Goal: Task Accomplishment & Management: Use online tool/utility

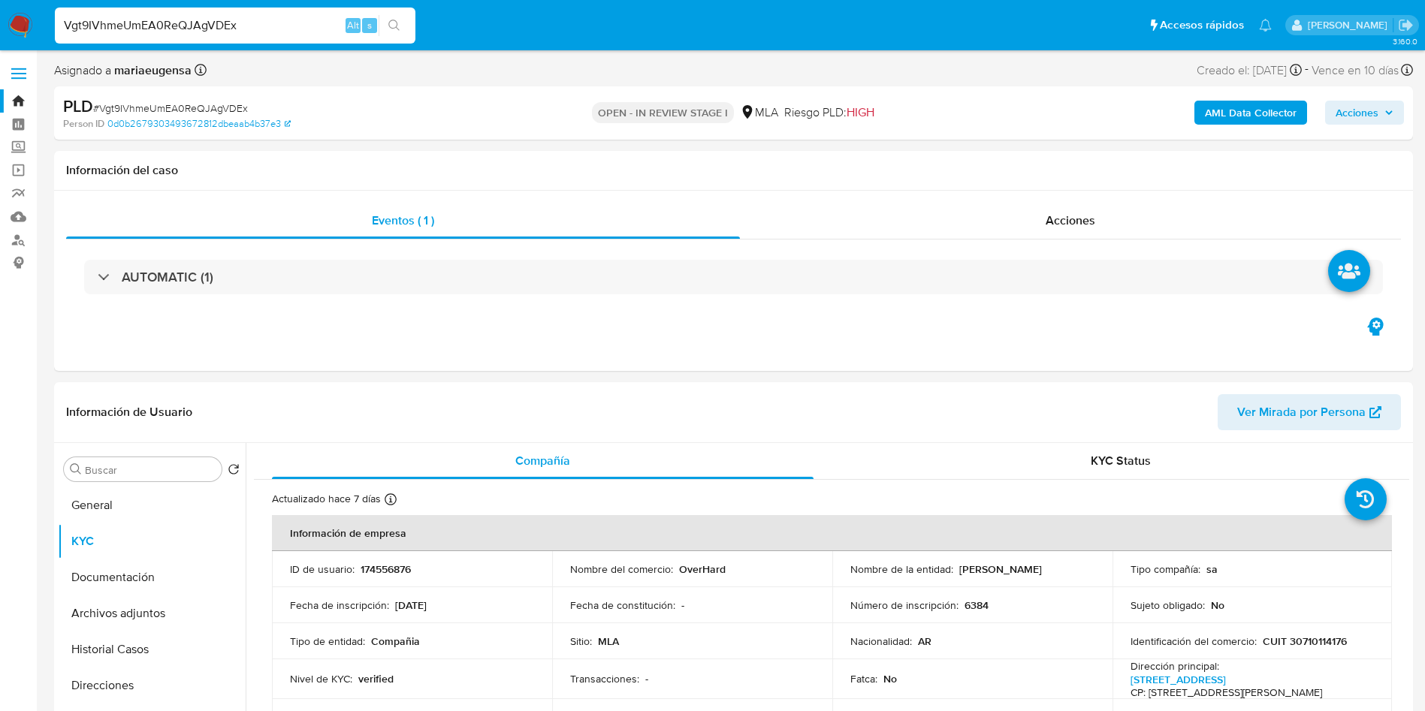
select select "10"
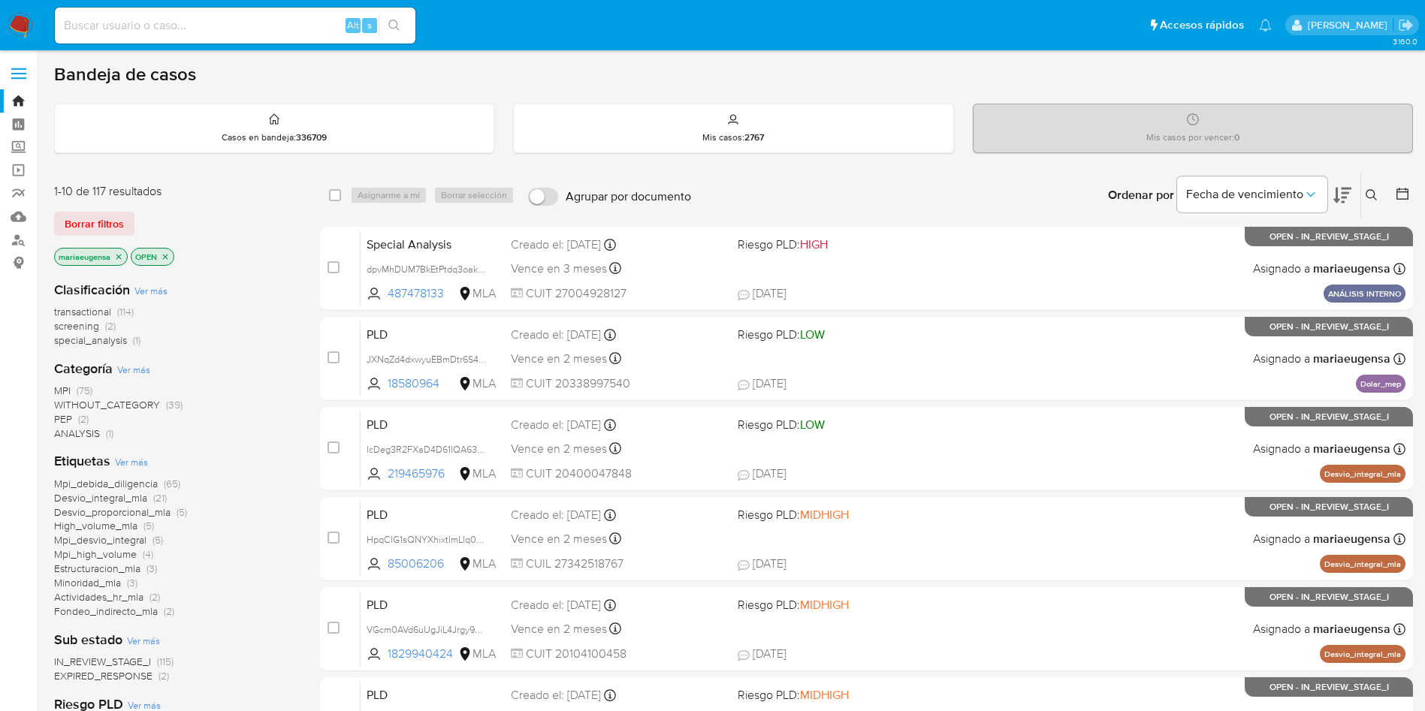
click at [327, 44] on div "Alt s" at bounding box center [235, 26] width 361 height 42
click at [308, 23] on input at bounding box center [235, 26] width 361 height 20
paste input "IlkWyj8apkgzZl1OK5DDqavt"
type input "IlkWyj8apkgzZl1OK5DDqavt"
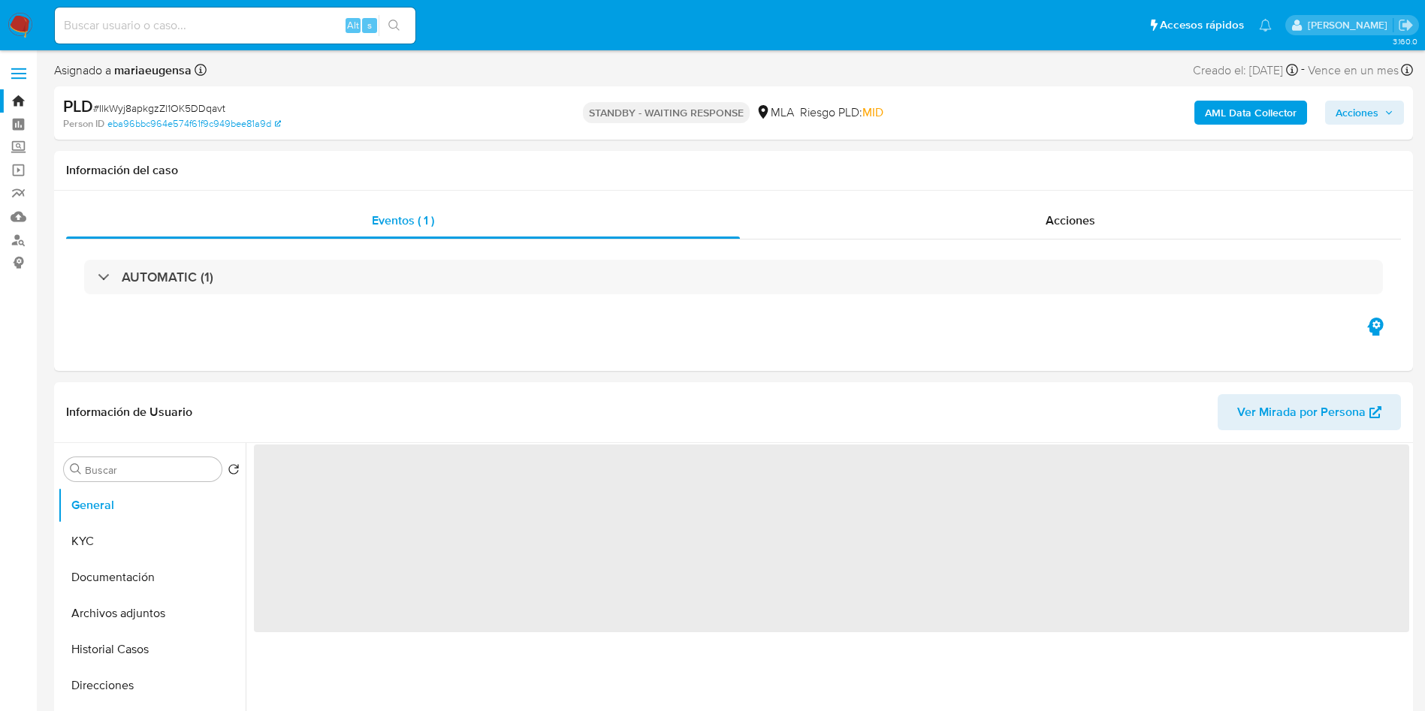
select select "10"
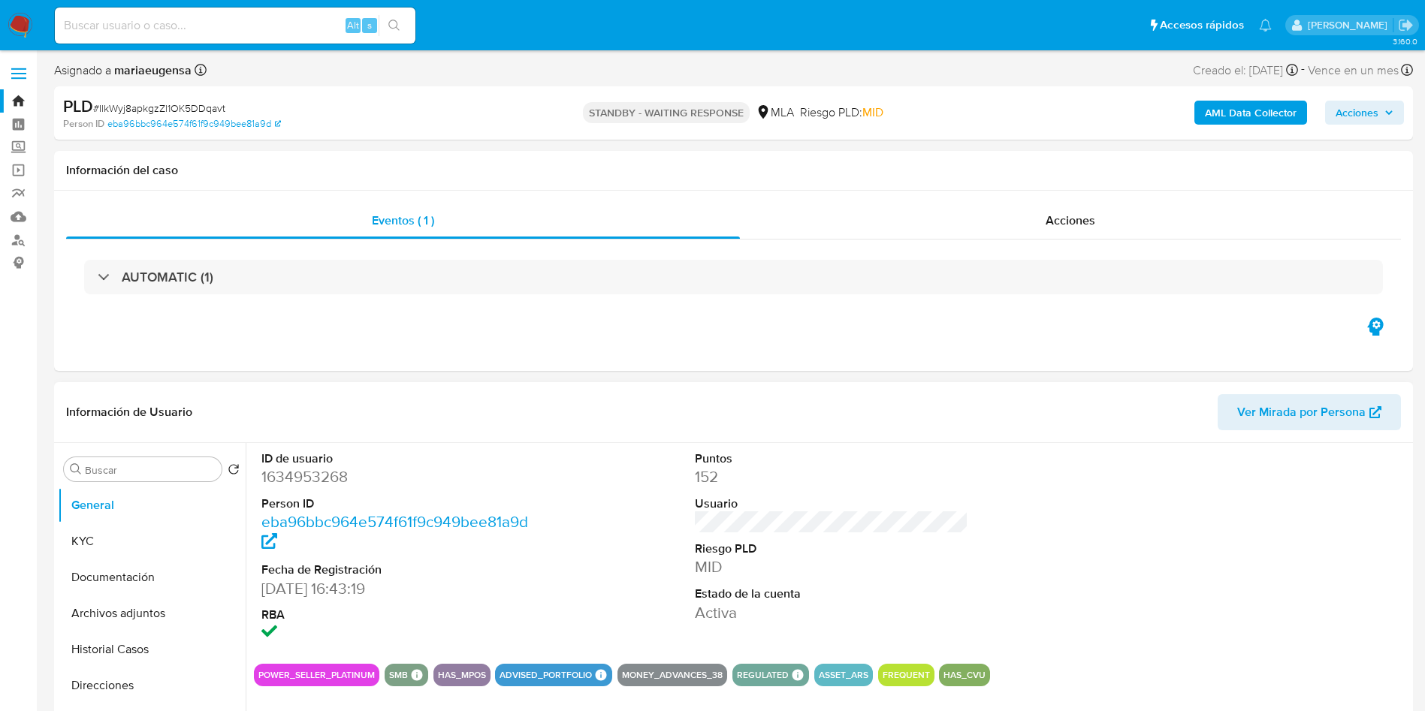
click at [290, 478] on dd "1634953268" at bounding box center [398, 476] width 274 height 21
copy dd "1634953268"
click at [341, 29] on input at bounding box center [235, 26] width 361 height 20
paste input "Vgt9IVhmeUmEA0ReQJAgVDEx"
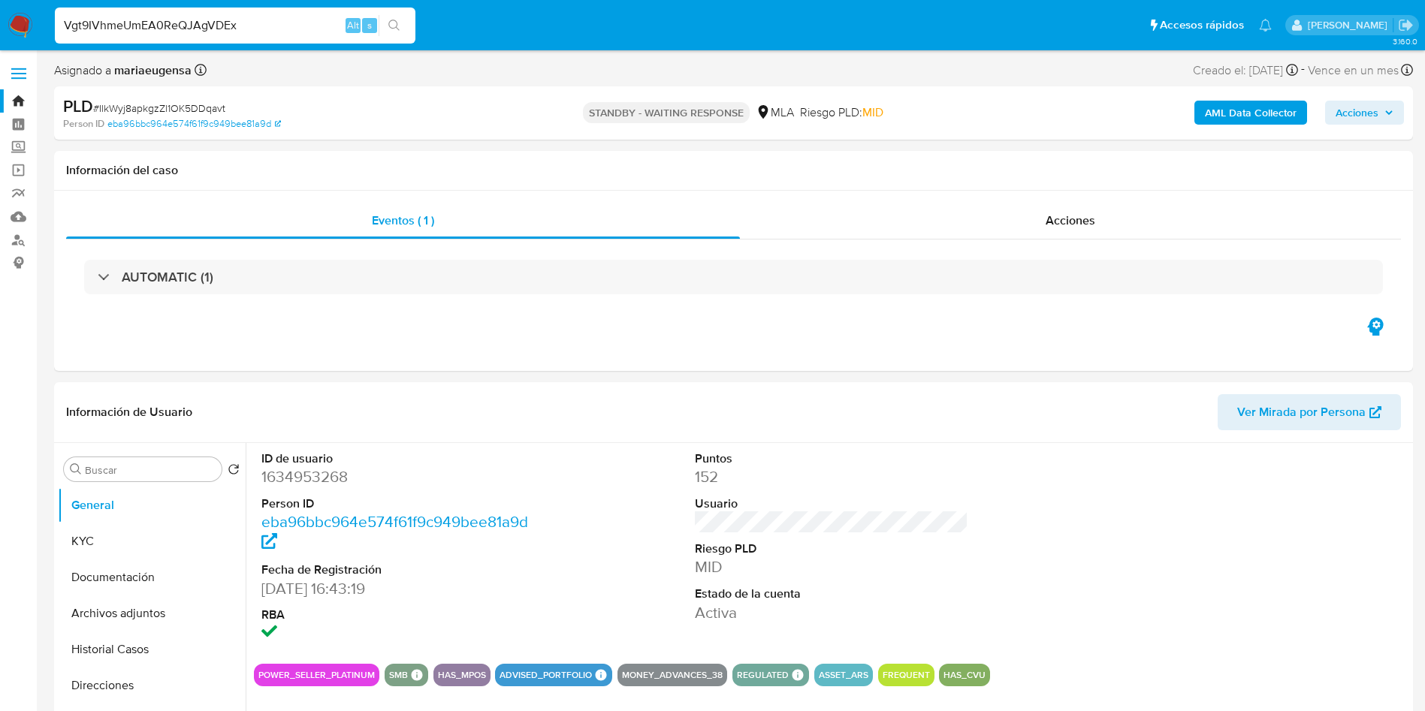
type input "Vgt9IVhmeUmEA0ReQJAgVDEx"
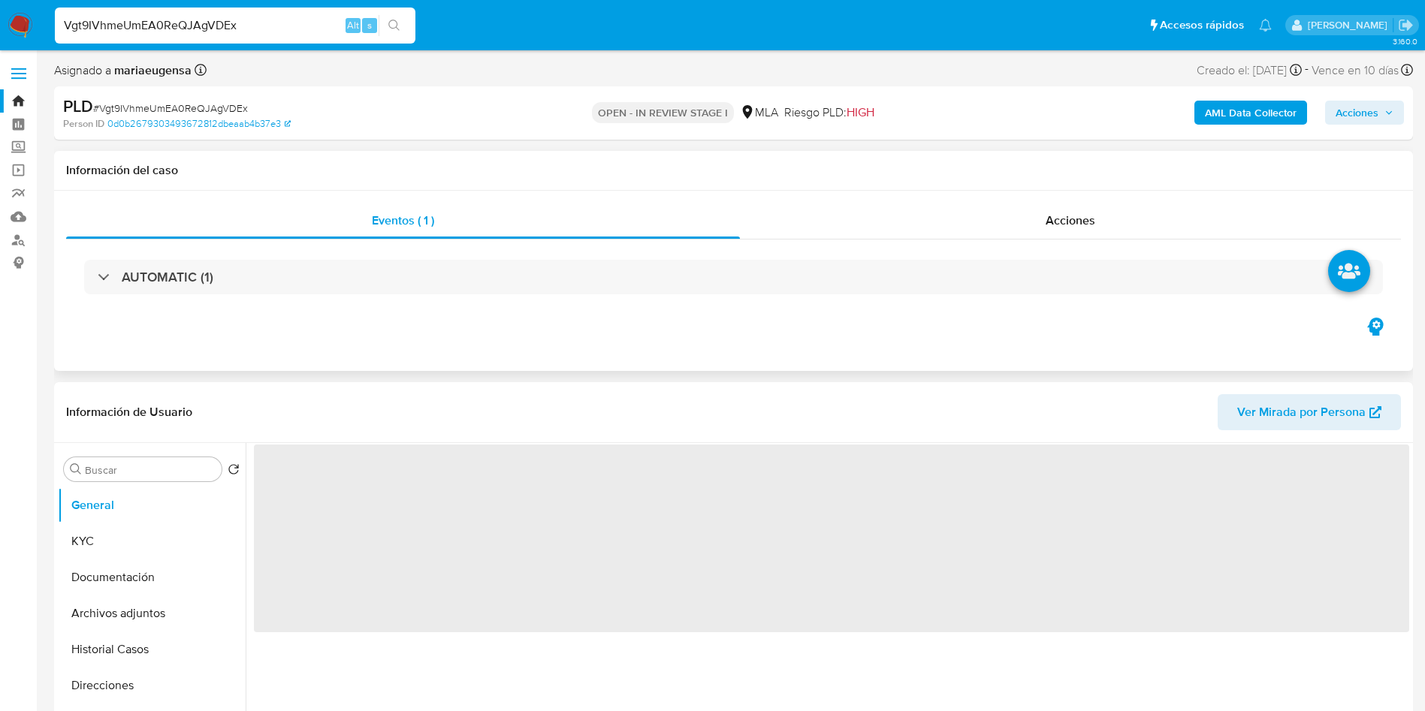
select select "10"
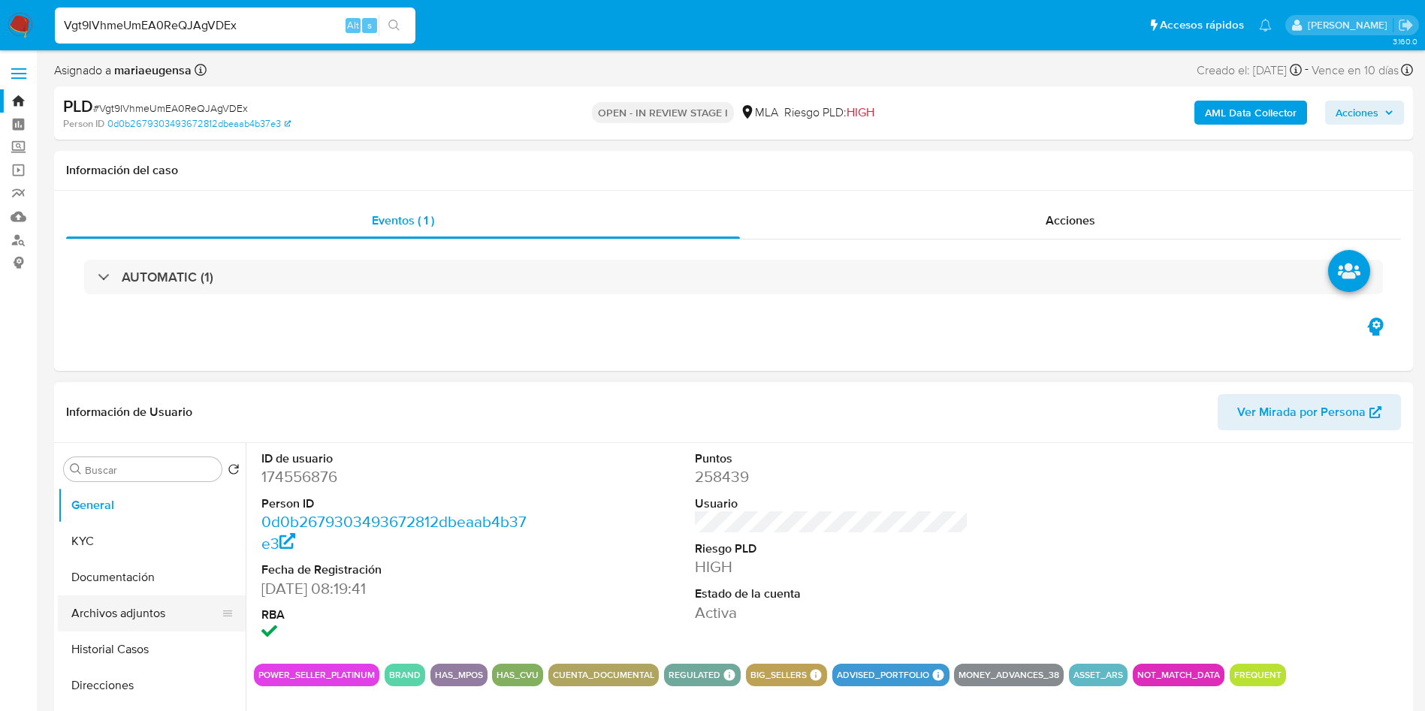
scroll to position [225, 0]
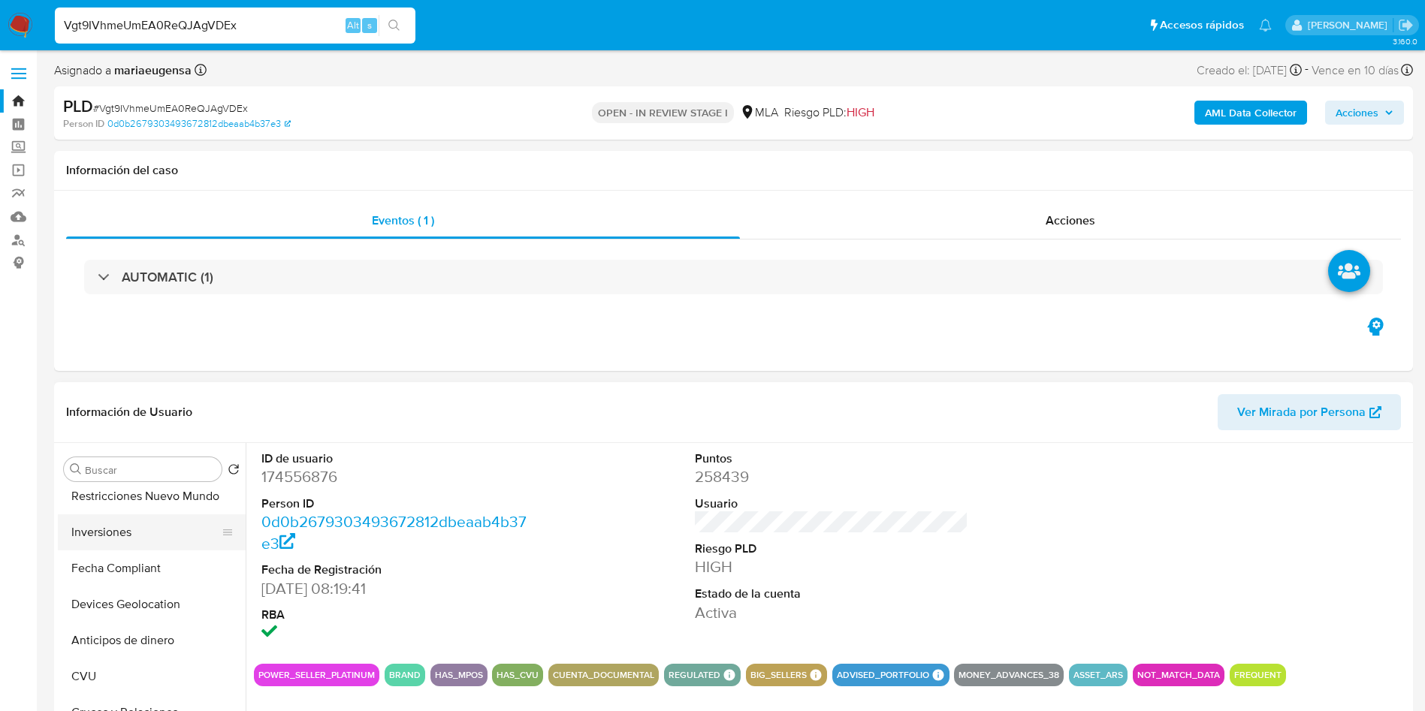
click at [121, 528] on button "Inversiones" at bounding box center [146, 532] width 176 height 36
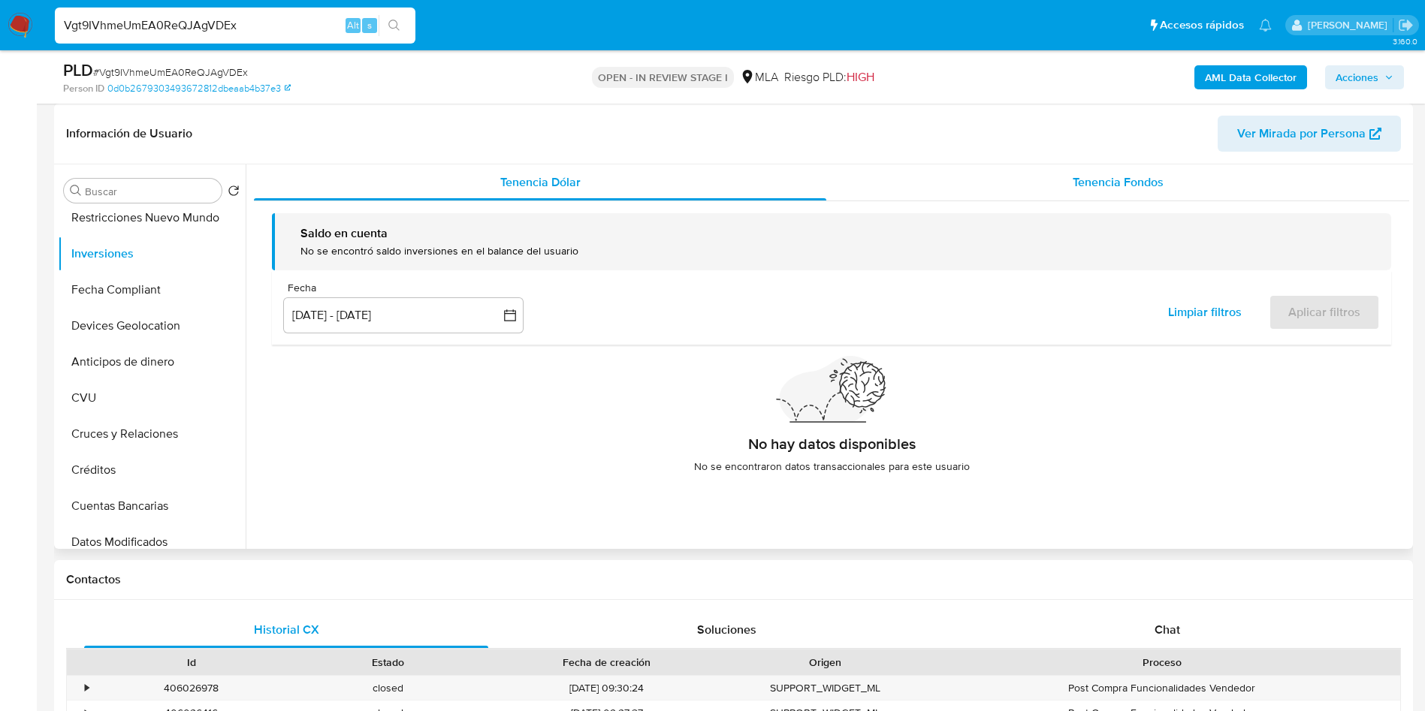
click at [1247, 187] on div "Tenencia Fondos" at bounding box center [1117, 182] width 583 height 36
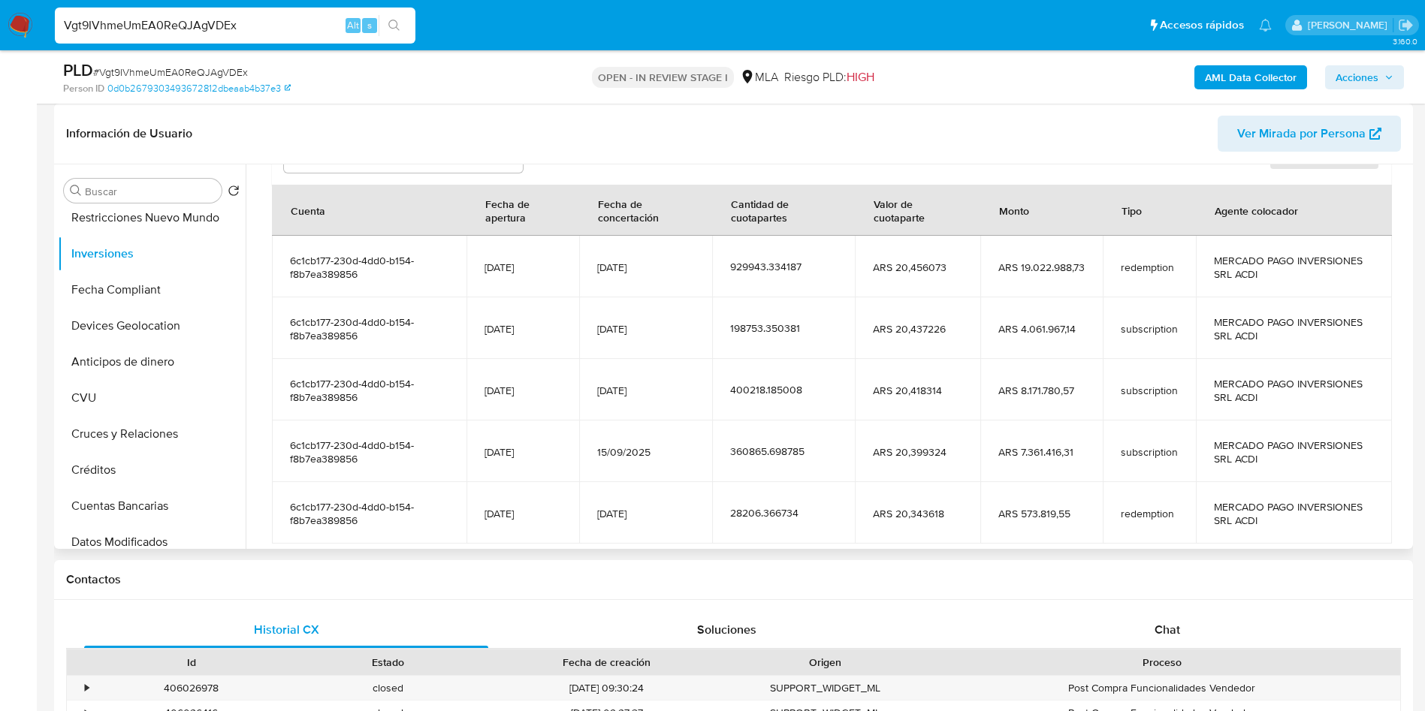
scroll to position [209, 0]
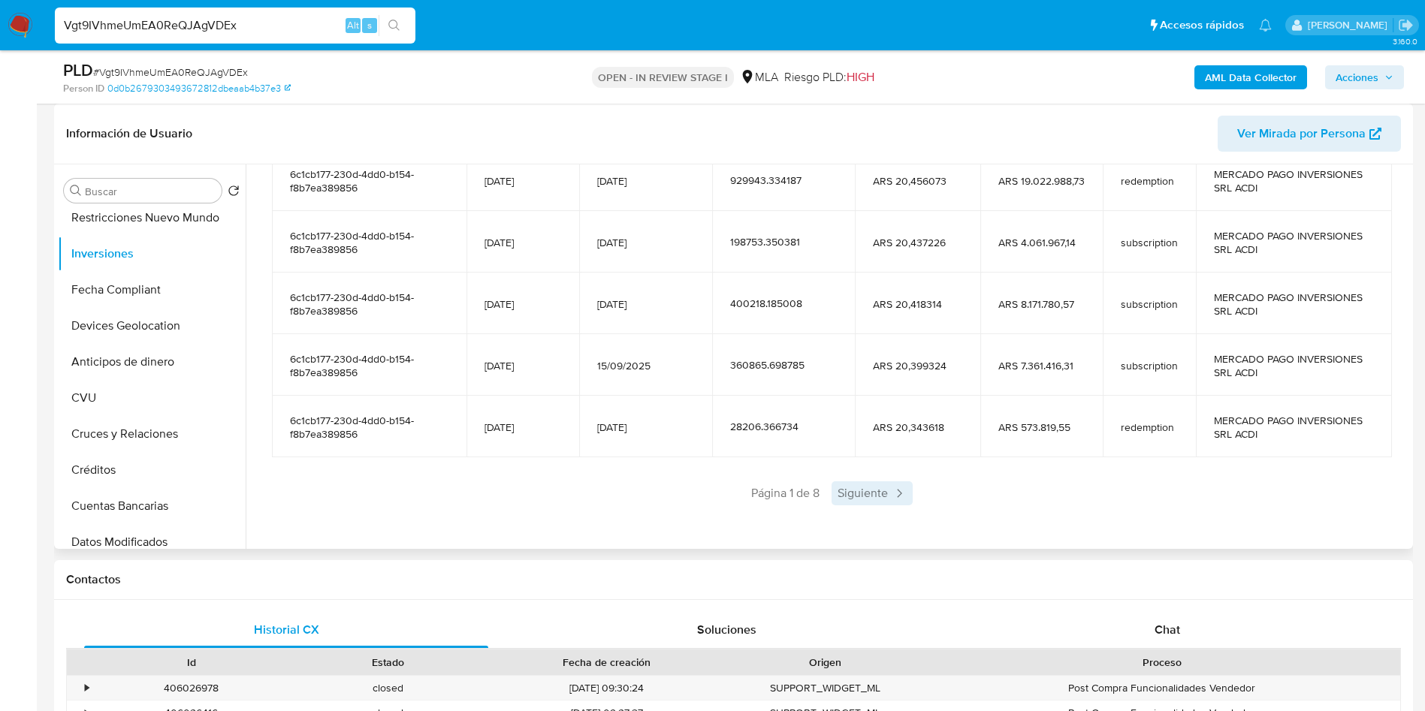
click at [893, 502] on span "Siguiente" at bounding box center [871, 493] width 81 height 24
click at [893, 502] on span "Siguiente" at bounding box center [916, 493] width 81 height 24
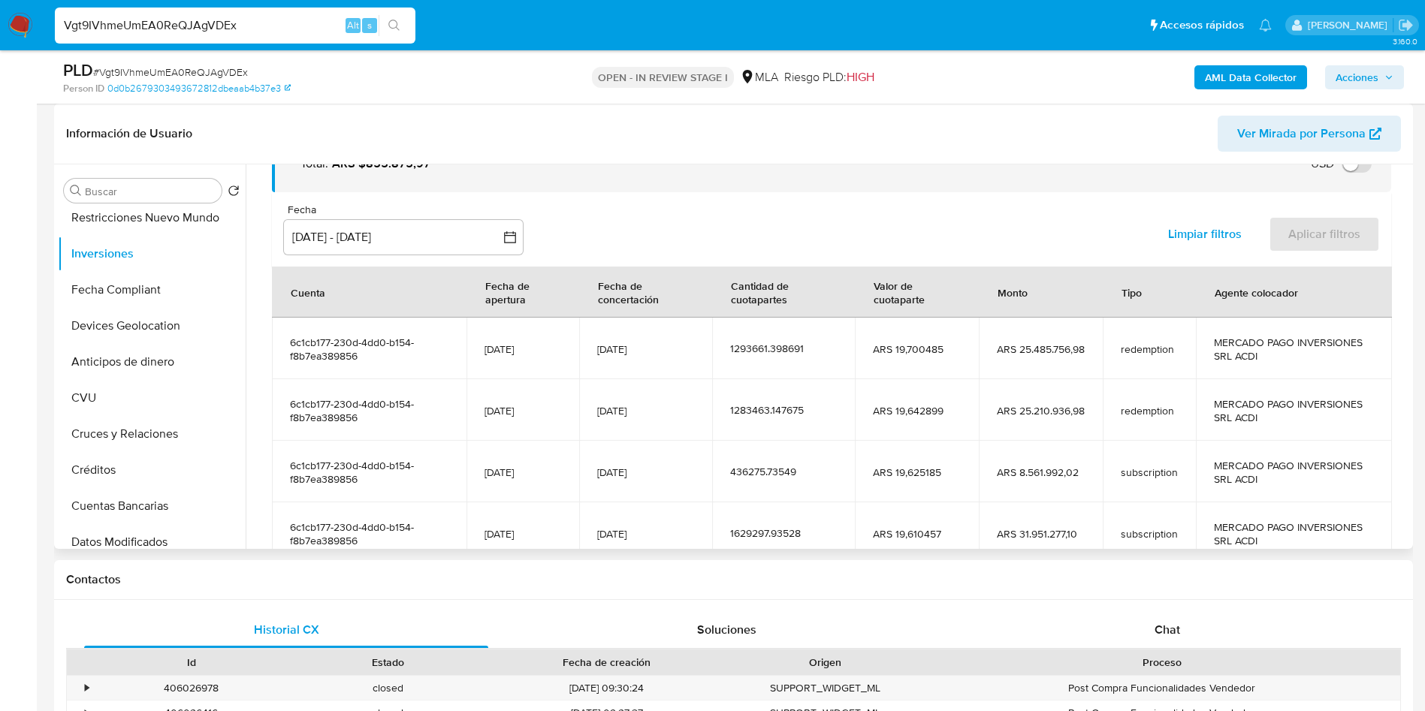
scroll to position [265, 0]
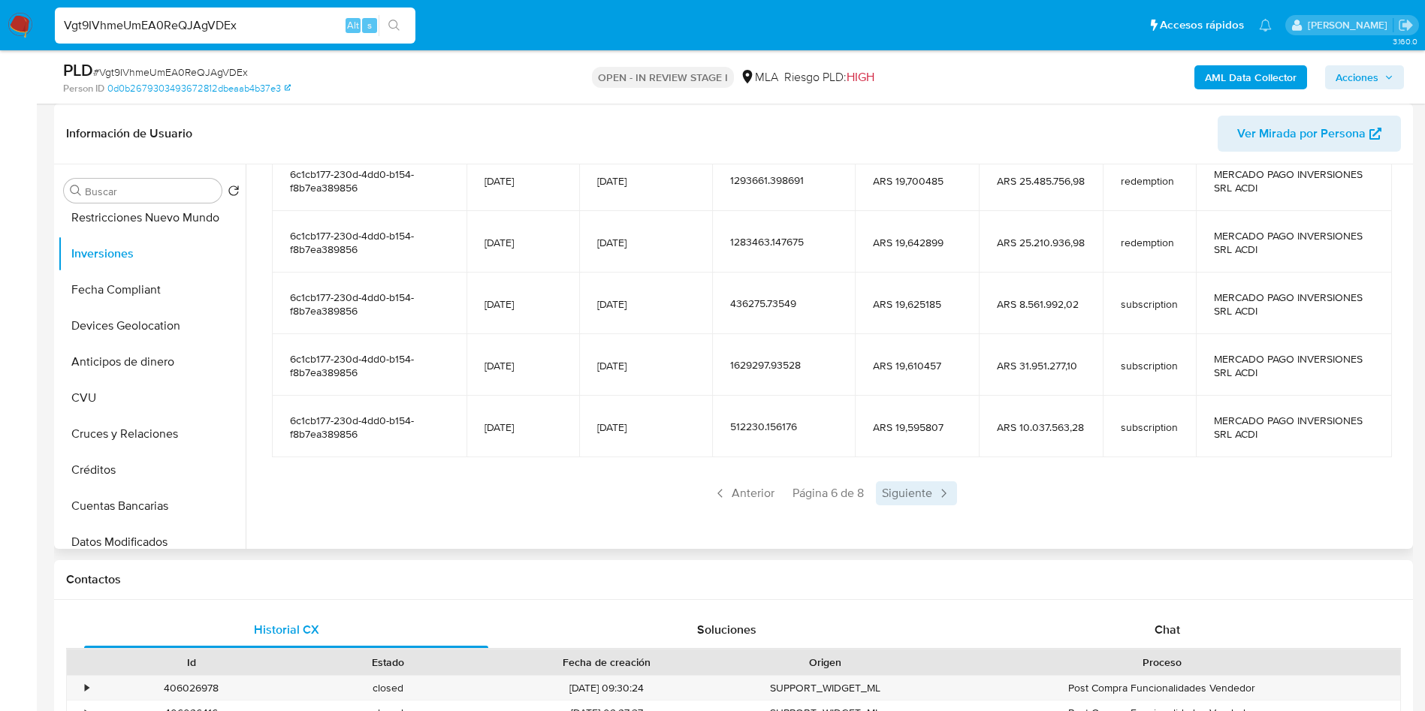
click at [893, 502] on span "Siguiente" at bounding box center [916, 493] width 81 height 24
click at [893, 502] on span "Siguiente" at bounding box center [915, 493] width 81 height 24
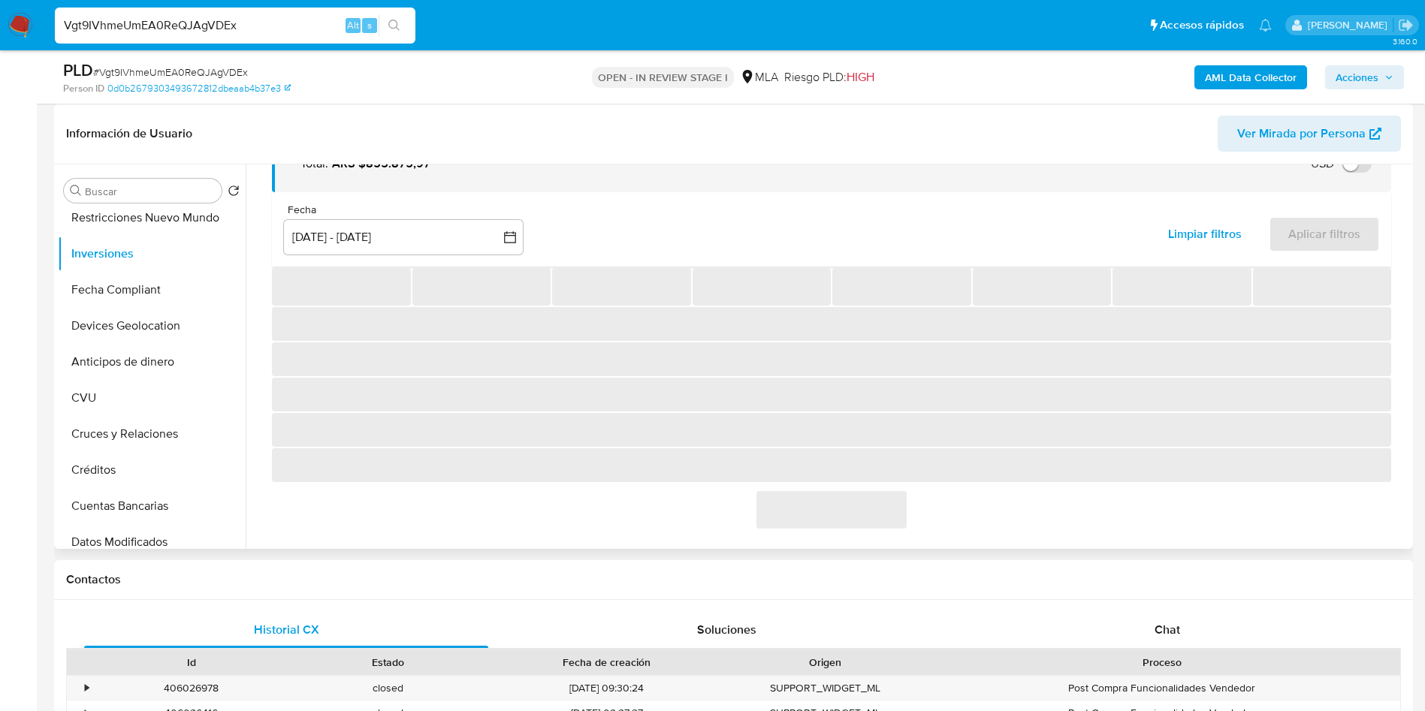
scroll to position [143, 0]
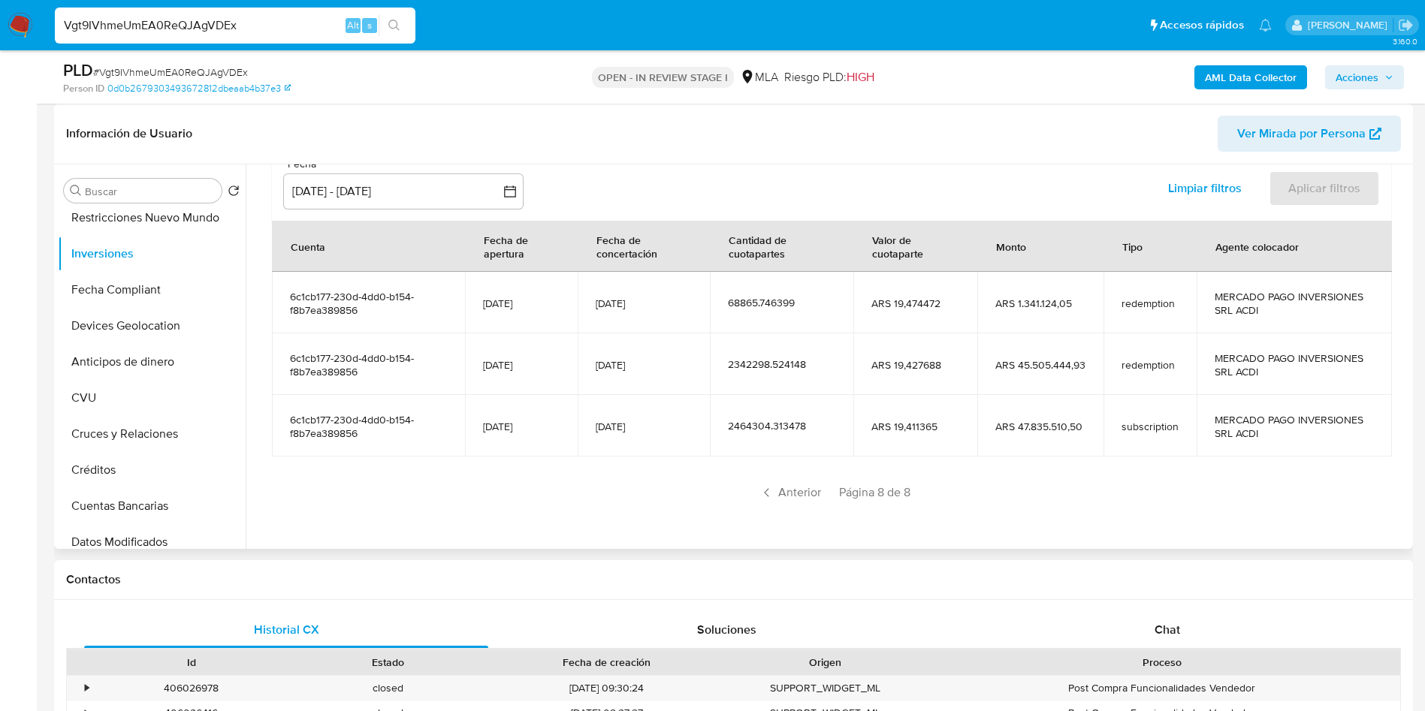
click at [629, 436] on td "24/07/2025" at bounding box center [644, 426] width 133 height 62
click at [313, 357] on span "6c1cb177-230d-4dd0-b154-f8b7ea389856" at bounding box center [368, 364] width 157 height 27
click at [291, 8] on div "Vgt9IVhmeUmEA0ReQJAgVDEx Alt s" at bounding box center [235, 26] width 361 height 36
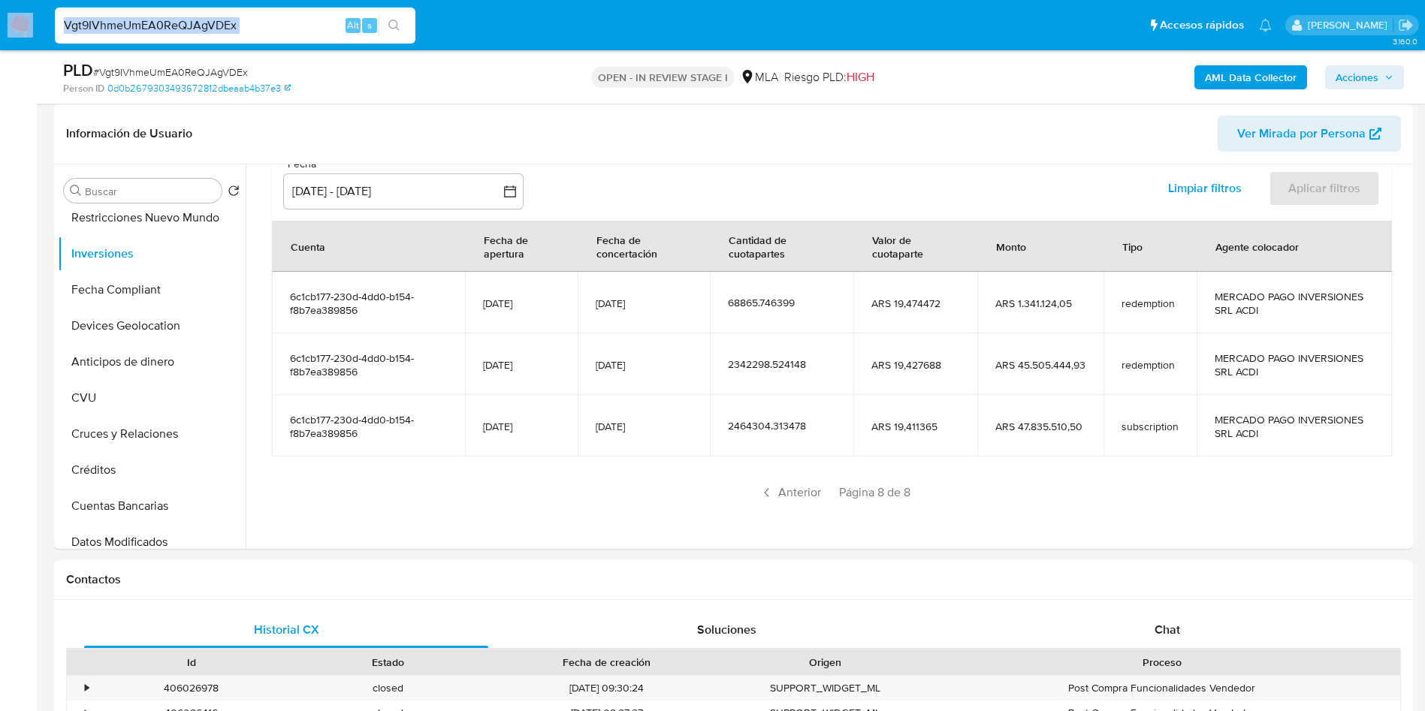
click at [289, 11] on div "Vgt9IVhmeUmEA0ReQJAgVDEx Alt s" at bounding box center [235, 26] width 361 height 36
click at [267, 35] on input "Vgt9IVhmeUmEA0ReQJAgVDEx" at bounding box center [235, 26] width 361 height 20
paste input "Pp7qlxFJEsCsCnAiXcZTgZKf"
type input "Pp7qlxFJEsCsCnAiXcZTgZKf"
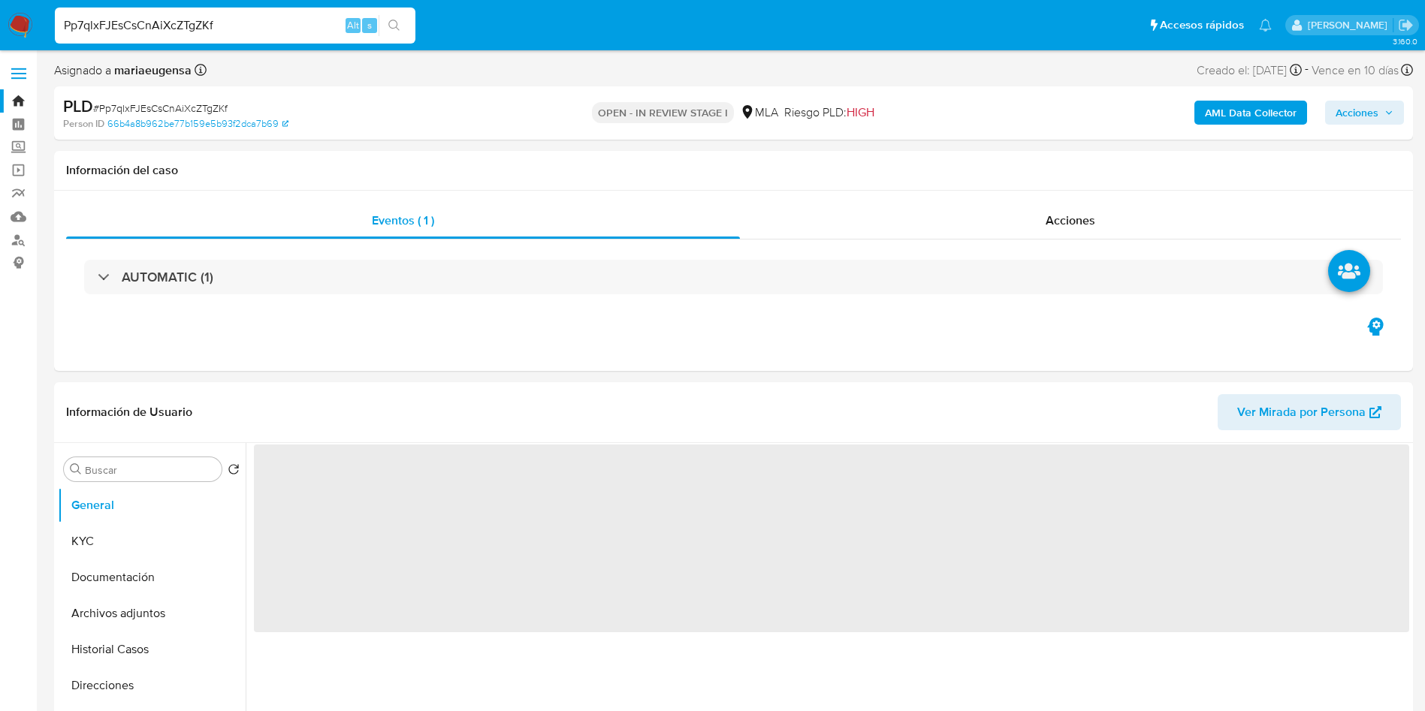
select select "10"
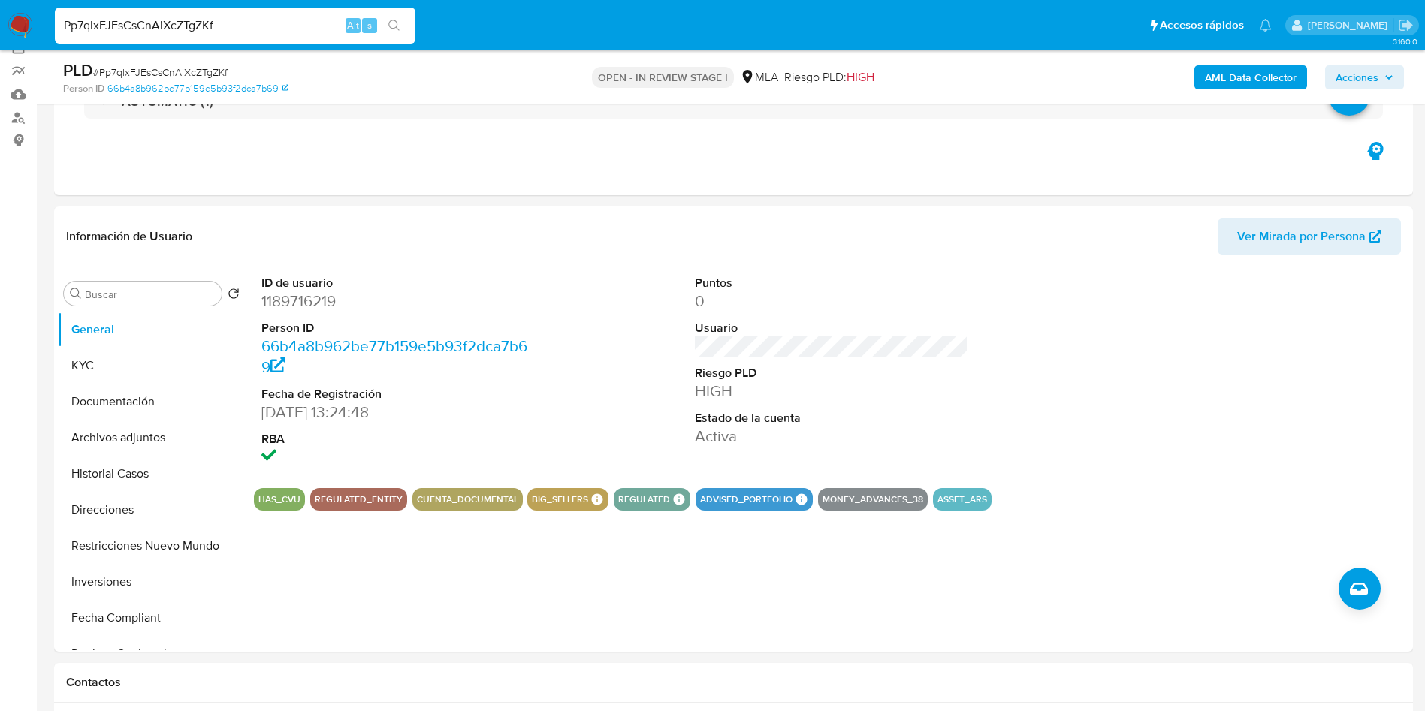
scroll to position [128, 0]
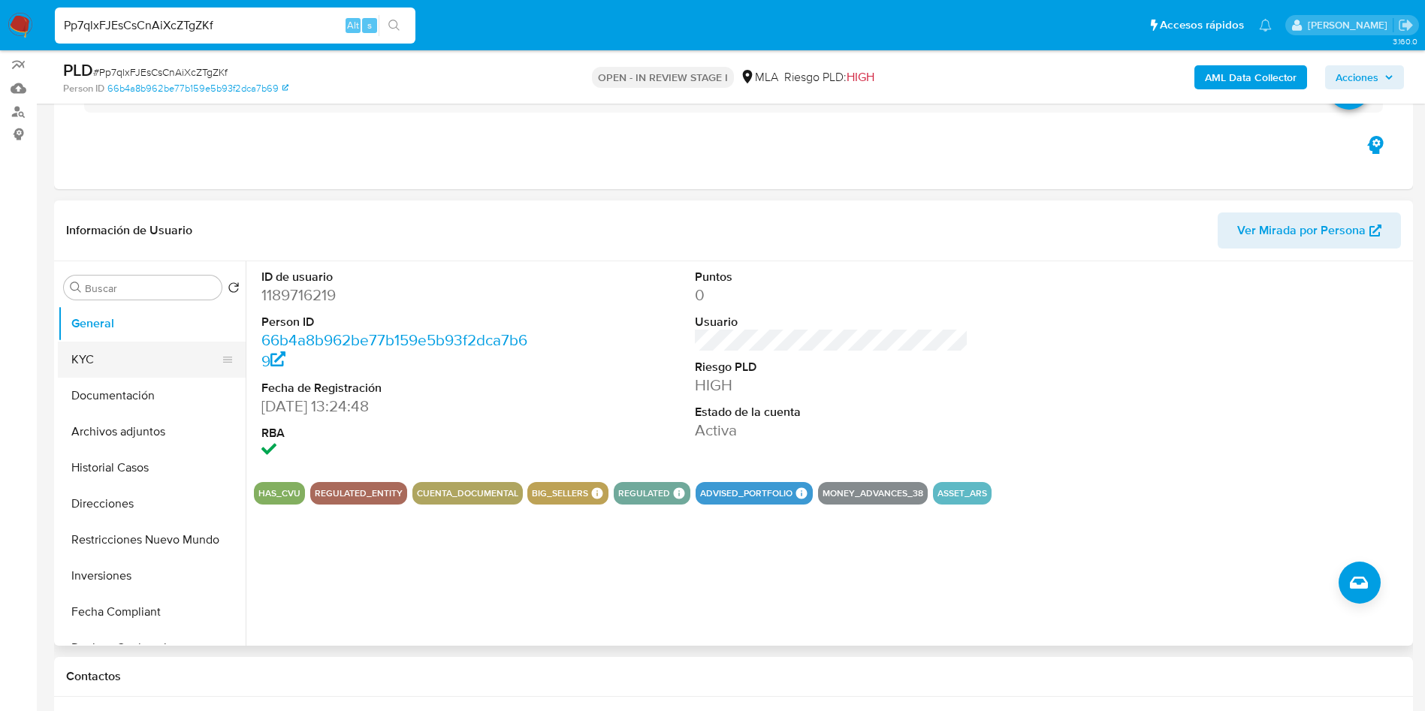
click at [158, 364] on button "KYC" at bounding box center [146, 360] width 176 height 36
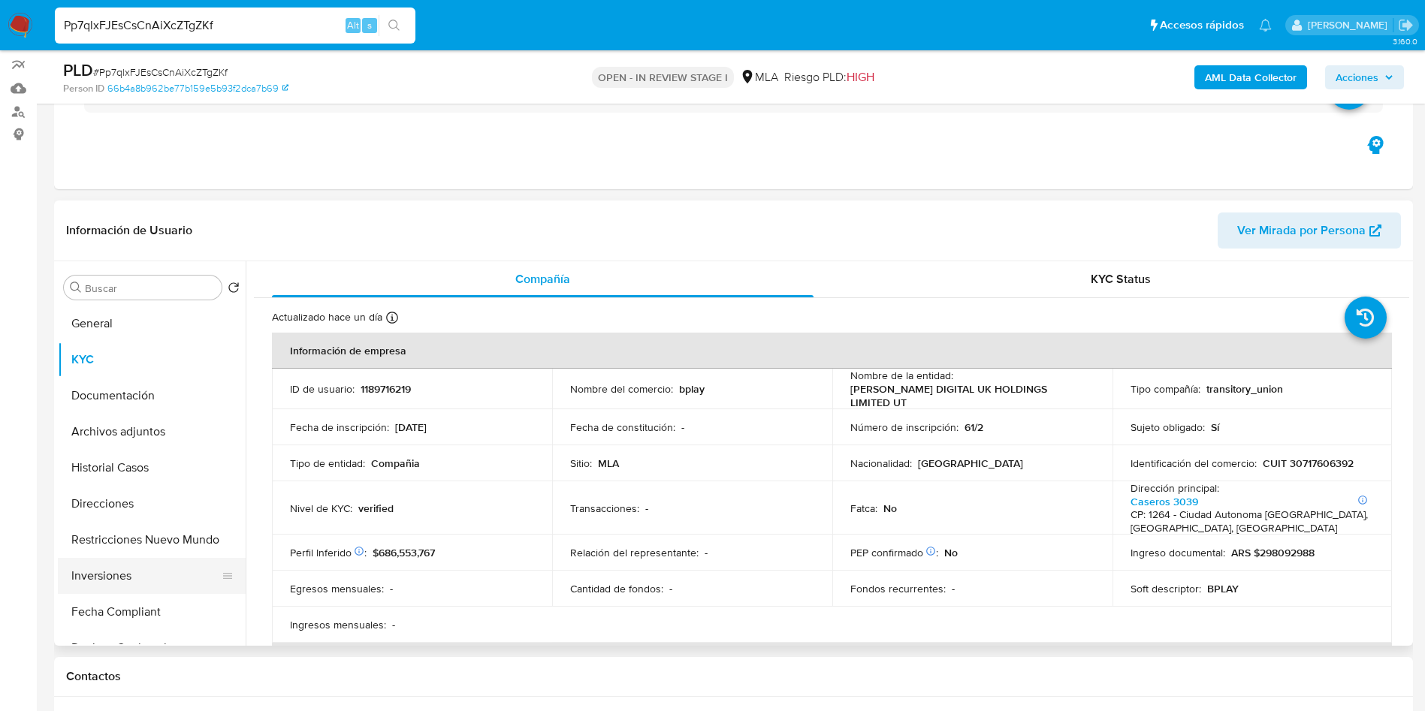
click at [161, 566] on button "Inversiones" at bounding box center [146, 576] width 176 height 36
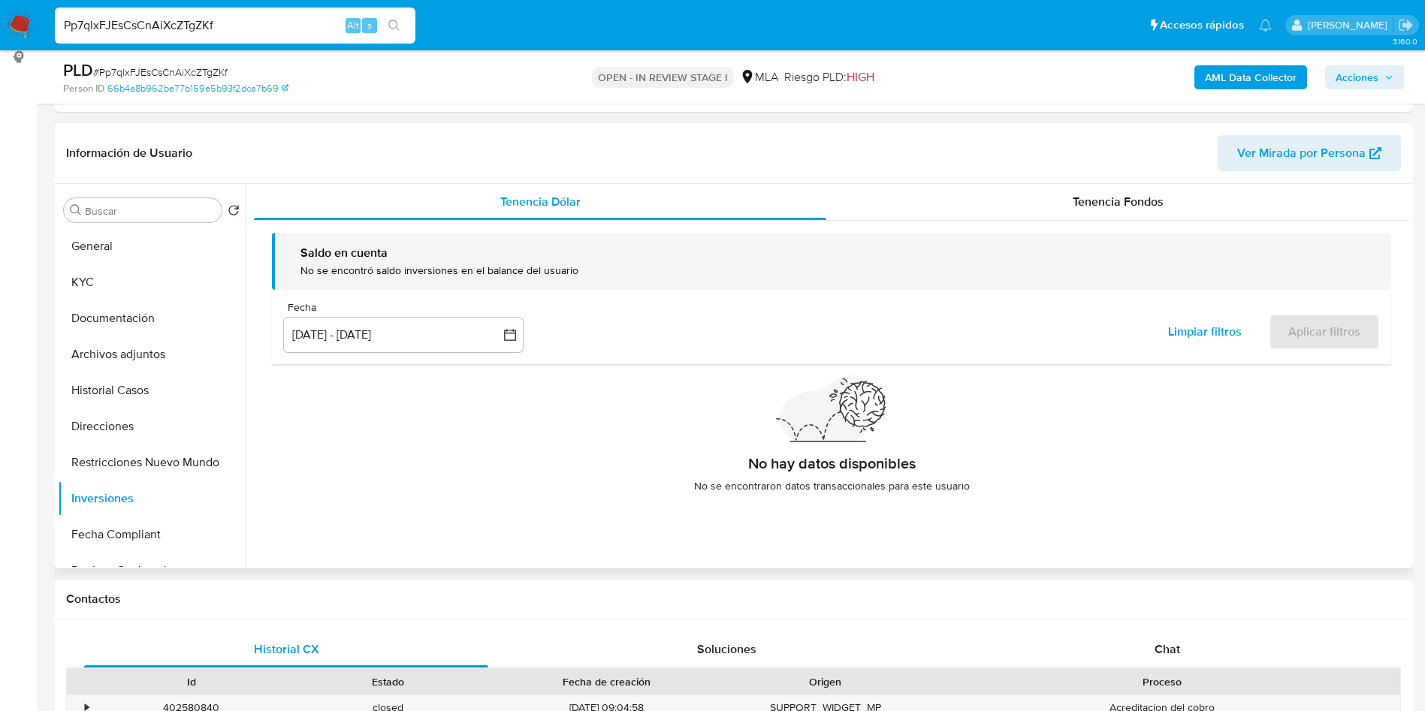
scroll to position [241, 0]
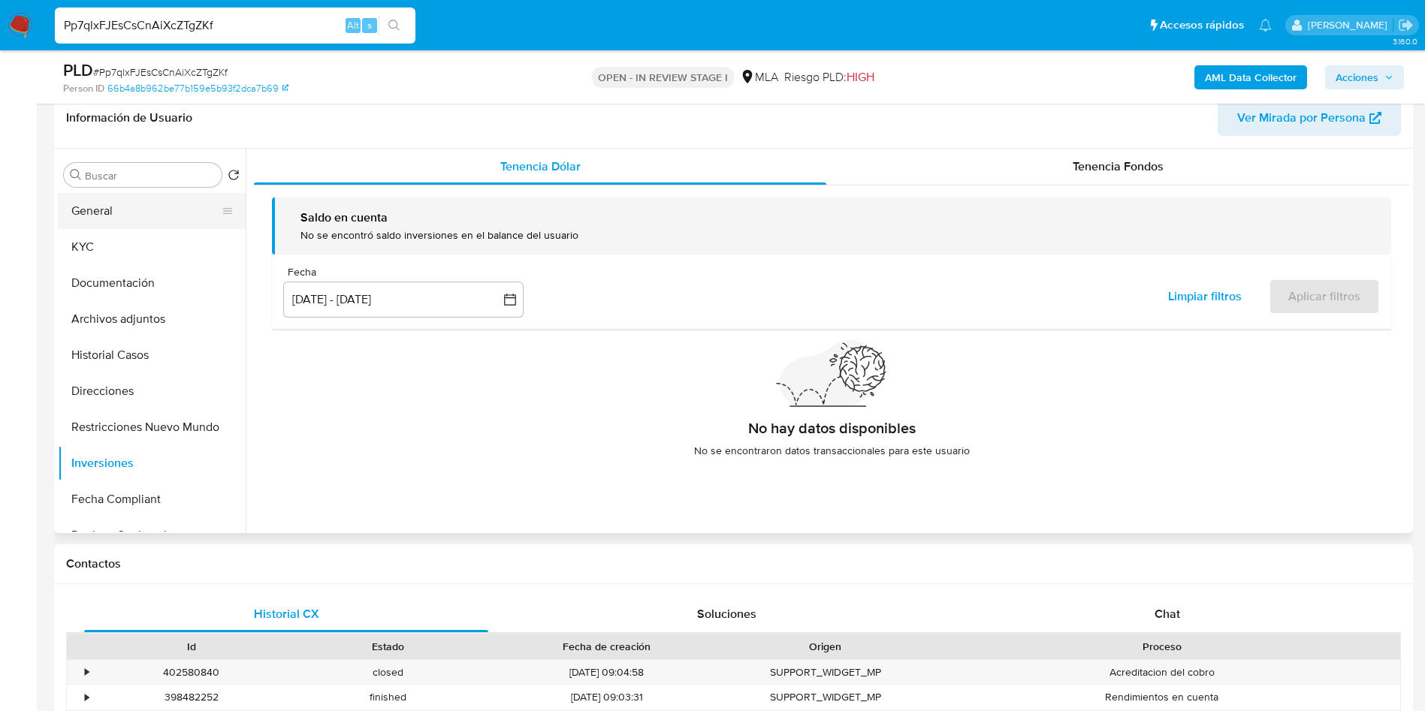
click at [173, 199] on button "General" at bounding box center [146, 211] width 176 height 36
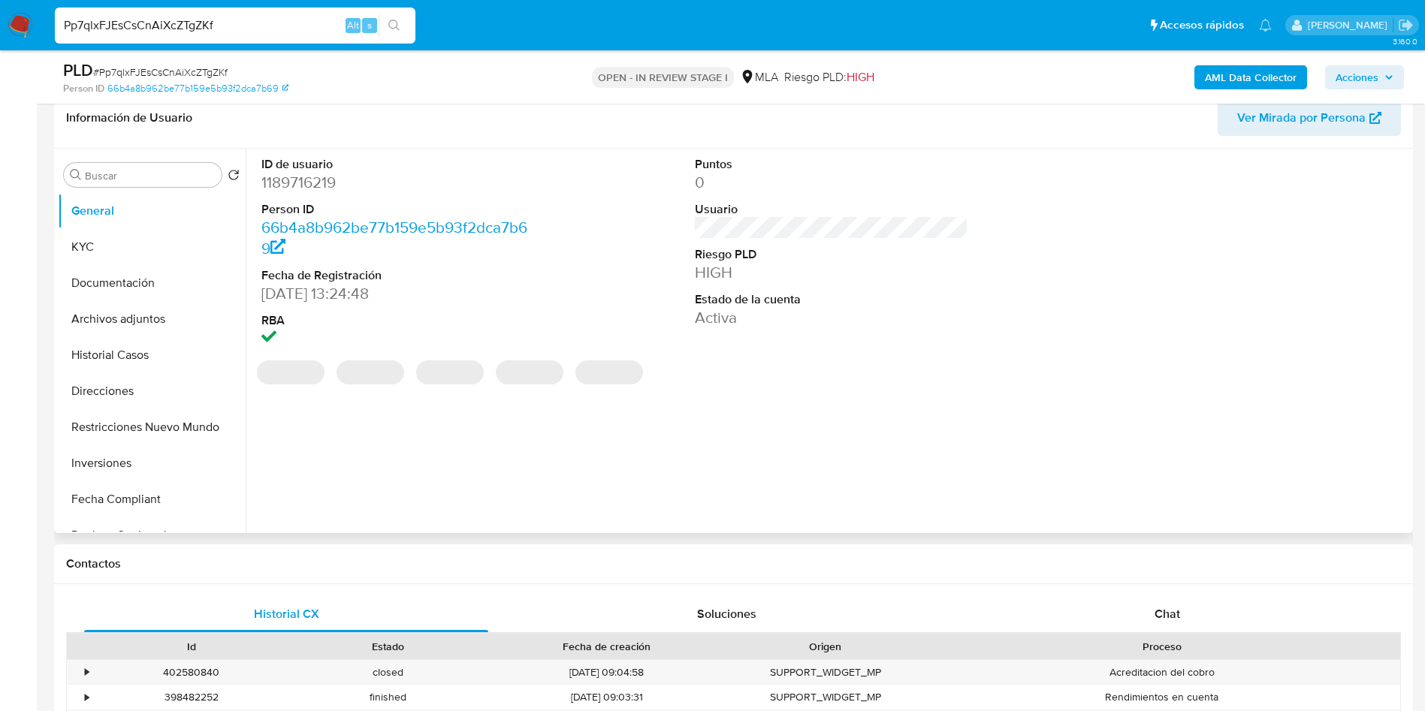
click at [300, 179] on dd "1189716219" at bounding box center [398, 182] width 274 height 21
copy dd "1189716219"
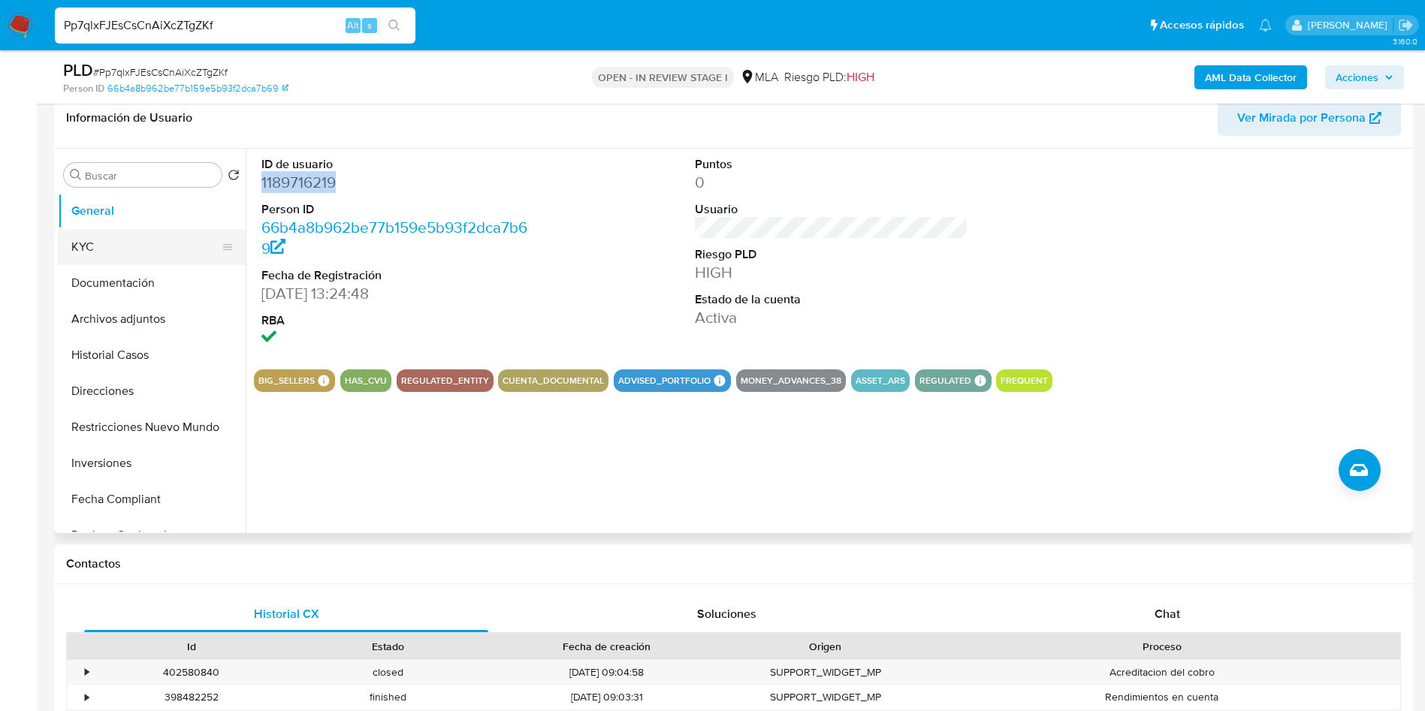
click at [97, 260] on button "KYC" at bounding box center [146, 247] width 176 height 36
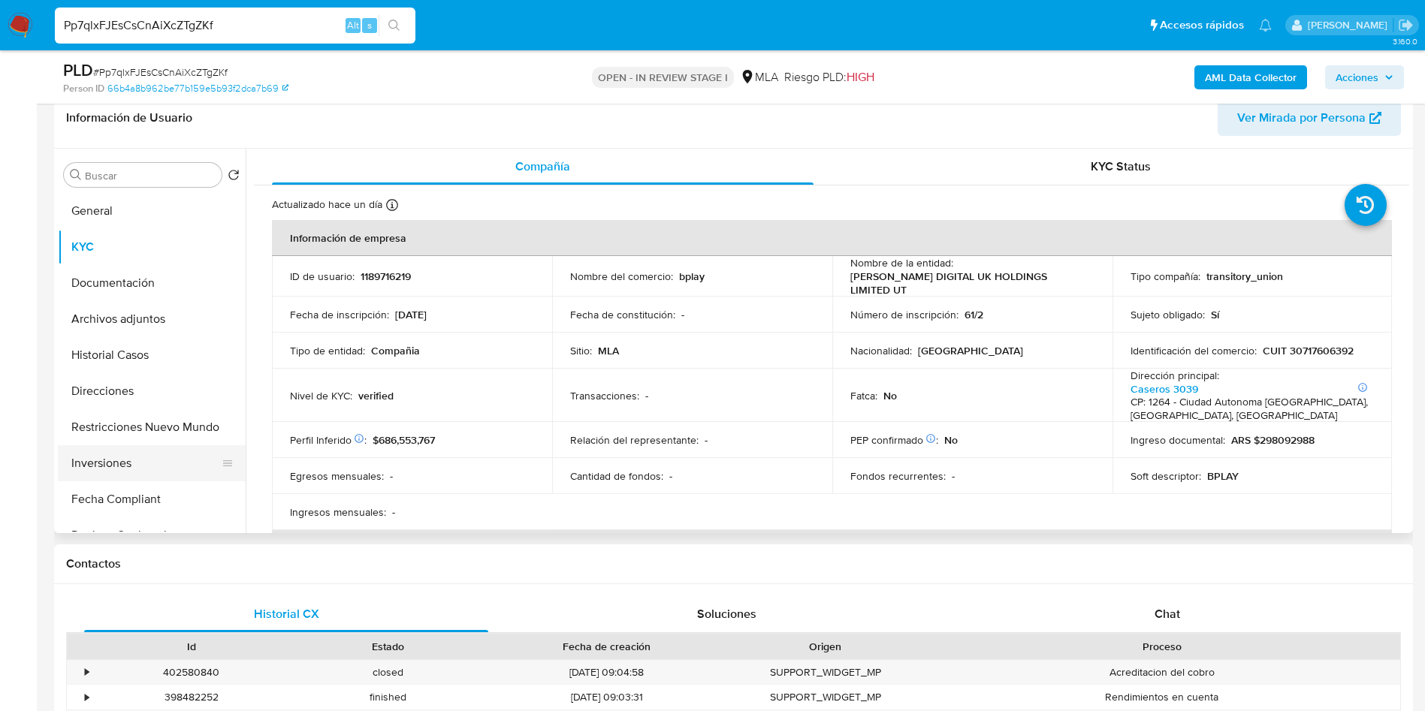
click at [99, 451] on button "Inversiones" at bounding box center [146, 463] width 176 height 36
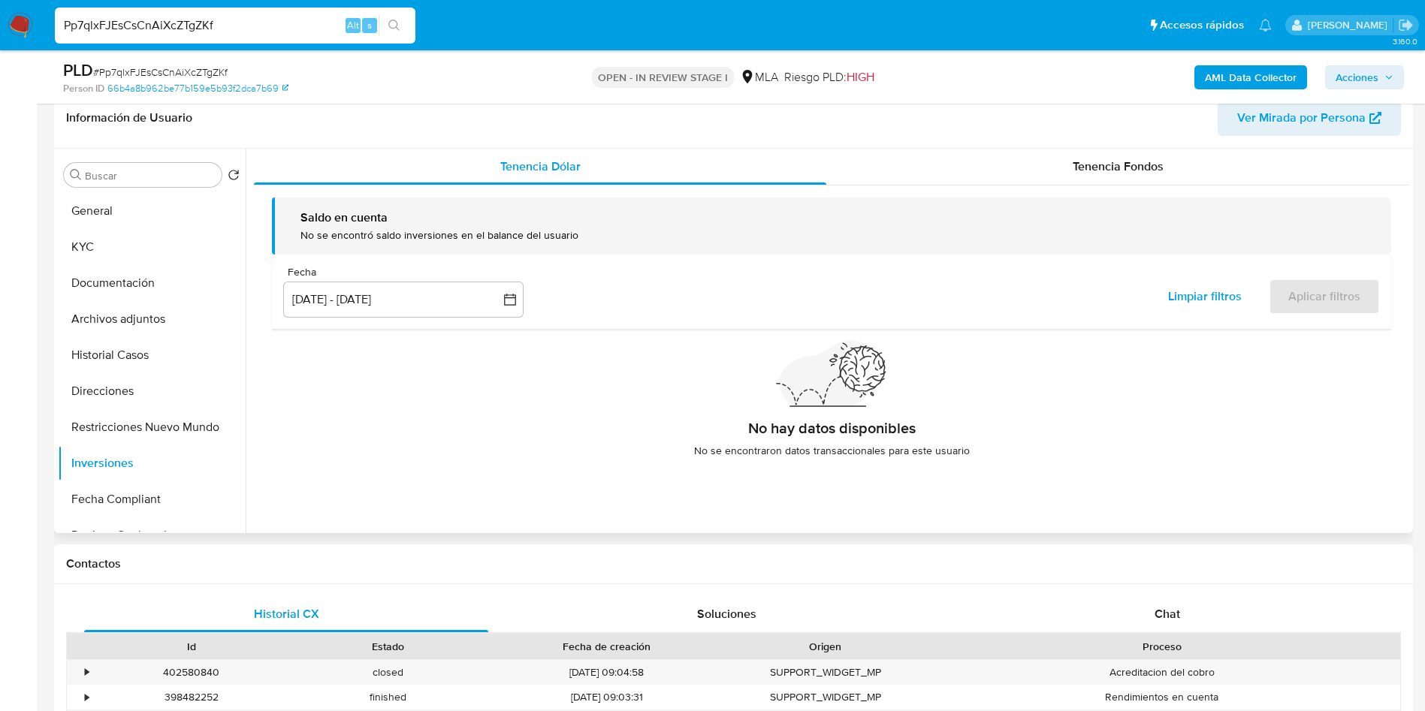
click at [1060, 168] on div "Tenencia Fondos" at bounding box center [1117, 167] width 583 height 36
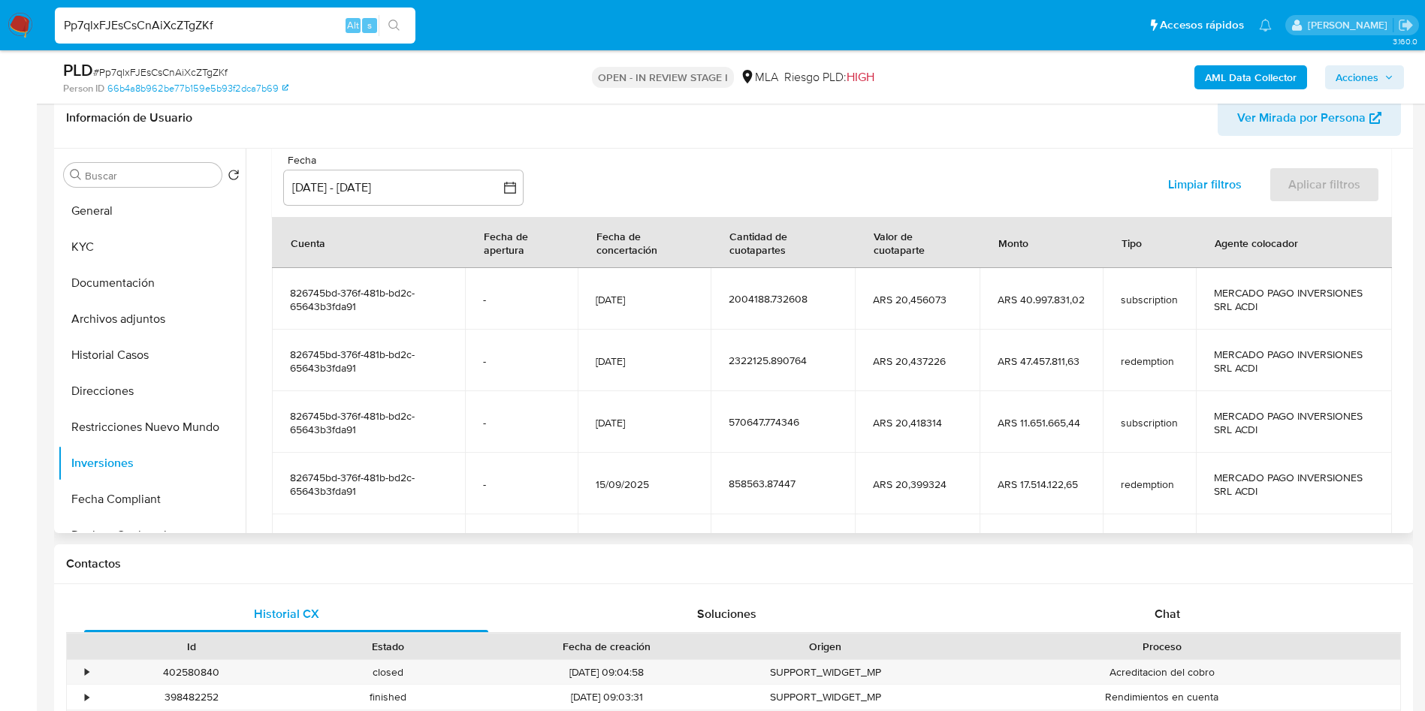
scroll to position [225, 0]
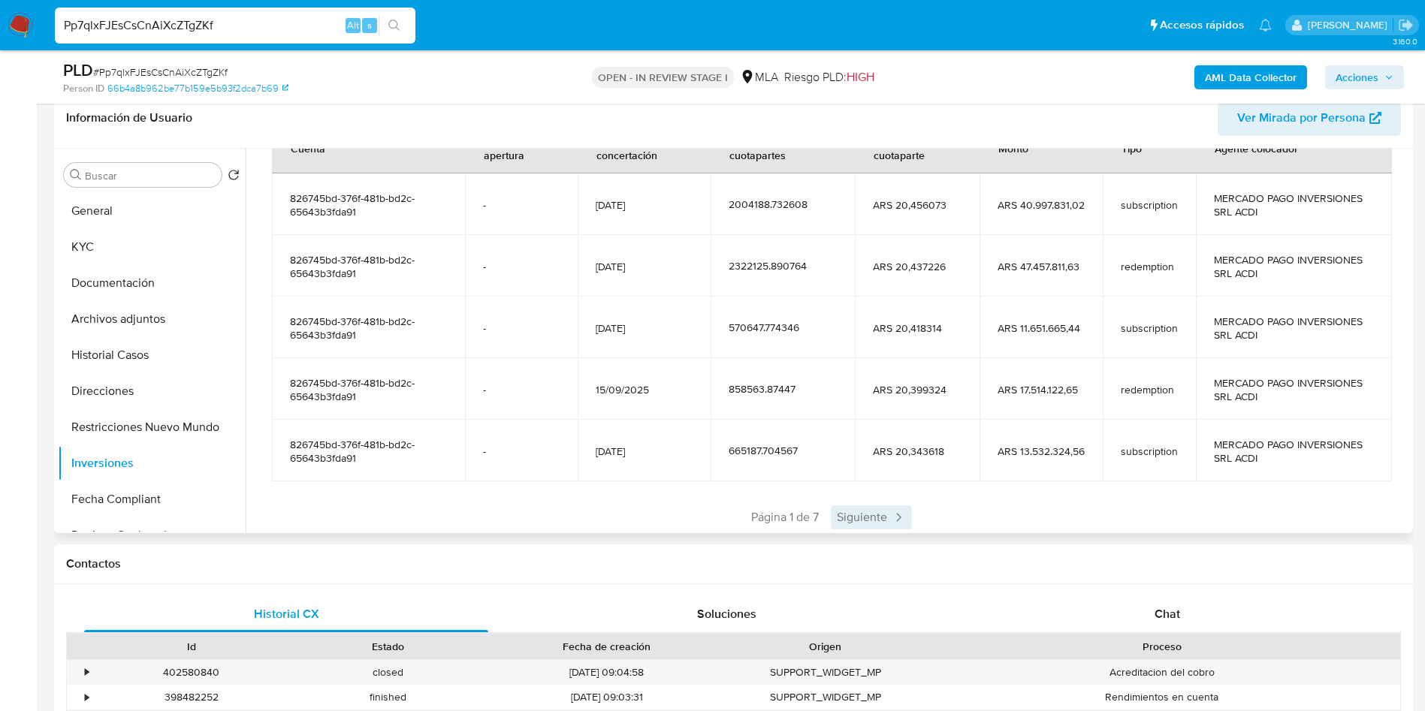
click at [879, 520] on span "Siguiente" at bounding box center [871, 517] width 81 height 24
click at [879, 520] on div "Saldo en cuenta Total : ARS $207.028.643,71 USD Cambiar entre moneda local y US…" at bounding box center [831, 263] width 1155 height 606
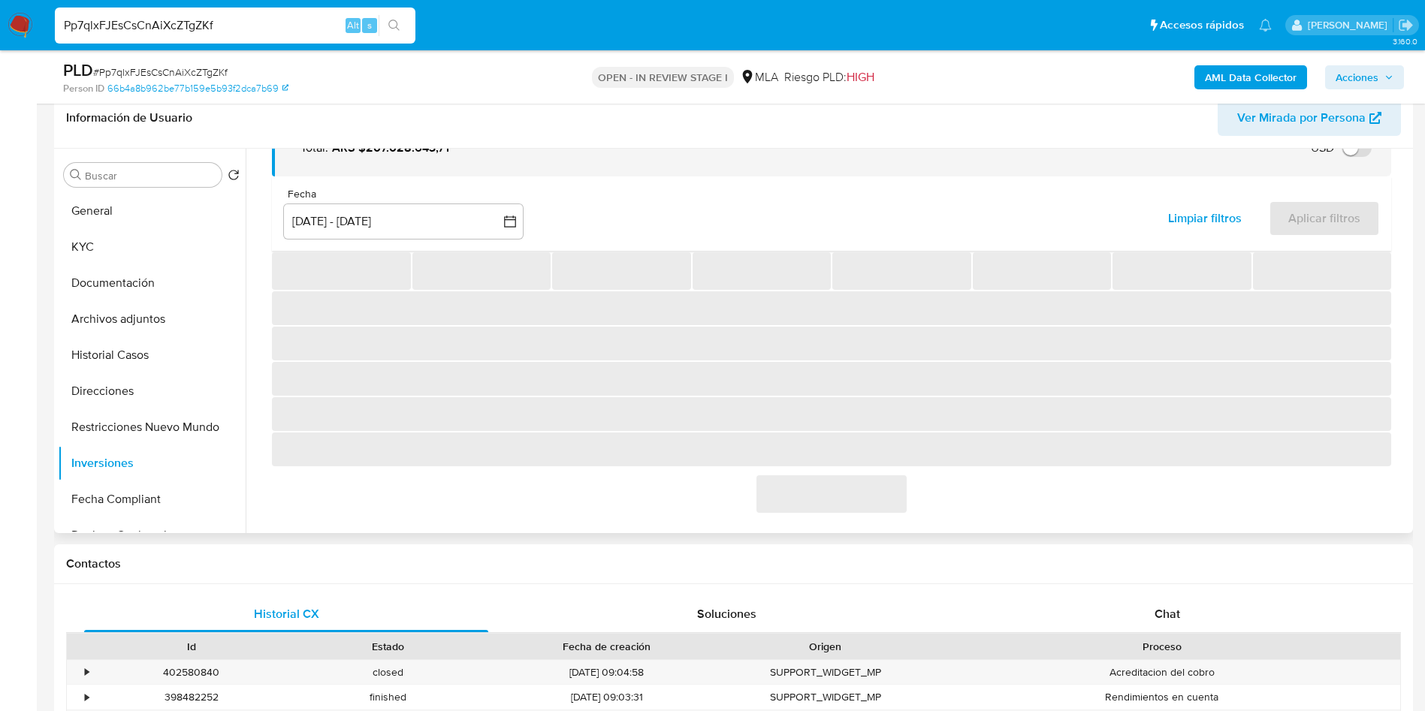
scroll to position [97, 0]
click at [879, 520] on div "Saldo en cuenta Total : ARS $207.028.643,71 USD Cambiar entre moneda local y US…" at bounding box center [831, 307] width 1155 height 437
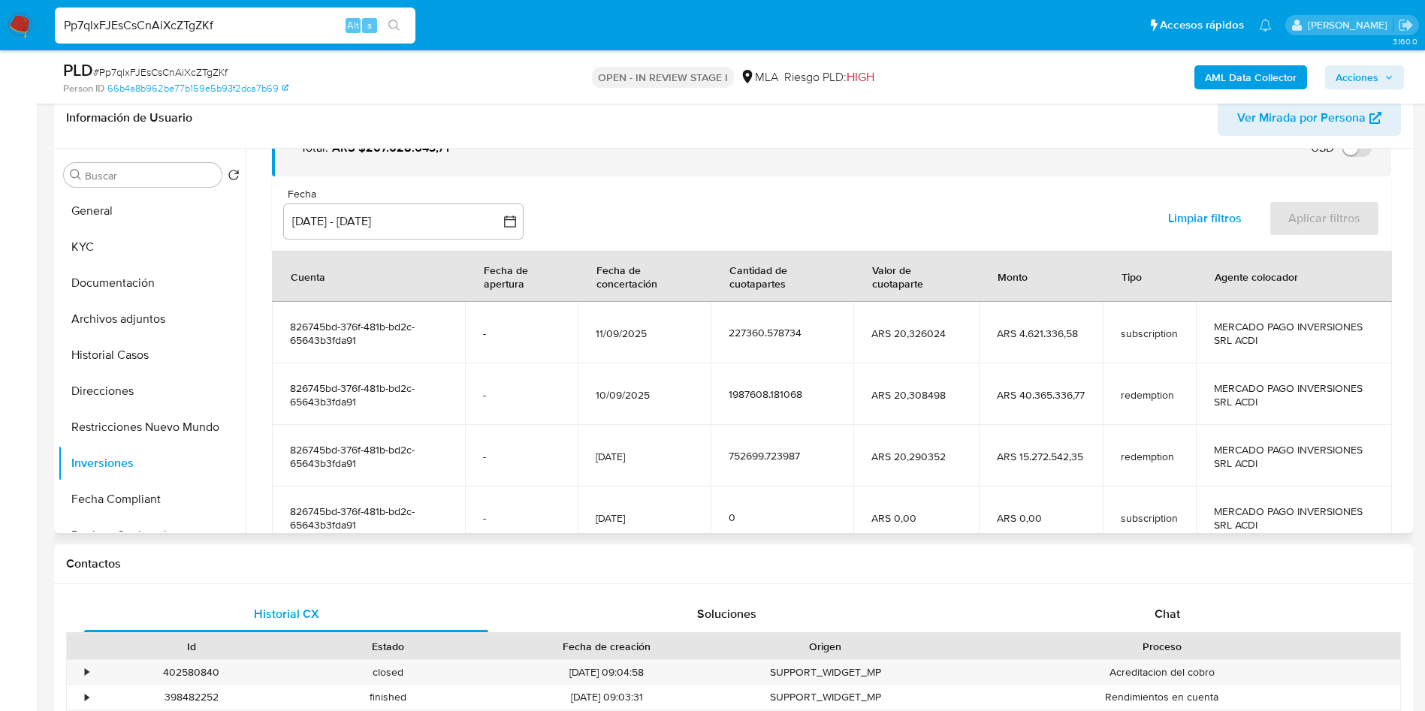
click at [888, 502] on td "ARS 0,00" at bounding box center [915, 518] width 125 height 62
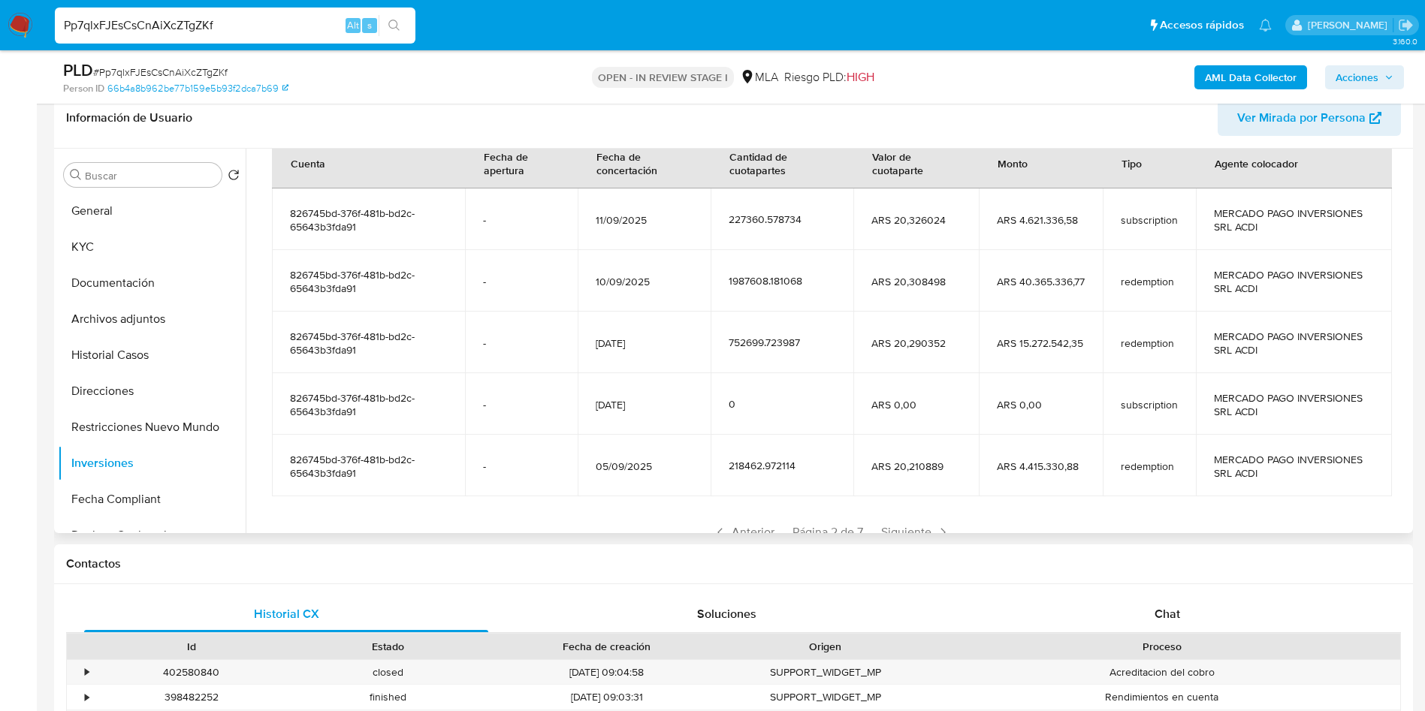
scroll to position [265, 0]
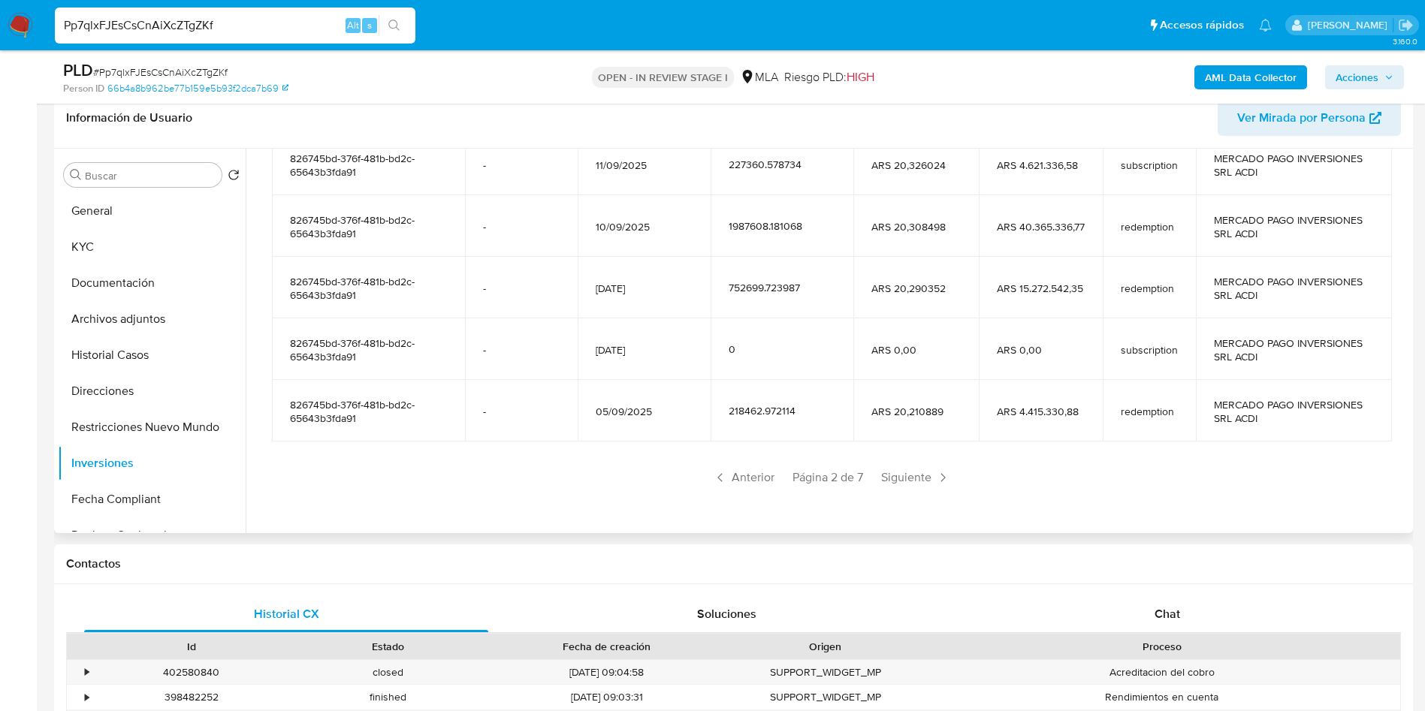
click at [915, 463] on section "Cuenta Fecha de apertura Fecha de concertación Cantidad de cuotapartes Valor de…" at bounding box center [831, 286] width 1119 height 407
click at [919, 471] on span "Siguiente" at bounding box center [915, 478] width 81 height 24
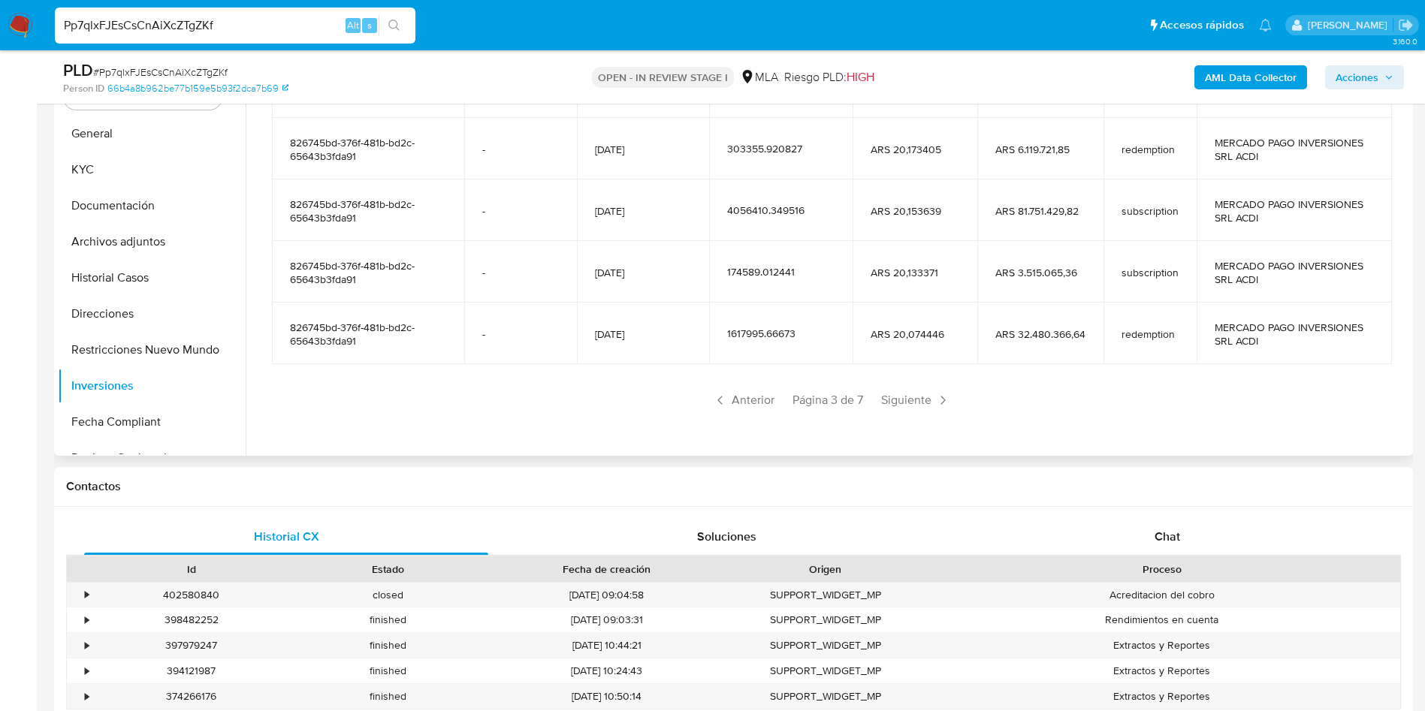
scroll to position [354, 0]
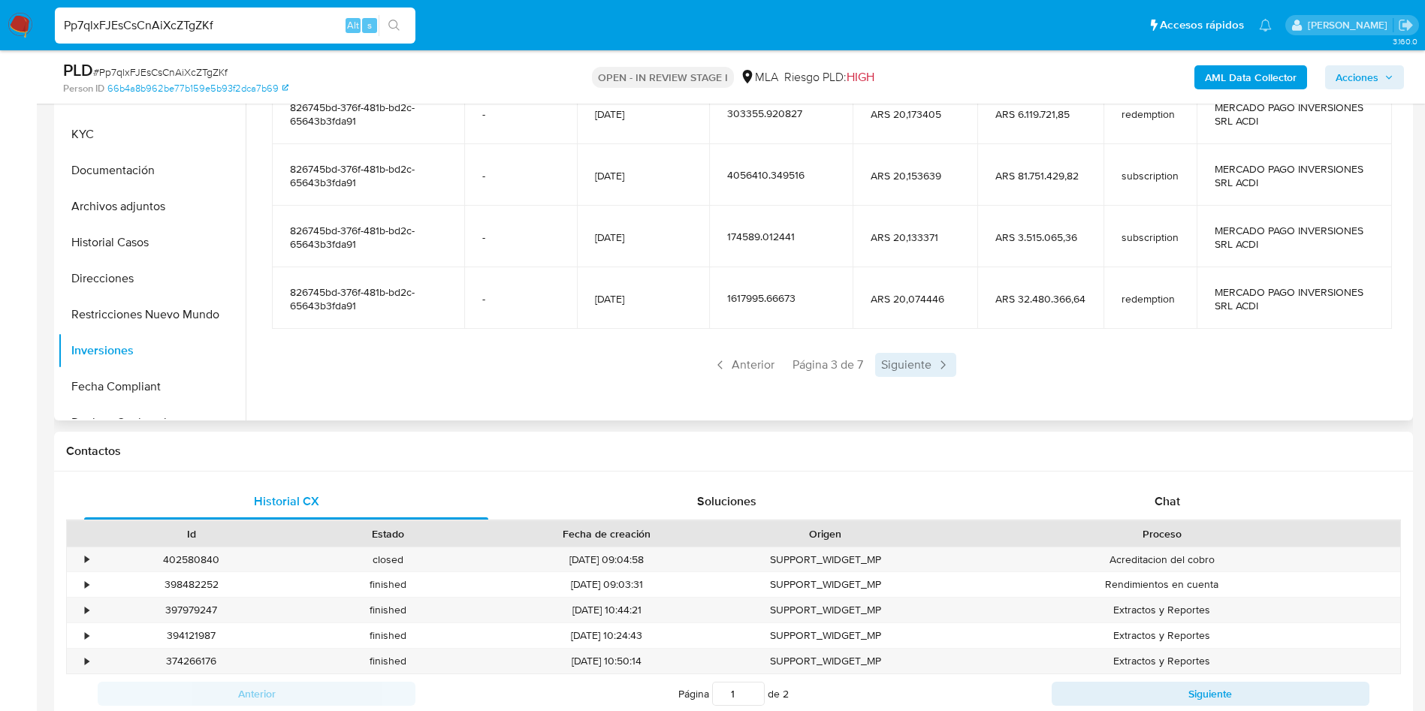
click at [925, 376] on div "Saldo en cuenta Total : ARS $207.028.643,71 USD Cambiar entre moneda local y US…" at bounding box center [831, 111] width 1155 height 606
click at [925, 376] on span "Siguiente" at bounding box center [915, 365] width 81 height 24
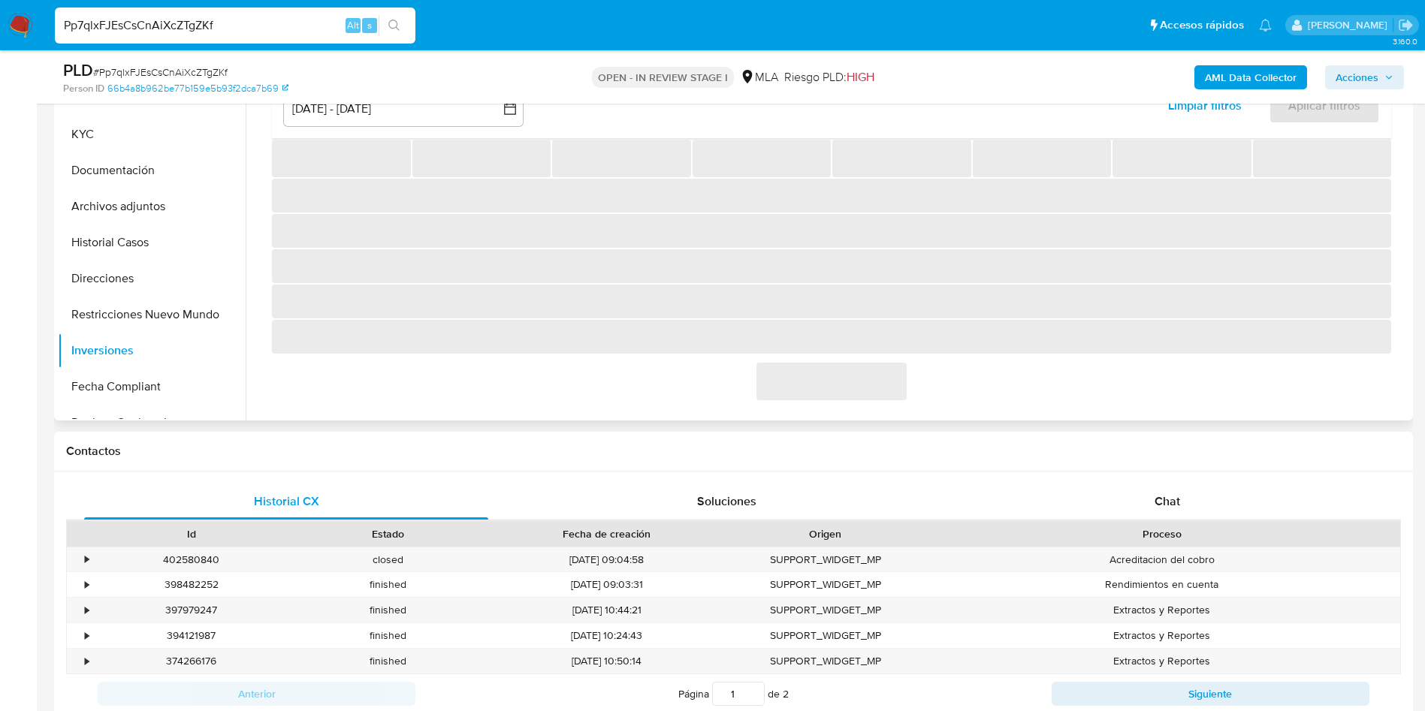
scroll to position [97, 0]
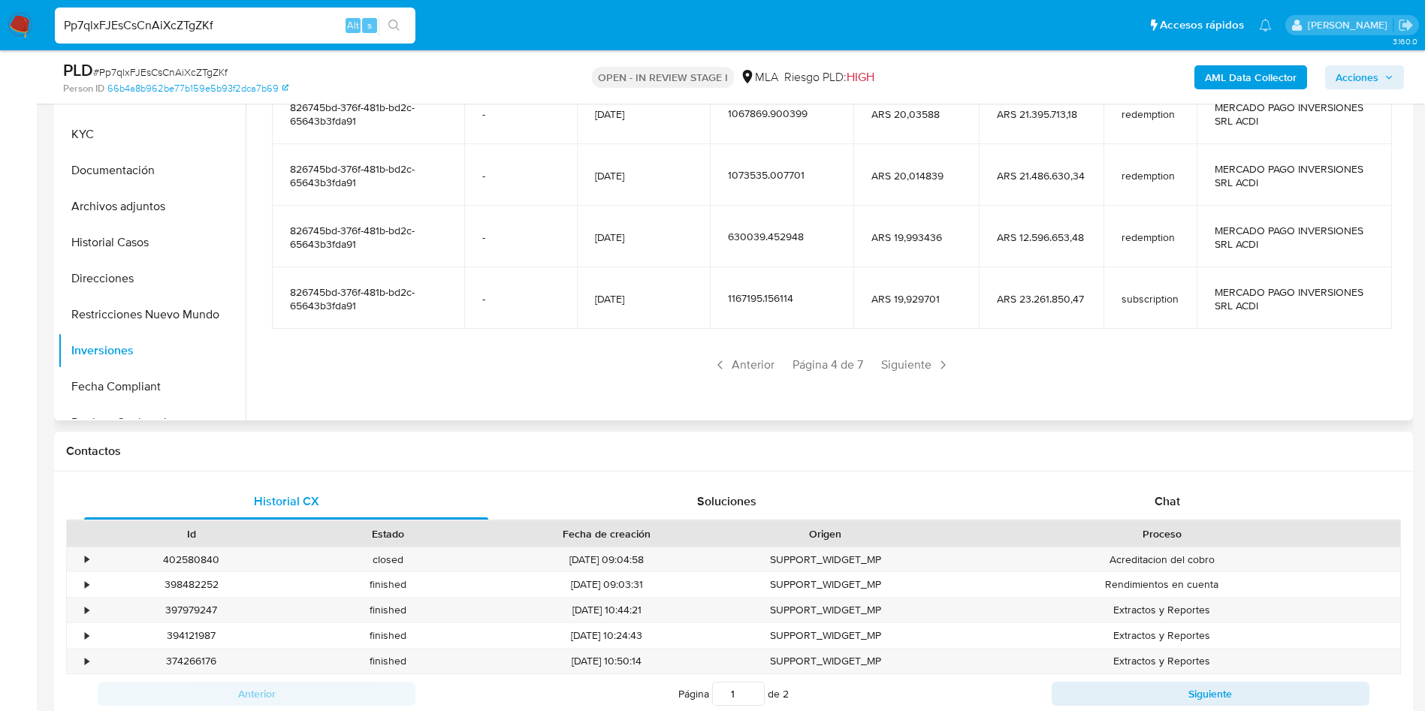
click at [925, 375] on span "Siguiente" at bounding box center [915, 365] width 81 height 24
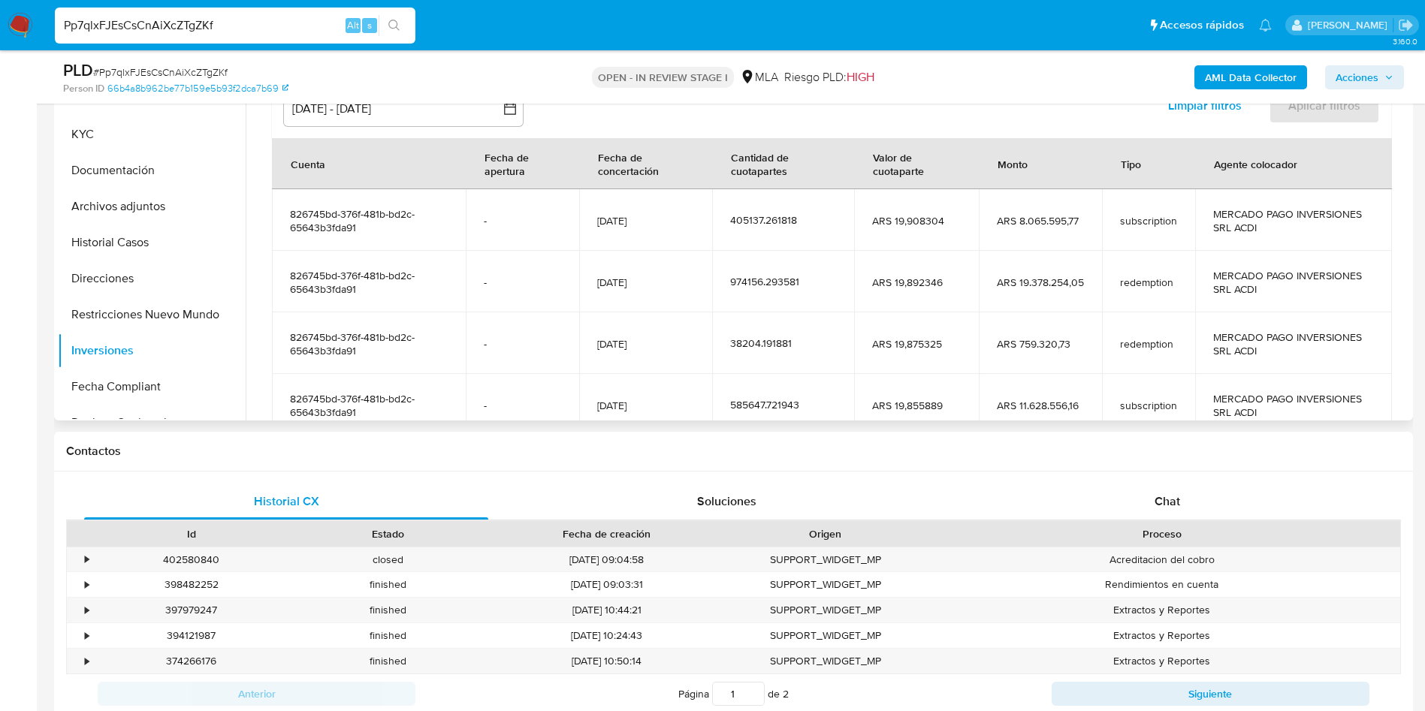
scroll to position [265, 0]
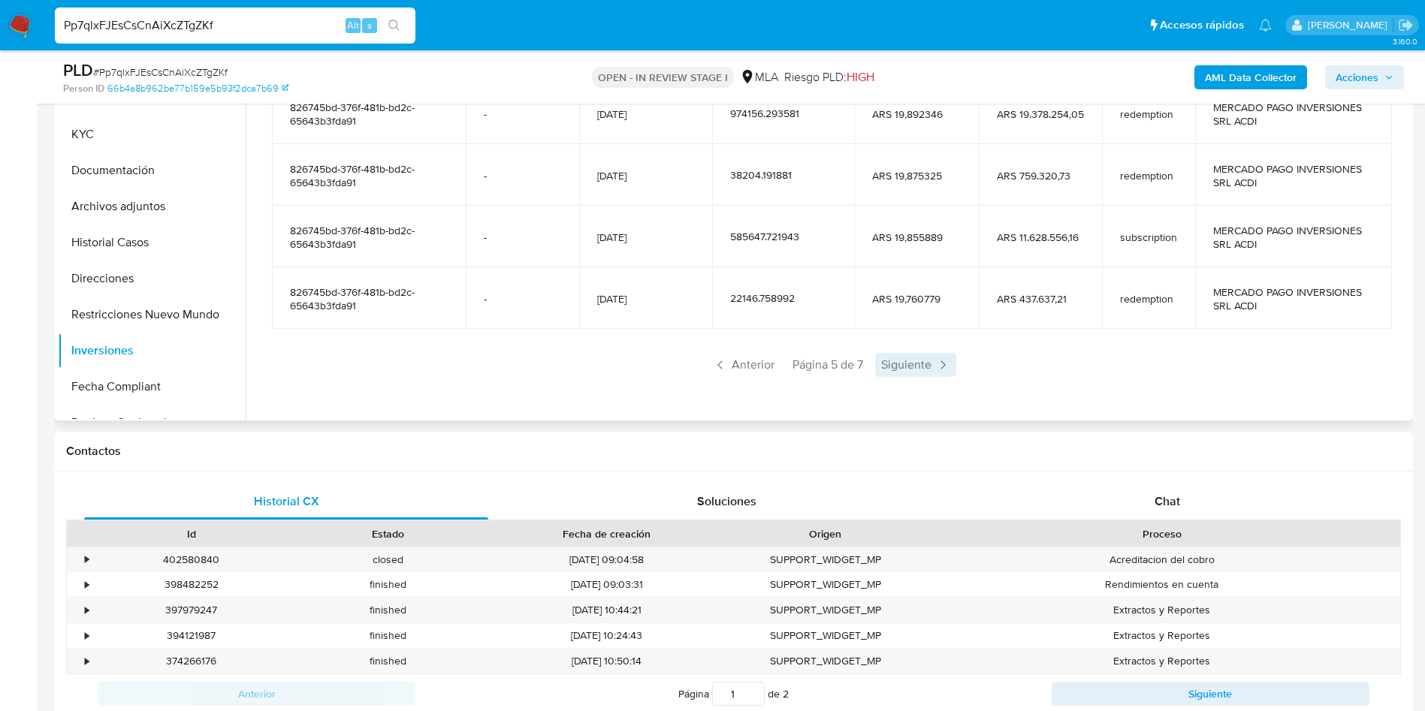
click at [925, 374] on span "Siguiente" at bounding box center [915, 365] width 81 height 24
click at [925, 373] on span "Siguiente" at bounding box center [915, 365] width 81 height 24
click at [894, 357] on span "Página 7 de 7" at bounding box center [875, 365] width 70 height 17
drag, startPoint x: 588, startPoint y: 304, endPoint x: 661, endPoint y: 300, distance: 73.0
click at [661, 300] on td "31/07/2025" at bounding box center [641, 298] width 132 height 62
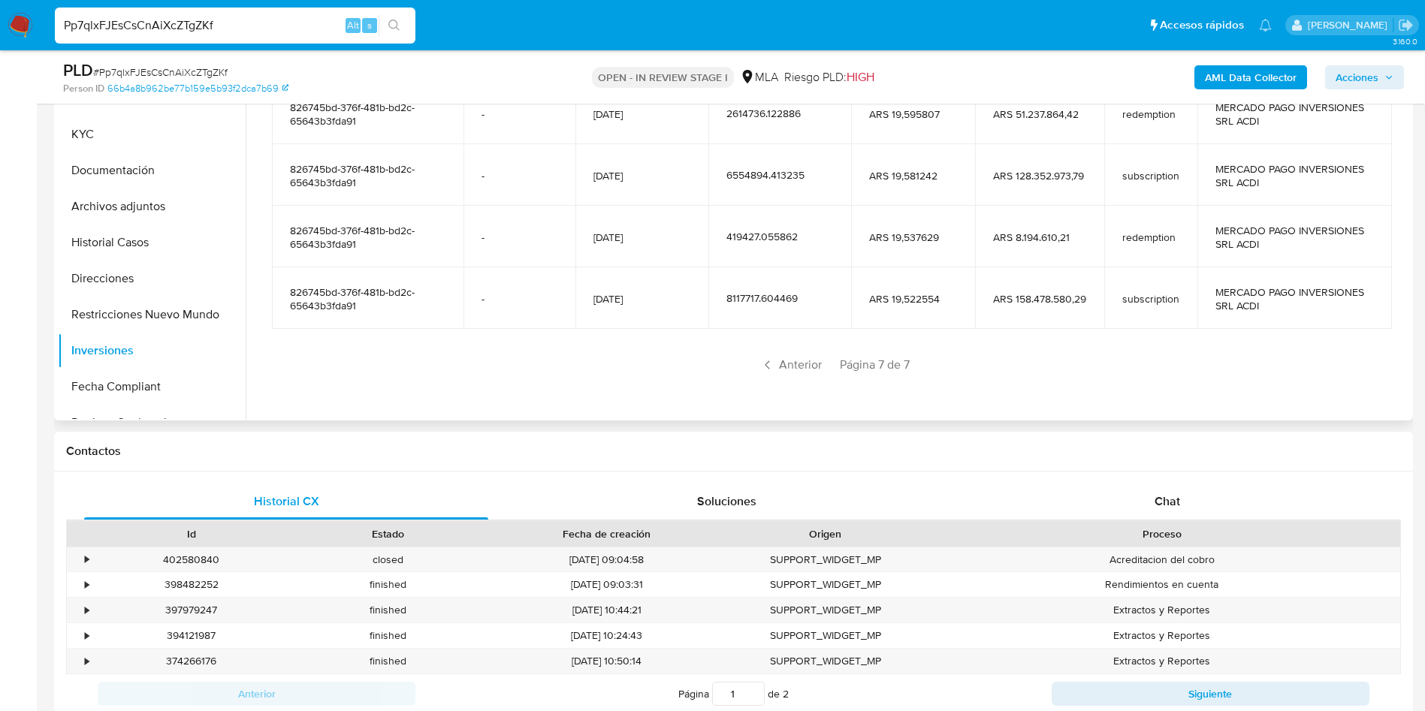
drag, startPoint x: 370, startPoint y: 300, endPoint x: 282, endPoint y: 285, distance: 89.1
click at [282, 285] on td "826745bd-376f-481b-bd2c-65643b3fda91" at bounding box center [368, 298] width 192 height 62
click at [269, 49] on nav "Pausado Ver notificaciones Pp7qlxFJEsCsCnAiXcZTgZKf Alt s Accesos rápidos Presi…" at bounding box center [712, 25] width 1425 height 50
click at [249, 13] on div "Pp7qlxFJEsCsCnAiXcZTgZKf Alt s" at bounding box center [235, 26] width 361 height 36
drag, startPoint x: 249, startPoint y: 13, endPoint x: 253, endPoint y: 24, distance: 11.9
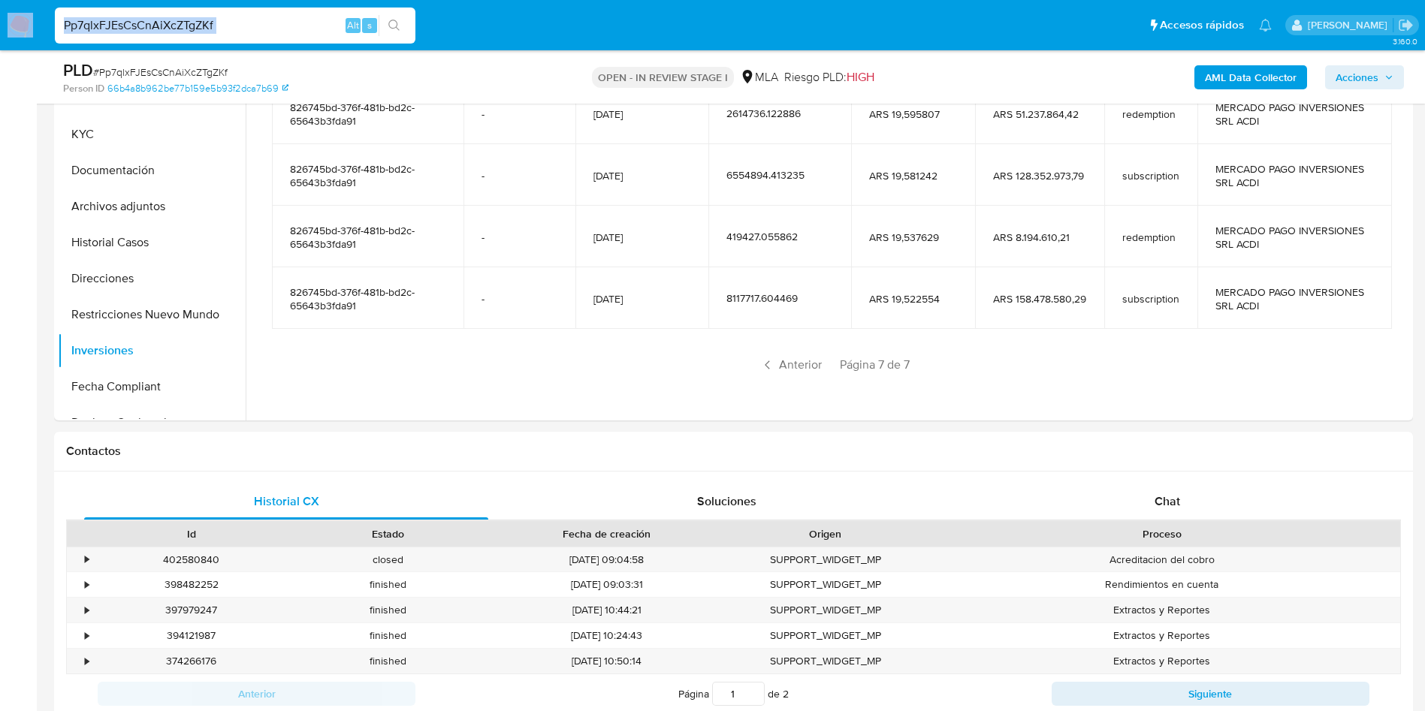
click at [252, 19] on div "Pp7qlxFJEsCsCnAiXcZTgZKf Alt s" at bounding box center [235, 26] width 361 height 36
click at [253, 23] on input "Pp7qlxFJEsCsCnAiXcZTgZKf" at bounding box center [235, 26] width 361 height 20
paste input "Vgt9IVhmeUmEA0ReQJAgVDEx"
type input "Vgt9IVhmeUmEA0ReQJAgVDEx"
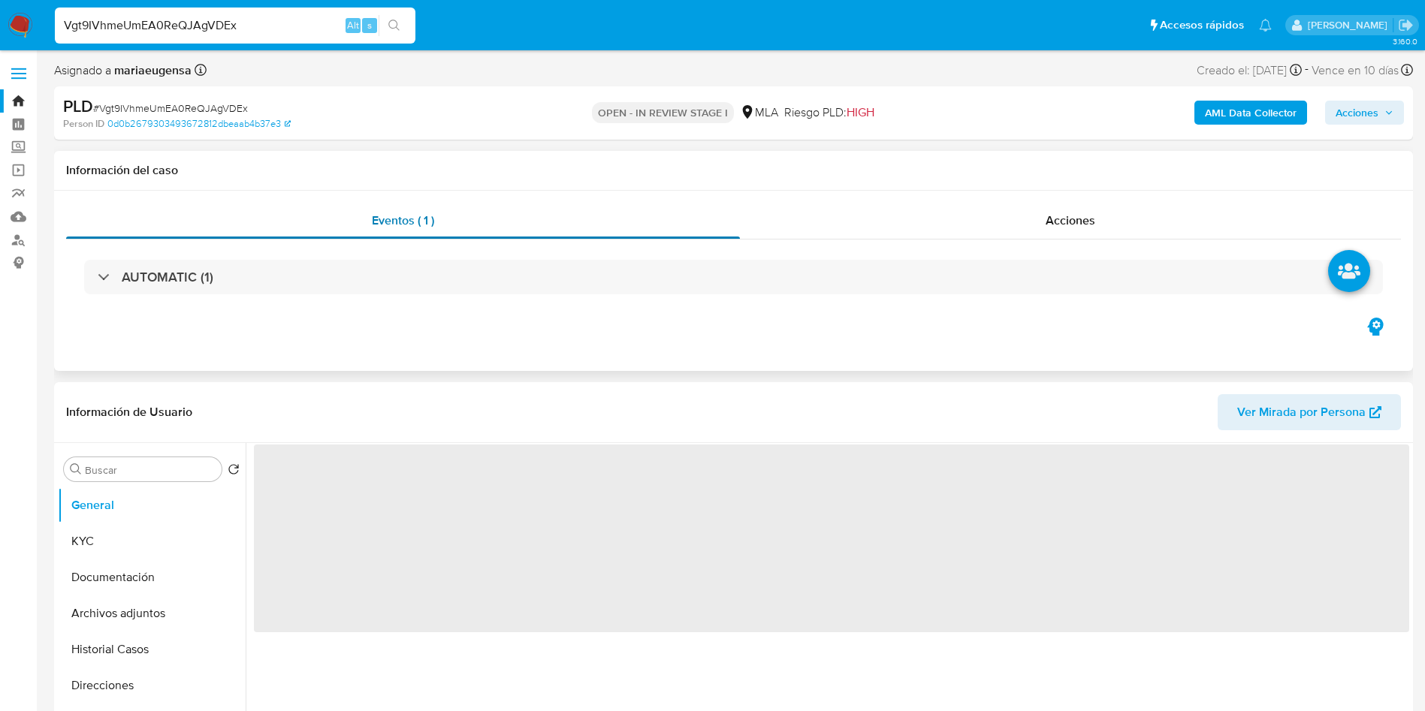
select select "10"
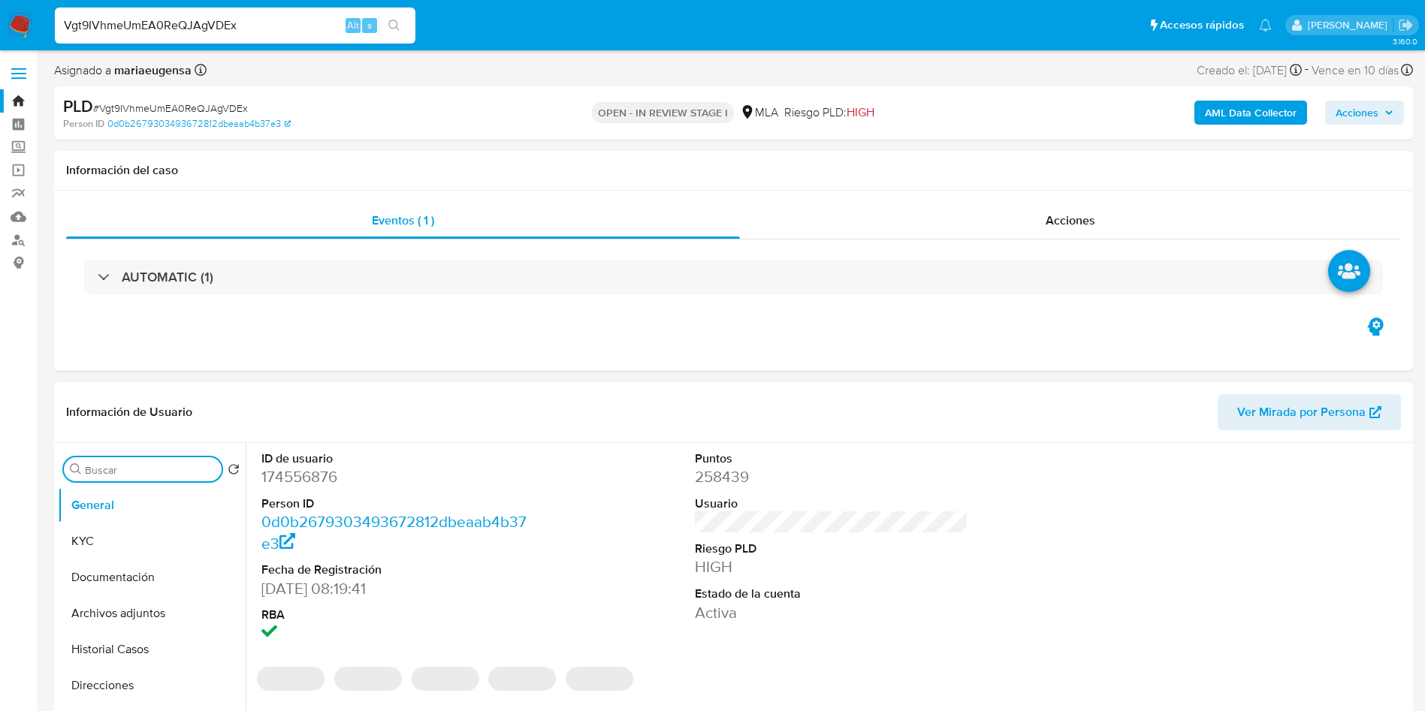
click at [118, 464] on input "Buscar" at bounding box center [150, 470] width 131 height 14
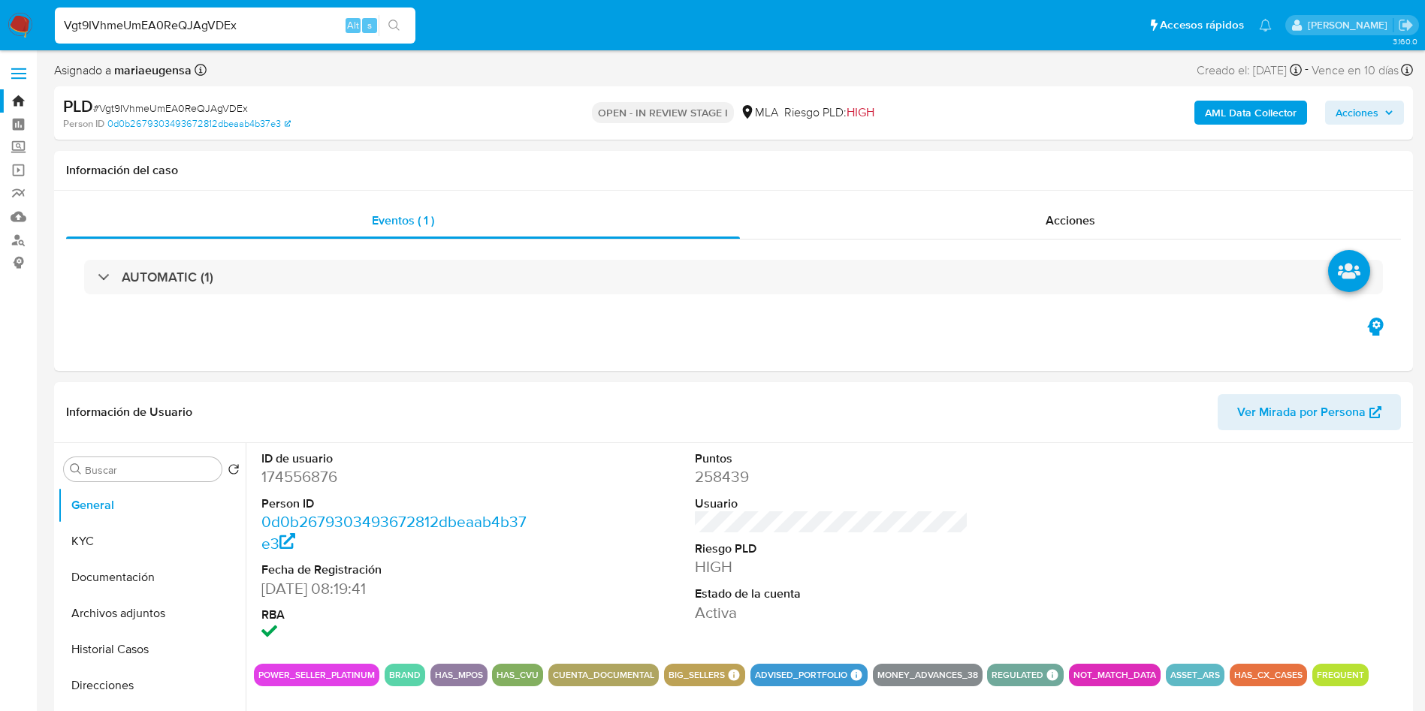
click at [1244, 120] on b "AML Data Collector" at bounding box center [1251, 113] width 92 height 24
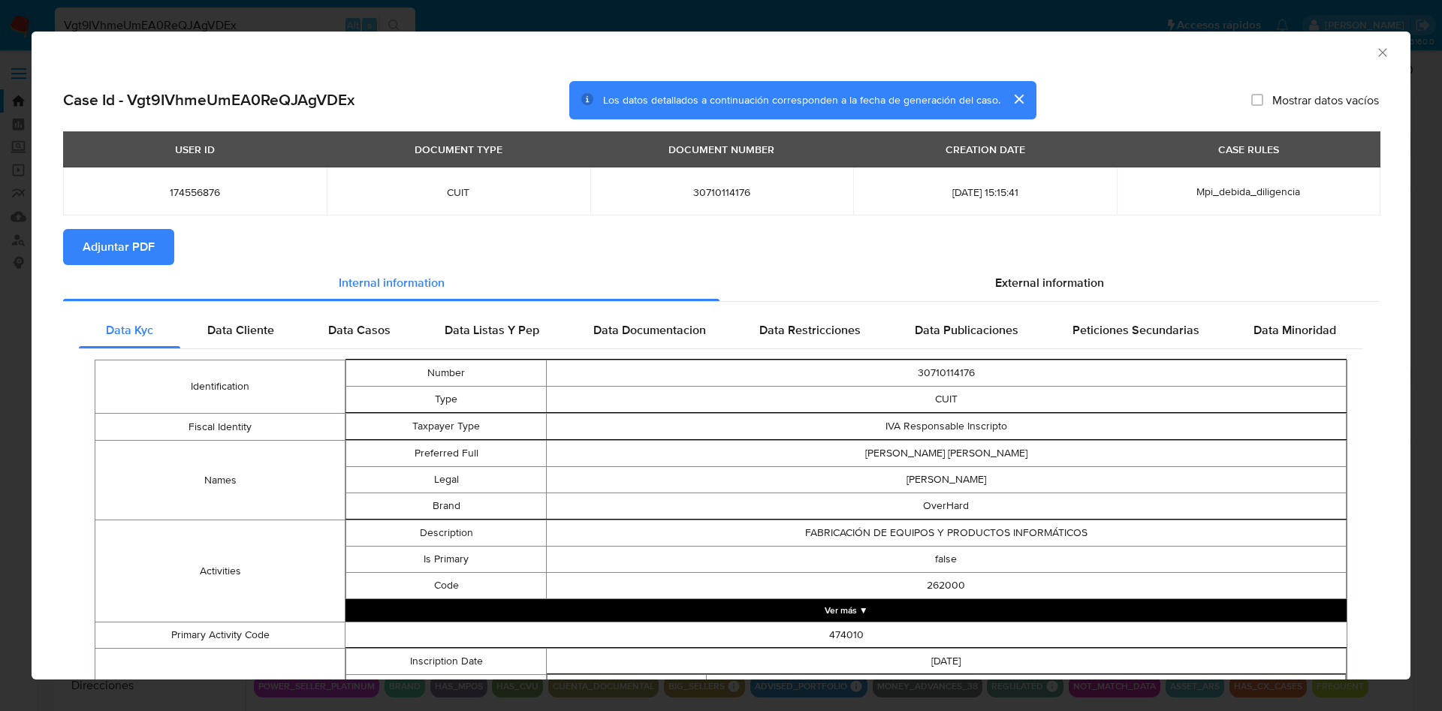
click at [116, 252] on span "Adjuntar PDF" at bounding box center [119, 247] width 72 height 33
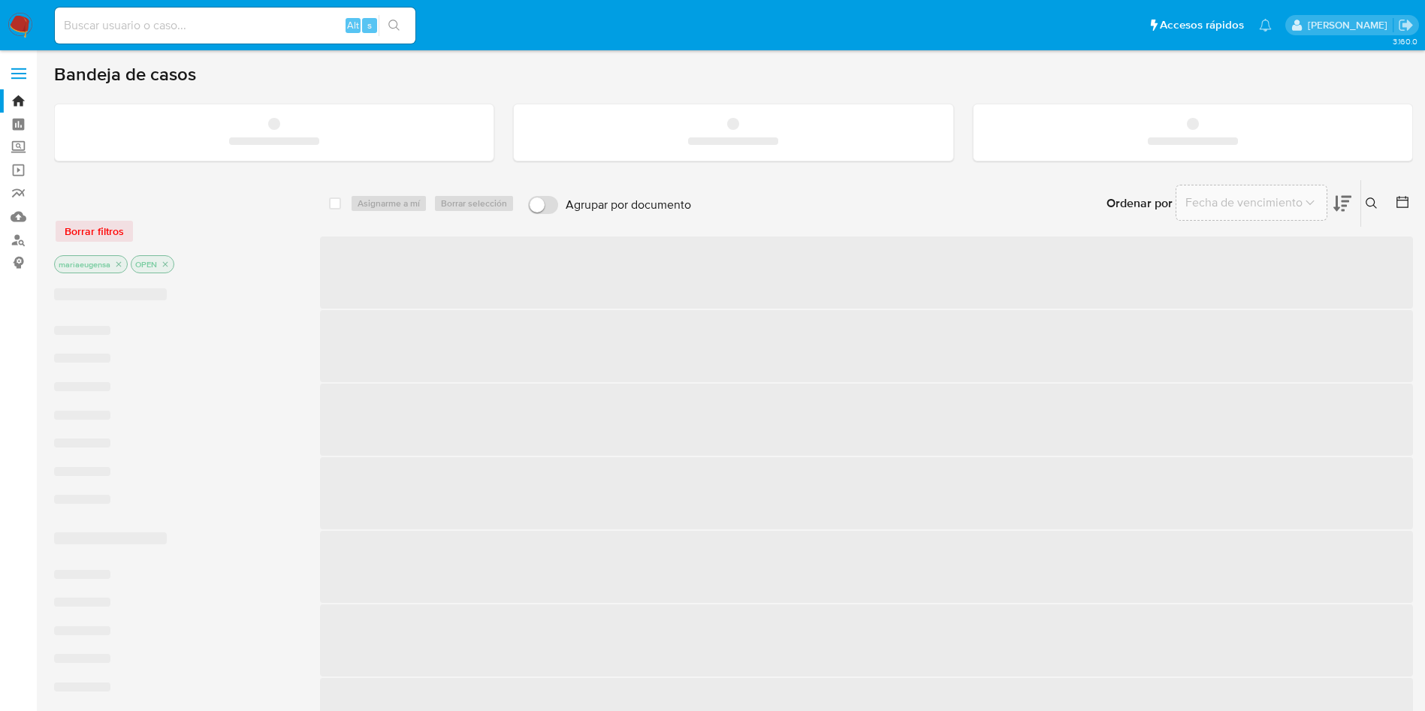
click at [261, 20] on input at bounding box center [235, 26] width 361 height 20
paste input "YvGmtgENBMInviwYthGtDUuP"
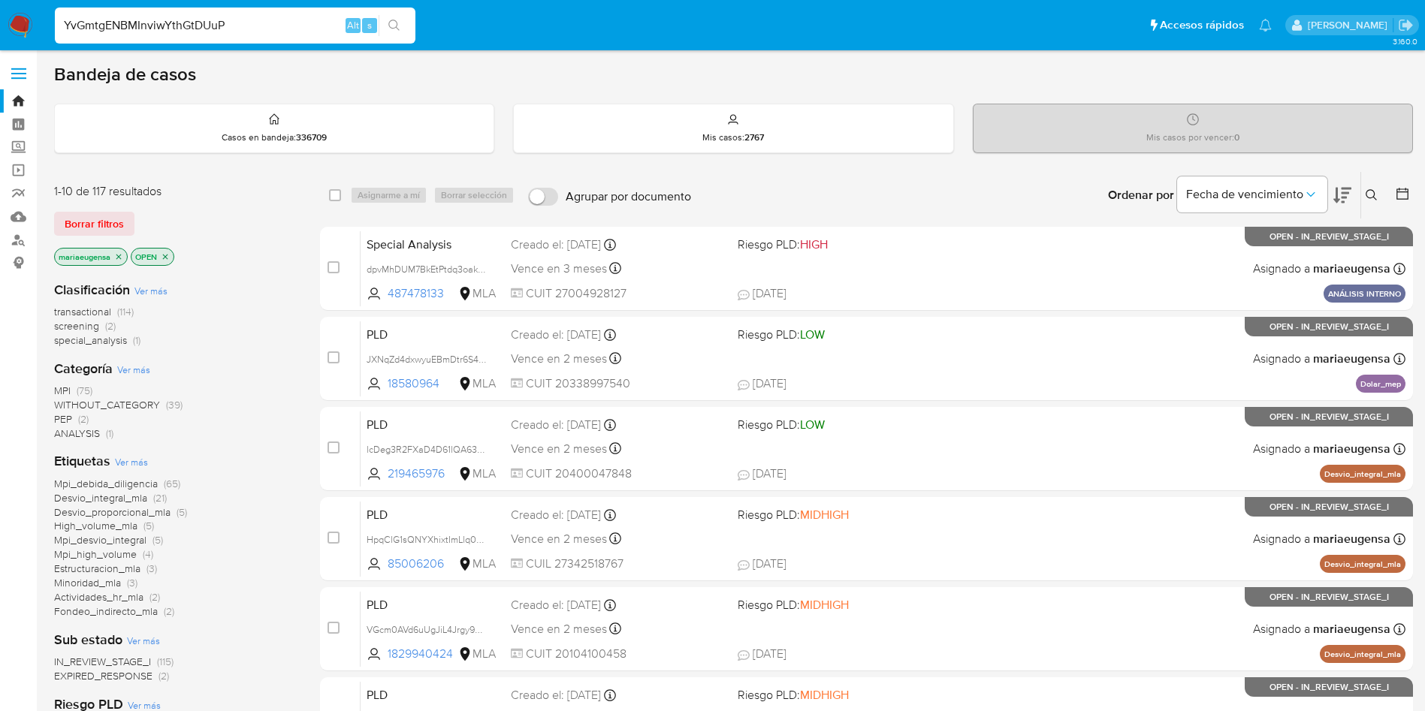
type input "YvGmtgENBMInviwYthGtDUuP"
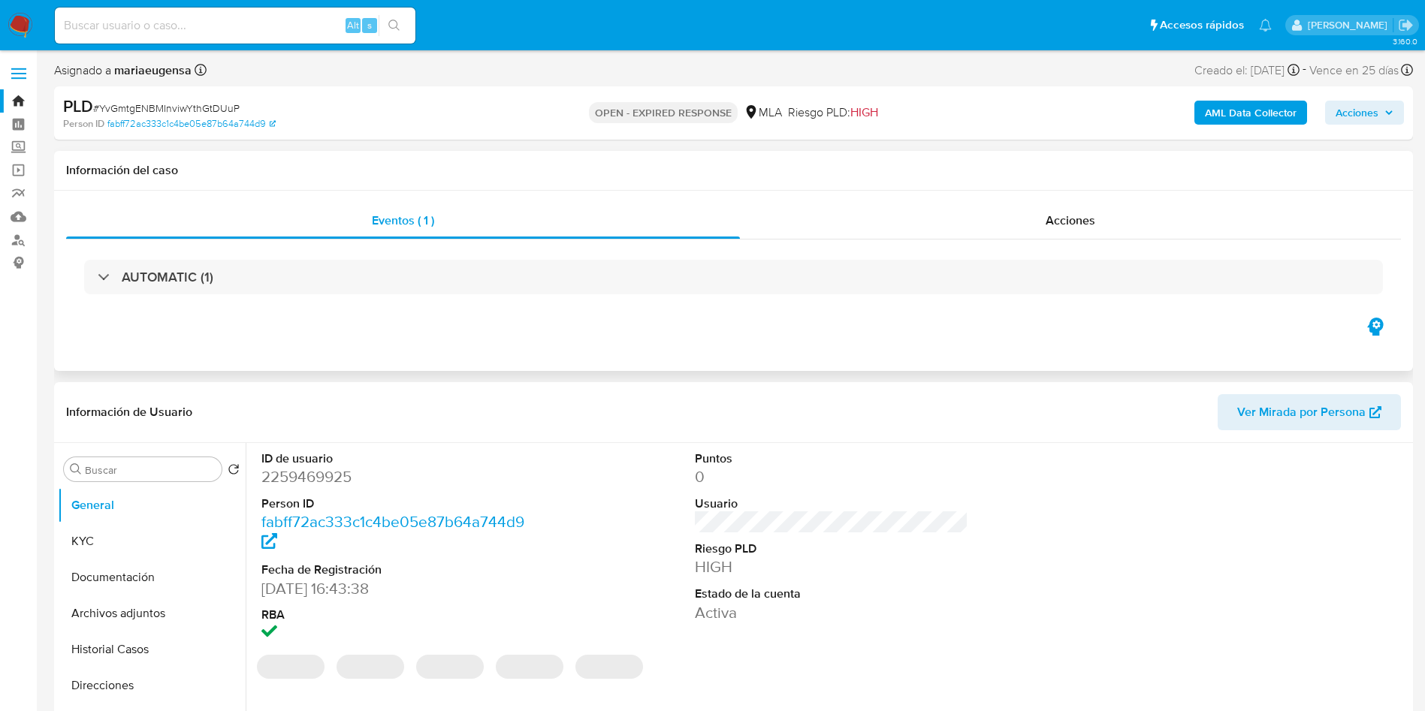
select select "10"
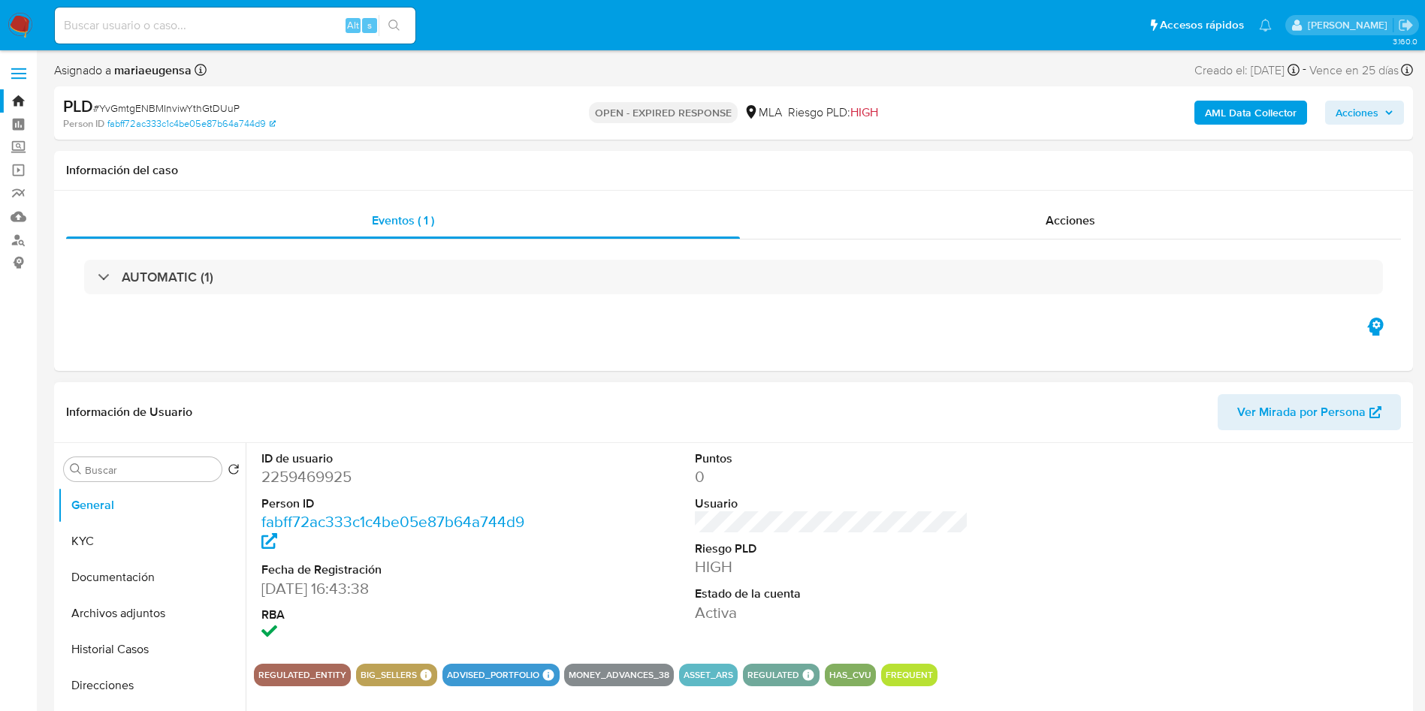
click at [297, 485] on dd "2259469925" at bounding box center [398, 476] width 274 height 21
copy dd "2259469925"
click at [177, 543] on button "KYC" at bounding box center [146, 541] width 176 height 36
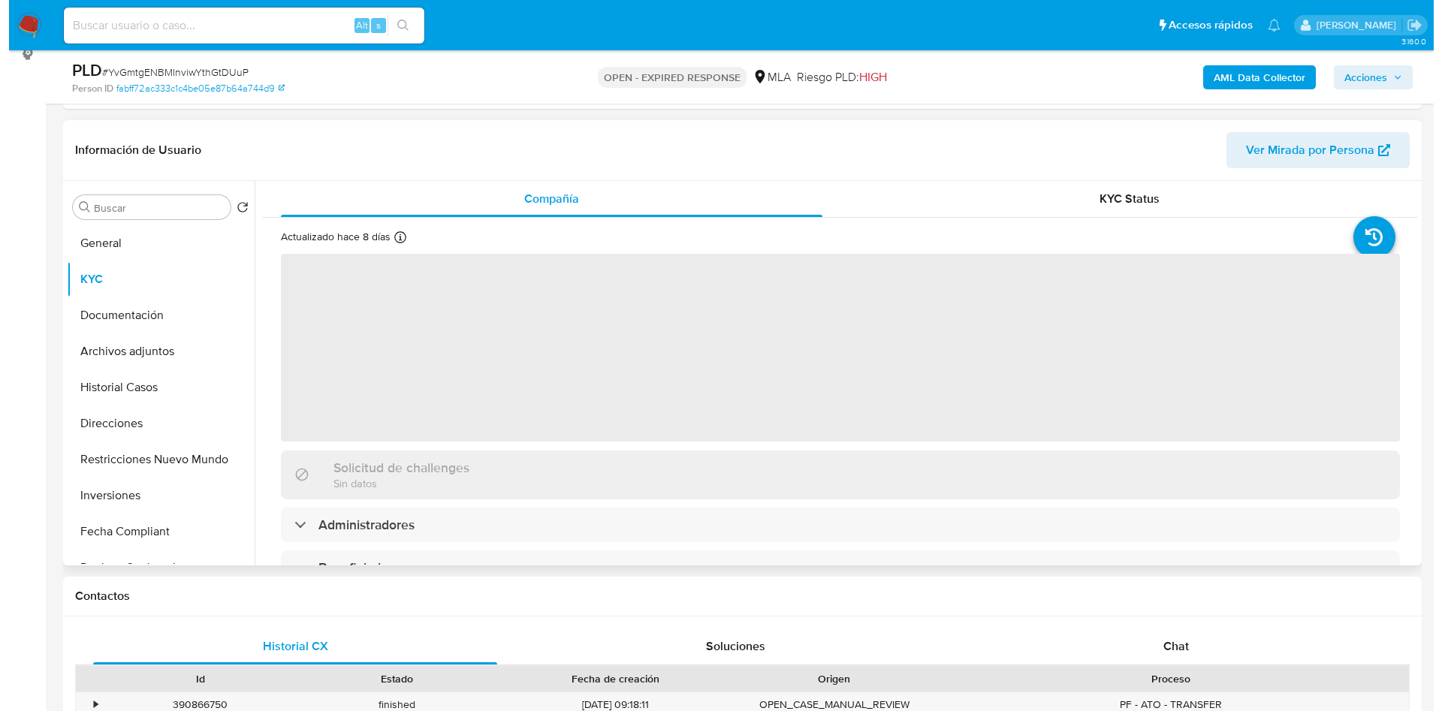
scroll to position [225, 0]
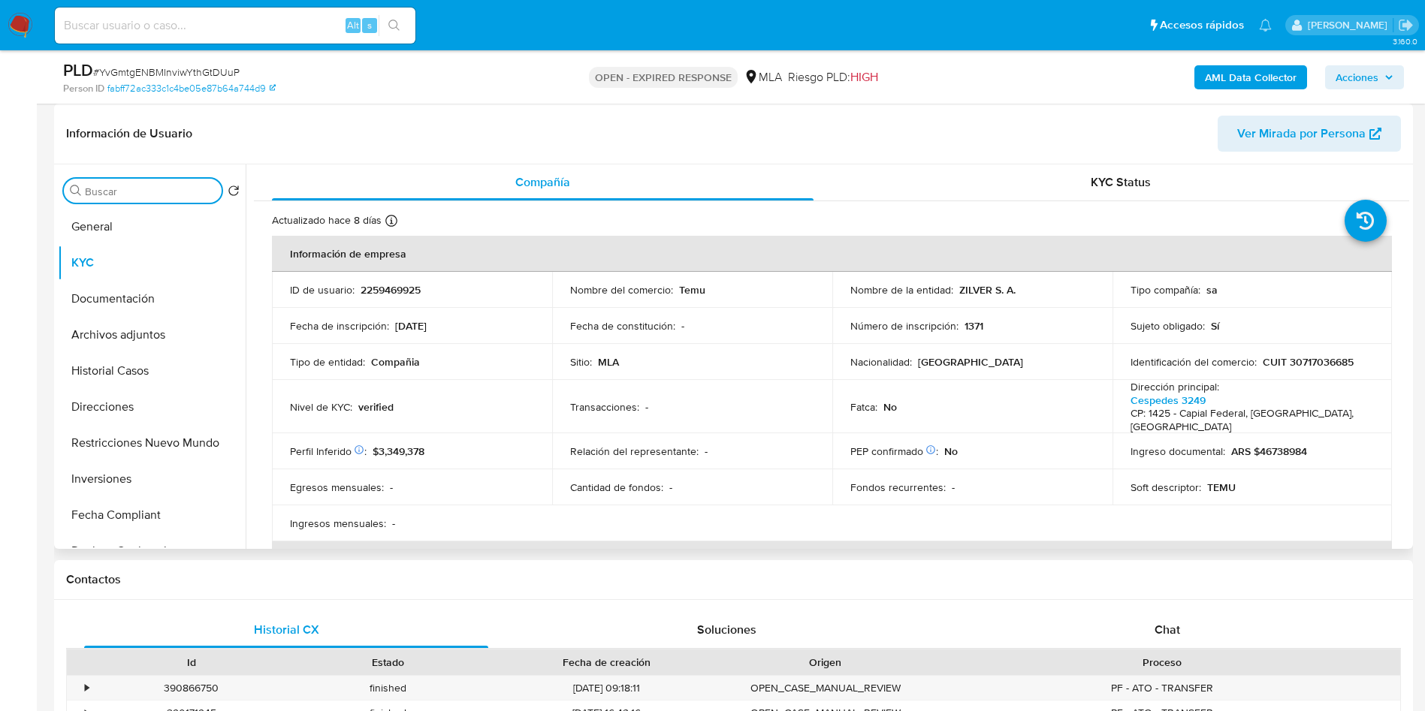
click at [142, 189] on input "Buscar" at bounding box center [150, 192] width 131 height 14
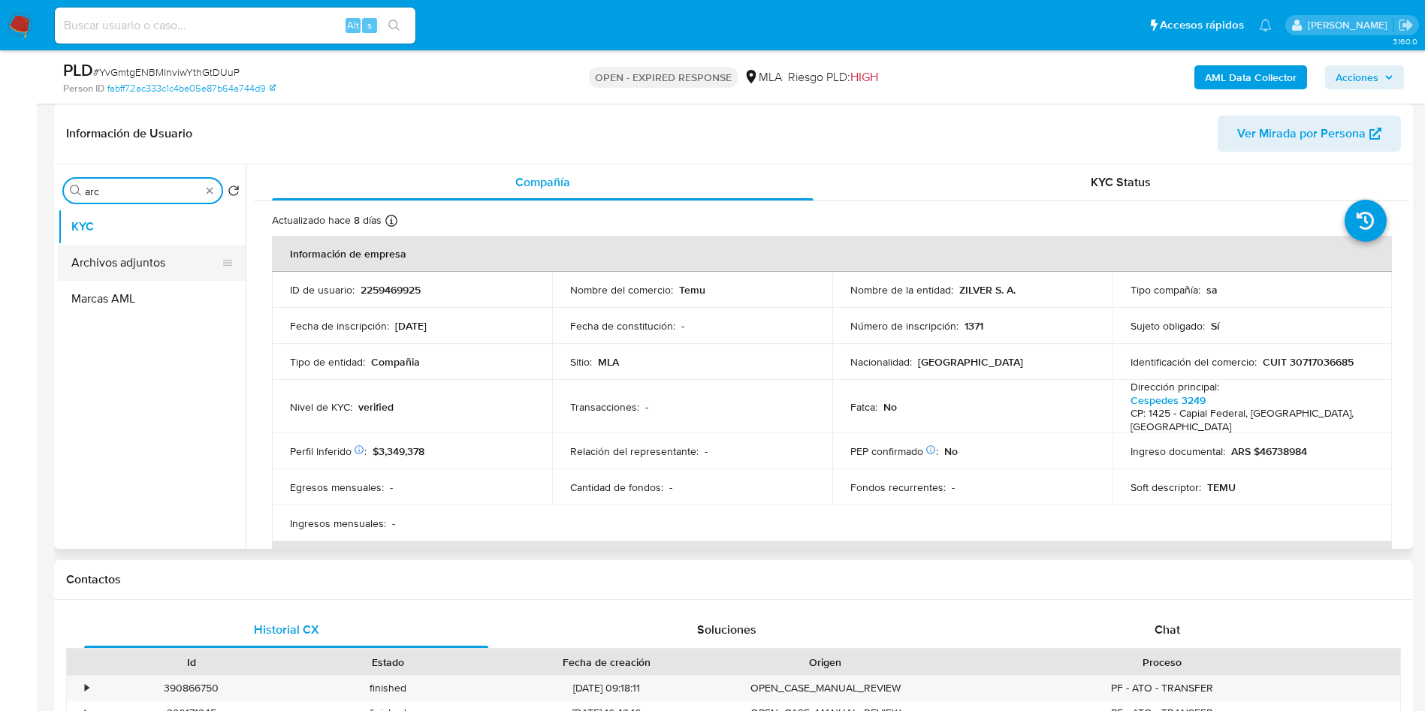
type input "arc"
drag, startPoint x: 143, startPoint y: 264, endPoint x: 105, endPoint y: 314, distance: 62.2
click at [142, 265] on button "Archivos adjuntos" at bounding box center [152, 263] width 188 height 36
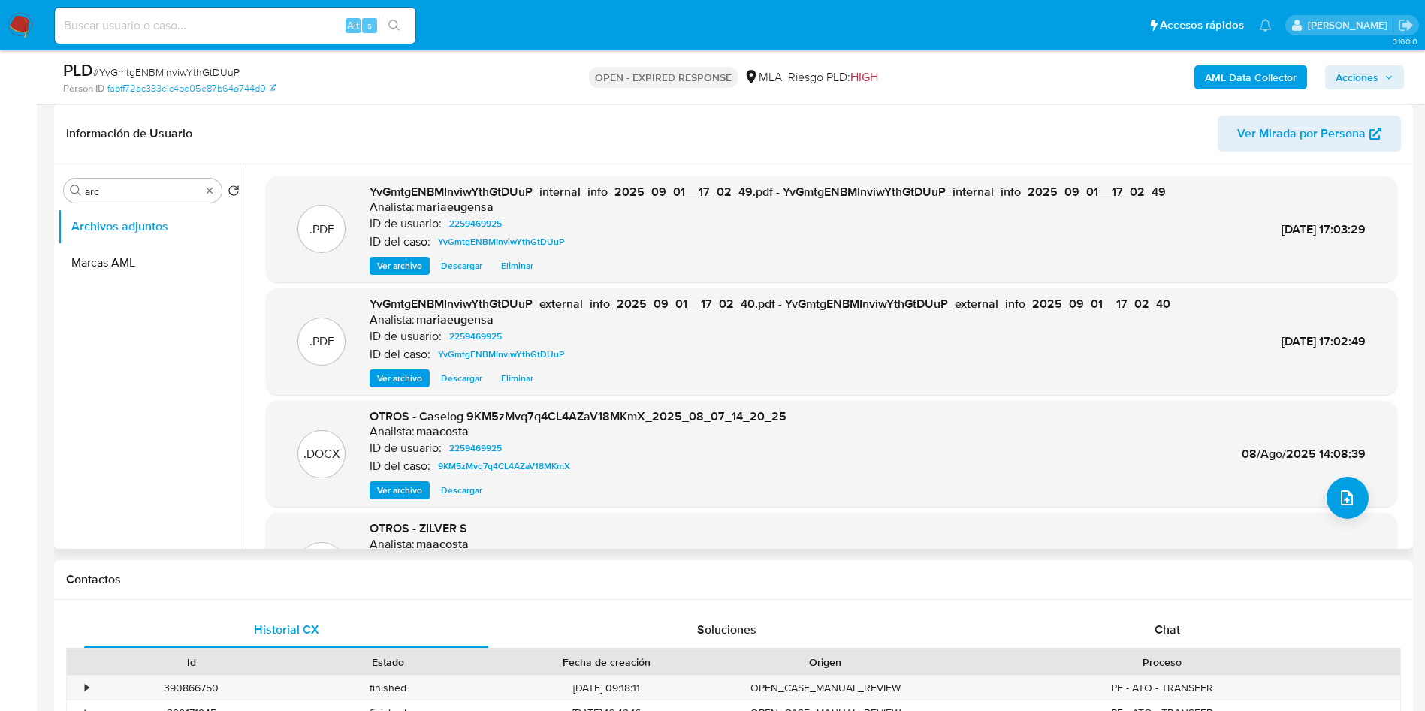
click at [418, 493] on span "Ver archivo" at bounding box center [399, 490] width 45 height 15
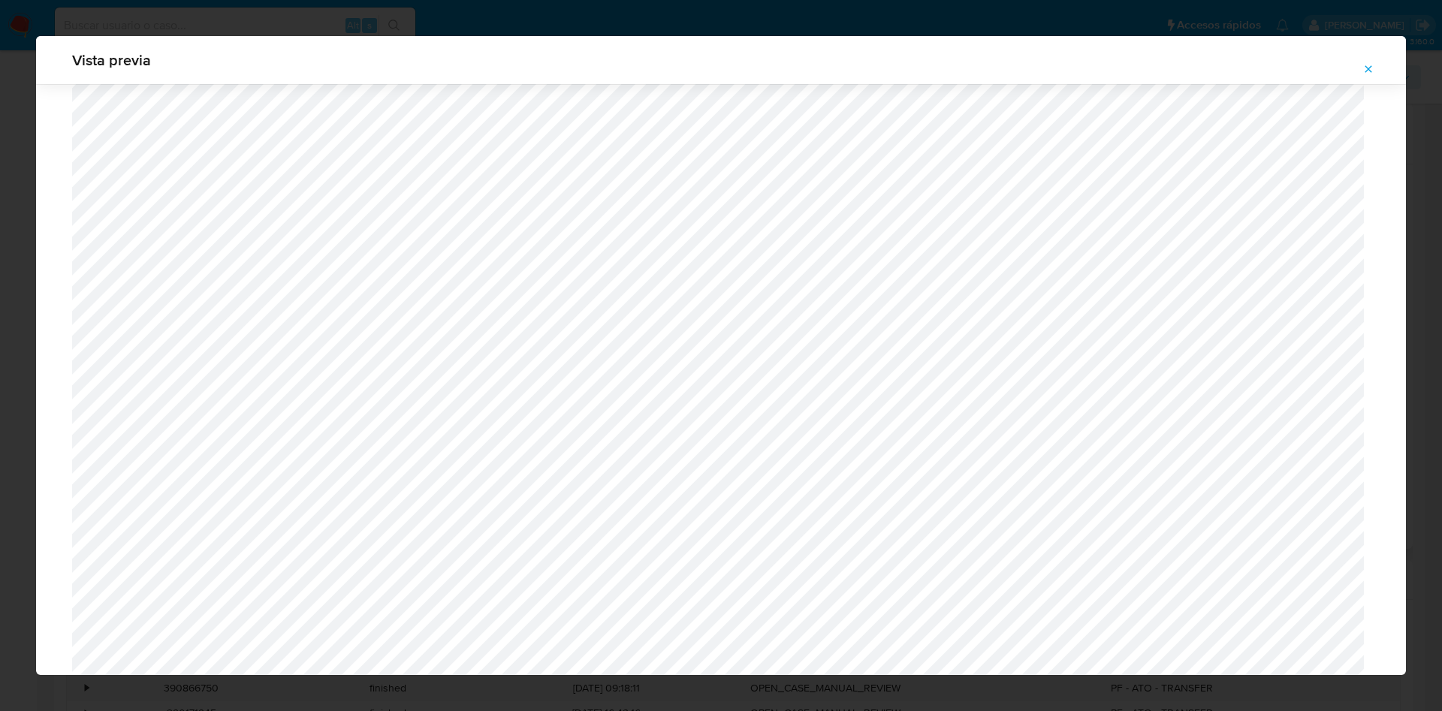
scroll to position [1051, 0]
drag, startPoint x: 1374, startPoint y: 68, endPoint x: 823, endPoint y: 226, distance: 573.6
click at [1373, 68] on button "Attachment preview" at bounding box center [1368, 69] width 33 height 24
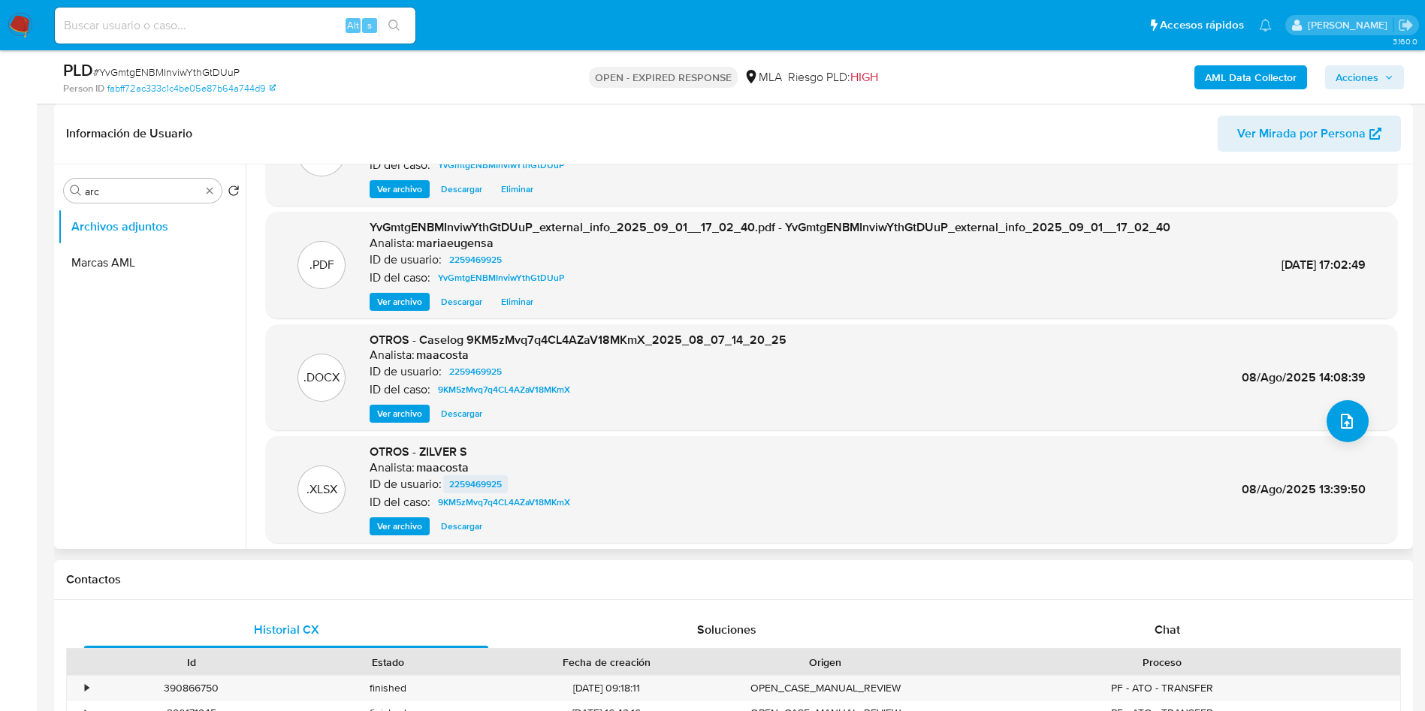
scroll to position [126, 0]
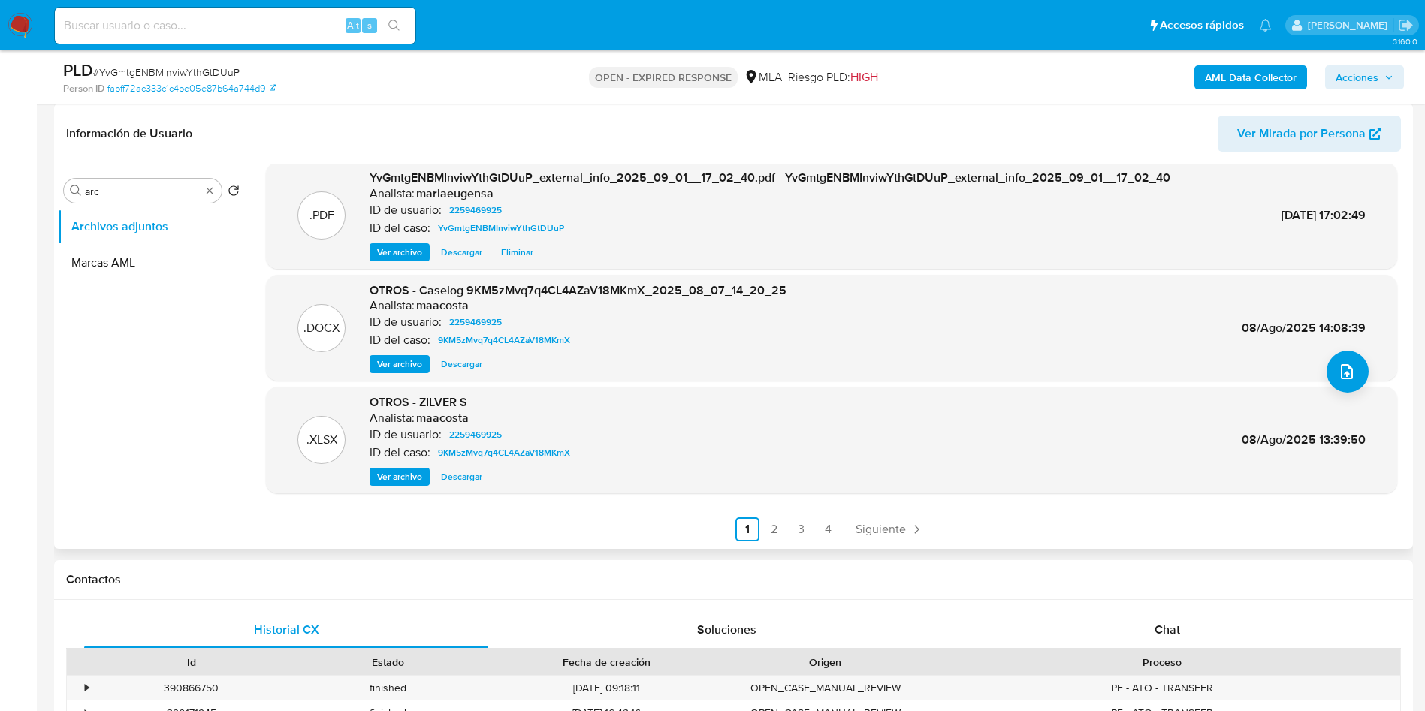
click at [409, 473] on span "Ver archivo" at bounding box center [399, 476] width 45 height 15
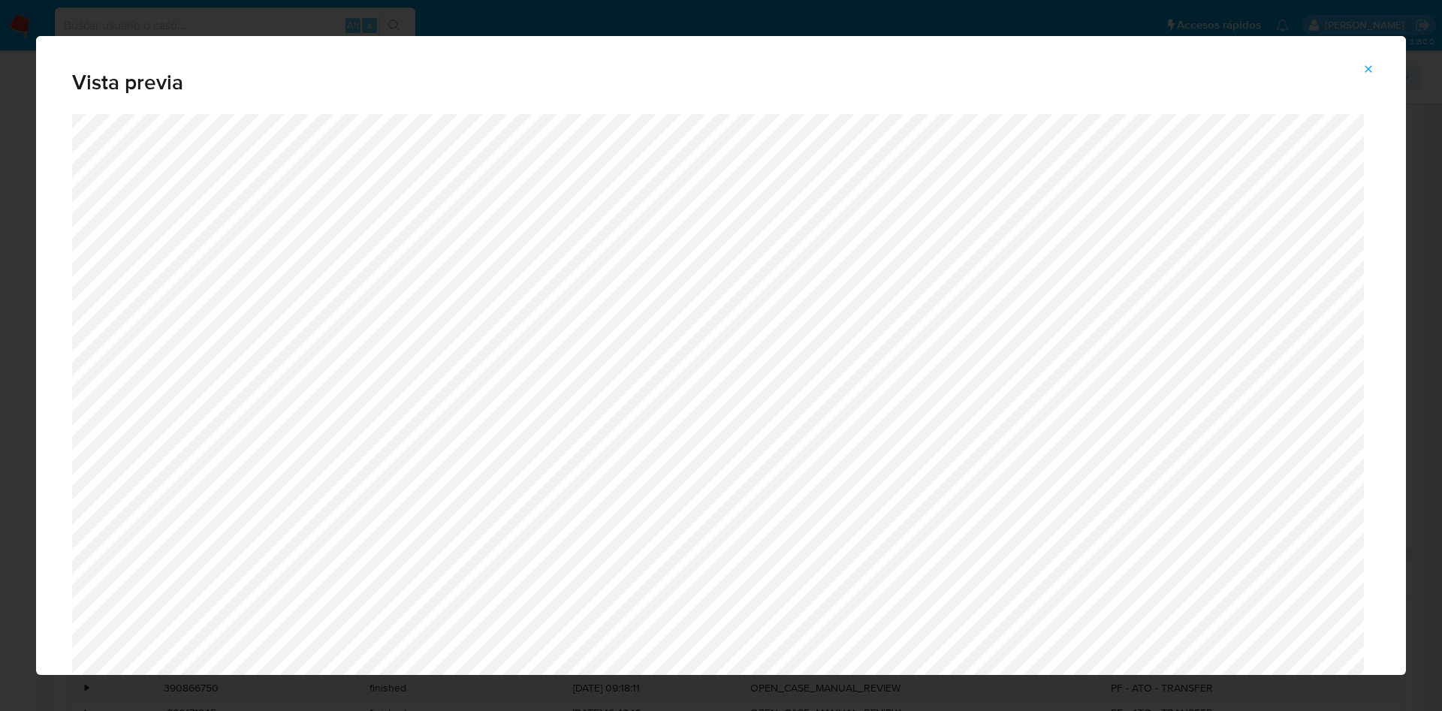
click at [1367, 65] on icon "Attachment preview" at bounding box center [1368, 69] width 12 height 12
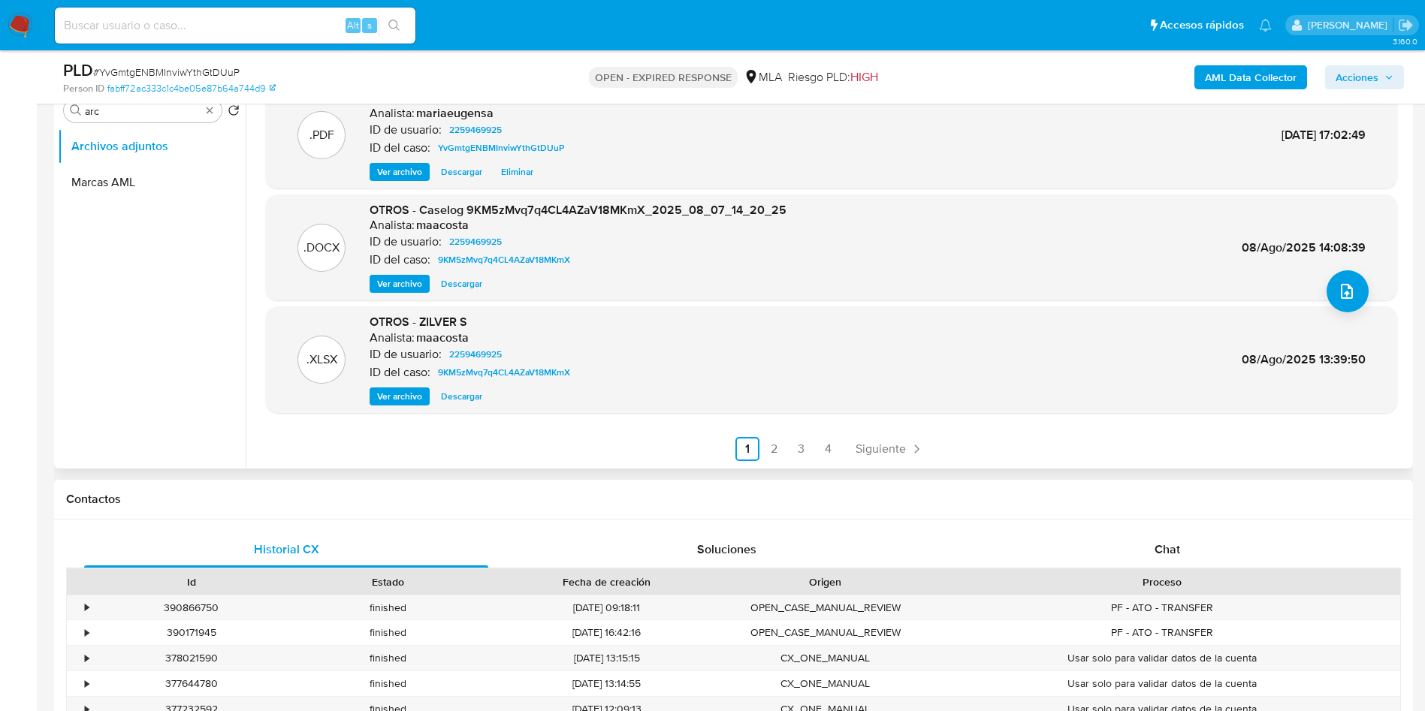
scroll to position [338, 0]
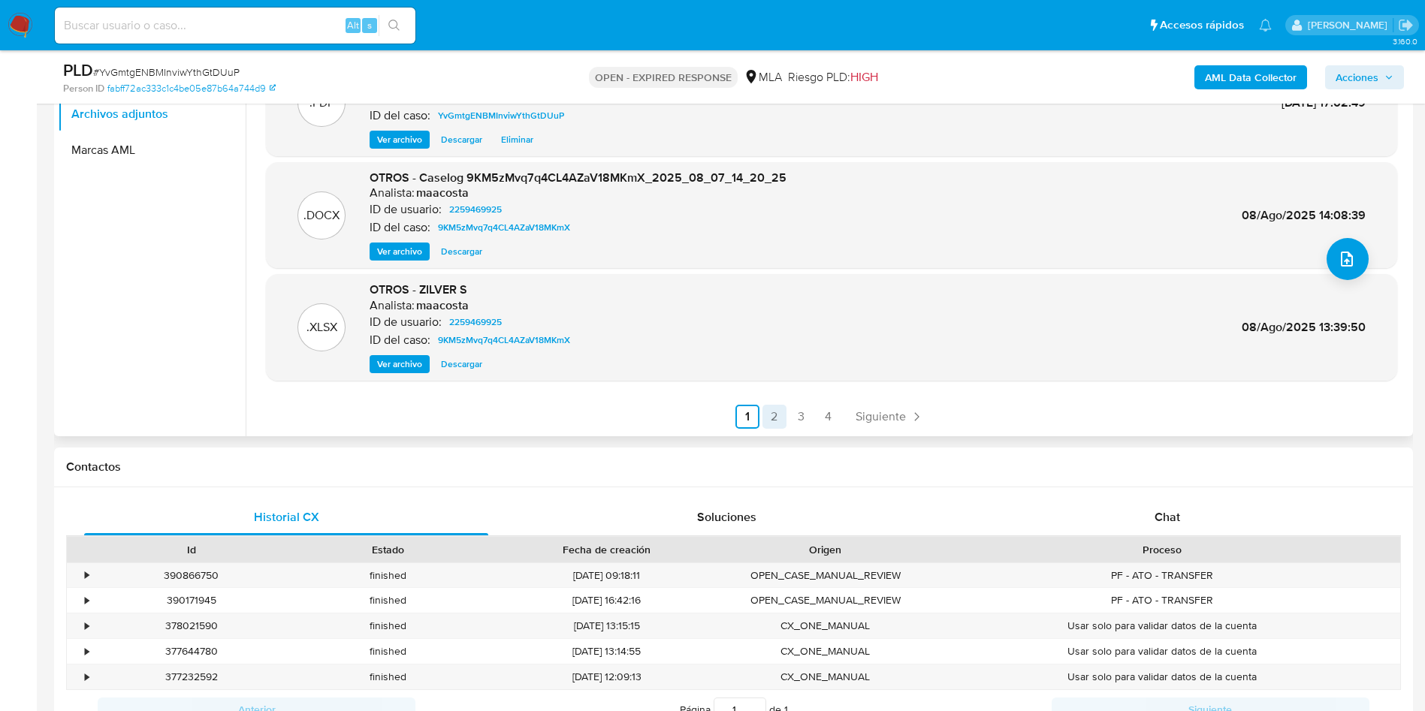
click at [770, 409] on link "2" at bounding box center [774, 417] width 24 height 24
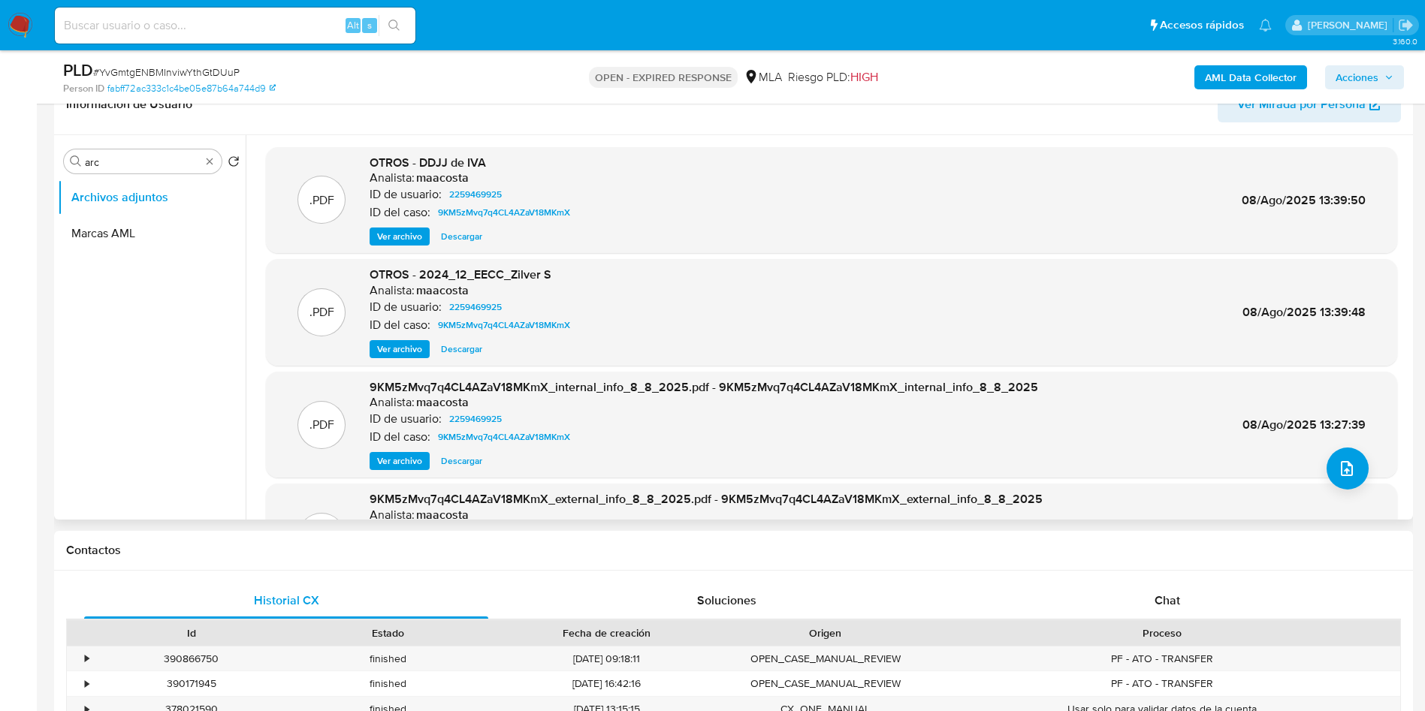
scroll to position [225, 0]
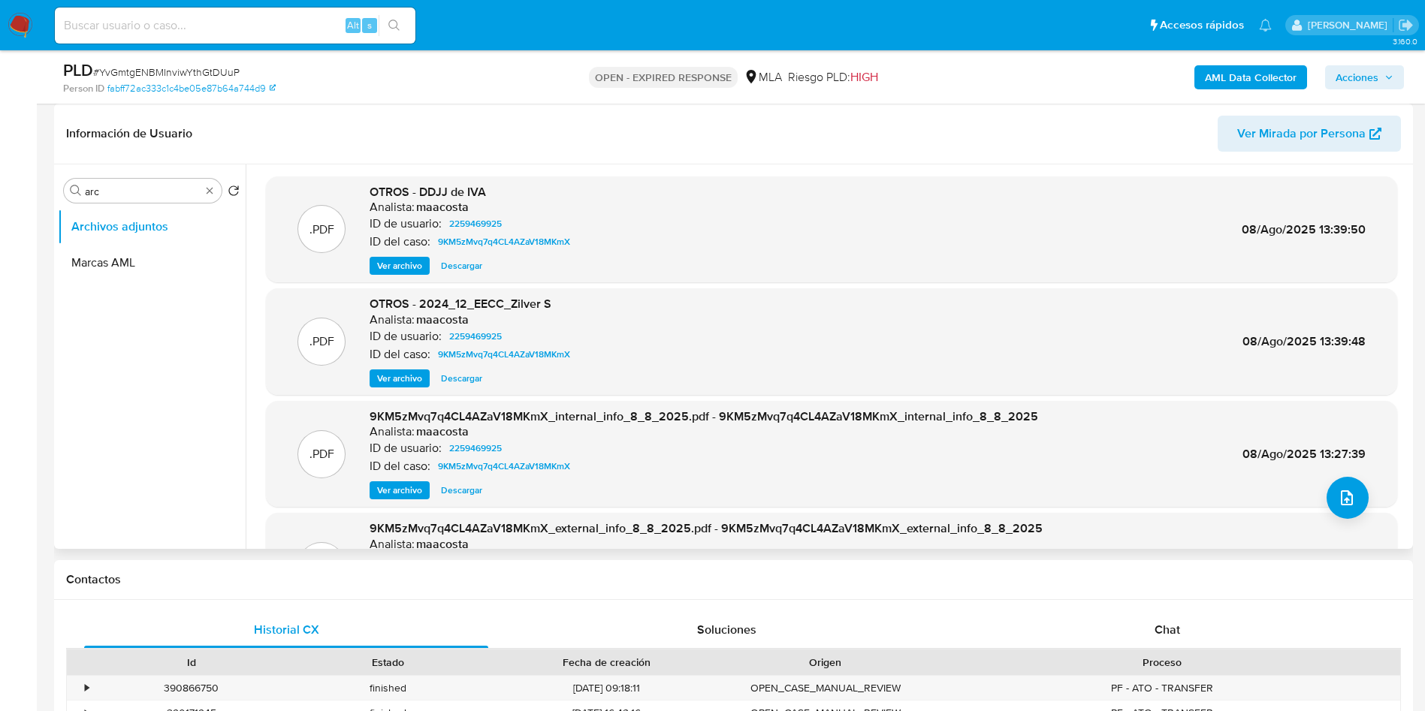
click at [400, 261] on span "Ver archivo" at bounding box center [399, 265] width 45 height 15
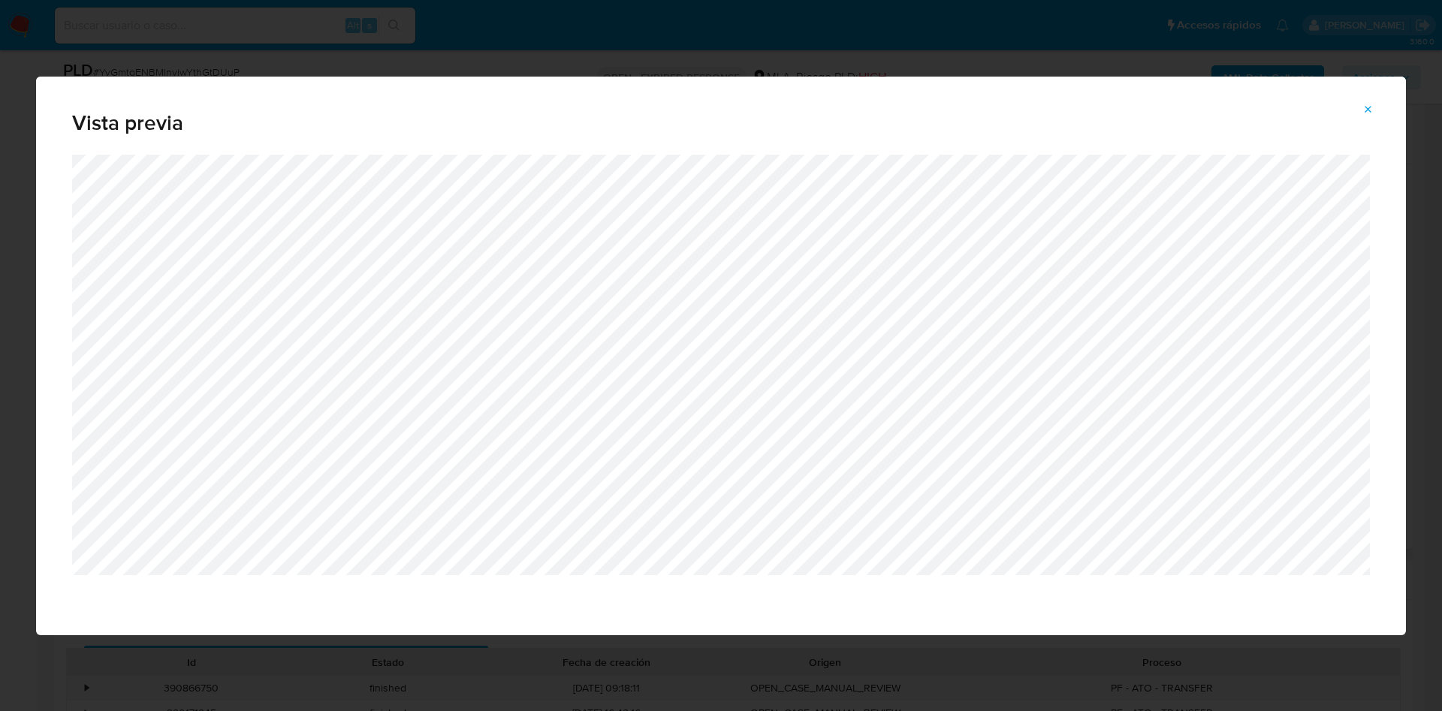
drag, startPoint x: 964, startPoint y: 91, endPoint x: 824, endPoint y: 62, distance: 142.7
click at [824, 62] on div "Vista previa" at bounding box center [721, 355] width 1442 height 711
click at [1373, 109] on icon "Attachment preview" at bounding box center [1368, 110] width 12 height 12
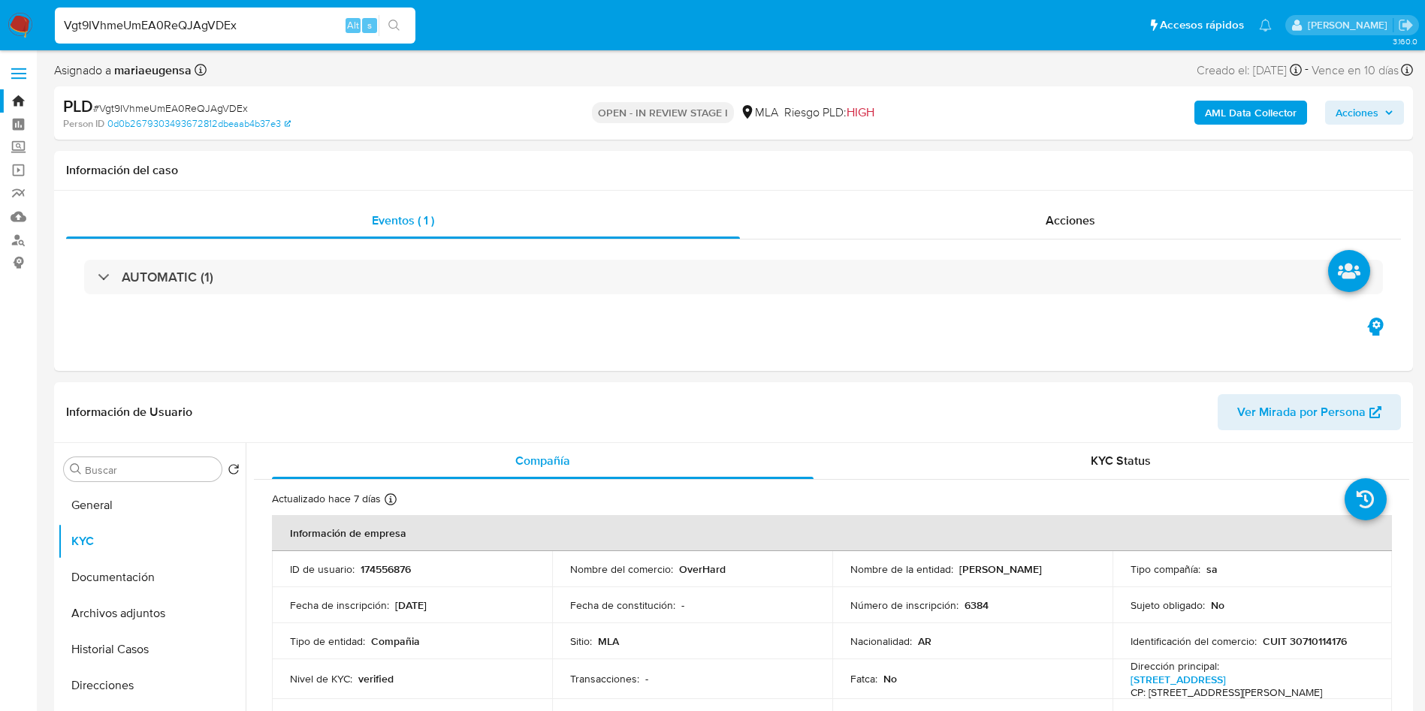
select select "10"
click at [119, 644] on button "Inversiones" at bounding box center [146, 645] width 176 height 36
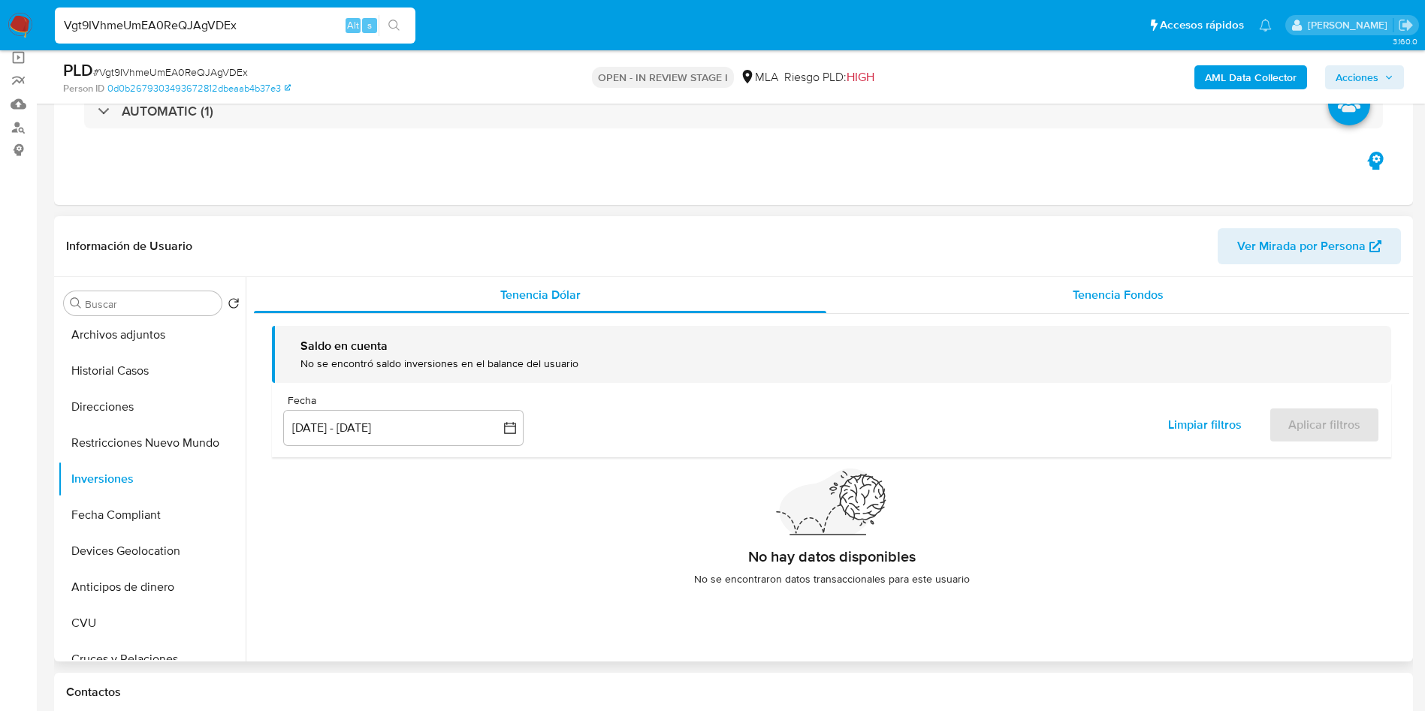
click at [1043, 290] on div "Tenencia Fondos" at bounding box center [1117, 295] width 583 height 36
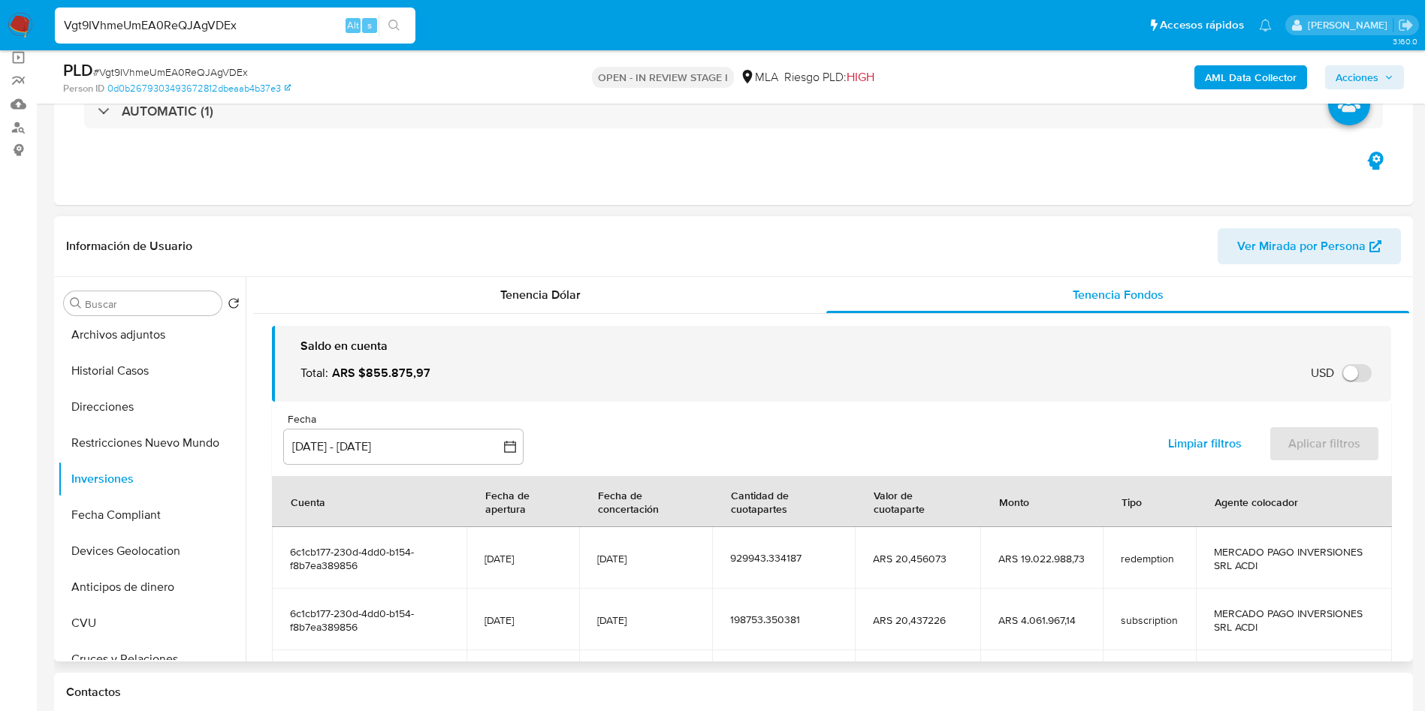
click at [347, 577] on td "6c1cb177-230d-4dd0-b154-f8b7ea389856" at bounding box center [369, 558] width 195 height 62
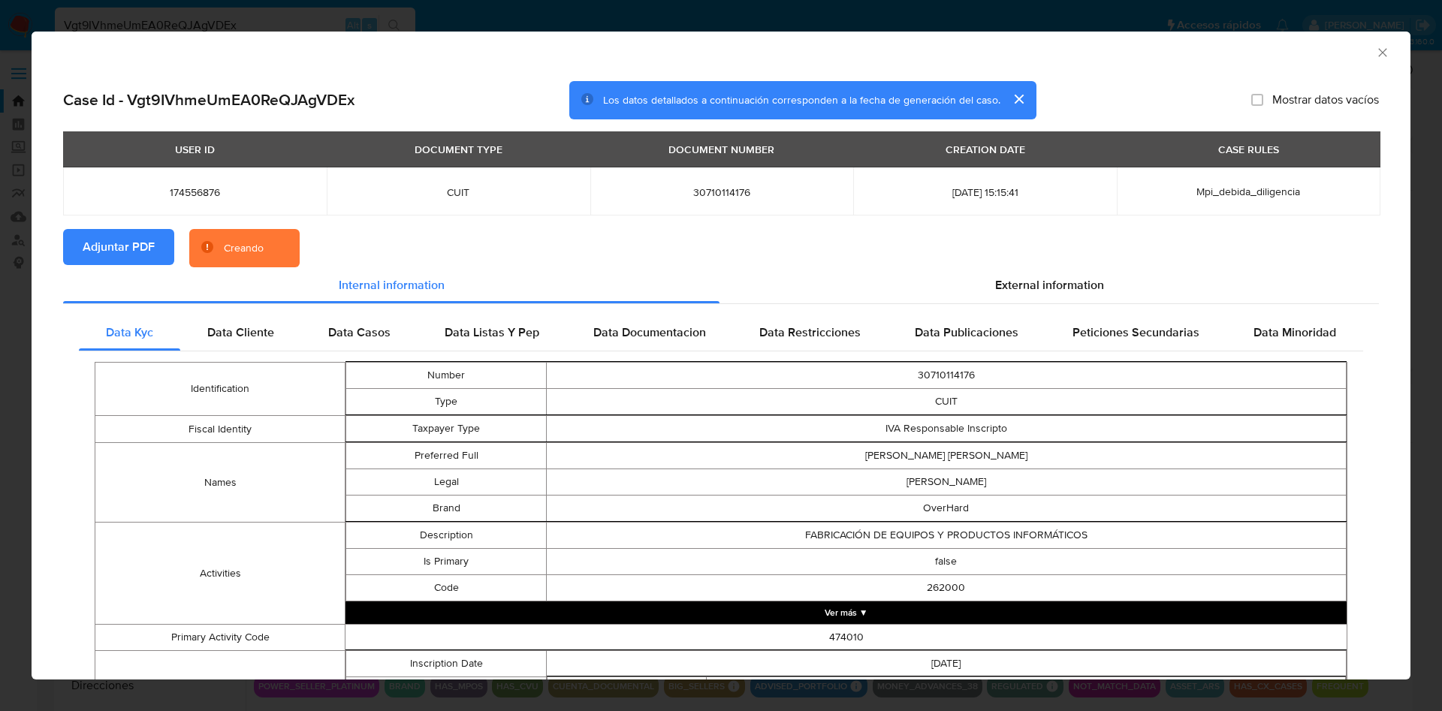
select select "10"
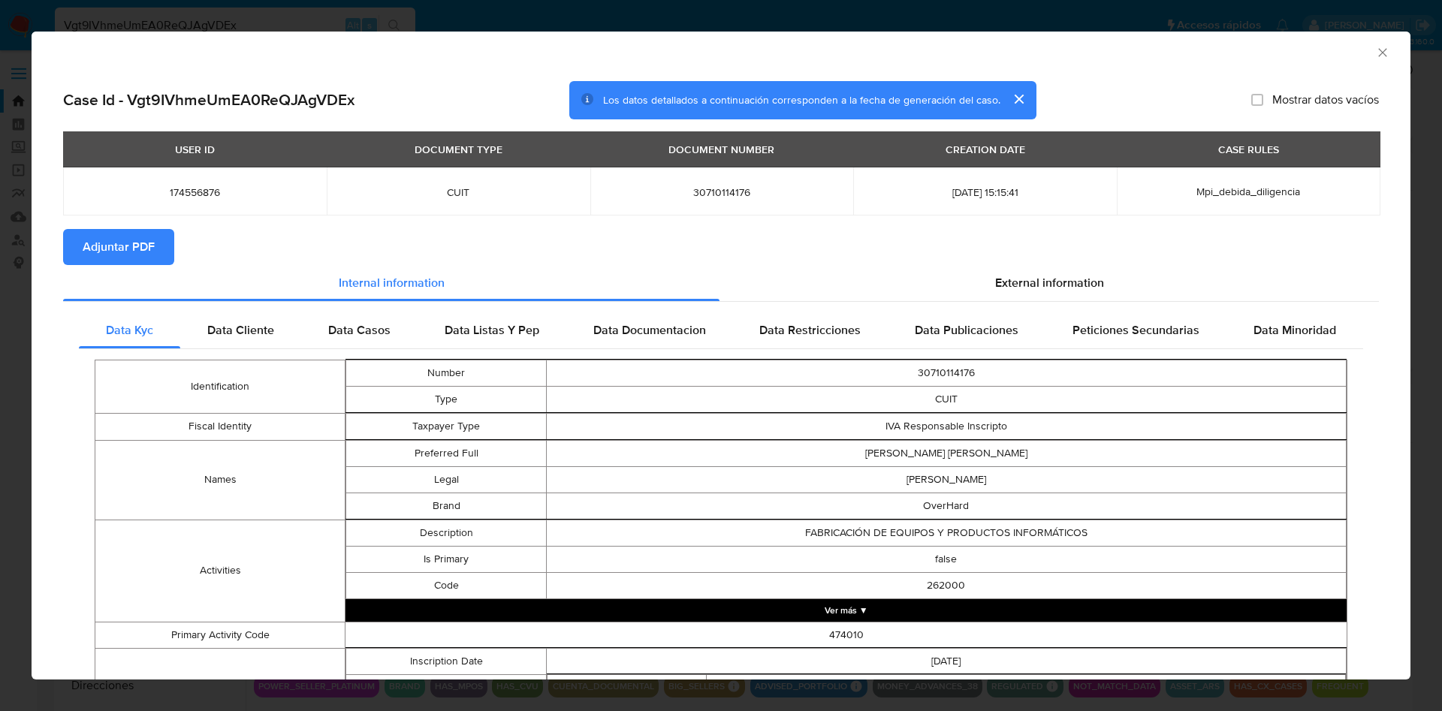
click at [1375, 53] on icon "Cerrar ventana" at bounding box center [1382, 52] width 15 height 15
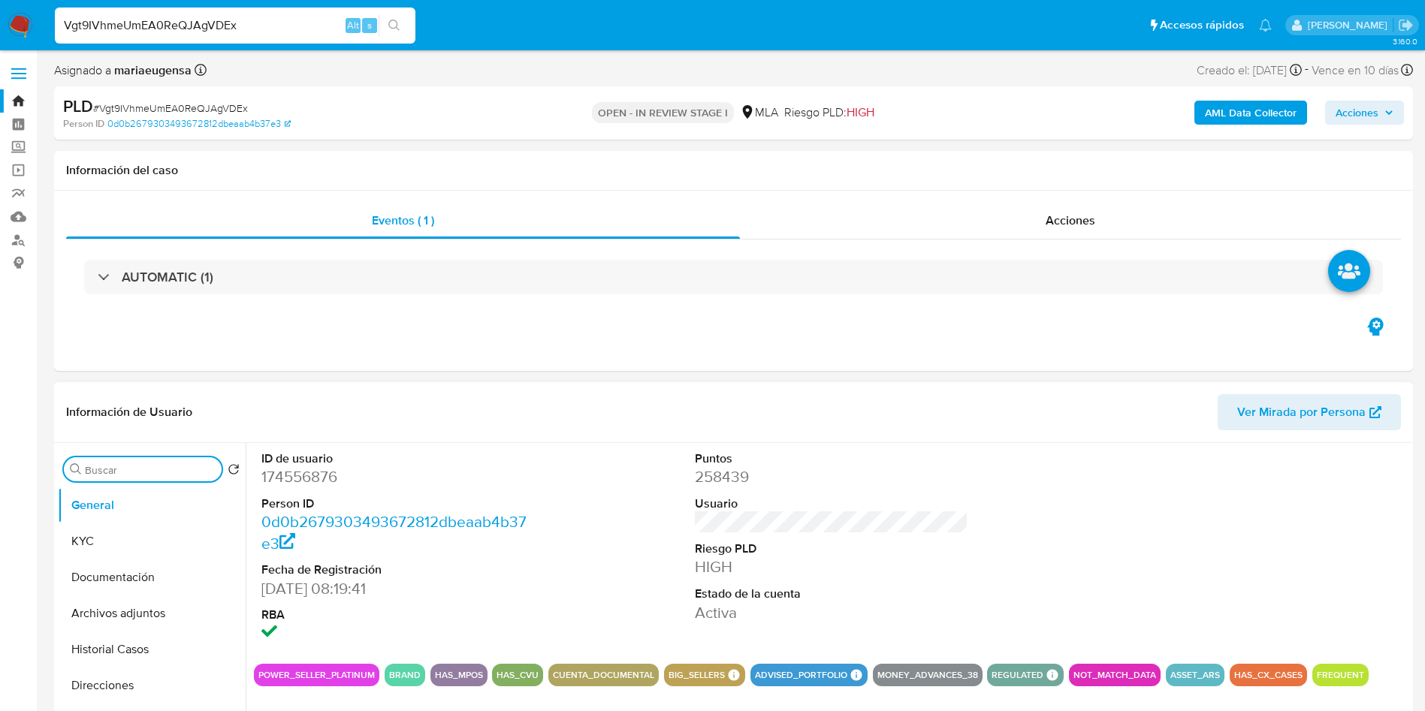
click at [119, 466] on input "Buscar" at bounding box center [150, 470] width 131 height 14
type input "arc"
click at [160, 541] on button "Archivos adjuntos" at bounding box center [146, 541] width 176 height 36
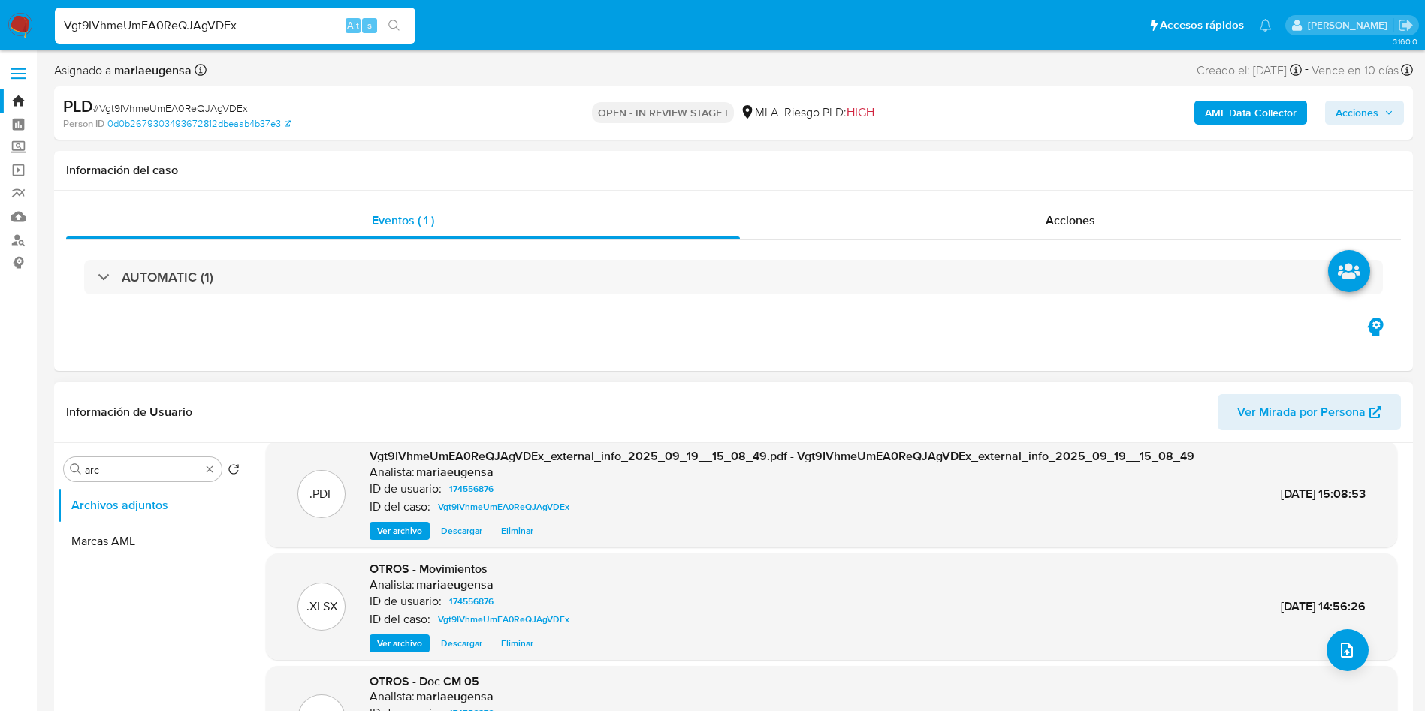
scroll to position [113, 0]
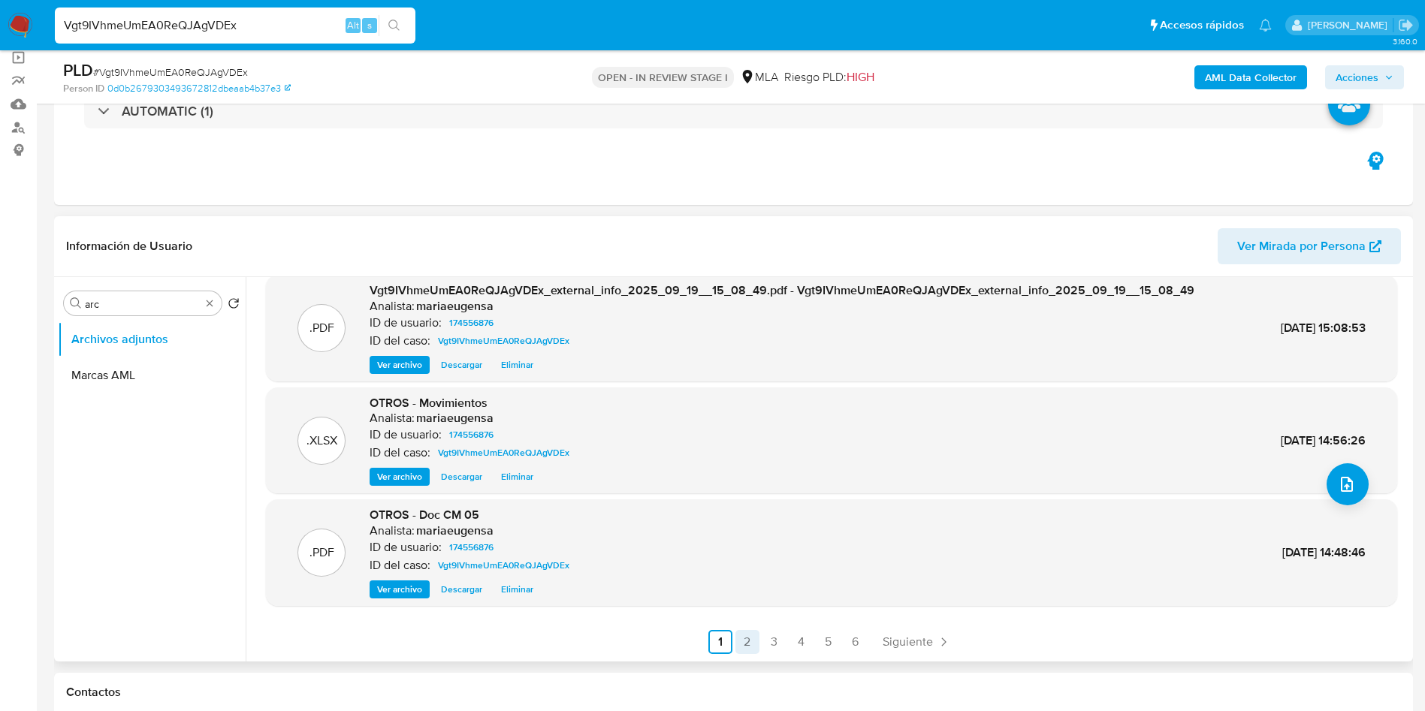
click at [752, 649] on link "2" at bounding box center [747, 642] width 24 height 24
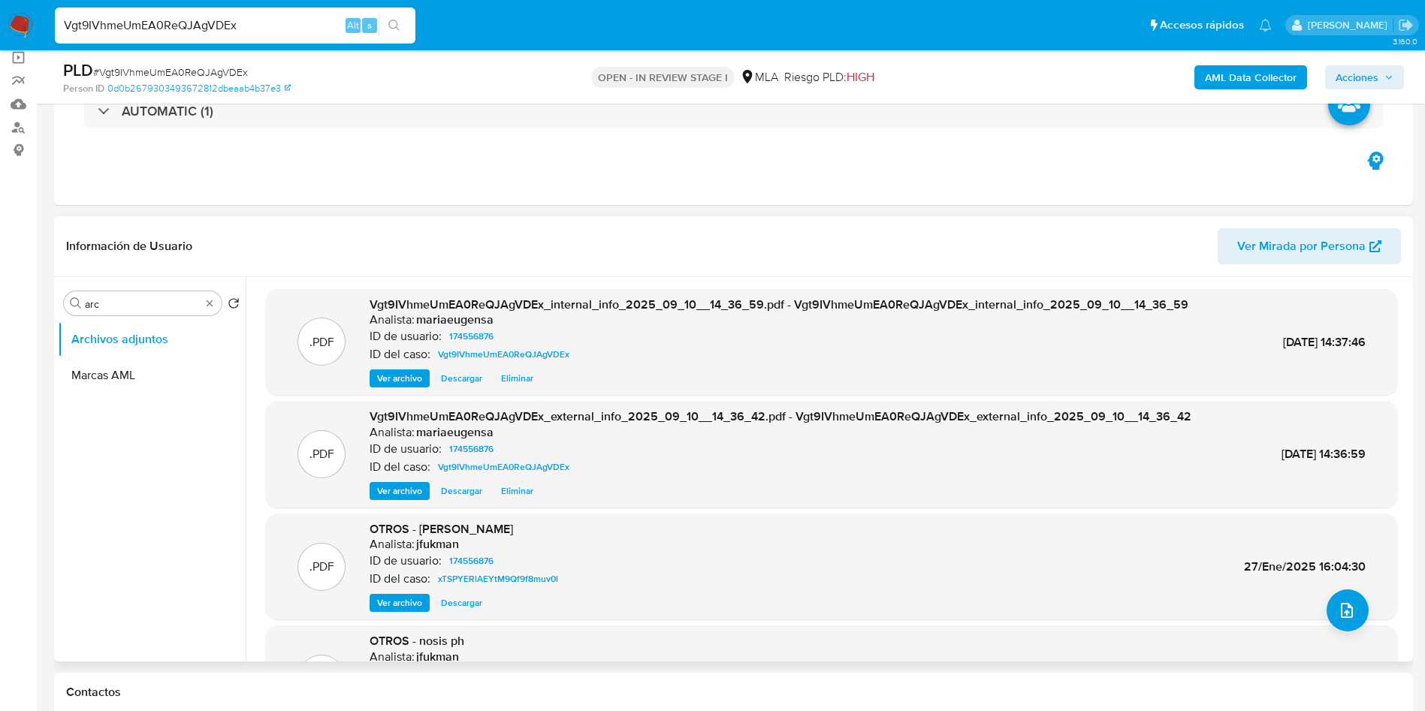
click at [508, 491] on span "Eliminar" at bounding box center [517, 491] width 32 height 15
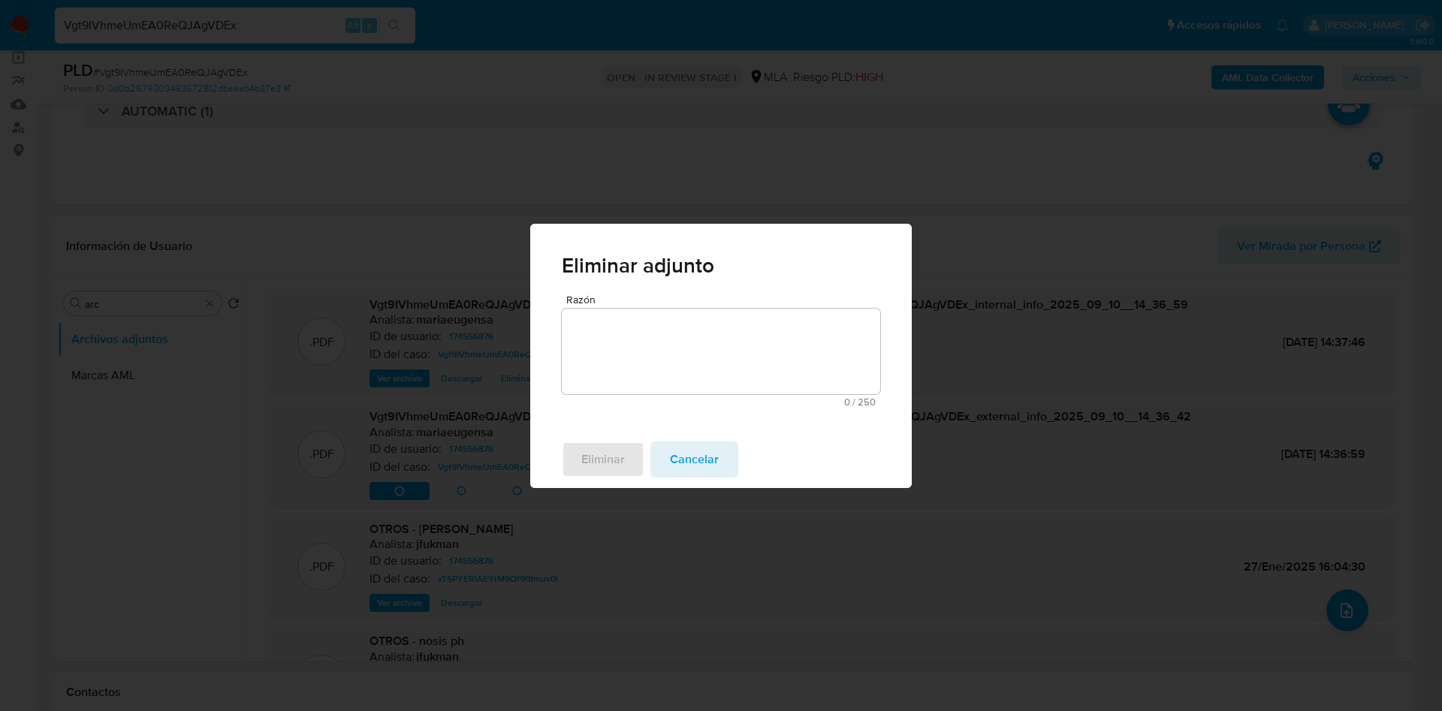
click at [596, 361] on textarea "Razón" at bounding box center [721, 352] width 318 height 86
click at [576, 468] on button "Eliminar" at bounding box center [603, 460] width 83 height 36
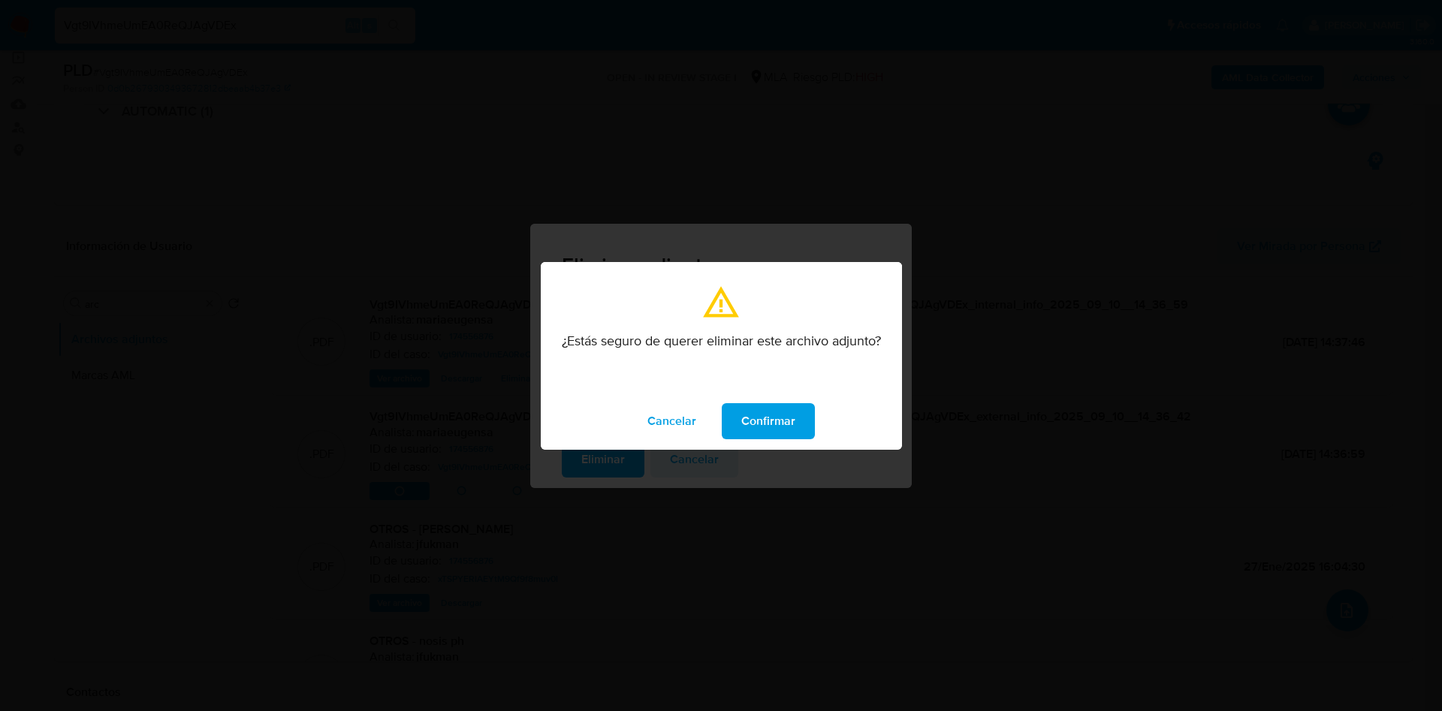
click at [779, 412] on span "Confirmar" at bounding box center [768, 421] width 54 height 33
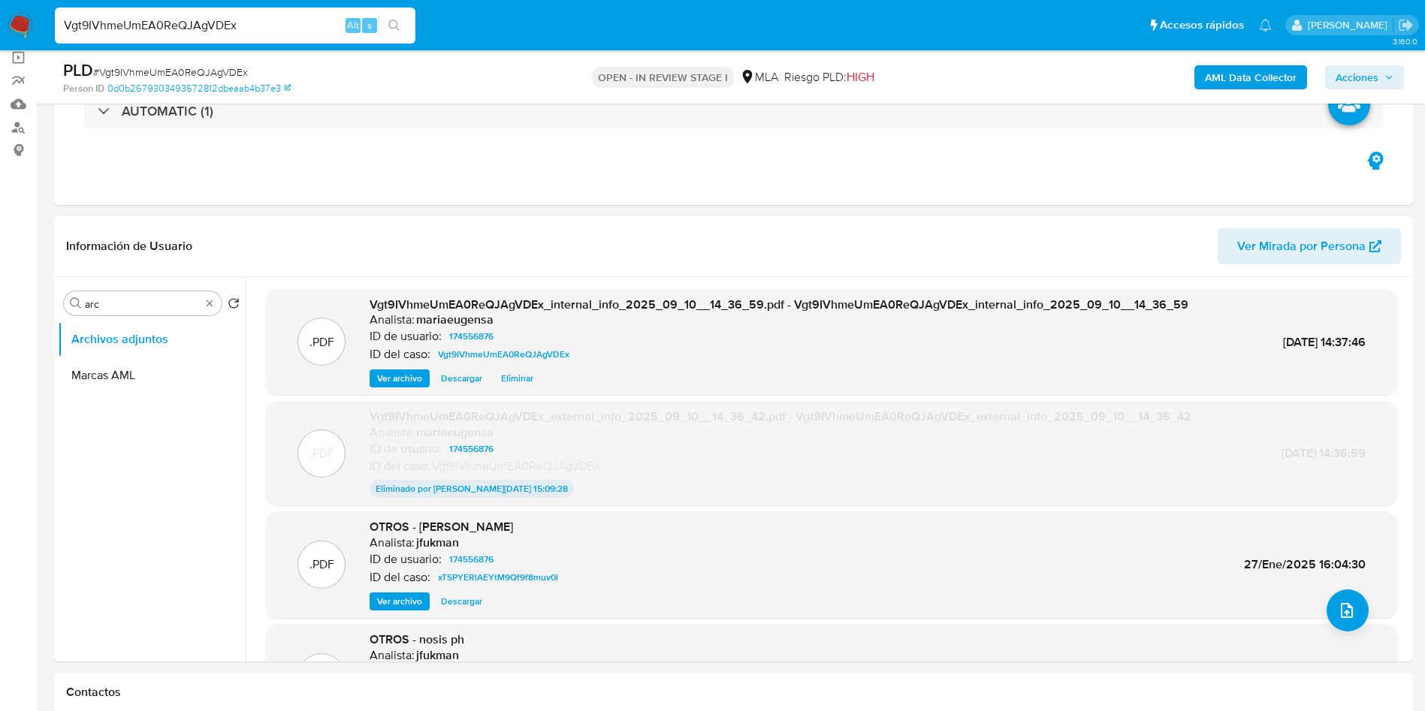
click at [464, 383] on span "Descargar" at bounding box center [461, 378] width 41 height 15
click at [511, 382] on span "Eliminar" at bounding box center [517, 378] width 32 height 15
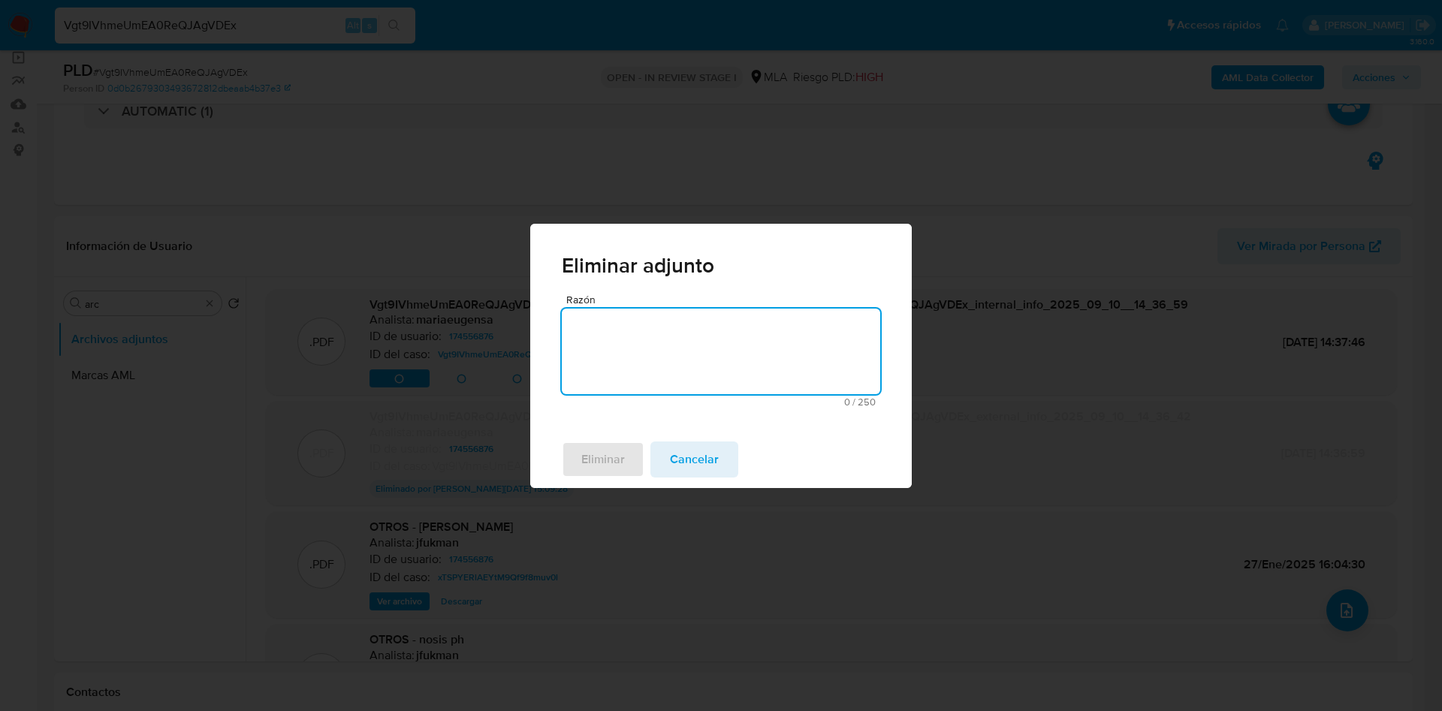
click at [614, 359] on textarea "Razón" at bounding box center [721, 352] width 318 height 86
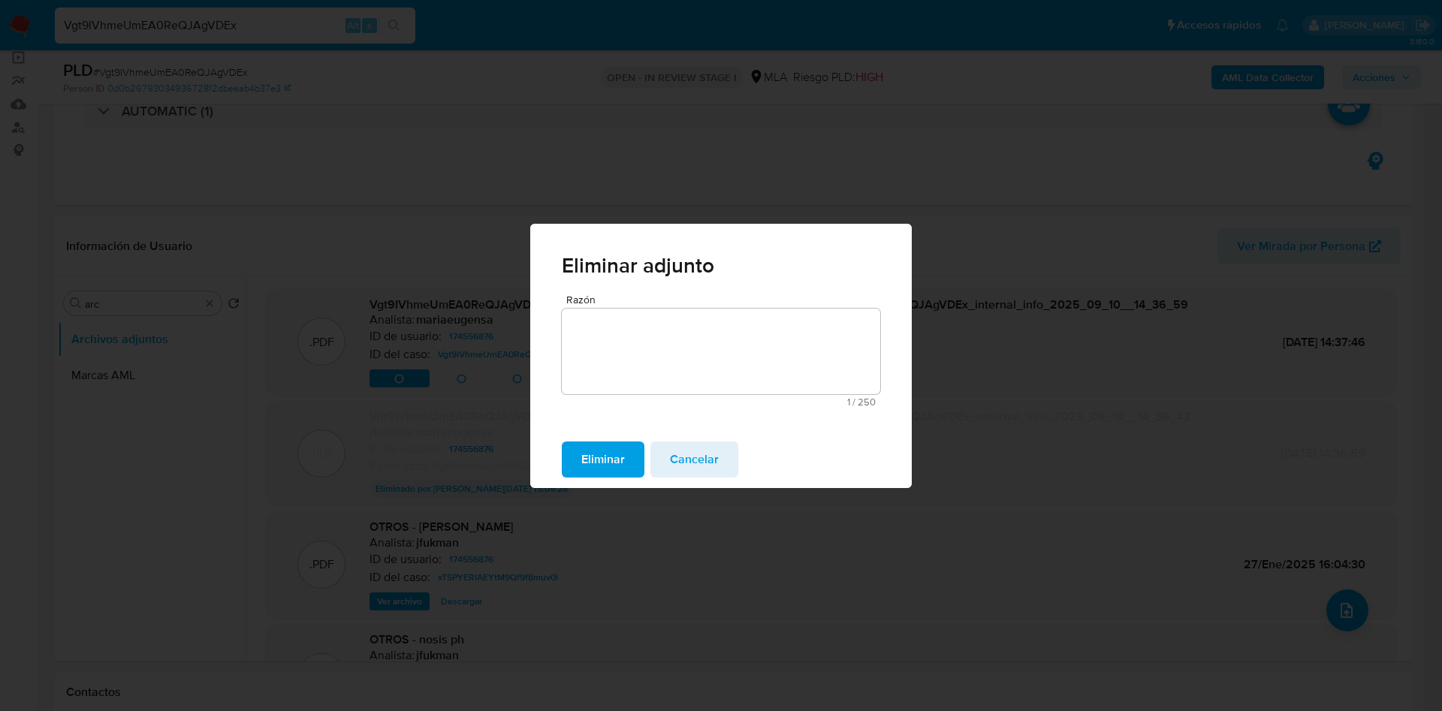
click at [598, 446] on span "Eliminar" at bounding box center [603, 459] width 44 height 33
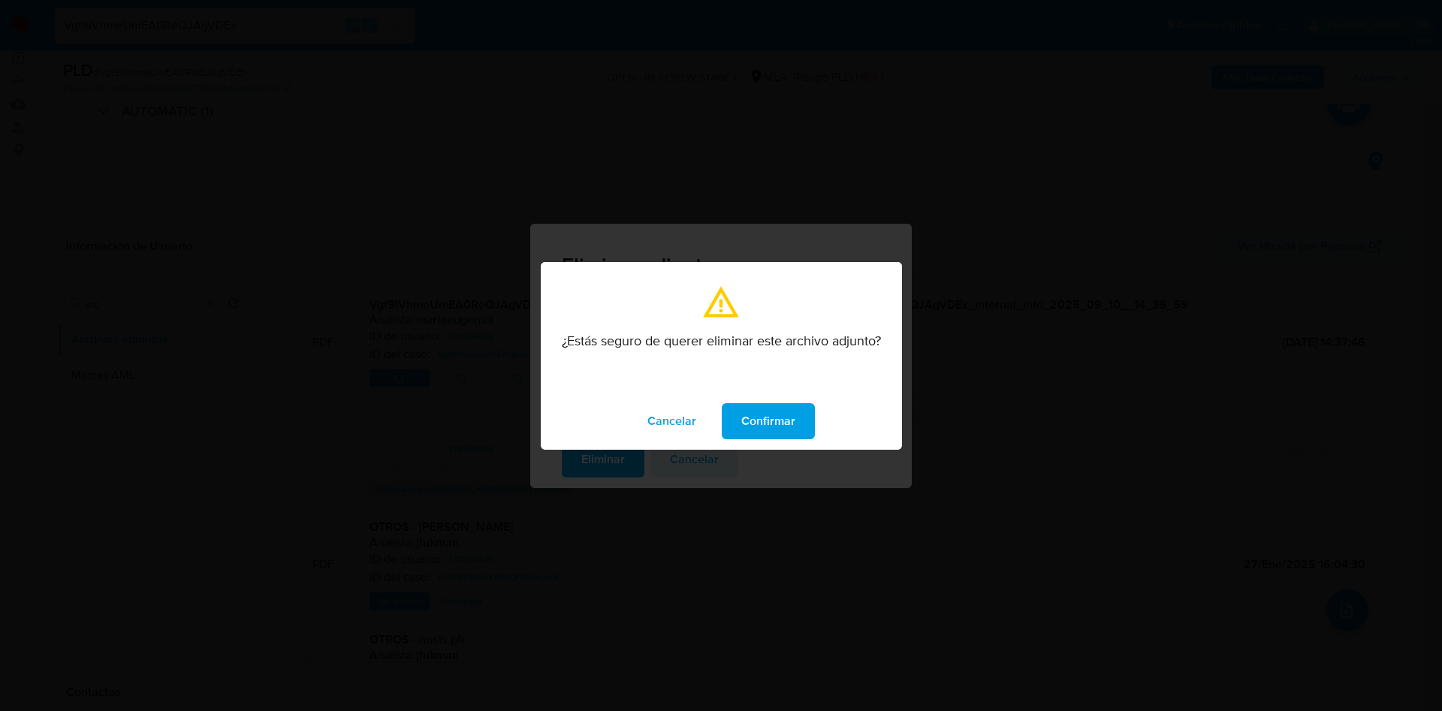
click at [761, 429] on span "Confirmar" at bounding box center [768, 421] width 54 height 33
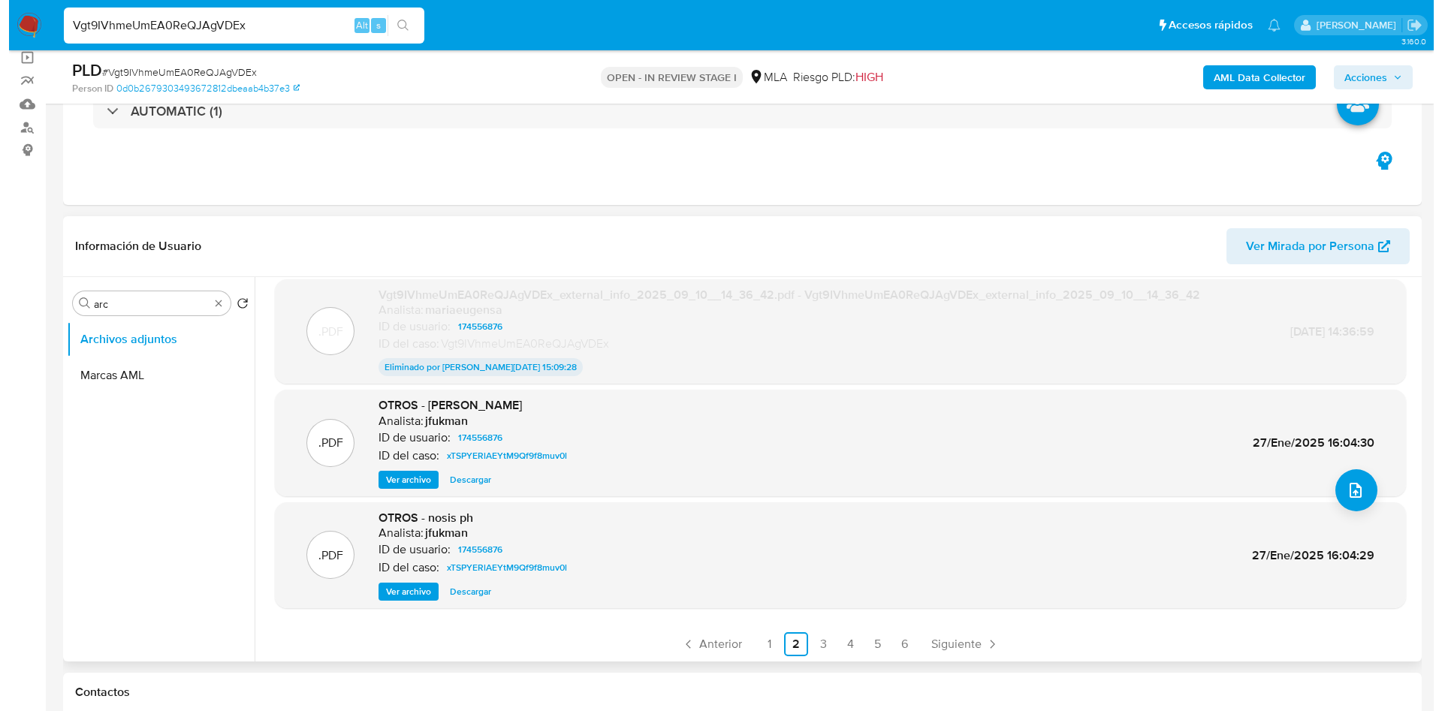
scroll to position [122, 0]
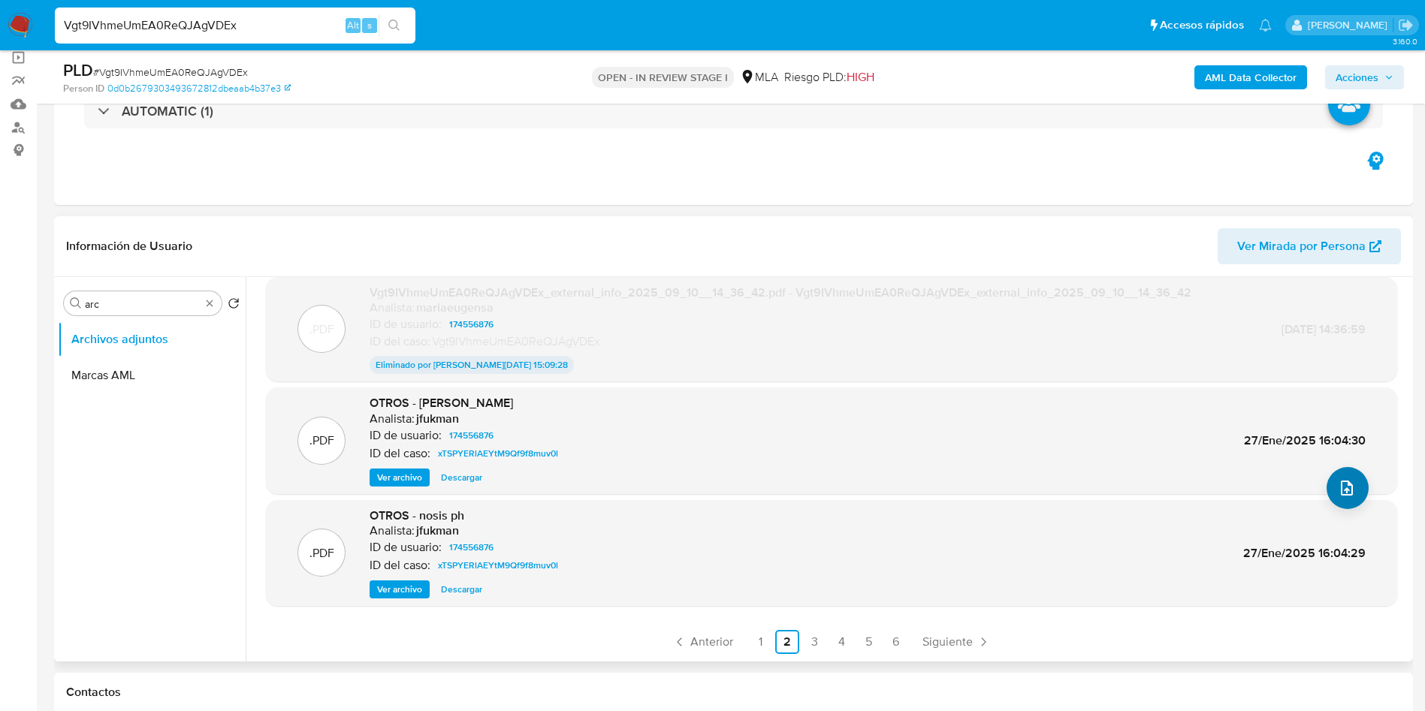
click at [1341, 489] on icon "upload-file" at bounding box center [1347, 488] width 12 height 15
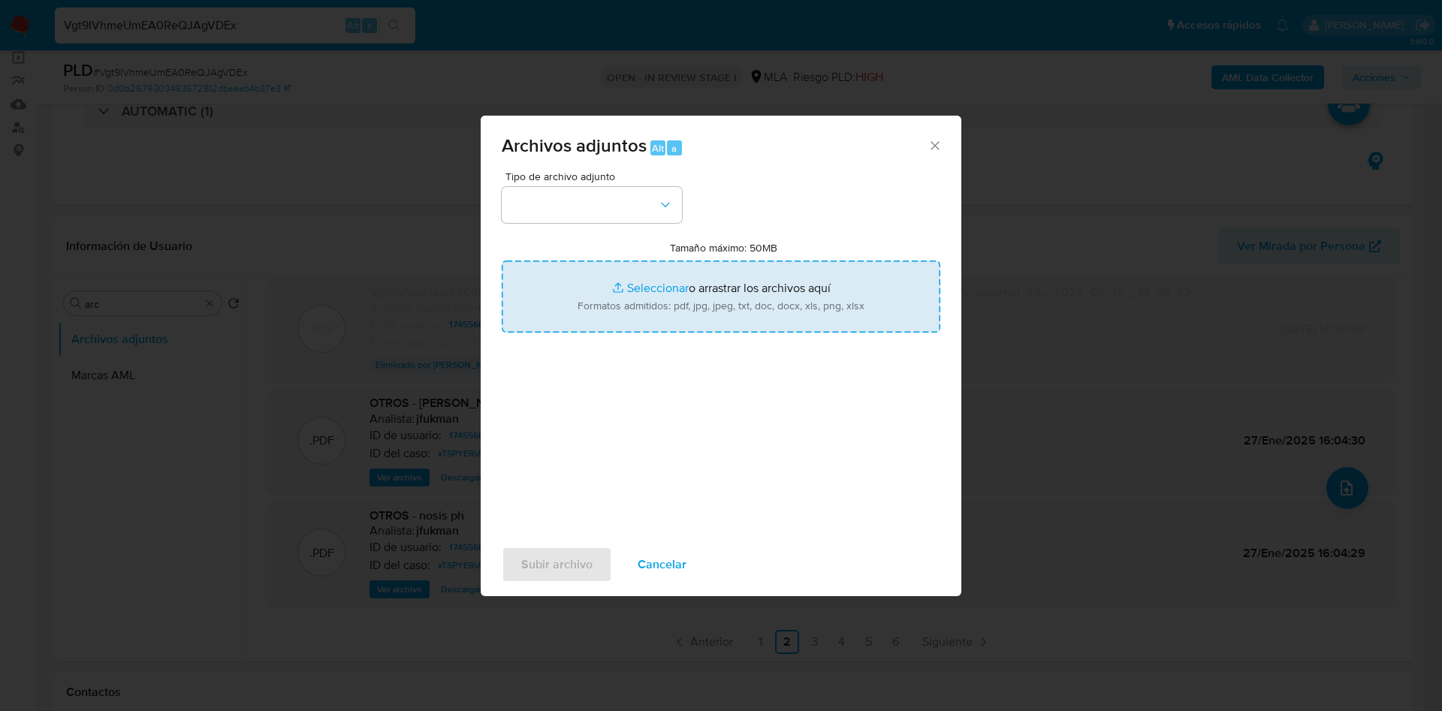
click at [571, 306] on input "Tamaño máximo: 50MB Seleccionar archivos" at bounding box center [721, 297] width 439 height 72
type input "C:\fakepath\Caselog Vgt9IVhmeUmEA0ReQJAgVDEx_2025_08_19_15_33_25.docx"
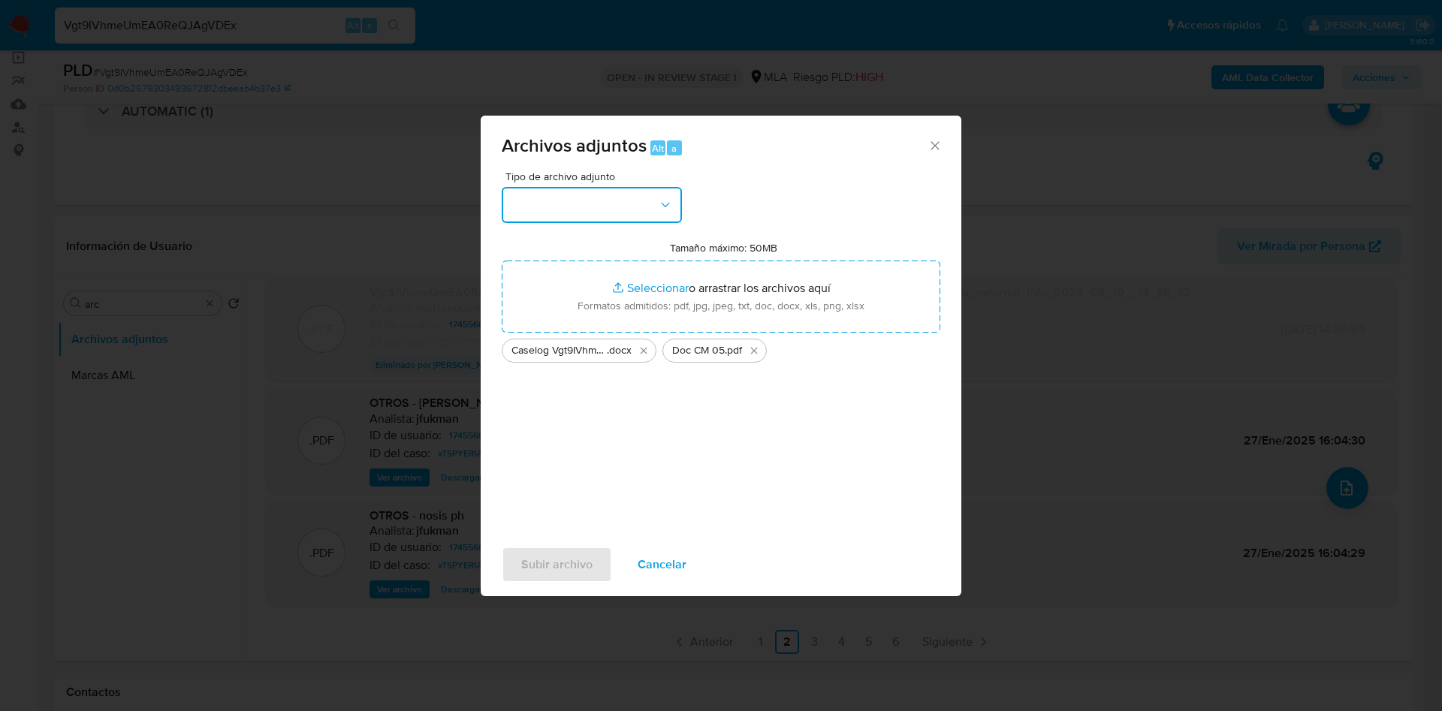
click at [595, 222] on button "button" at bounding box center [592, 205] width 180 height 36
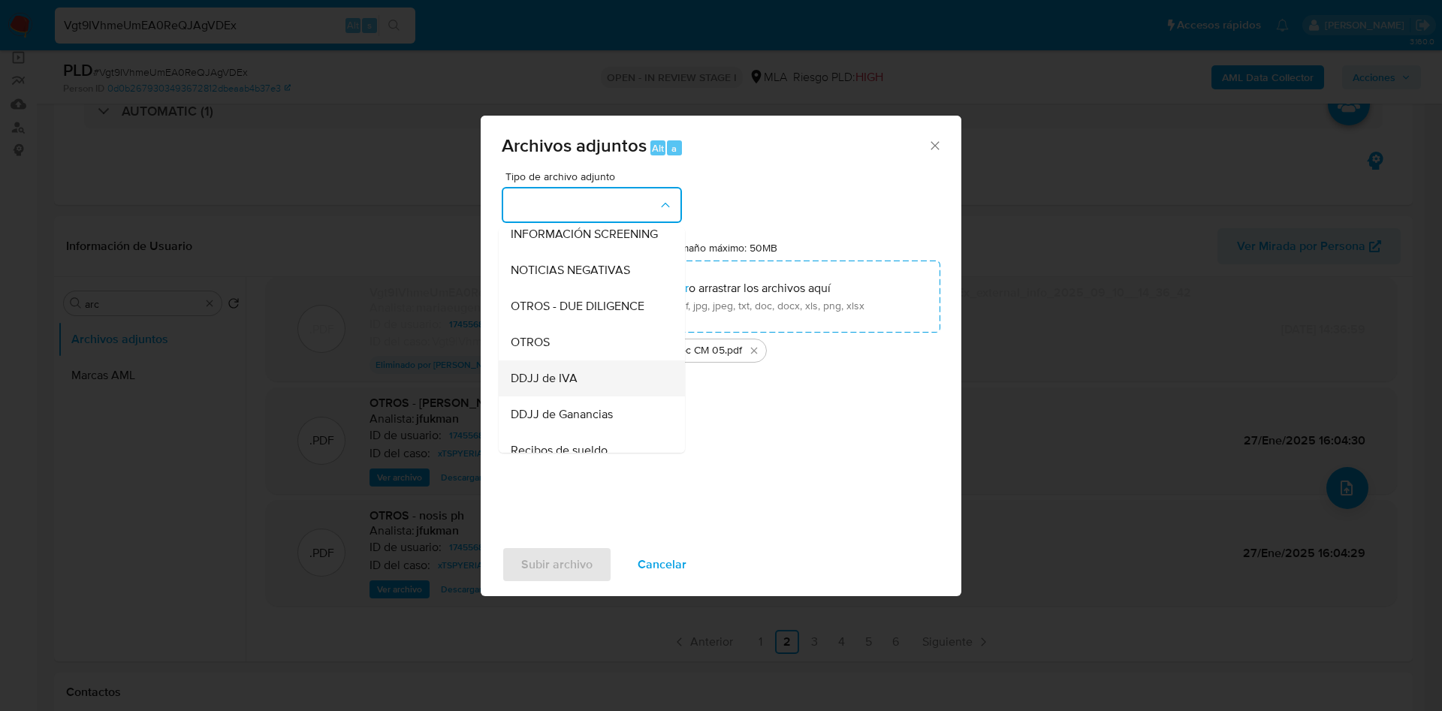
scroll to position [225, 0]
drag, startPoint x: 548, startPoint y: 321, endPoint x: 562, endPoint y: 412, distance: 92.7
click at [548, 316] on span "OTROS" at bounding box center [530, 308] width 39 height 15
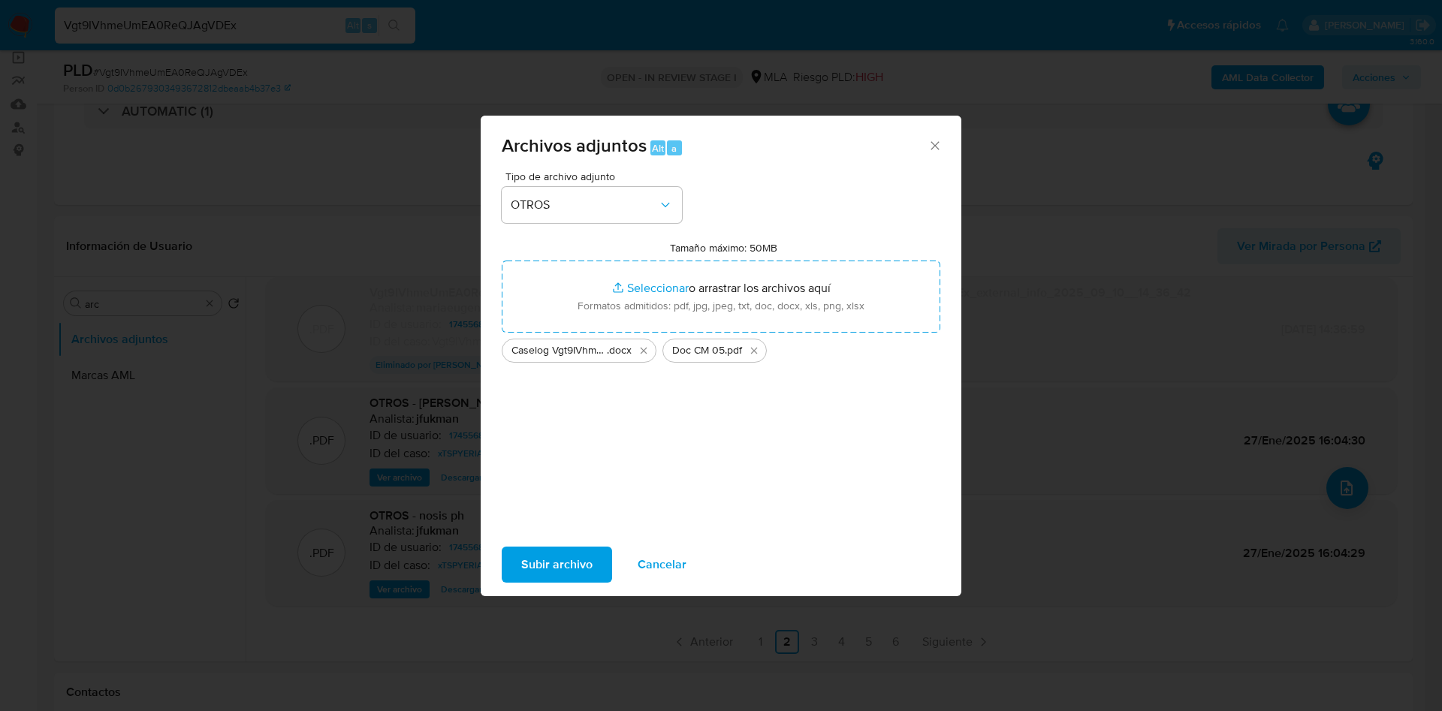
click at [550, 553] on span "Subir archivo" at bounding box center [556, 564] width 71 height 33
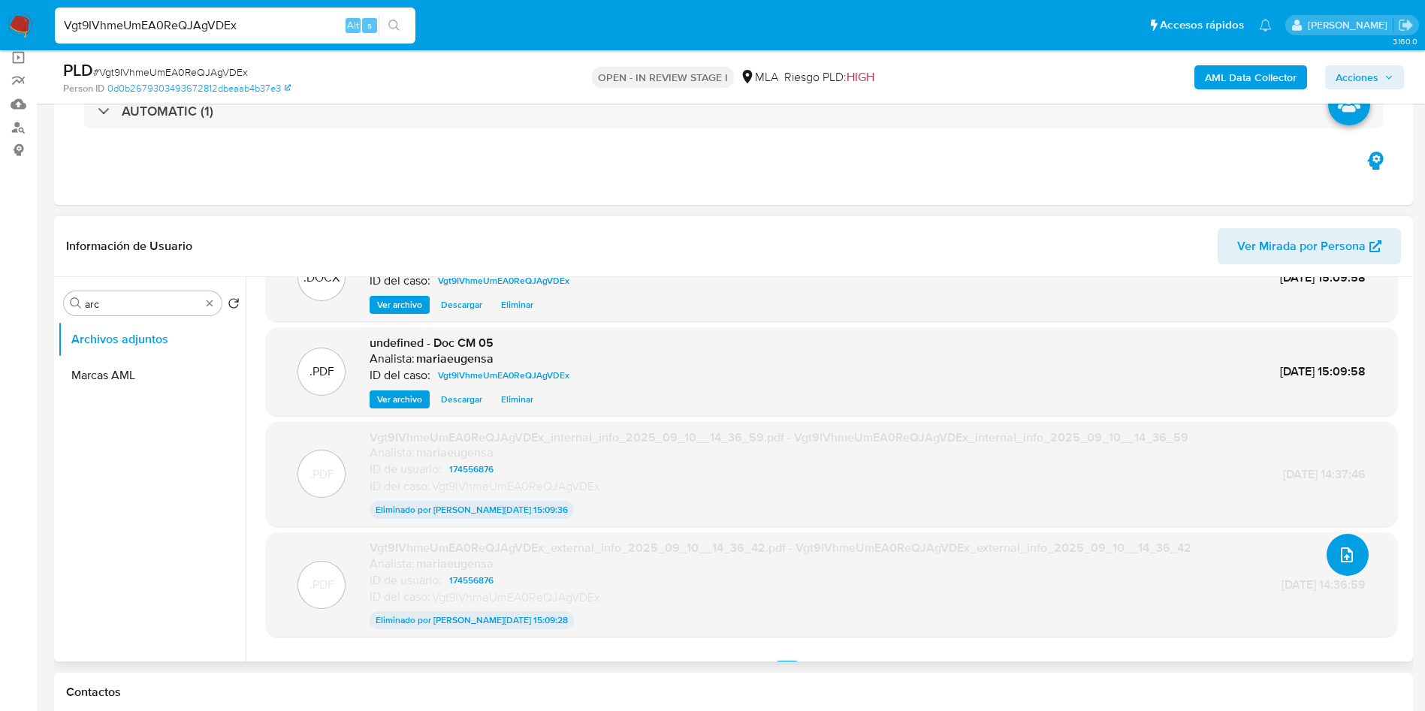
scroll to position [86, 0]
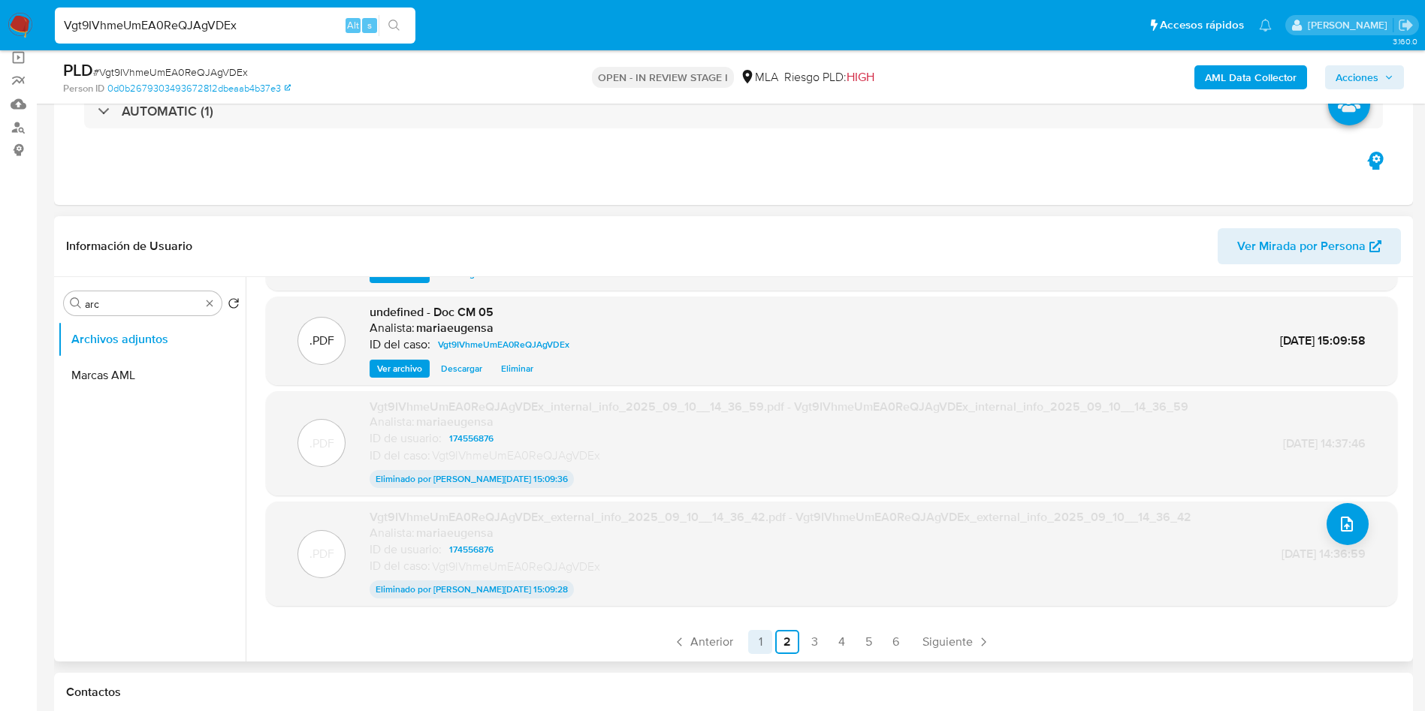
click at [764, 644] on link "1" at bounding box center [760, 642] width 24 height 24
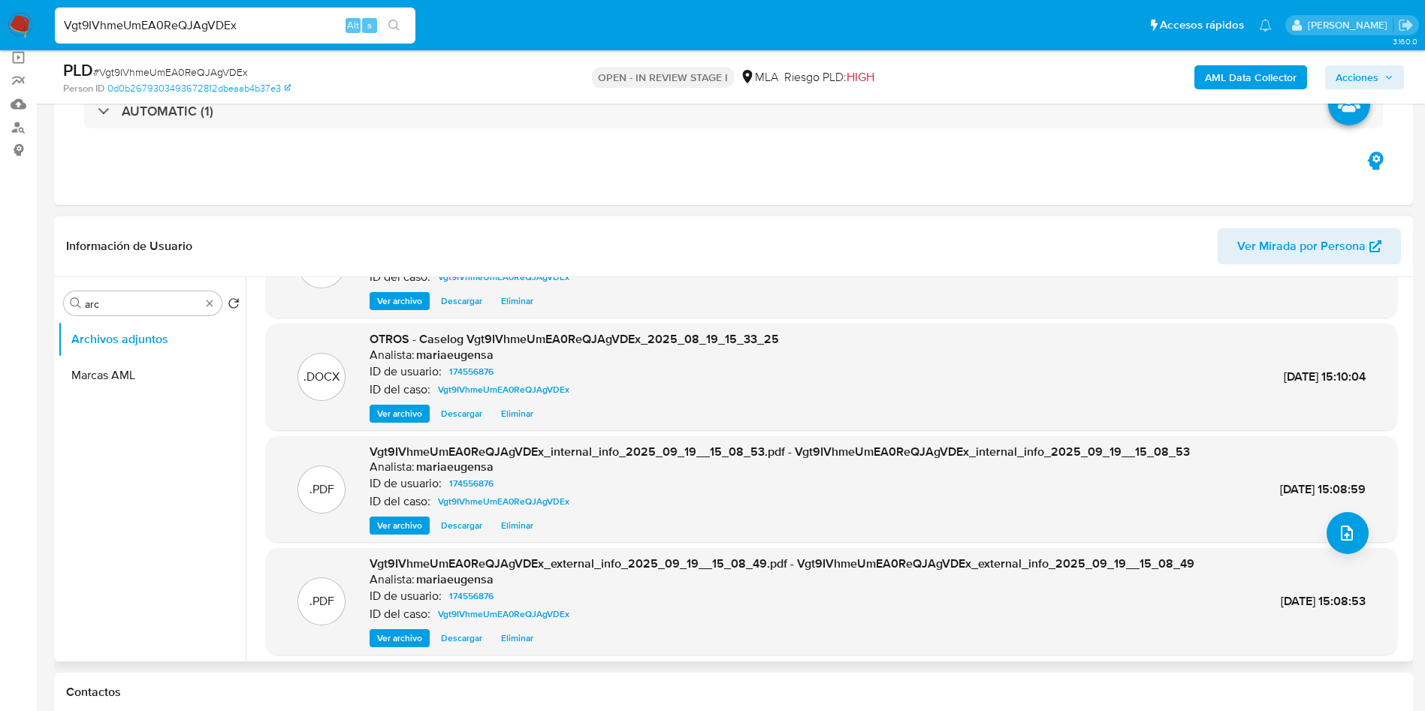
scroll to position [113, 0]
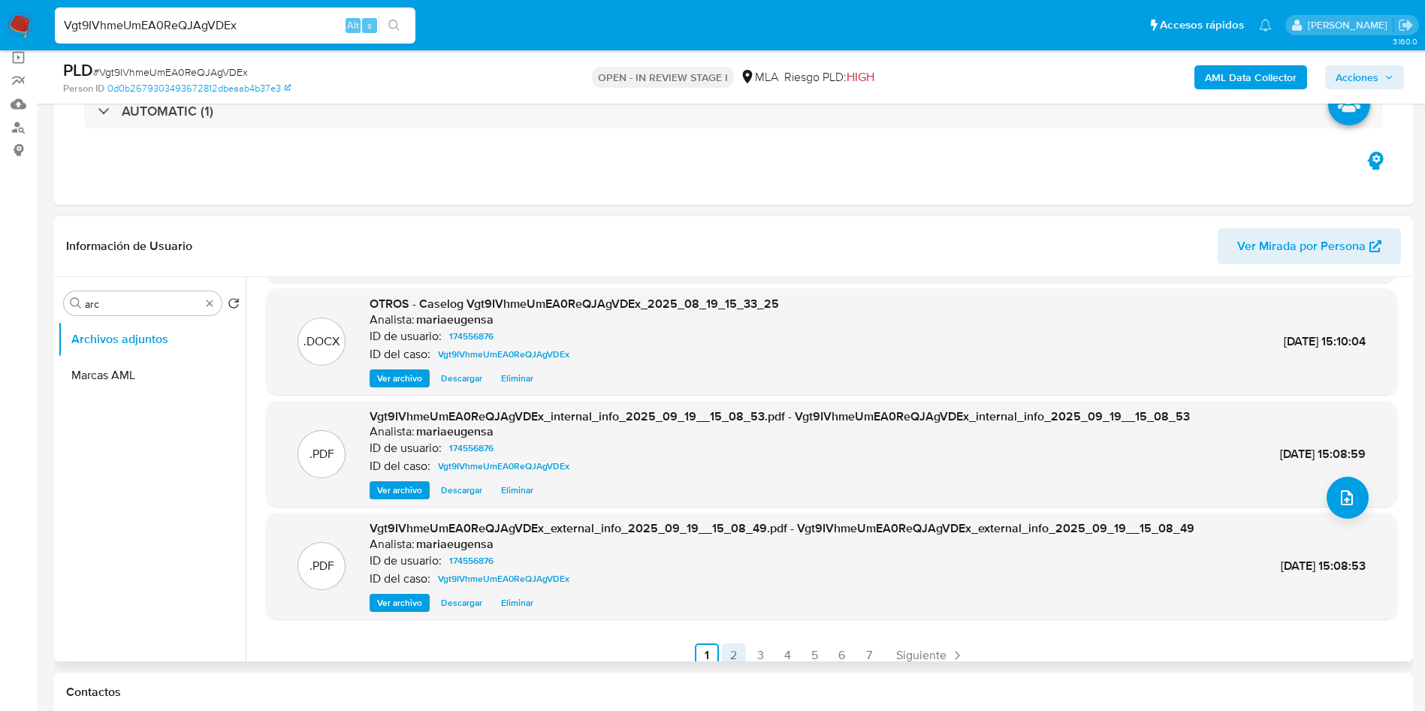
click at [735, 655] on link "2" at bounding box center [734, 656] width 24 height 24
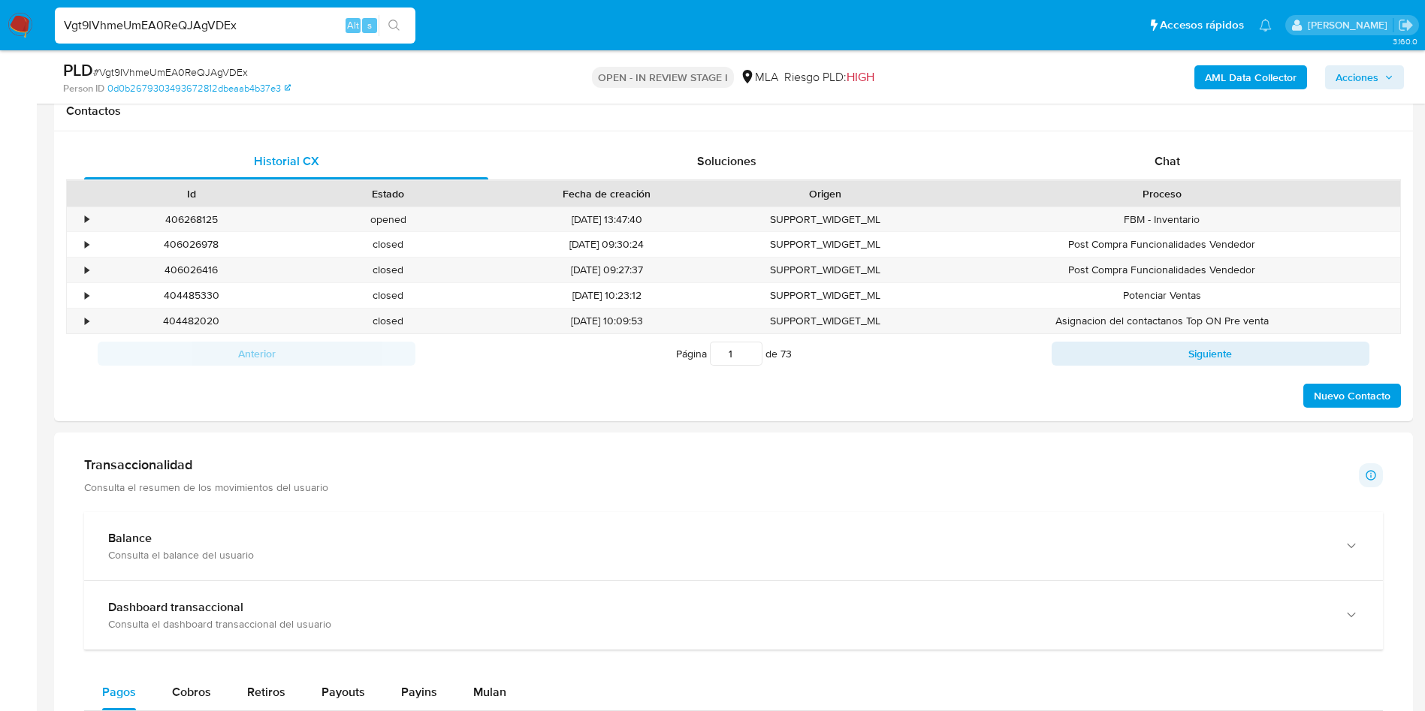
scroll to position [617, 0]
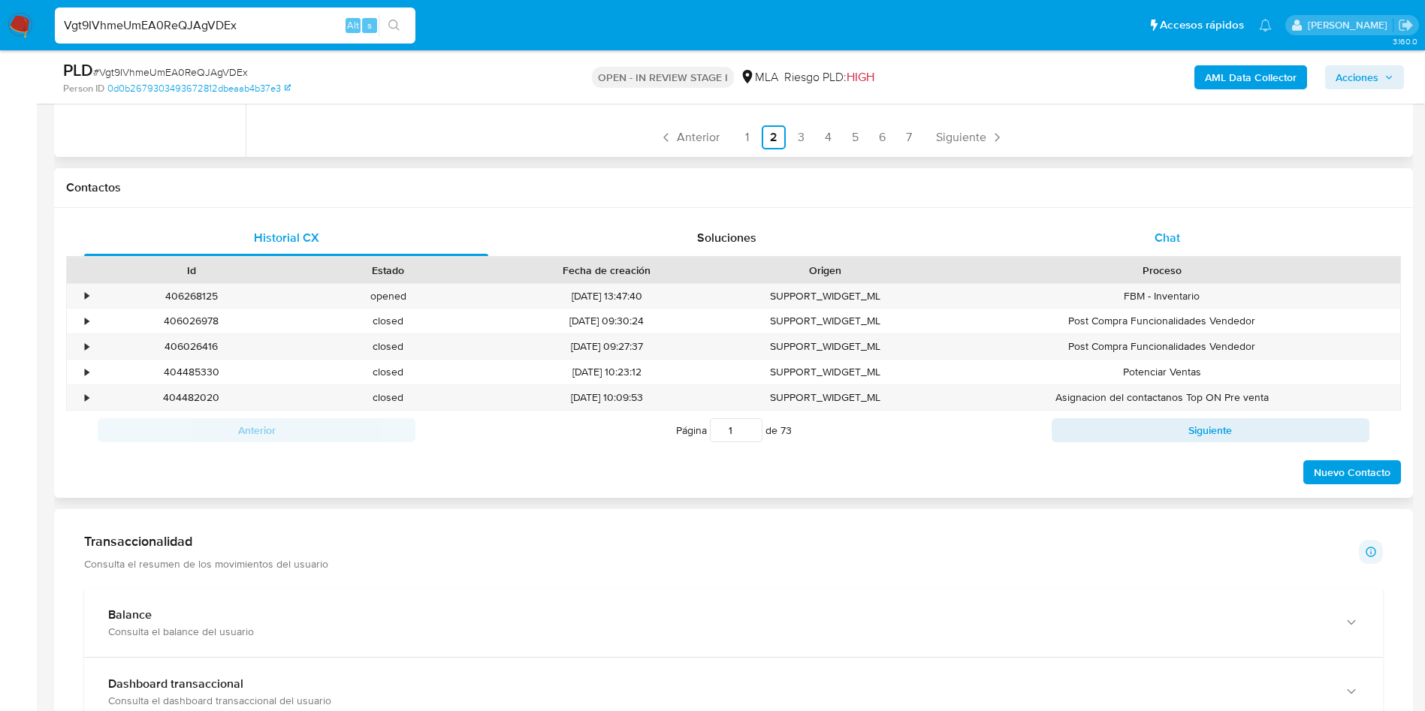
drag, startPoint x: 1193, startPoint y: 243, endPoint x: 1256, endPoint y: 246, distance: 63.9
click at [1193, 243] on div "Chat" at bounding box center [1167, 238] width 404 height 36
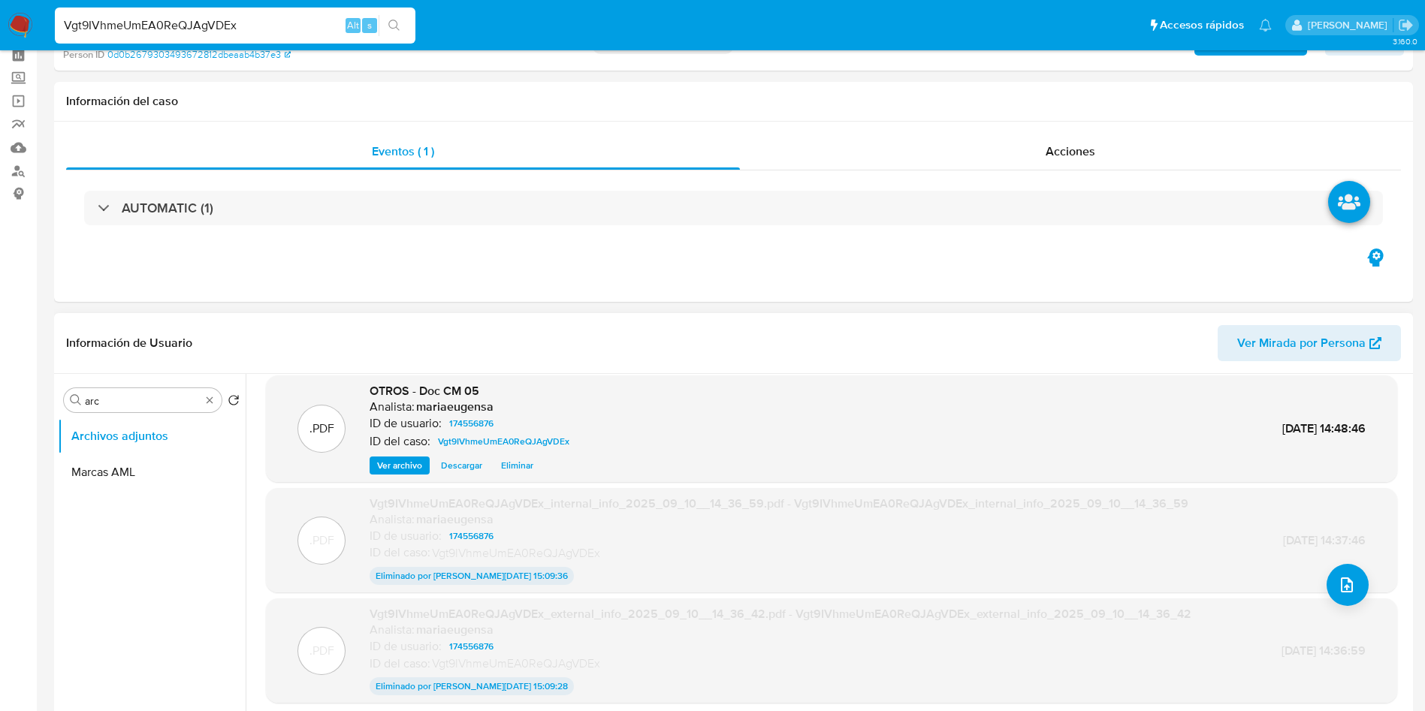
scroll to position [0, 0]
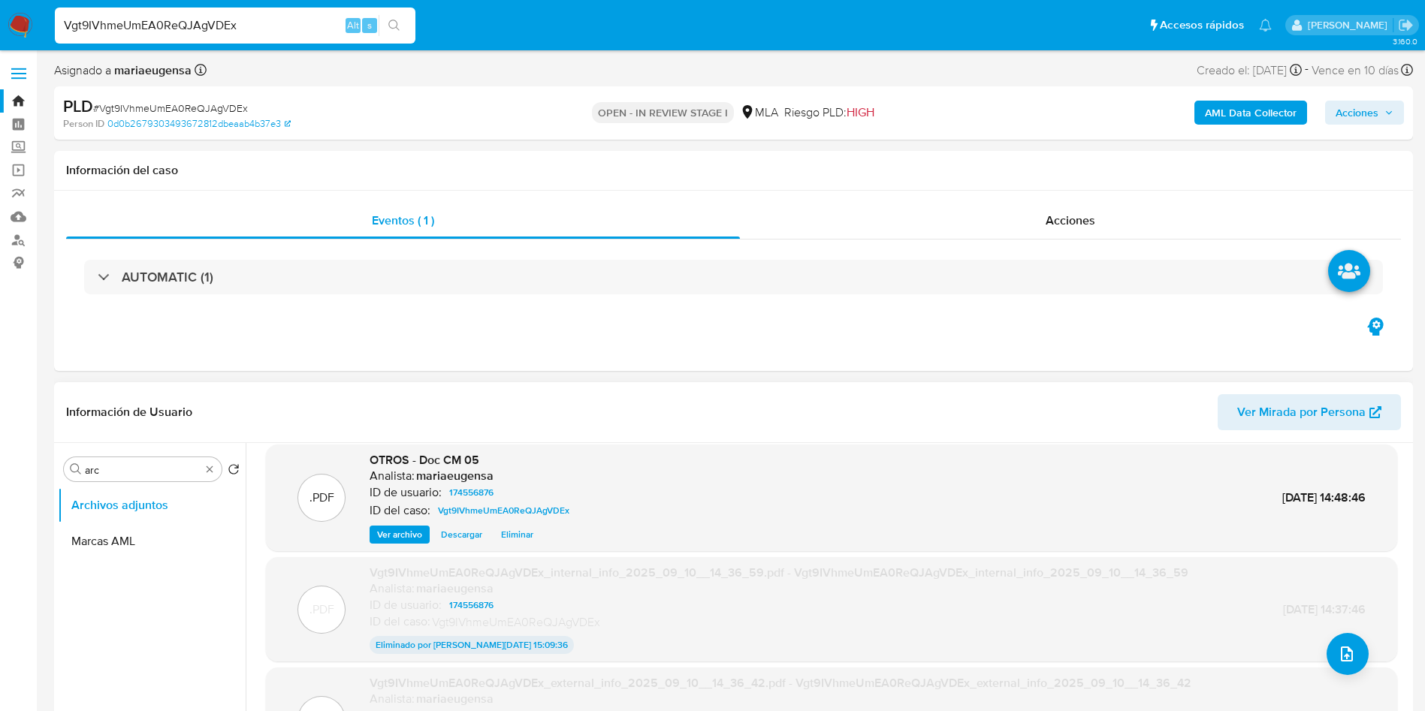
click at [1362, 115] on span "Acciones" at bounding box center [1356, 113] width 43 height 24
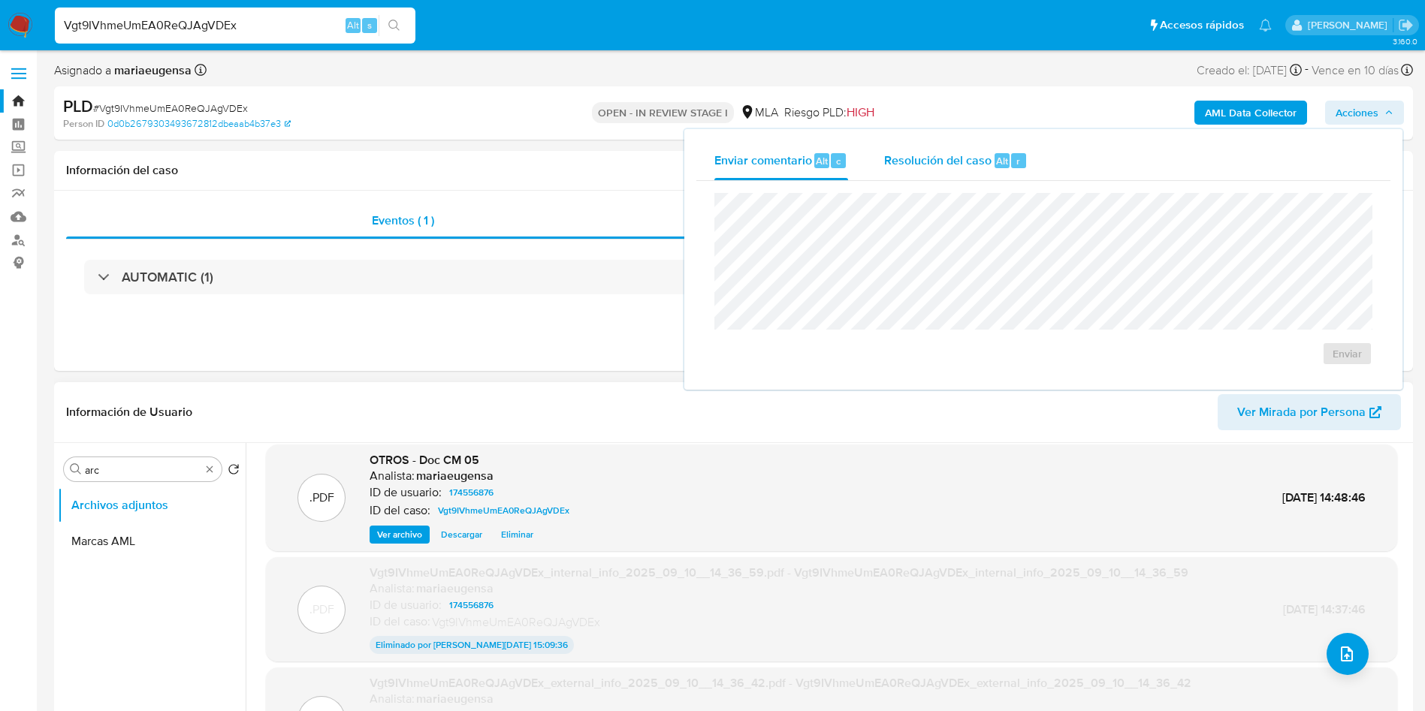
click at [969, 156] on span "Resolución del caso" at bounding box center [937, 160] width 107 height 17
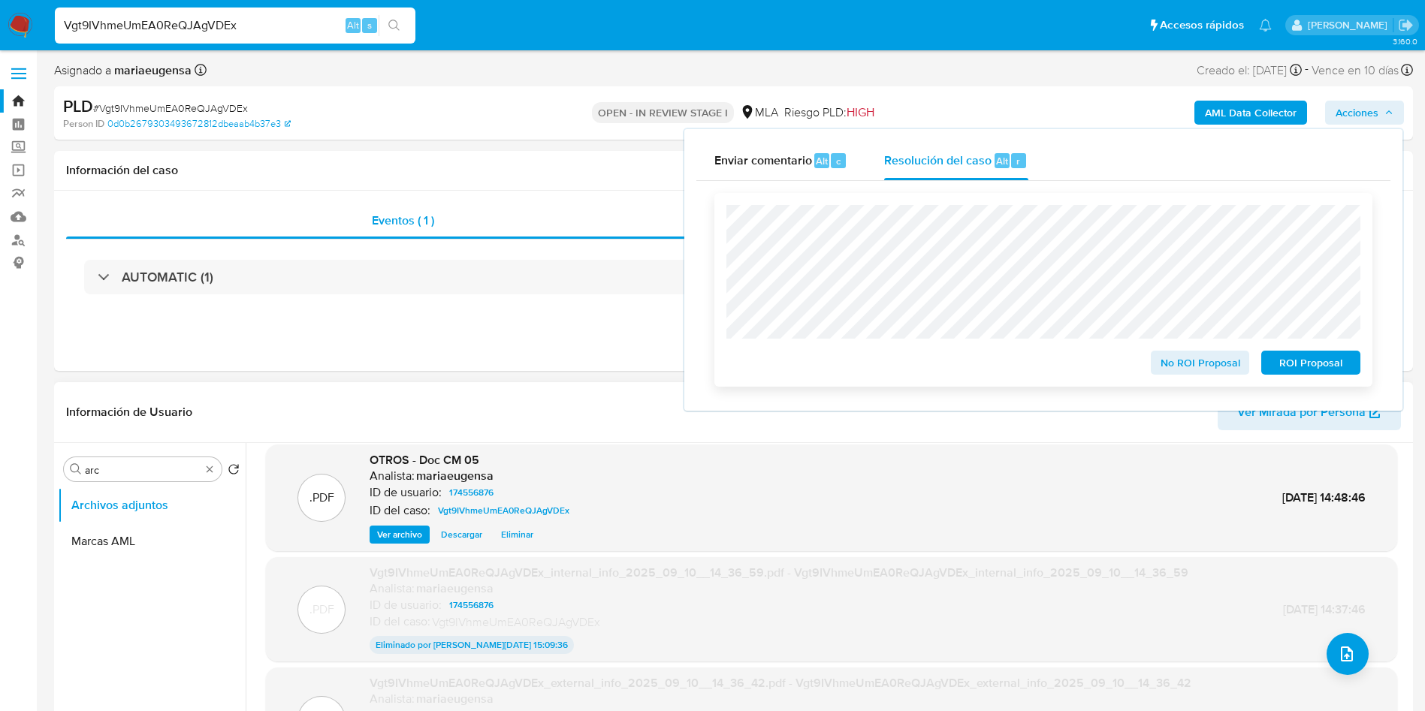
click at [1204, 369] on span "No ROI Proposal" at bounding box center [1200, 362] width 78 height 21
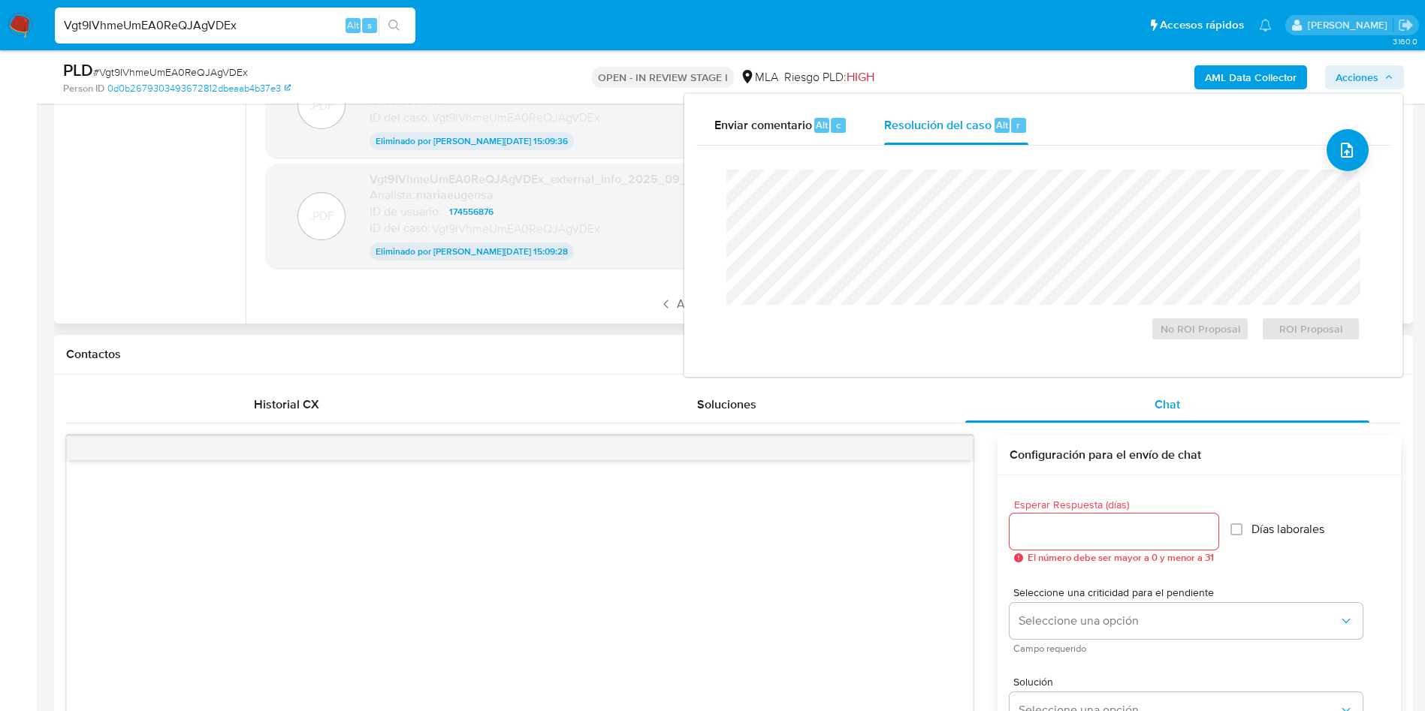
scroll to position [406, 0]
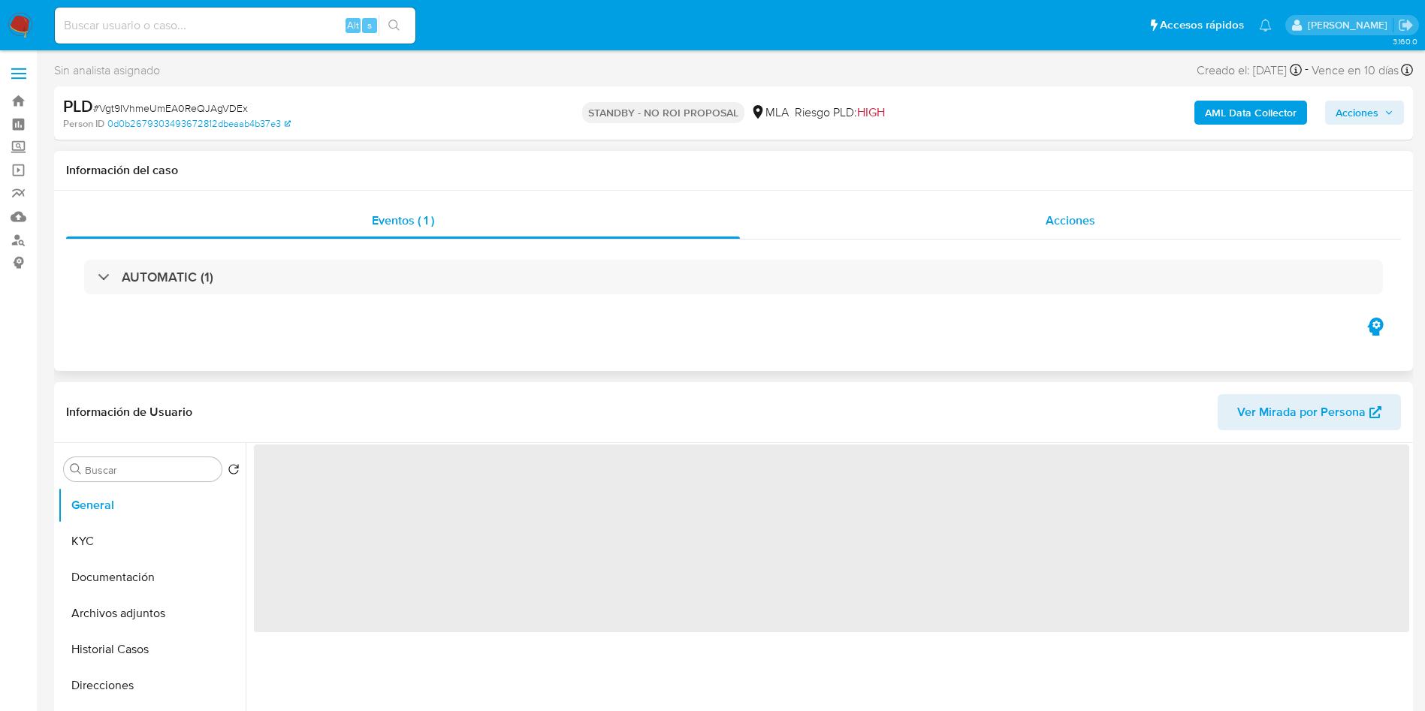
select select "10"
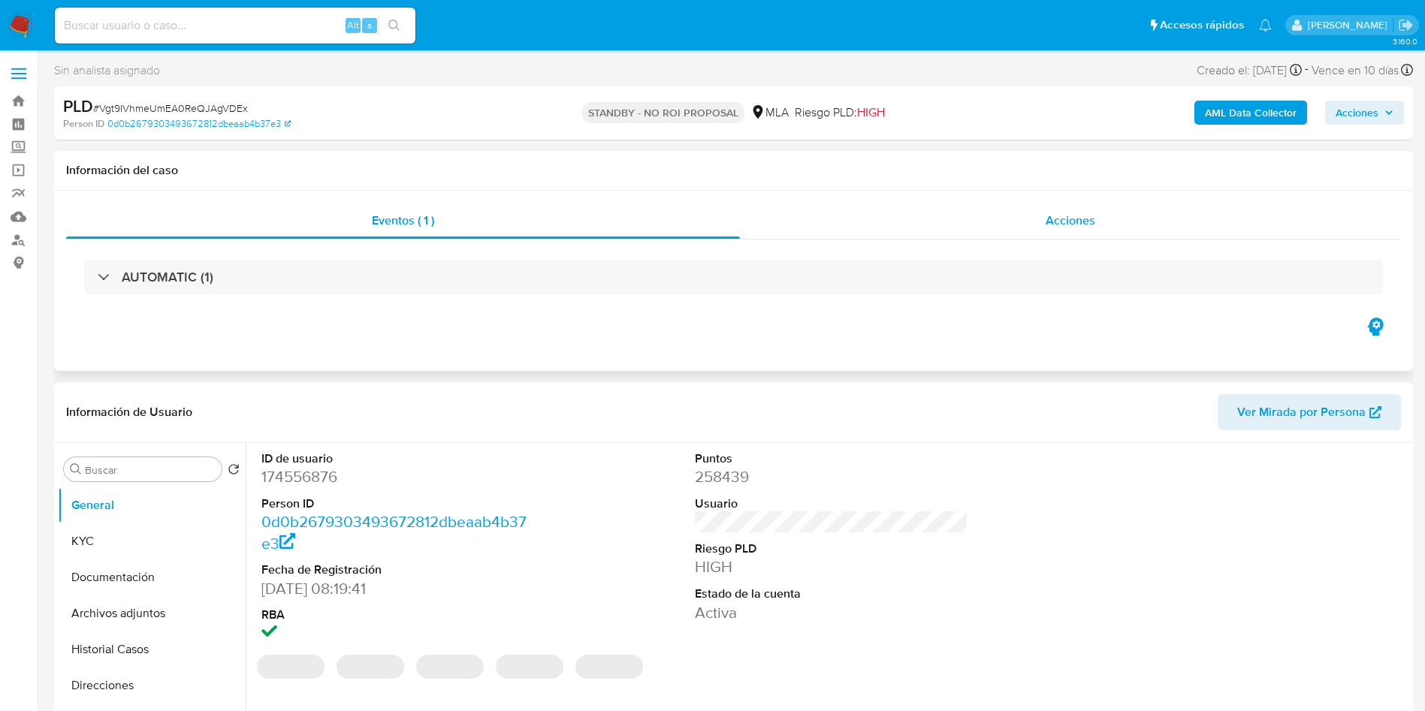
click at [936, 217] on div "Acciones" at bounding box center [1070, 221] width 661 height 36
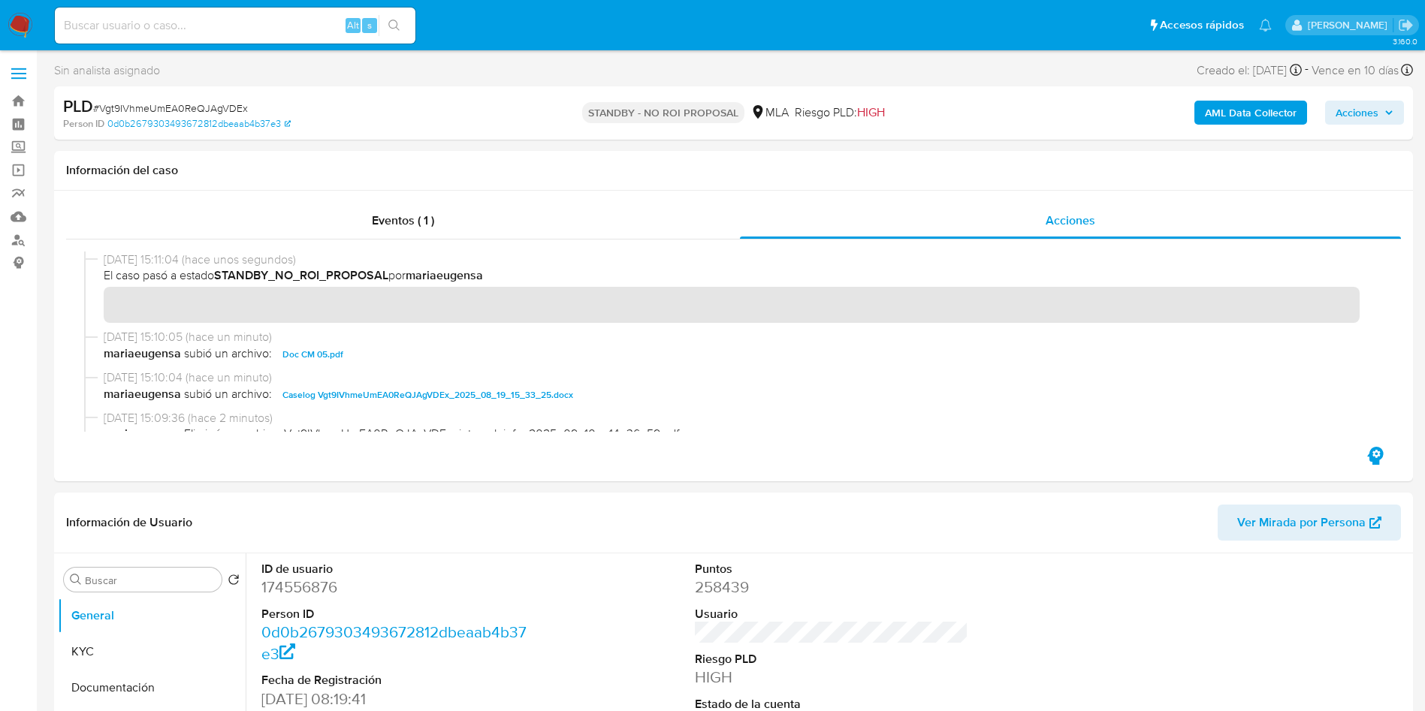
click at [188, 107] on span "# Vgt9IVhmeUmEA0ReQJAgVDEx" at bounding box center [170, 108] width 155 height 15
copy span "Vgt9IVhmeUmEA0ReQJAgVDEx"
click at [199, 27] on input at bounding box center [235, 26] width 361 height 20
paste input "Vgt9IVhmeUmEA0ReQJAgVDEx"
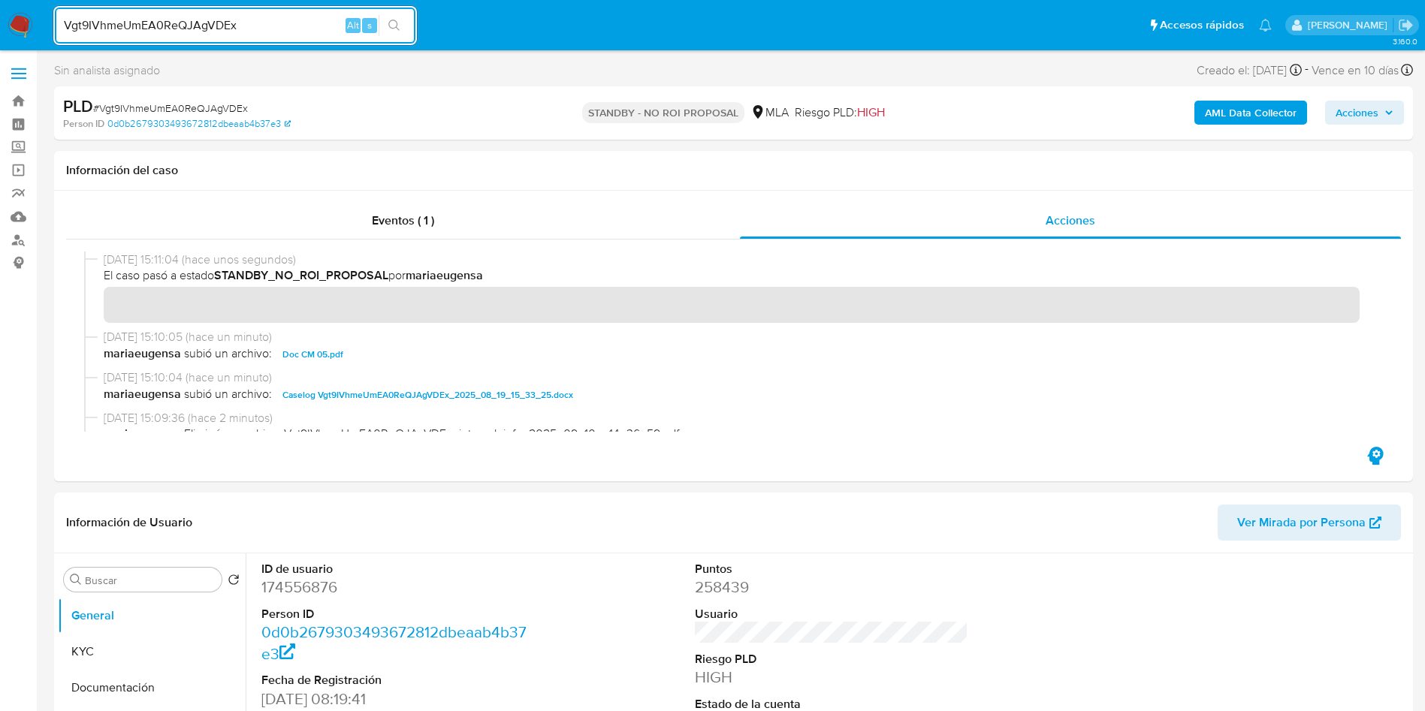
click at [233, 27] on input "Vgt9IVhmeUmEA0ReQJAgVDEx" at bounding box center [235, 26] width 361 height 20
click at [232, 26] on input "Vgt9IVhmeUmEA0ReQJAgVDEx" at bounding box center [235, 26] width 361 height 20
paste input "Pp7qlxFJEsCsCnAiXcZTgZKf"
type input "Pp7qlxFJEsCsCnAiXcZTgZKf"
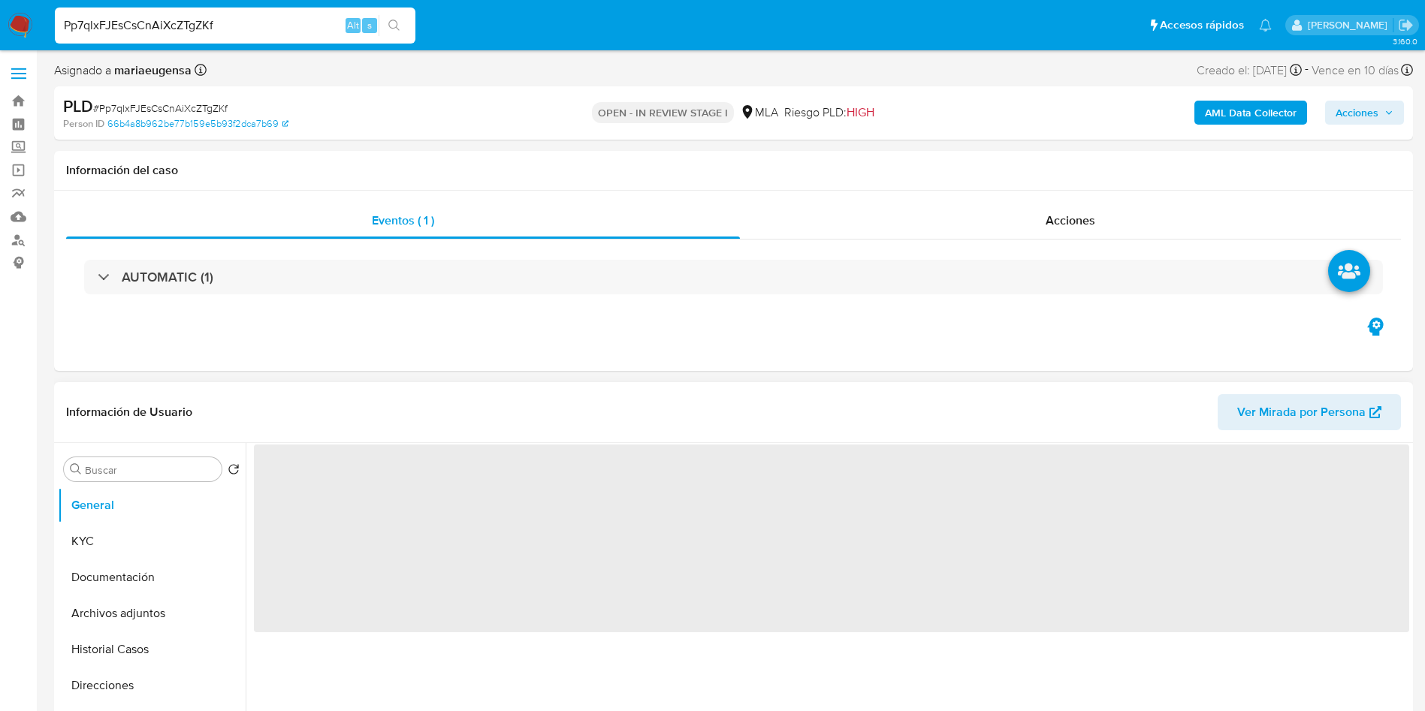
select select "10"
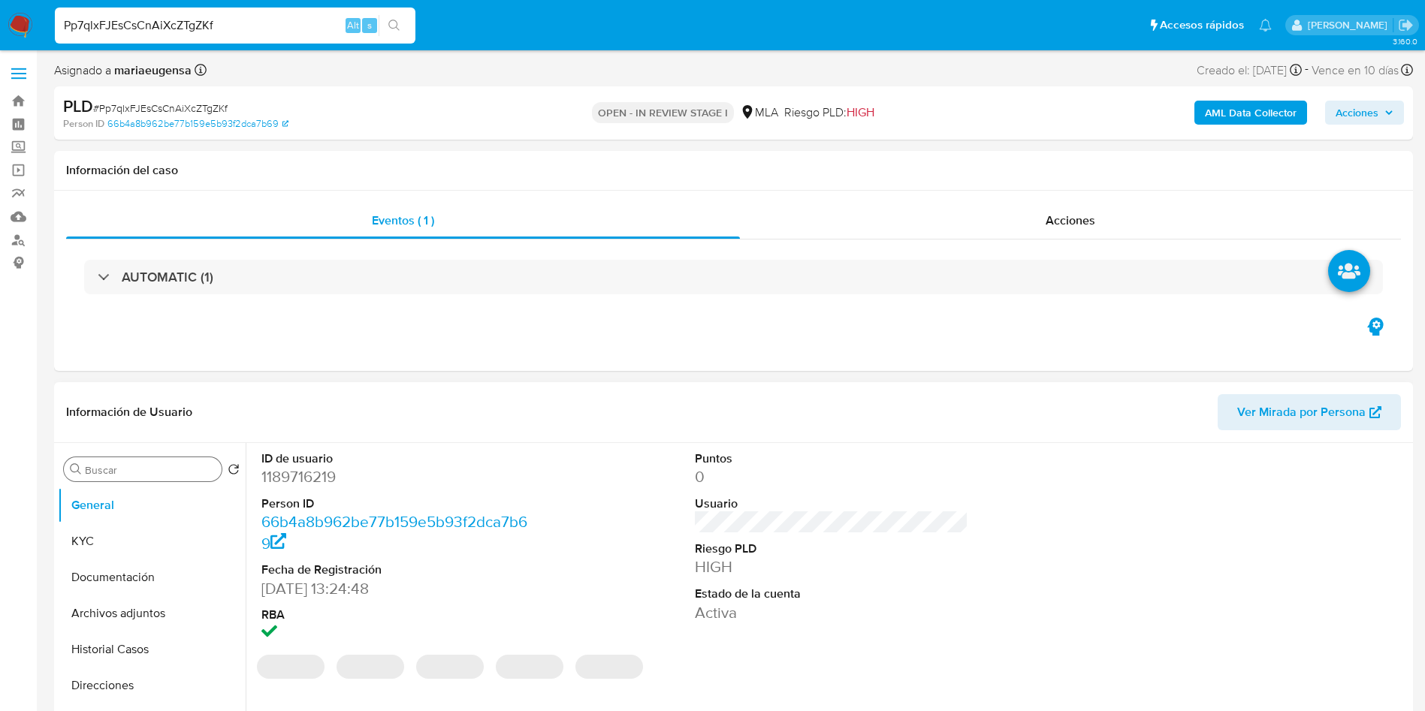
click at [186, 466] on input "Buscar" at bounding box center [150, 470] width 131 height 14
click at [1245, 112] on b "AML Data Collector" at bounding box center [1251, 113] width 92 height 24
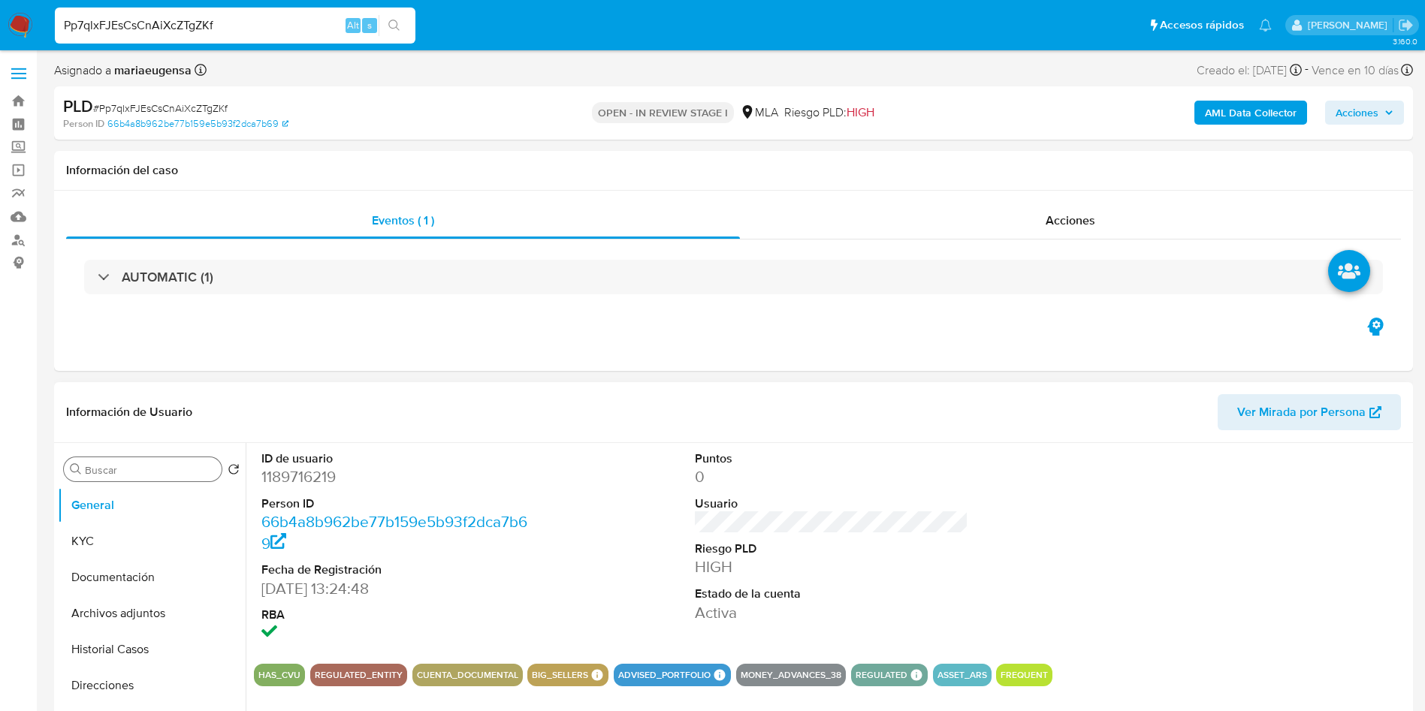
click at [119, 460] on div "Buscar" at bounding box center [143, 469] width 158 height 24
click at [119, 464] on input "Buscar" at bounding box center [150, 470] width 131 height 14
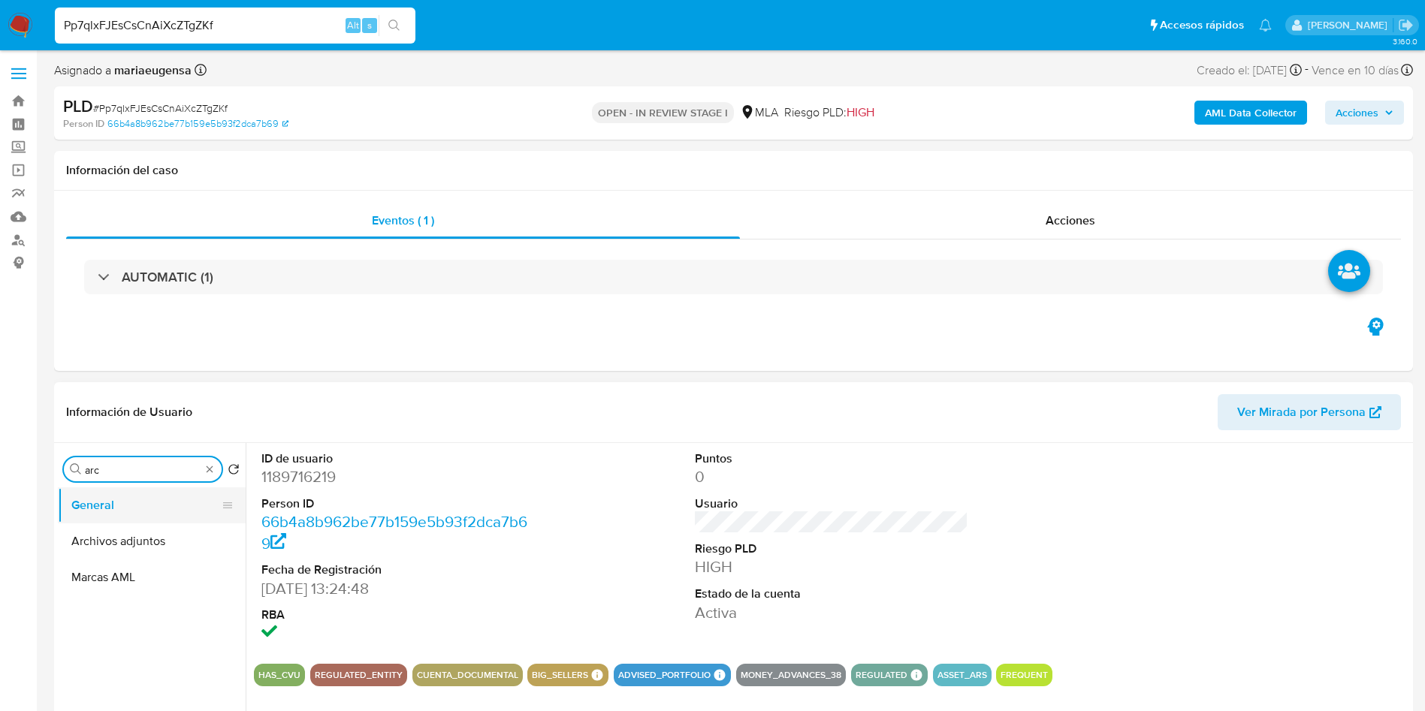
type input "arc"
drag, startPoint x: 144, startPoint y: 516, endPoint x: 150, endPoint y: 534, distance: 19.0
click at [150, 529] on ul "General Archivos adjuntos Marcas AML" at bounding box center [152, 656] width 188 height 339
click at [149, 537] on button "Archivos adjuntos" at bounding box center [146, 541] width 176 height 36
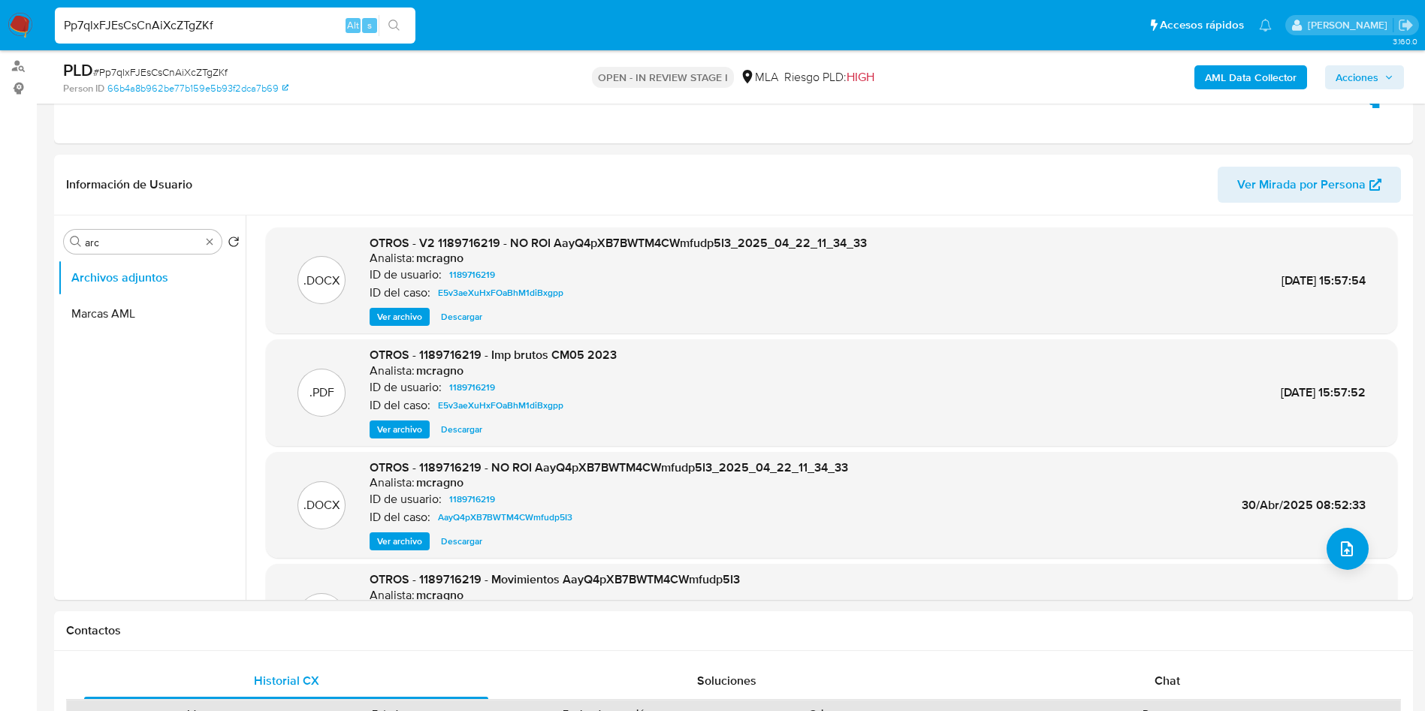
scroll to position [177, 0]
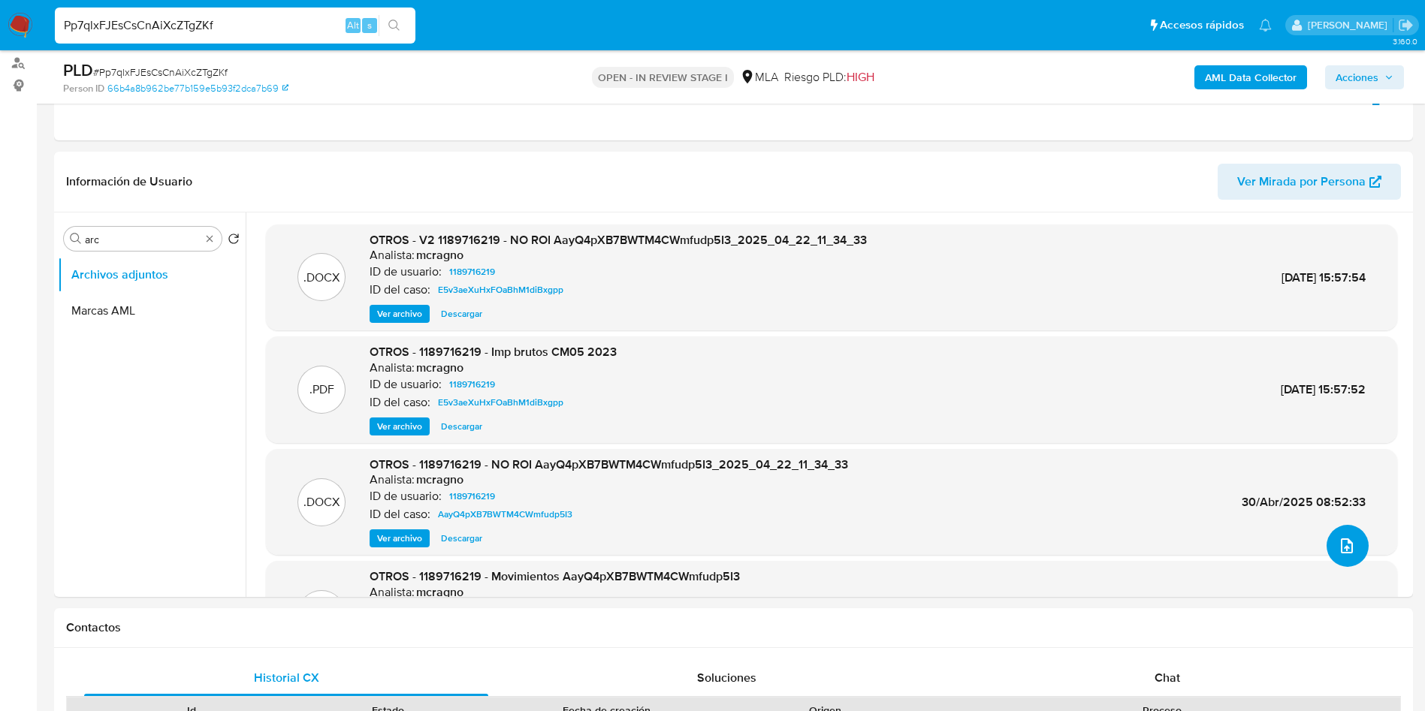
drag, startPoint x: 1334, startPoint y: 546, endPoint x: 1187, endPoint y: 185, distance: 390.1
click at [1128, 276] on div ".DOCX OTROS - V2 1189716219 - NO ROI AayQ4pXB7BWTM4CWmfudp5I3_2025_04_22_11_34_…" at bounding box center [831, 470] width 1131 height 491
click at [1227, 92] on div "AML Data Collector Acciones" at bounding box center [1182, 76] width 443 height 35
click at [1229, 80] on b "AML Data Collector" at bounding box center [1251, 77] width 92 height 24
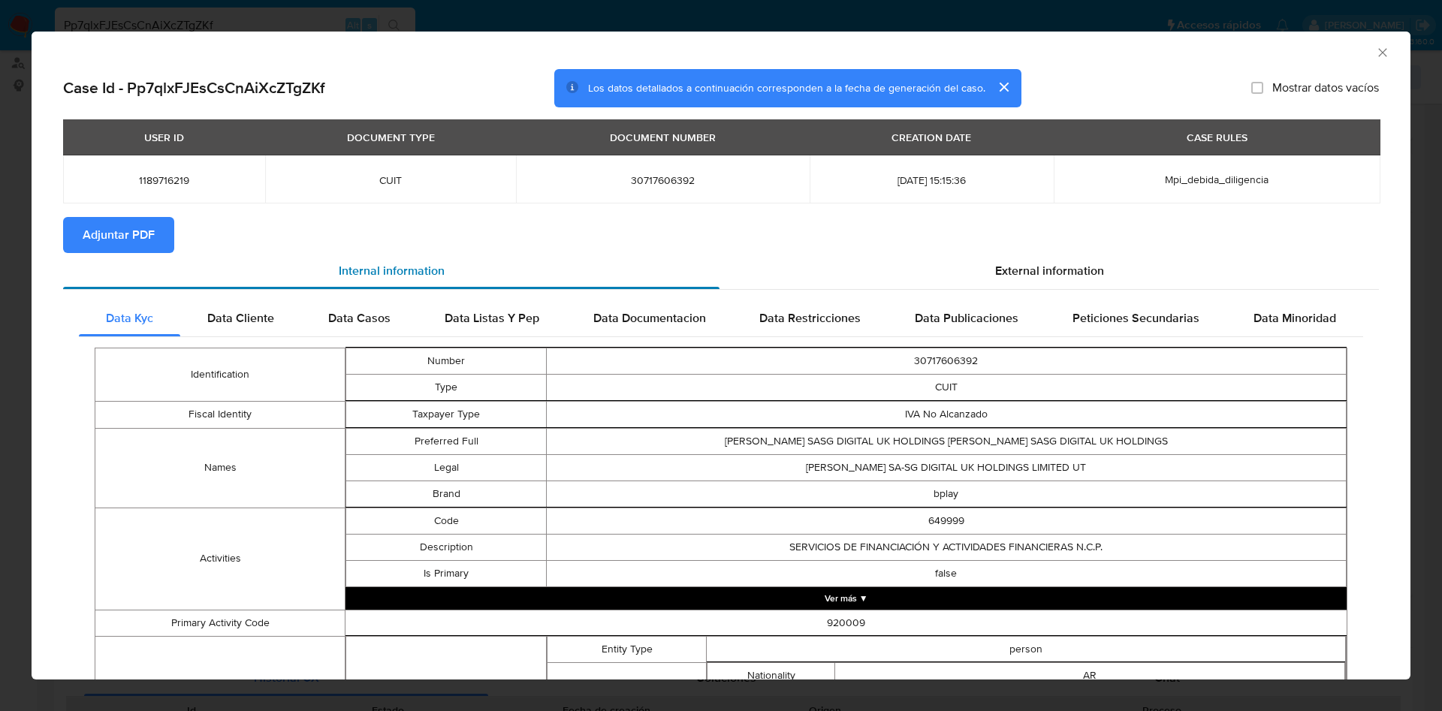
click at [146, 253] on div "Internal information" at bounding box center [391, 271] width 656 height 36
click at [146, 226] on span "Adjuntar PDF" at bounding box center [119, 235] width 72 height 33
click at [1375, 50] on icon "Cerrar ventana" at bounding box center [1382, 52] width 15 height 15
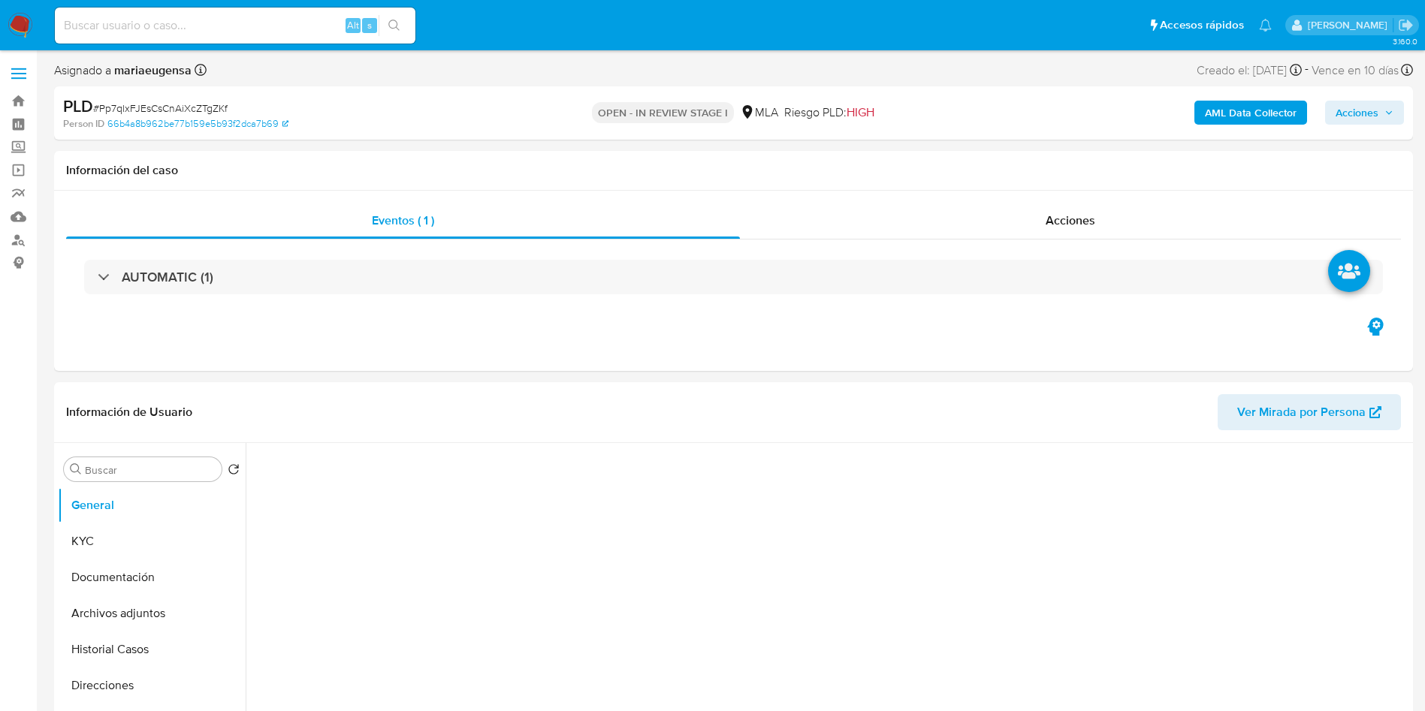
select select "10"
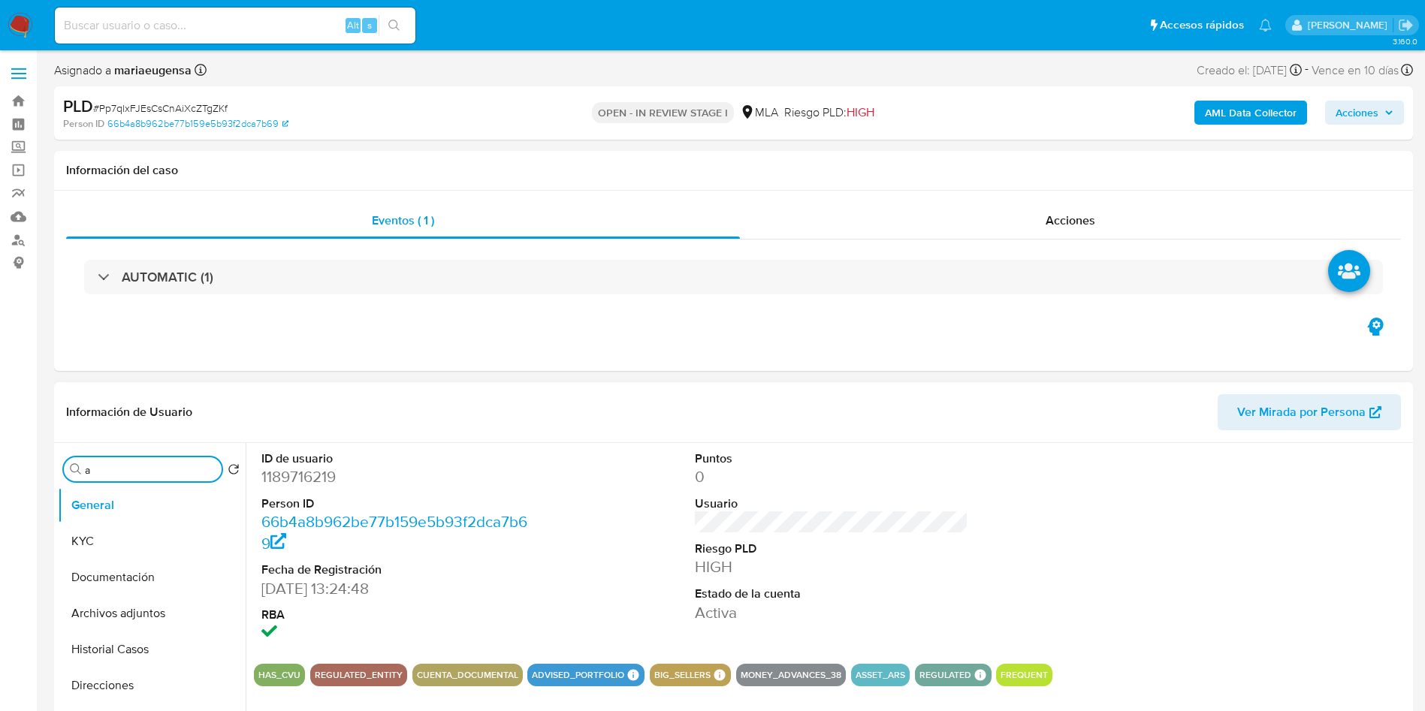
click at [170, 470] on input "a" at bounding box center [150, 470] width 131 height 14
type input "arc"
click at [138, 556] on button "Archivos adjuntos" at bounding box center [146, 541] width 176 height 36
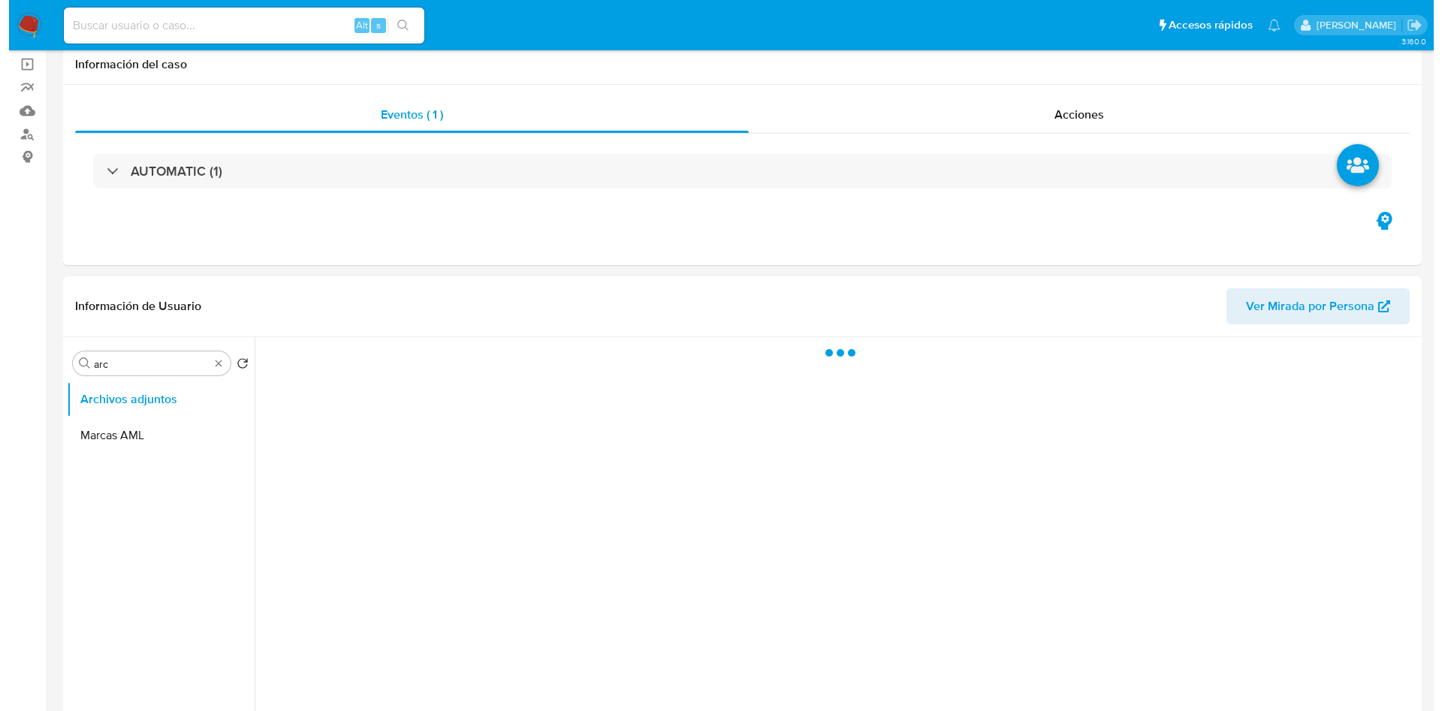
scroll to position [225, 0]
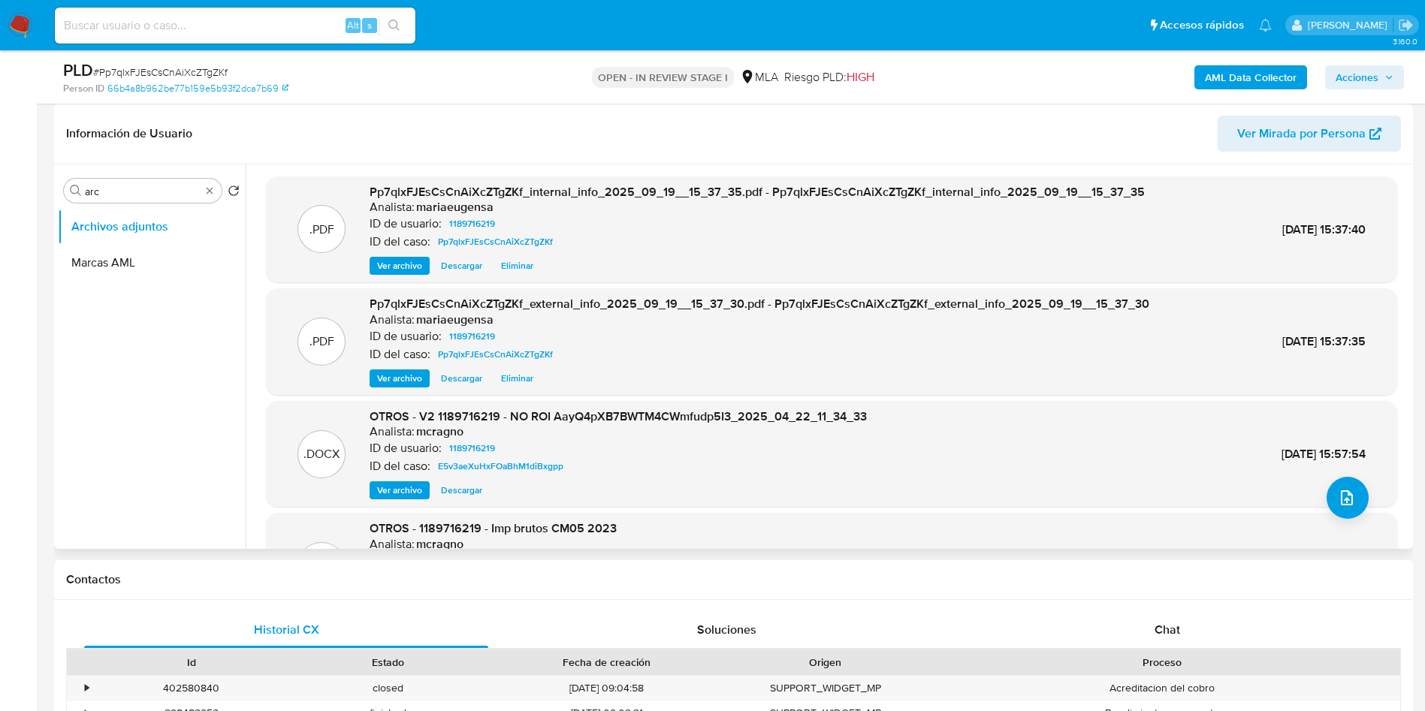
click at [1367, 500] on div ".DOCX OTROS - V2 1189716219 - NO ROI AayQ4pXB7BWTM4CWmfudp5I3_2025_04_22_11_34_…" at bounding box center [831, 454] width 1131 height 107
drag, startPoint x: 1357, startPoint y: 505, endPoint x: 1349, endPoint y: 499, distance: 10.2
click at [1349, 499] on button "upload-file" at bounding box center [1347, 498] width 42 height 42
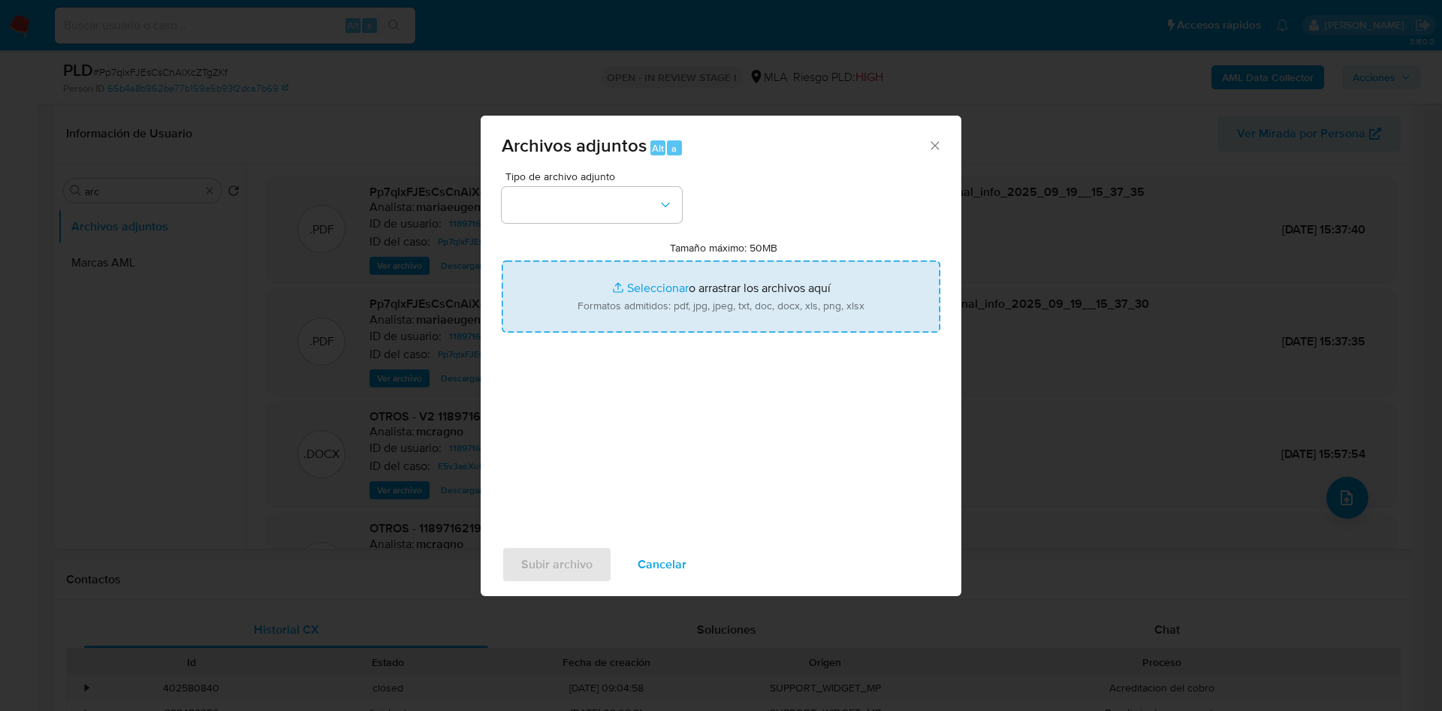
click at [773, 294] on input "Tamaño máximo: 50MB Seleccionar archivos" at bounding box center [721, 297] width 439 height 72
type input "C:\fakepath\Caselog Pp7qlxFJEsCsCnAiXcZTgZKf_2025_08_18_14_11_33 (1).docx"
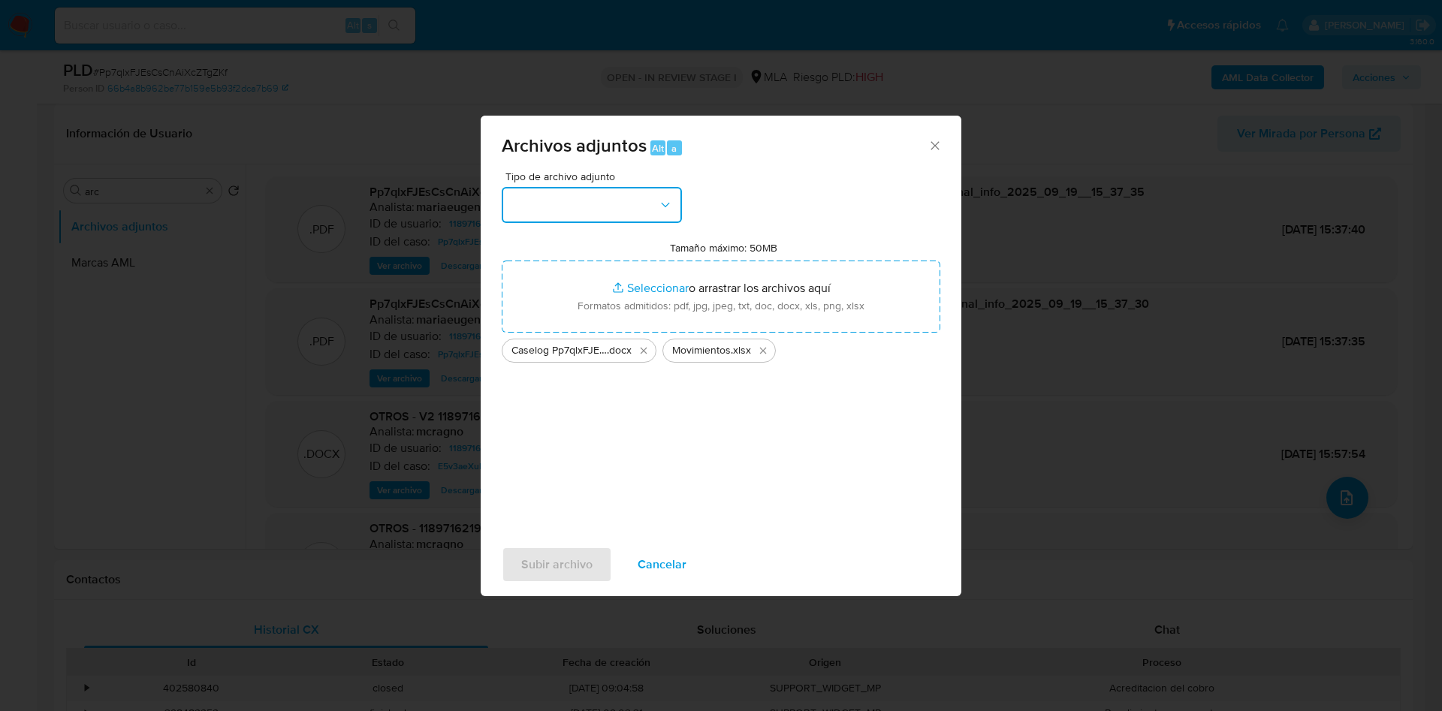
click at [620, 213] on button "button" at bounding box center [592, 205] width 180 height 36
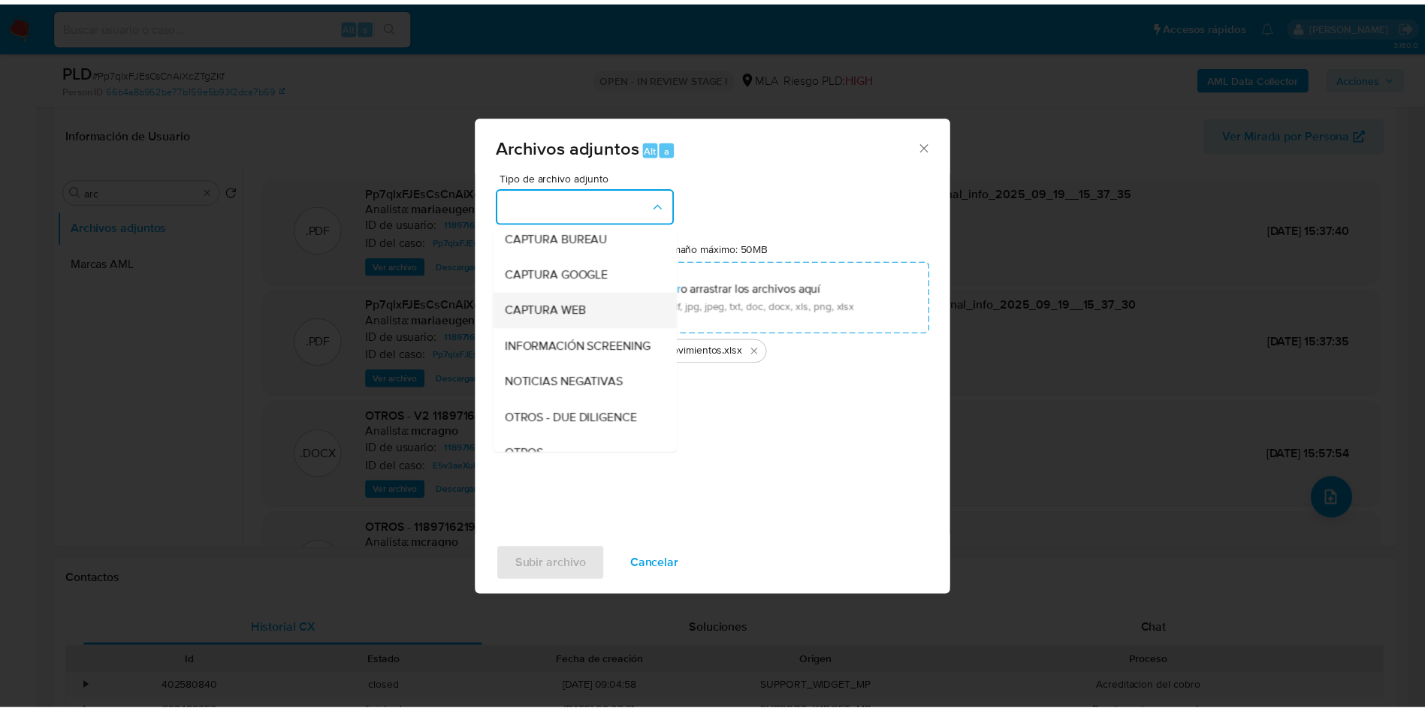
scroll to position [113, 0]
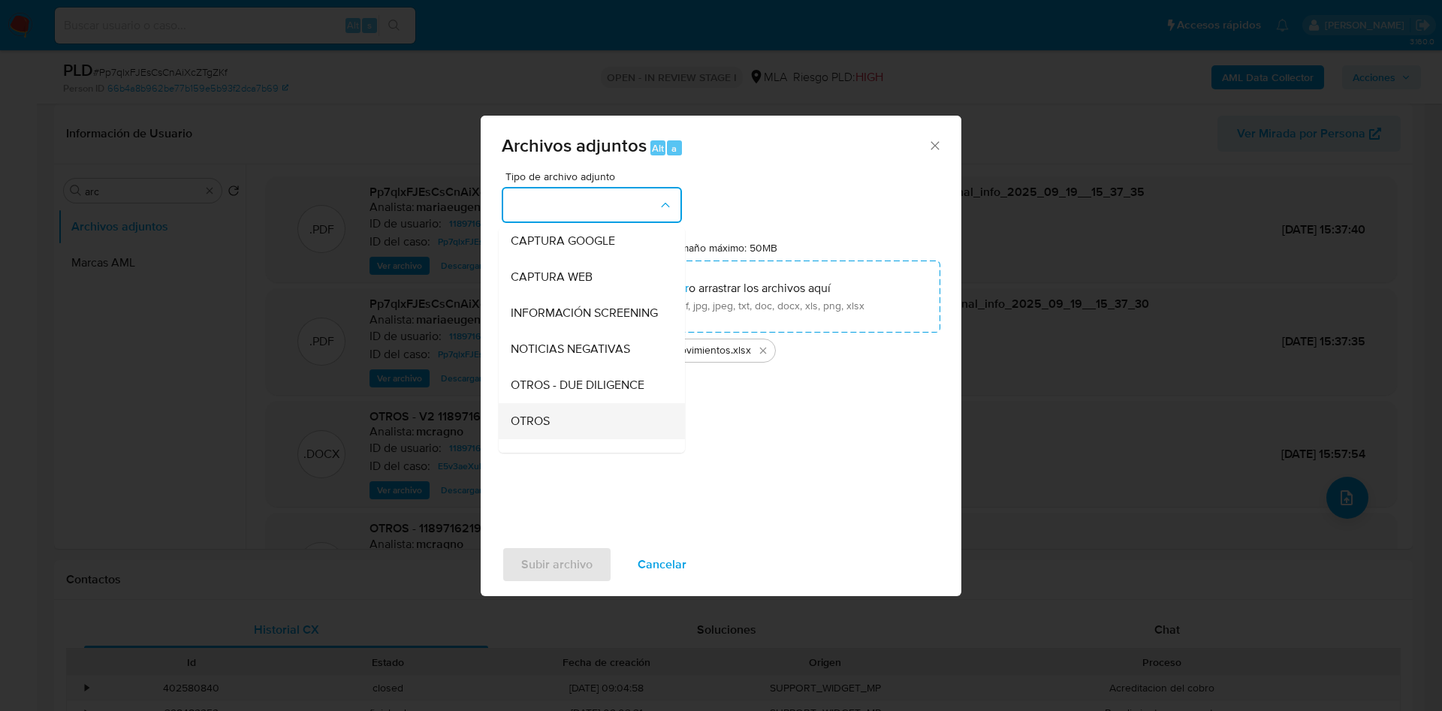
click at [561, 421] on div "OTROS" at bounding box center [587, 421] width 153 height 36
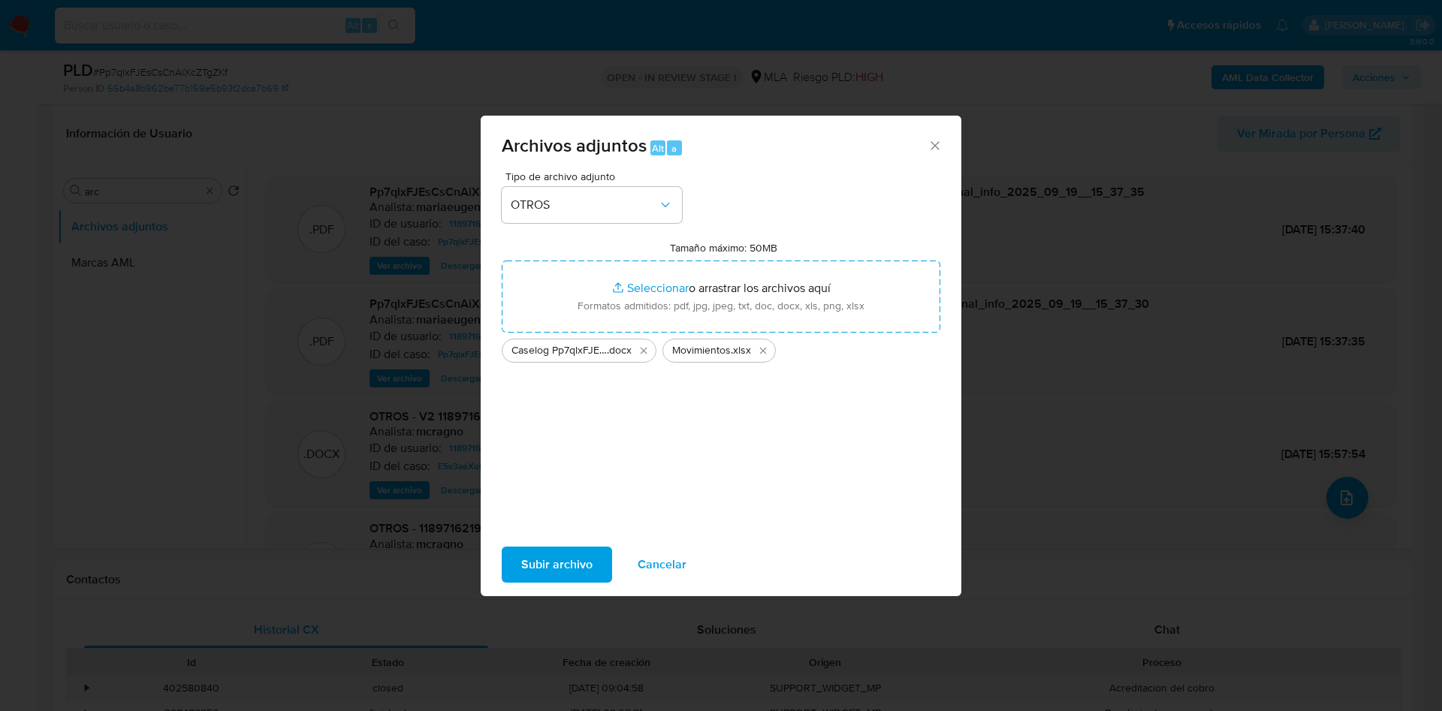
click at [538, 555] on span "Subir archivo" at bounding box center [556, 564] width 71 height 33
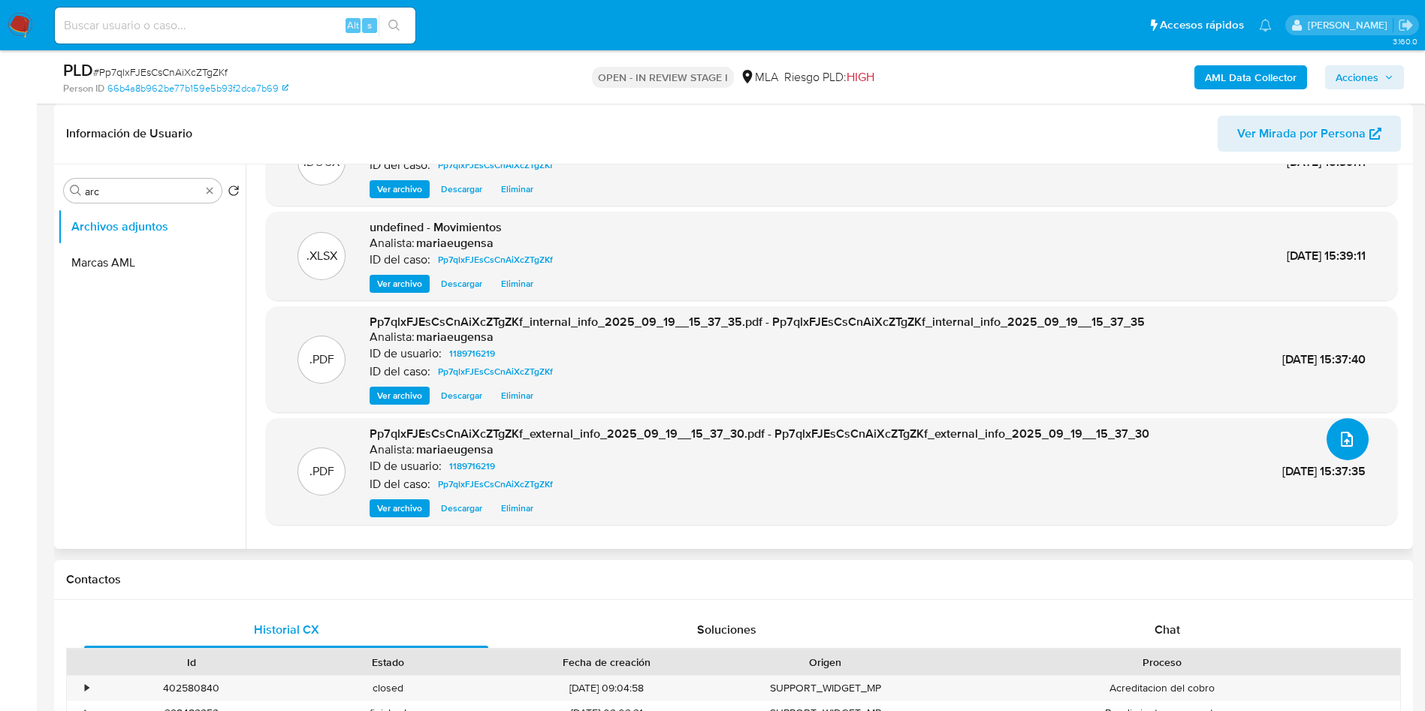
scroll to position [90, 0]
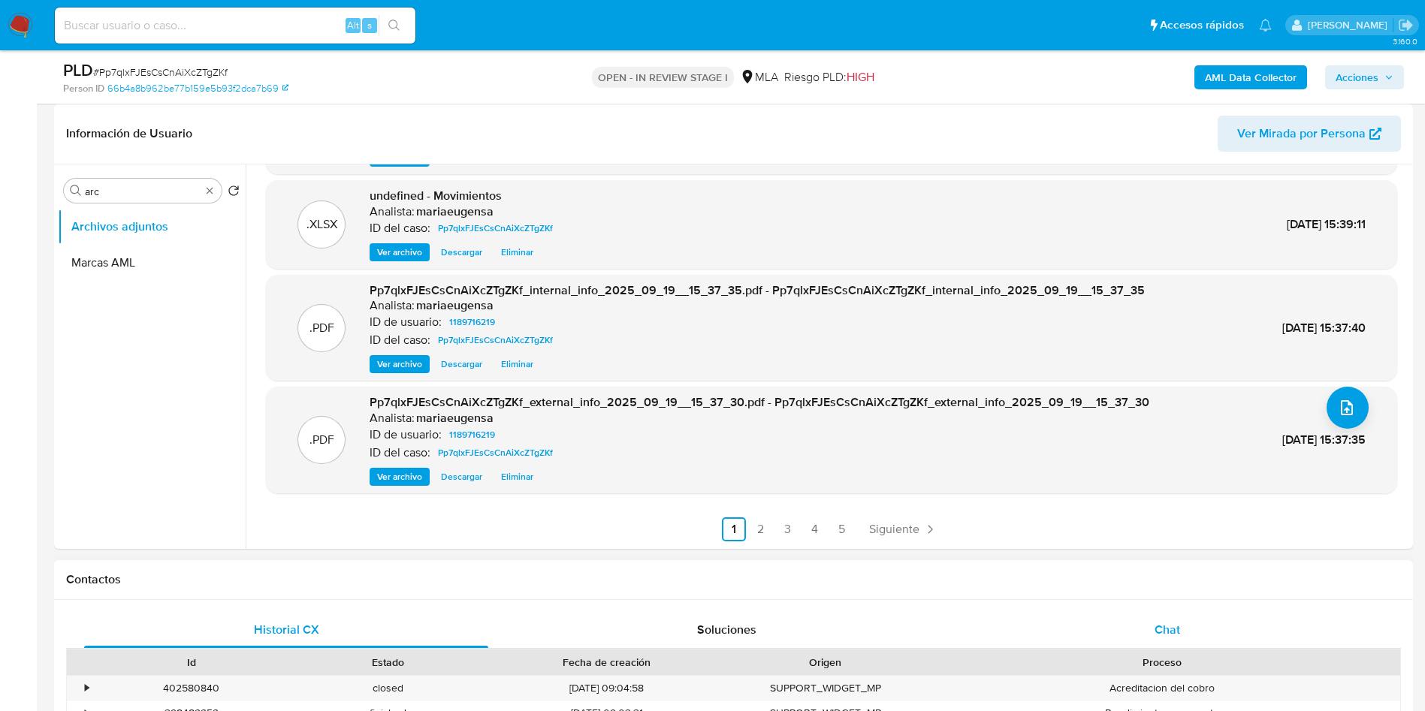
click at [1190, 624] on div "Chat" at bounding box center [1167, 630] width 404 height 36
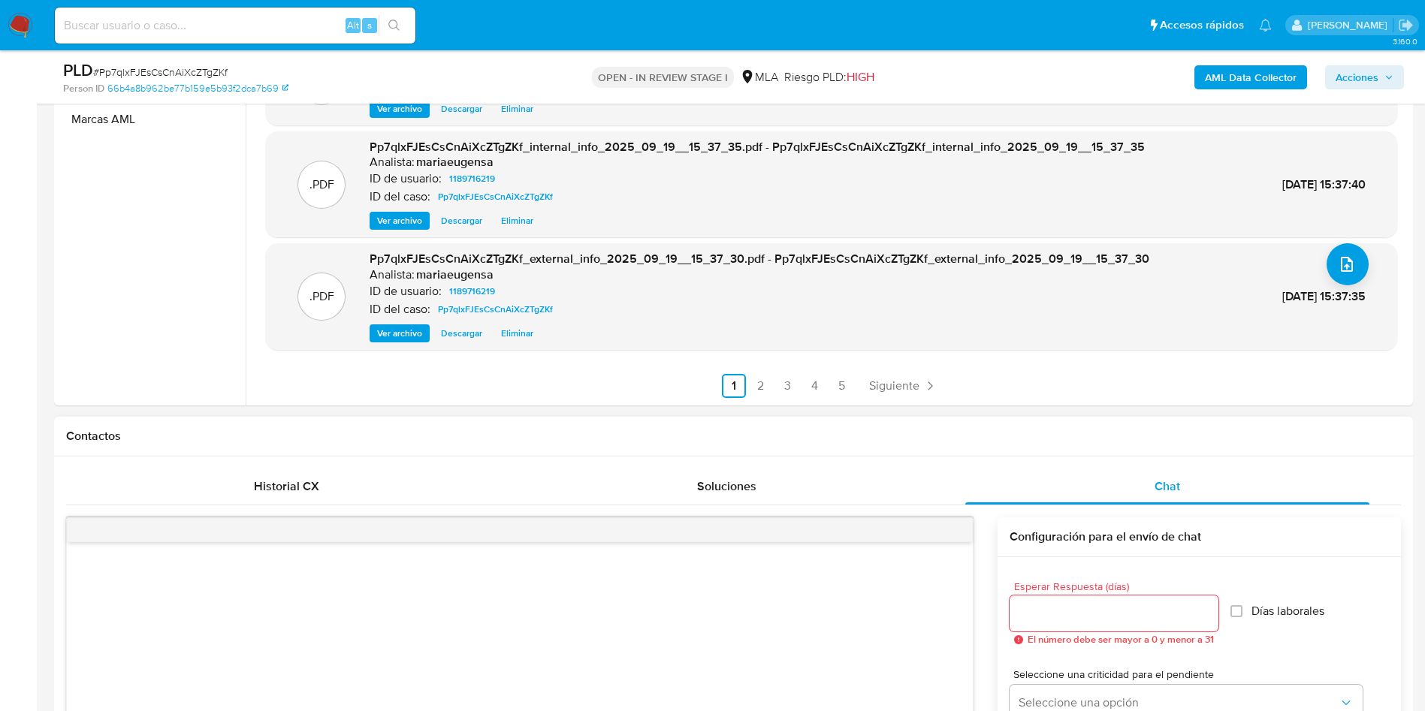
scroll to position [451, 0]
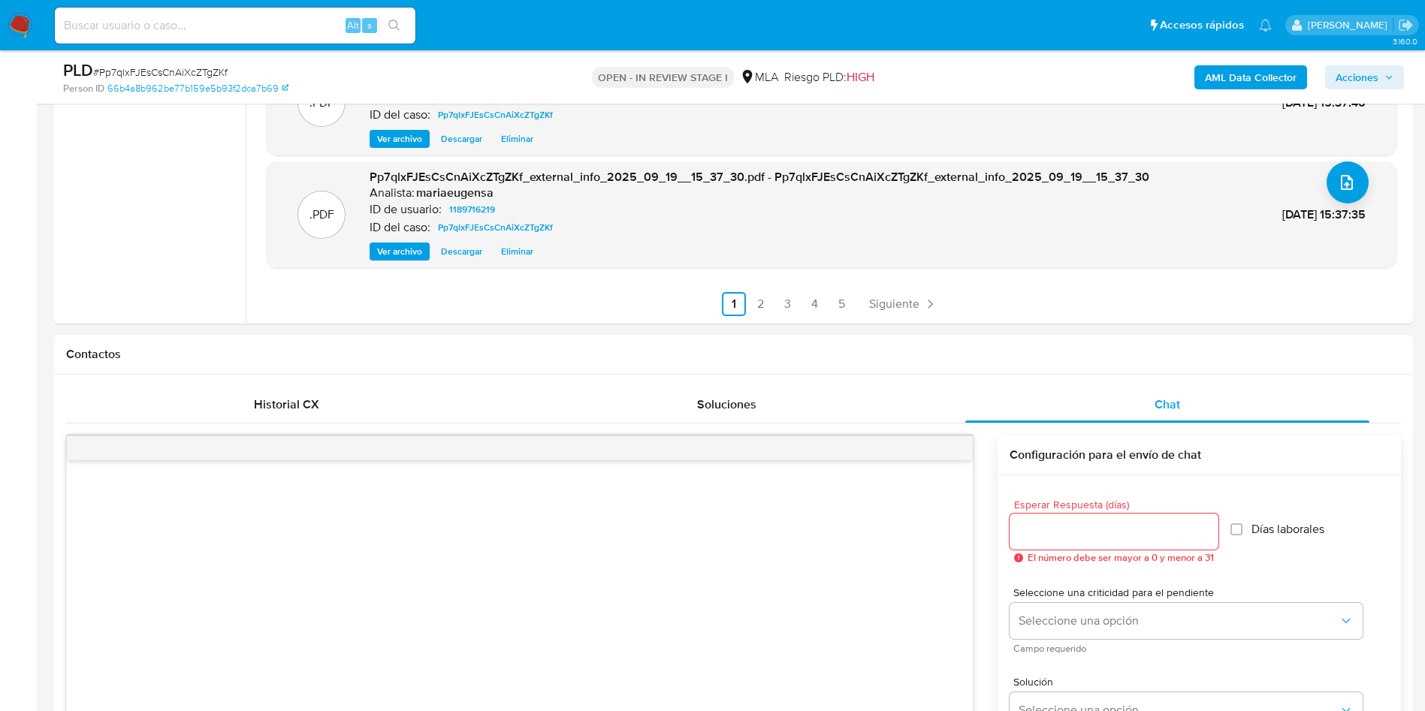
click at [1374, 77] on span "Acciones" at bounding box center [1356, 77] width 43 height 24
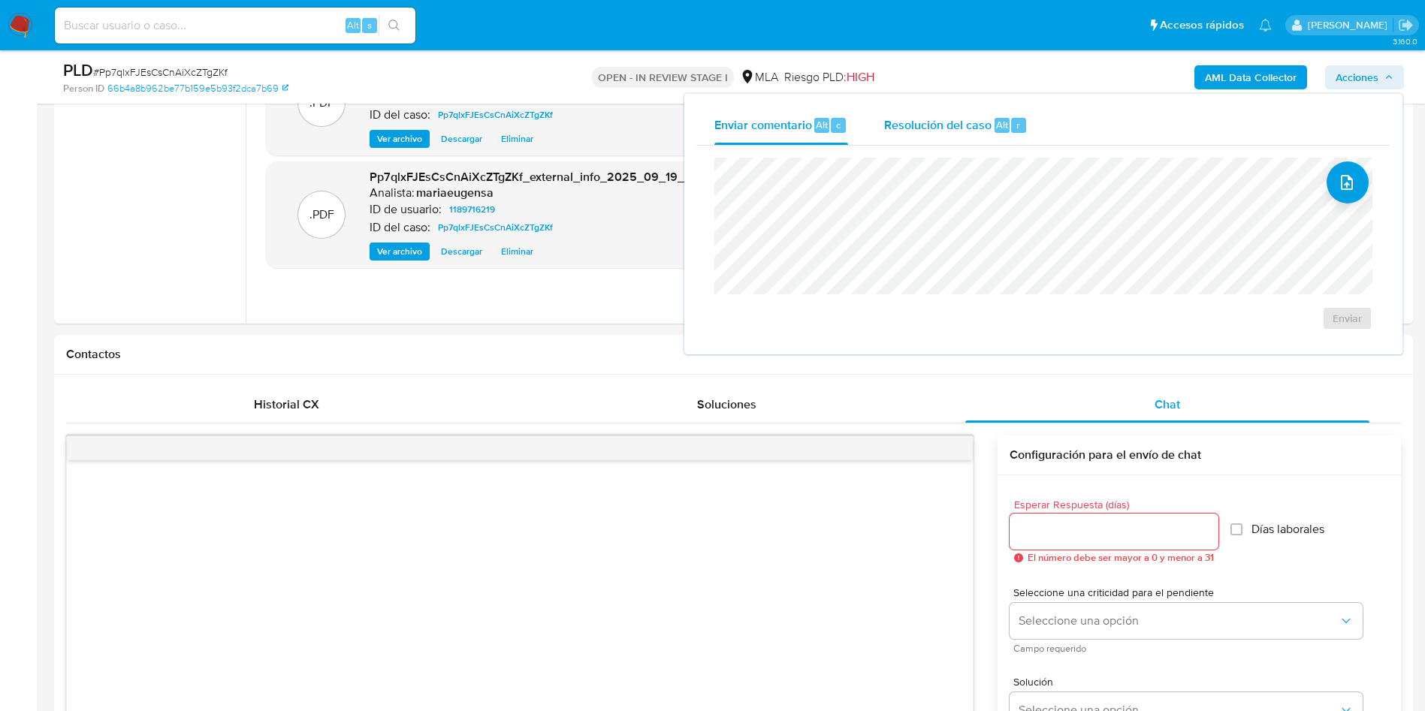
click at [947, 113] on div "Resolución del caso Alt r" at bounding box center [955, 125] width 143 height 39
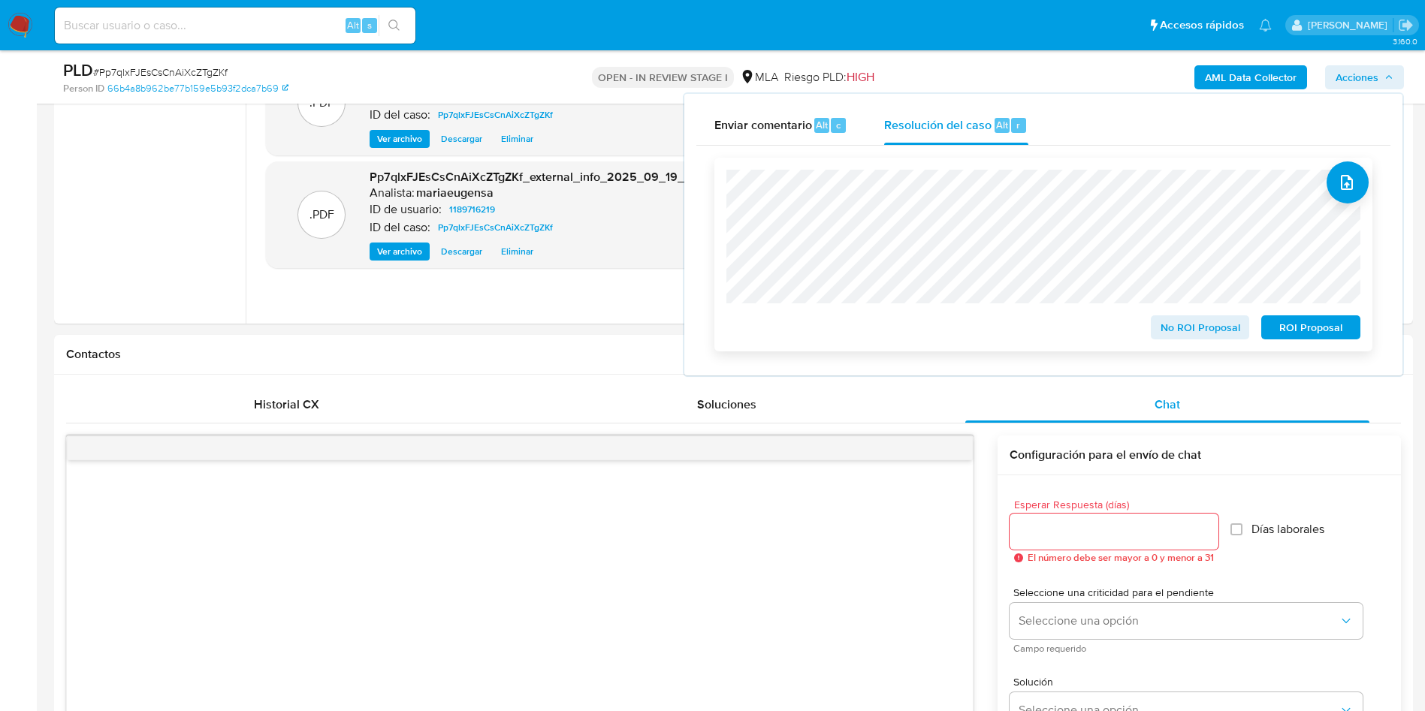
click at [1190, 333] on span "No ROI Proposal" at bounding box center [1200, 327] width 78 height 21
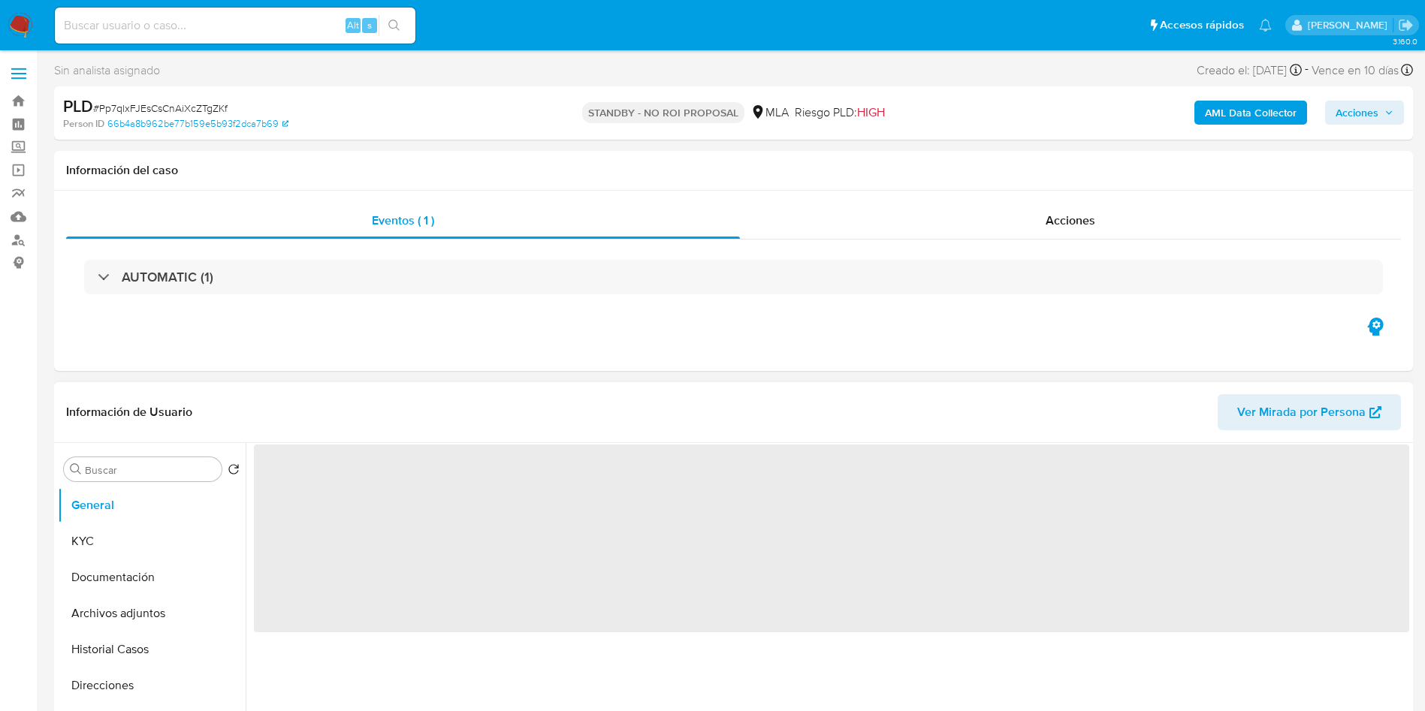
select select "10"
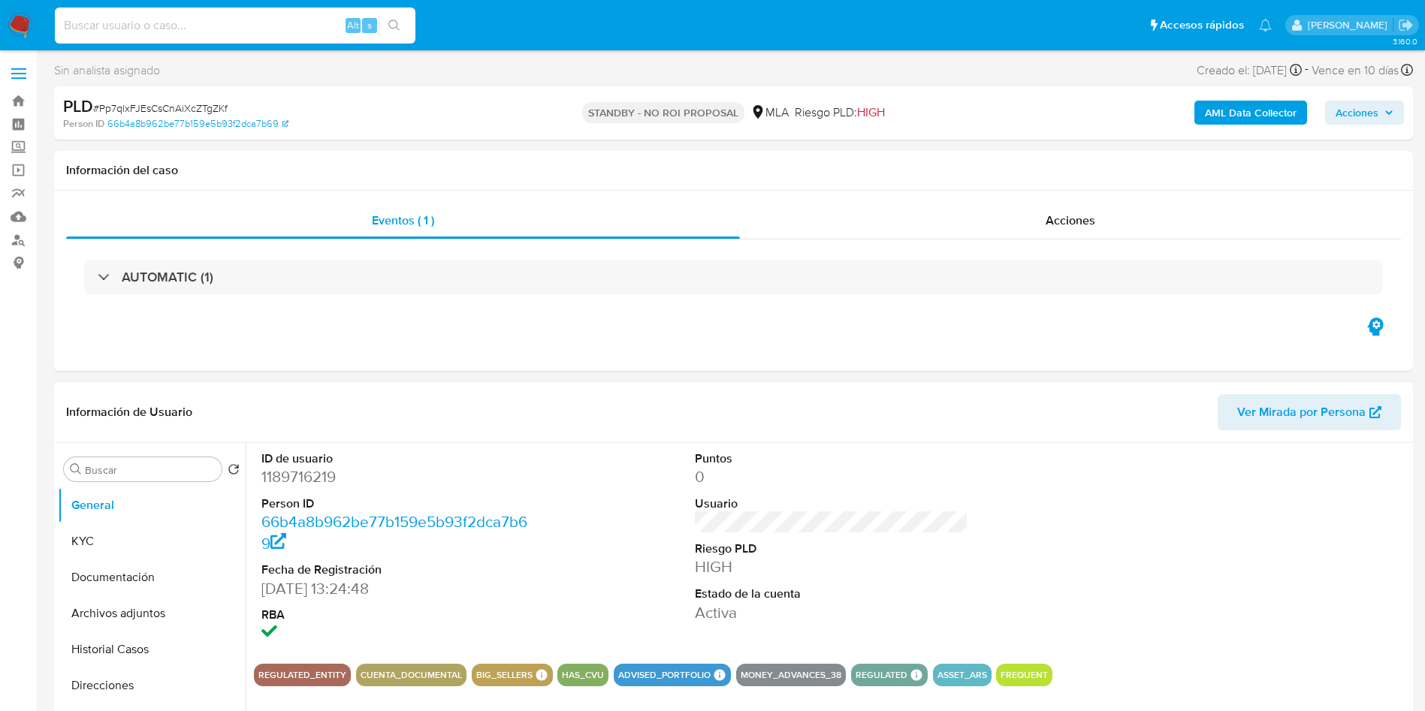
click at [241, 23] on input at bounding box center [235, 26] width 361 height 20
paste input "vsIZMYnFjl3J6CRXlAmF9JPj"
type input "vsIZMYnFjl3J6CRXlAmF9JPj"
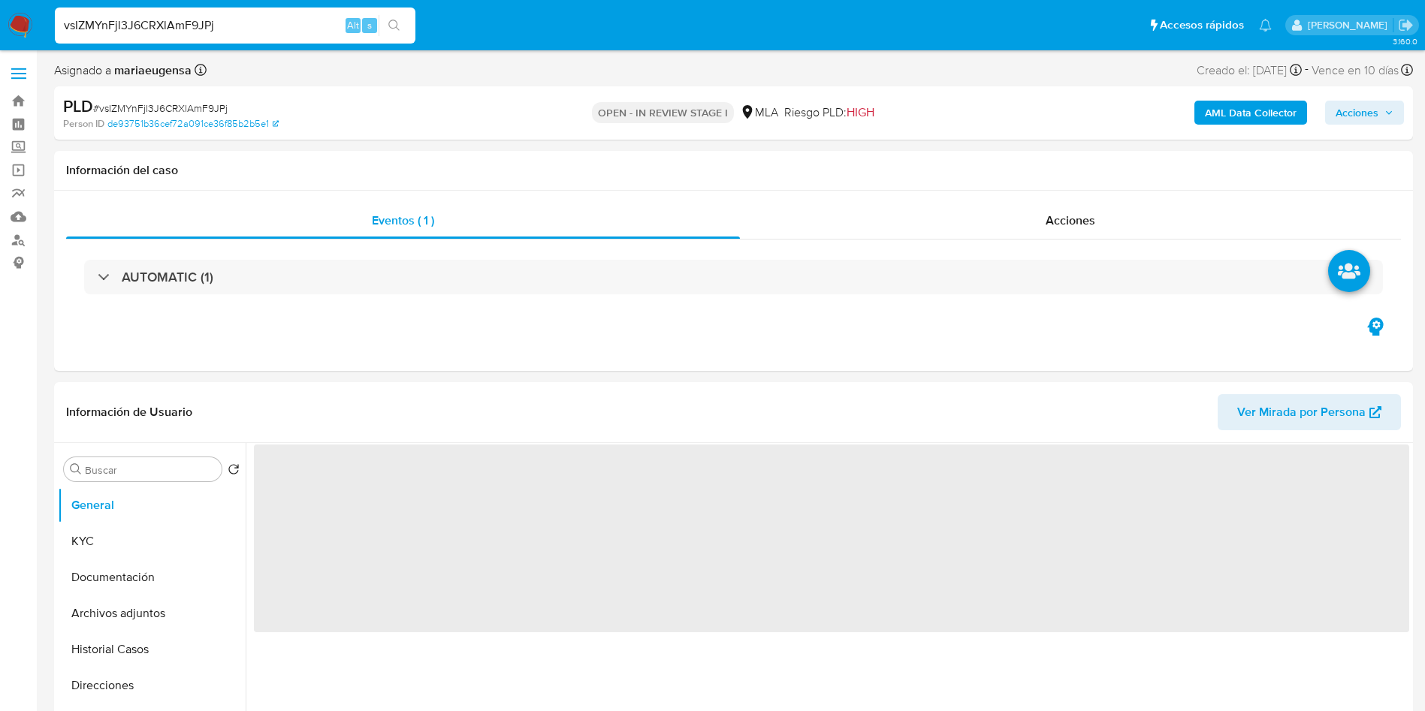
select select "10"
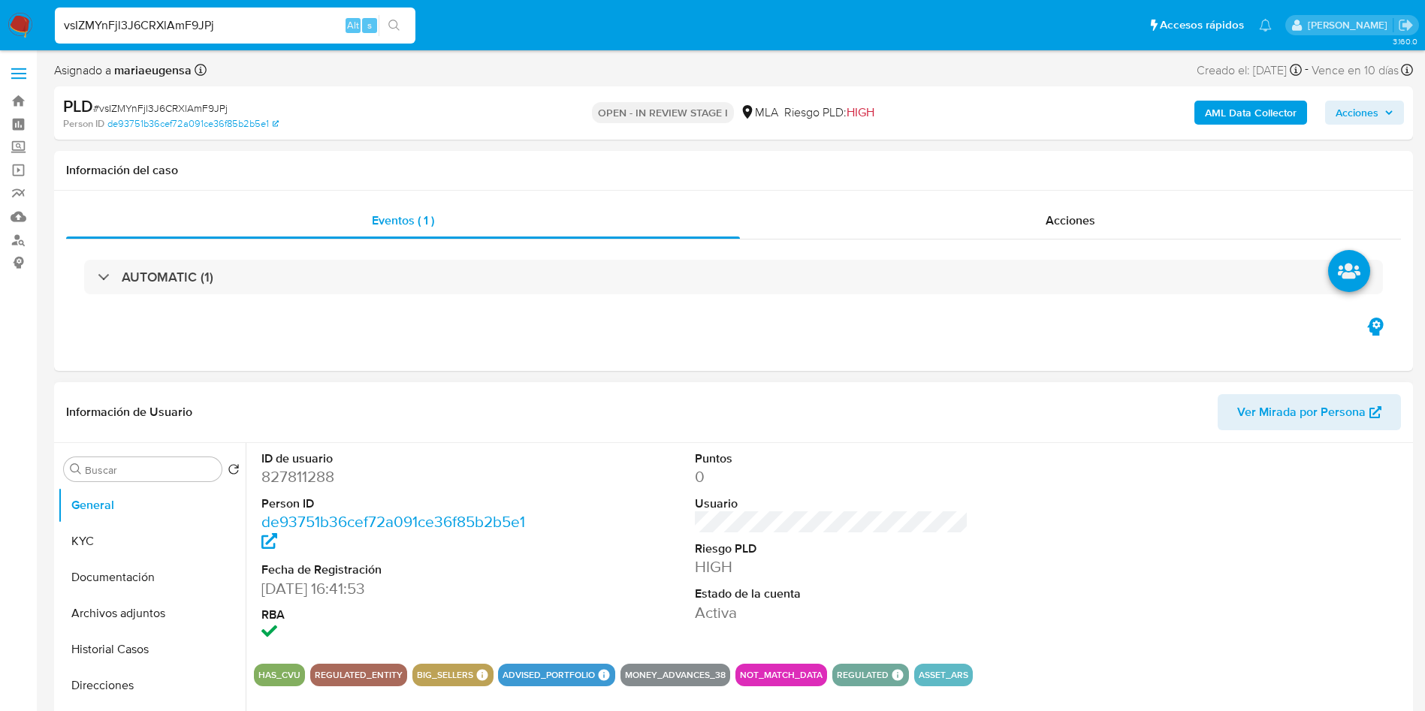
click at [315, 487] on dl "ID de usuario 827811288 Person ID de93751b36cef72a091ce36f85b2b5e1 Fecha de Reg…" at bounding box center [398, 548] width 274 height 194
click at [310, 475] on dd "827811288" at bounding box center [398, 476] width 274 height 21
copy dd "827811288"
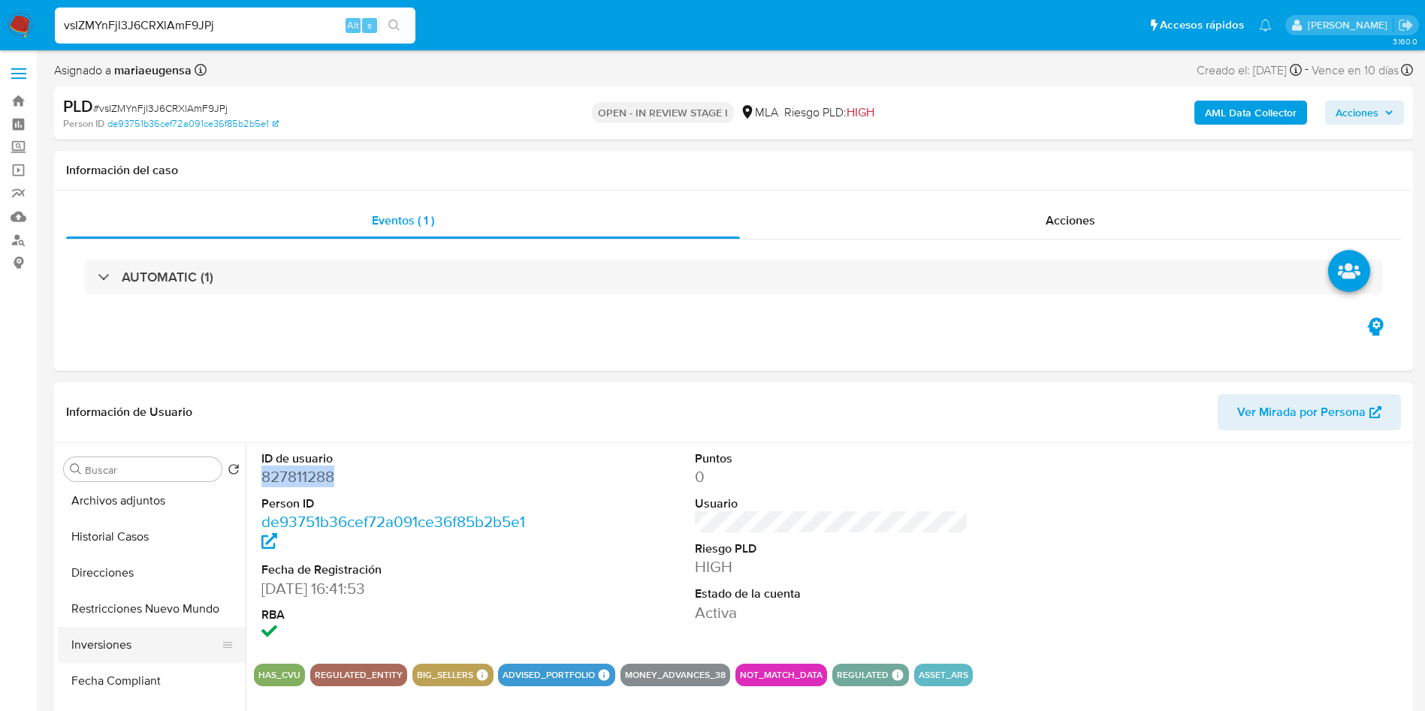
click at [132, 650] on button "Inversiones" at bounding box center [146, 645] width 176 height 36
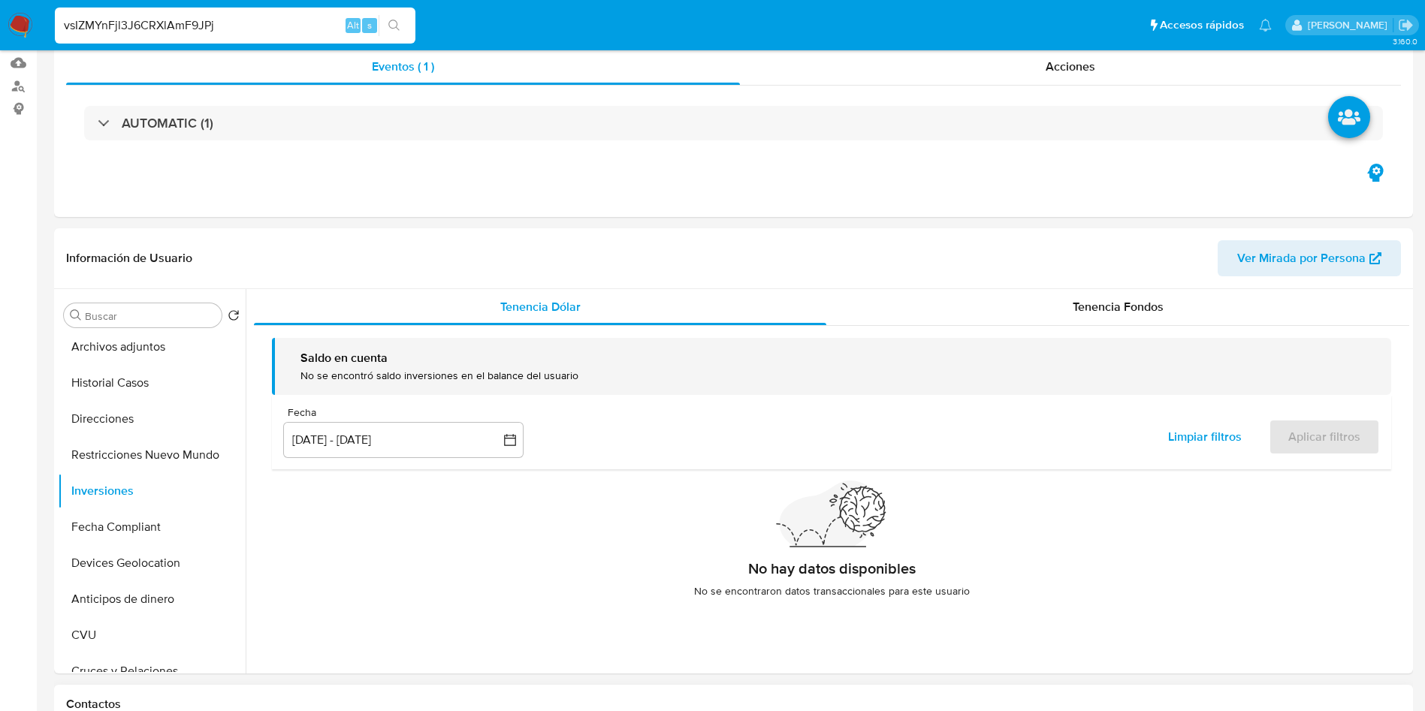
scroll to position [225, 0]
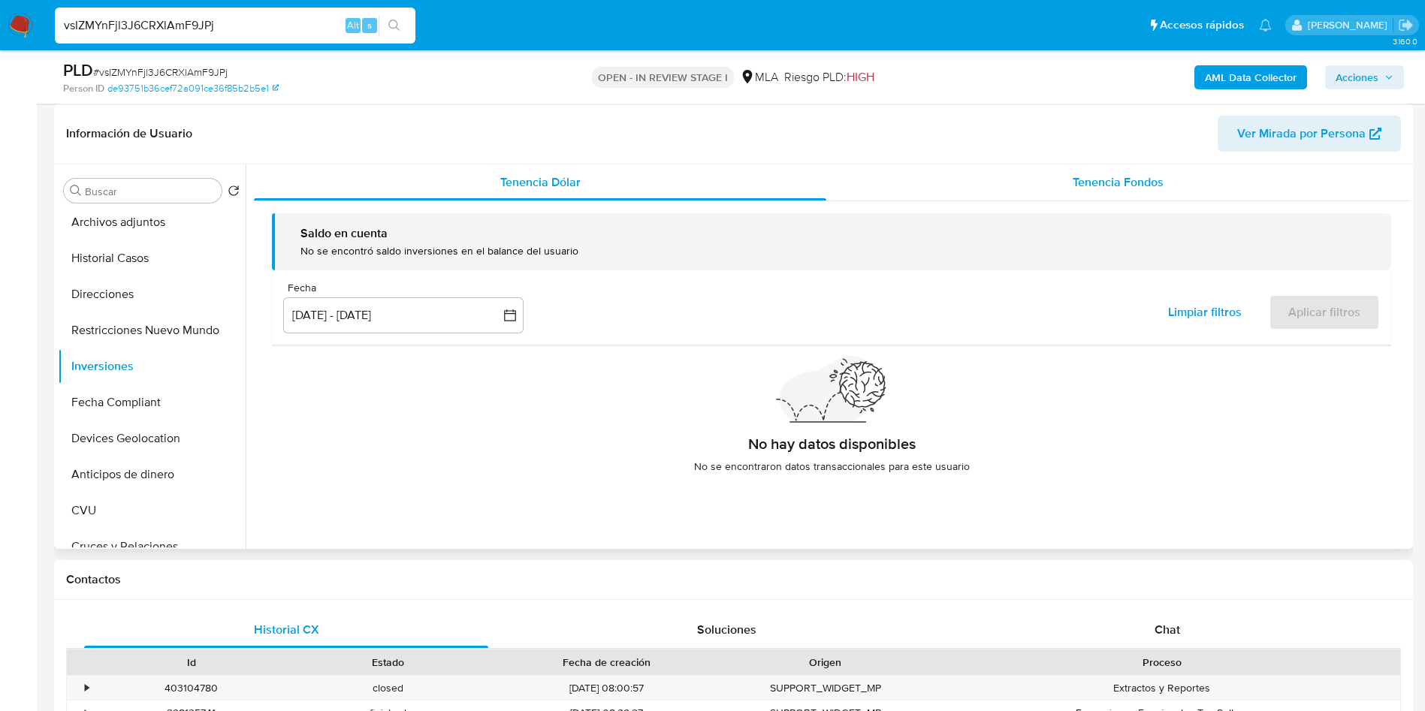
click at [1114, 164] on div "Tenencia Fondos" at bounding box center [1117, 182] width 583 height 36
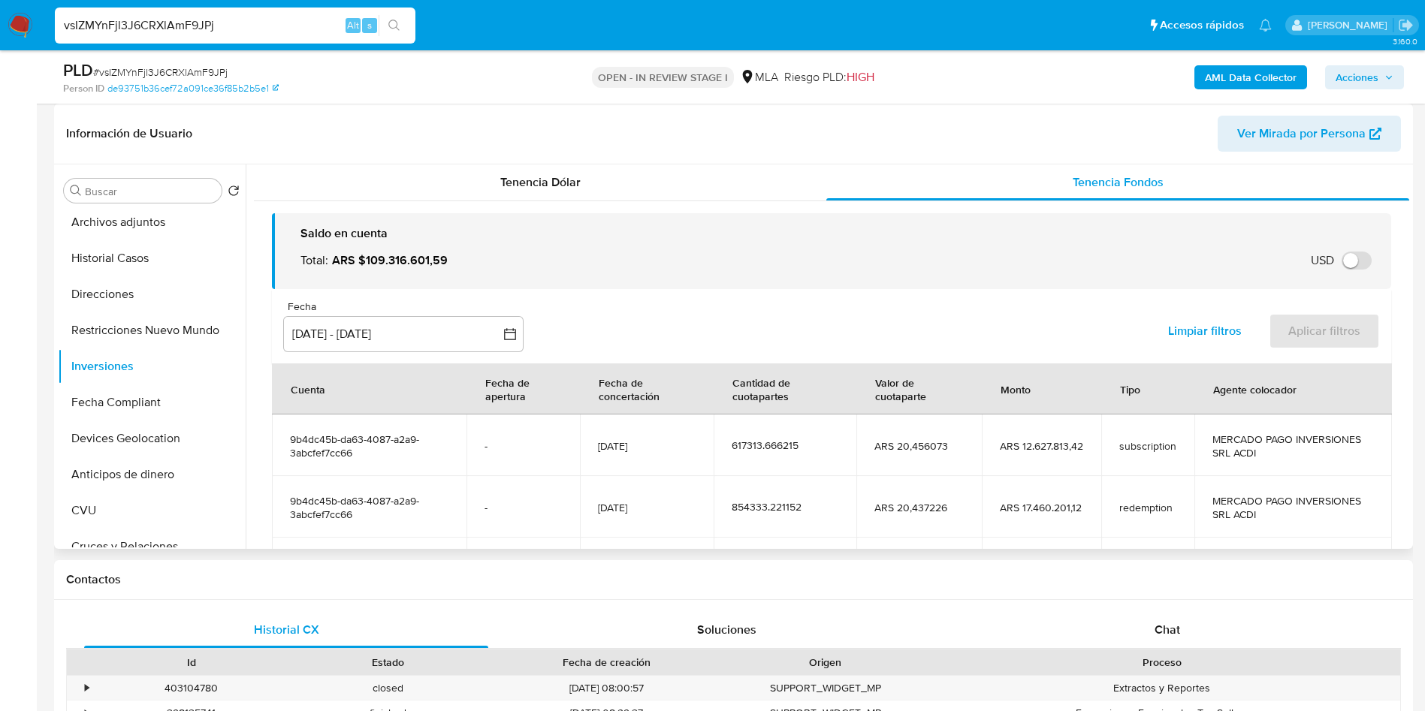
click at [326, 437] on span "9b4dc45b-da63-4087-a2a9-3abcfef7cc66" at bounding box center [369, 446] width 158 height 27
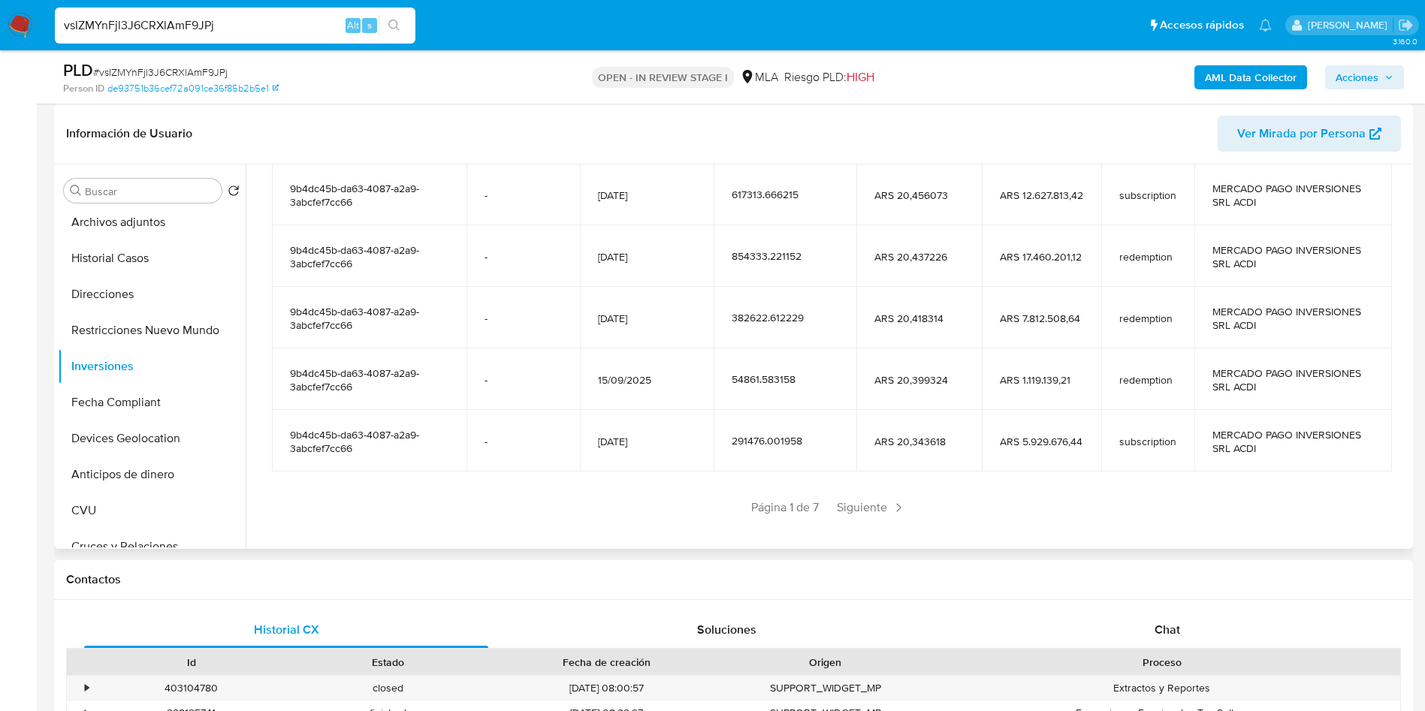
scroll to position [265, 0]
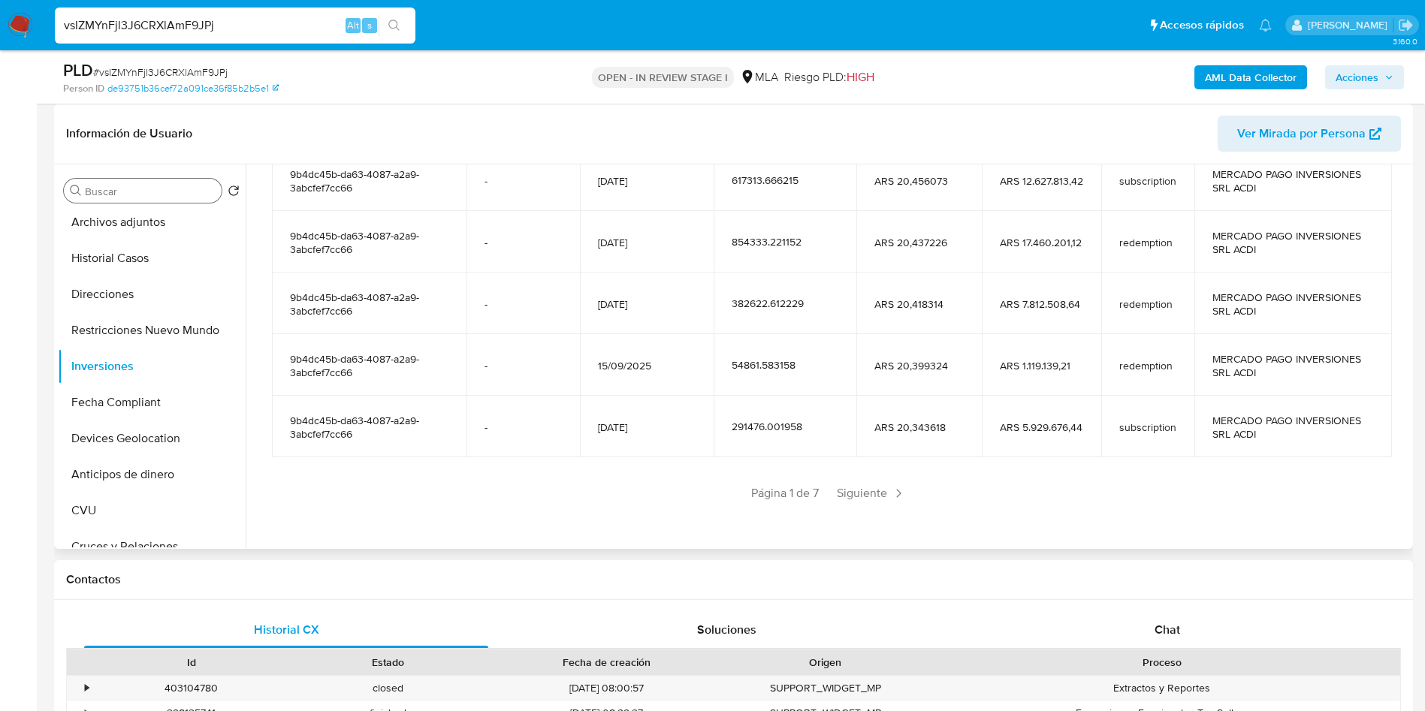
click at [115, 188] on input "Buscar" at bounding box center [150, 192] width 131 height 14
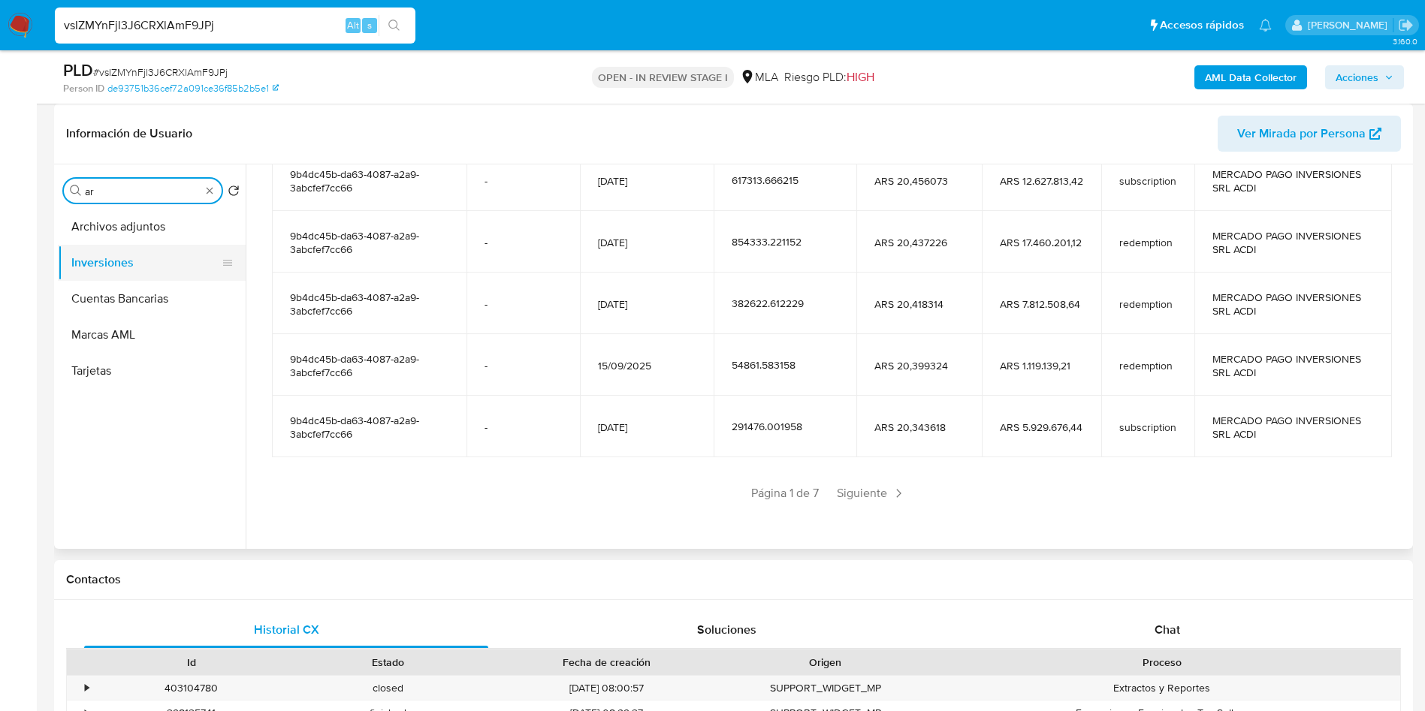
scroll to position [0, 0]
type input "arc"
click at [130, 287] on button "Marcas AML" at bounding box center [152, 299] width 188 height 36
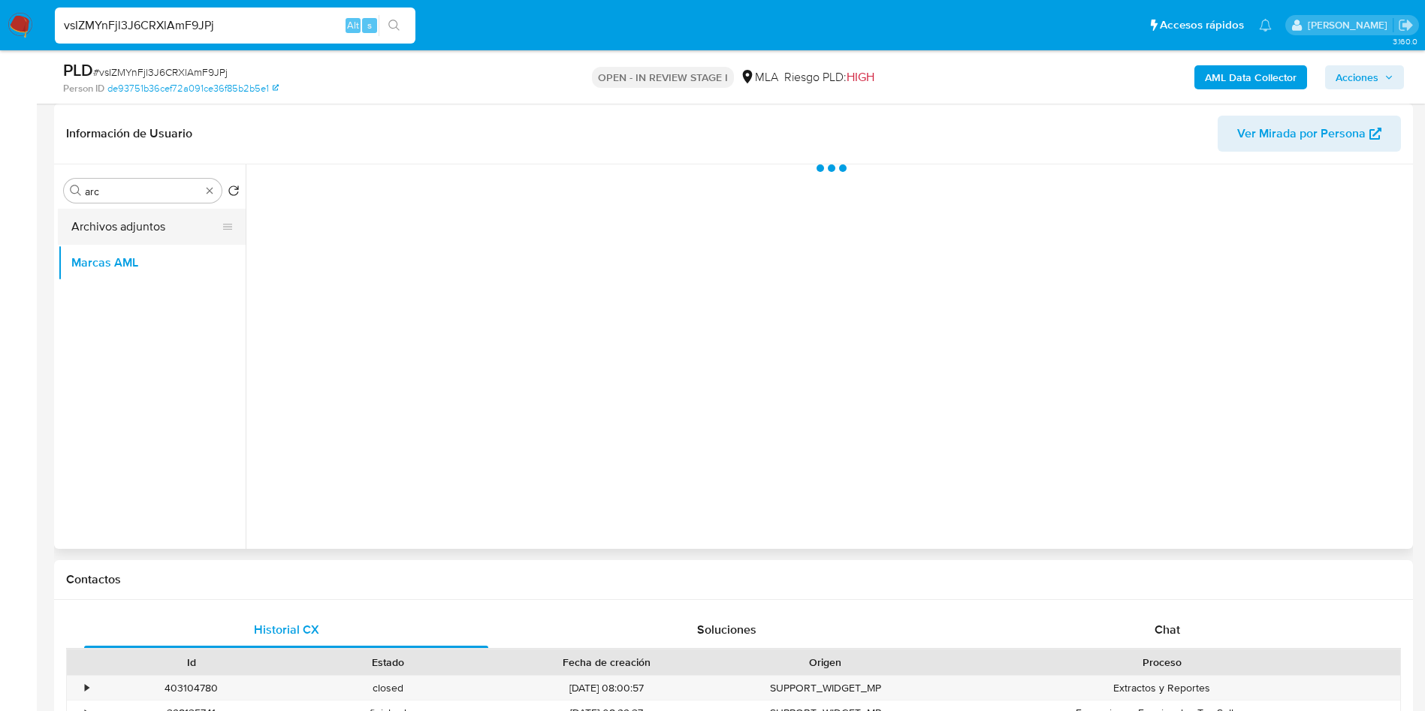
click at [162, 207] on div "Buscar arc Volver al orden por defecto Archivos adjuntos Marcas AML" at bounding box center [152, 358] width 188 height 382
click at [142, 229] on button "Archivos adjuntos" at bounding box center [146, 227] width 176 height 36
click at [1250, 73] on b "AML Data Collector" at bounding box center [1251, 77] width 92 height 24
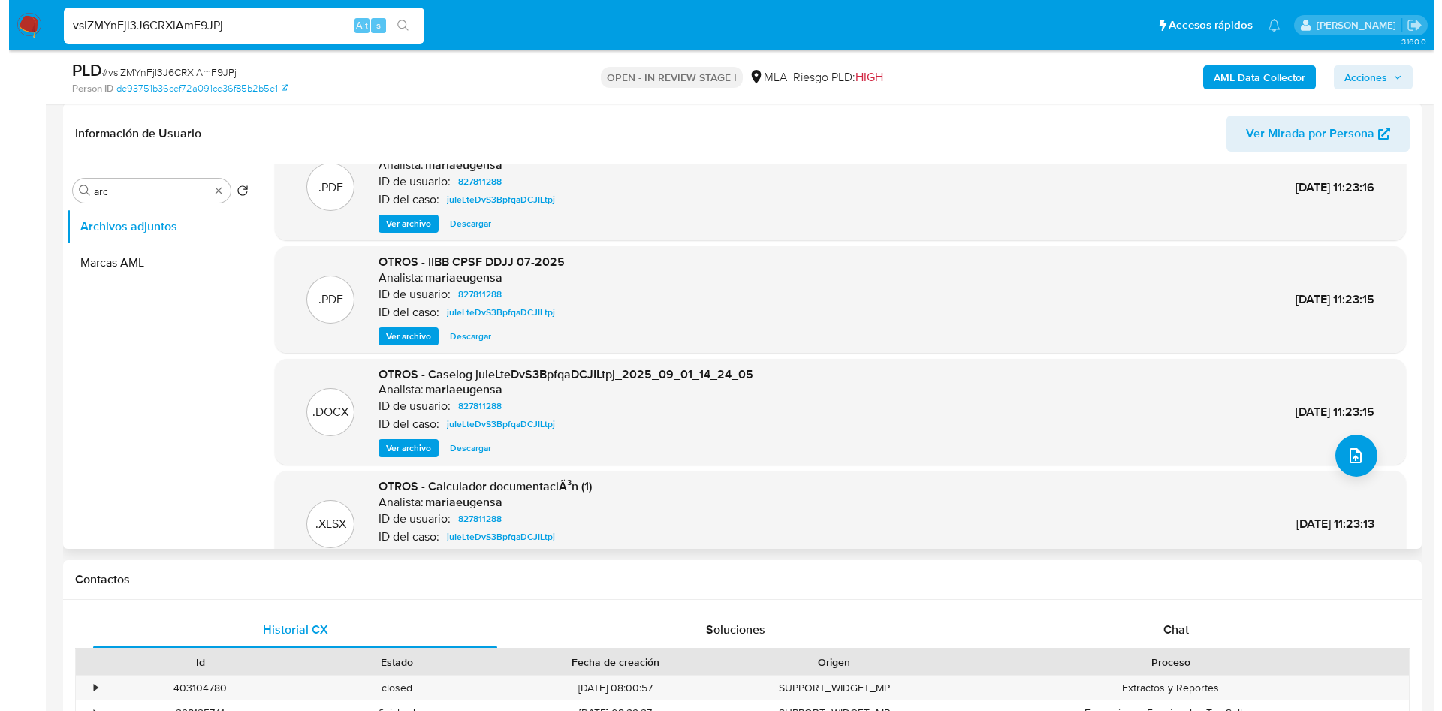
scroll to position [14, 0]
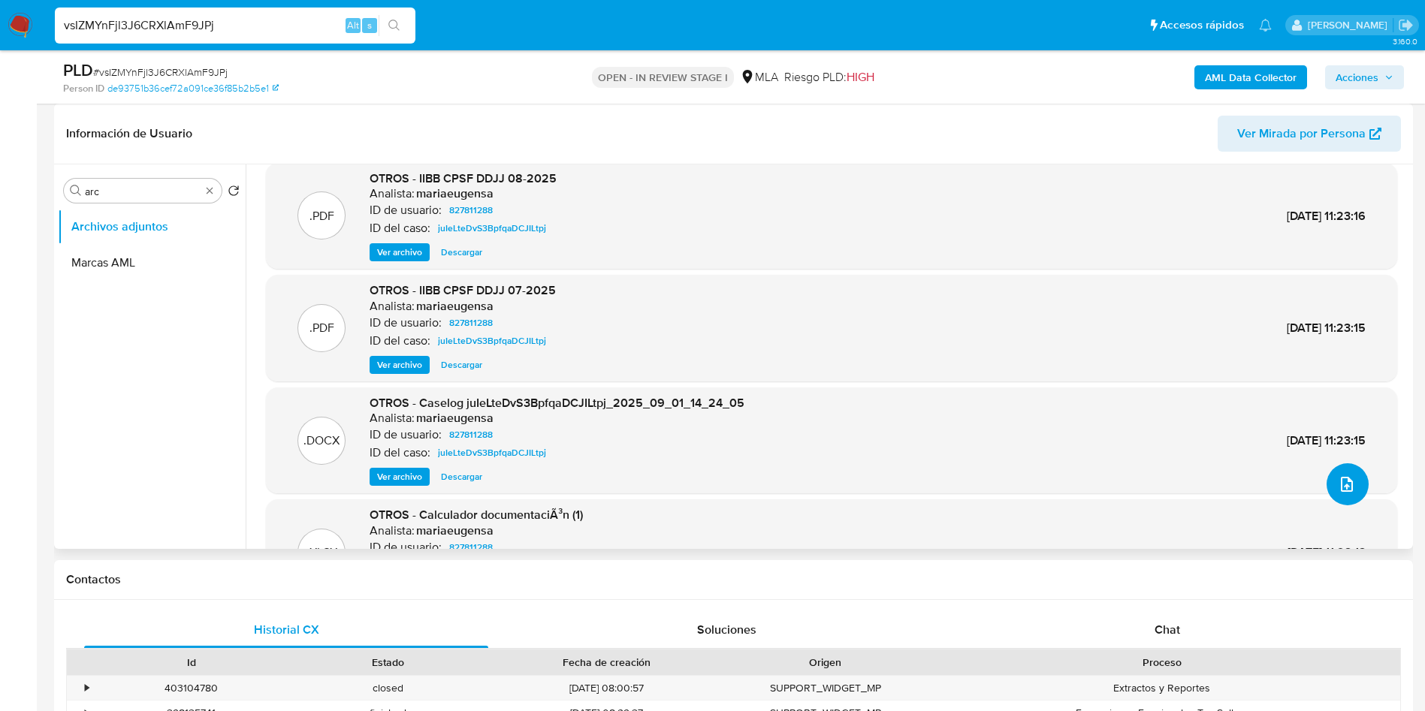
click at [1340, 475] on icon "upload-file" at bounding box center [1347, 484] width 18 height 18
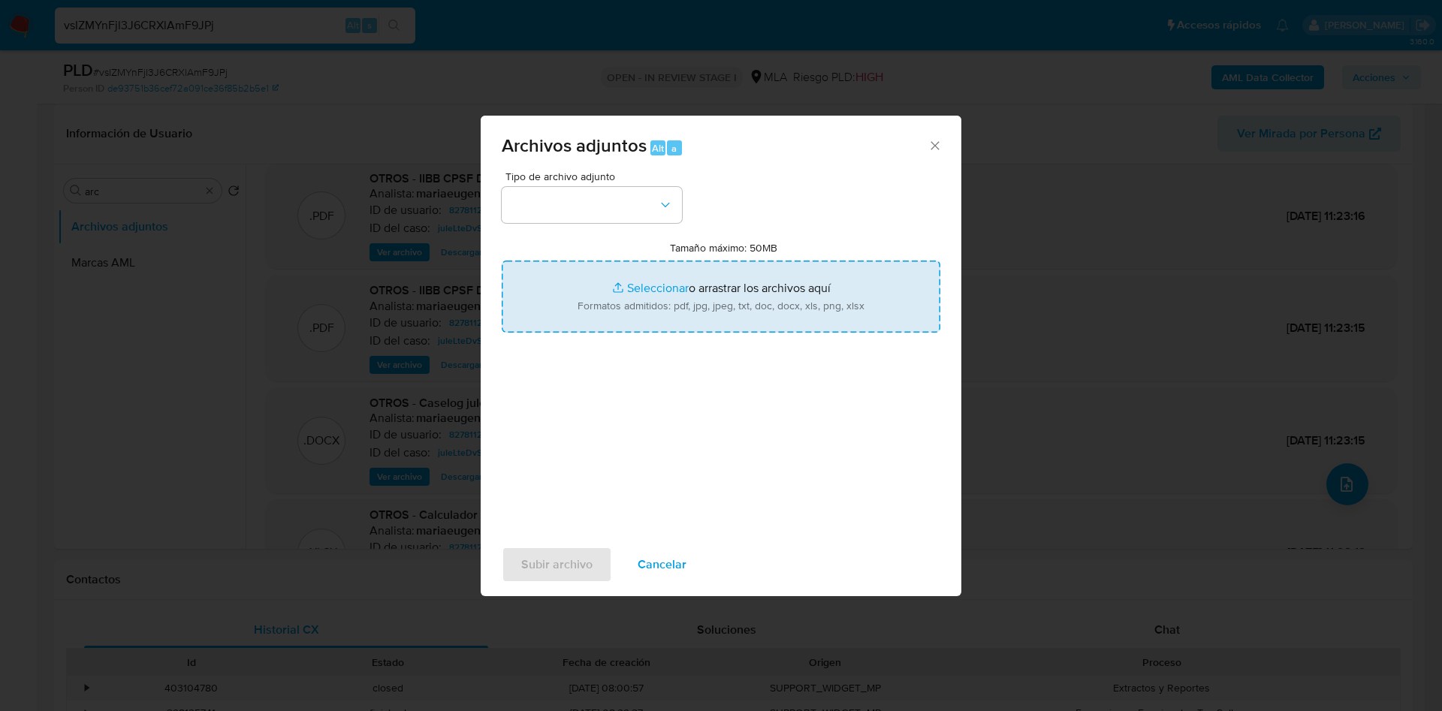
click at [658, 312] on input "Tamaño máximo: 50MB Seleccionar archivos" at bounding box center [721, 297] width 439 height 72
type input "C:\fakepath\Caselog vsIZMYnFjl3J6CRXlAmF9JPj_2025_08_18_15_30_37.docx"
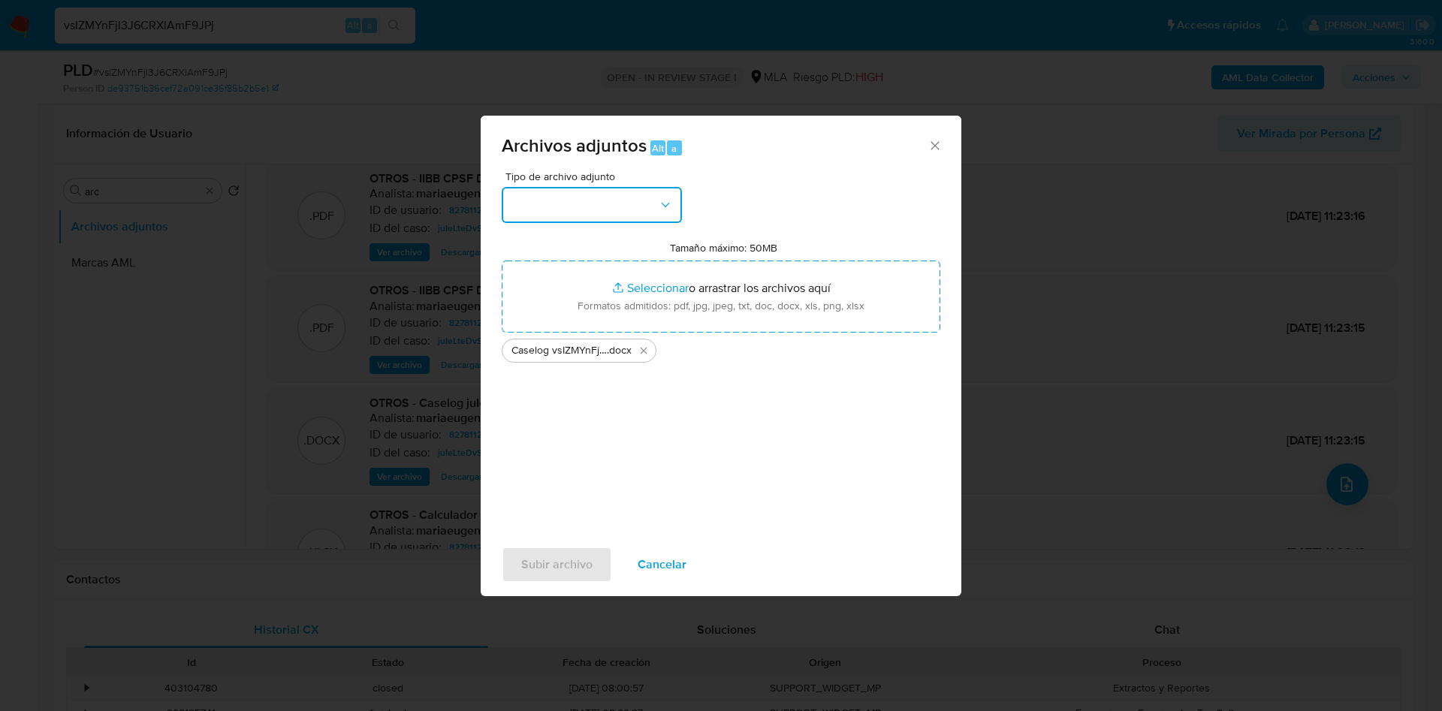
click at [590, 222] on button "button" at bounding box center [592, 205] width 180 height 36
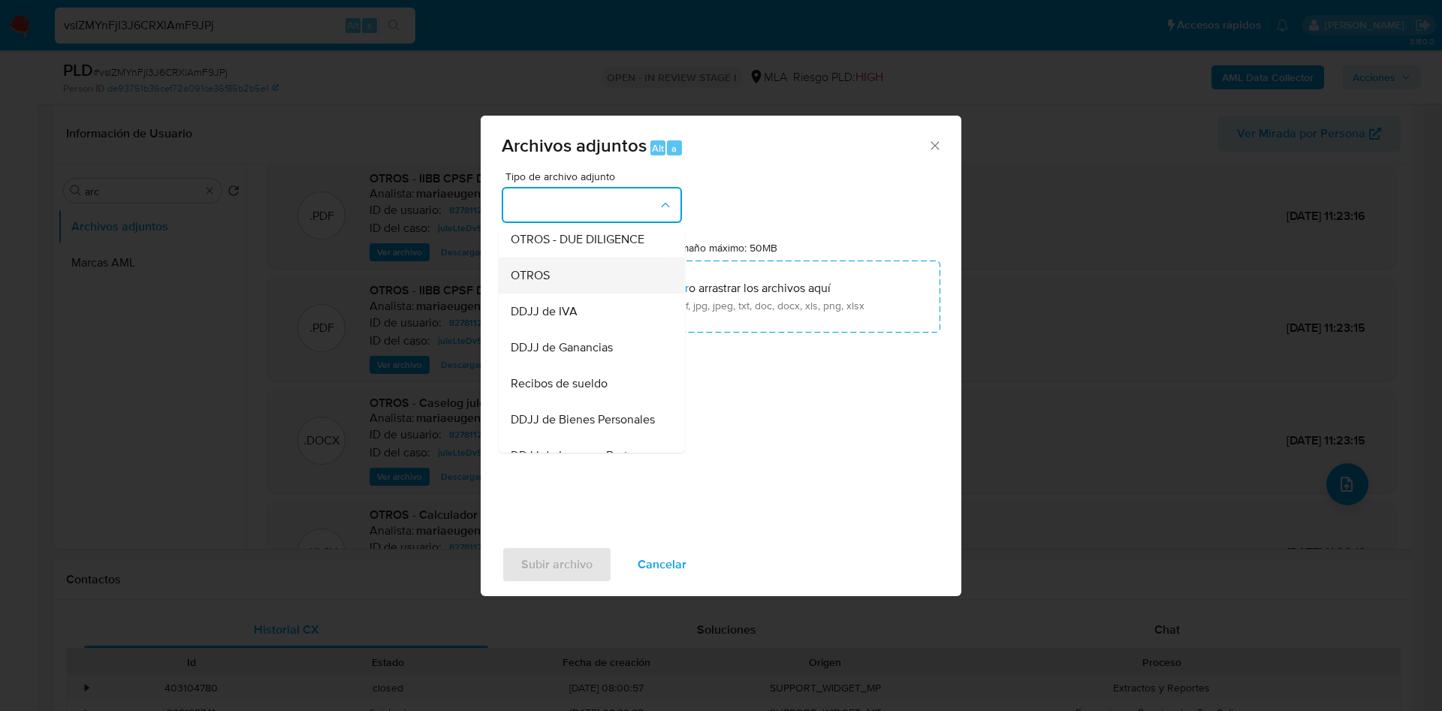
scroll to position [225, 0]
click at [538, 316] on span "OTROS" at bounding box center [530, 308] width 39 height 15
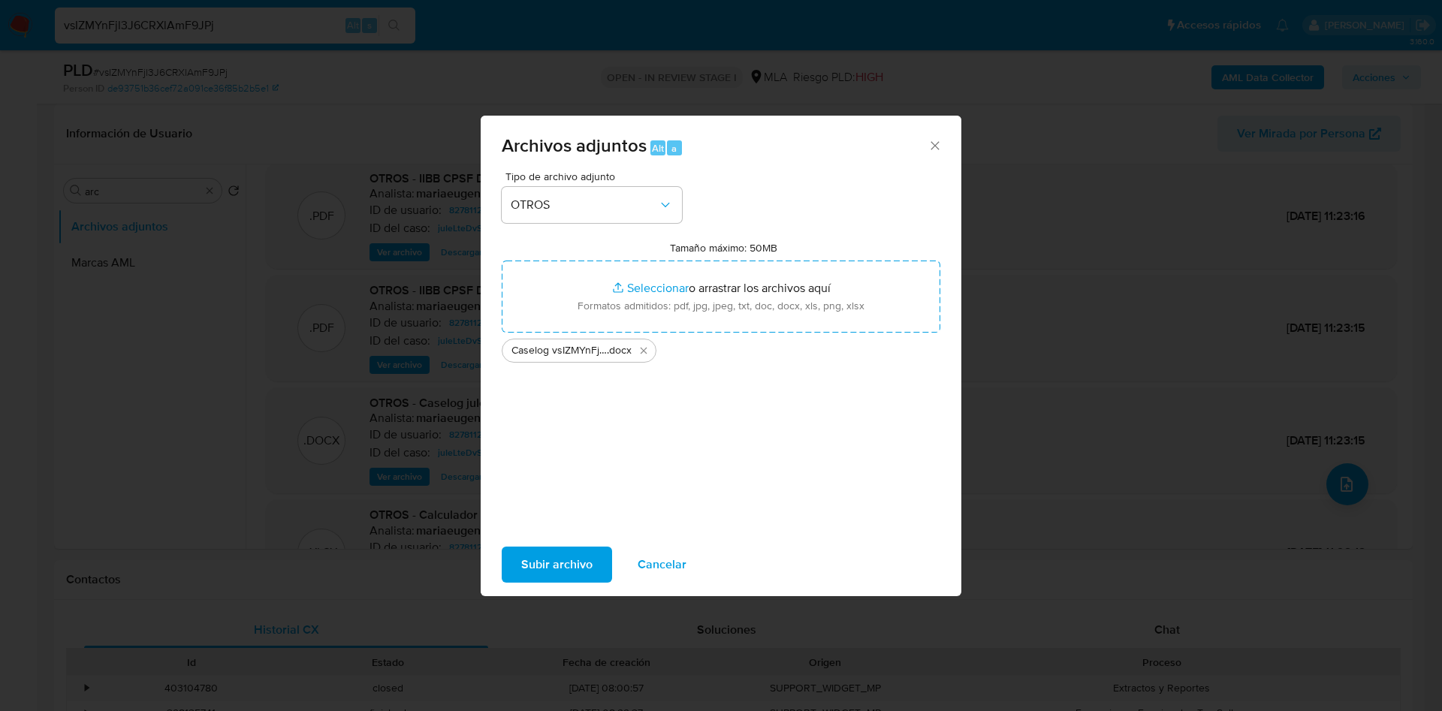
click at [553, 553] on span "Subir archivo" at bounding box center [556, 564] width 71 height 33
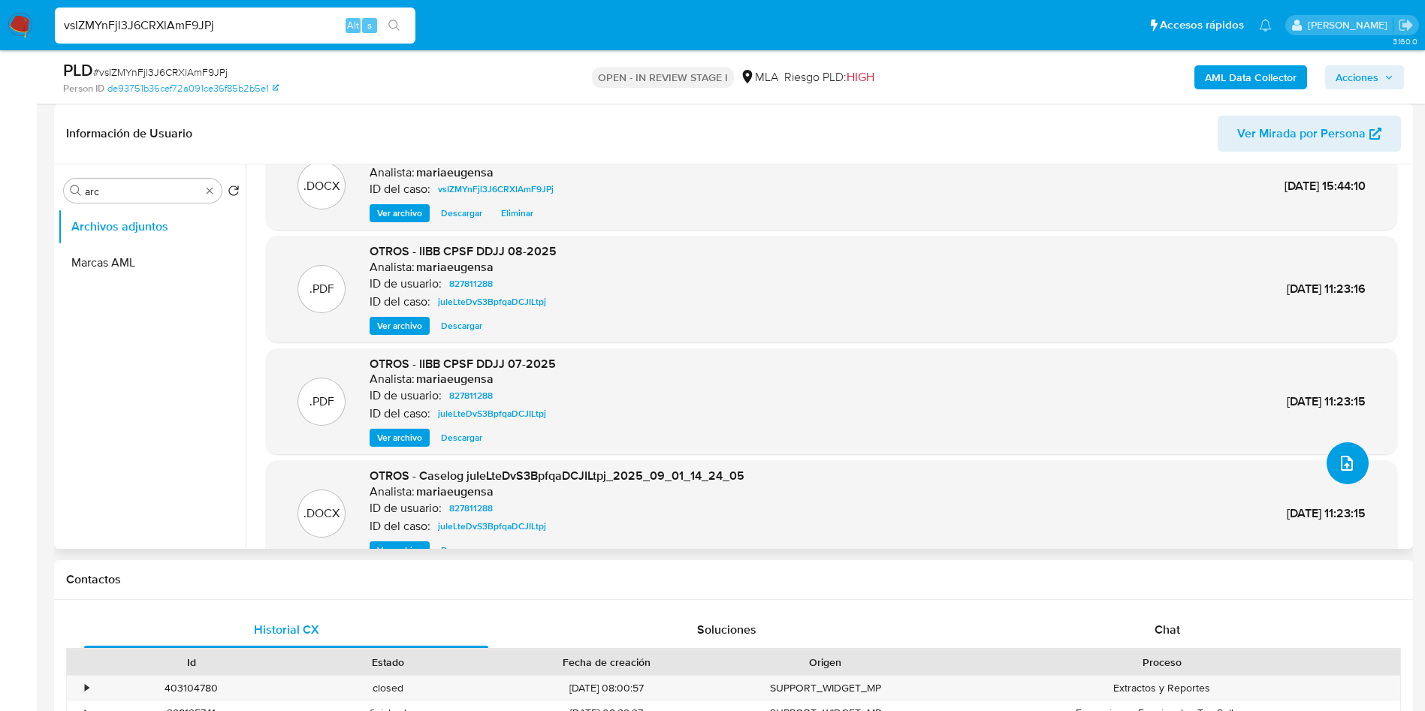
scroll to position [0, 0]
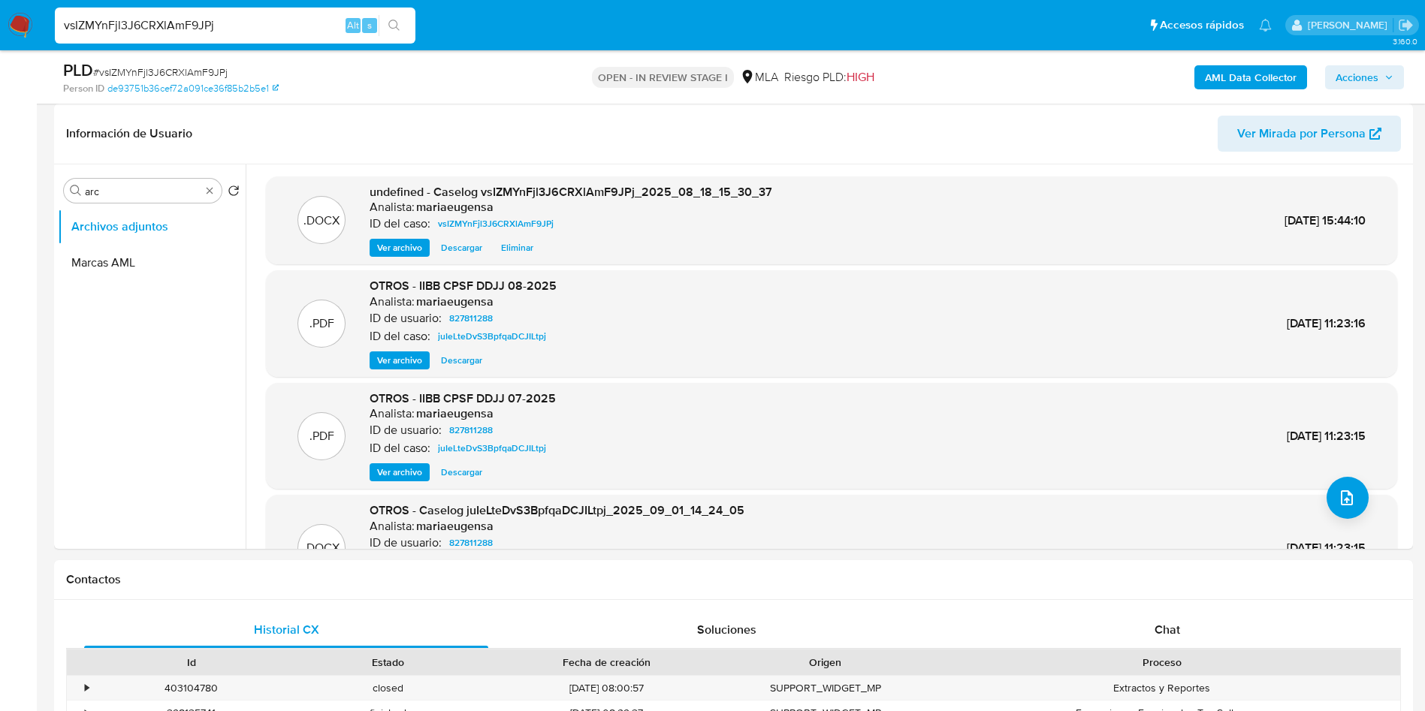
click at [1363, 80] on span "Acciones" at bounding box center [1356, 77] width 43 height 24
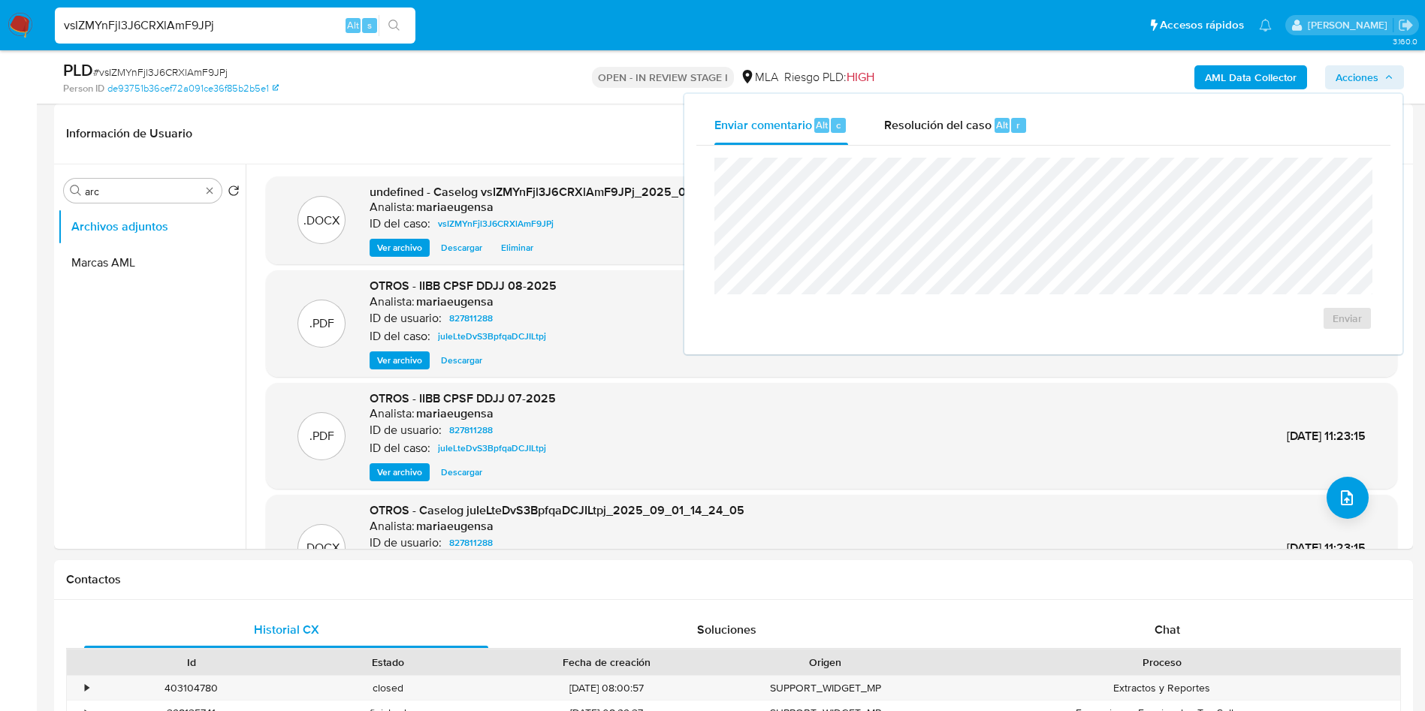
drag, startPoint x: 1027, startPoint y: 119, endPoint x: 940, endPoint y: 154, distance: 93.0
click at [1026, 119] on button "Resolución del caso Alt r" at bounding box center [955, 125] width 179 height 39
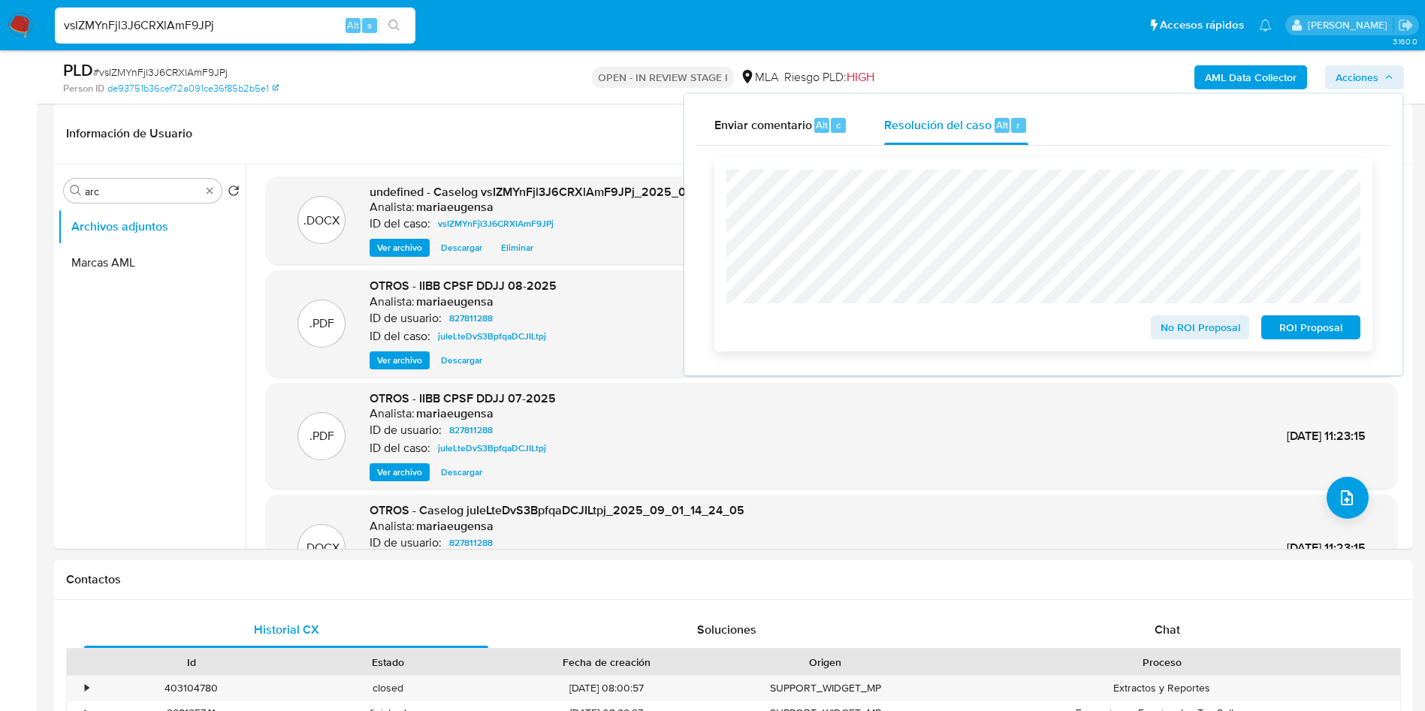
click at [1202, 333] on span "No ROI Proposal" at bounding box center [1200, 327] width 78 height 21
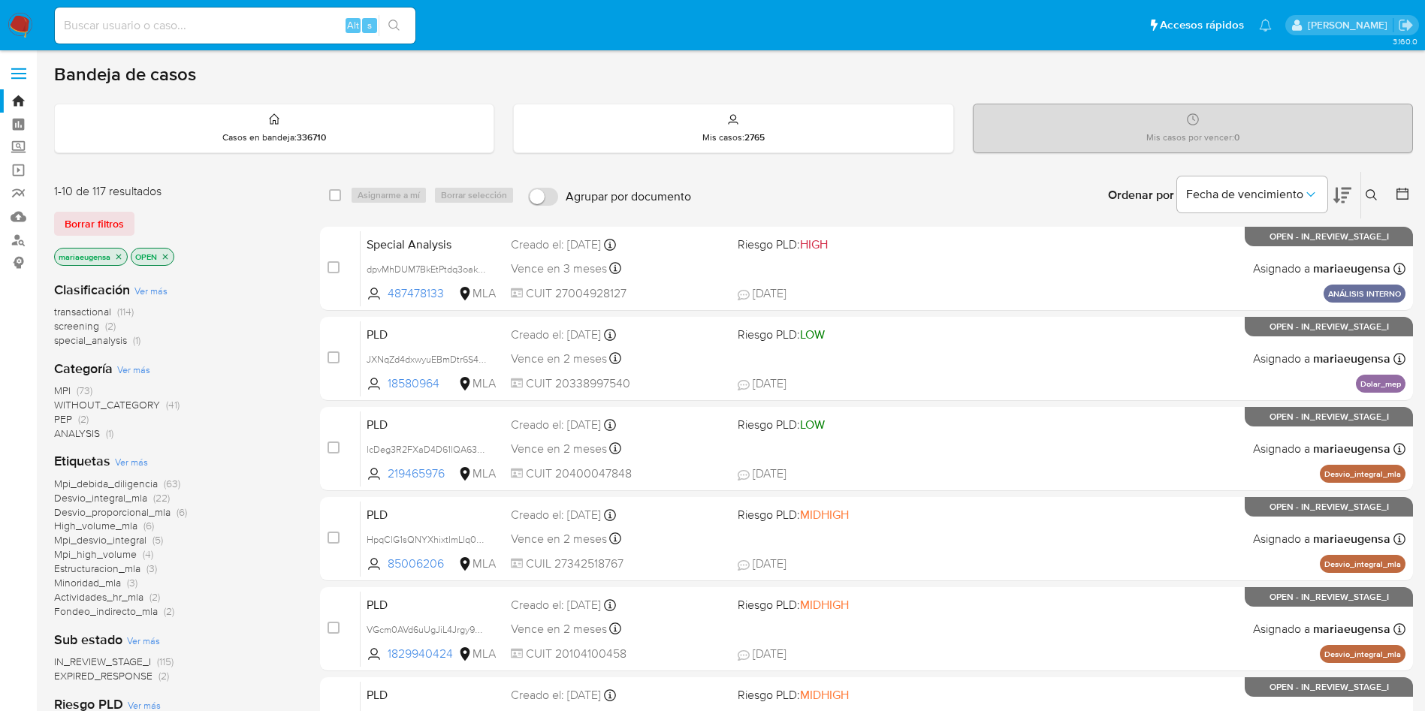
click at [228, 24] on input at bounding box center [235, 26] width 361 height 20
paste input "7ret2ro6n0zVFvsyp60Nb7sk"
type input "7ret2ro6n0zVFvsyp60Nb7sk"
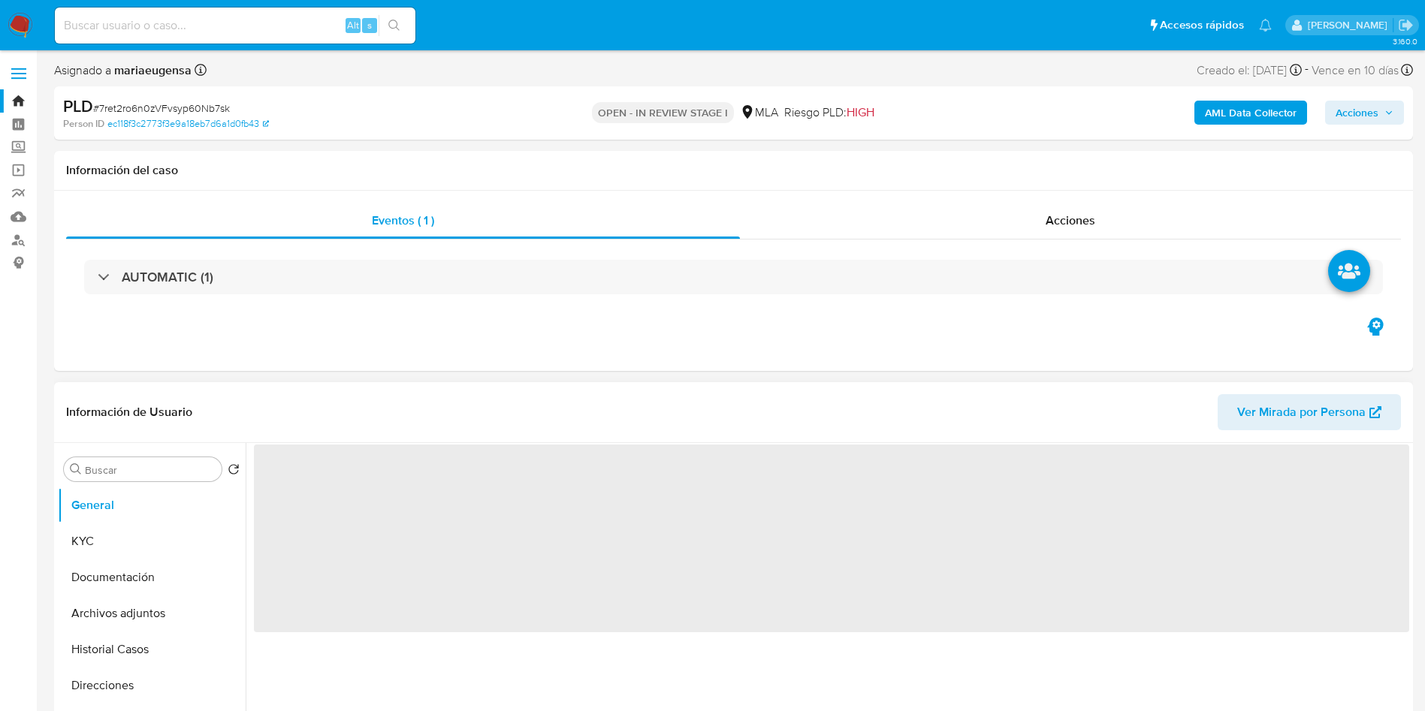
select select "10"
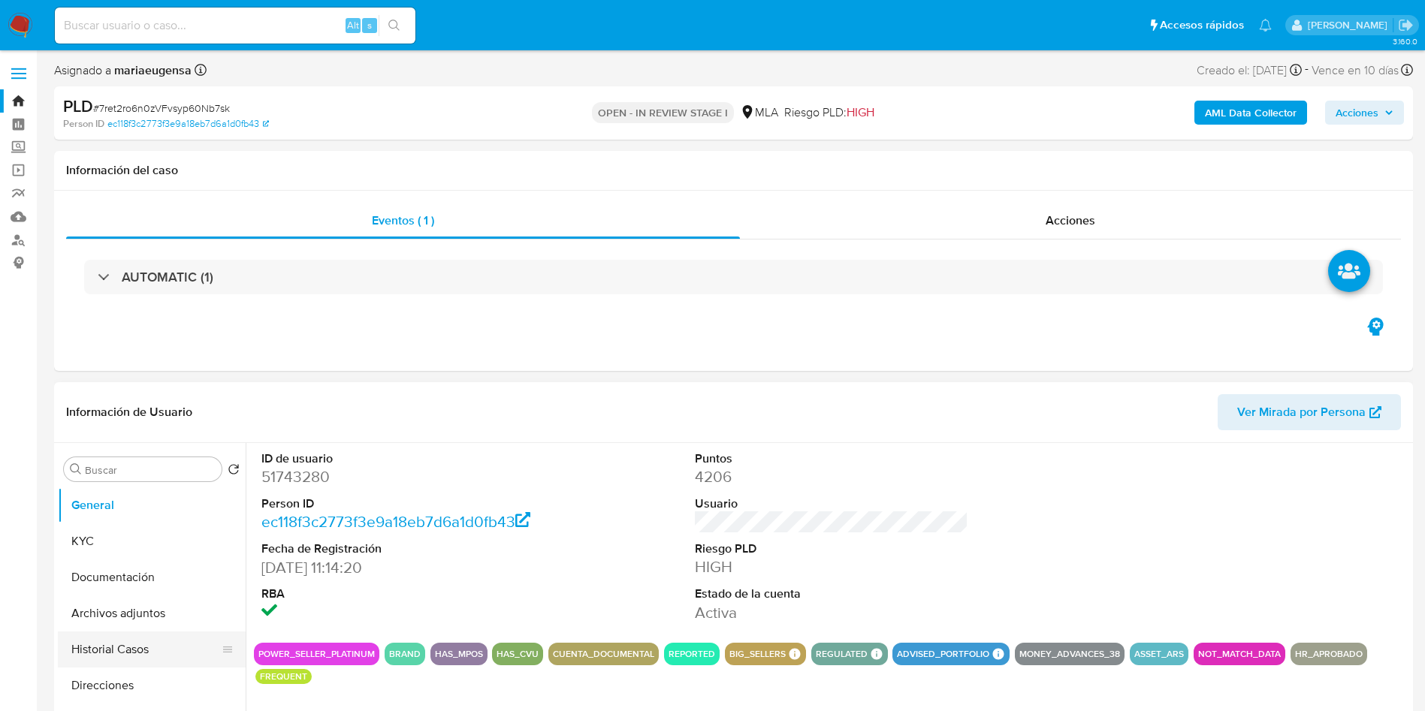
scroll to position [225, 0]
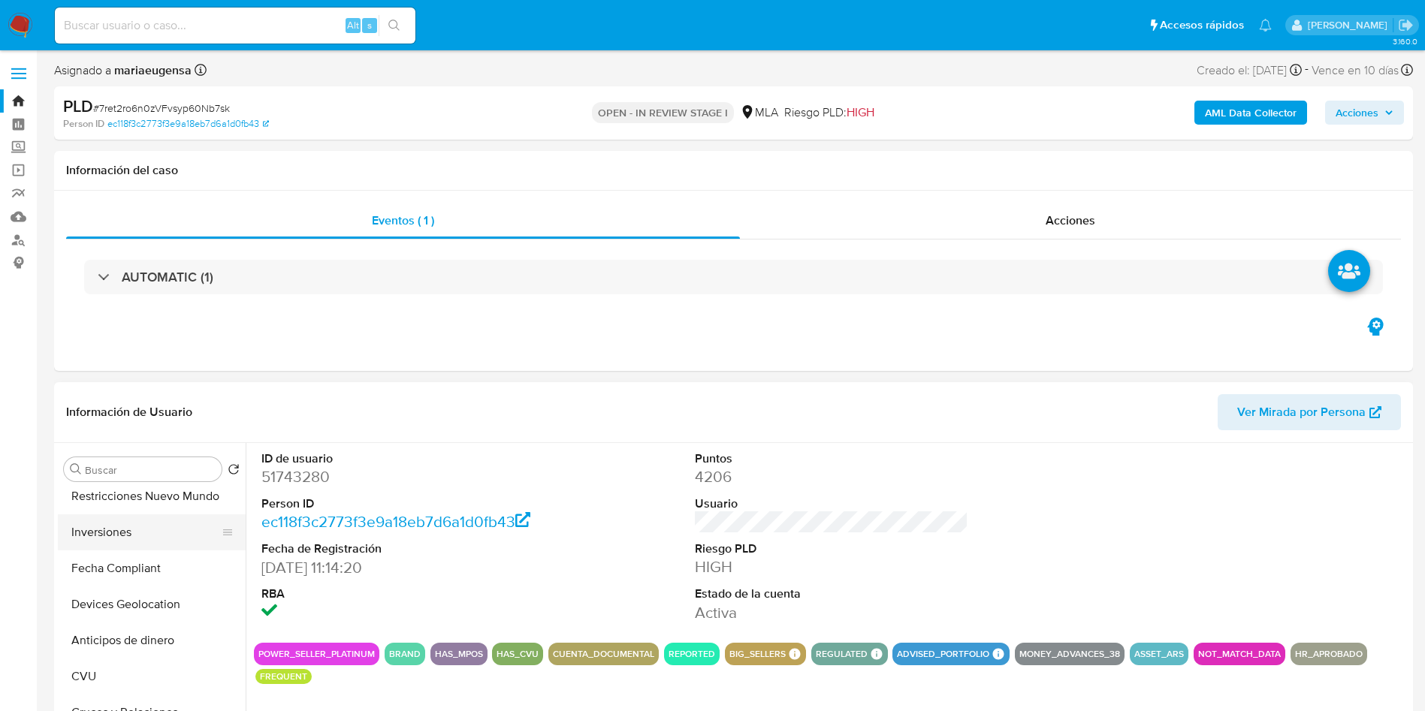
click at [125, 430] on button "Inversiones" at bounding box center [146, 532] width 176 height 36
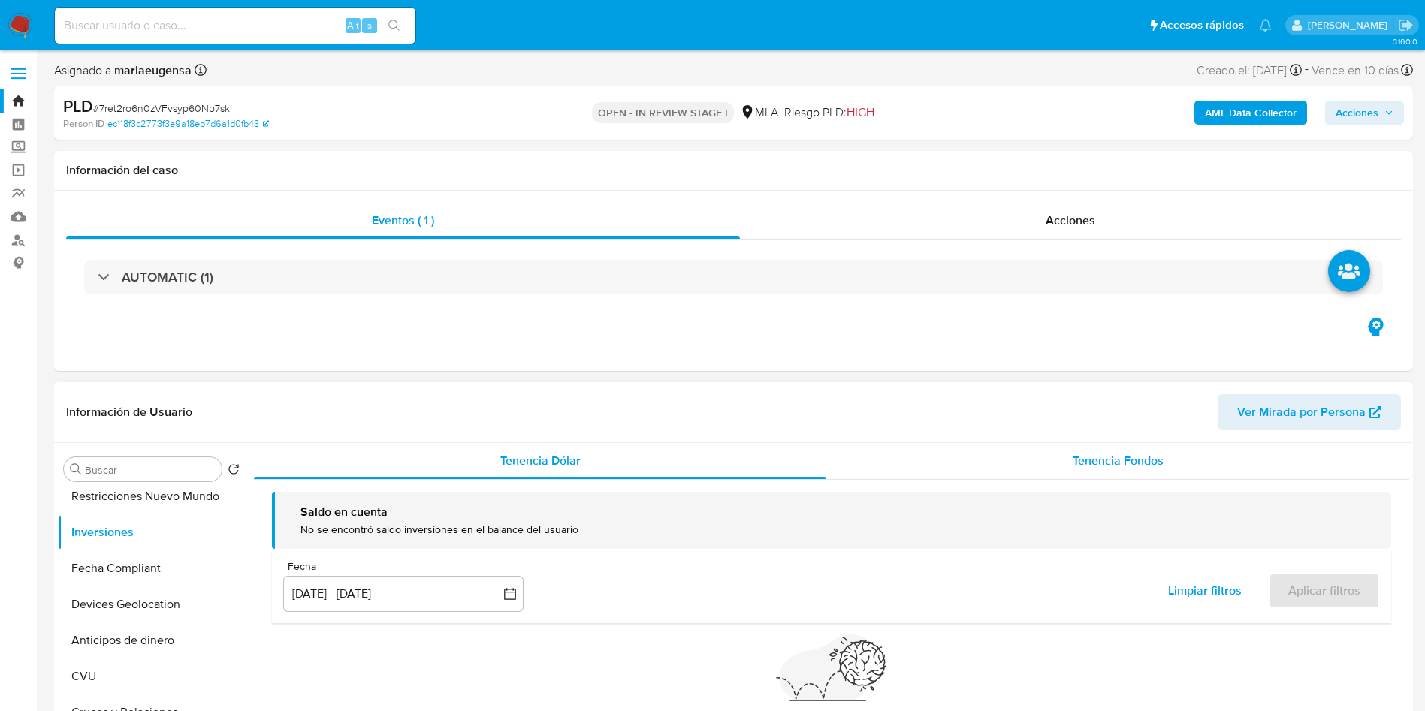
click at [873, 430] on div "Tenencia Fondos" at bounding box center [1117, 461] width 583 height 36
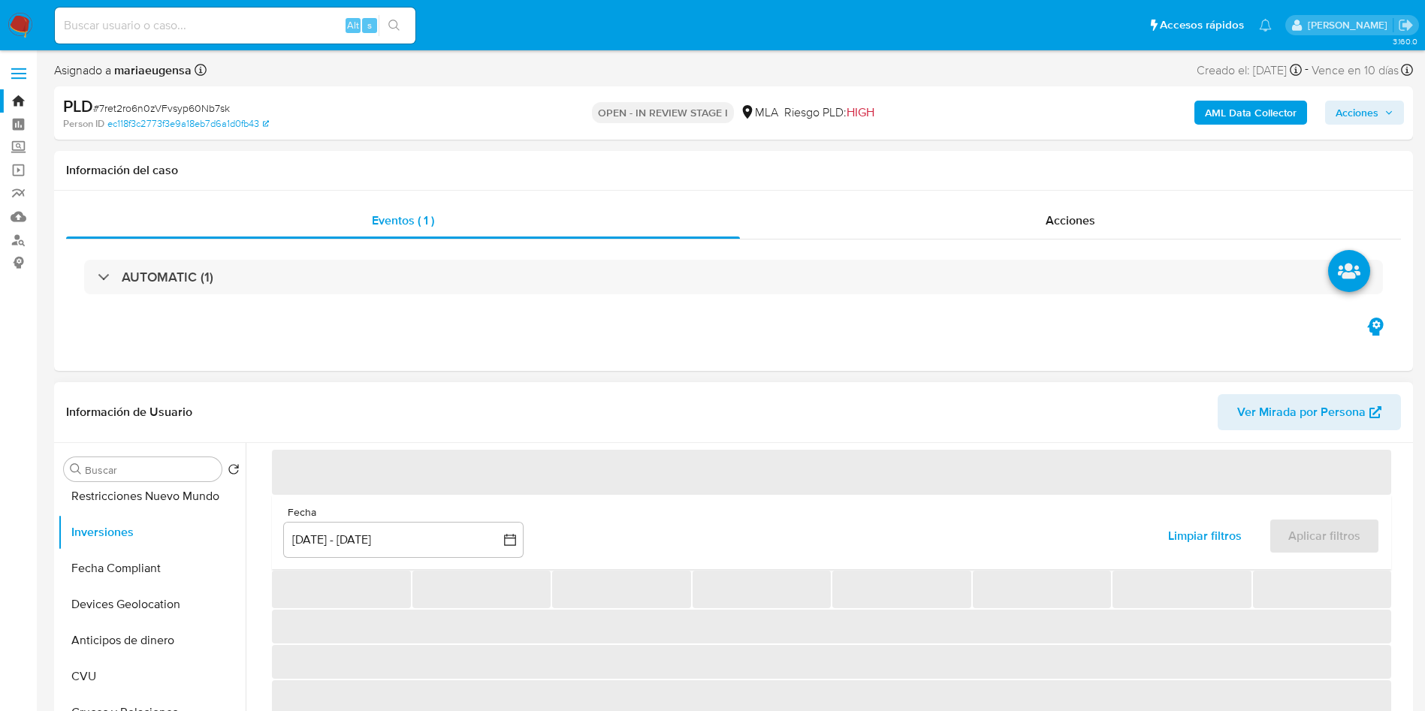
scroll to position [97, 0]
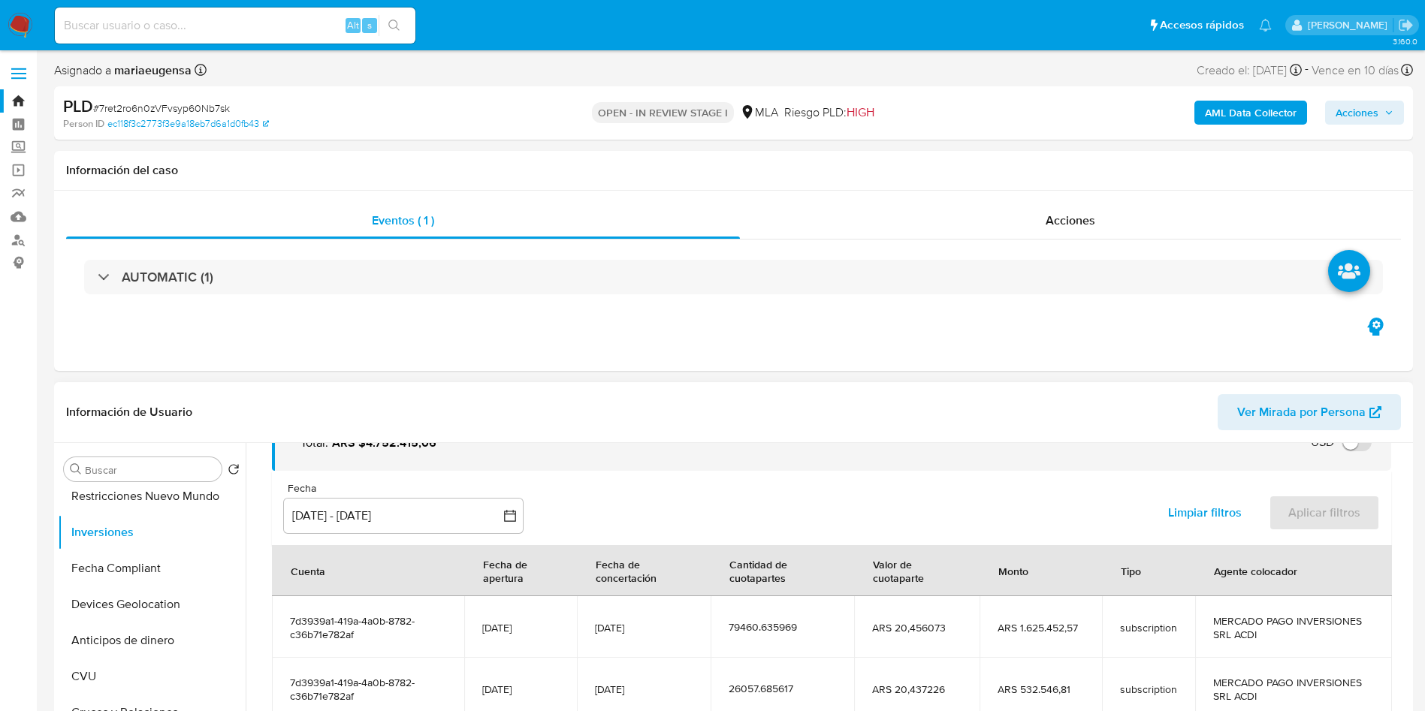
click at [361, 430] on span "7d3939a1-419a-4a0b-8782-c36b71e782af" at bounding box center [368, 627] width 156 height 27
click at [321, 430] on span "7d3939a1-419a-4a0b-8782-c36b71e782af" at bounding box center [368, 627] width 156 height 27
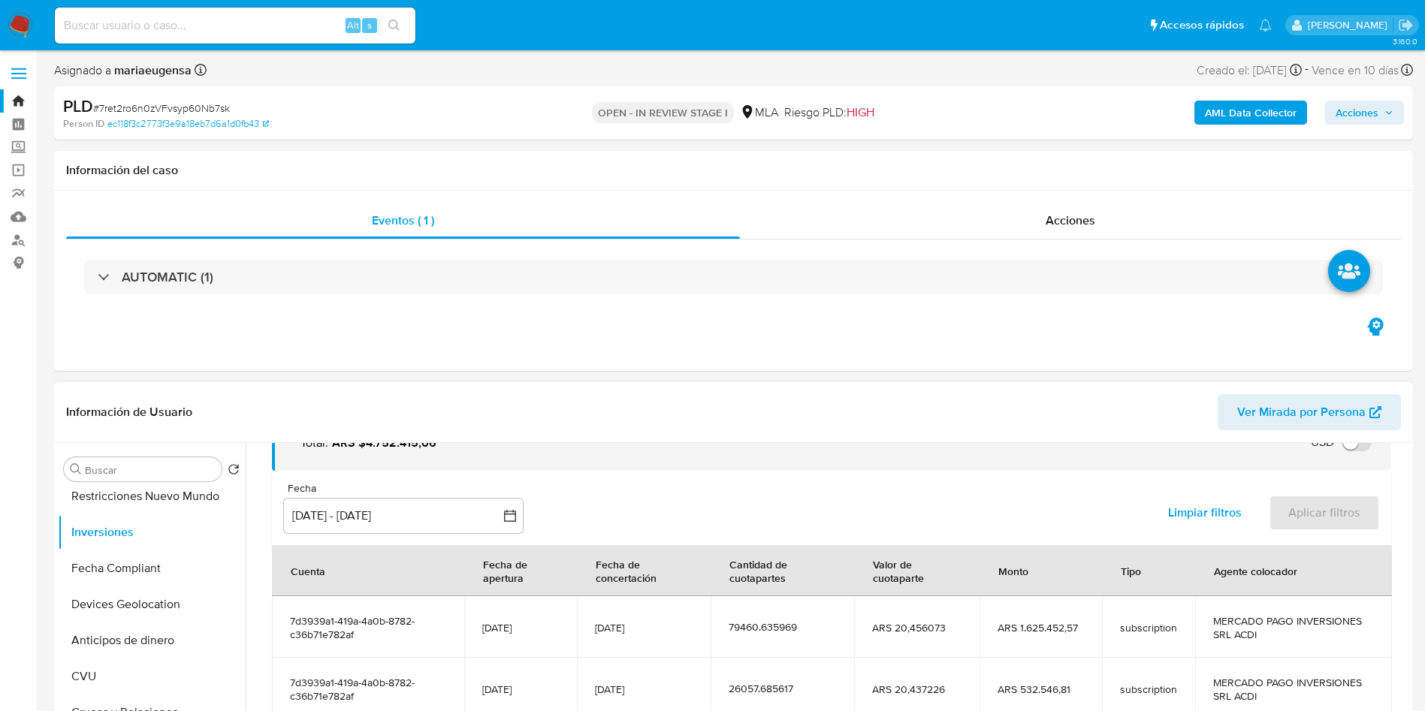
click at [321, 430] on span "7d3939a1-419a-4a0b-8782-c36b71e782af" at bounding box center [368, 627] width 156 height 27
click at [333, 430] on span "7d3939a1-419a-4a0b-8782-c36b71e782af" at bounding box center [368, 627] width 156 height 27
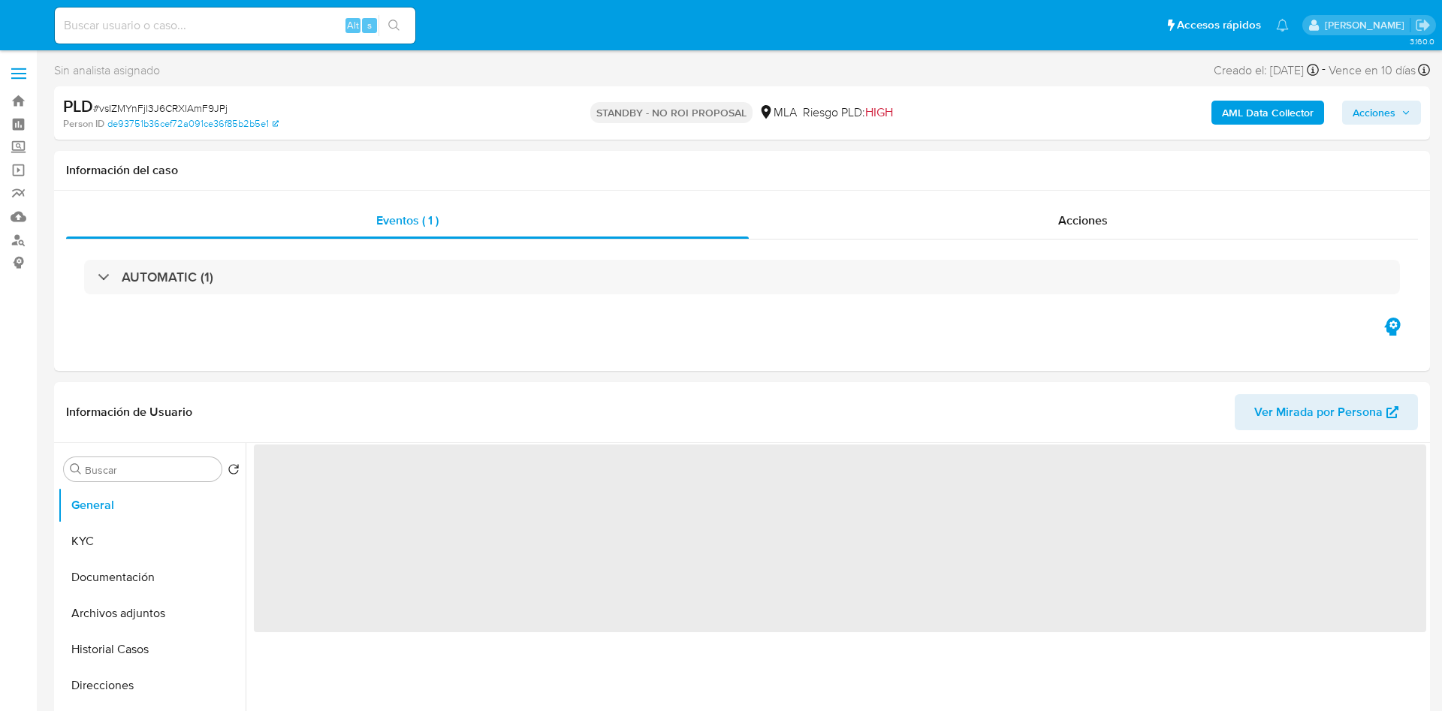
select select "10"
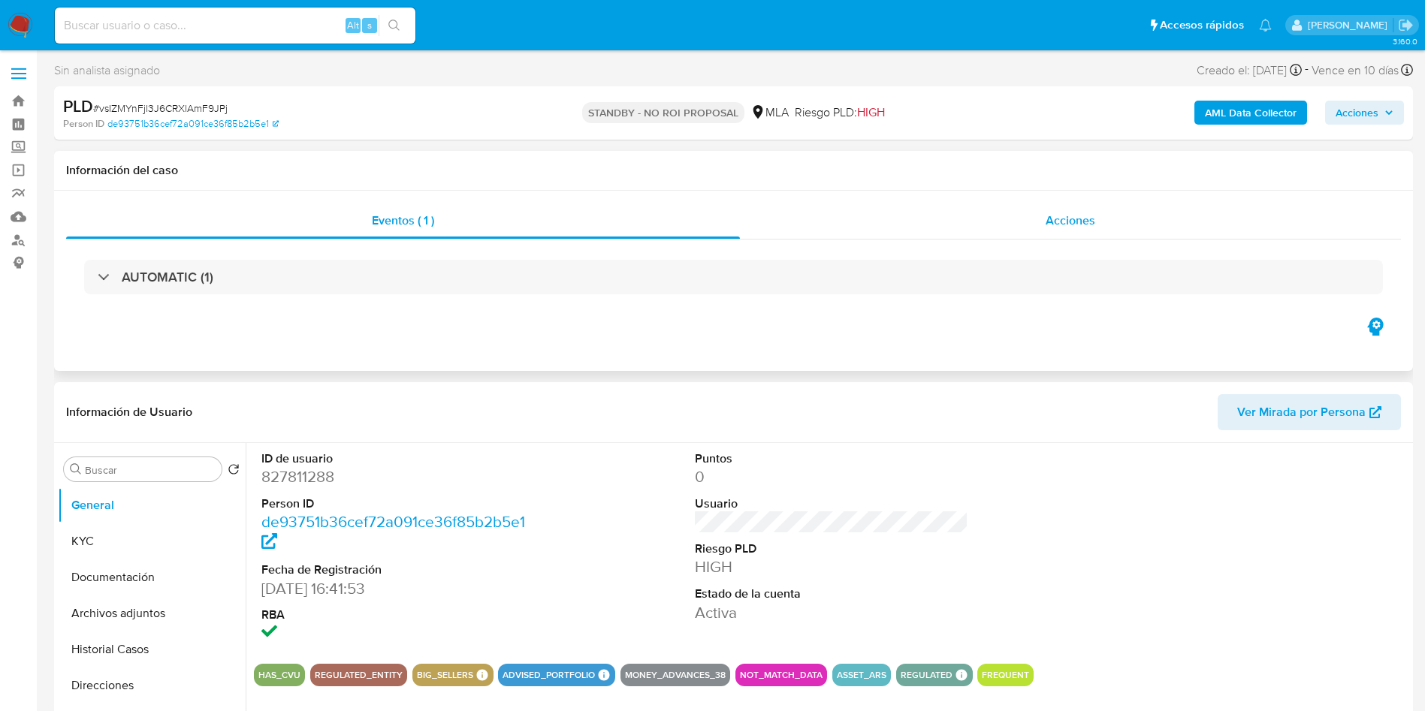
click at [928, 219] on div "Acciones" at bounding box center [1070, 221] width 661 height 36
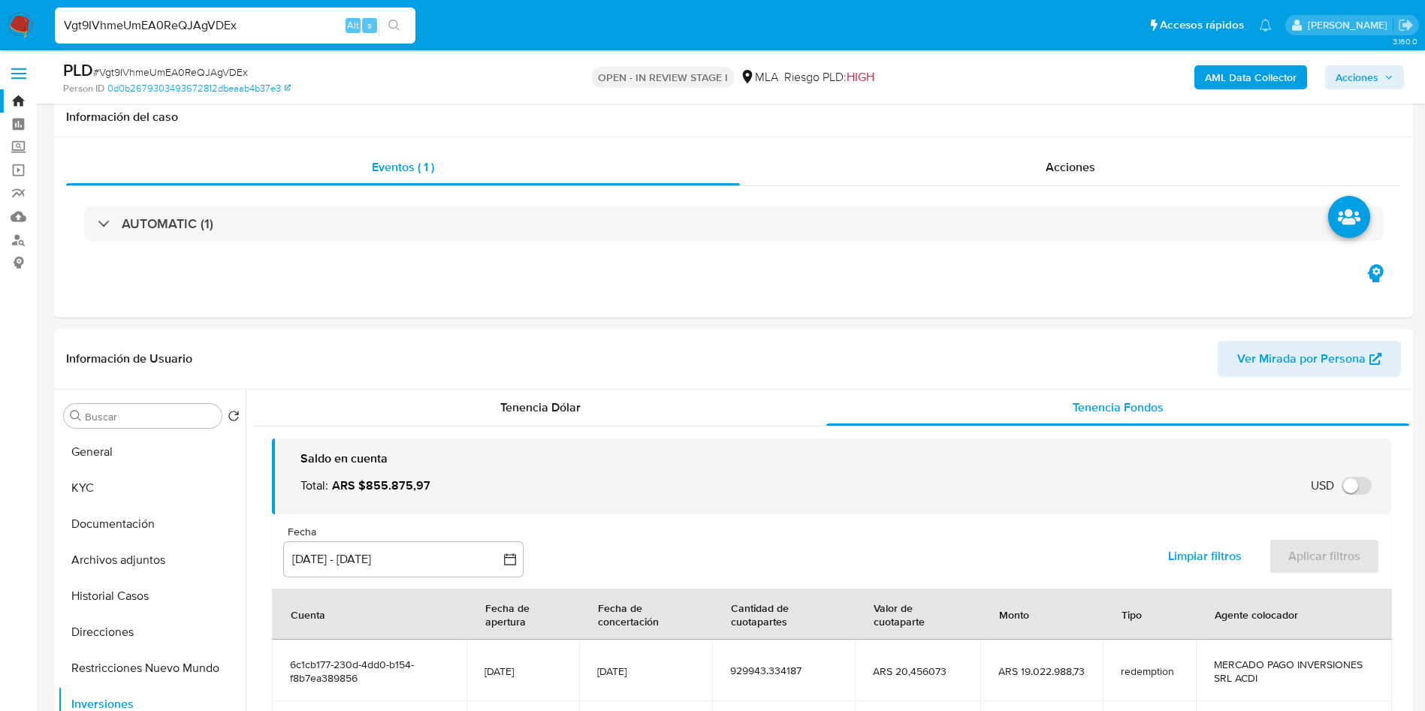
select select "10"
drag, startPoint x: 0, startPoint y: 0, endPoint x: 190, endPoint y: 30, distance: 192.4
click at [190, 29] on input "Vgt9IVhmeUmEA0ReQJAgVDEx" at bounding box center [235, 26] width 361 height 20
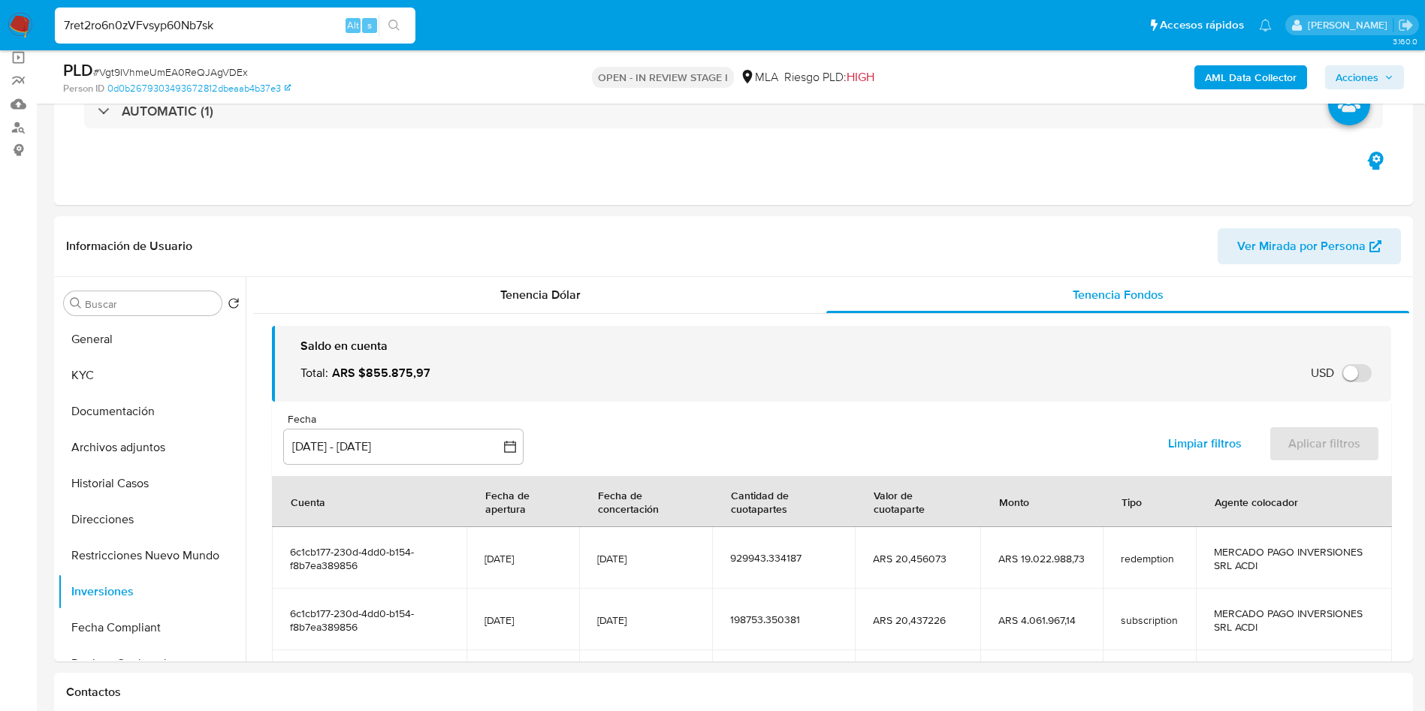
scroll to position [113, 0]
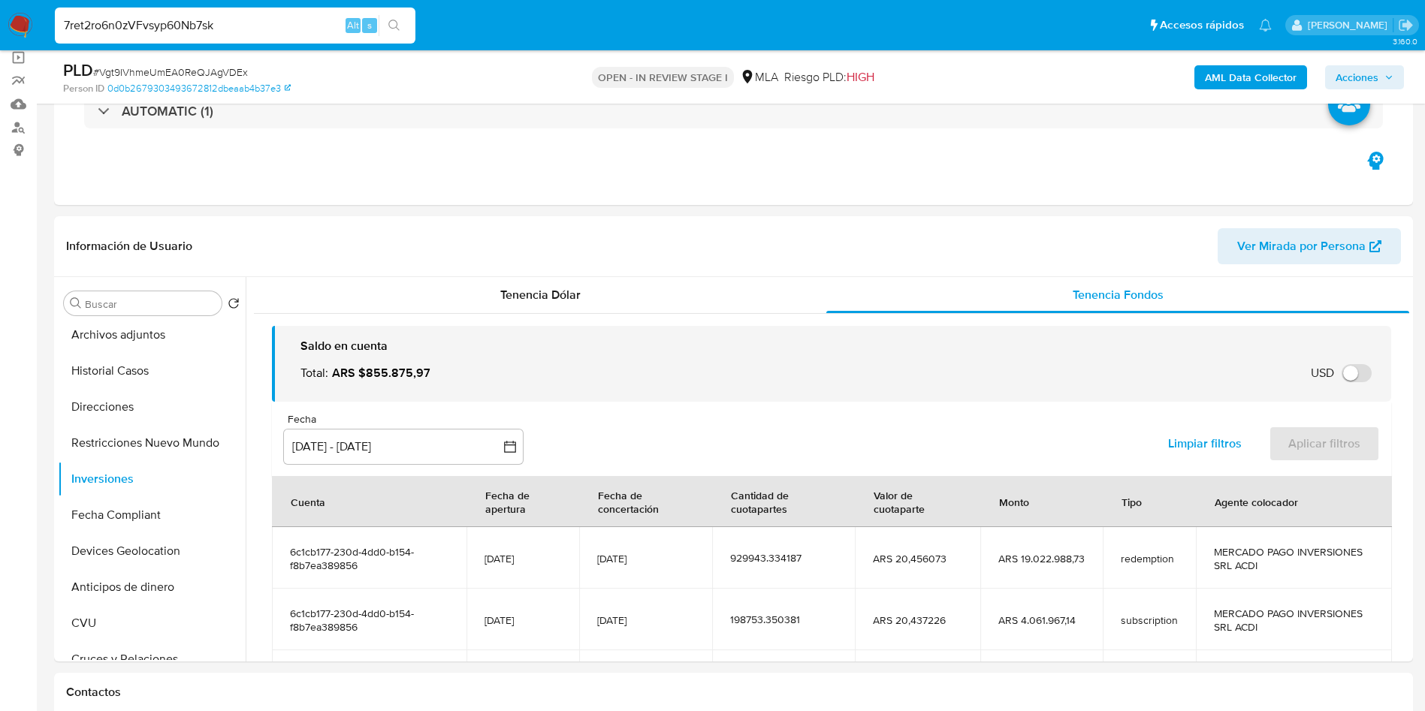
type input "7ret2ro6n0zVFvsyp60Nb7sk"
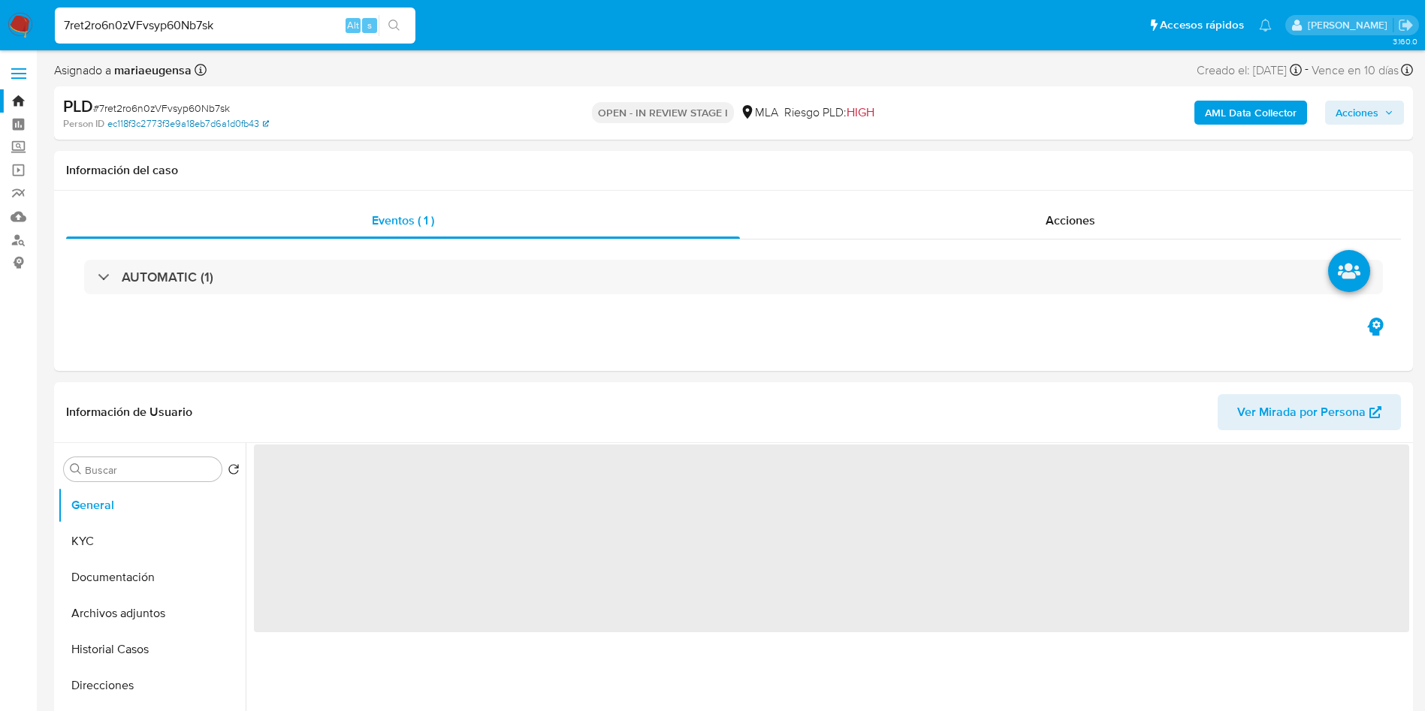
select select "10"
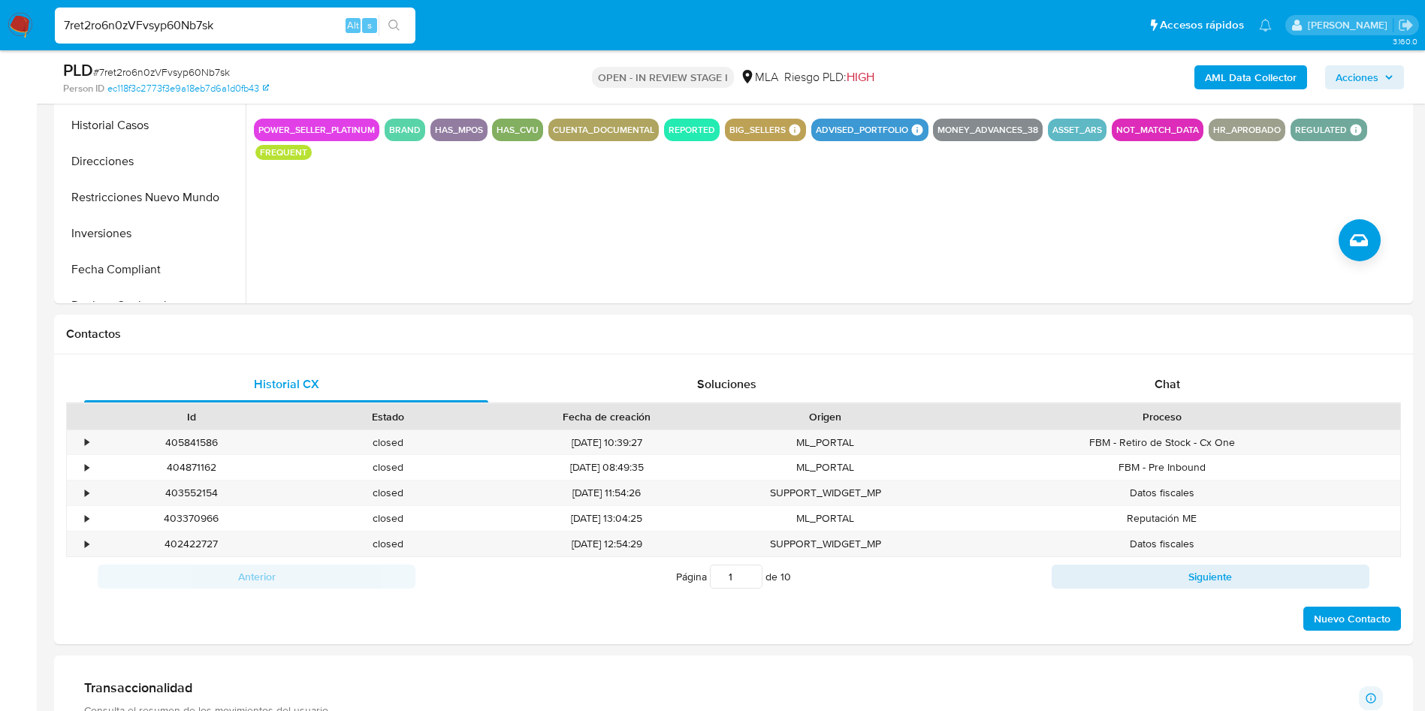
scroll to position [552, 0]
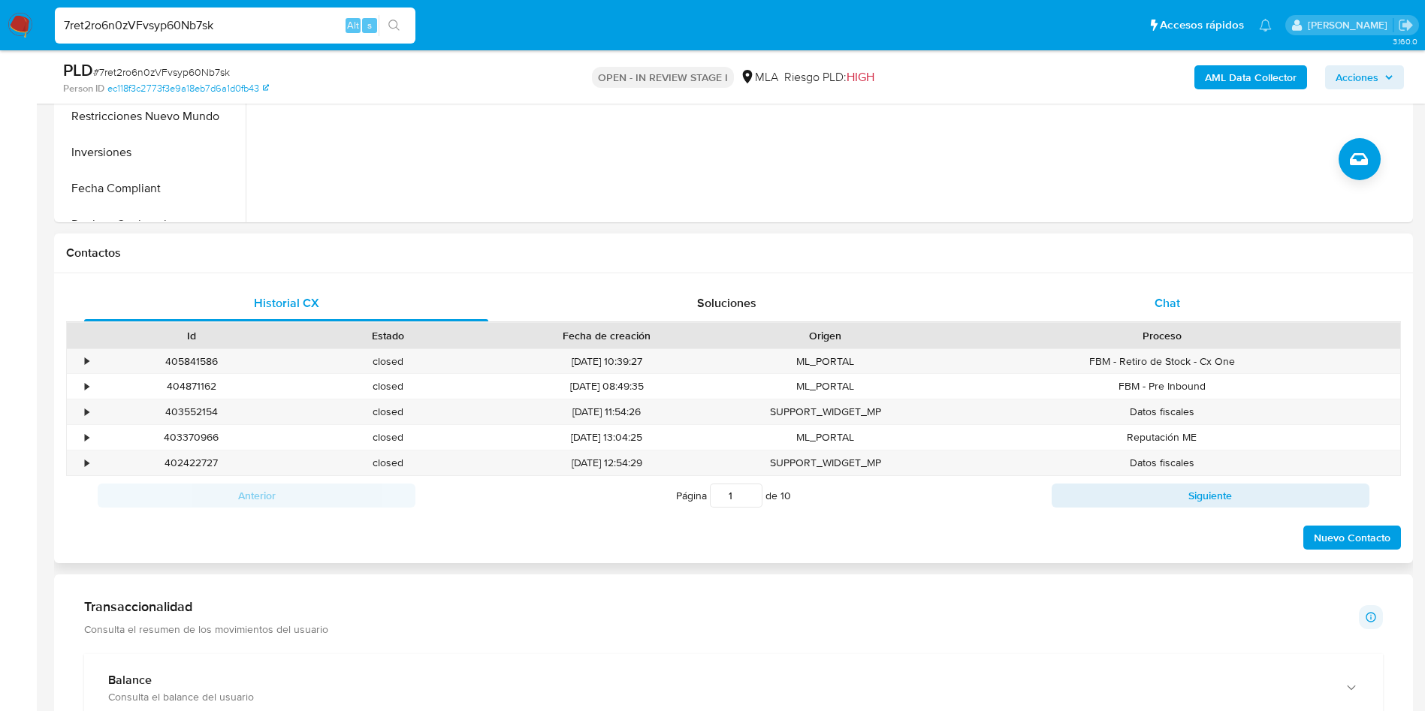
click at [1187, 288] on div "Chat" at bounding box center [1167, 303] width 404 height 36
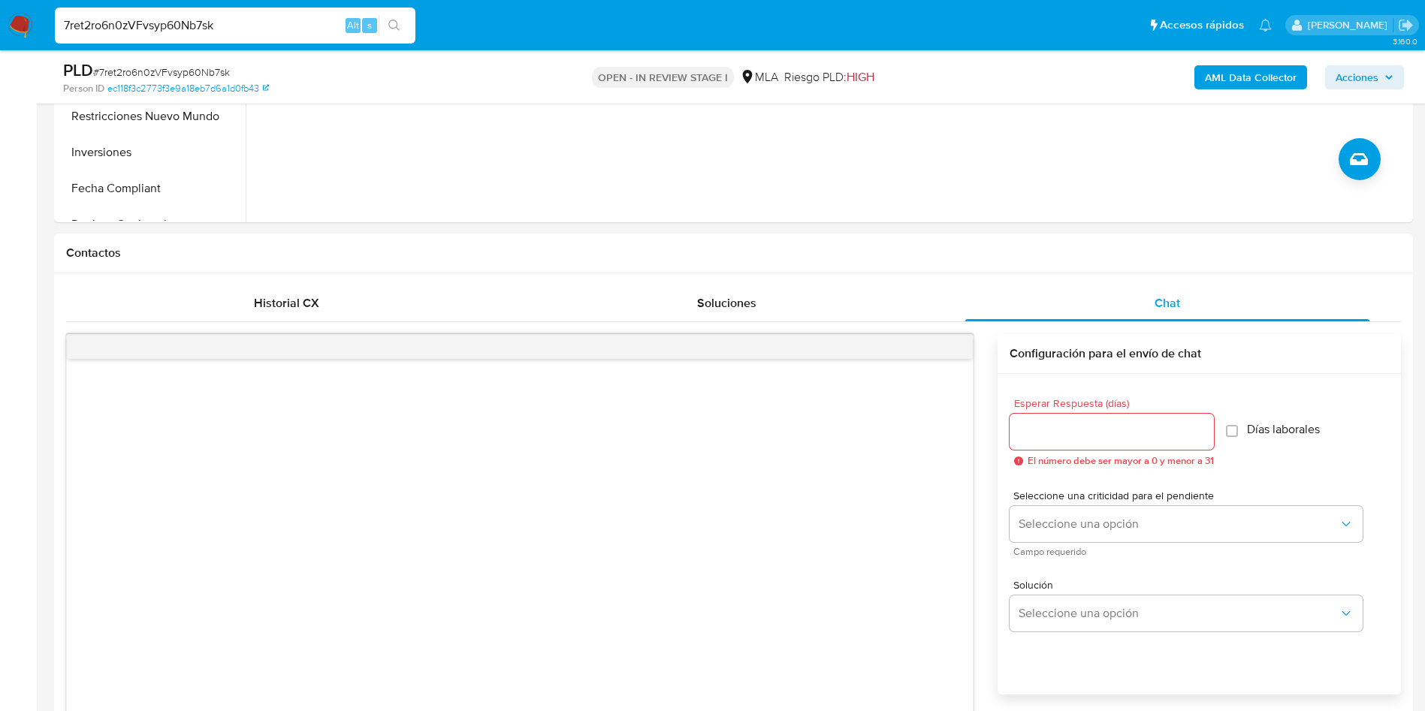
click at [271, 23] on input "7ret2ro6n0zVFvsyp60Nb7sk" at bounding box center [235, 26] width 361 height 20
paste input "d3939a1-419a-4a0b-8782-c36b71e782af"
type input "7d3939a1-419a-4a0b-8782-c36b71e782af"
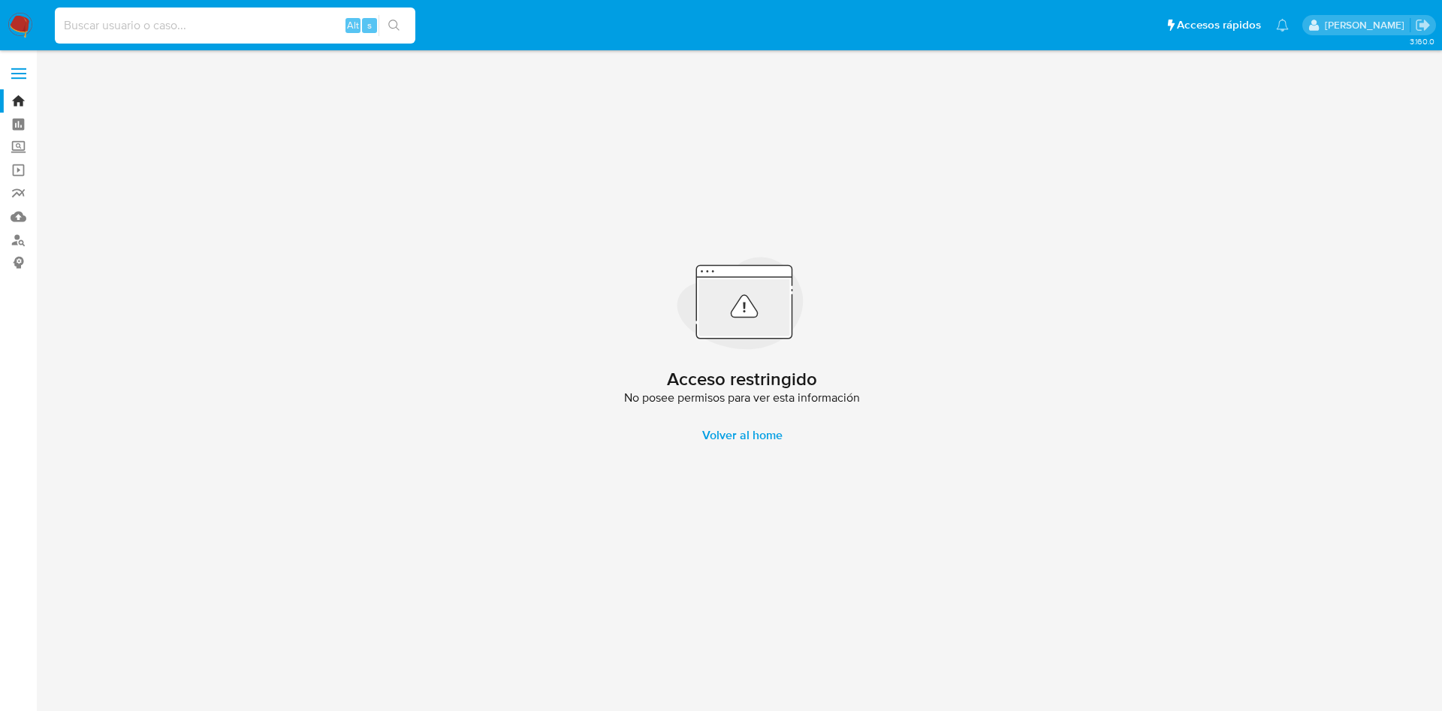
click at [172, 32] on input at bounding box center [235, 26] width 361 height 20
paste input "7d3939a1-419a-4a0b-8782-c36b71e782af"
click at [241, 33] on input "7d3939a1-419a-4a0b-8782-c36b71e782af" at bounding box center [235, 26] width 361 height 20
click at [241, 32] on input "7d3939a1-419a-4a0b-8782-c36b71e782af" at bounding box center [235, 26] width 361 height 20
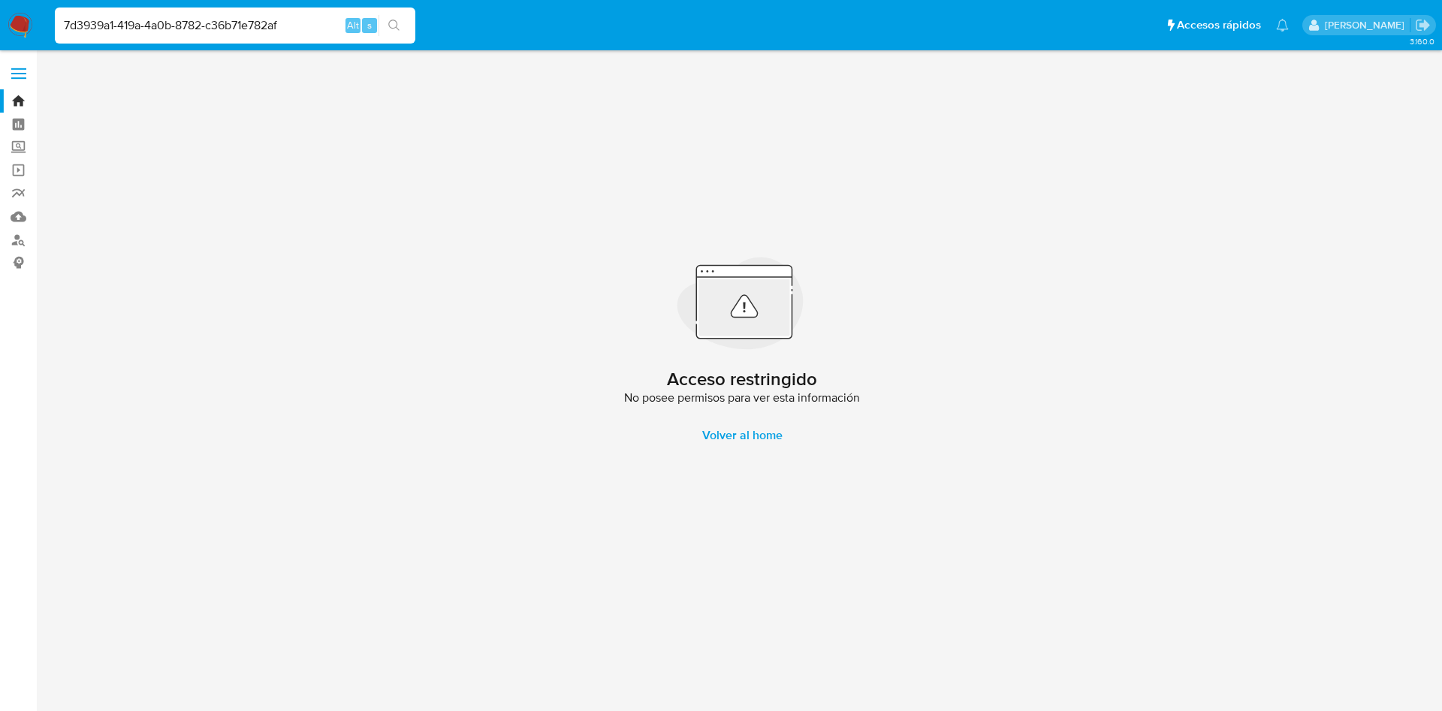
paste input "ret2ro6n0zVFvsyp60Nb7sk"
type input "7ret2ro6n0zVFvsyp60Nb7sk"
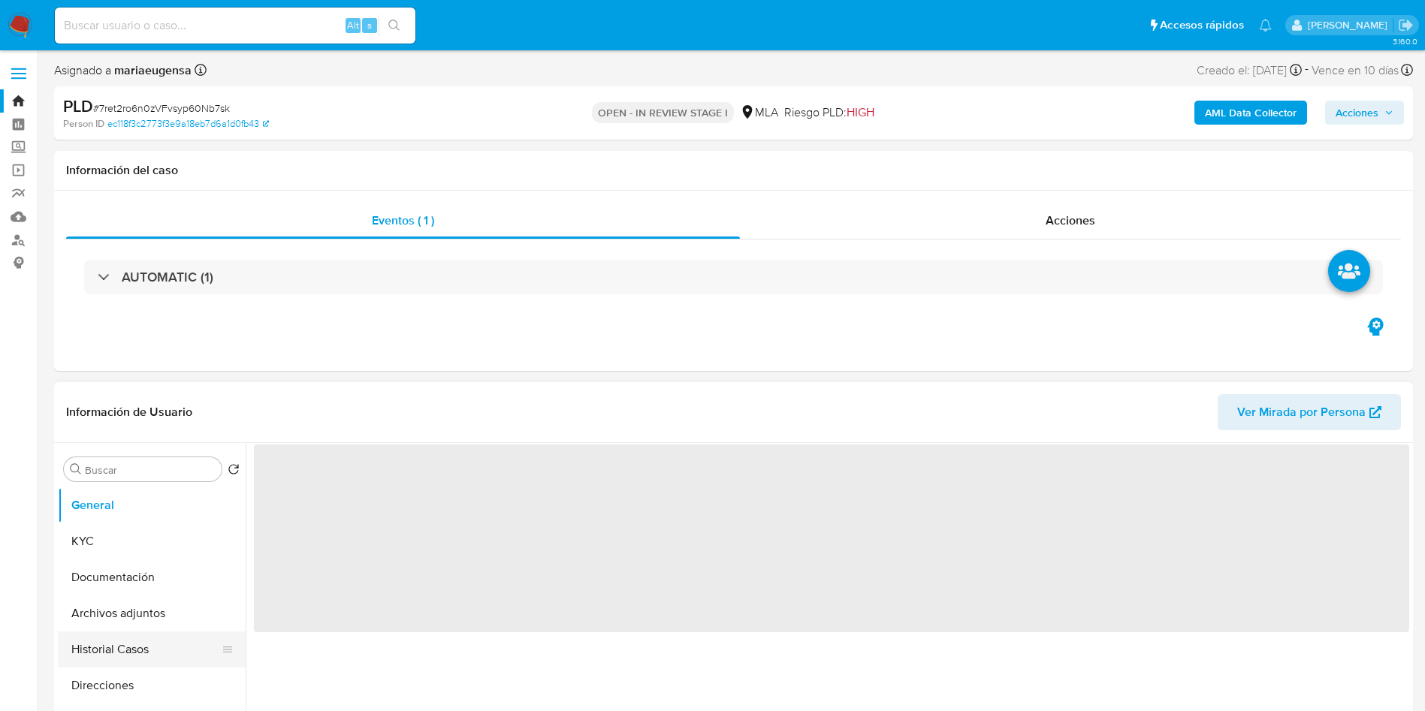
select select "10"
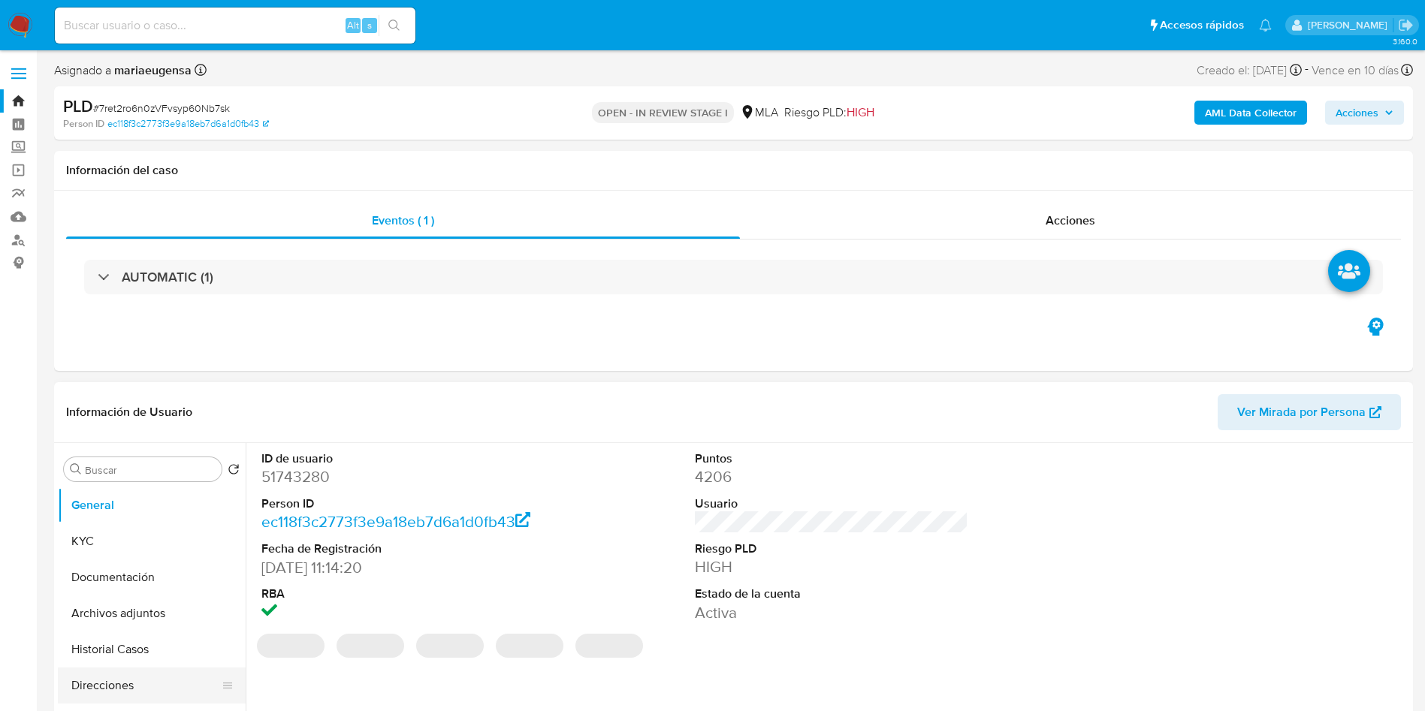
scroll to position [113, 0]
drag, startPoint x: 111, startPoint y: 646, endPoint x: 89, endPoint y: 665, distance: 28.8
click at [110, 646] on button "Inversiones" at bounding box center [152, 645] width 188 height 36
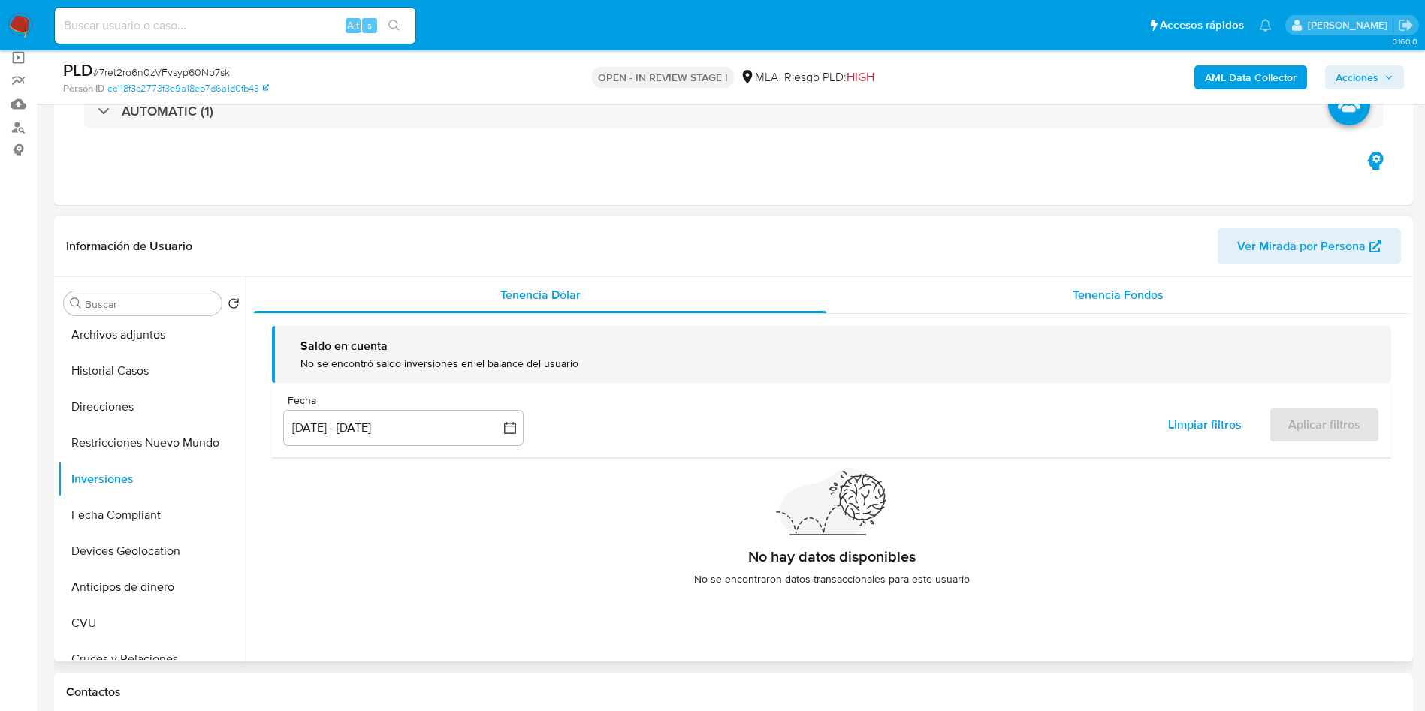
click at [1186, 301] on div "Tenencia Fondos" at bounding box center [1117, 295] width 583 height 36
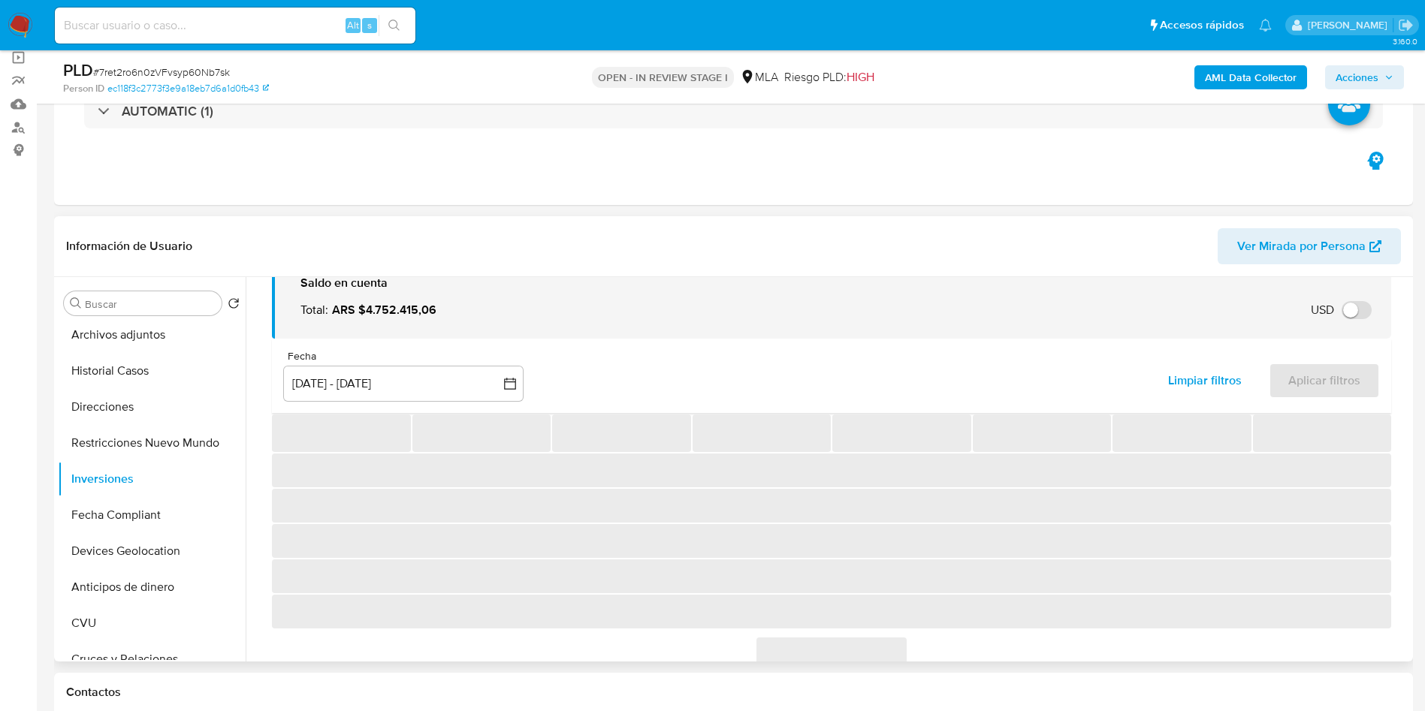
scroll to position [96, 0]
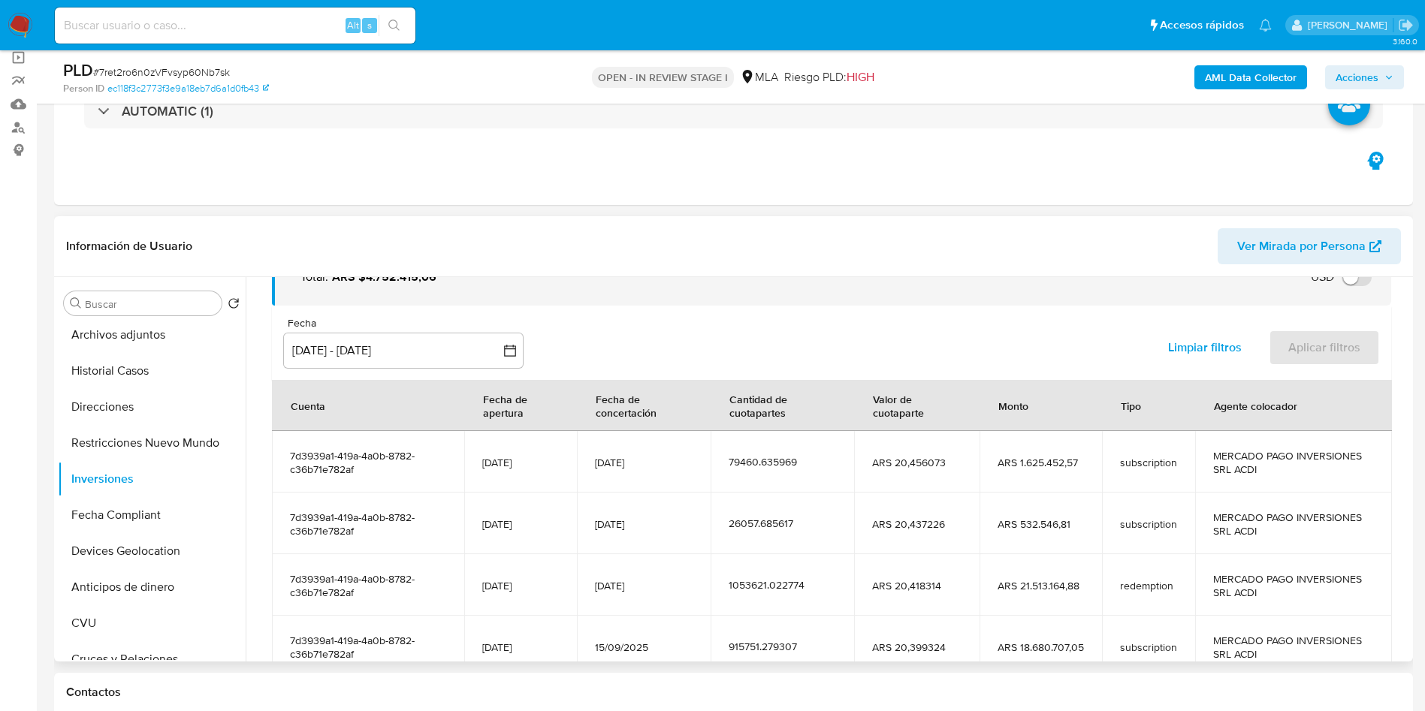
click at [371, 458] on span "7d3939a1-419a-4a0b-8782-c36b71e782af" at bounding box center [368, 462] width 156 height 27
click at [370, 458] on span "7d3939a1-419a-4a0b-8782-c36b71e782af" at bounding box center [368, 462] width 156 height 27
click at [370, 457] on span "7d3939a1-419a-4a0b-8782-c36b71e782af" at bounding box center [368, 462] width 156 height 27
click at [134, 305] on input "Buscar" at bounding box center [150, 304] width 131 height 14
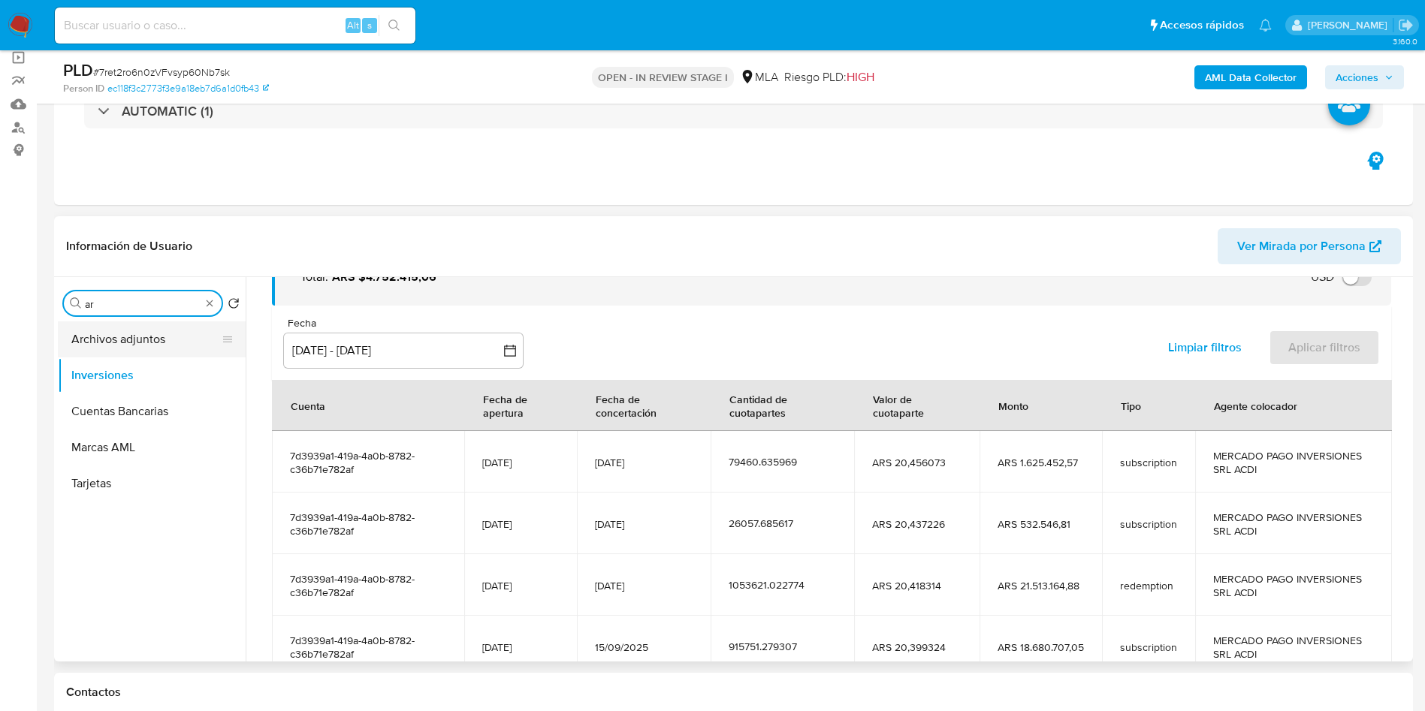
scroll to position [0, 0]
type input "arc"
drag, startPoint x: 160, startPoint y: 337, endPoint x: 983, endPoint y: 226, distance: 830.6
click at [164, 336] on button "Archivos adjuntos" at bounding box center [152, 339] width 188 height 36
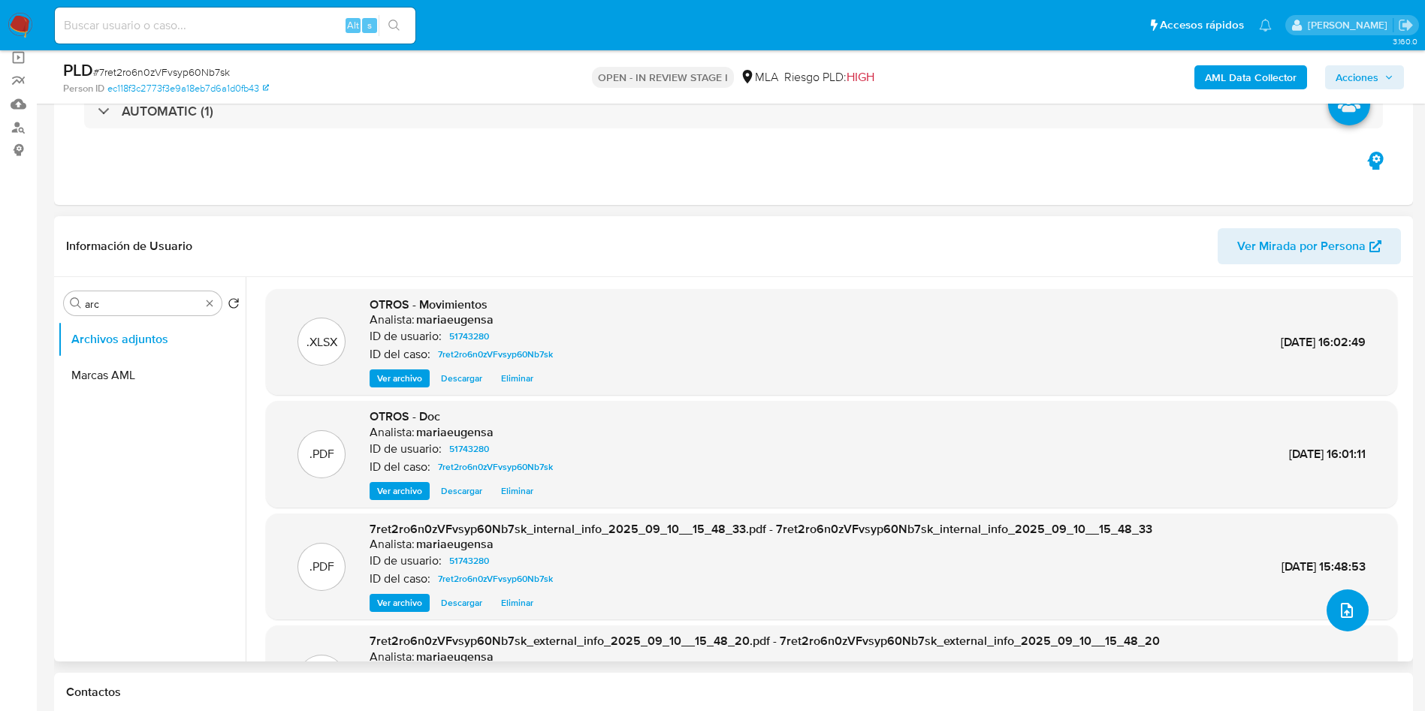
click at [1338, 609] on icon "upload-file" at bounding box center [1347, 611] width 18 height 18
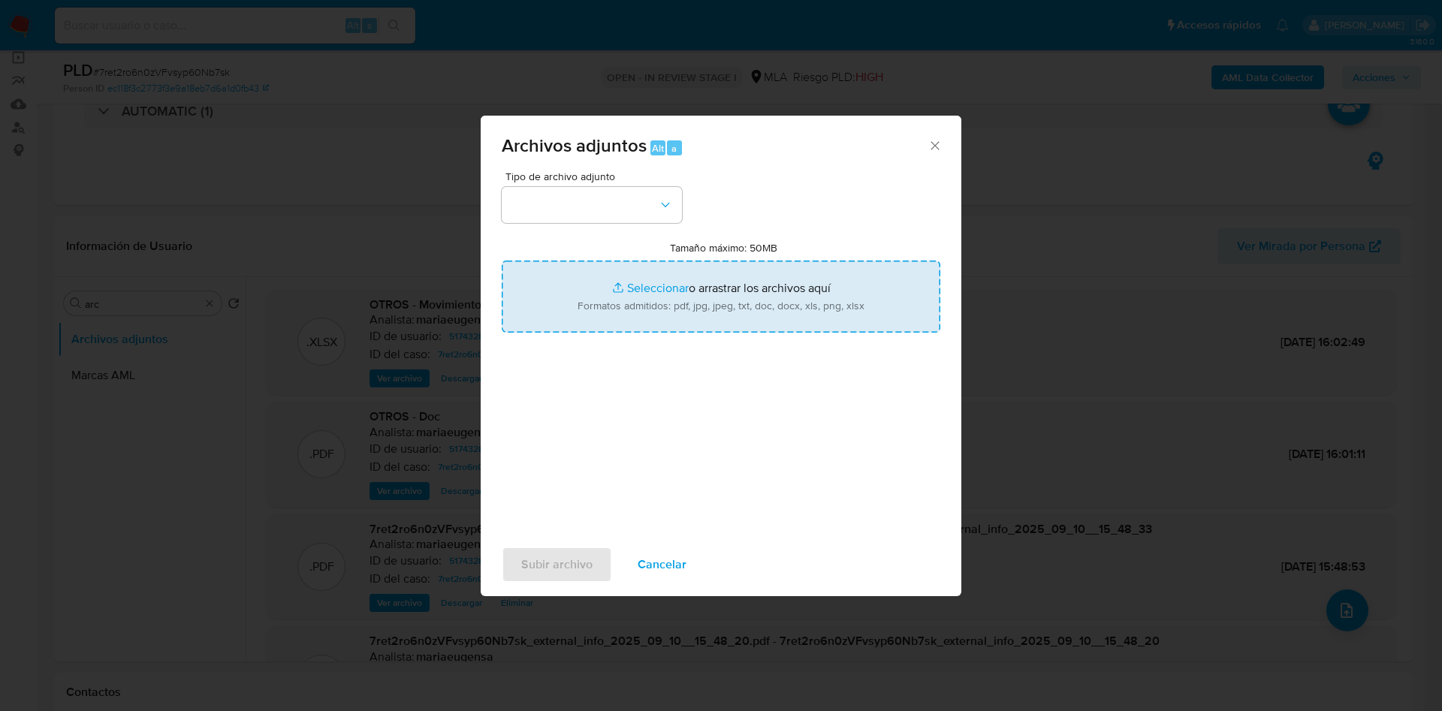
click at [768, 271] on input "Tamaño máximo: 50MB Seleccionar archivos" at bounding box center [721, 297] width 439 height 72
type input "C:\fakepath\Caselog 7ret2ro6n0zVFvsyp60Nb7sk_2025_08_19_12_09_30.docx"
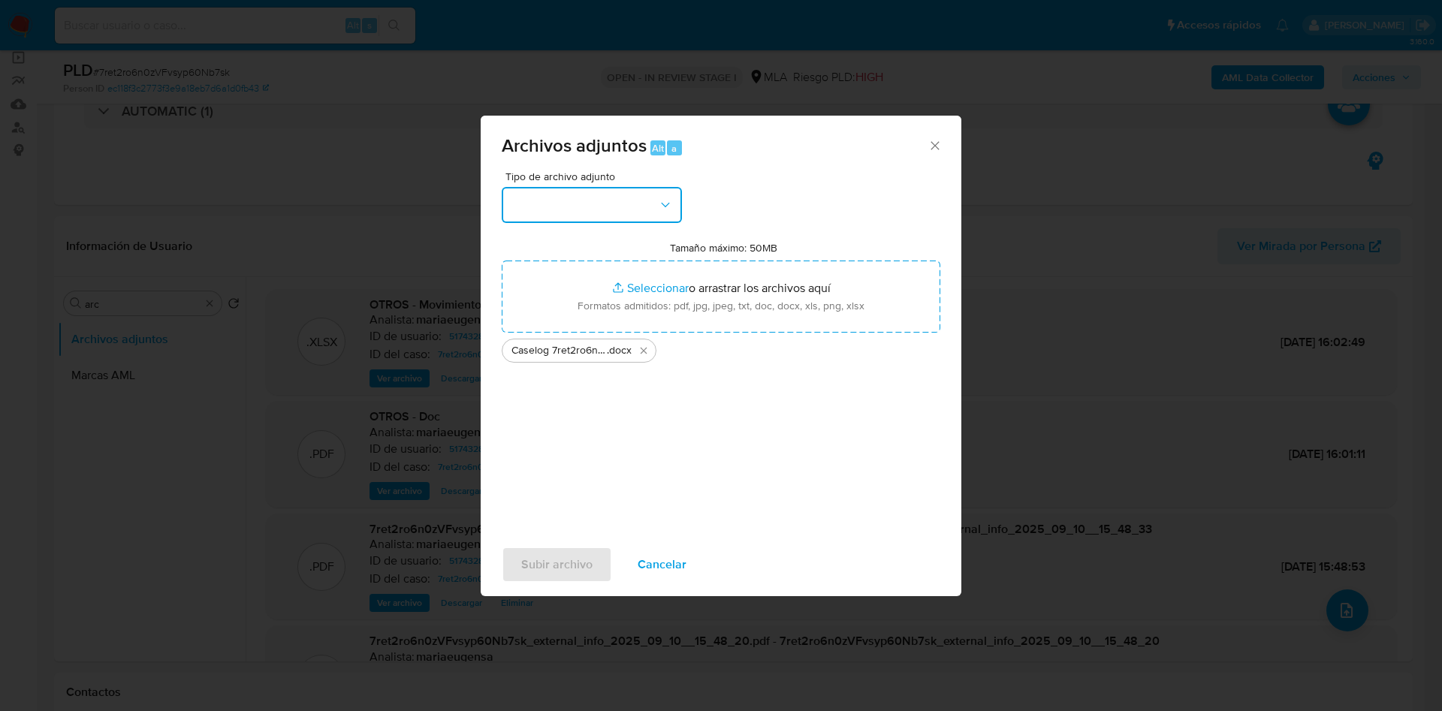
click at [560, 197] on button "button" at bounding box center [592, 205] width 180 height 36
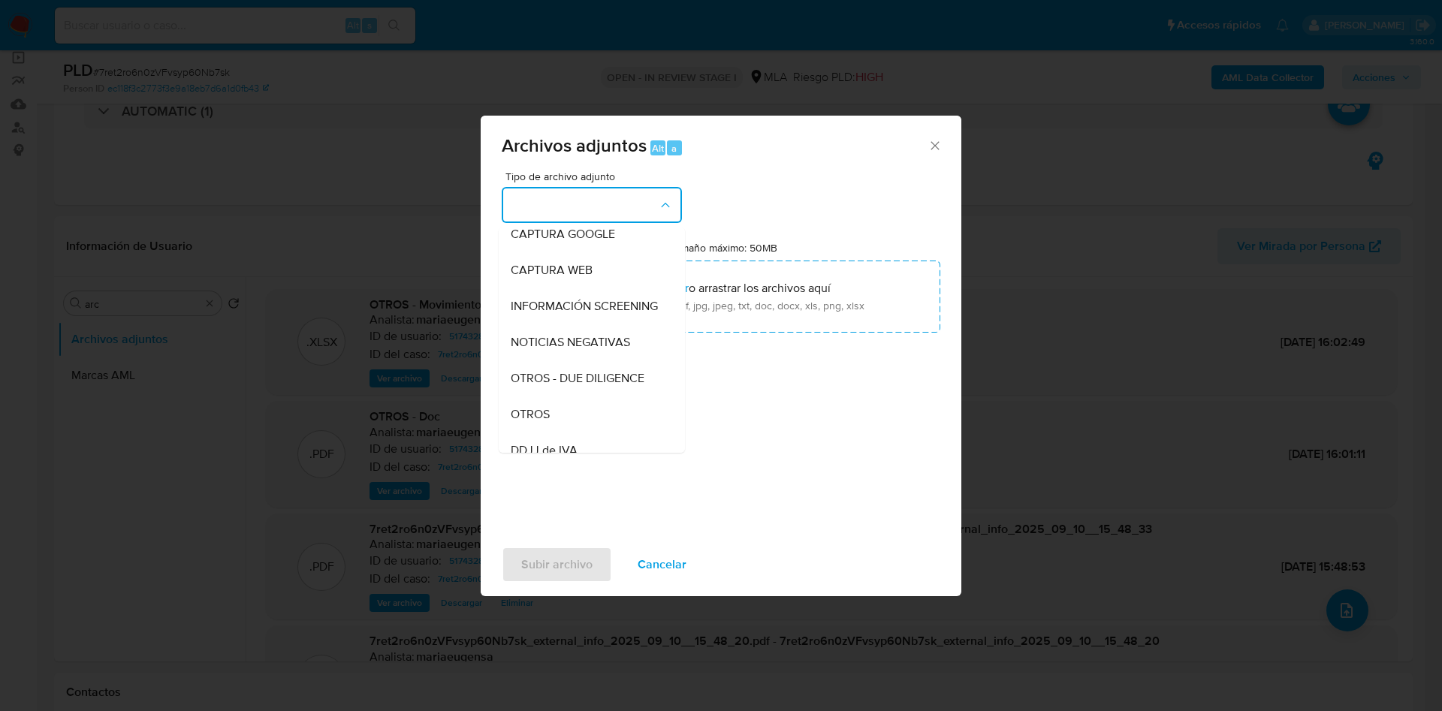
scroll to position [225, 0]
click at [551, 310] on div "OTROS" at bounding box center [587, 309] width 153 height 36
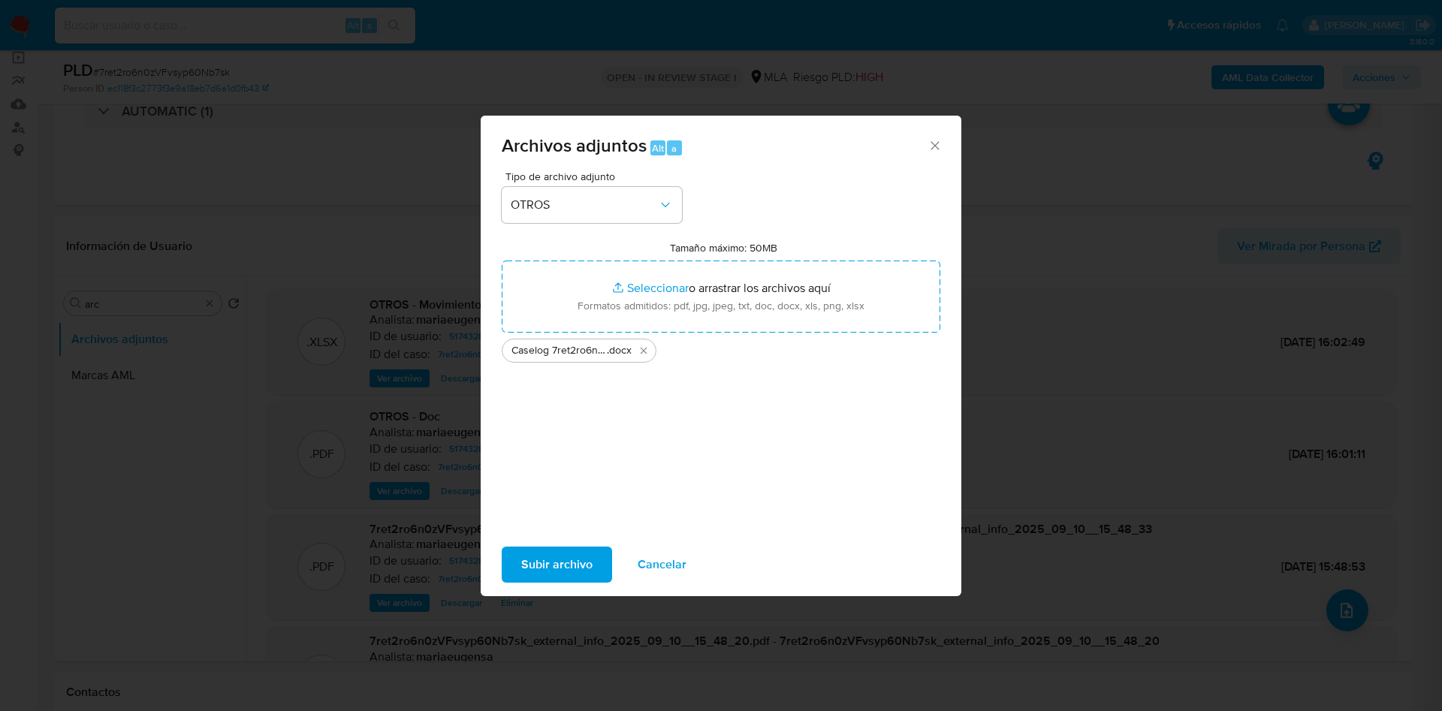
click at [574, 555] on span "Subir archivo" at bounding box center [556, 564] width 71 height 33
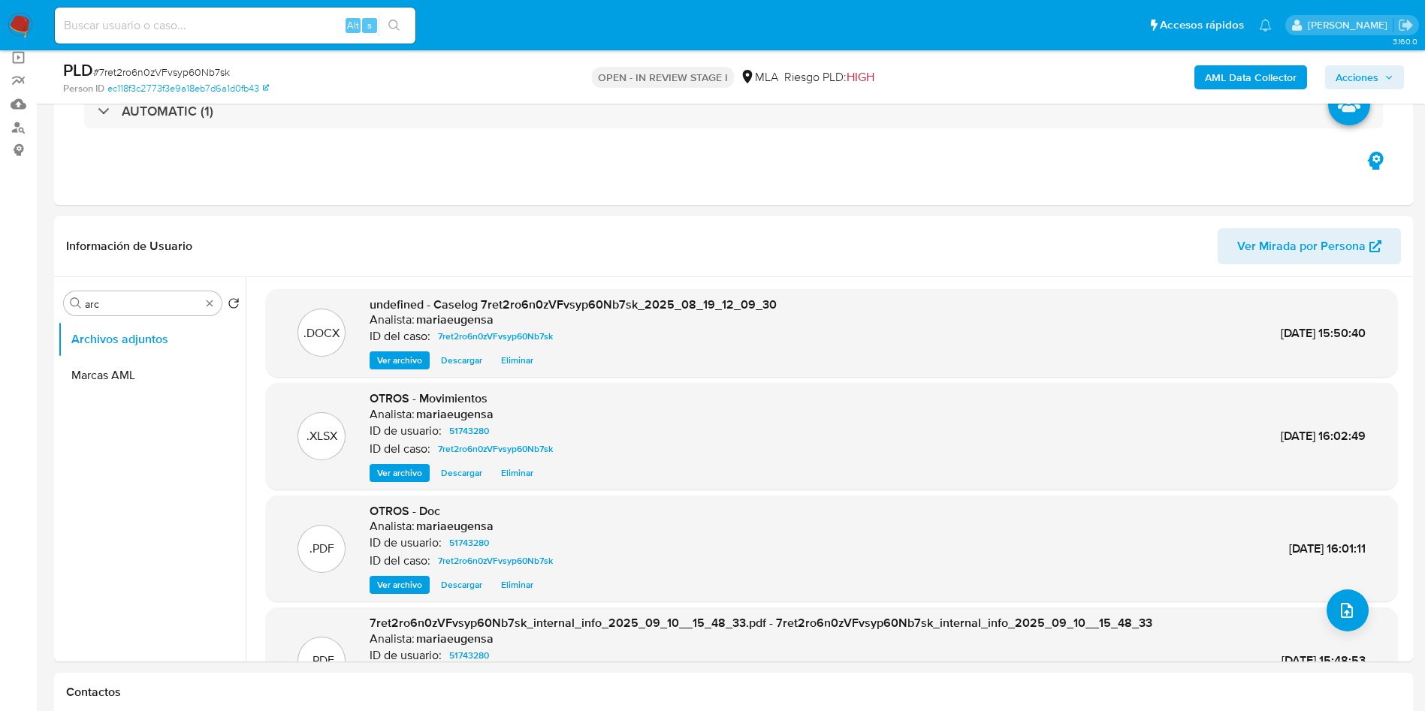
click at [1353, 80] on span "Acciones" at bounding box center [1356, 77] width 43 height 24
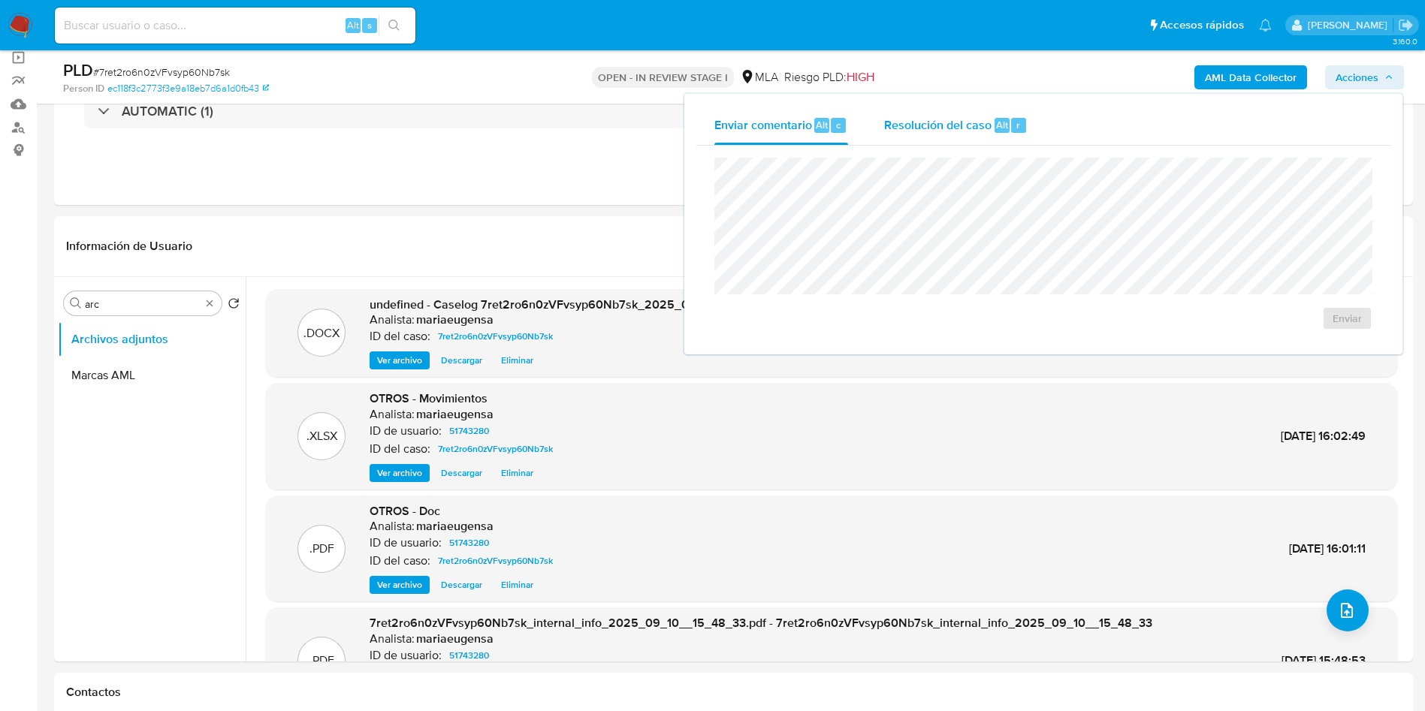
click at [1003, 122] on span "Alt" at bounding box center [1002, 125] width 12 height 14
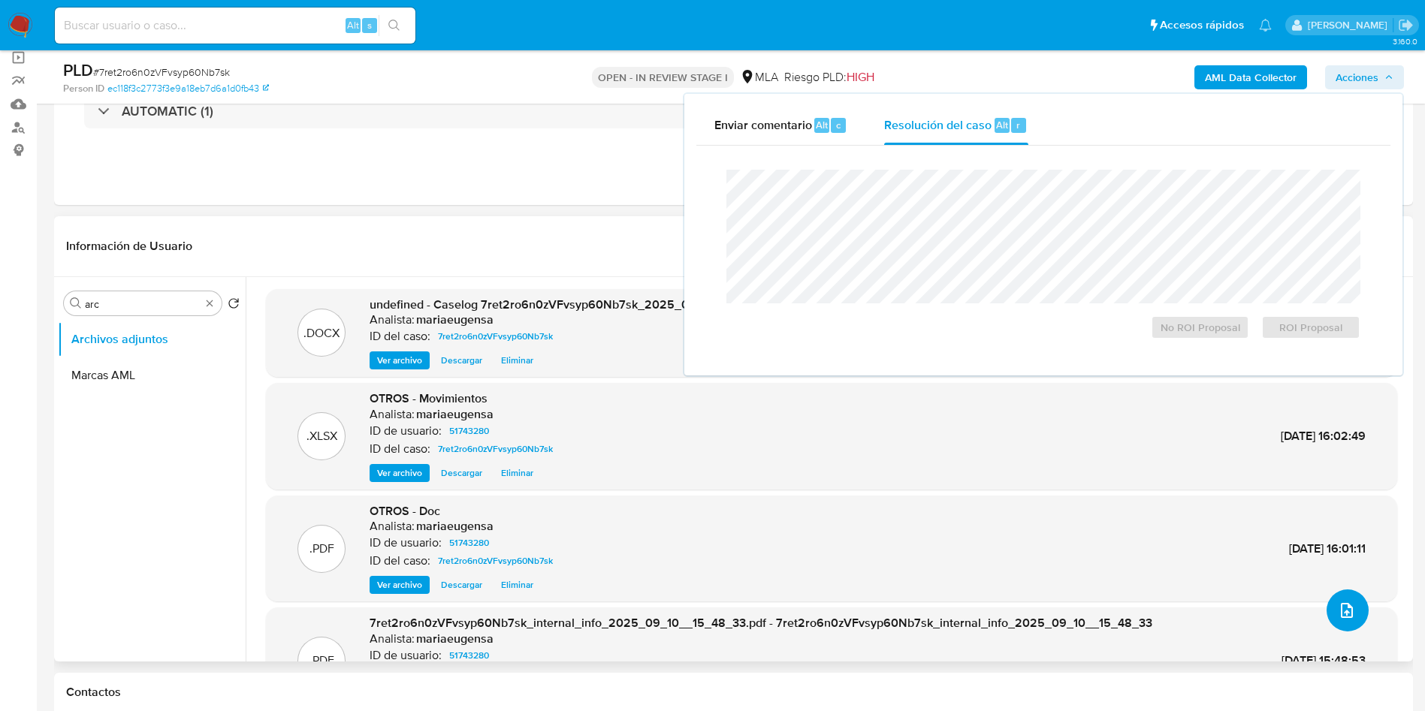
click at [1341, 611] on icon "upload-file" at bounding box center [1347, 610] width 12 height 15
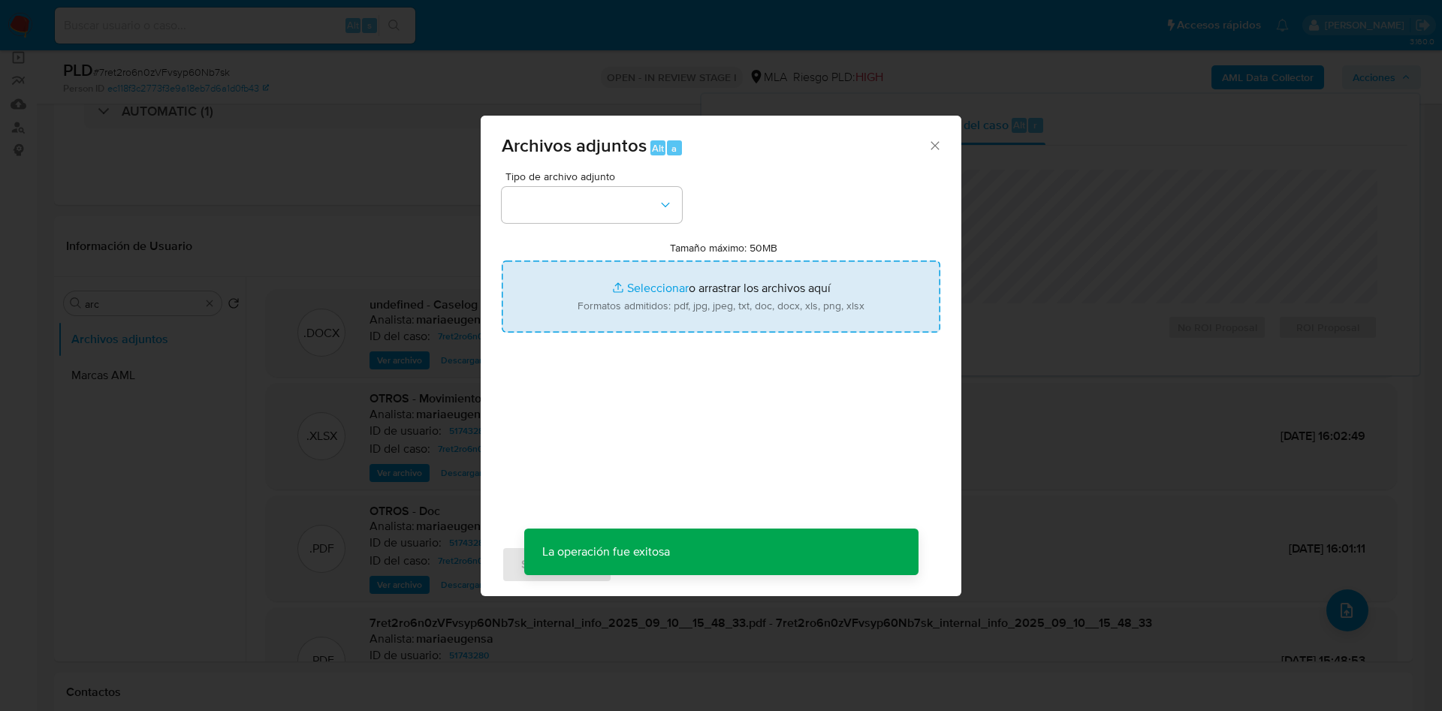
click at [749, 291] on input "Tamaño máximo: 50MB Seleccionar archivos" at bounding box center [721, 297] width 439 height 72
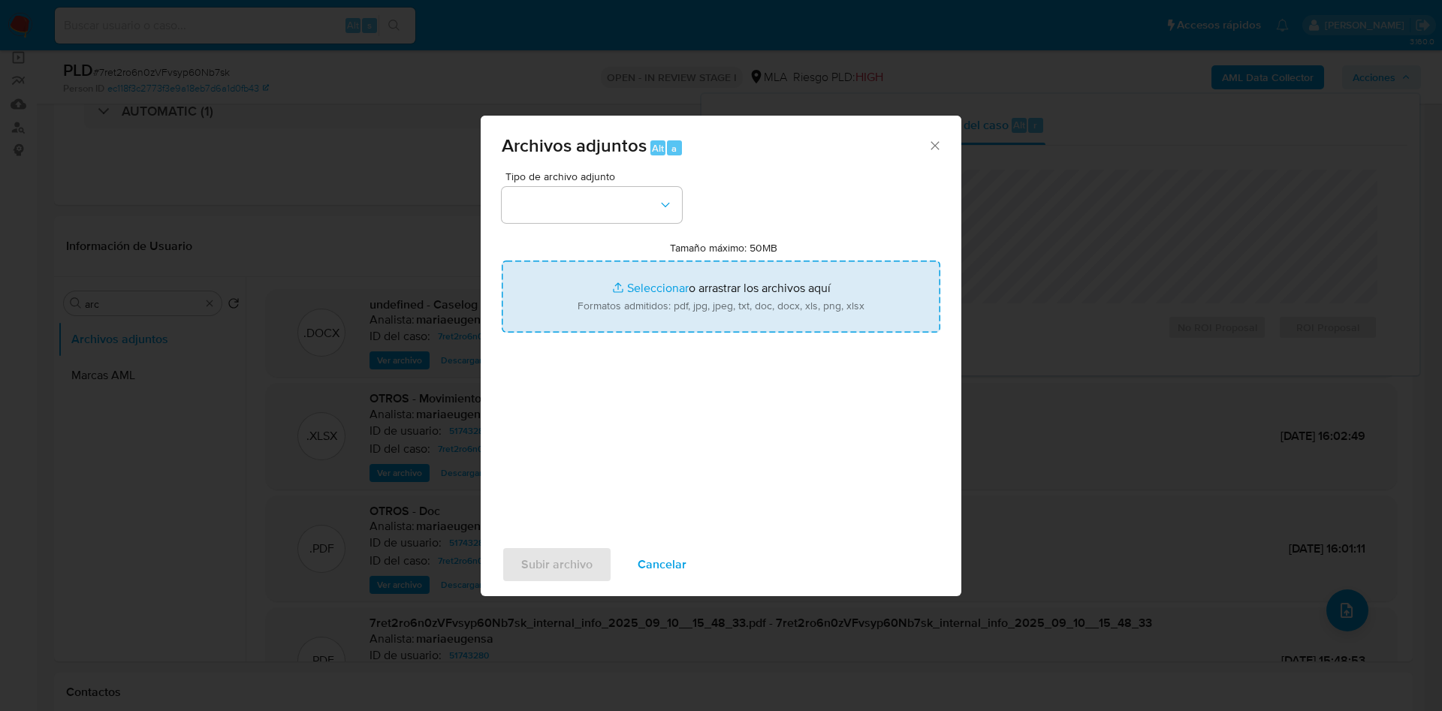
type input "C:\fakepath\Caselog 7ret2ro6n0zVFvsyp60Nb7sk_2025_08_19_12_09_30 - V2.docx"
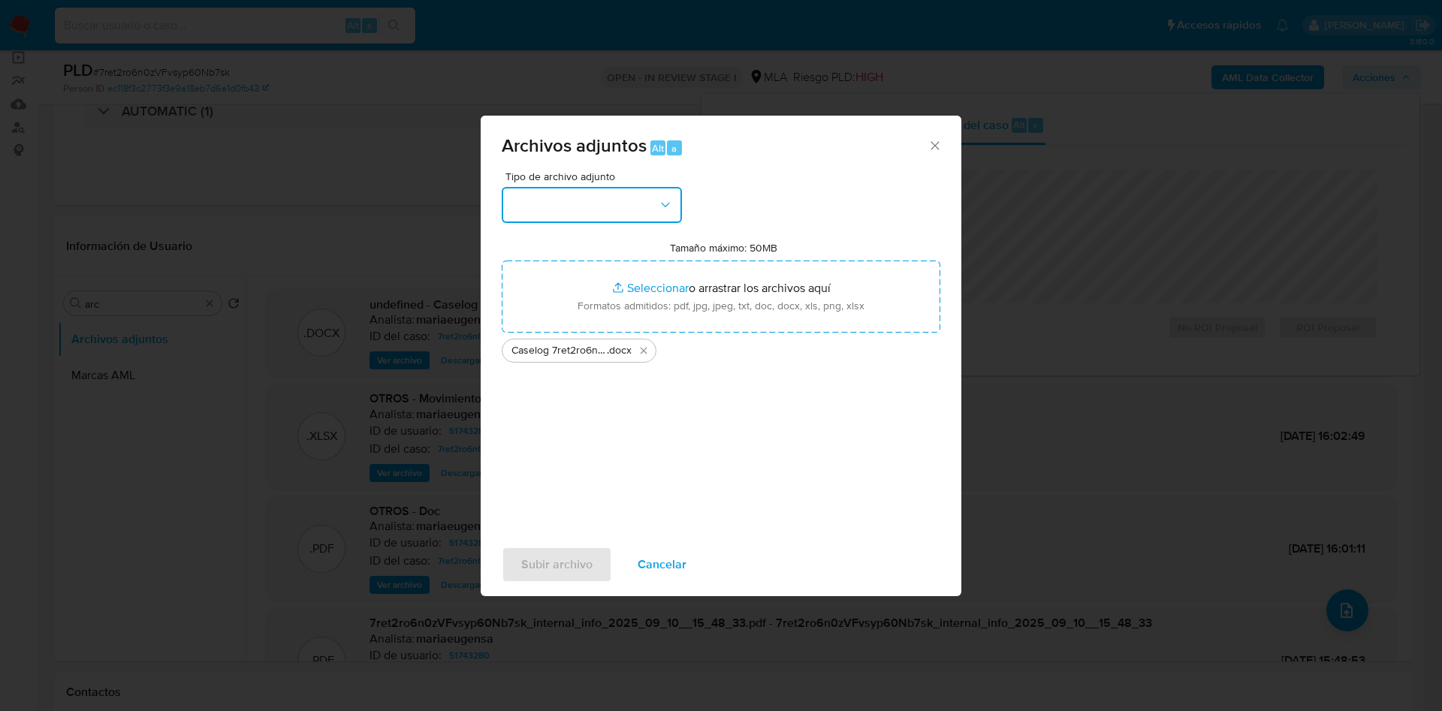
click at [593, 210] on button "button" at bounding box center [592, 205] width 180 height 36
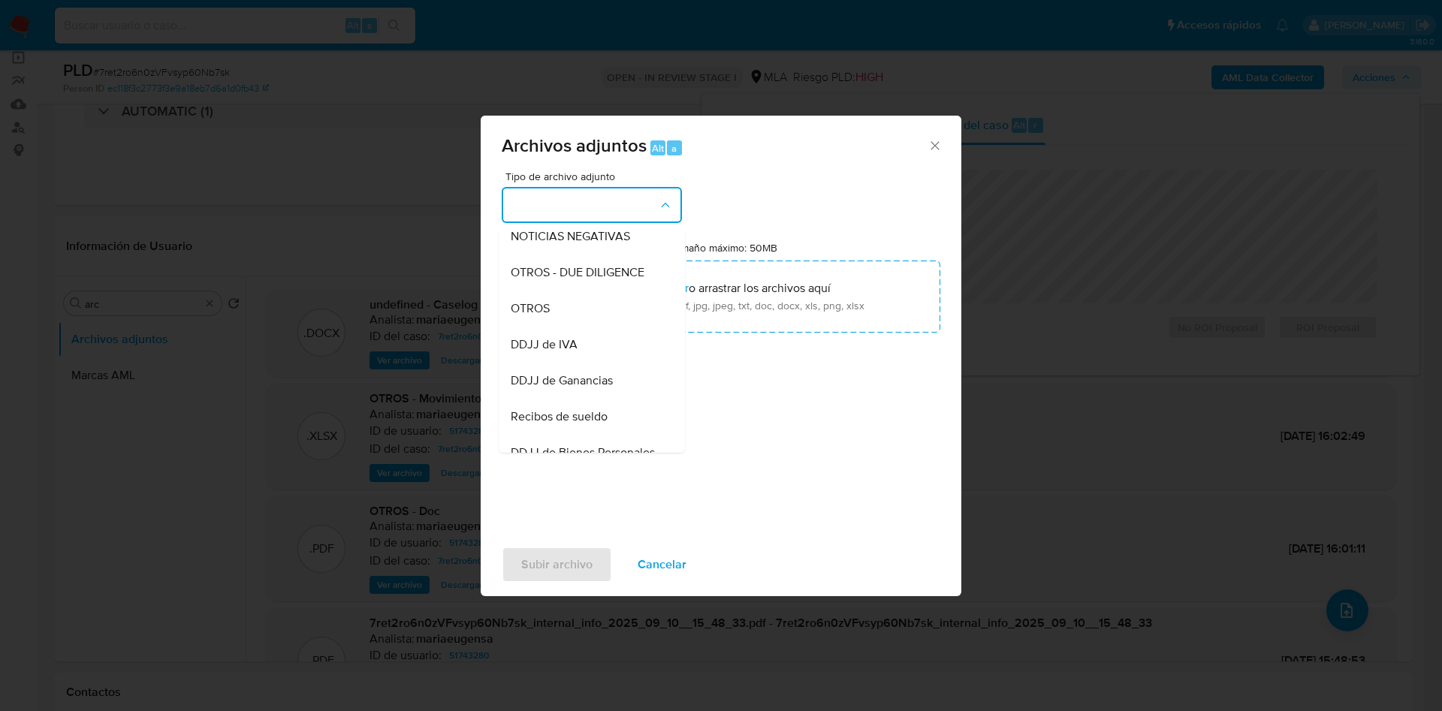
drag, startPoint x: 571, startPoint y: 321, endPoint x: 567, endPoint y: 364, distance: 42.2
click at [571, 320] on div "OTROS" at bounding box center [587, 309] width 153 height 36
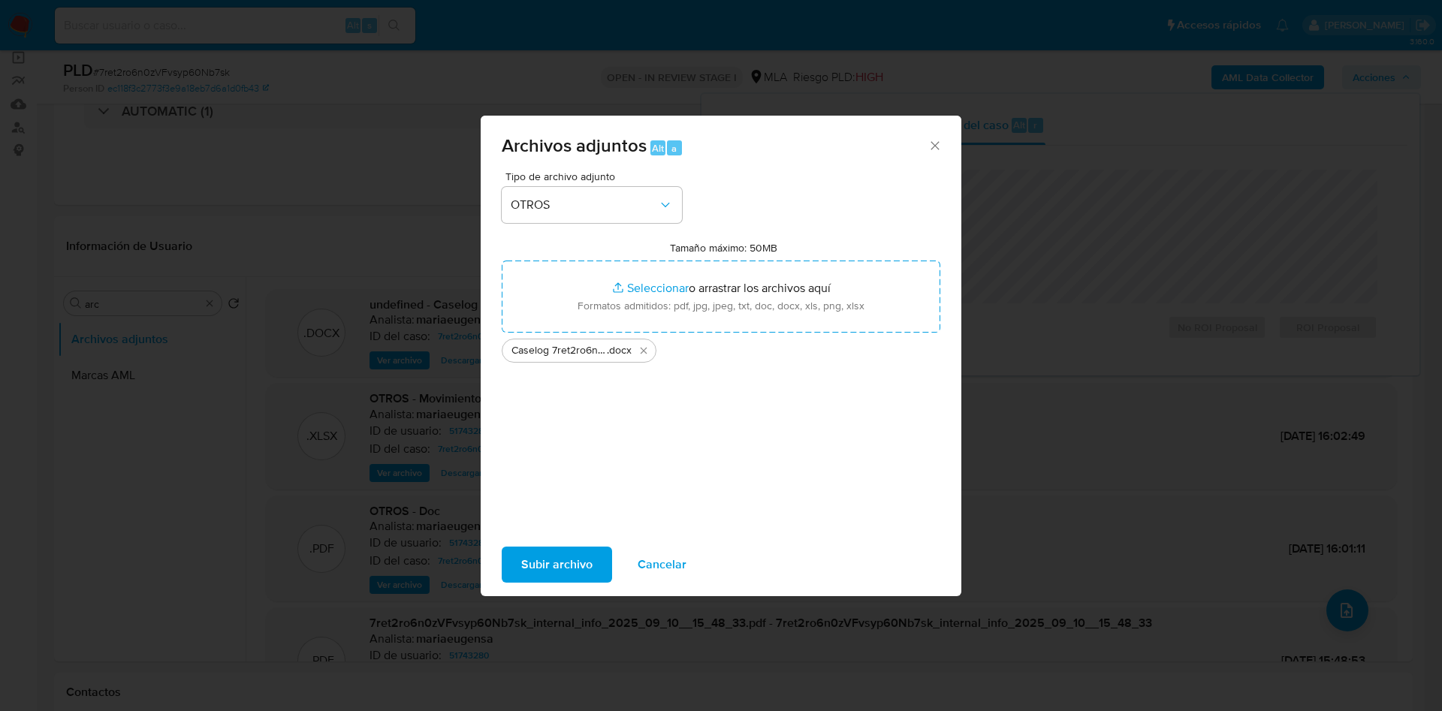
click at [548, 563] on span "Subir archivo" at bounding box center [556, 564] width 71 height 33
click at [575, 558] on span "Subir archivo" at bounding box center [556, 564] width 71 height 33
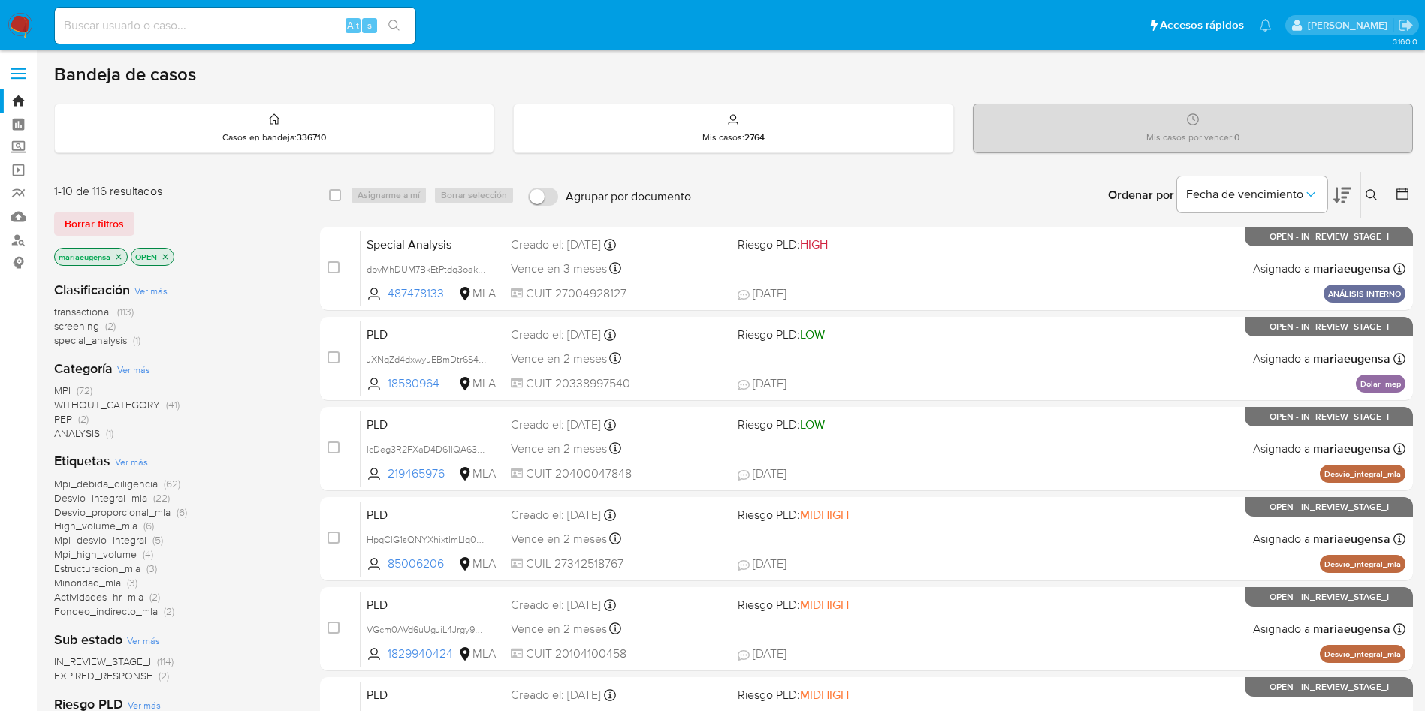
click at [320, 23] on input at bounding box center [235, 26] width 361 height 20
paste input "YAONBUGs02Hod6bHCv2WQFzk"
type input "YAONBUGs02Hod6bHCv2WQFzk"
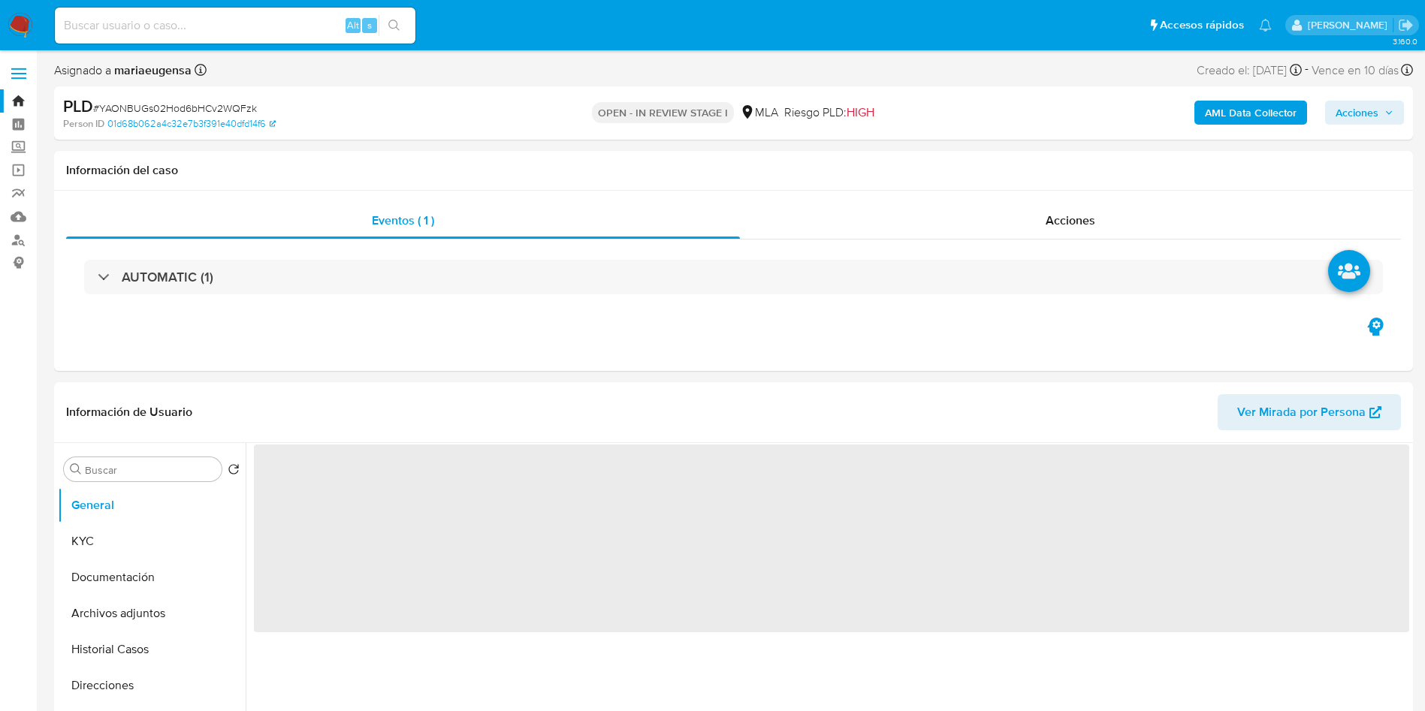
select select "10"
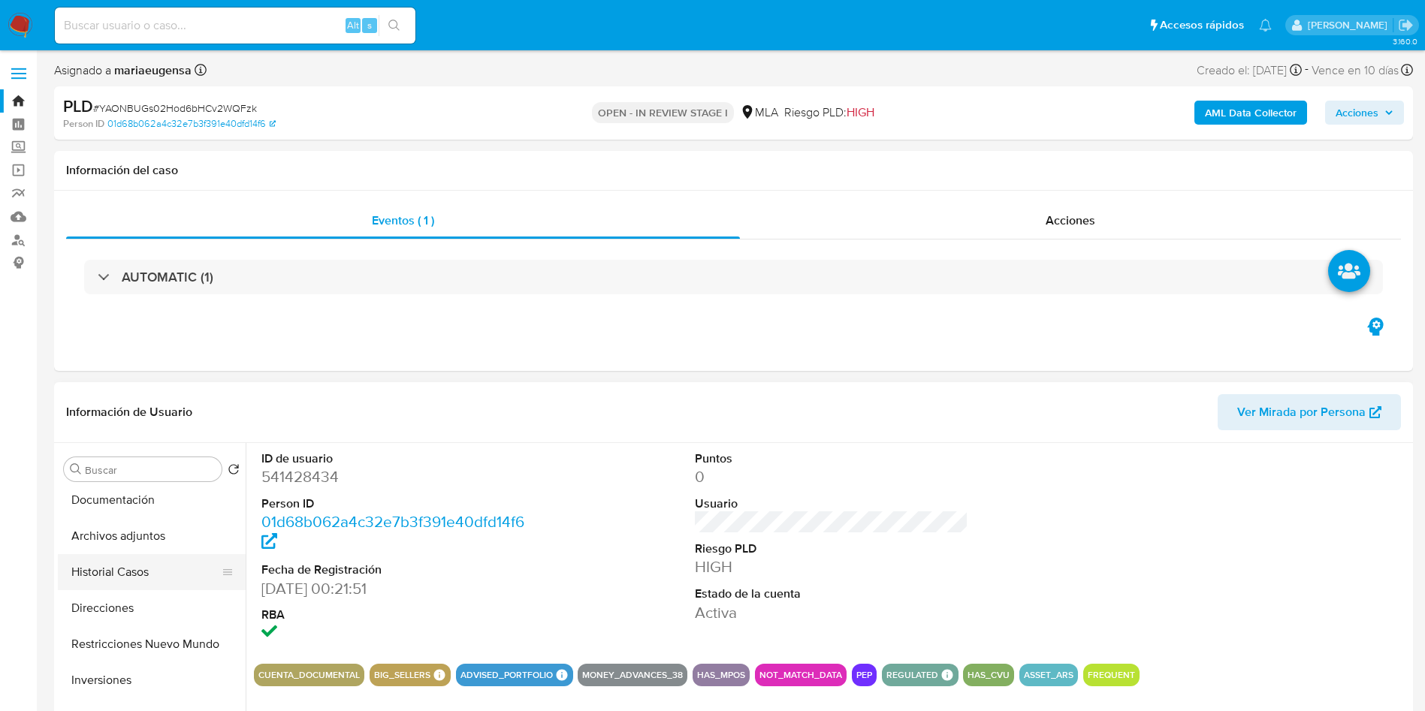
scroll to position [113, 0]
drag, startPoint x: 135, startPoint y: 651, endPoint x: 239, endPoint y: 624, distance: 107.1
click at [135, 650] on button "Inversiones" at bounding box center [152, 645] width 188 height 36
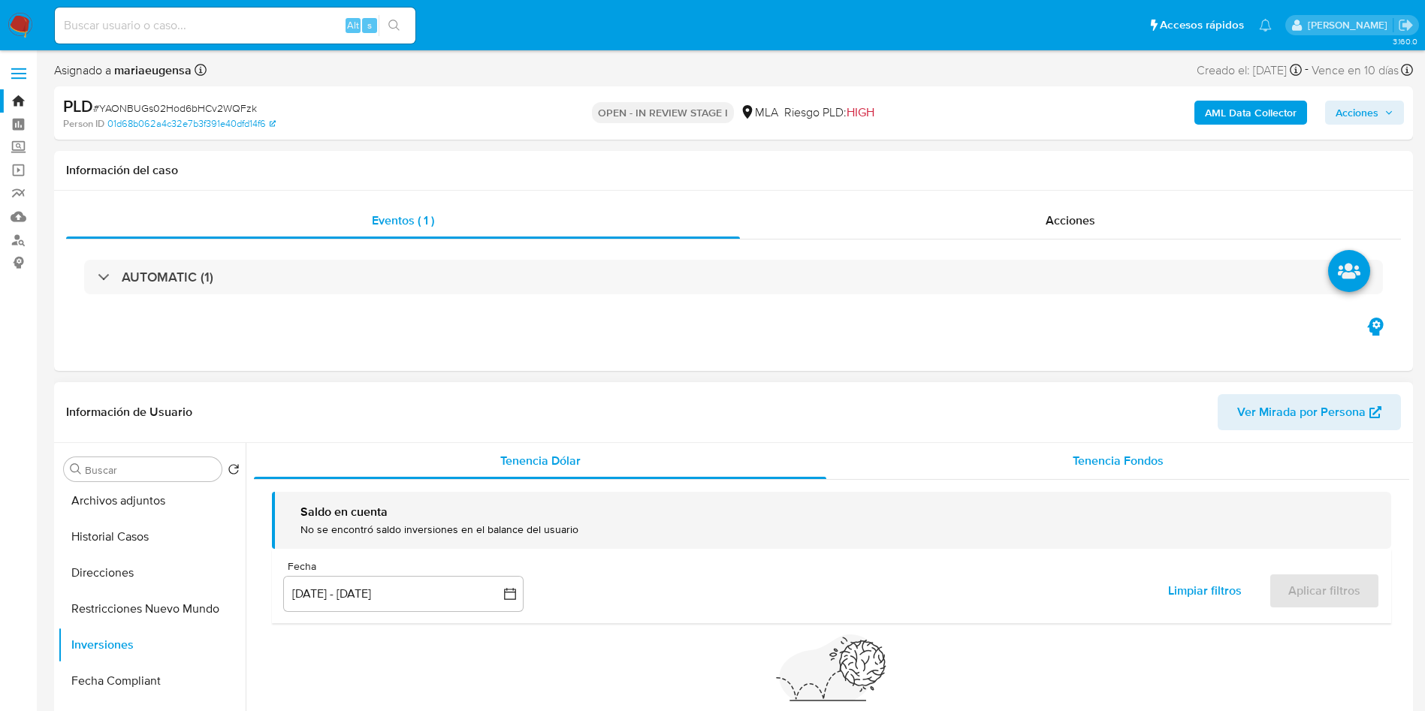
click at [1039, 465] on div "Tenencia Fondos" at bounding box center [1117, 461] width 583 height 36
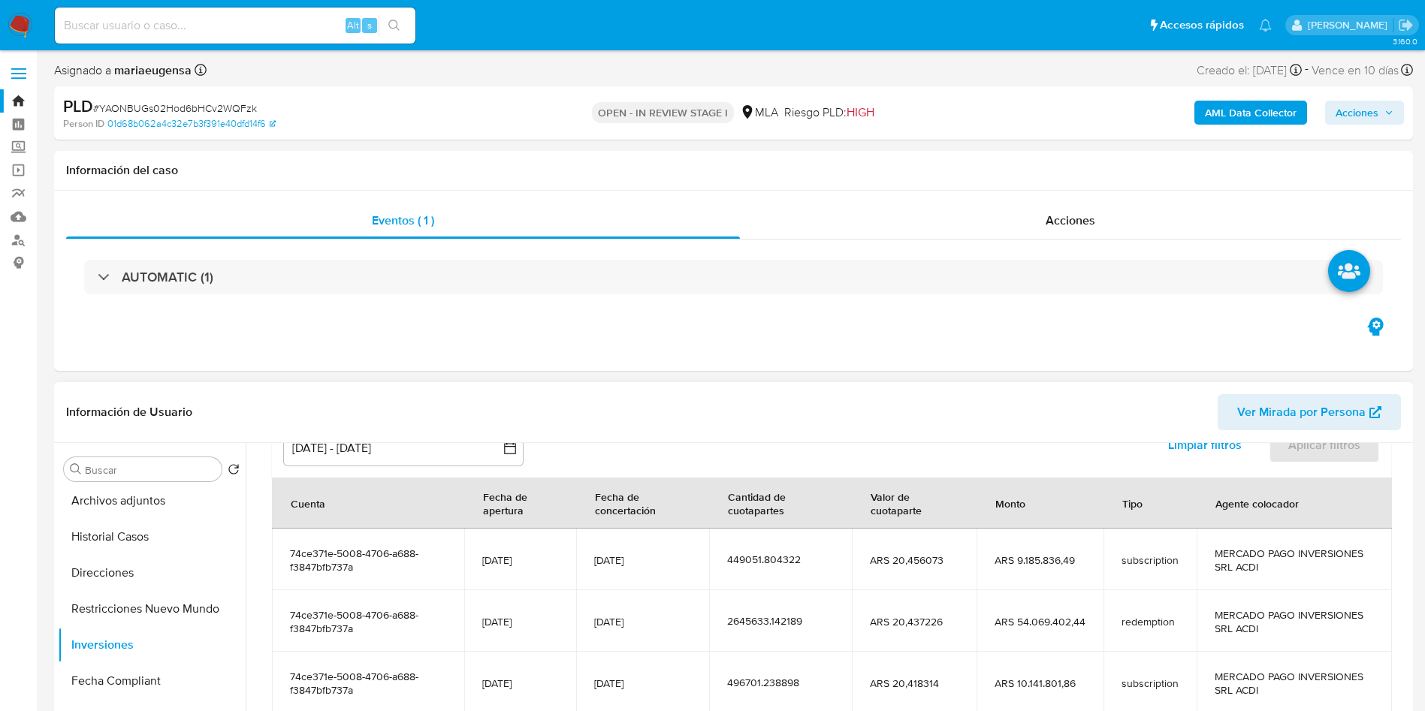
scroll to position [210, 0]
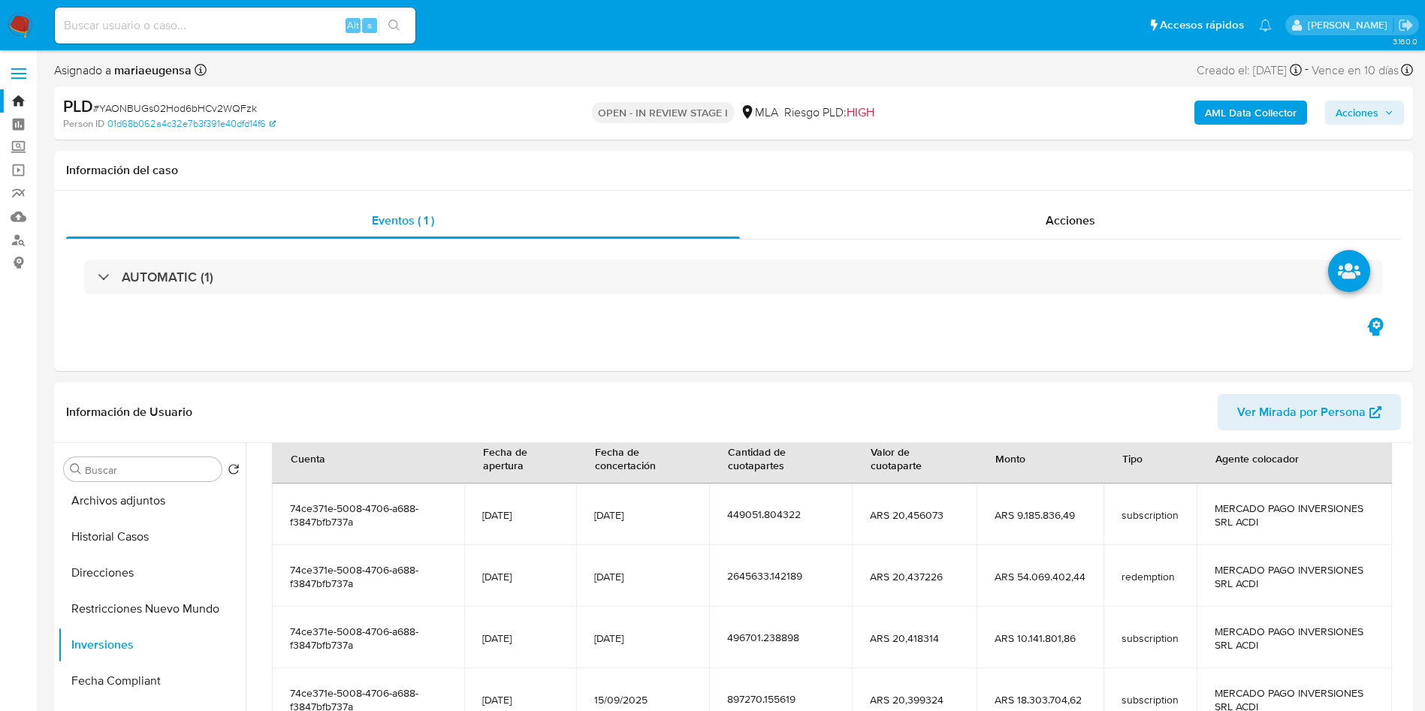
click at [215, 110] on span "# YAONBUGs02Hod6bHCv2WQFzk" at bounding box center [175, 108] width 164 height 15
copy span "YAONBUGs02Hod6bHCv2WQFzk"
click at [166, 466] on input "Buscar" at bounding box center [150, 470] width 131 height 14
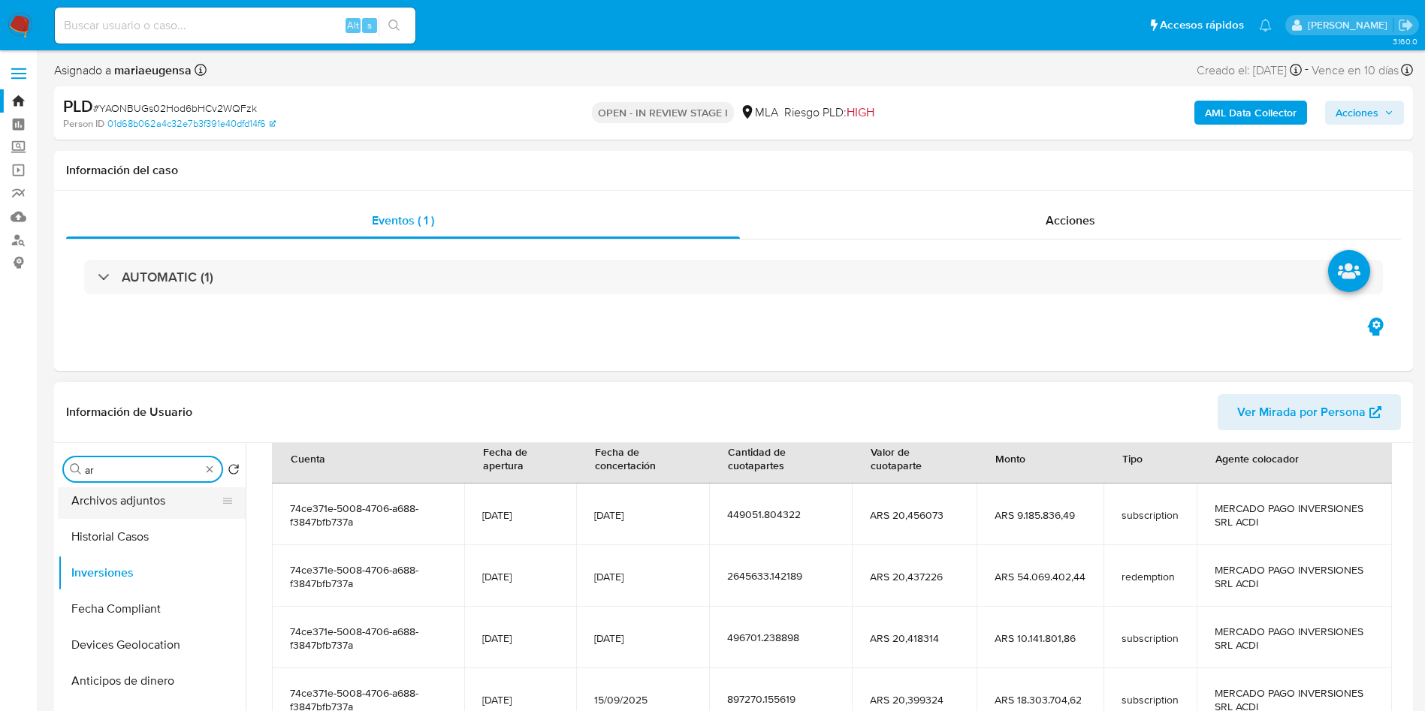
scroll to position [0, 0]
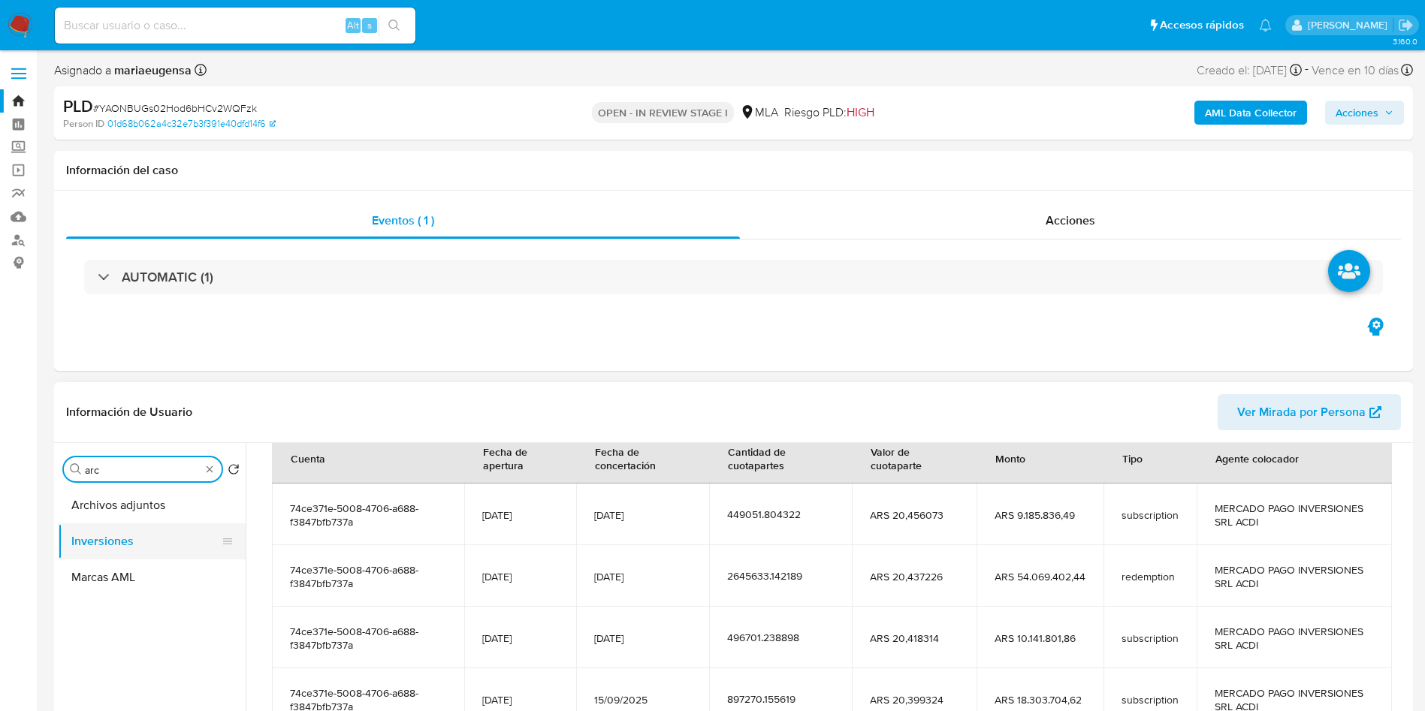
type input "arc"
click at [148, 532] on button "Inversiones" at bounding box center [146, 541] width 176 height 36
drag, startPoint x: 152, startPoint y: 506, endPoint x: 195, endPoint y: 493, distance: 44.7
click at [152, 505] on button "Archivos adjuntos" at bounding box center [146, 505] width 176 height 36
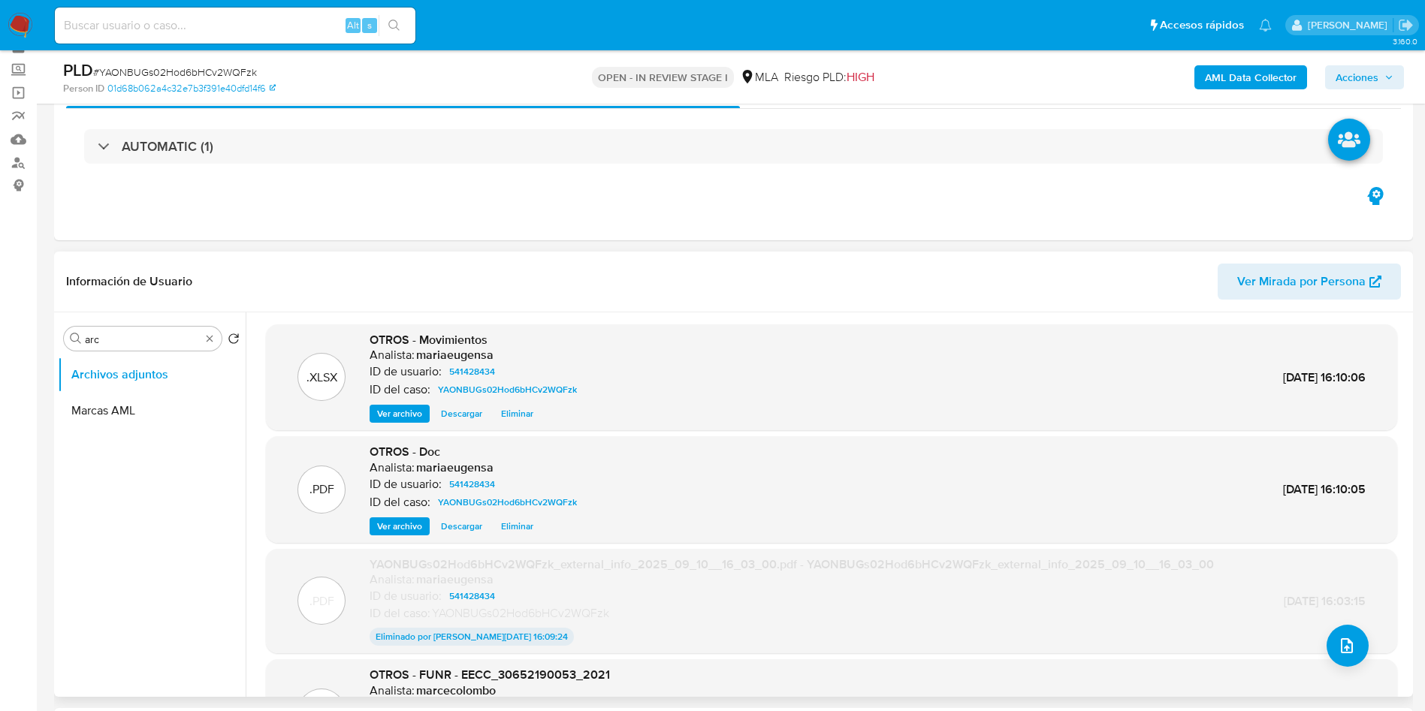
scroll to position [113, 0]
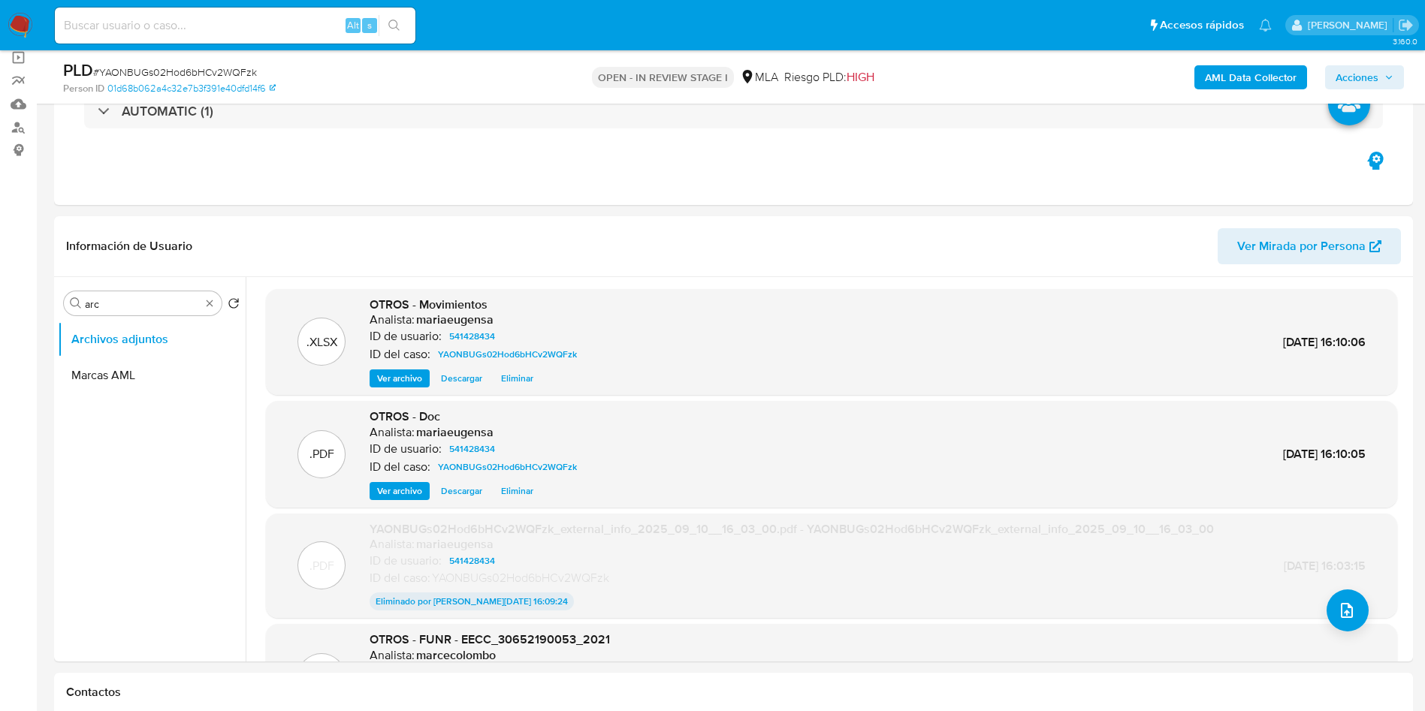
click at [1242, 74] on b "AML Data Collector" at bounding box center [1251, 77] width 92 height 24
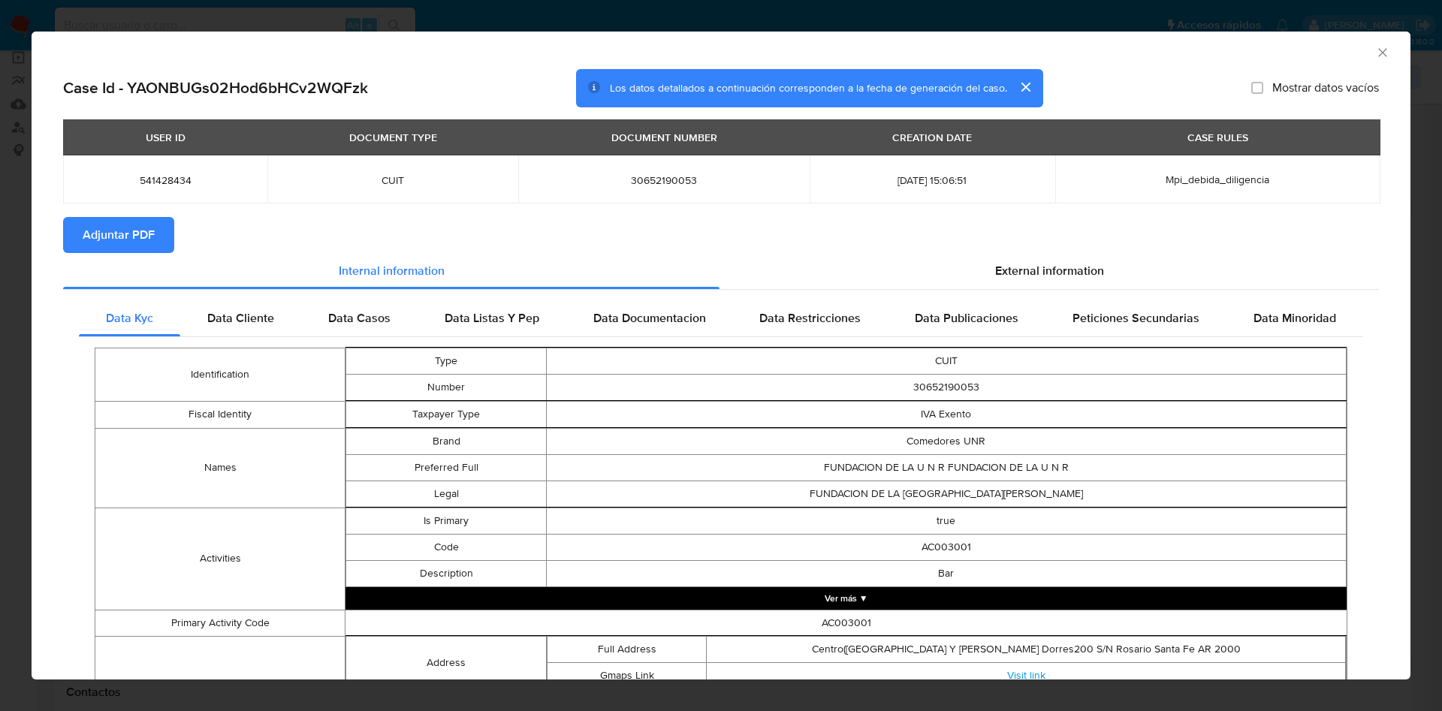
click at [145, 222] on span "Adjuntar PDF" at bounding box center [119, 235] width 72 height 33
drag, startPoint x: 1362, startPoint y: 50, endPoint x: 758, endPoint y: 208, distance: 624.8
click at [1375, 51] on icon "Cerrar ventana" at bounding box center [1382, 52] width 15 height 15
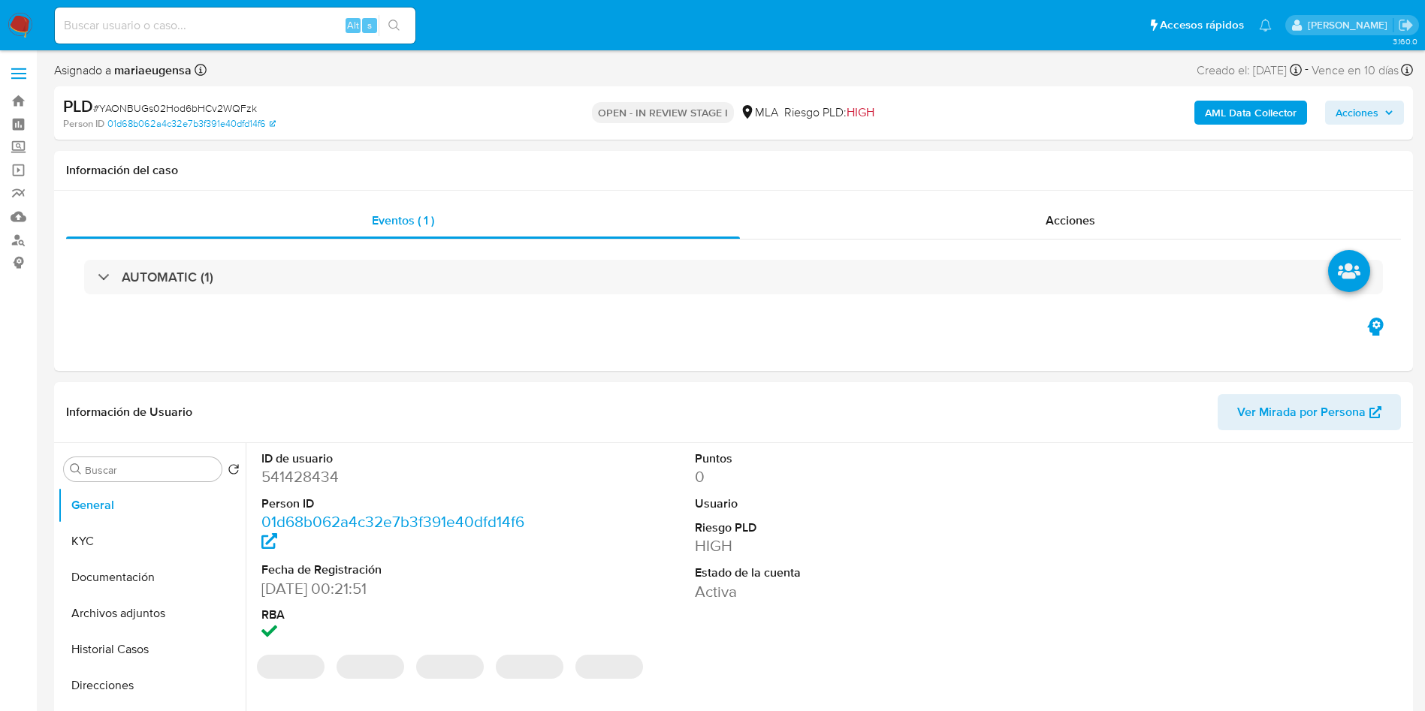
select select "10"
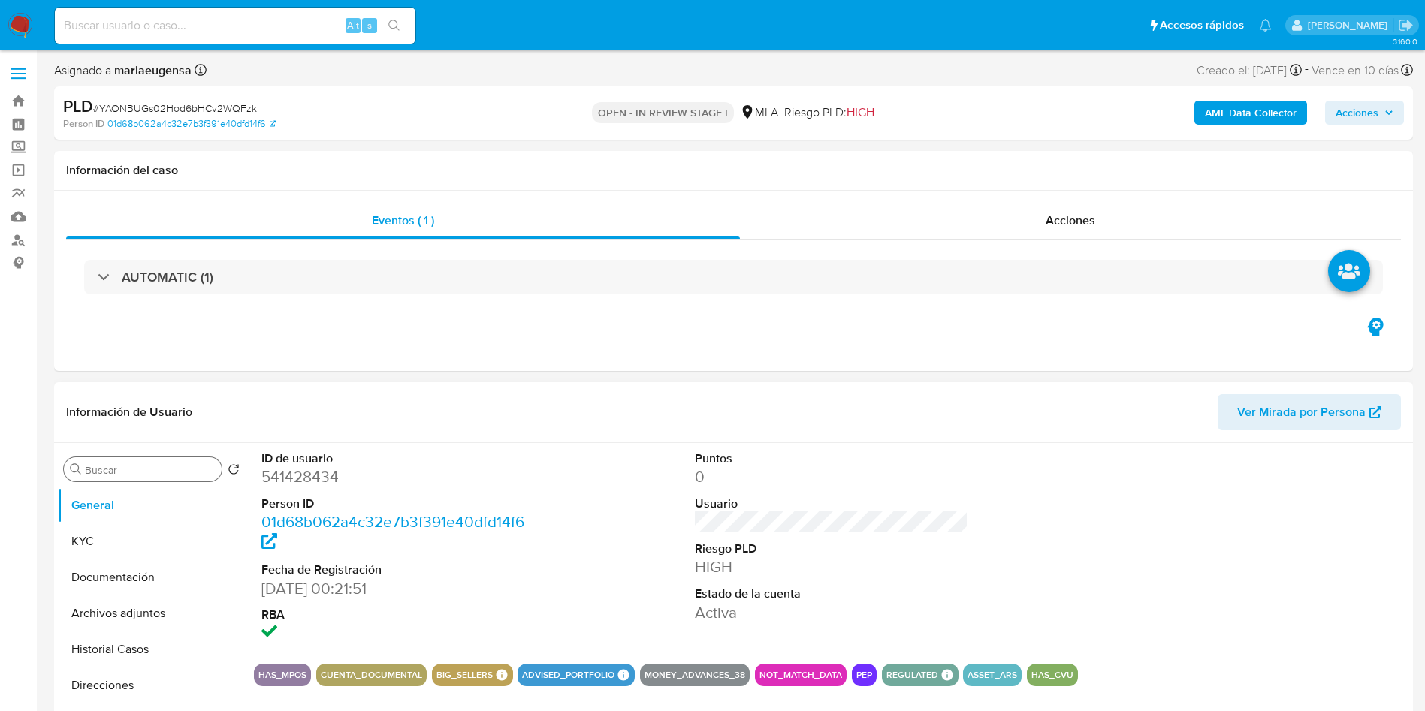
click at [146, 474] on input "Buscar" at bounding box center [150, 470] width 131 height 14
type input "ARC"
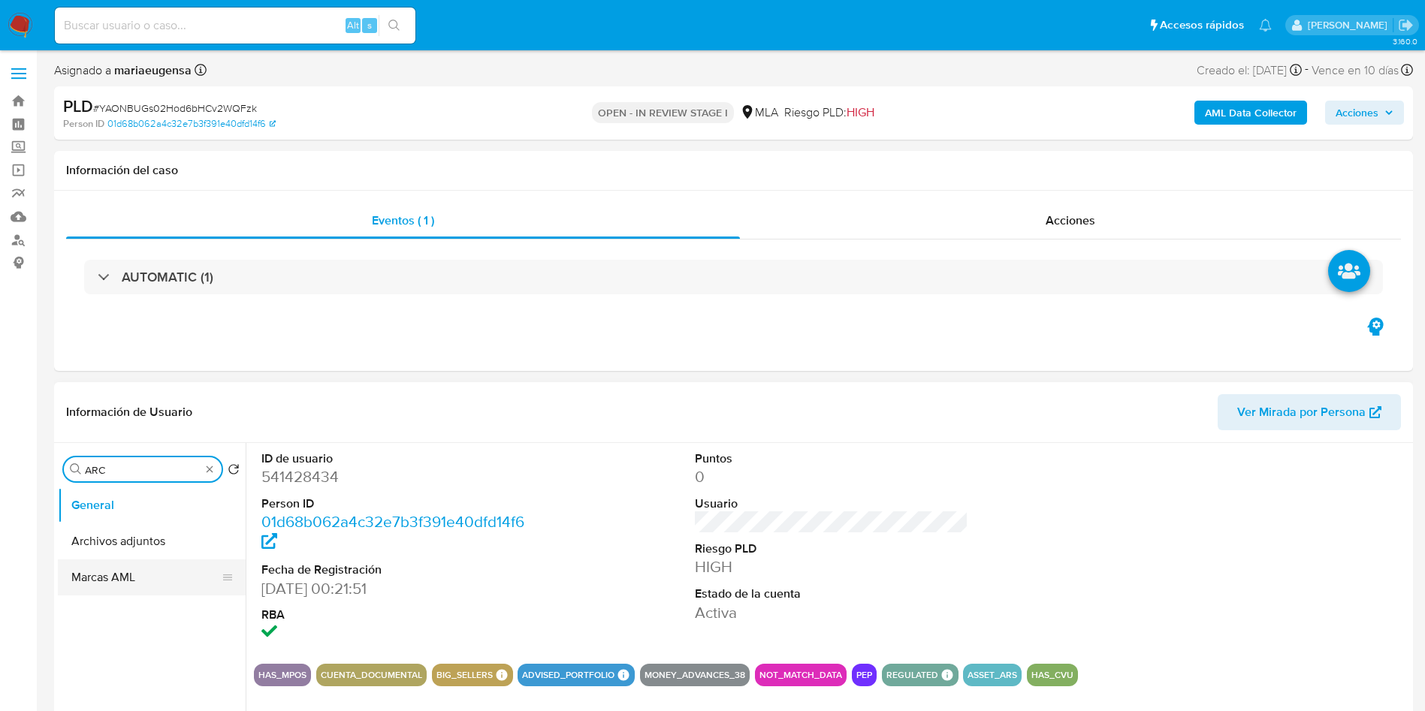
drag, startPoint x: 145, startPoint y: 533, endPoint x: 116, endPoint y: 552, distance: 34.8
click at [143, 532] on button "Archivos adjuntos" at bounding box center [152, 541] width 188 height 36
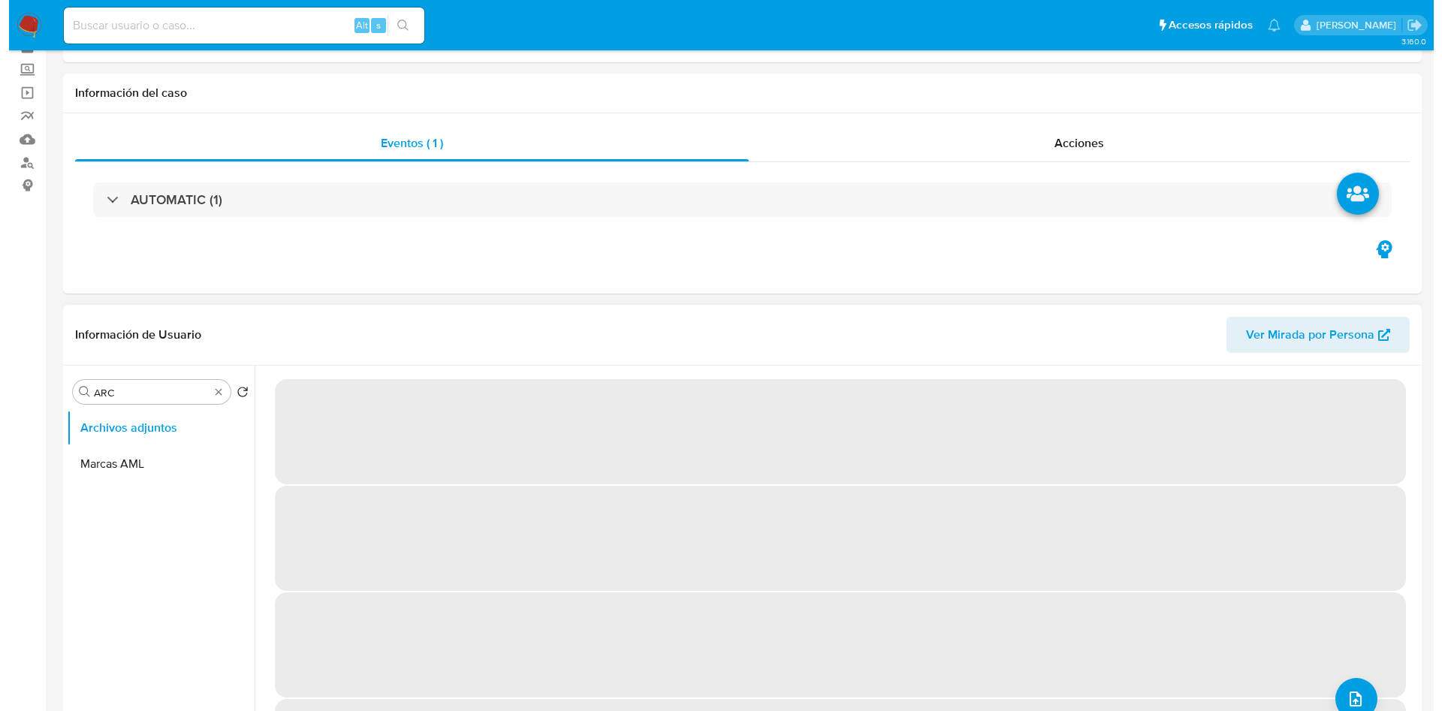
scroll to position [113, 0]
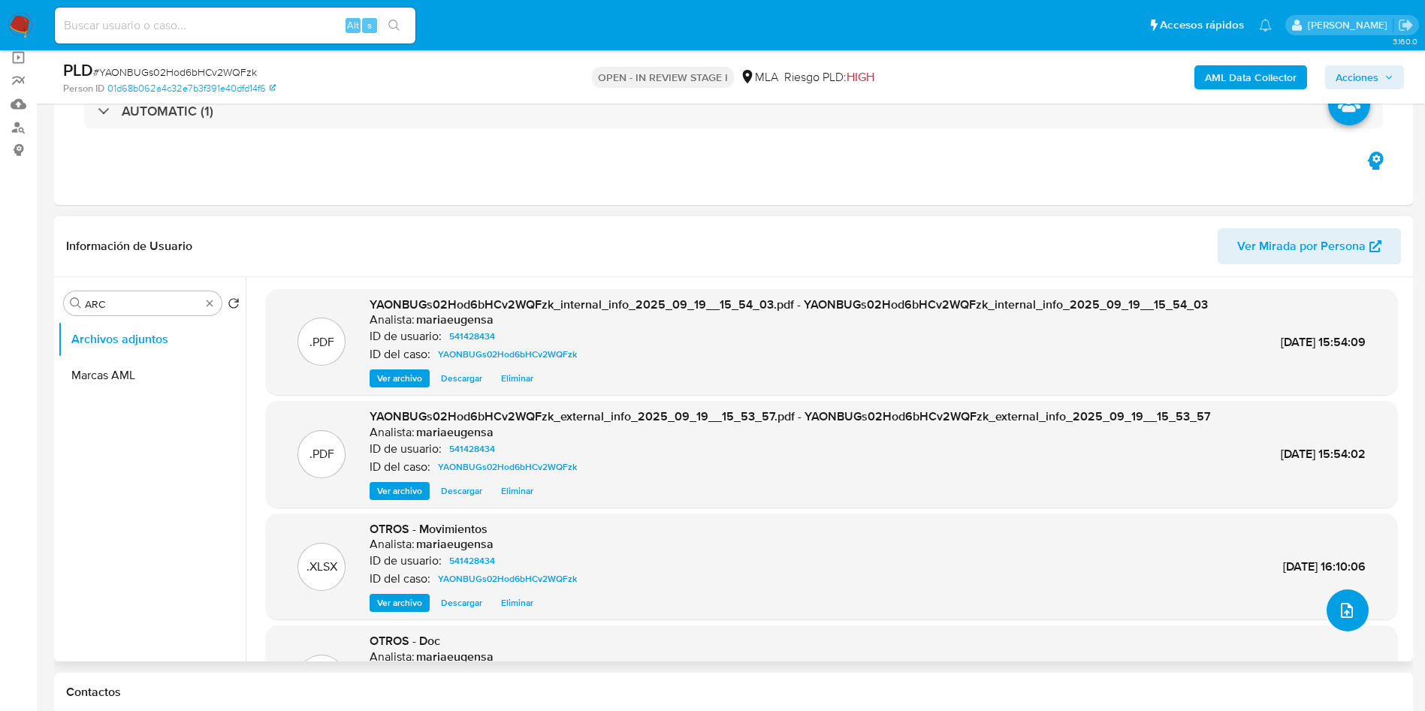
click at [1338, 602] on icon "upload-file" at bounding box center [1347, 611] width 18 height 18
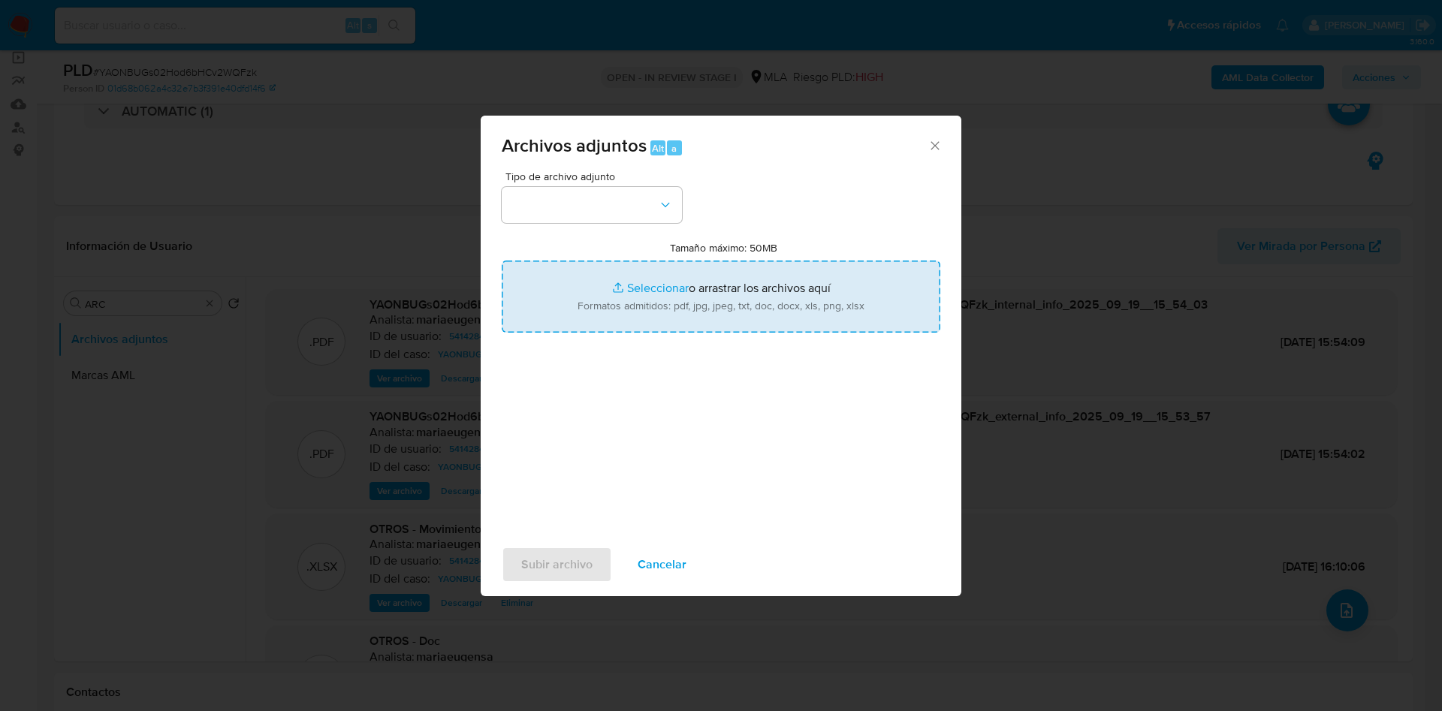
click at [585, 275] on input "Tamaño máximo: 50MB Seleccionar archivos" at bounding box center [721, 297] width 439 height 72
type input "C:\fakepath\Caselog YAONBUGs02Hod6bHCv2WQFzk_2025_08_18_14_33_03.docx"
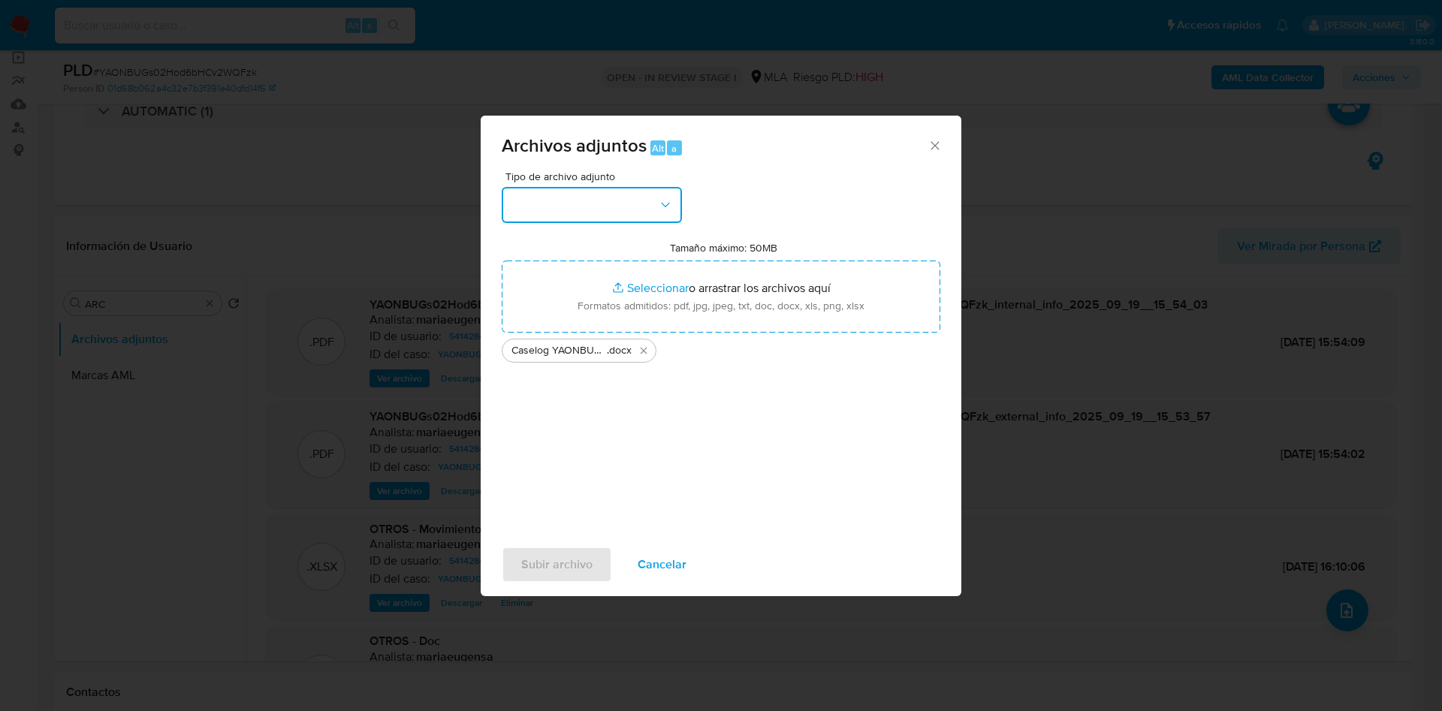
click at [599, 198] on button "button" at bounding box center [592, 205] width 180 height 36
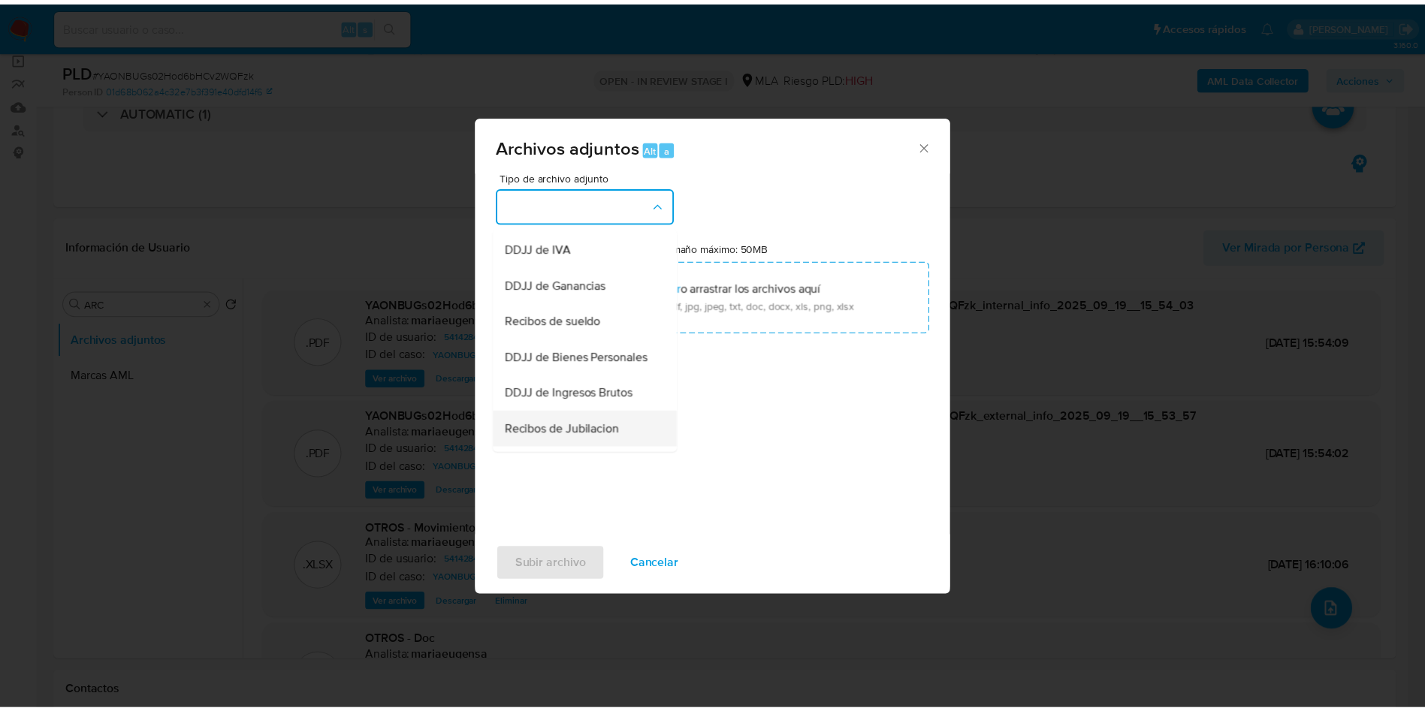
scroll to position [225, 0]
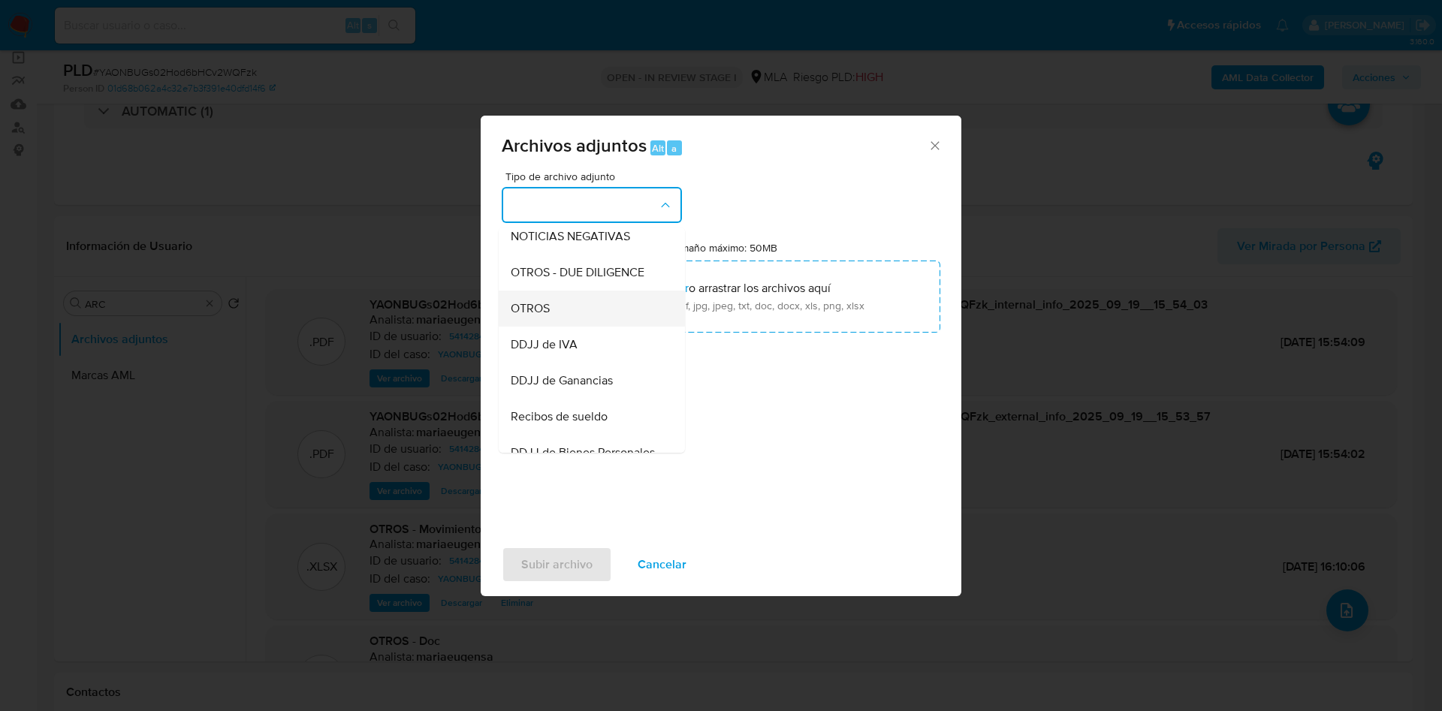
click at [572, 325] on div "OTROS" at bounding box center [587, 309] width 153 height 36
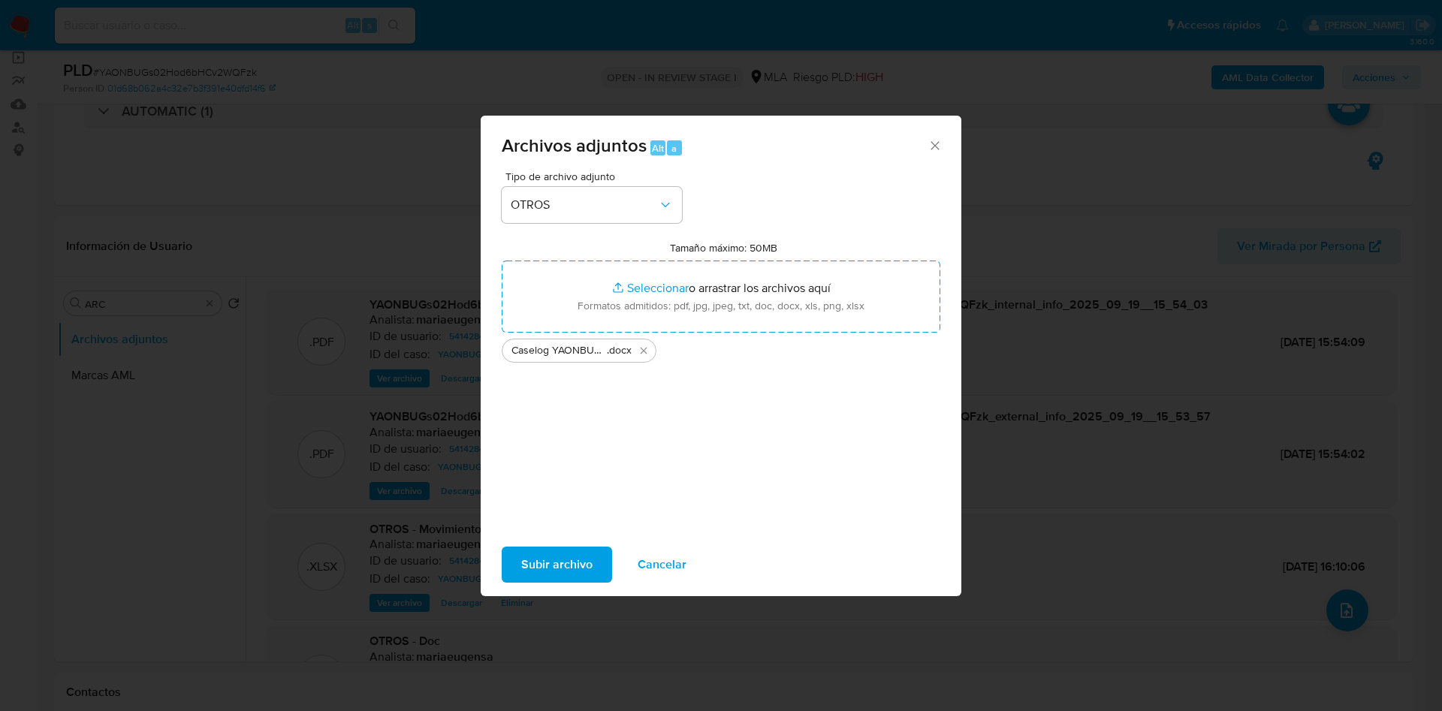
drag, startPoint x: 554, startPoint y: 566, endPoint x: 352, endPoint y: 35, distance: 568.6
click at [553, 567] on span "Subir archivo" at bounding box center [556, 564] width 71 height 33
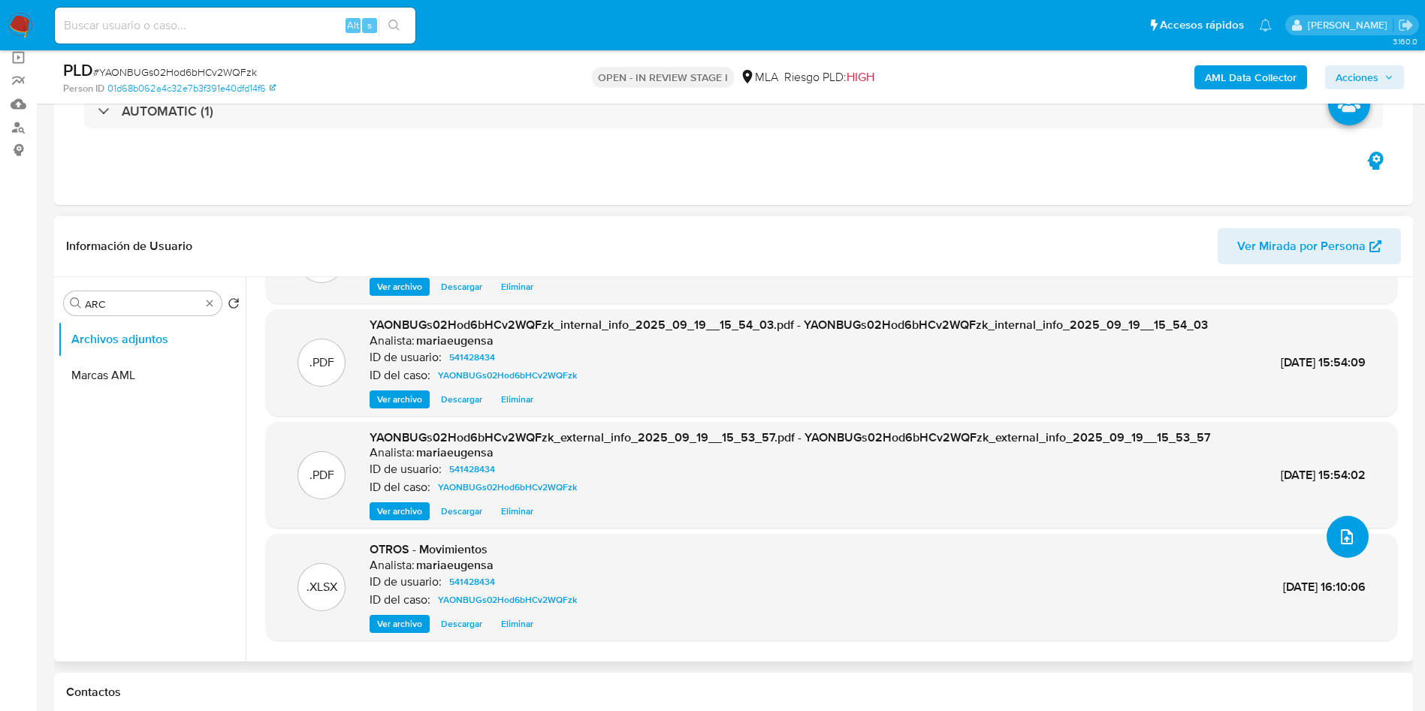
scroll to position [108, 0]
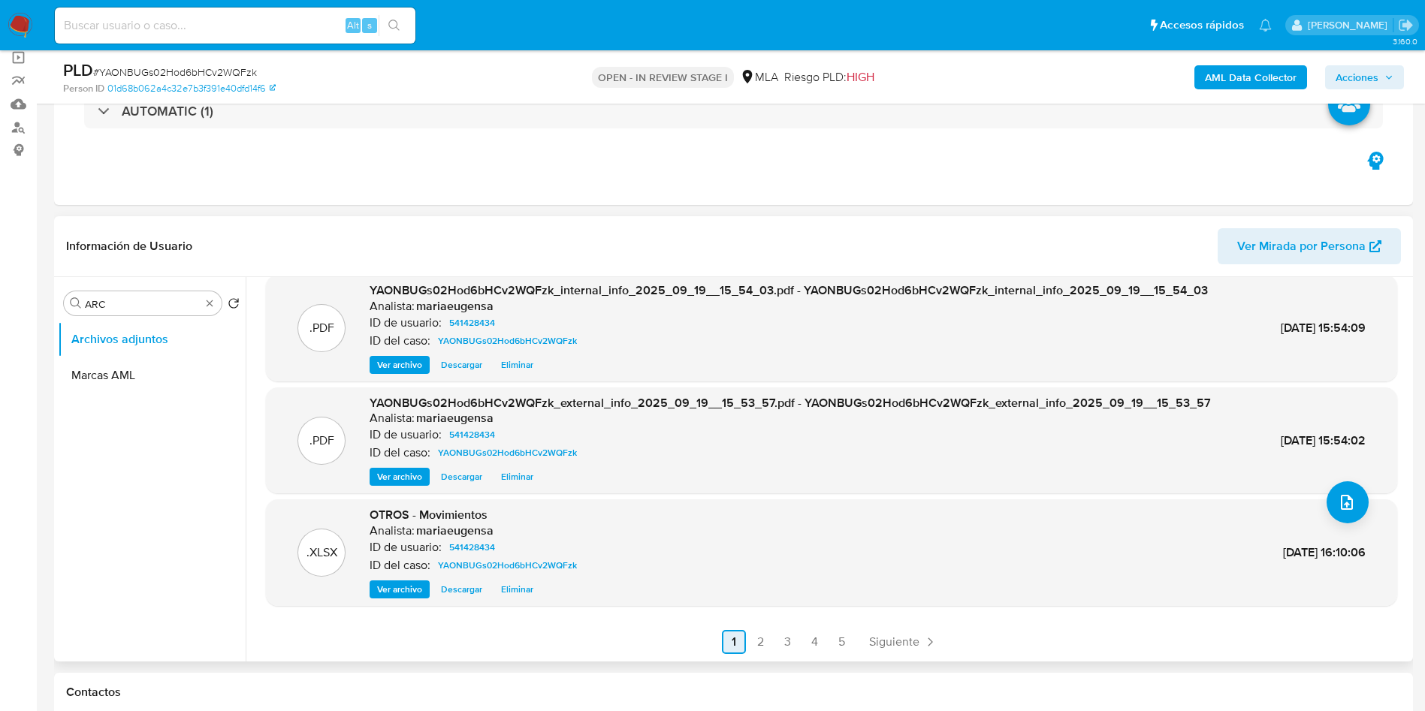
click at [762, 640] on link "2" at bounding box center [761, 642] width 24 height 24
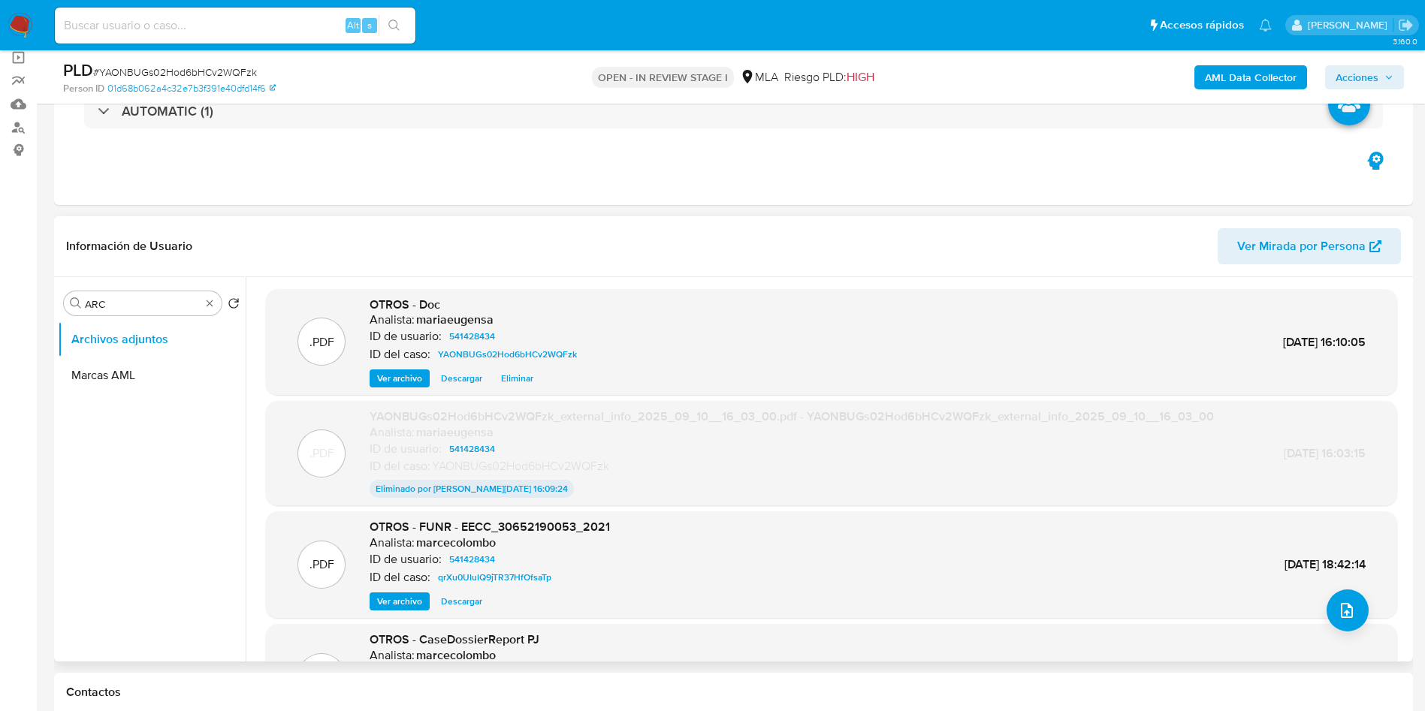
click at [1360, 68] on span "Acciones" at bounding box center [1356, 77] width 43 height 24
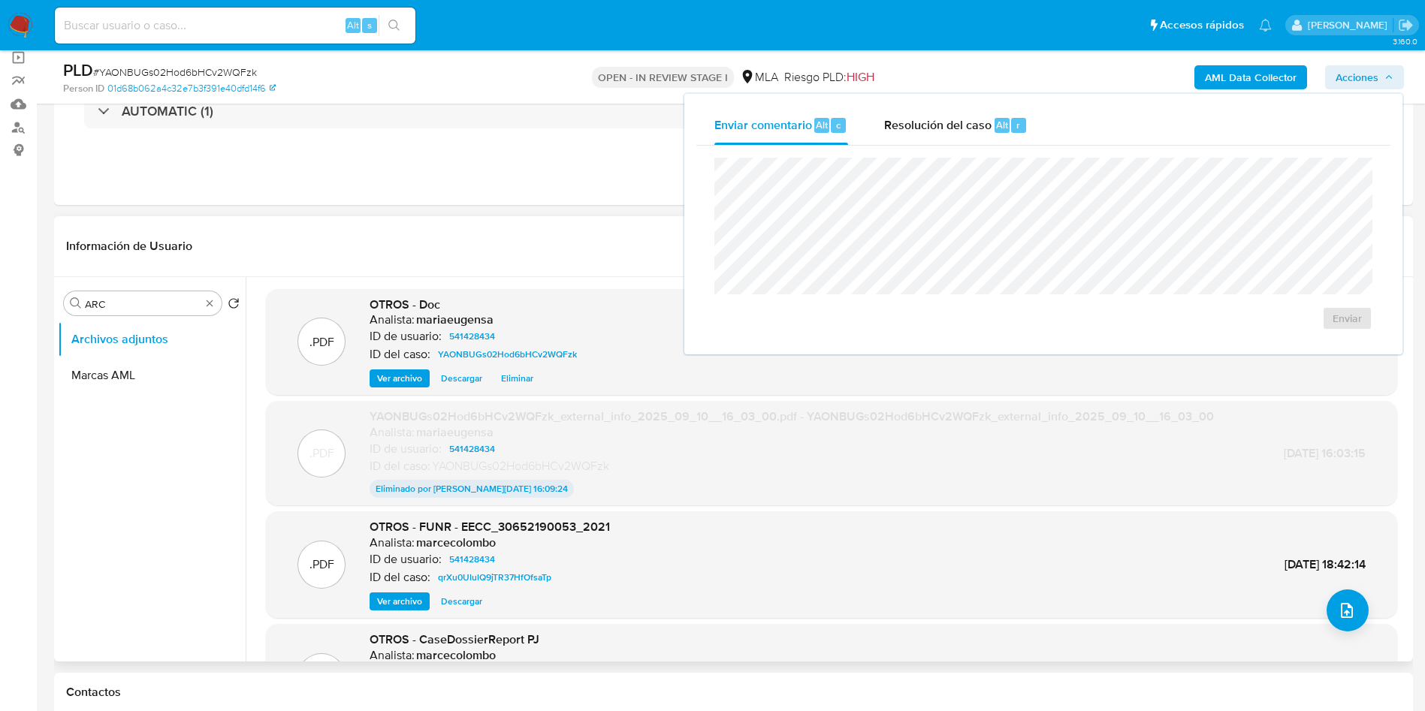
drag, startPoint x: 1009, startPoint y: 134, endPoint x: 1005, endPoint y: 154, distance: 19.9
click at [1008, 134] on div "Resolución del caso Alt r" at bounding box center [955, 125] width 143 height 39
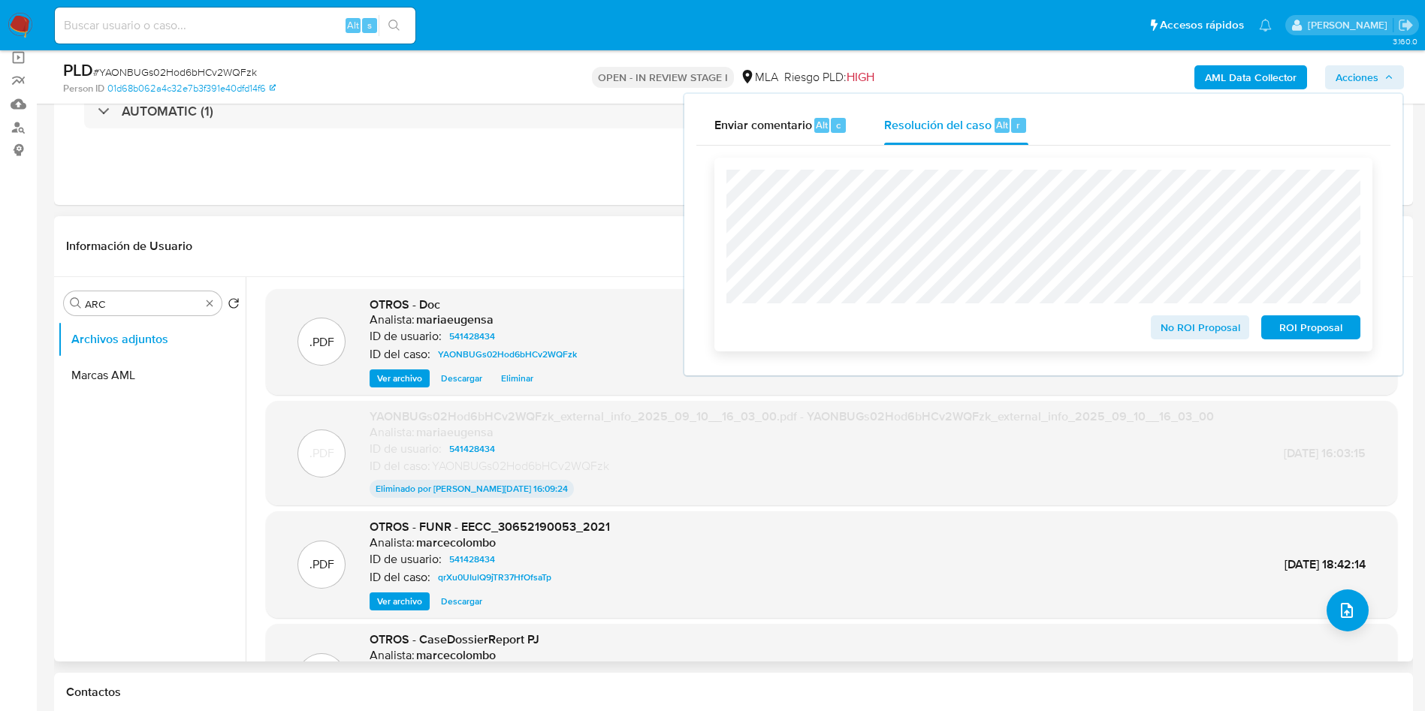
click at [735, 163] on div "No ROI Proposal ROI Proposal" at bounding box center [1043, 255] width 658 height 194
click at [1168, 329] on span "No ROI Proposal" at bounding box center [1200, 327] width 78 height 21
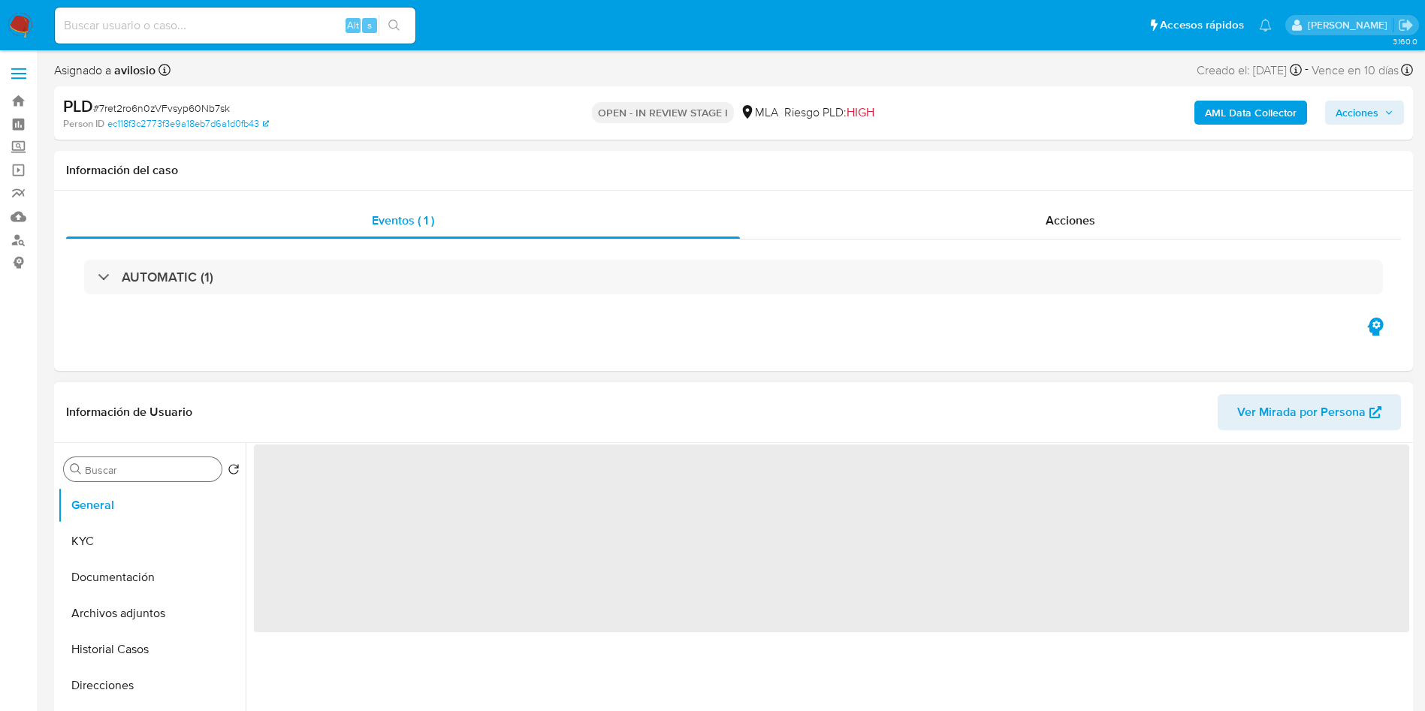
select select "10"
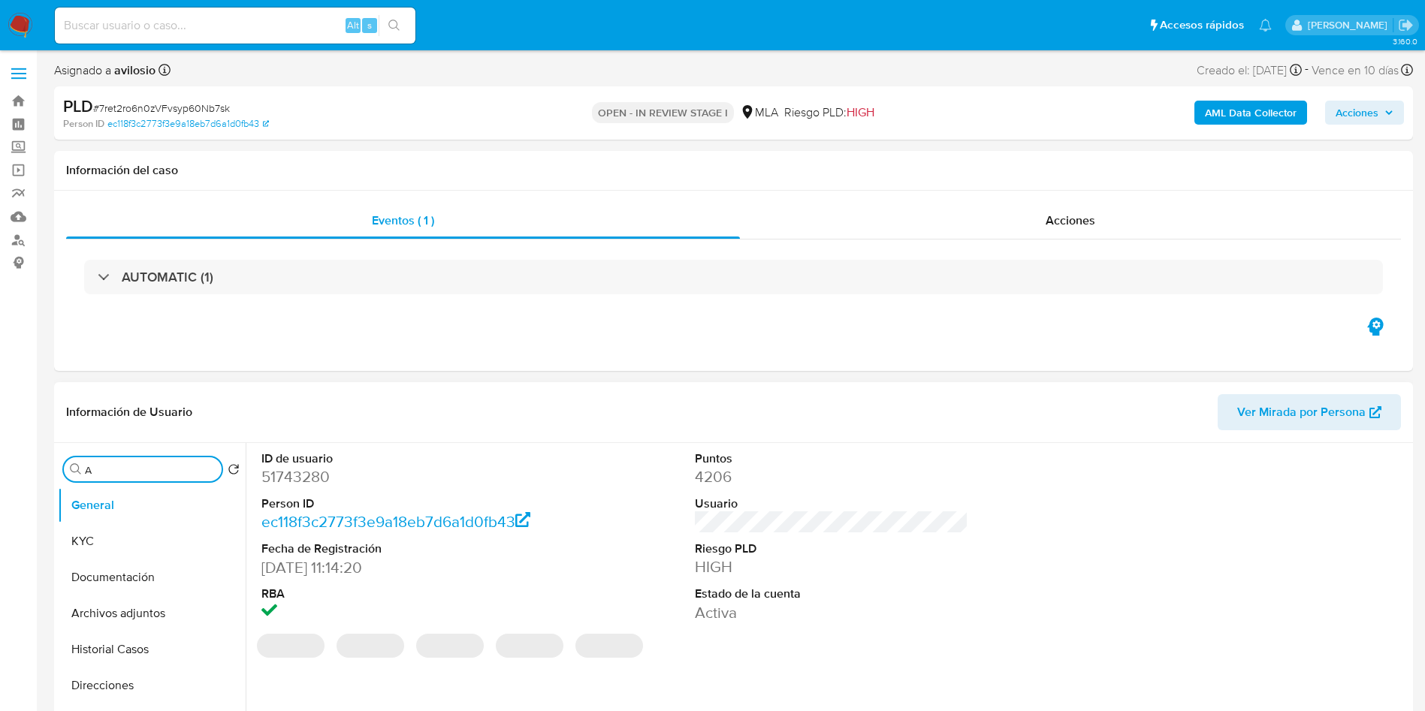
click at [177, 471] on input "A" at bounding box center [150, 470] width 131 height 14
type input "ARC"
click at [163, 545] on button "Archivos adjuntos" at bounding box center [146, 541] width 176 height 36
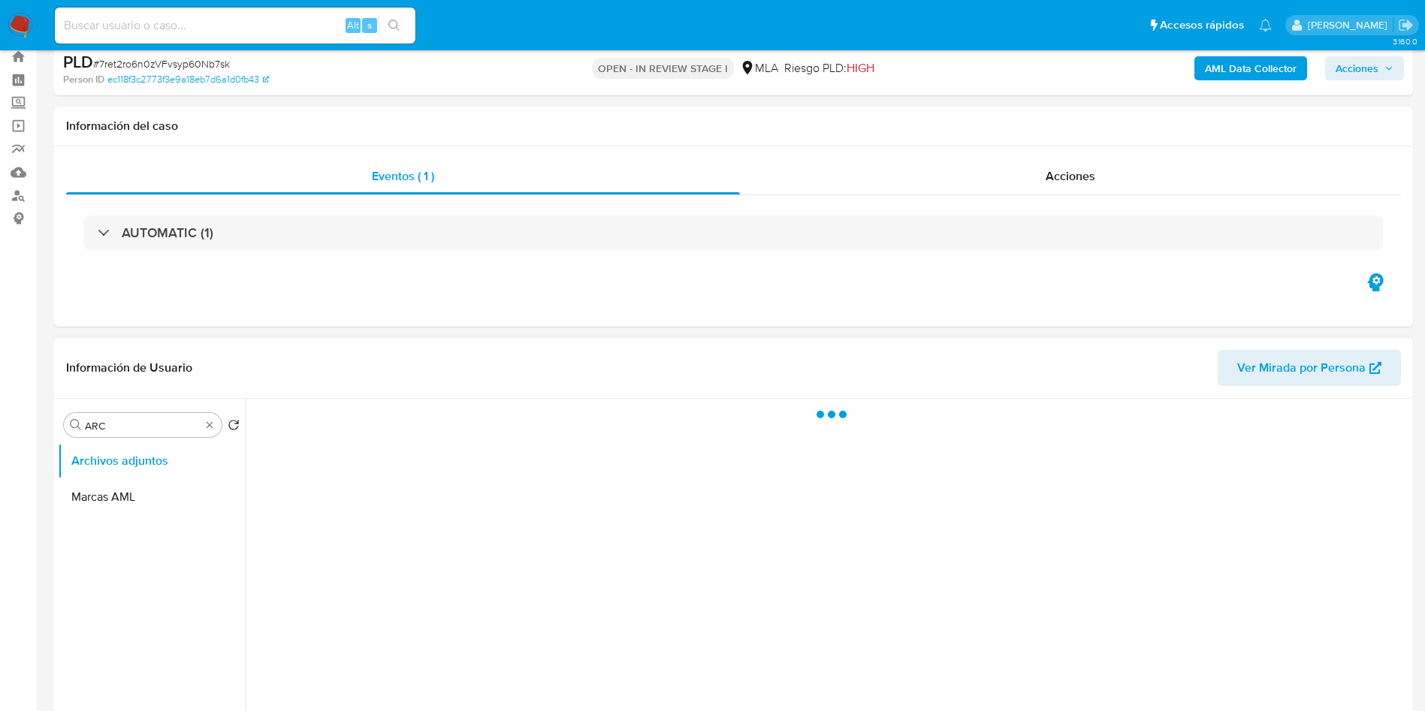
scroll to position [113, 0]
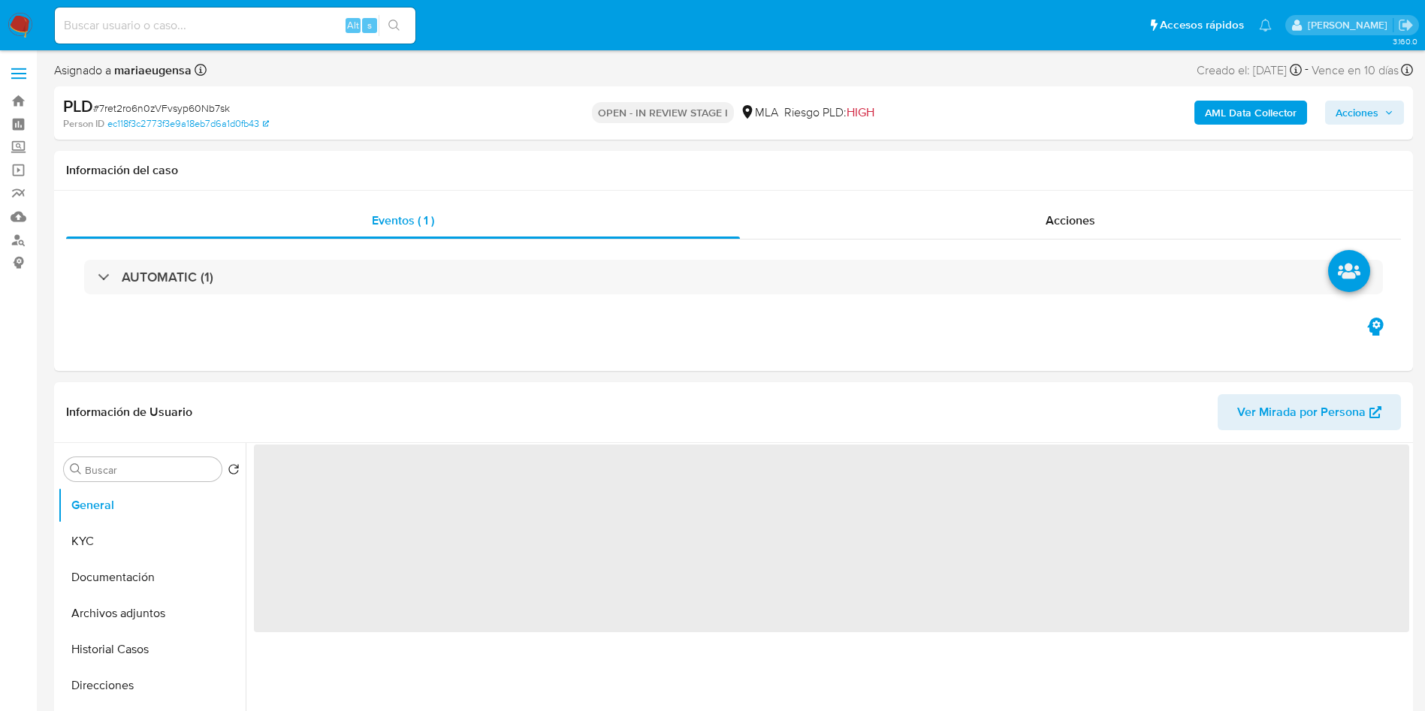
select select "10"
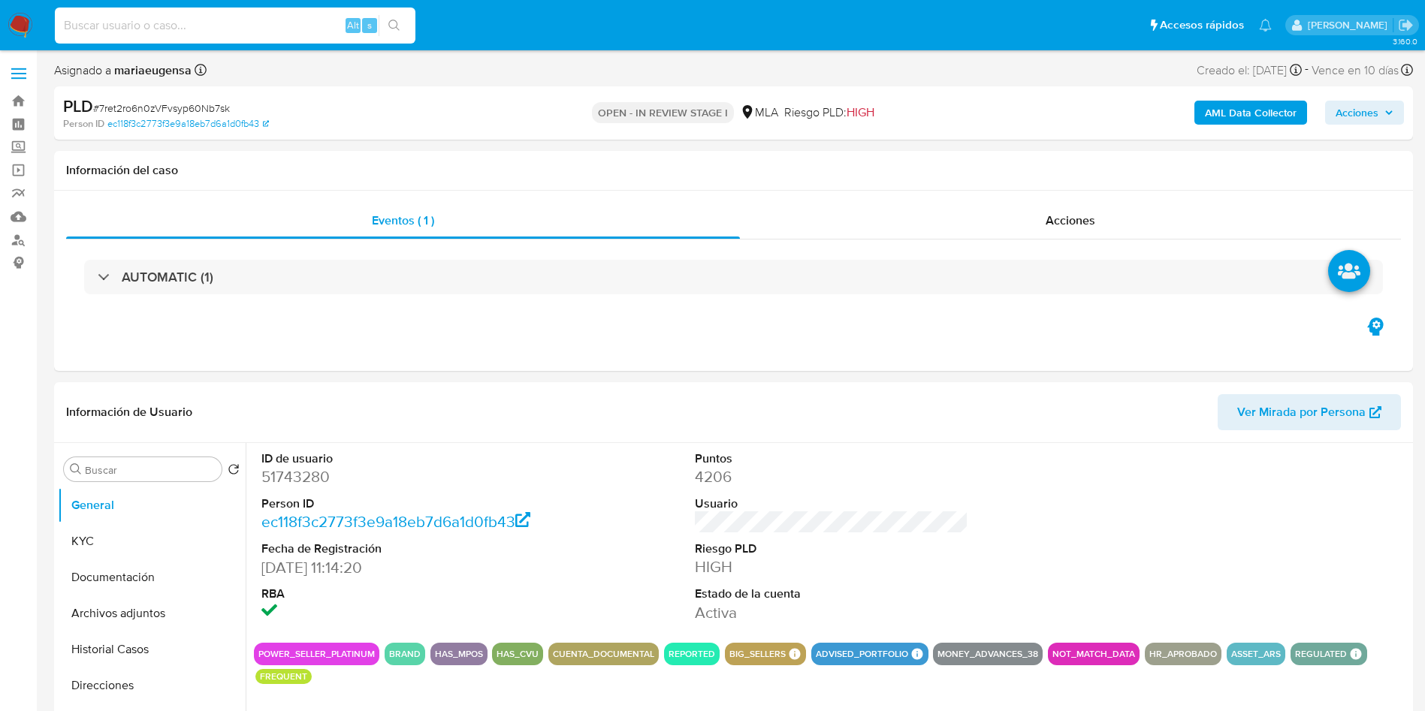
click at [245, 25] on input at bounding box center [235, 26] width 361 height 20
click at [109, 477] on div "Buscar" at bounding box center [143, 469] width 158 height 24
click at [139, 466] on input "Buscar" at bounding box center [150, 470] width 131 height 14
type input "arc"
click at [146, 526] on button "Archivos adjuntos" at bounding box center [146, 541] width 176 height 36
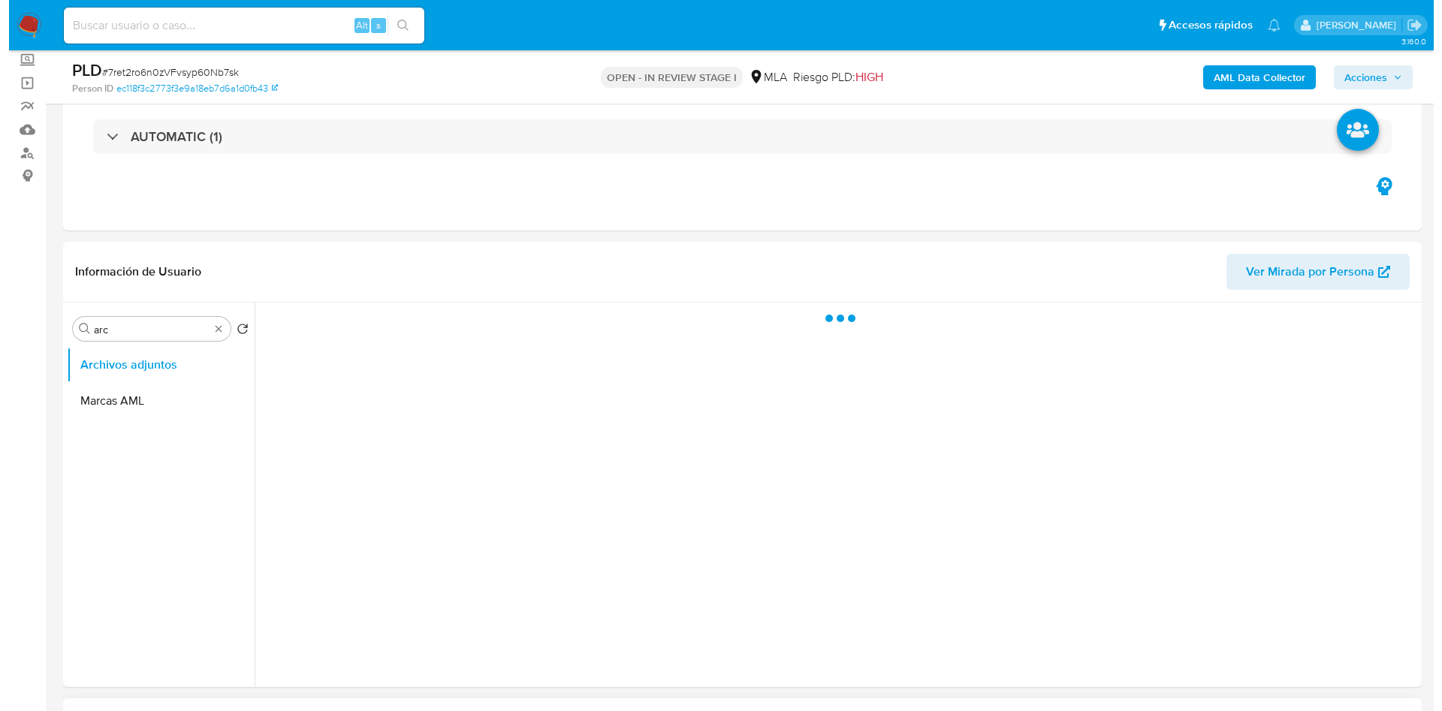
scroll to position [225, 0]
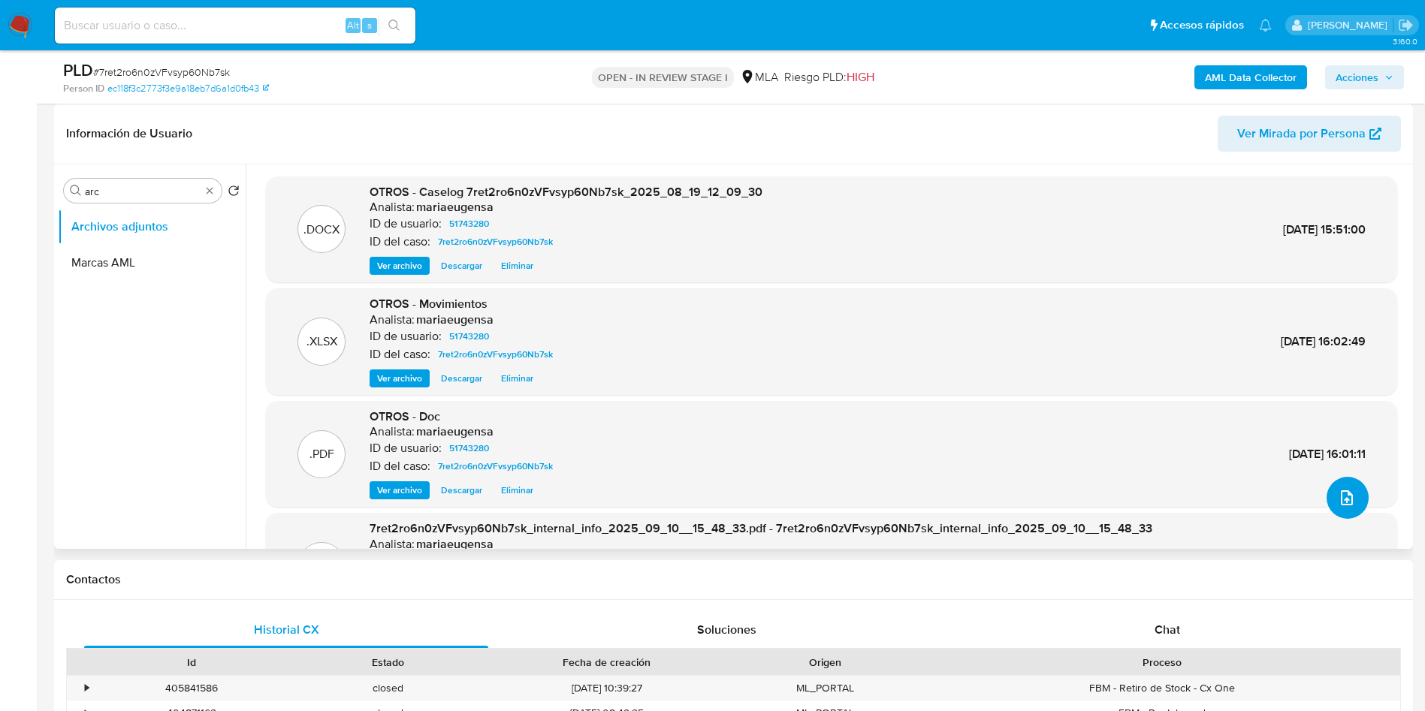
click at [1348, 501] on icon "upload-file" at bounding box center [1347, 498] width 18 height 18
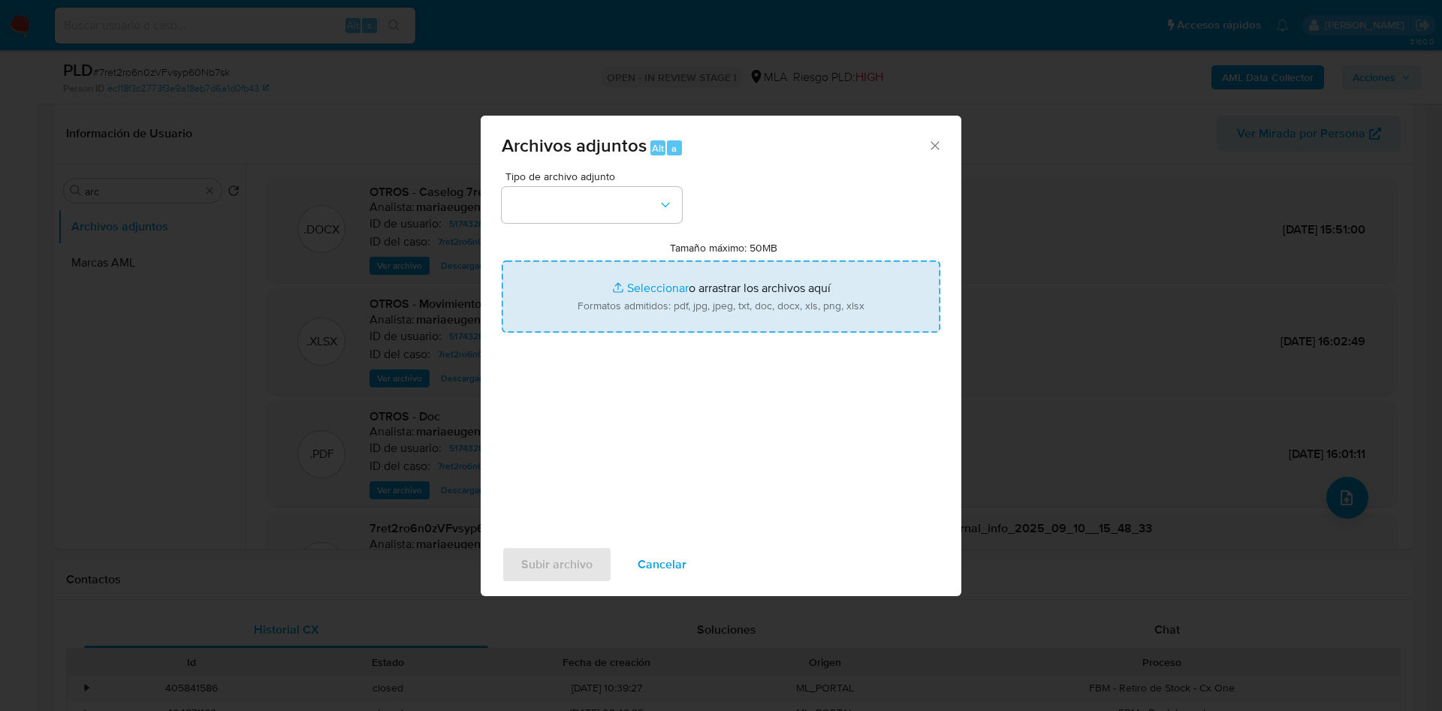
click at [701, 303] on input "Tamaño máximo: 50MB Seleccionar archivos" at bounding box center [721, 297] width 439 height 72
type input "C:\fakepath\Caselog 7ret2ro6n0zVFvsyp60Nb7sk_2025_08_19_12_09_30 - V2.docx"
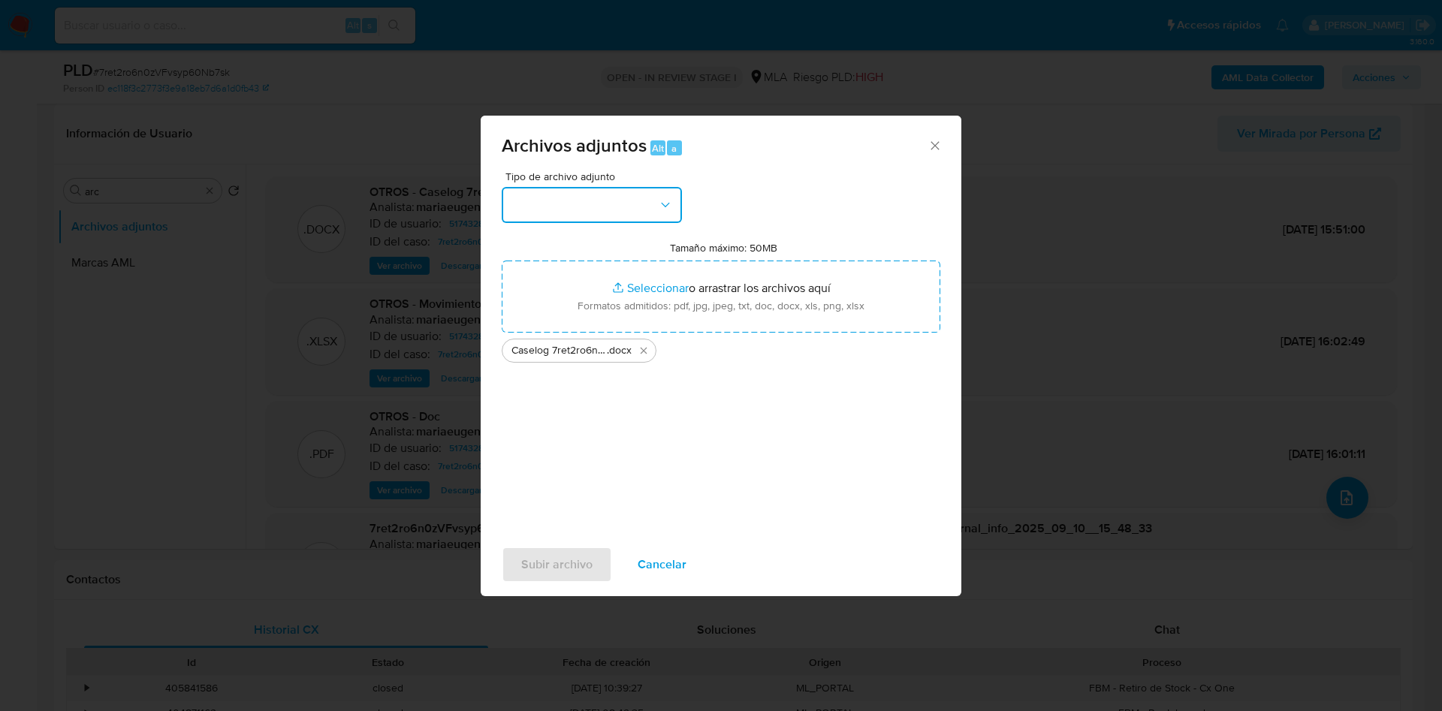
click at [551, 215] on button "button" at bounding box center [592, 205] width 180 height 36
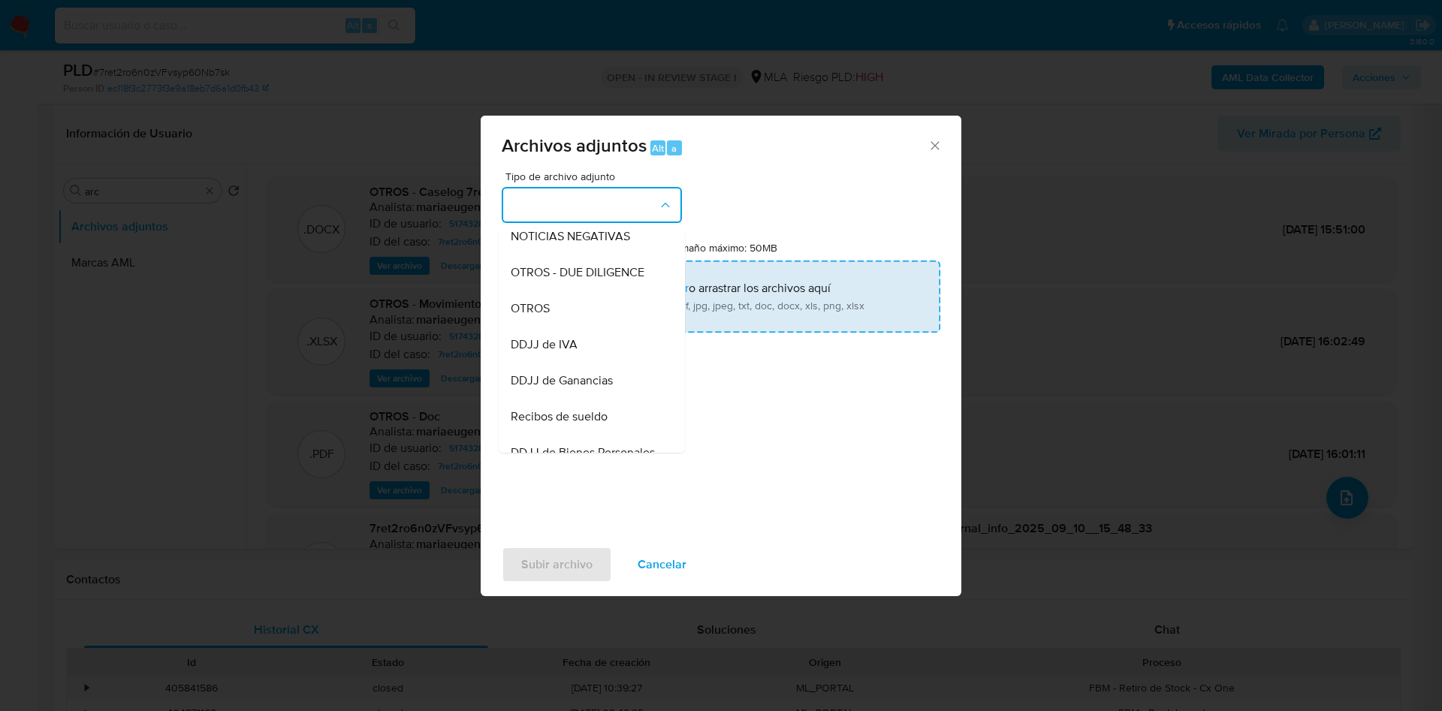
drag, startPoint x: 554, startPoint y: 319, endPoint x: 553, endPoint y: 331, distance: 12.0
click at [554, 318] on div "OTROS" at bounding box center [587, 309] width 153 height 36
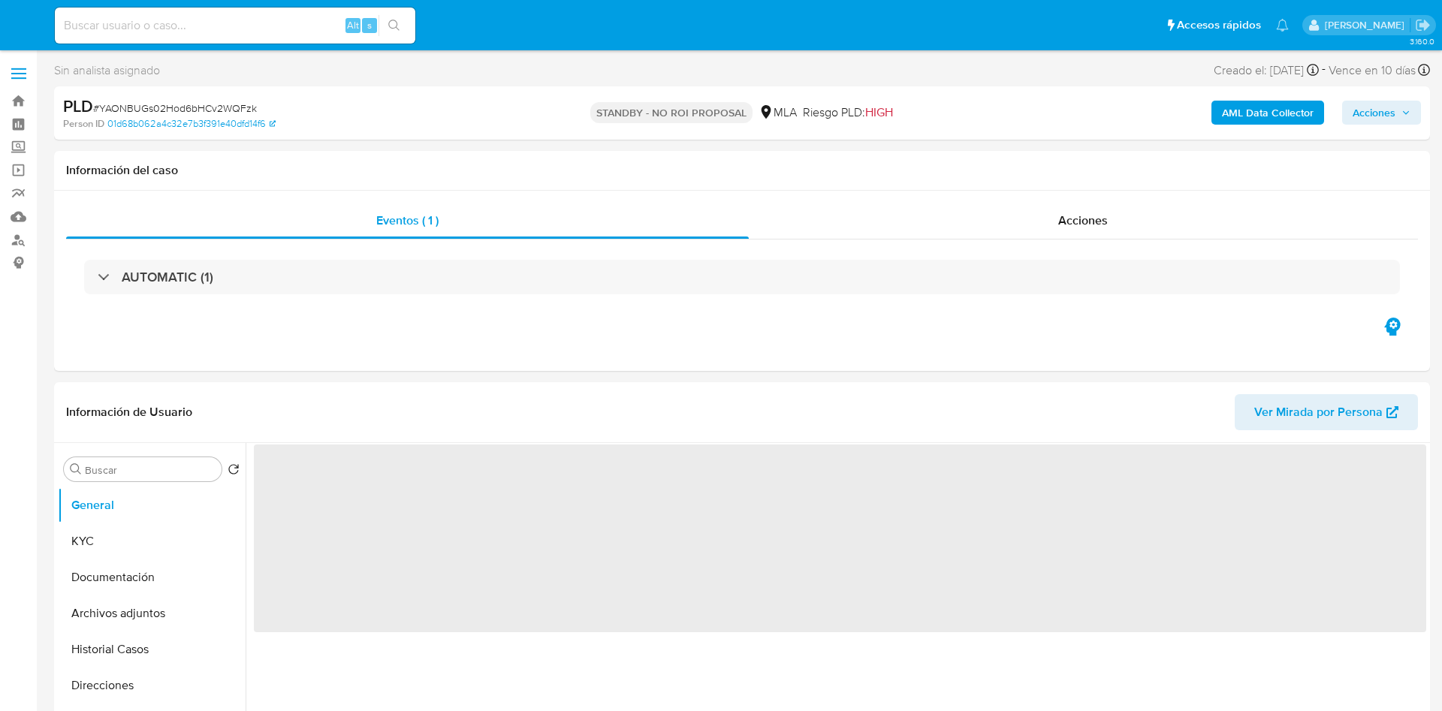
select select "10"
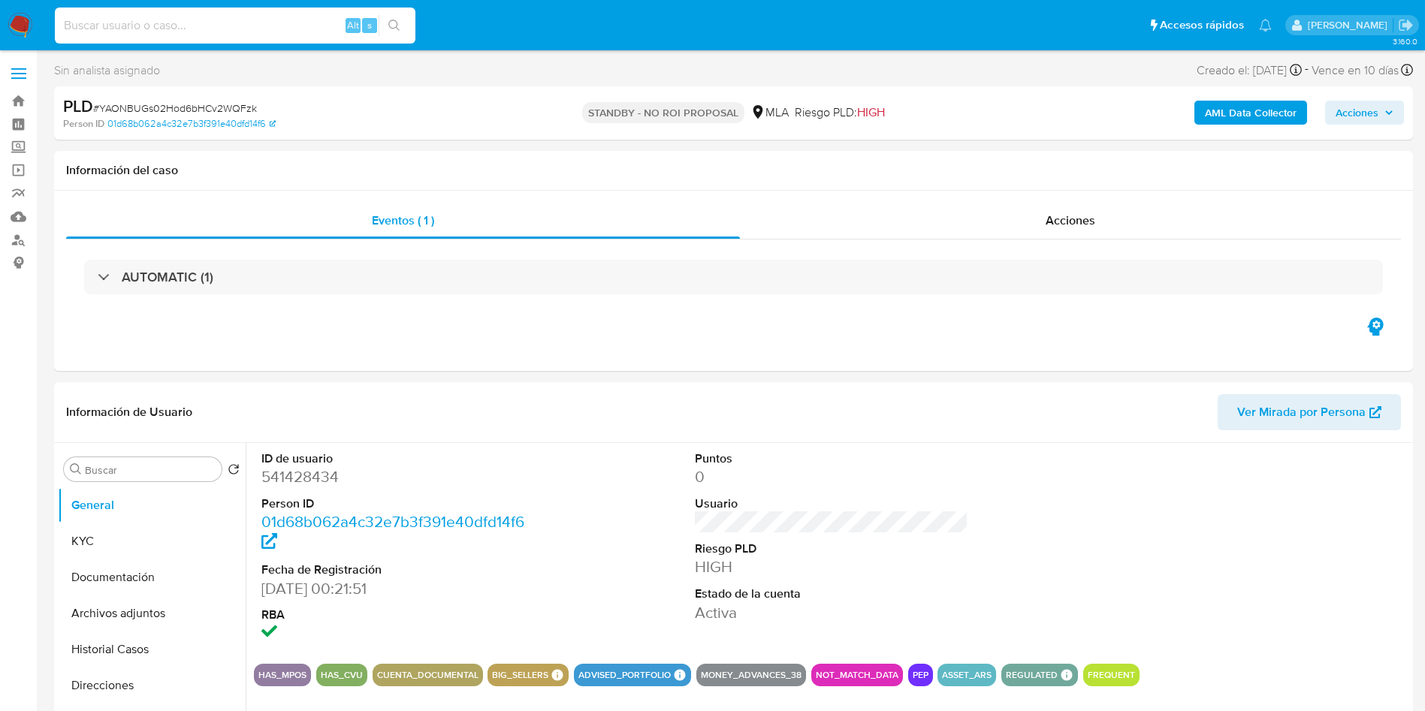
click at [224, 18] on input at bounding box center [235, 26] width 361 height 20
paste input "xTysXDD9PqrBVdFZHQtme2a3"
type input "xTysXDD9PqrBVdFZHQtme2a3"
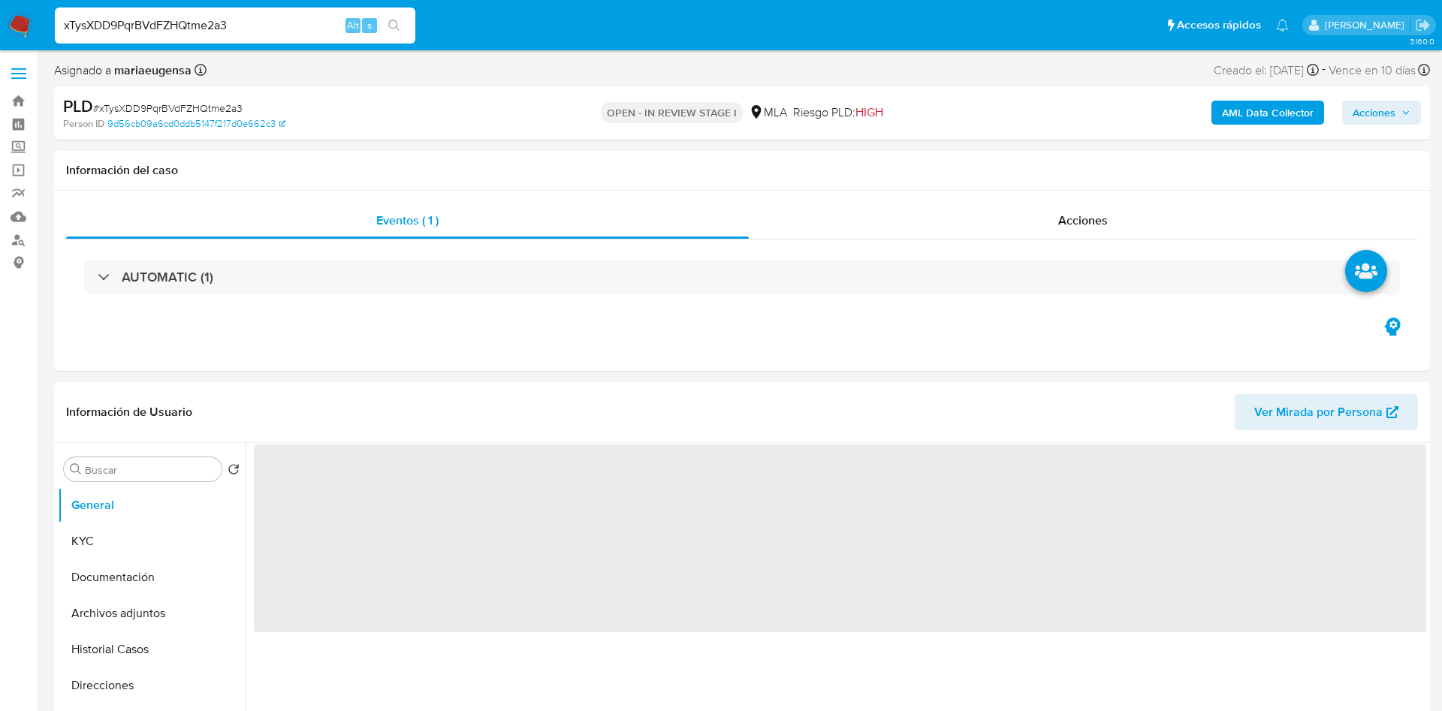
select select "10"
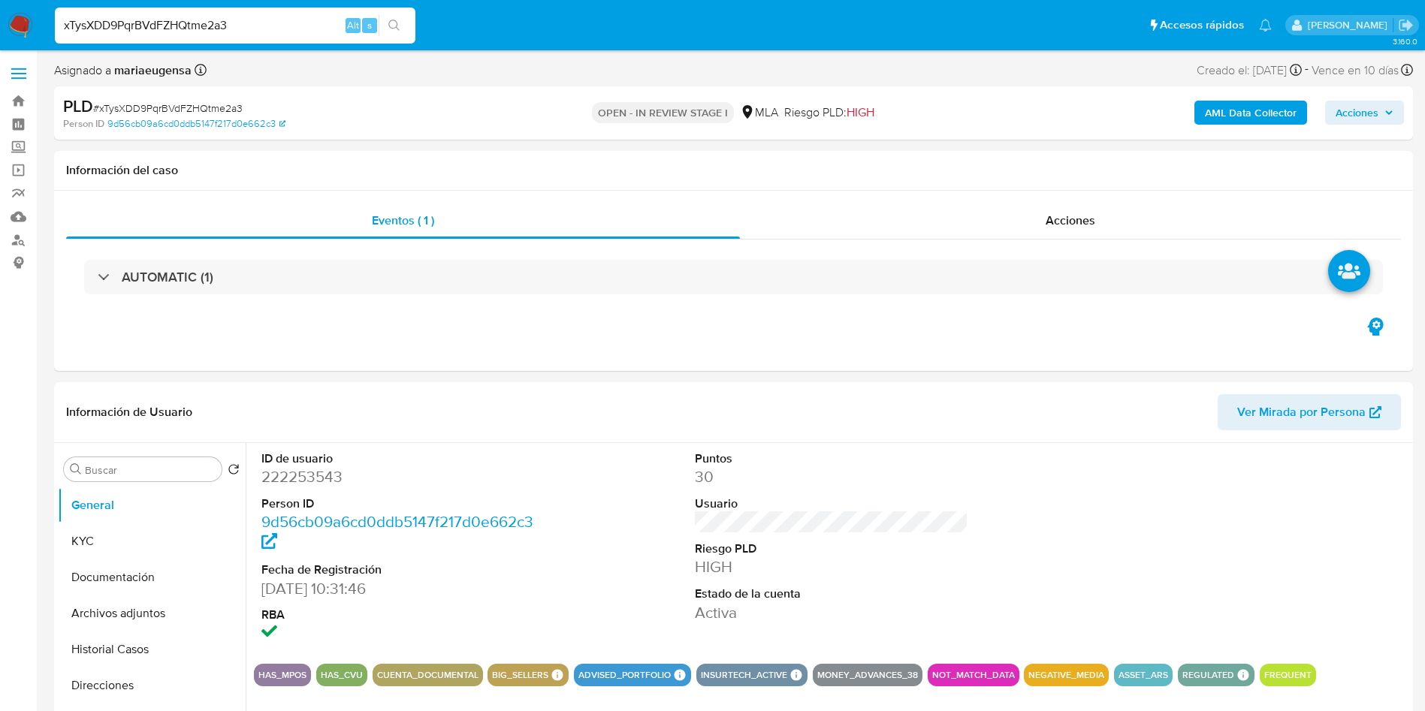
click at [267, 23] on input "xTysXDD9PqrBVdFZHQtme2a3" at bounding box center [235, 26] width 361 height 20
click at [209, 22] on input "xTysXDD9PqrBVdFZHQtme2a3" at bounding box center [235, 26] width 361 height 20
click at [270, 29] on input "xTysXDD9PqrBVdFZHQtme2a3" at bounding box center [235, 26] width 361 height 20
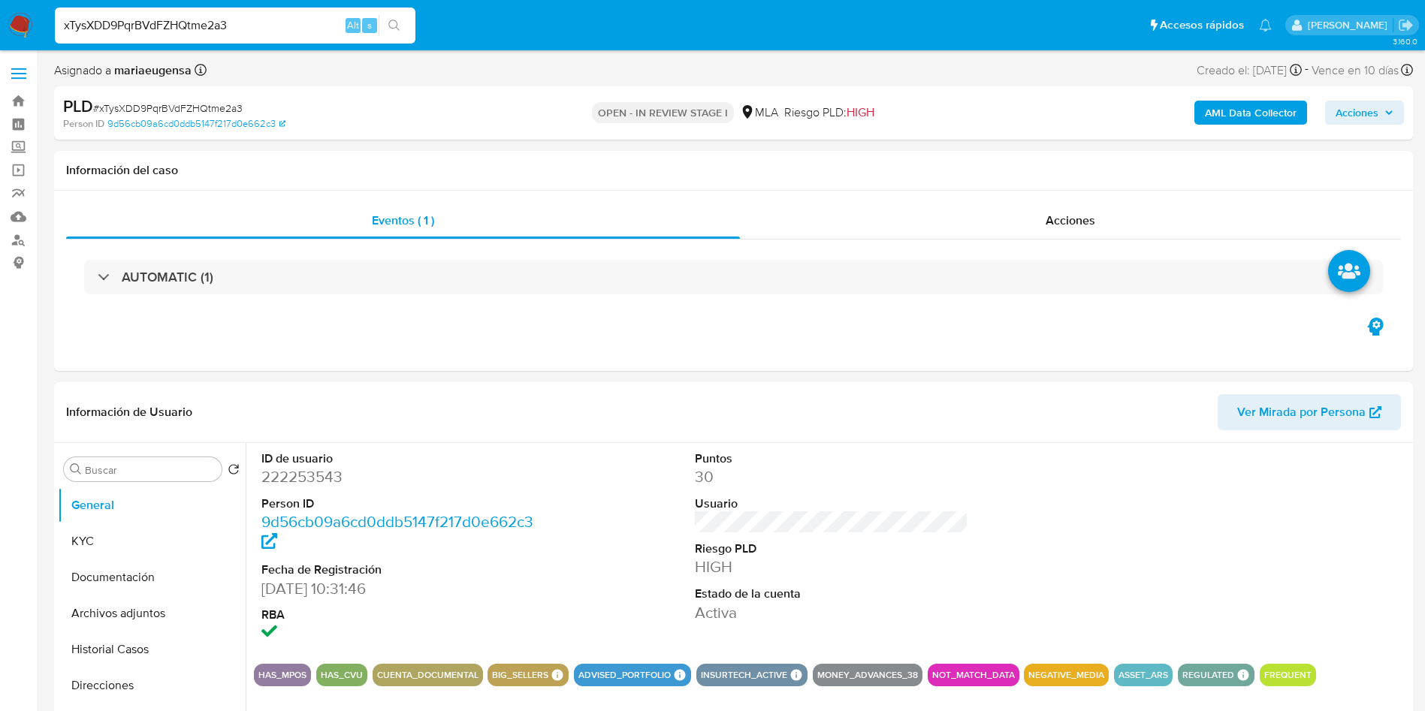
click at [270, 29] on input "xTysXDD9PqrBVdFZHQtme2a3" at bounding box center [235, 26] width 361 height 20
paste input "vsIZMYnFjl3J6CRXlAmF9JPj"
type input "vsIZMYnFjl3J6CRXlAmF9JPj"
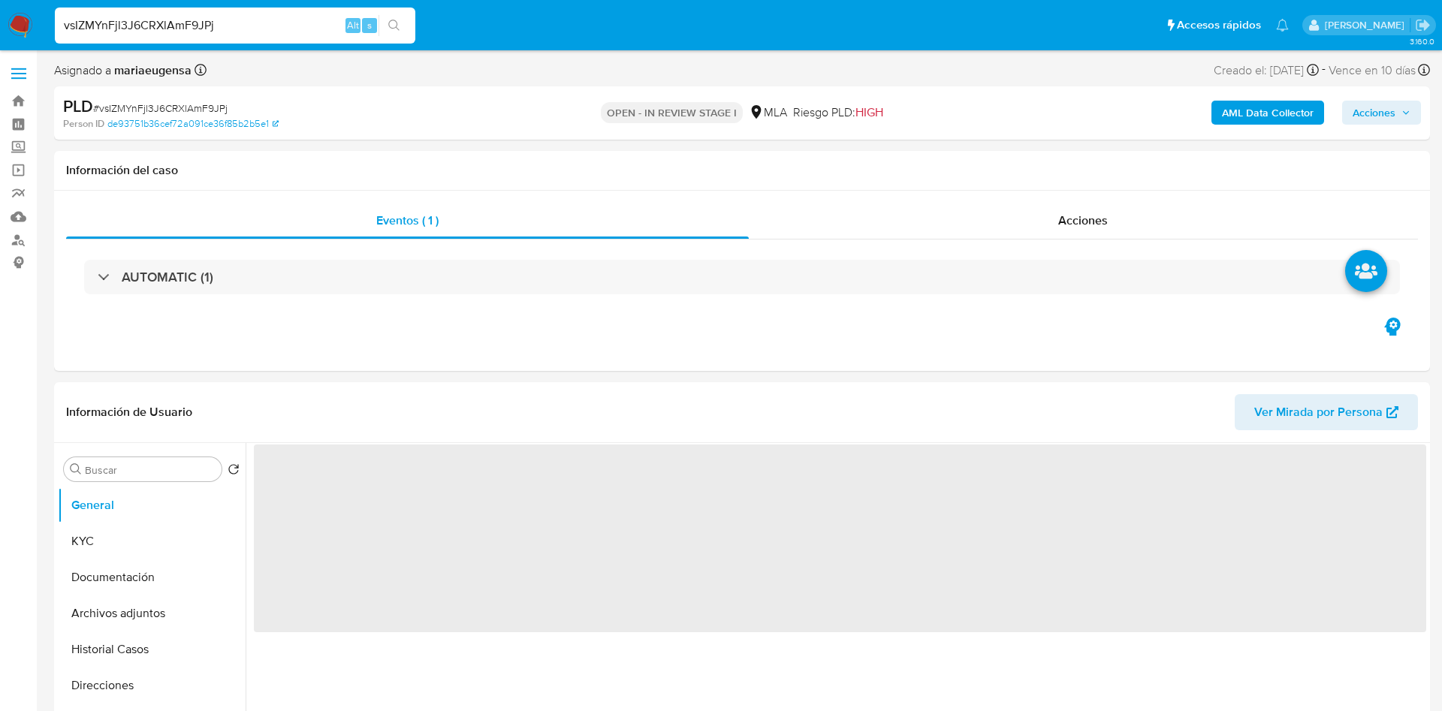
select select "10"
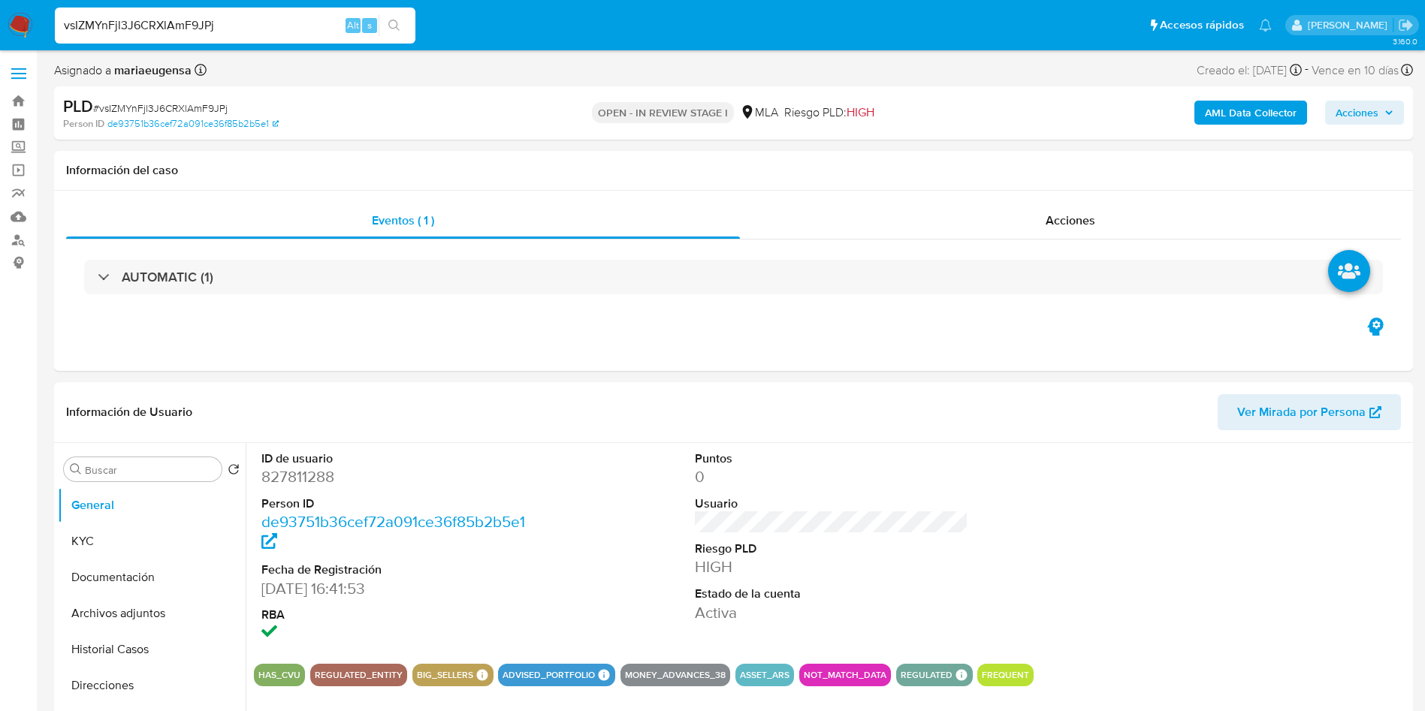
click at [149, 101] on span "# vsIZMYnFjl3J6CRXlAmF9JPj" at bounding box center [160, 108] width 134 height 15
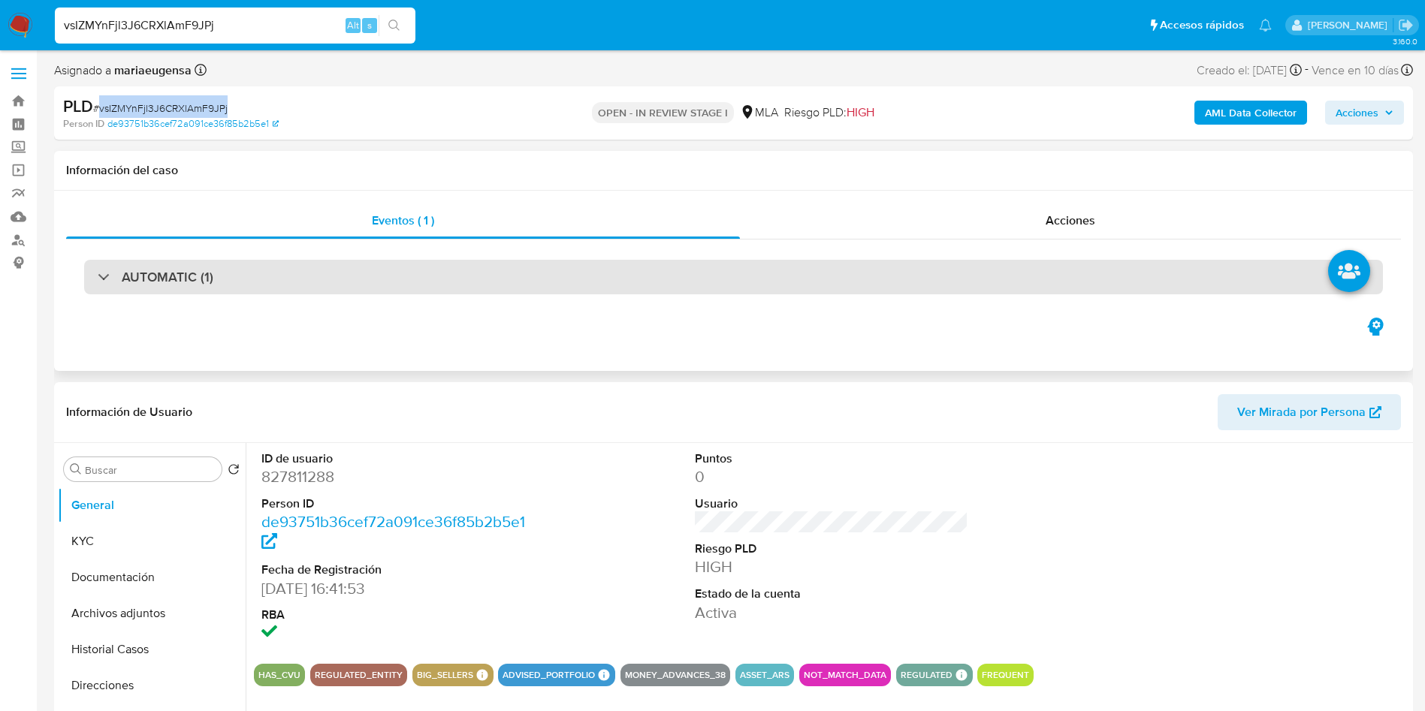
copy span "vsIZMYnFjl3J6CRXlAmF9JPj"
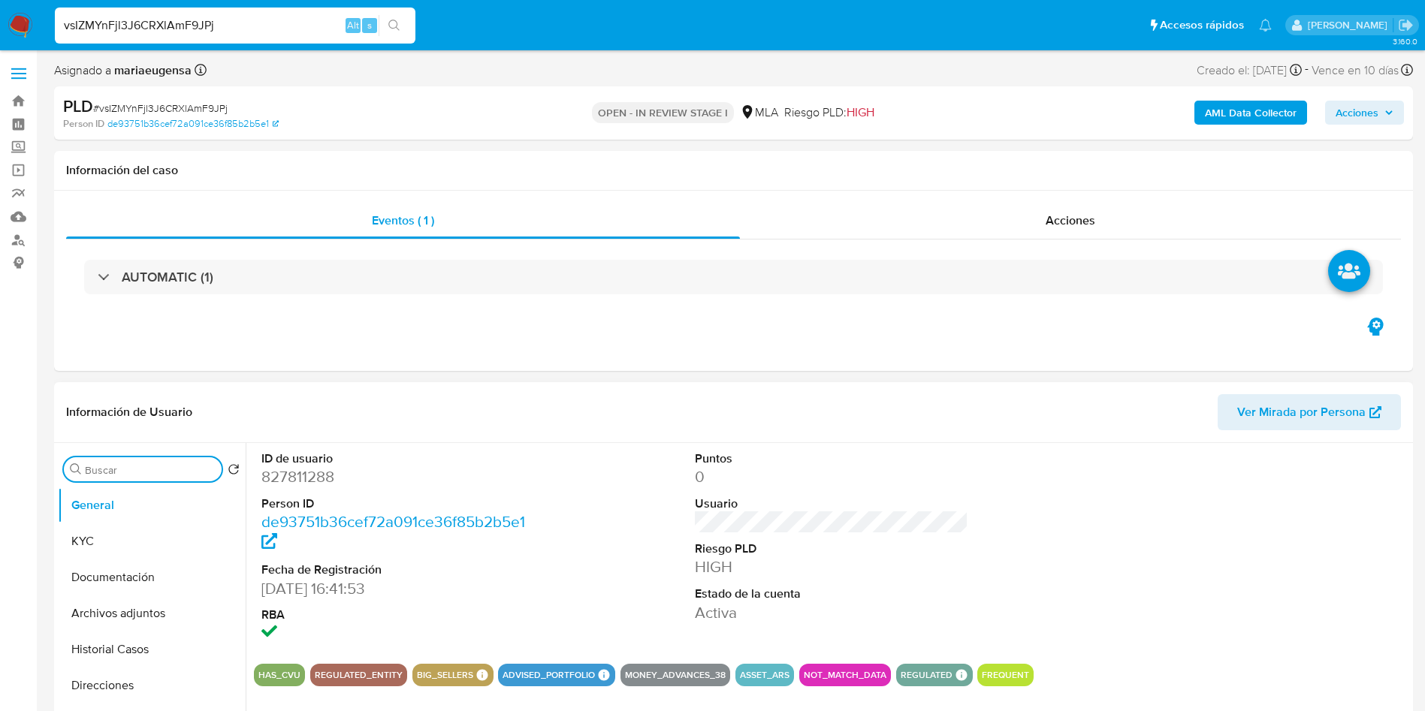
click at [140, 464] on input "Buscar" at bounding box center [150, 470] width 131 height 14
type input "arc"
click at [121, 541] on button "Archivos adjuntos" at bounding box center [146, 541] width 176 height 36
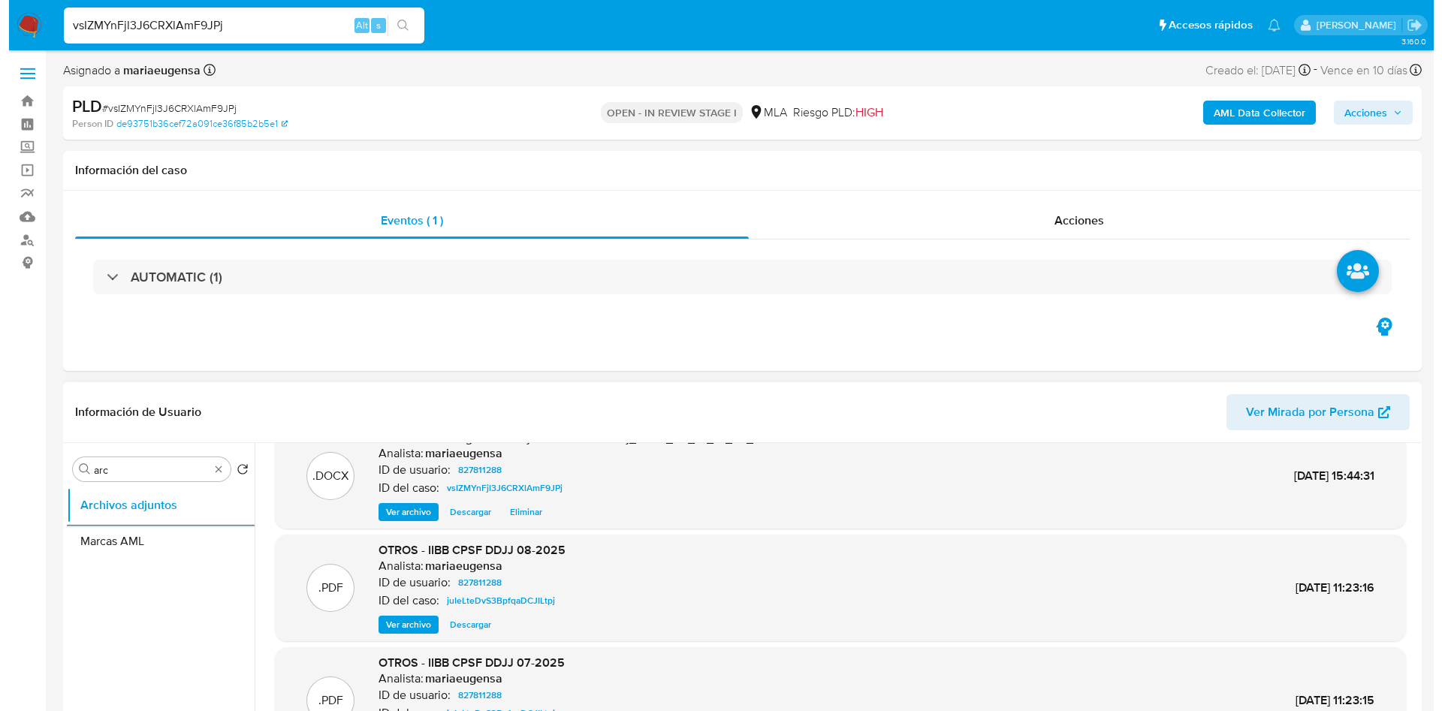
scroll to position [113, 0]
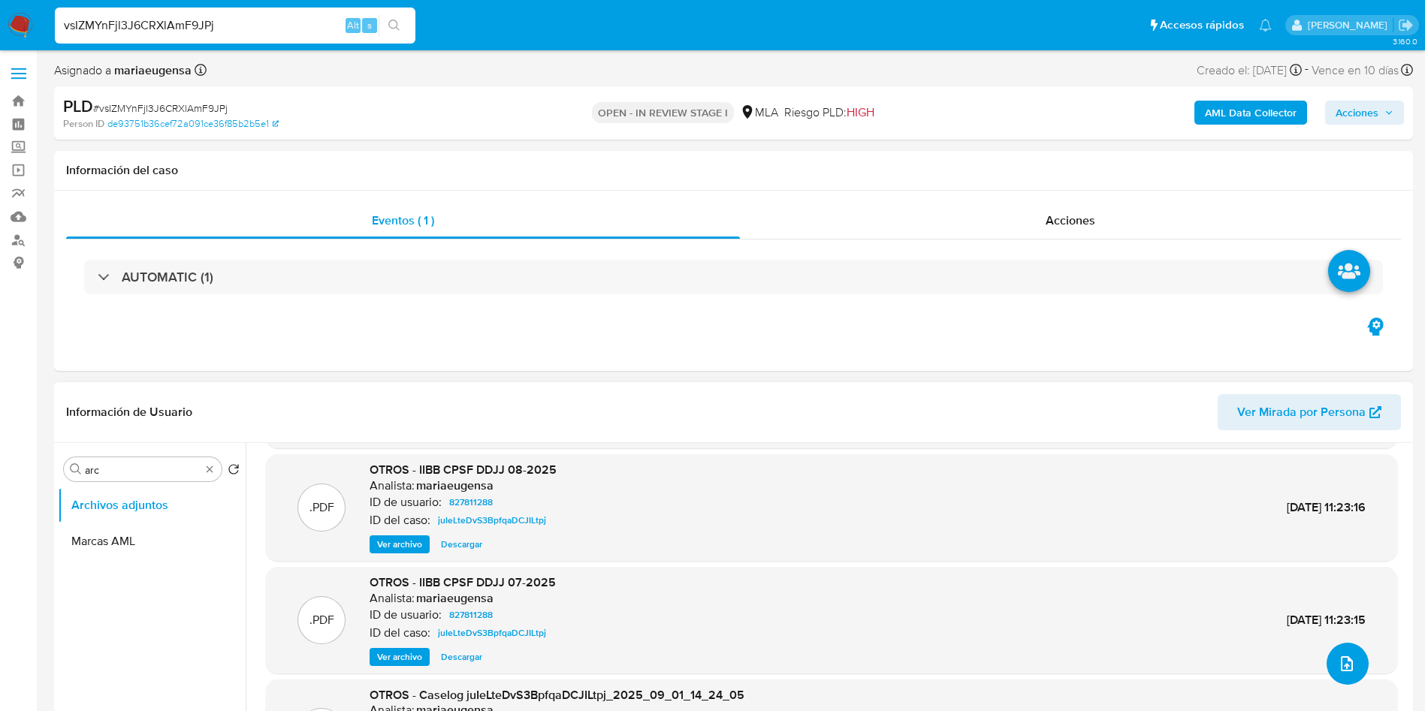
click at [1354, 663] on button "upload-file" at bounding box center [1347, 664] width 42 height 42
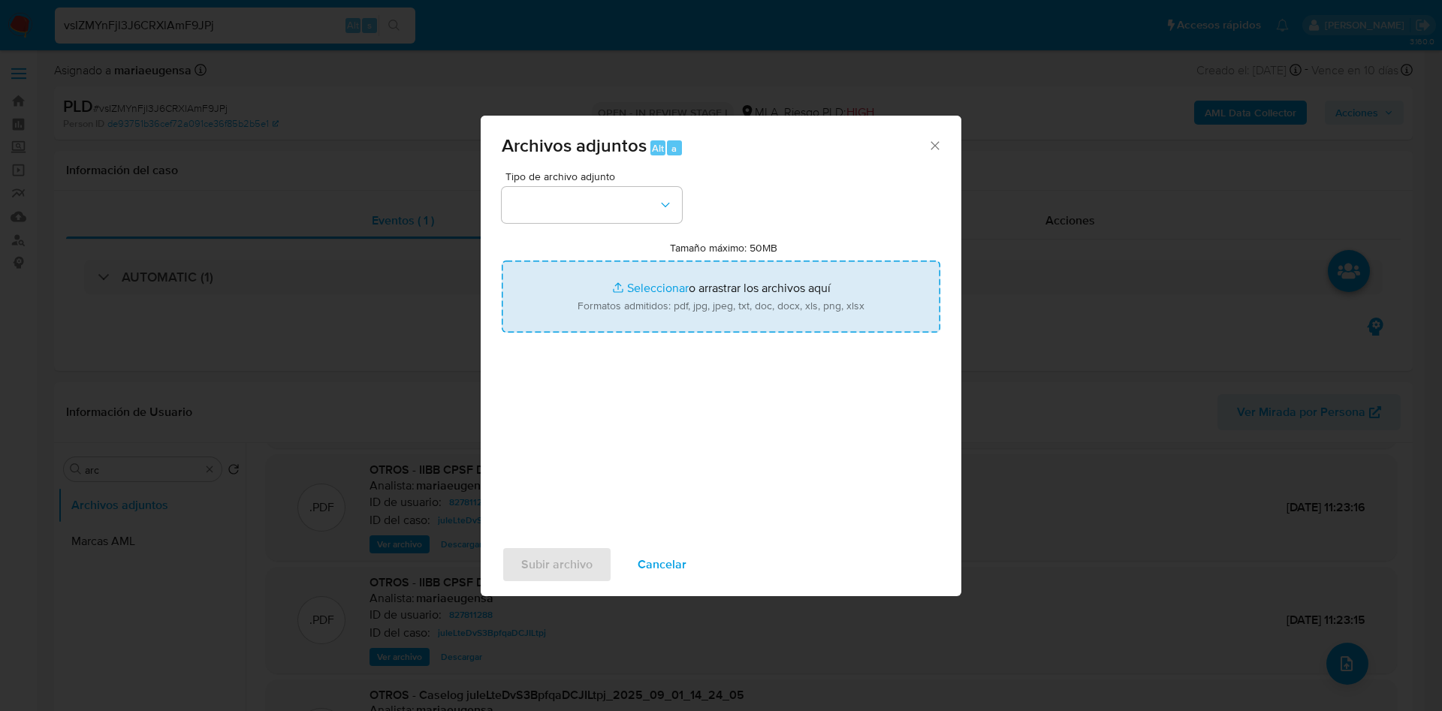
click at [750, 312] on input "Tamaño máximo: 50MB Seleccionar archivos" at bounding box center [721, 297] width 439 height 72
type input "C:\fakepath\Caselog vsIZMYnFjl3J6CRXlAmF9JPj_2025_08_18_15_30_37 v2.docx"
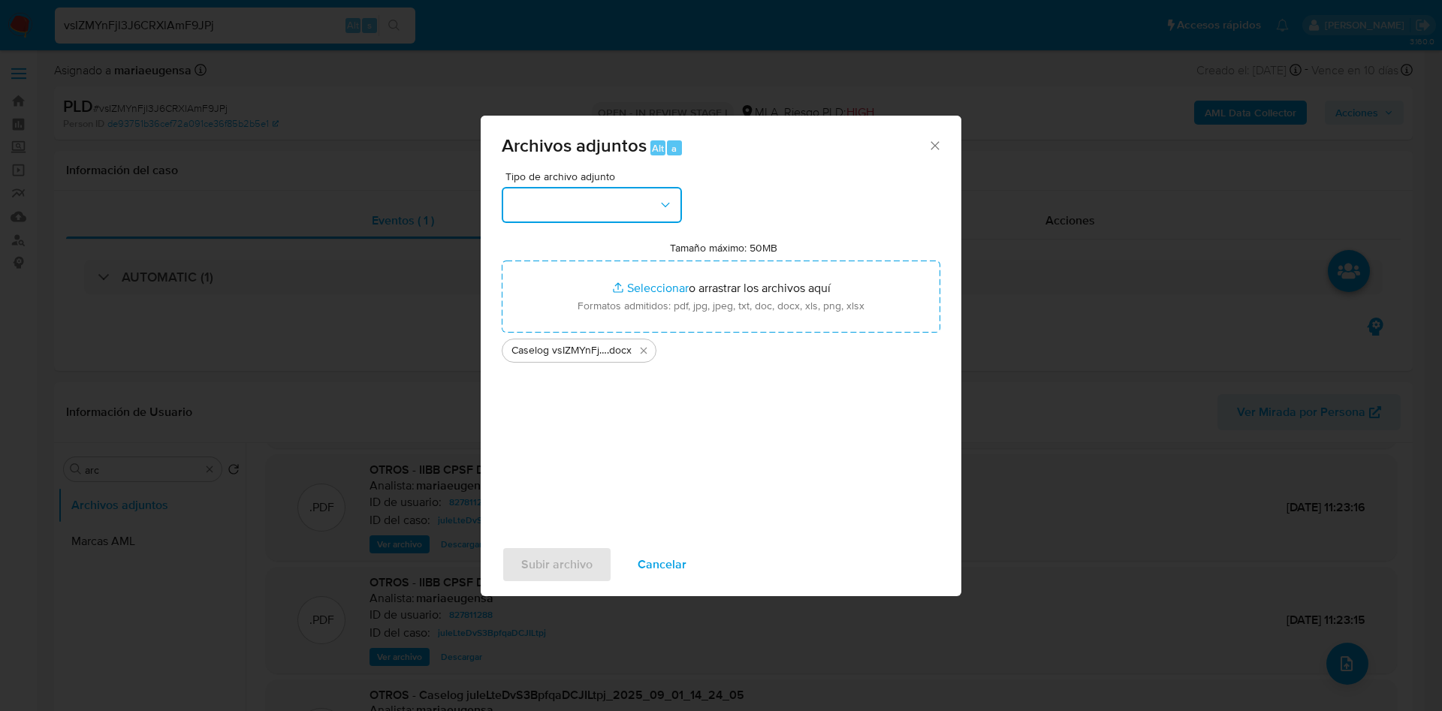
click at [622, 207] on button "button" at bounding box center [592, 205] width 180 height 36
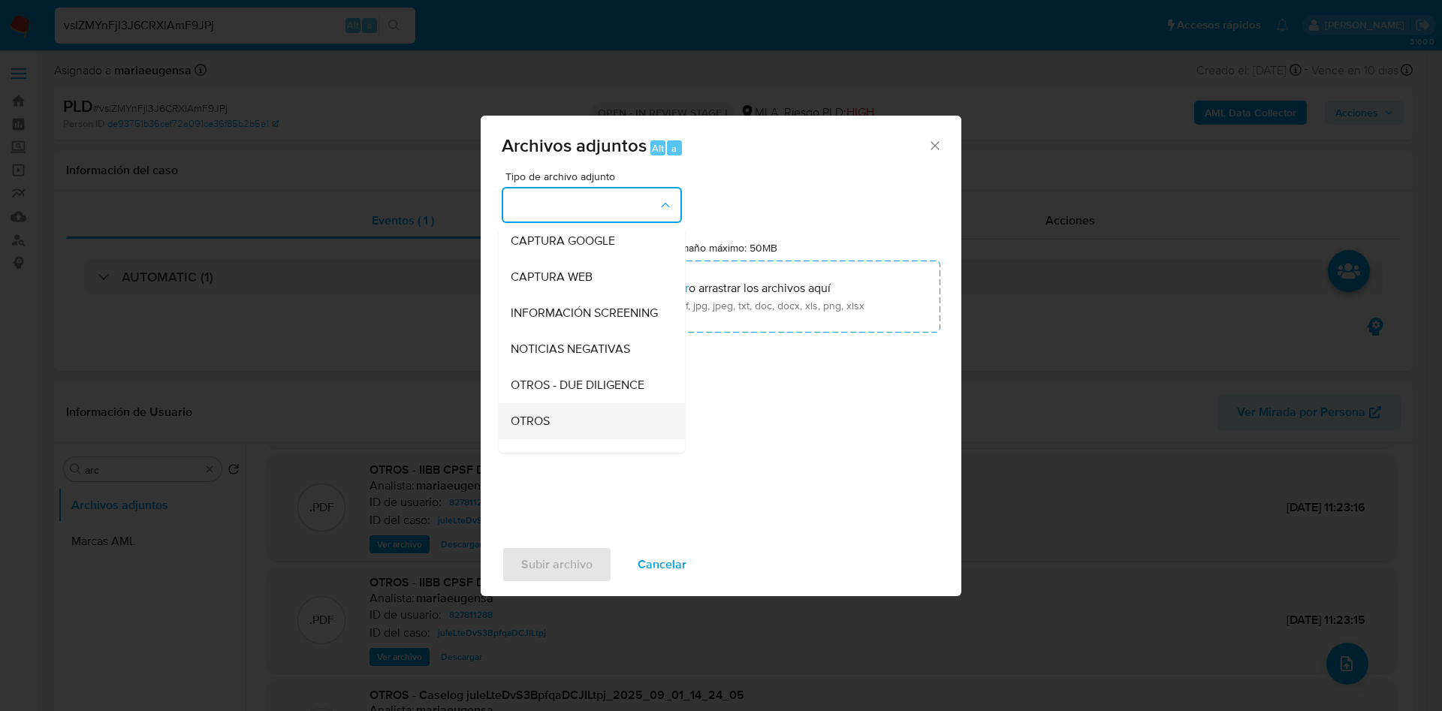
click at [543, 429] on span "OTROS" at bounding box center [530, 421] width 39 height 15
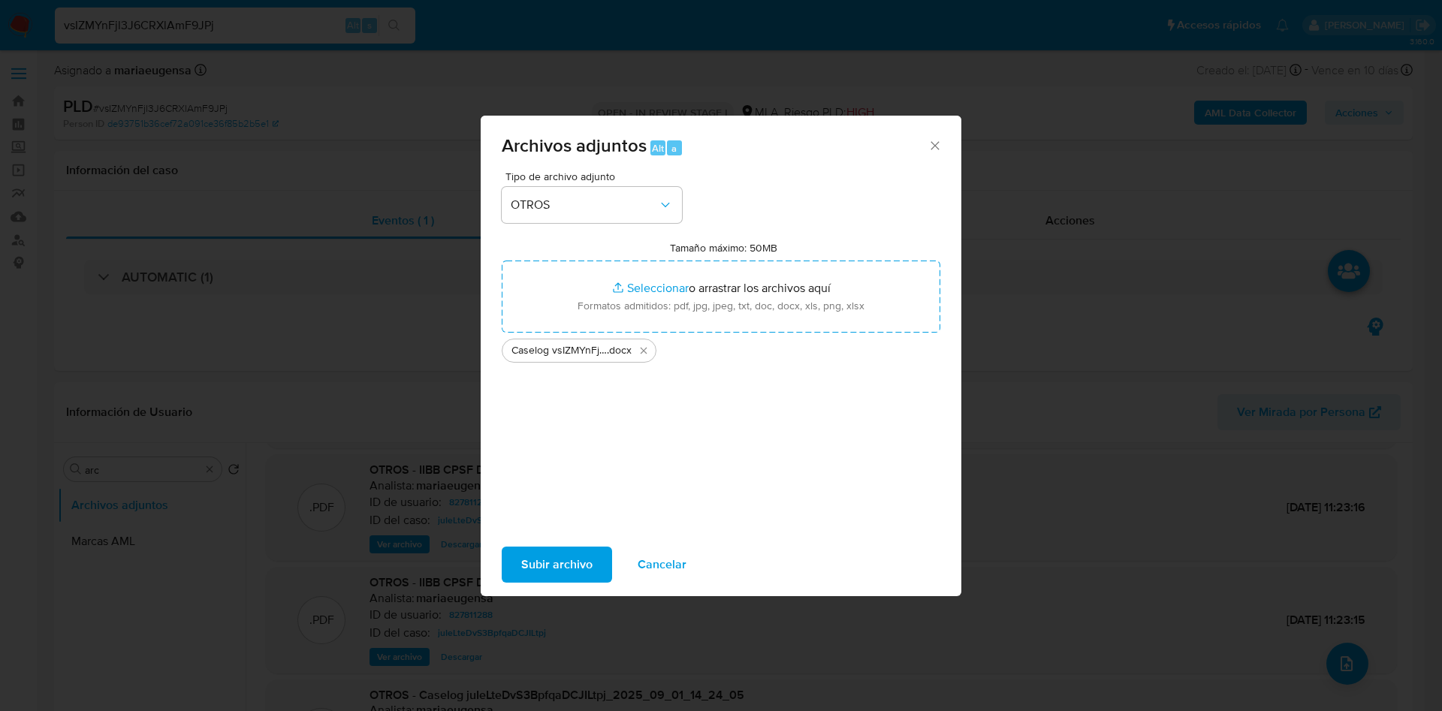
click at [565, 562] on span "Subir archivo" at bounding box center [556, 564] width 71 height 33
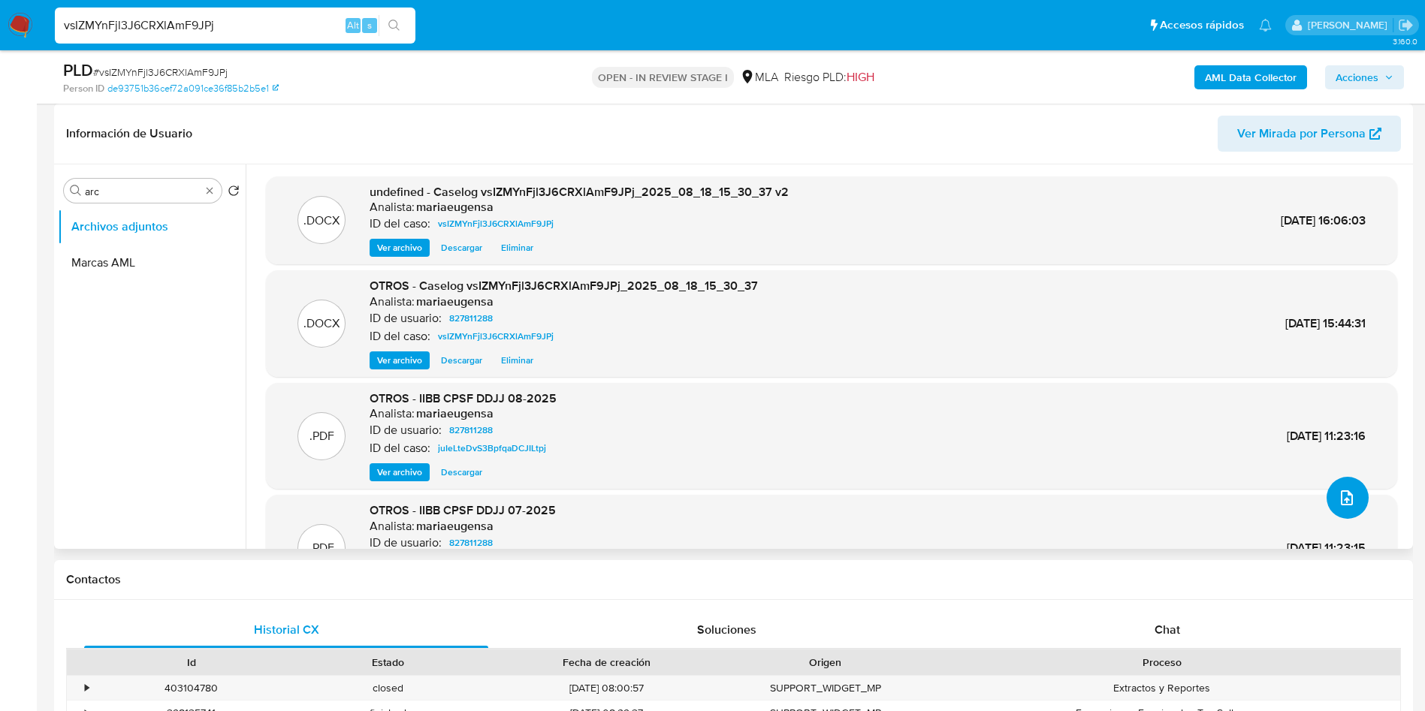
scroll to position [108, 0]
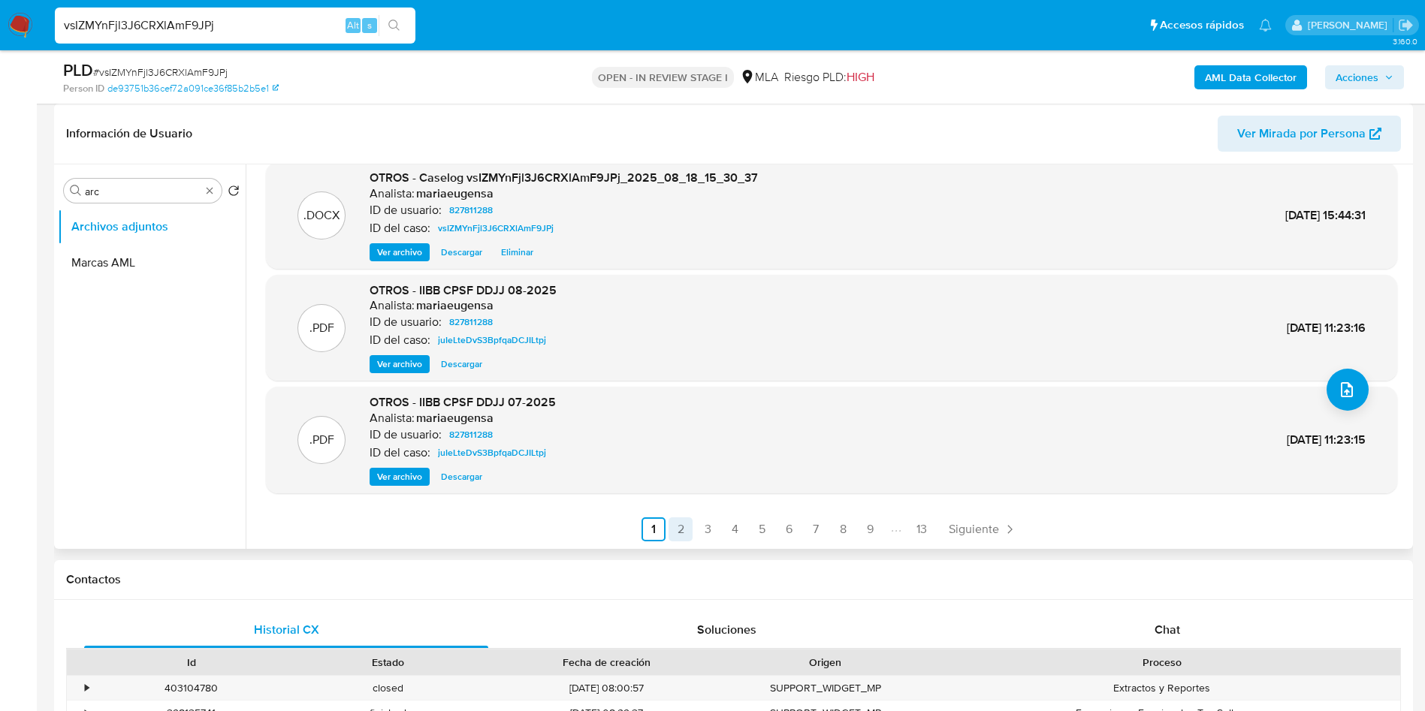
click at [682, 524] on link "2" at bounding box center [680, 529] width 24 height 24
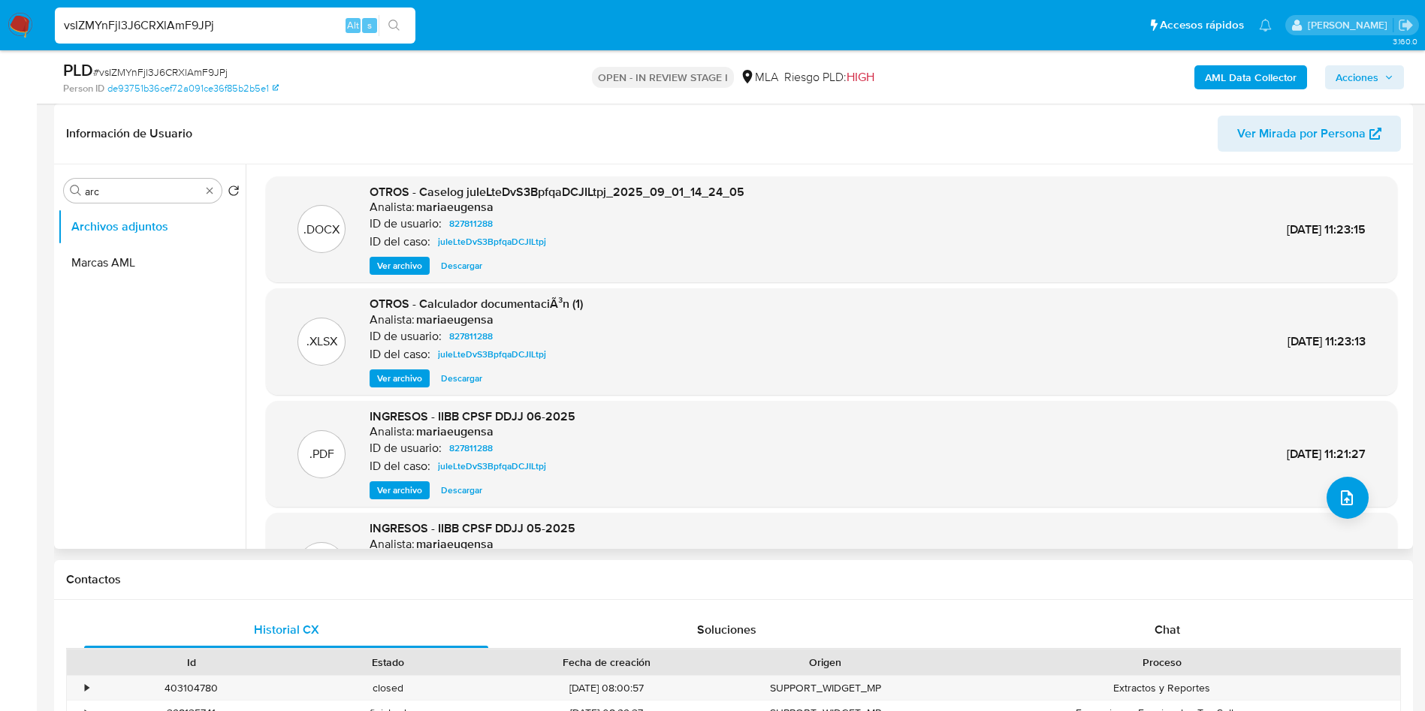
scroll to position [0, 0]
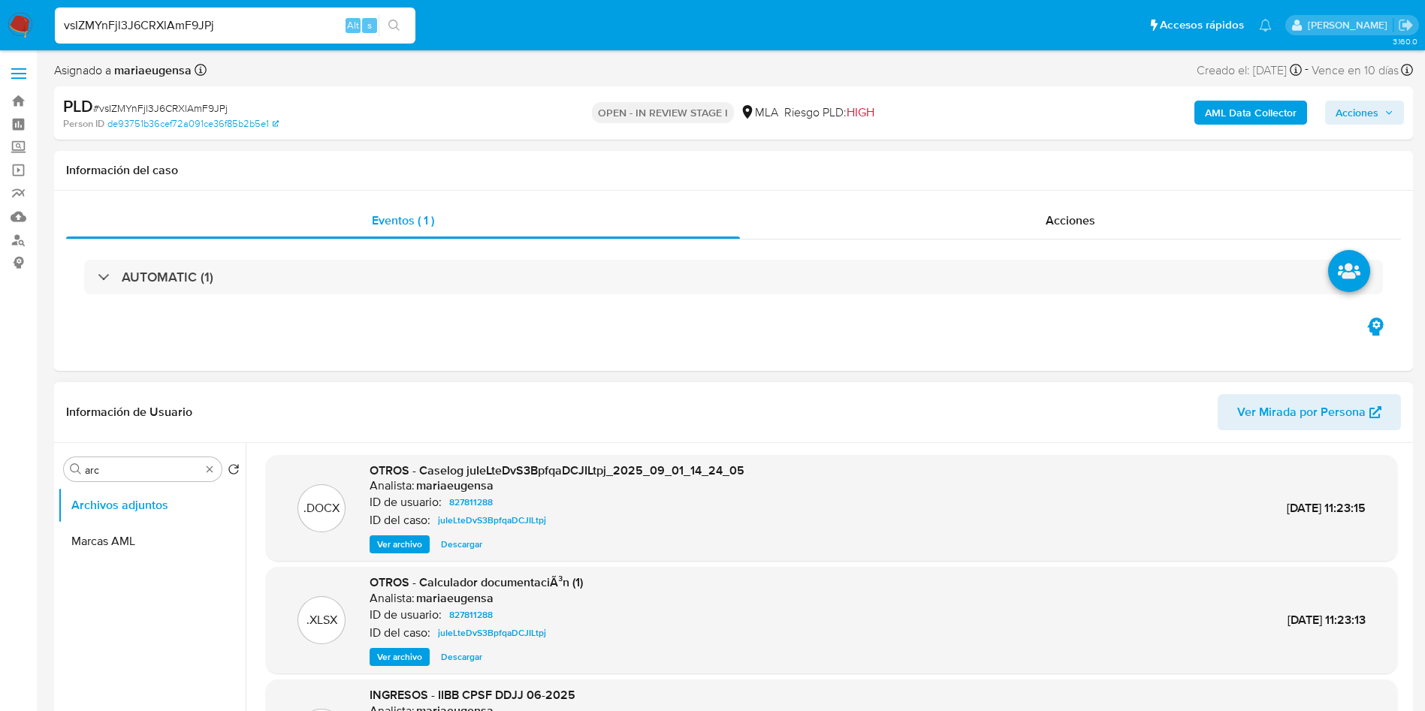
click at [1365, 116] on span "Acciones" at bounding box center [1356, 113] width 43 height 24
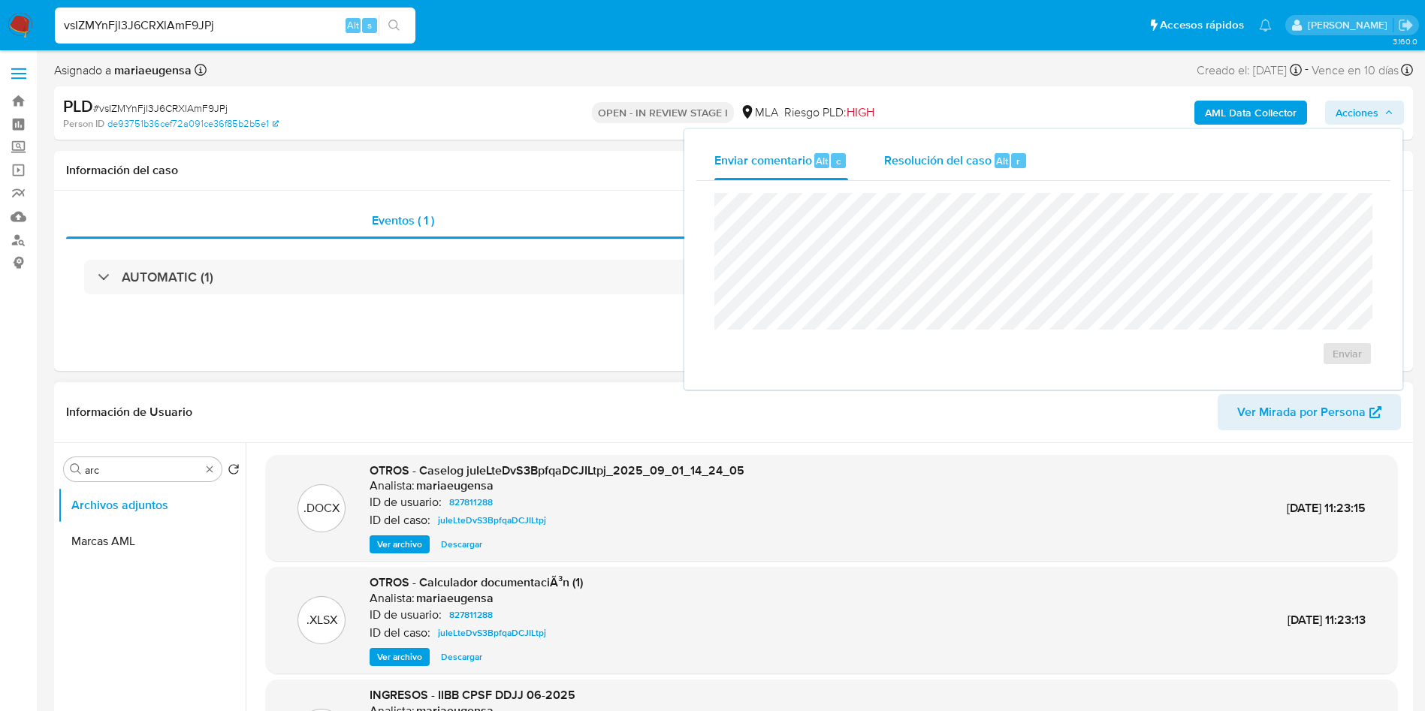
click at [939, 154] on span "Resolución del caso" at bounding box center [937, 160] width 107 height 17
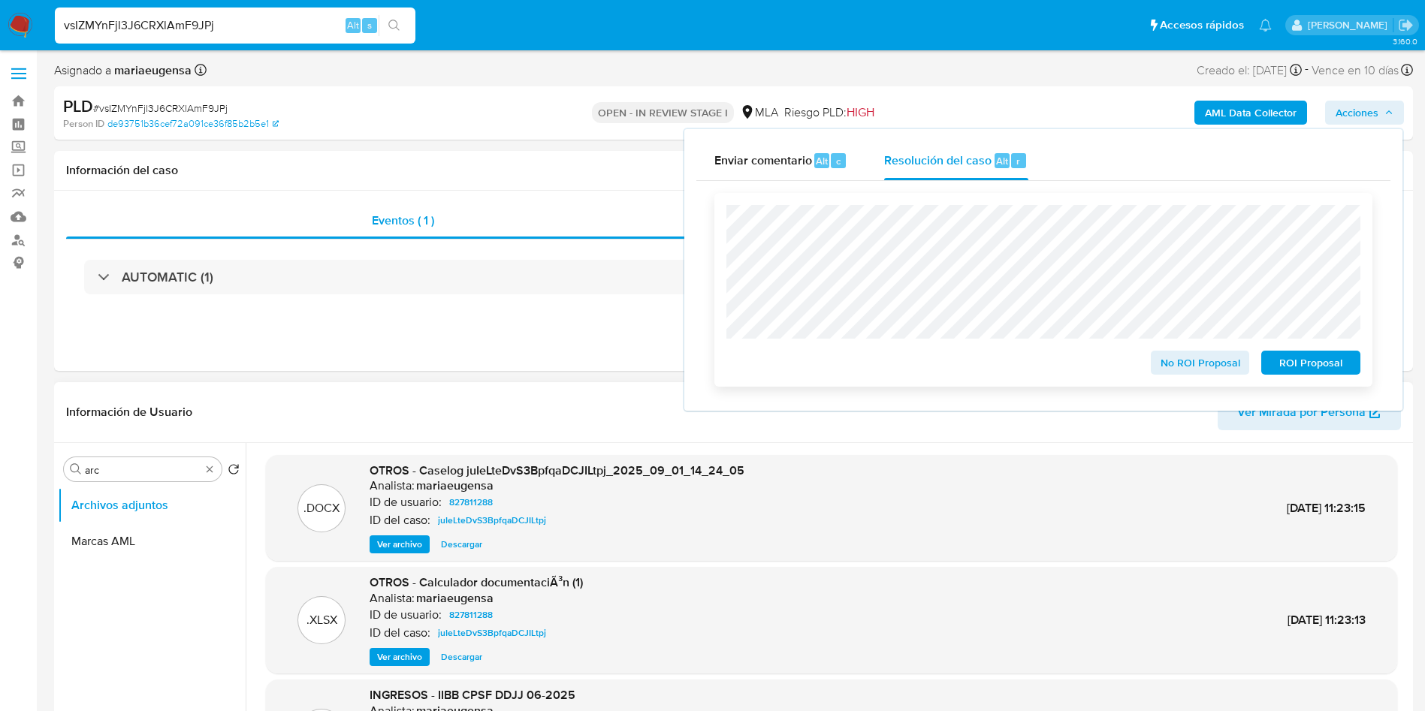
click at [1193, 373] on span "No ROI Proposal" at bounding box center [1200, 362] width 78 height 21
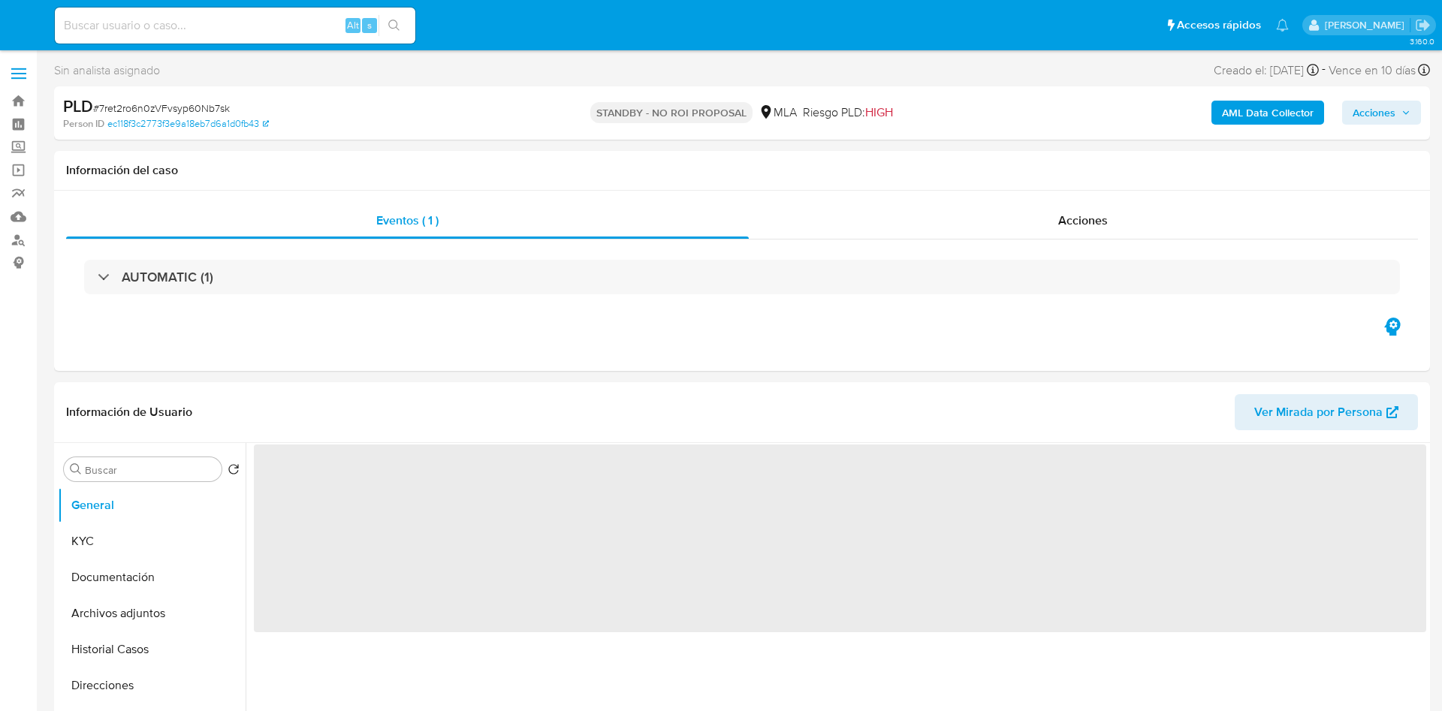
select select "10"
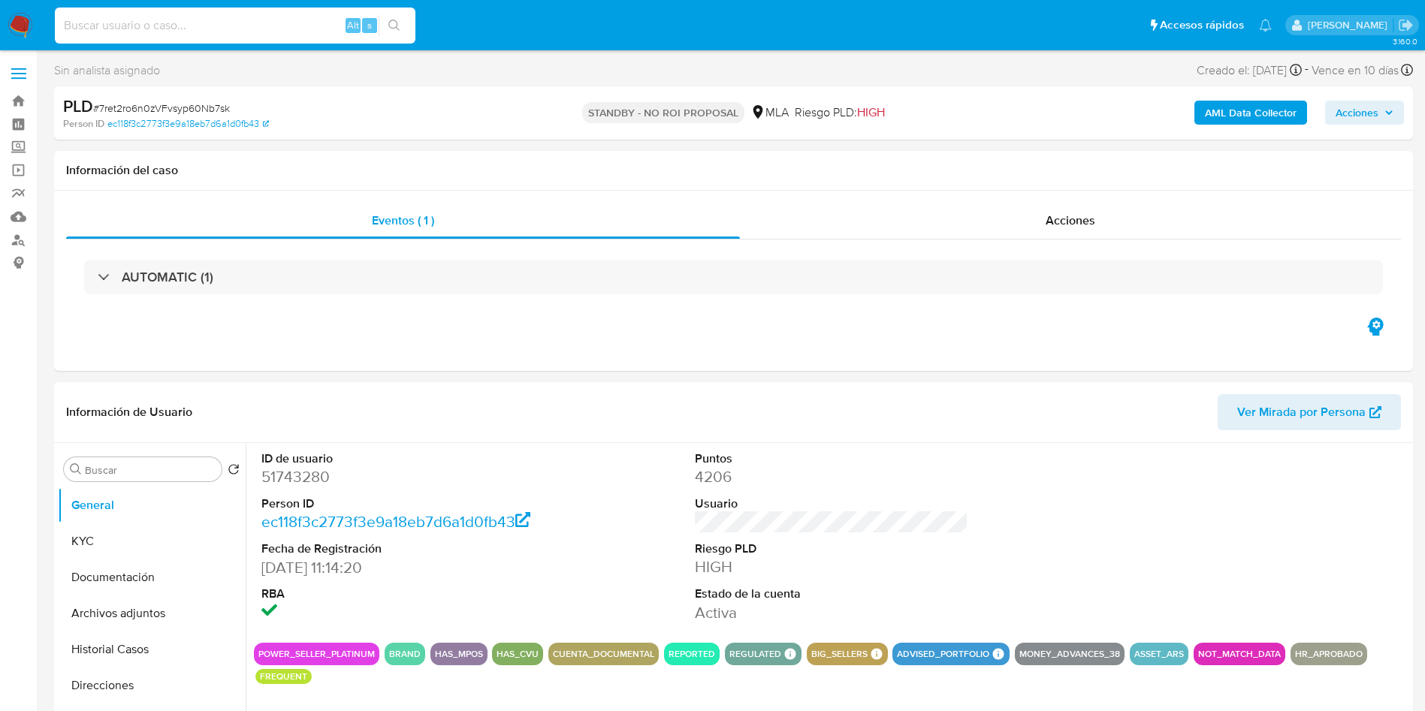
click at [216, 20] on input at bounding box center [235, 26] width 361 height 20
paste input "xTysXDD9PqrBVdFZHQtme2a3"
type input "xTysXDD9PqrBVdFZHQtme2a3"
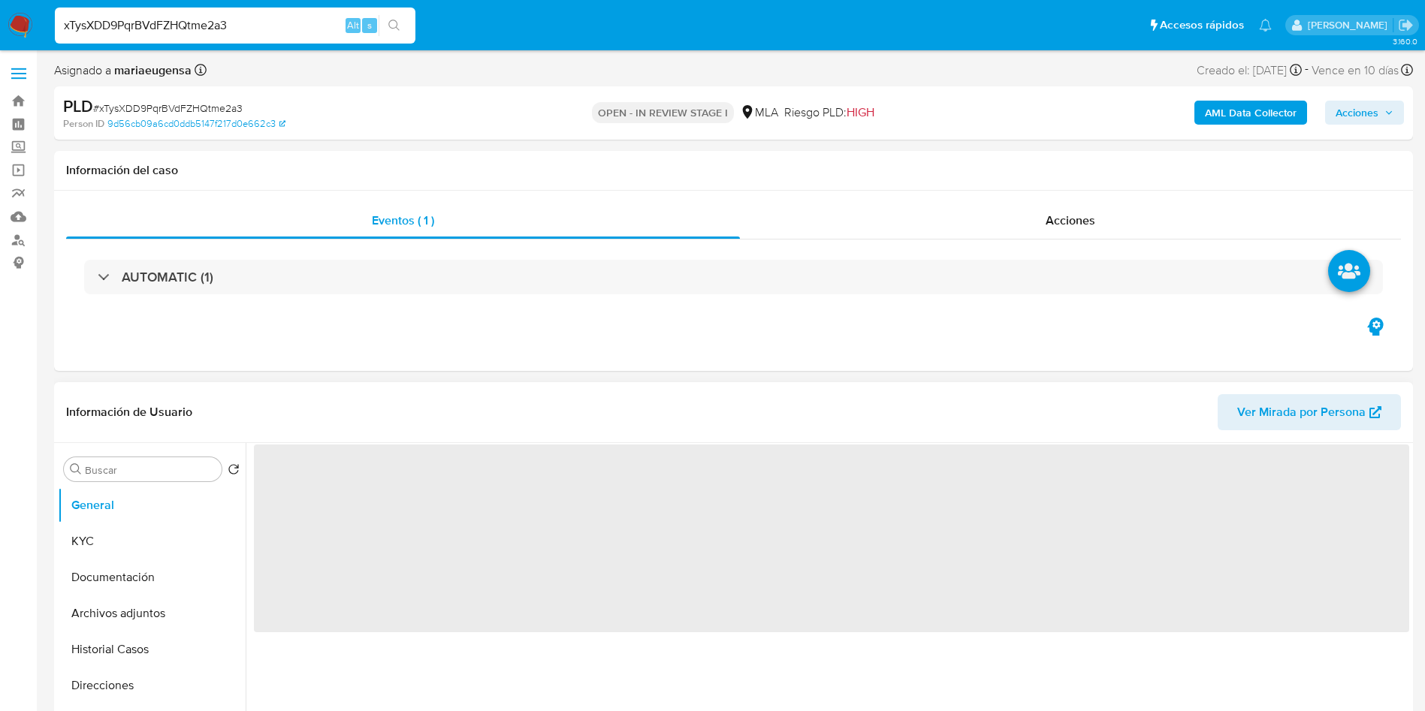
select select "10"
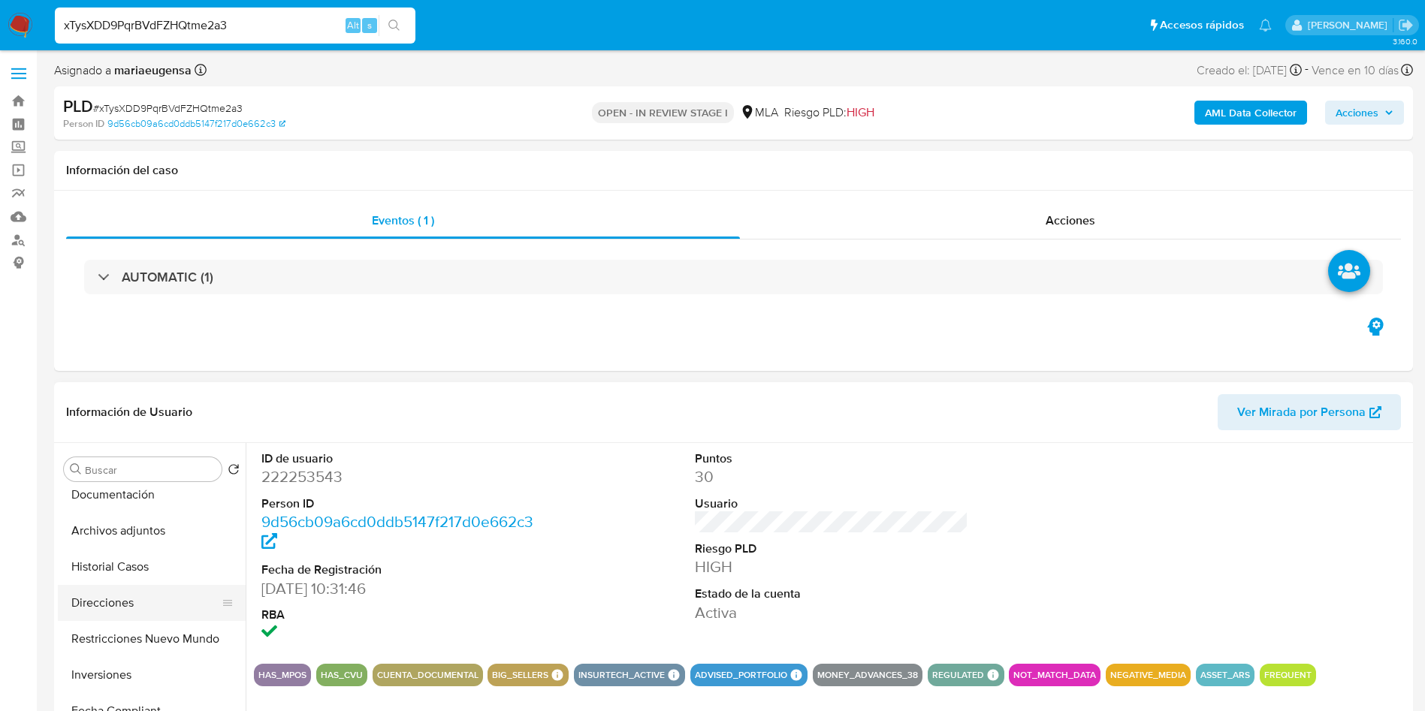
scroll to position [113, 0]
drag, startPoint x: 124, startPoint y: 644, endPoint x: 120, endPoint y: 658, distance: 14.8
click at [125, 643] on button "Inversiones" at bounding box center [146, 645] width 176 height 36
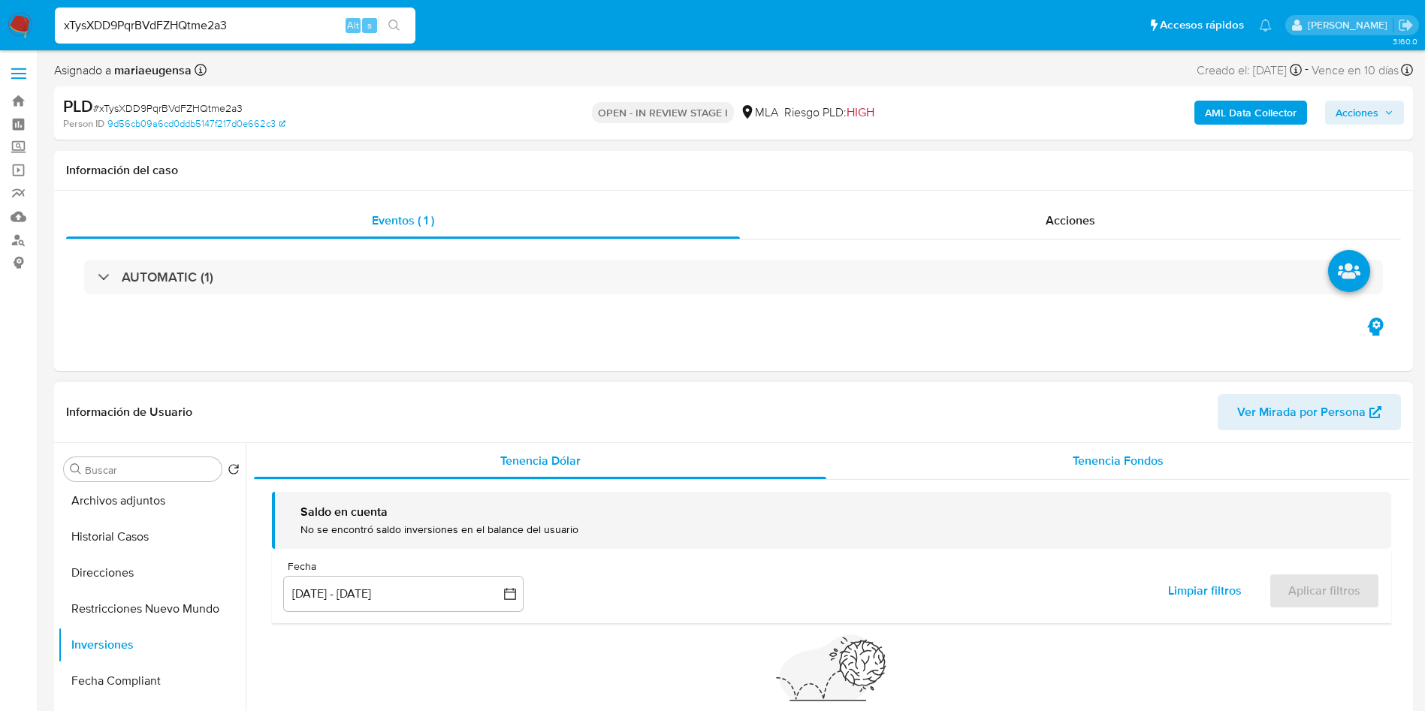
click at [1024, 462] on div "Tenencia Fondos" at bounding box center [1117, 461] width 583 height 36
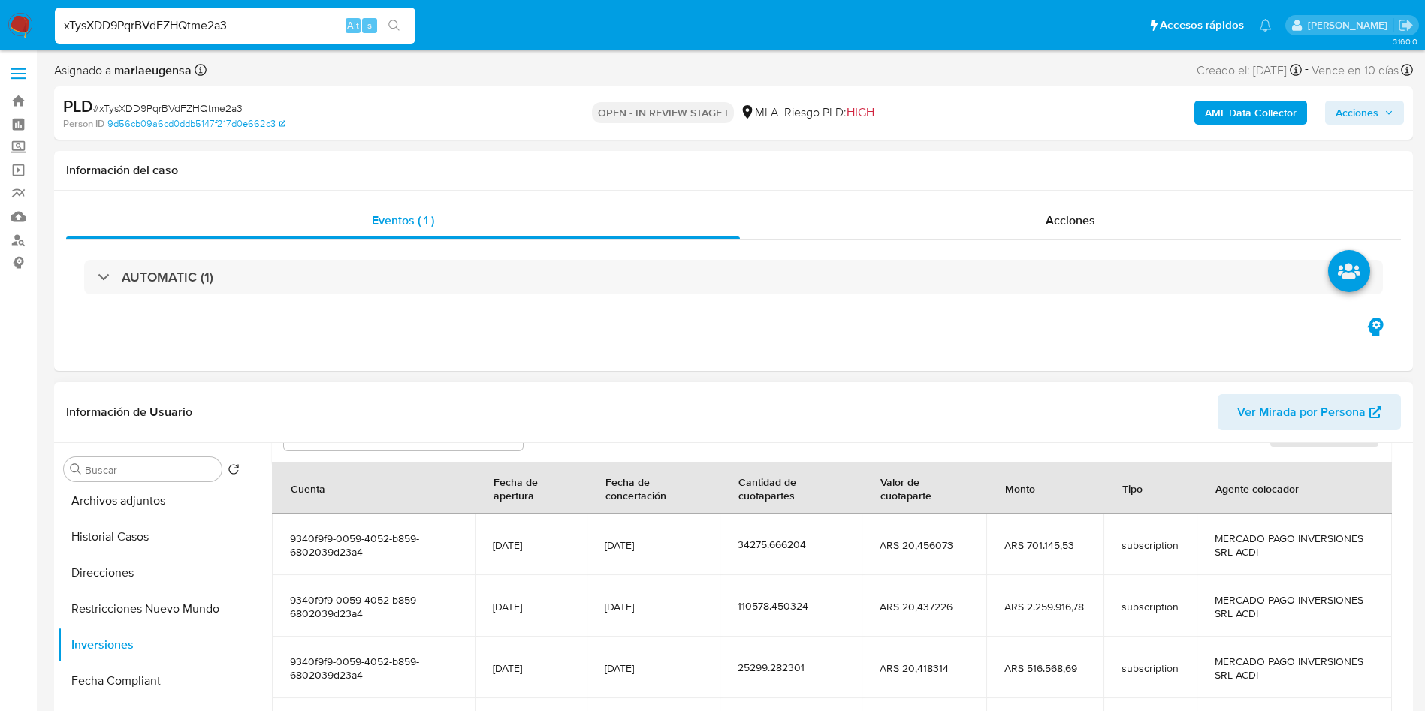
scroll to position [210, 0]
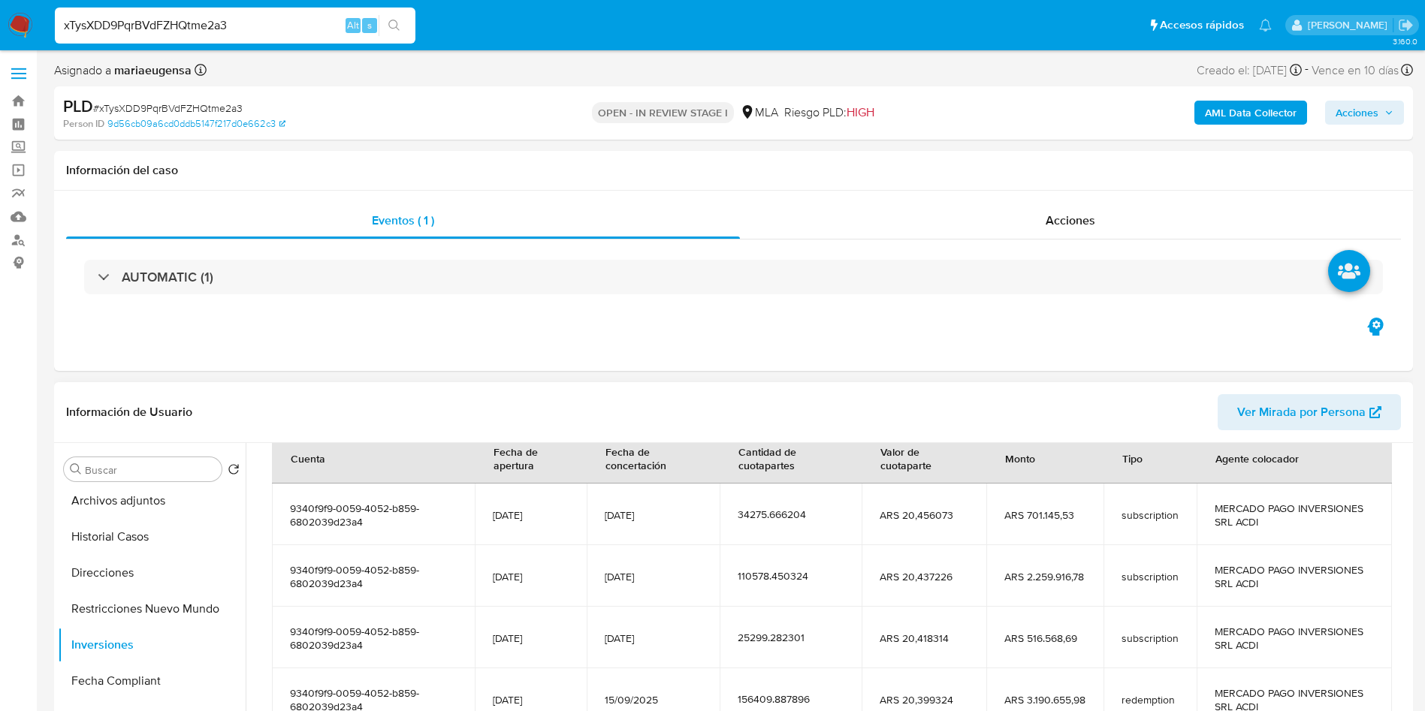
drag, startPoint x: 402, startPoint y: 518, endPoint x: 288, endPoint y: 507, distance: 114.0
click at [288, 507] on td "9340f9f9-0059-4052-b859-6802039d23a4" at bounding box center [373, 515] width 203 height 62
click at [89, 477] on div "Buscar" at bounding box center [143, 469] width 158 height 24
click at [92, 475] on input "Buscar" at bounding box center [150, 470] width 131 height 14
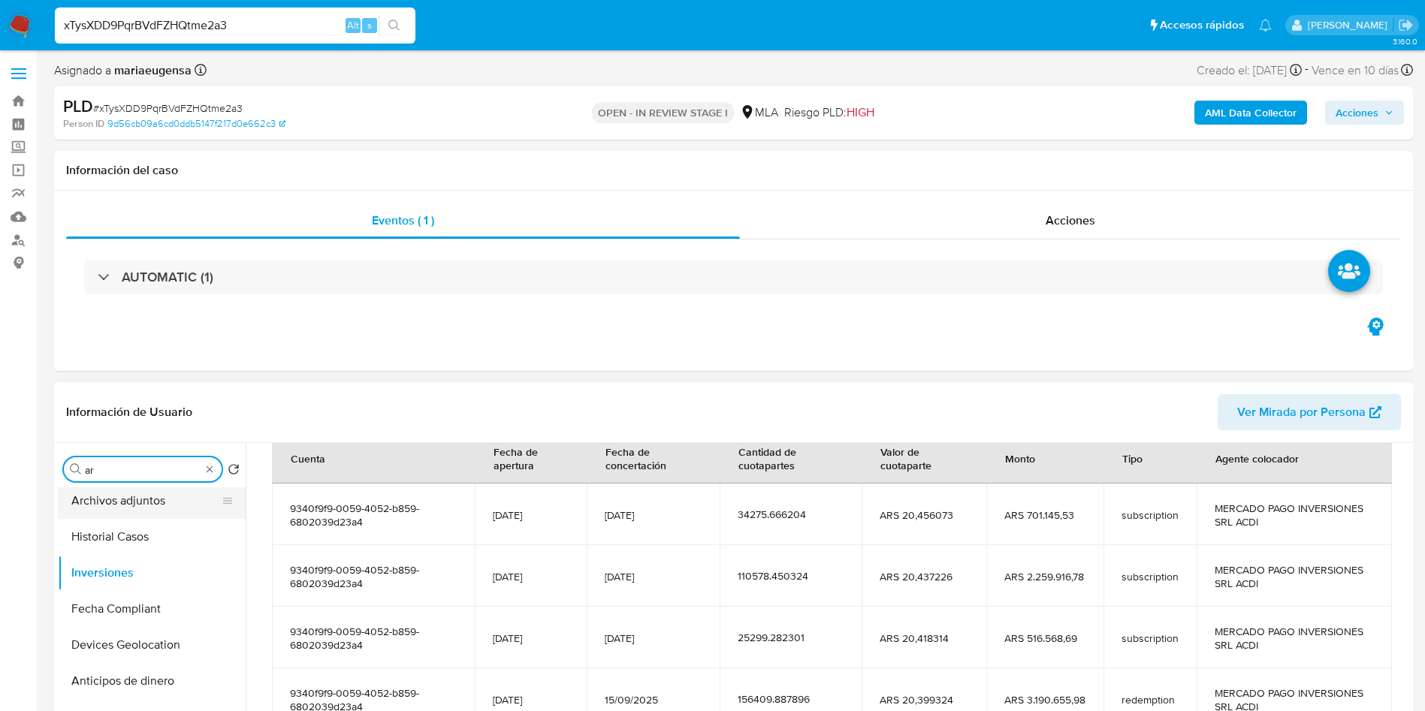
scroll to position [0, 0]
type input "arc"
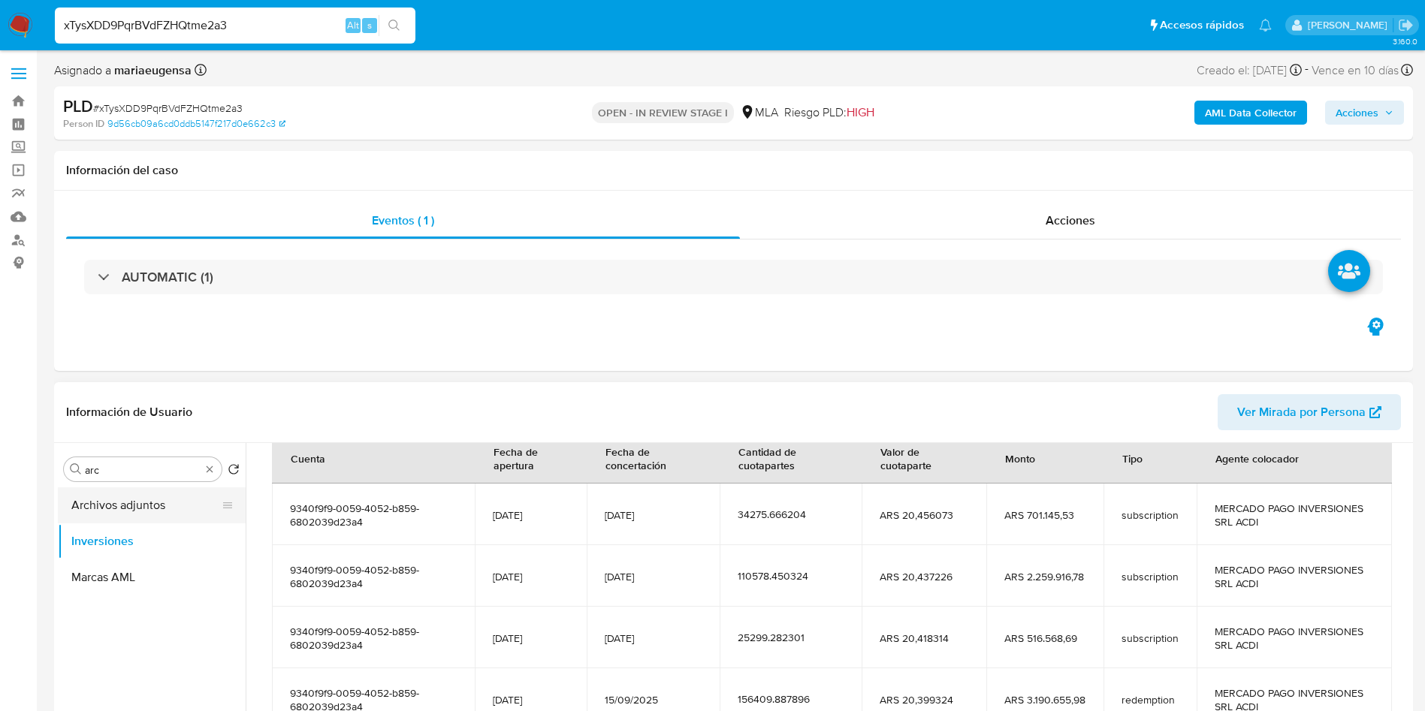
click at [125, 505] on button "Archivos adjuntos" at bounding box center [146, 505] width 176 height 36
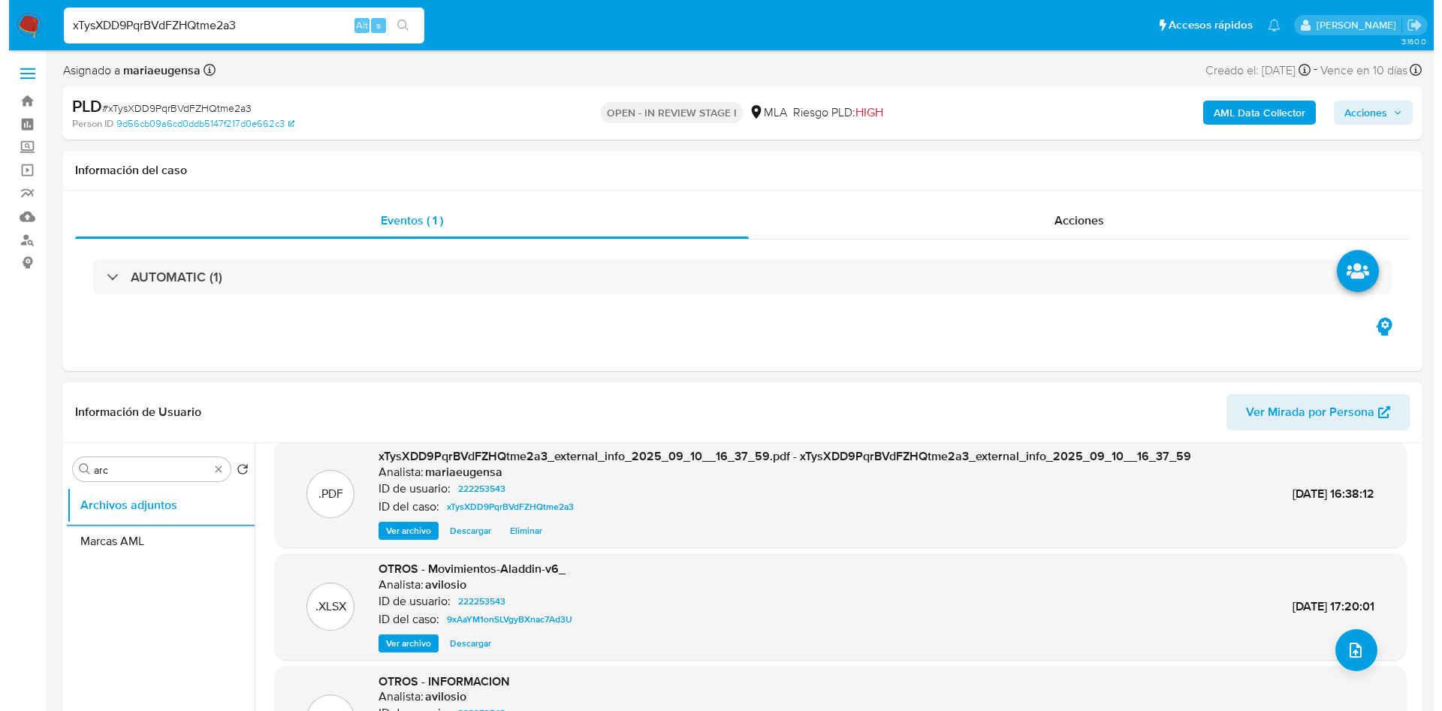
scroll to position [113, 0]
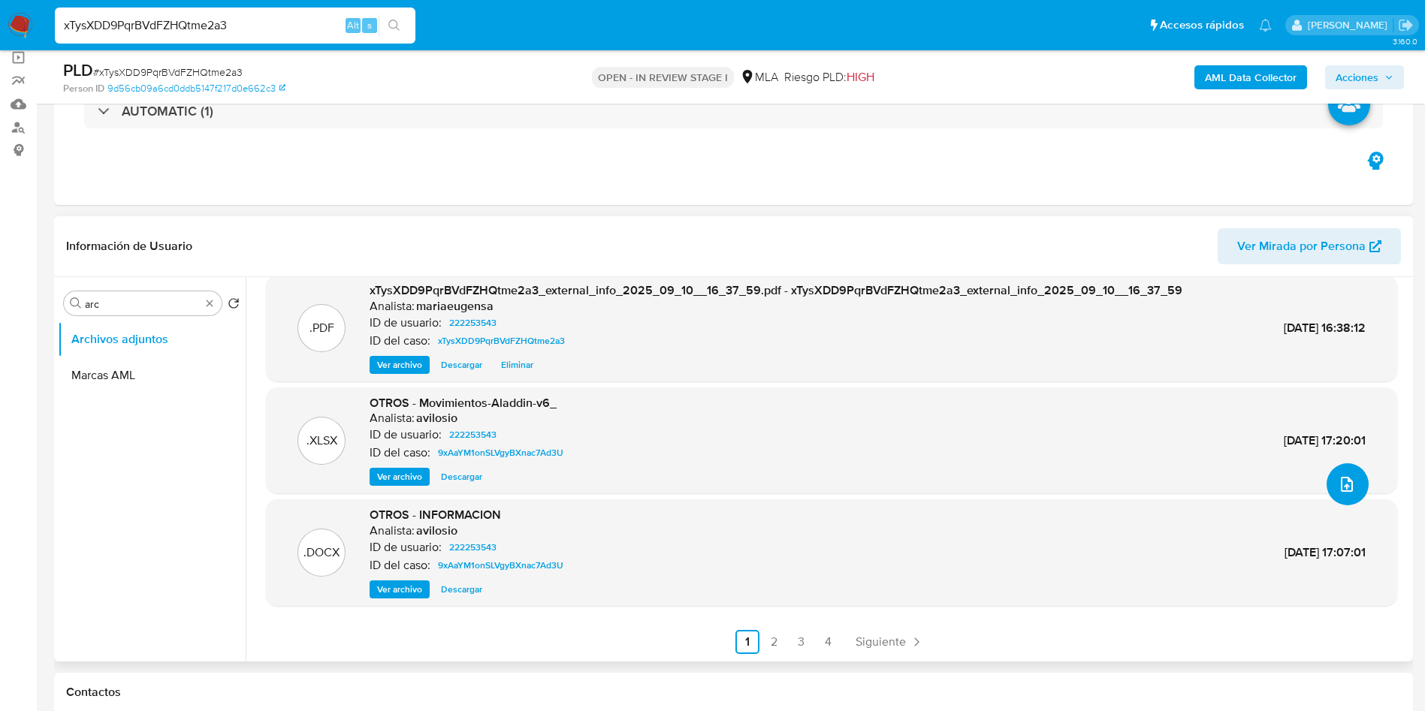
click at [1343, 478] on icon "upload-file" at bounding box center [1347, 484] width 12 height 15
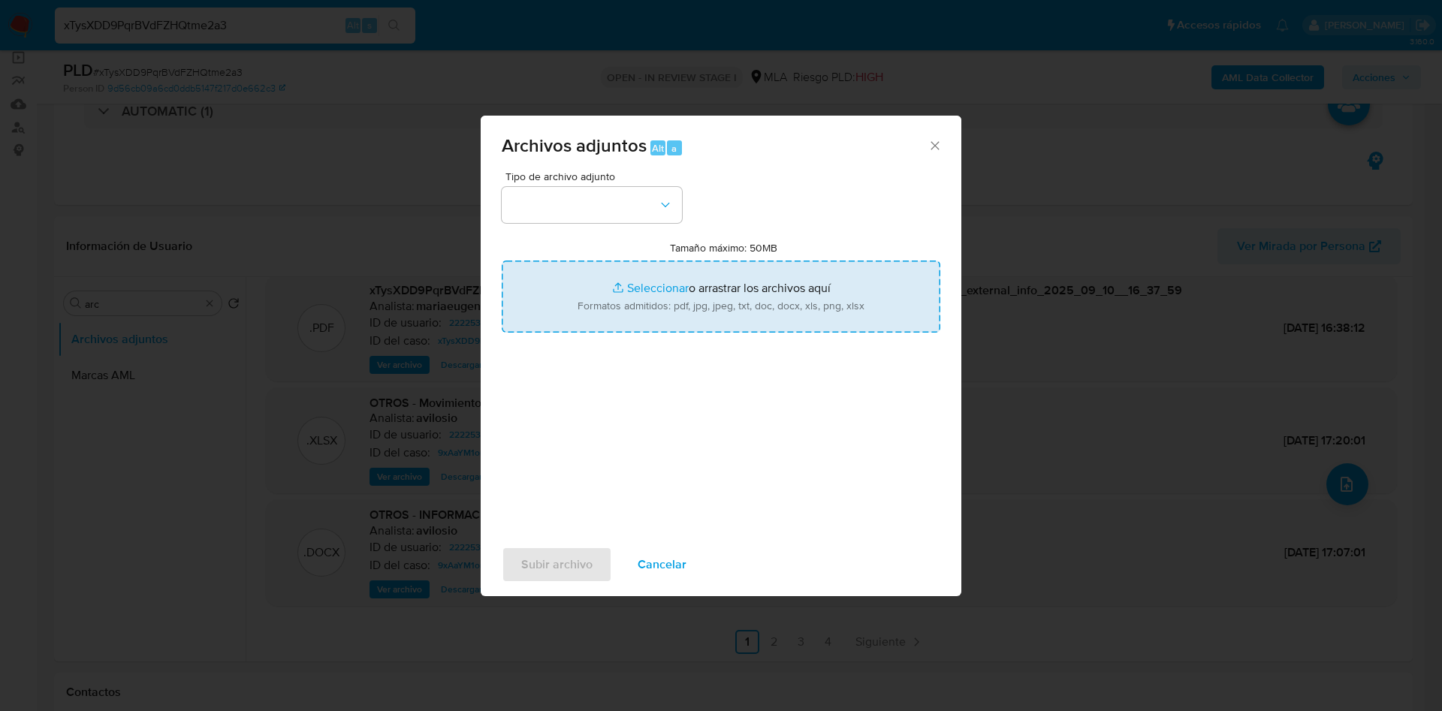
click at [670, 294] on input "Tamaño máximo: 50MB Seleccionar archivos" at bounding box center [721, 297] width 439 height 72
type input "C:\fakepath\Caselog xTysXDD9PqrBVdFZHQtme2a3_2025_08_18_14_55_40 (1).docx"
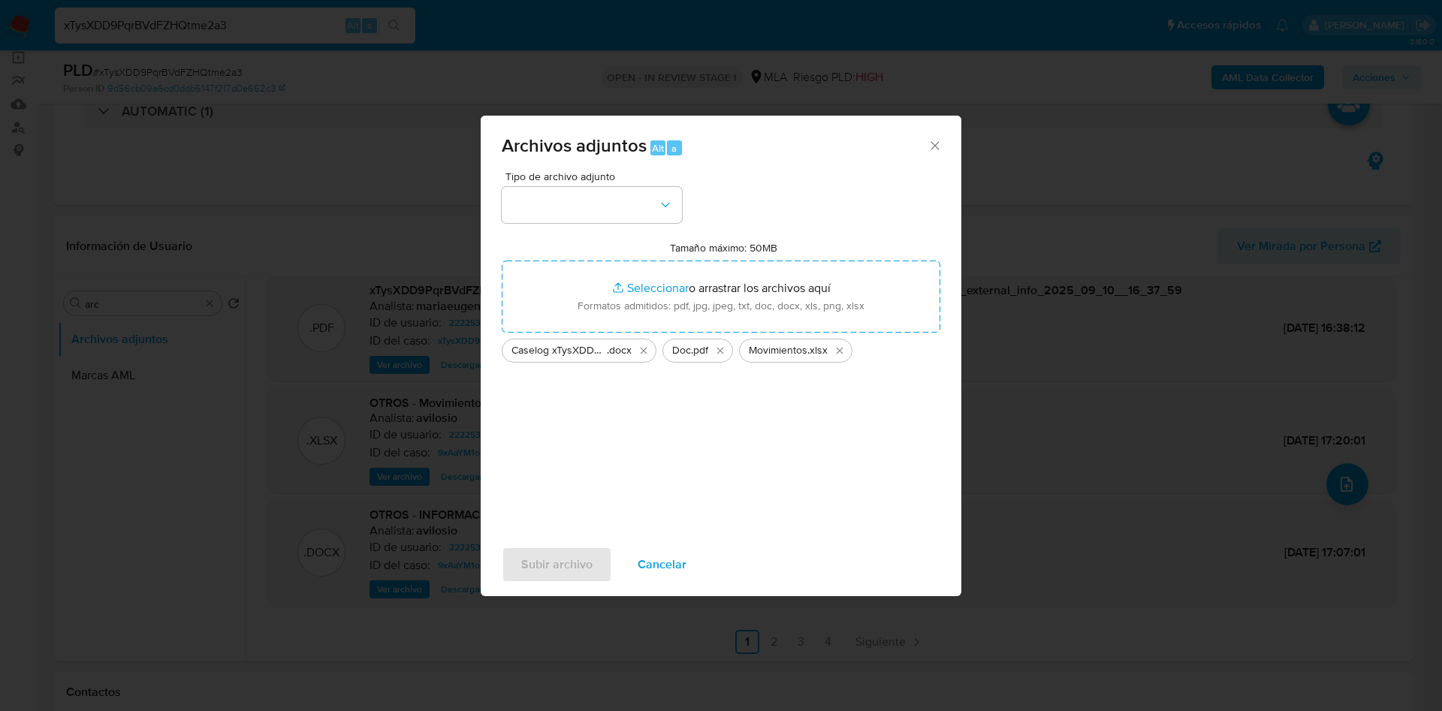
click at [551, 223] on div "Tipo de archivo adjunto Tamaño máximo: 50MB Seleccionar archivos Seleccionar o …" at bounding box center [721, 348] width 439 height 354
click at [557, 210] on button "button" at bounding box center [592, 205] width 180 height 36
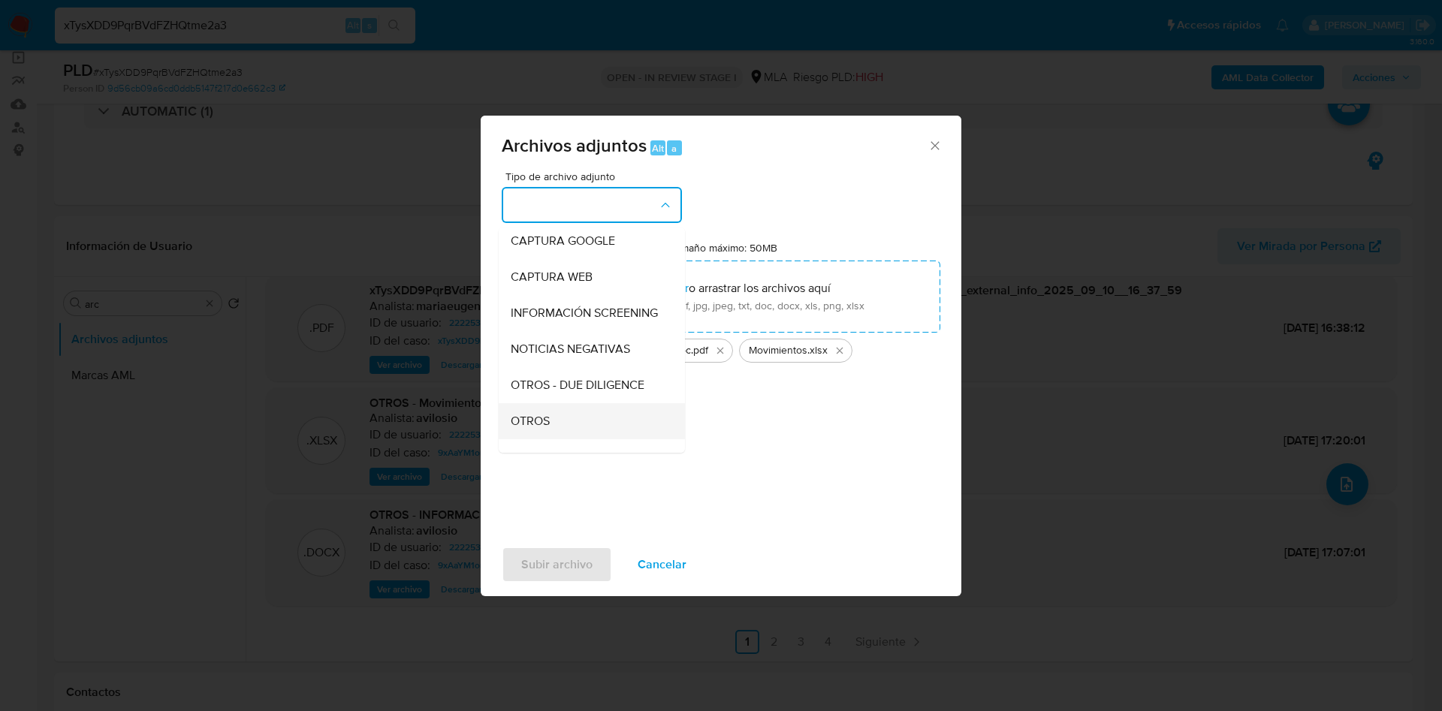
click at [523, 429] on span "OTROS" at bounding box center [530, 421] width 39 height 15
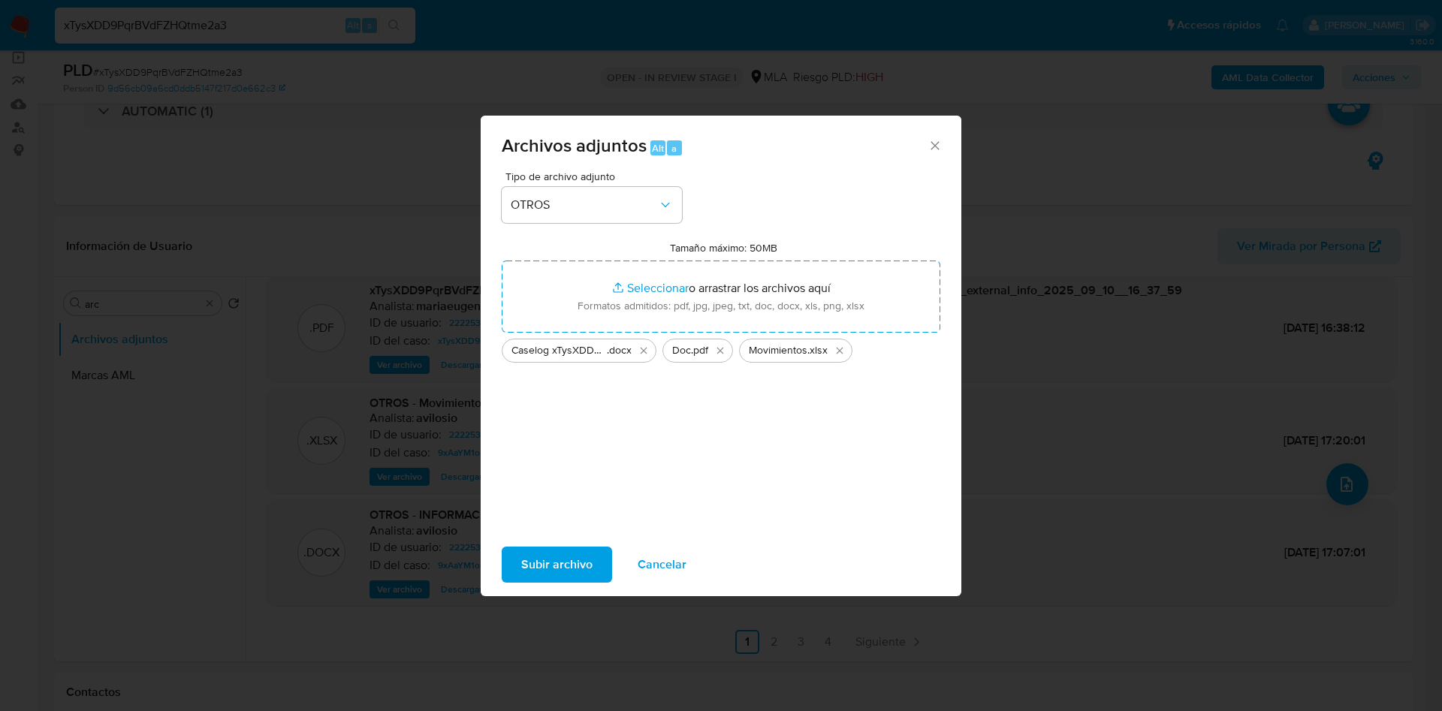
click at [552, 548] on span "Subir archivo" at bounding box center [556, 564] width 71 height 33
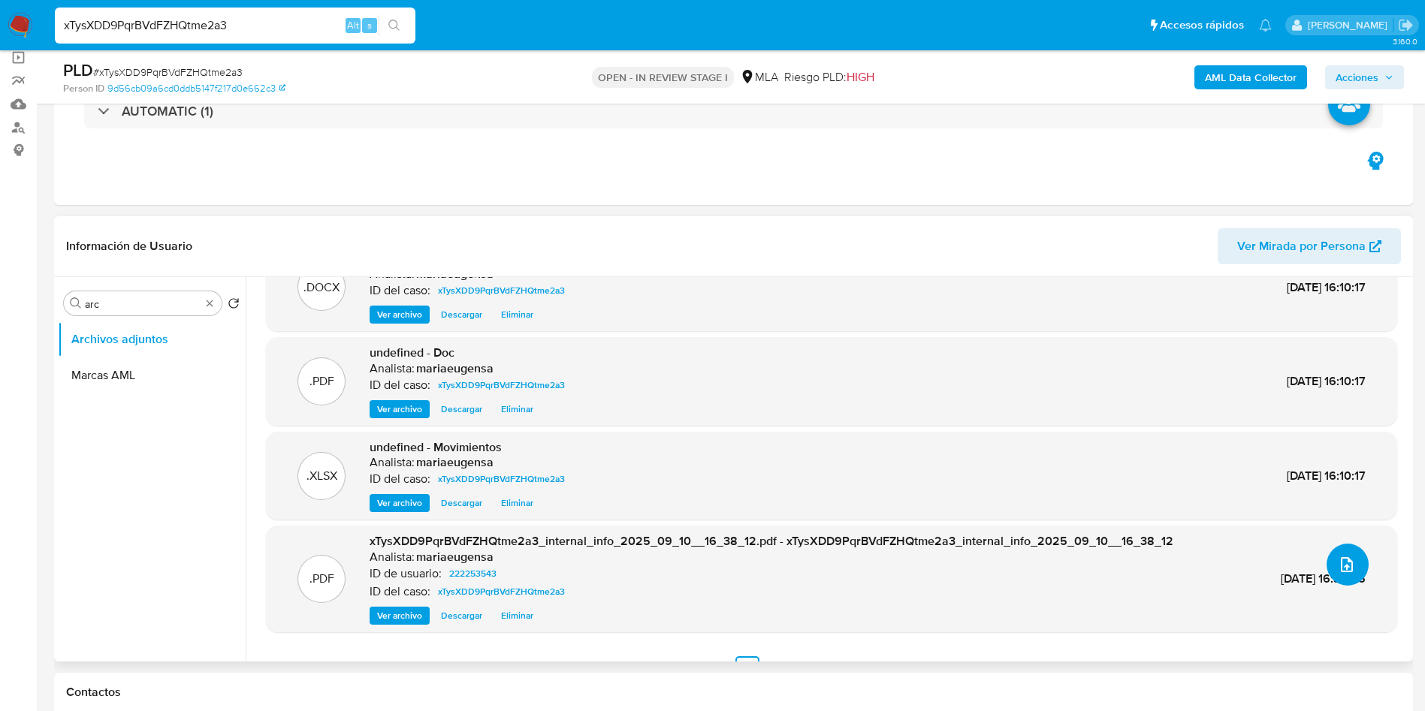
scroll to position [0, 0]
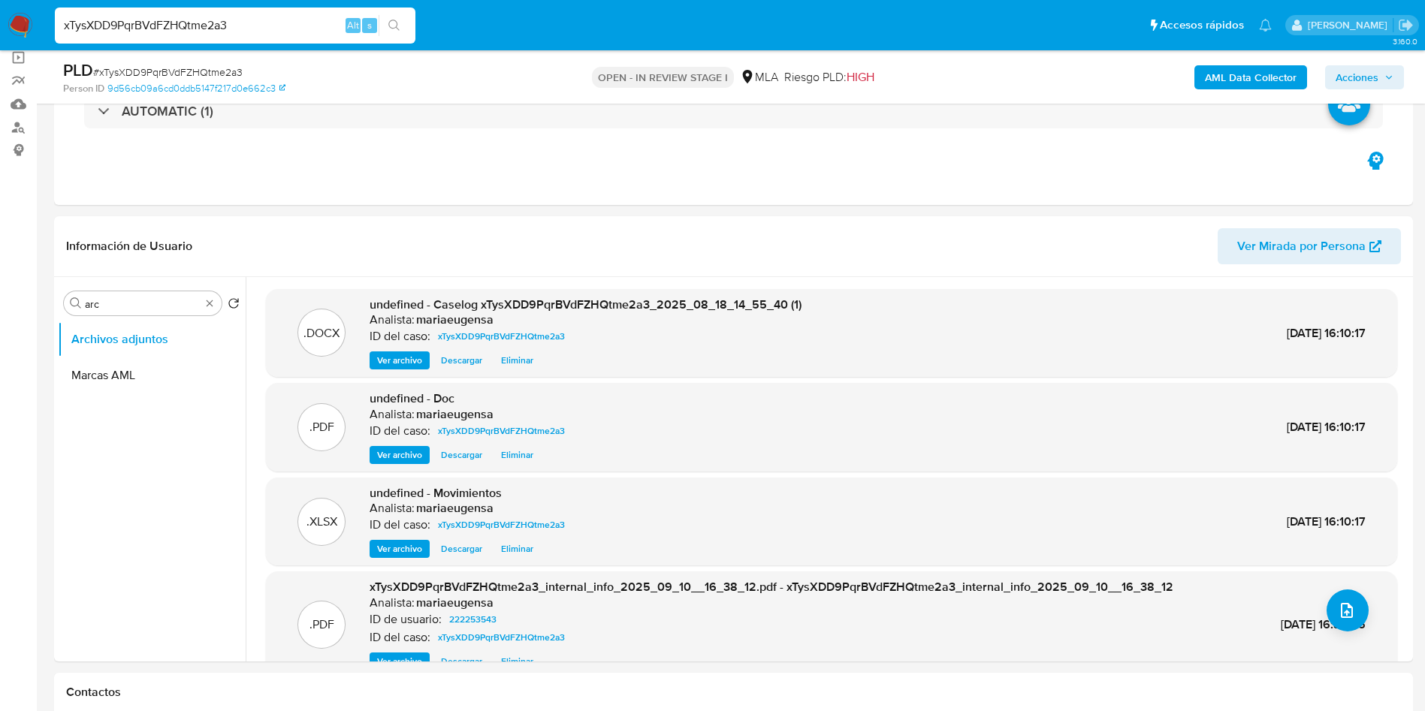
click at [1374, 80] on span "Acciones" at bounding box center [1356, 77] width 43 height 24
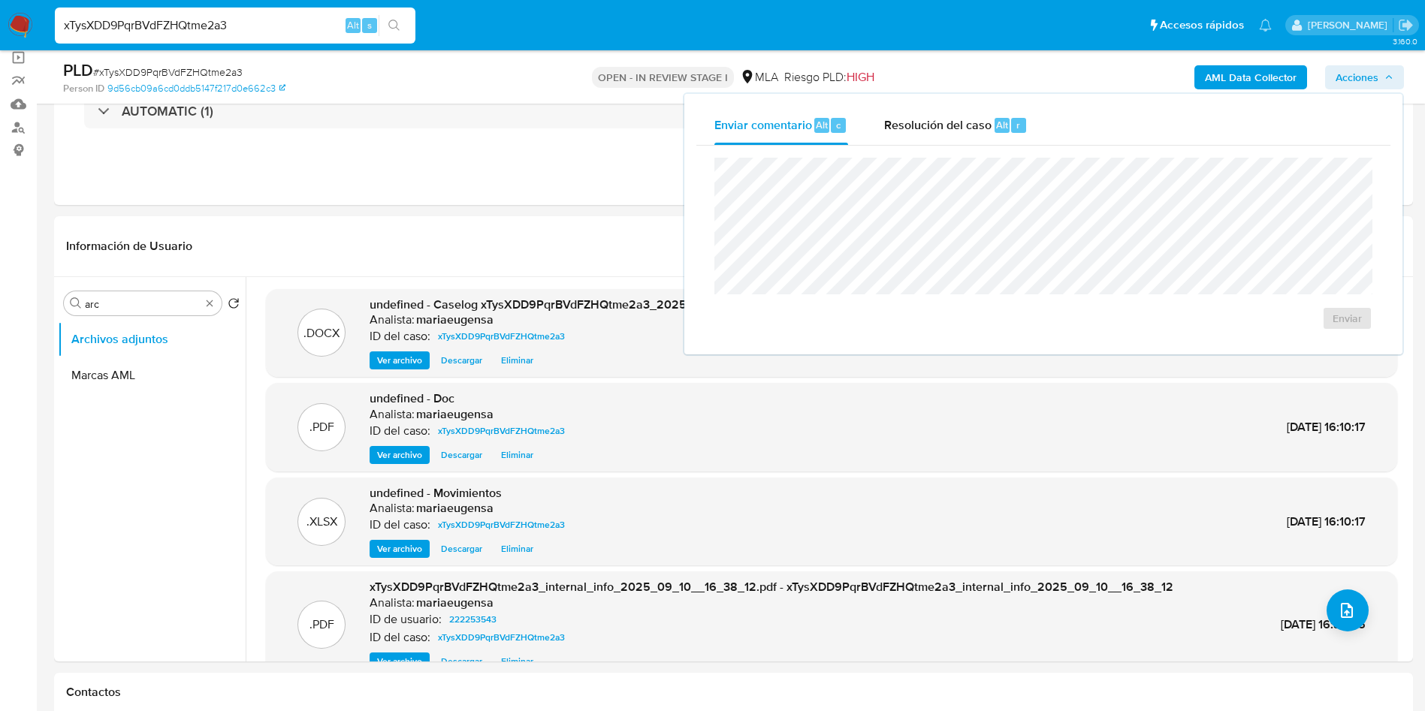
click at [996, 125] on span "Alt" at bounding box center [1002, 125] width 12 height 14
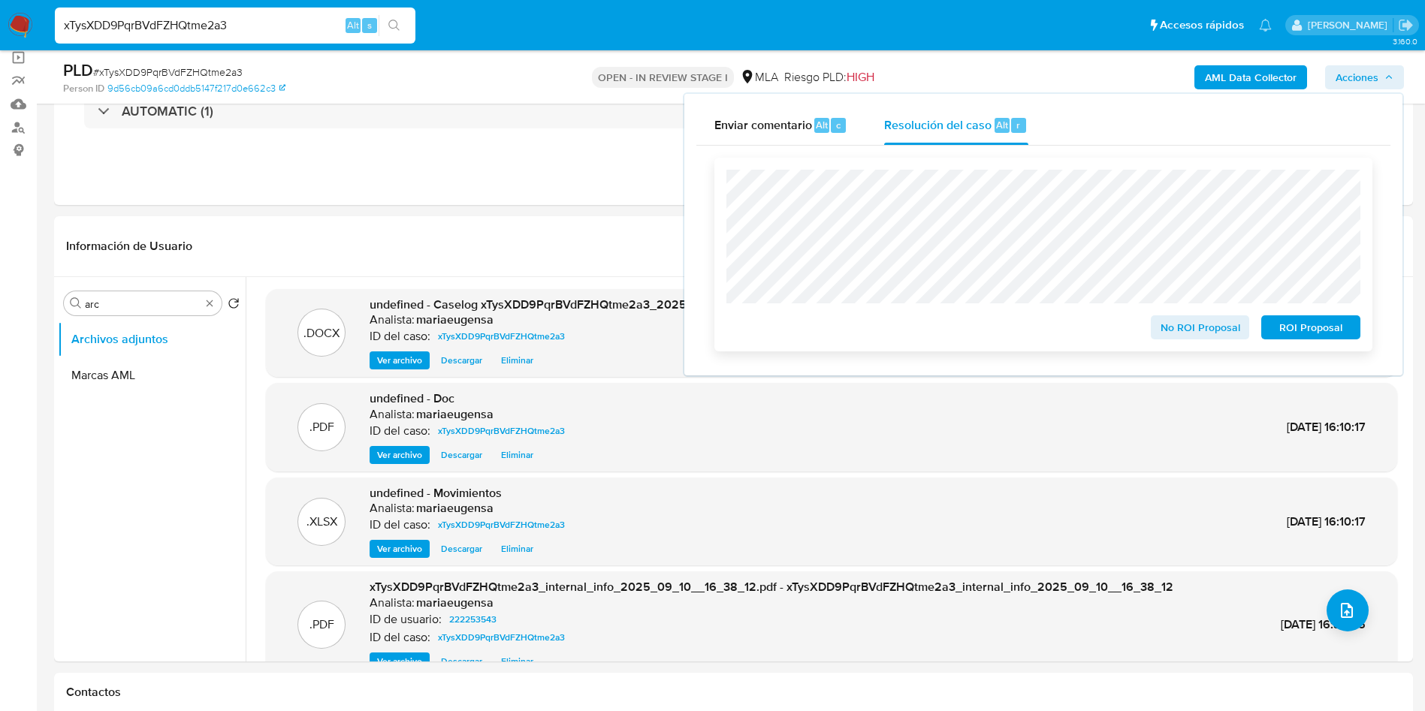
click at [1217, 333] on span "No ROI Proposal" at bounding box center [1200, 327] width 78 height 21
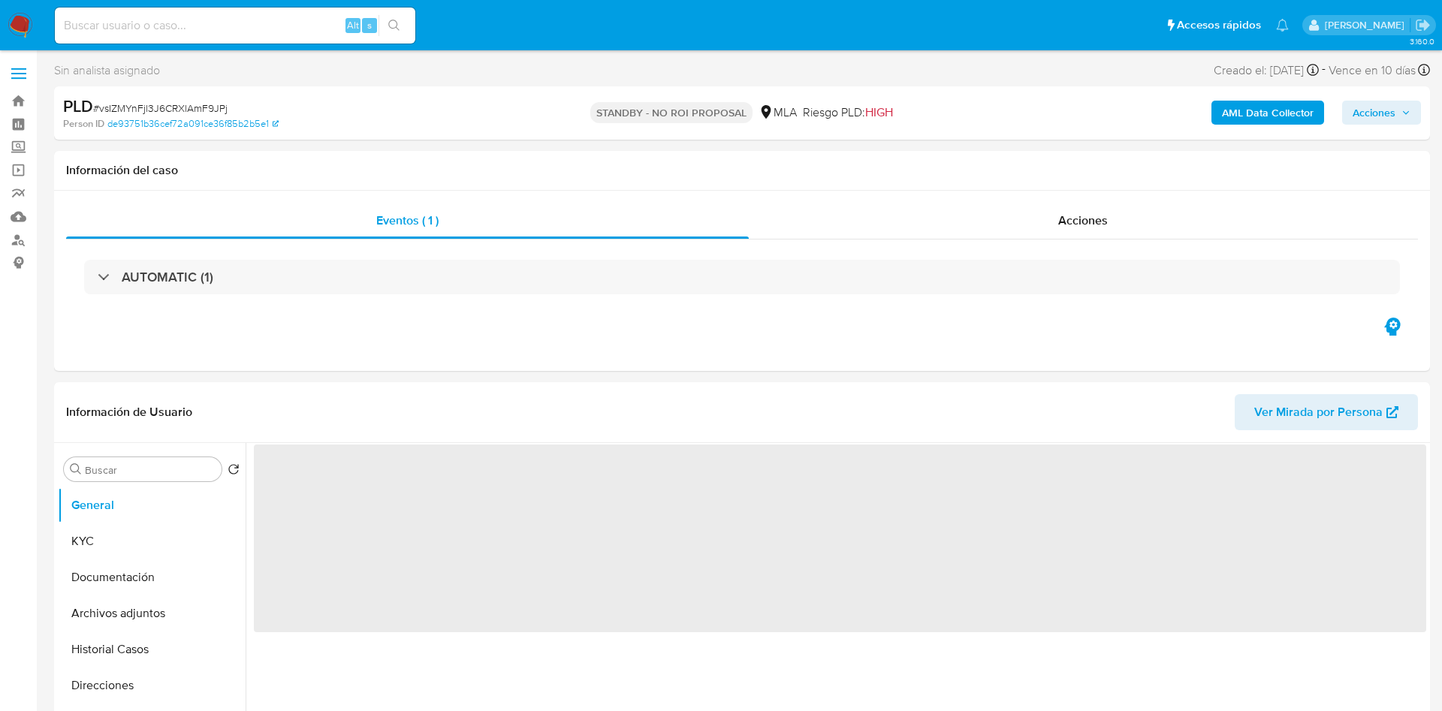
select select "10"
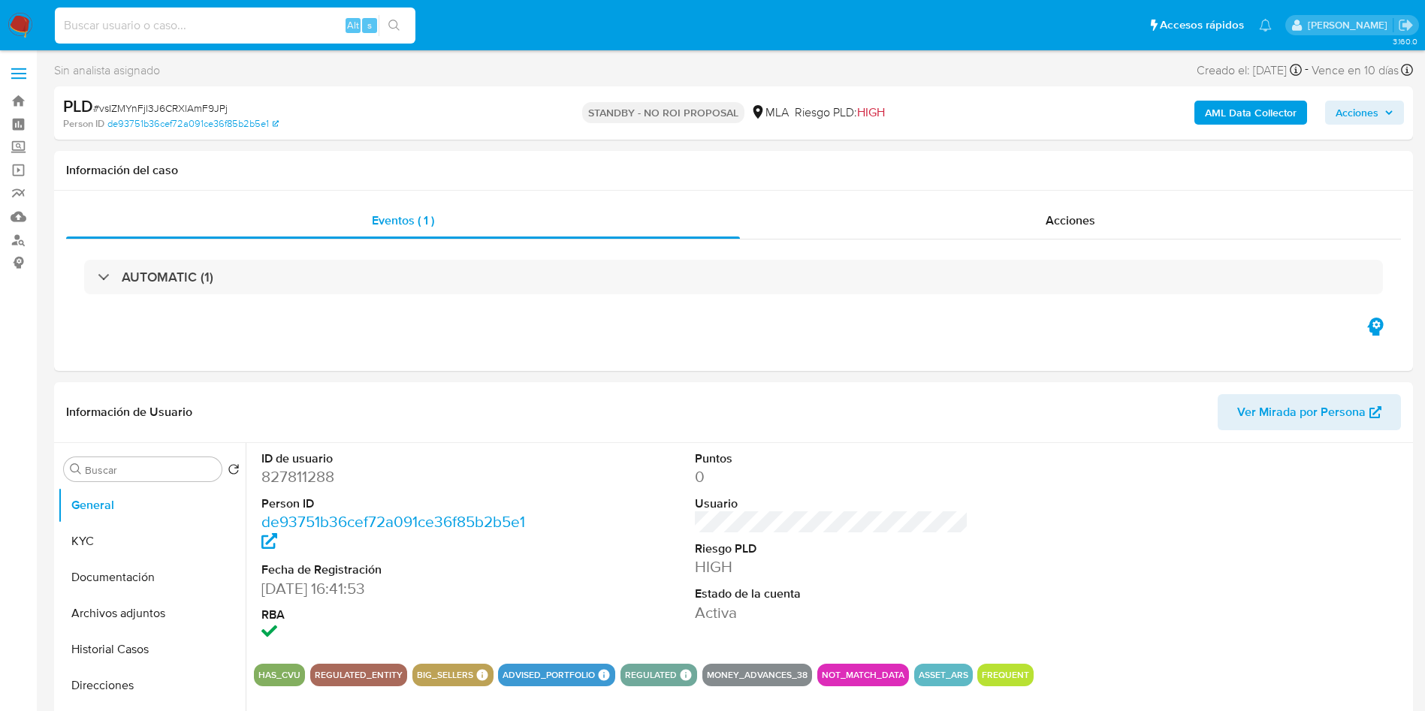
click at [260, 20] on input at bounding box center [235, 26] width 361 height 20
paste input "Pp7qlxFJEsCsCnAiXcZTgZKf"
type input "Pp7qlxFJEsCsCnAiXcZTgZKf"
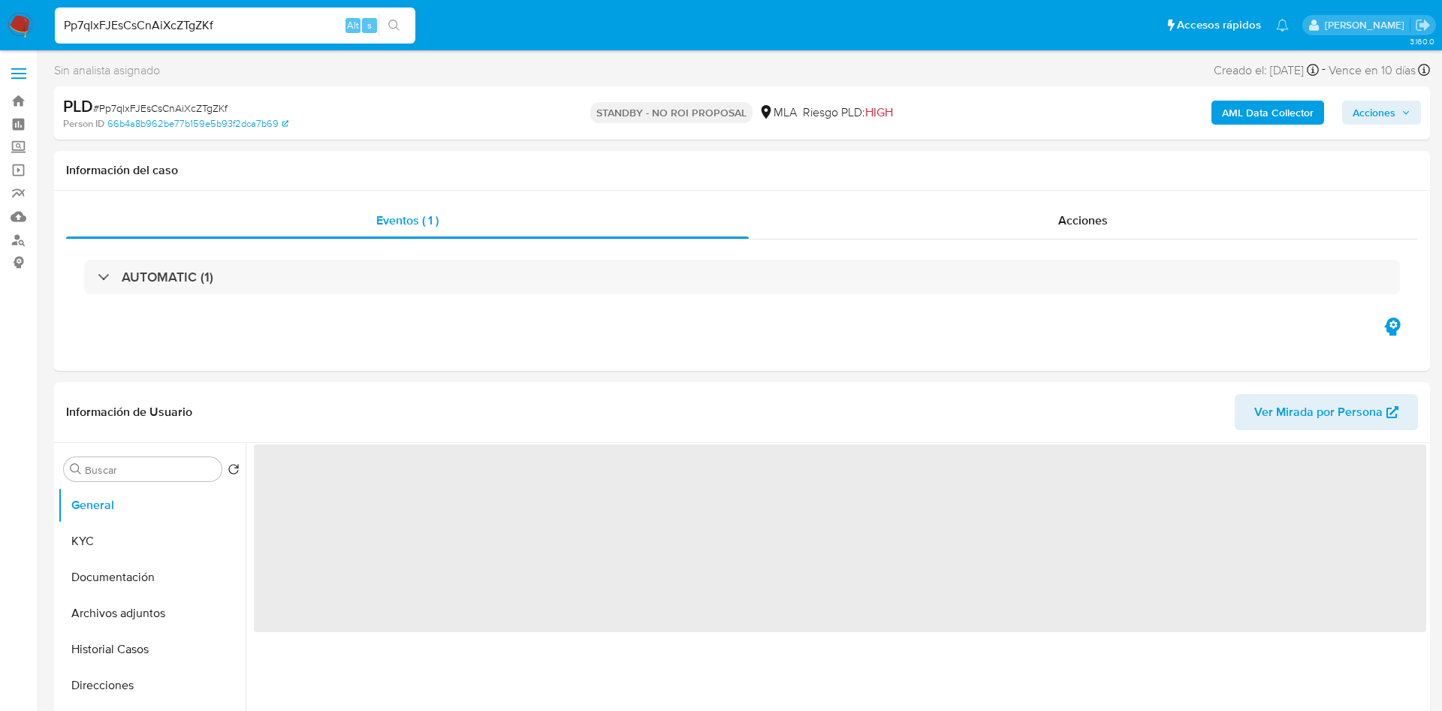
select select "10"
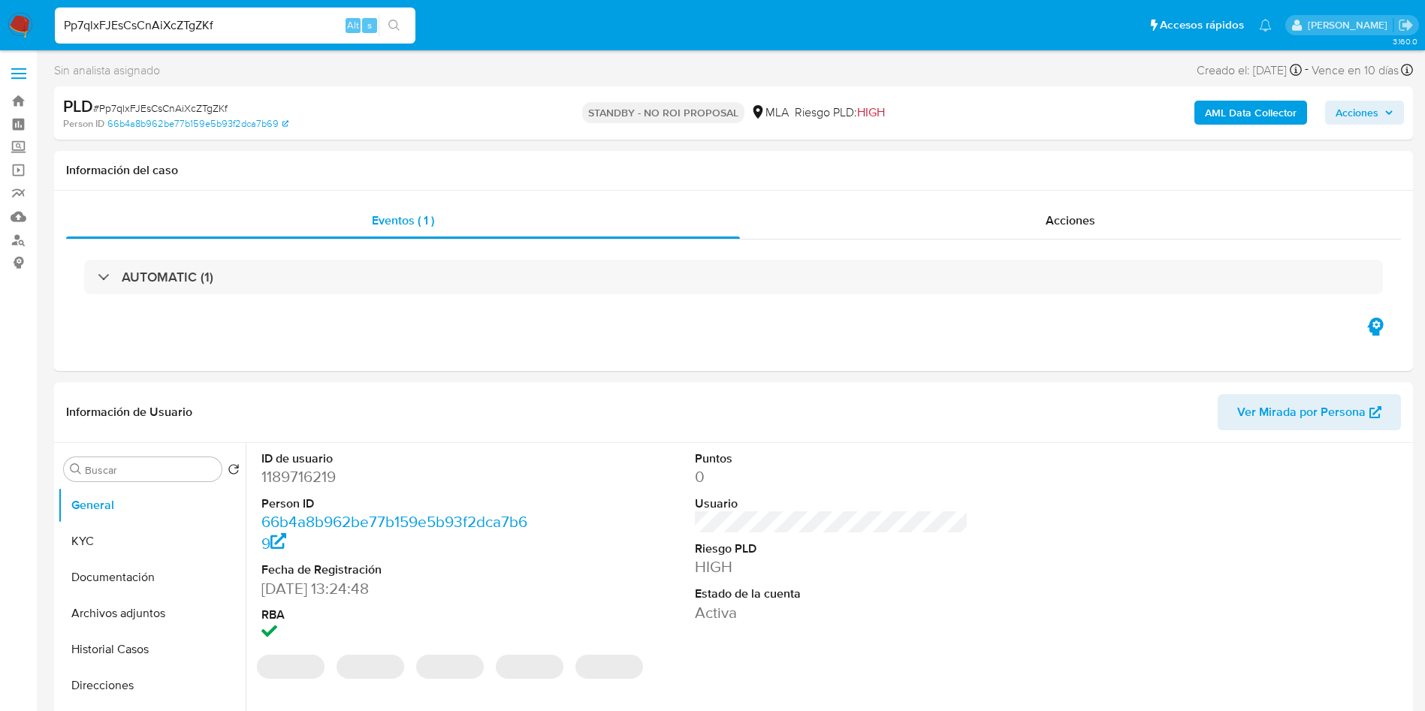
click at [189, 16] on input "Pp7qlxFJEsCsCnAiXcZTgZKf" at bounding box center [235, 26] width 361 height 20
paste input "Vgt9IVhmeUmEA0ReQJAgVDEx"
type input "Vgt9IVhmeUmEA0ReQJAgVDEx"
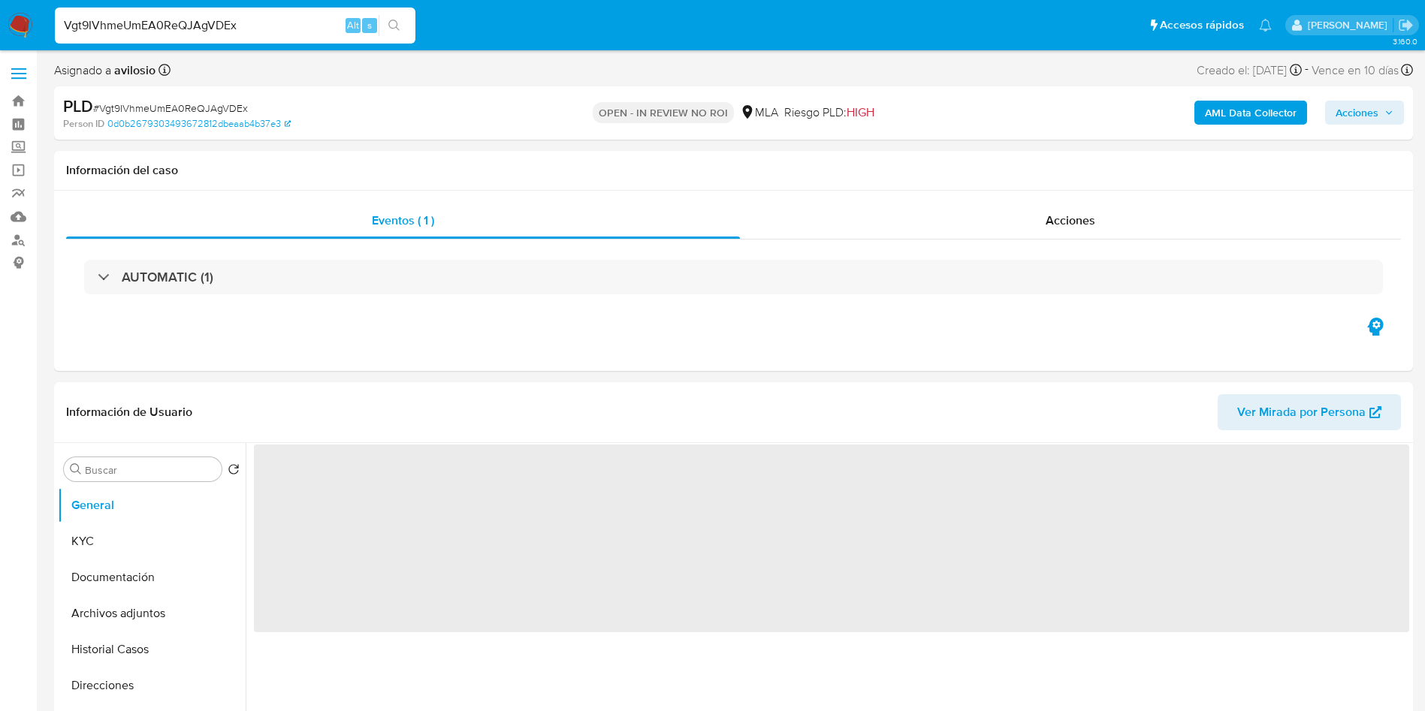
click at [189, 14] on div "Vgt9IVhmeUmEA0ReQJAgVDEx Alt s" at bounding box center [235, 26] width 361 height 36
select select "10"
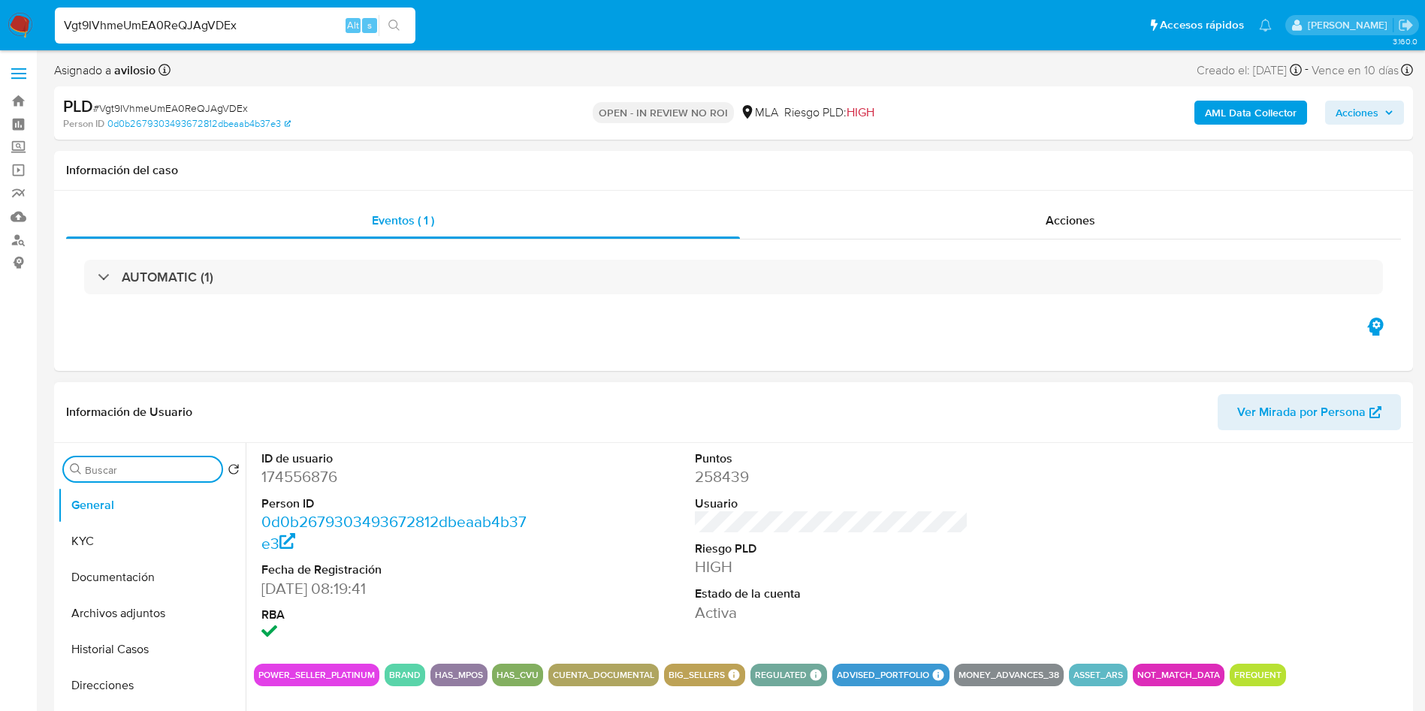
click at [164, 476] on input "Buscar" at bounding box center [150, 470] width 131 height 14
type input "arc"
click at [140, 545] on button "Archivos adjuntos" at bounding box center [146, 541] width 176 height 36
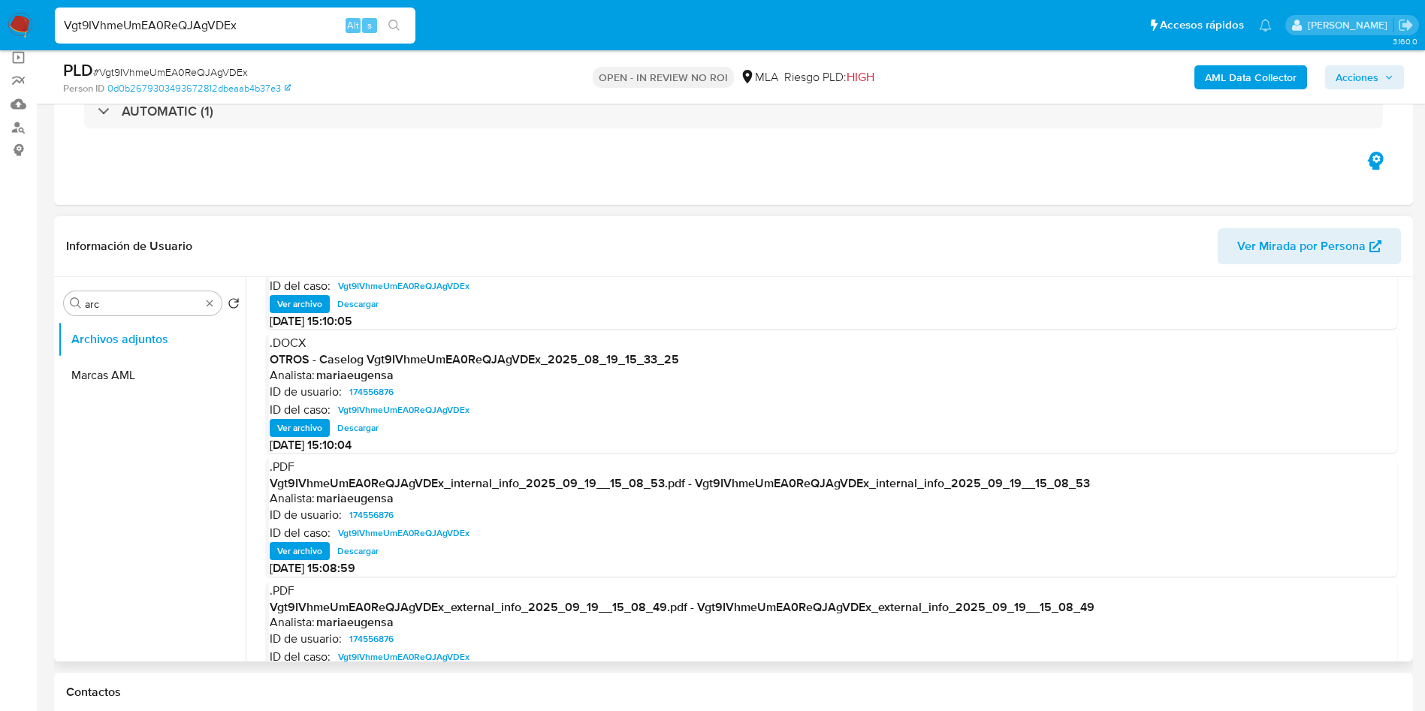
scroll to position [113, 0]
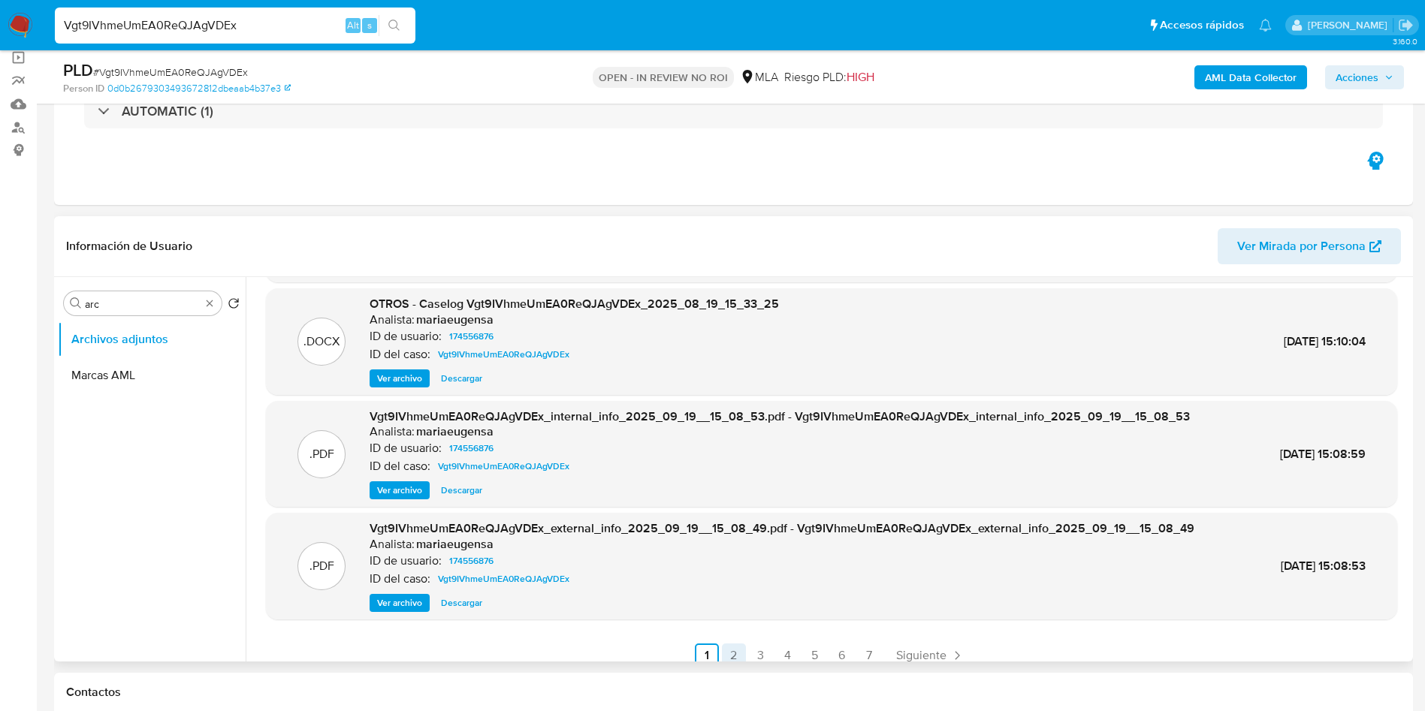
click at [724, 658] on link "2" at bounding box center [734, 656] width 24 height 24
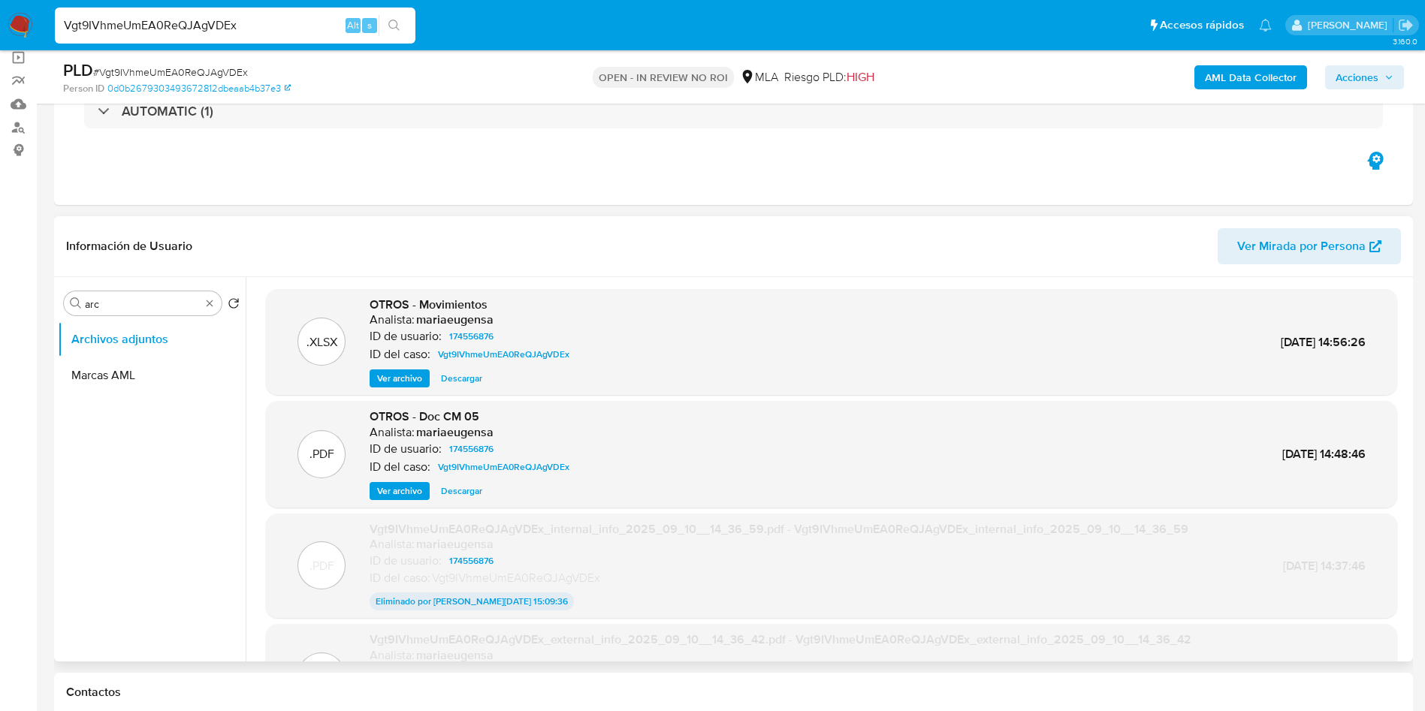
click at [1379, 81] on span "Acciones" at bounding box center [1364, 77] width 58 height 21
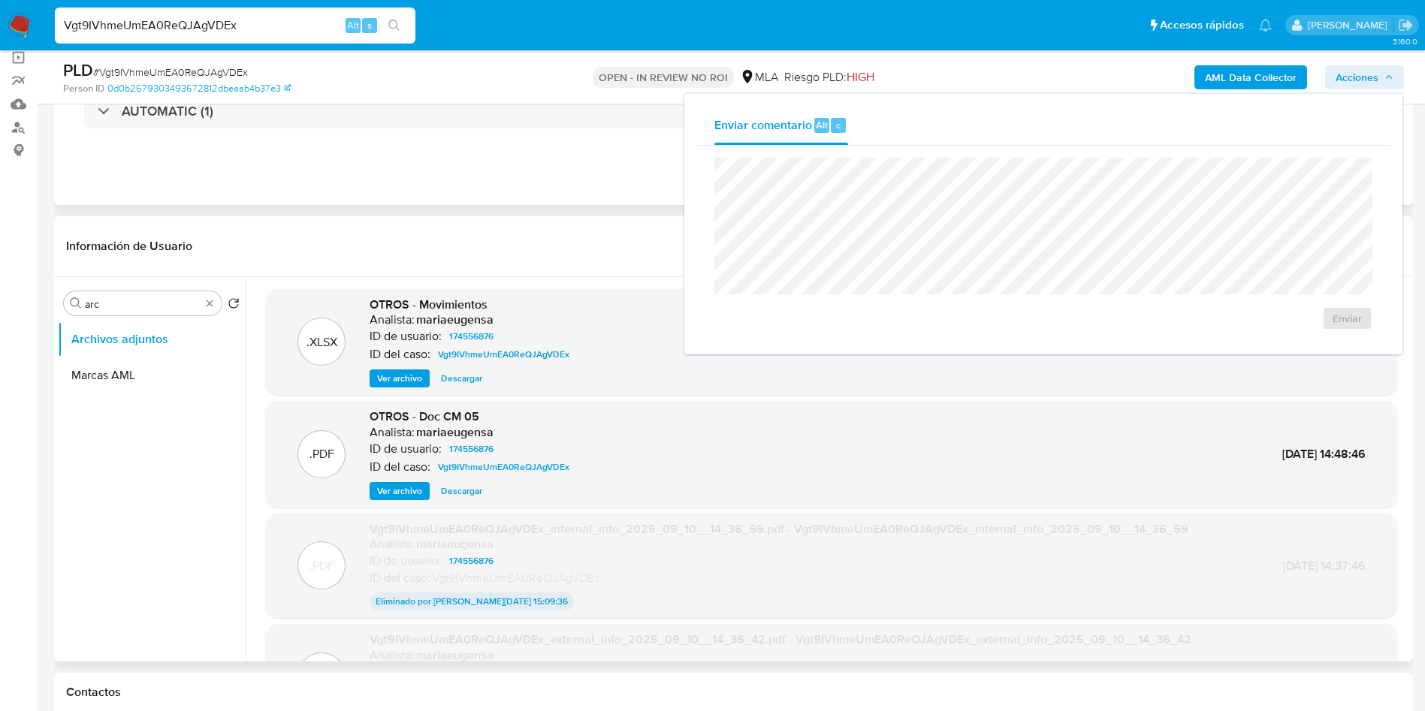
click at [463, 176] on div "Eventos ( 1 ) Acciones AUTOMATIC (1)" at bounding box center [733, 115] width 1359 height 180
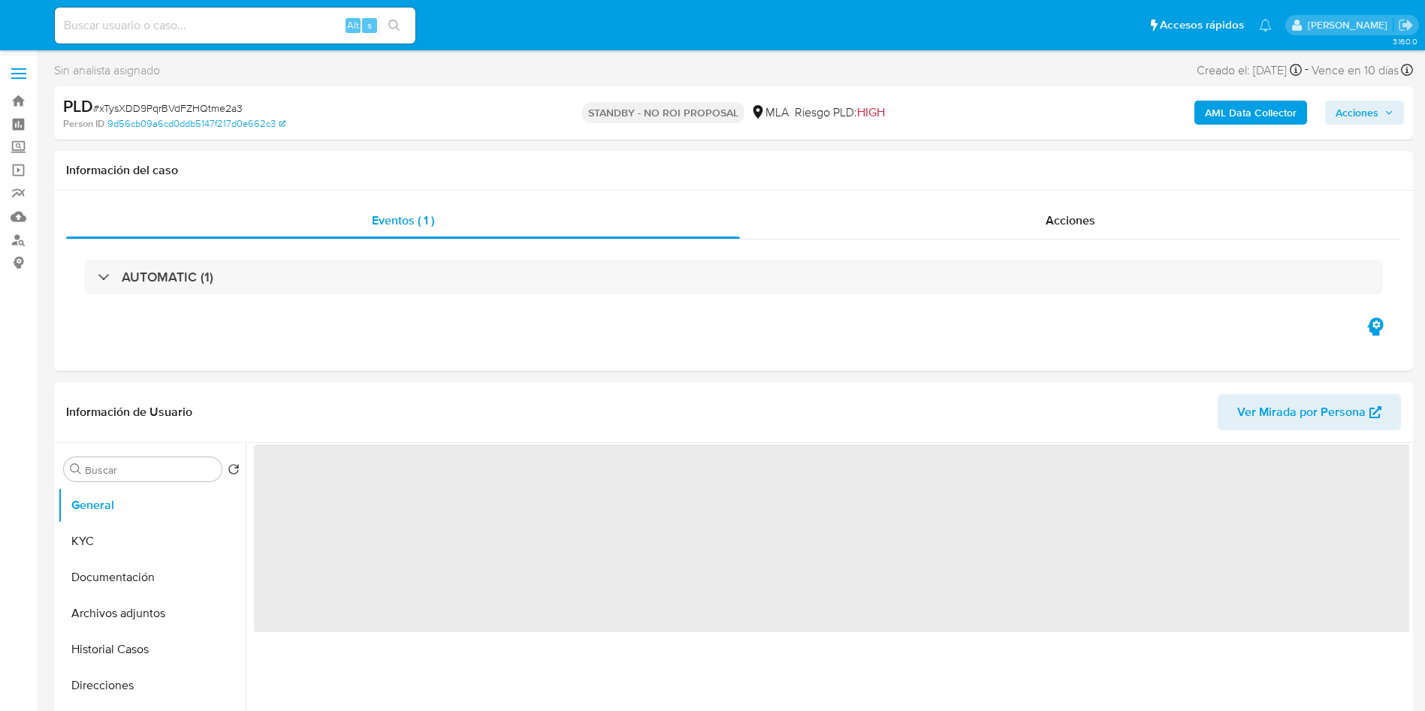
select select "10"
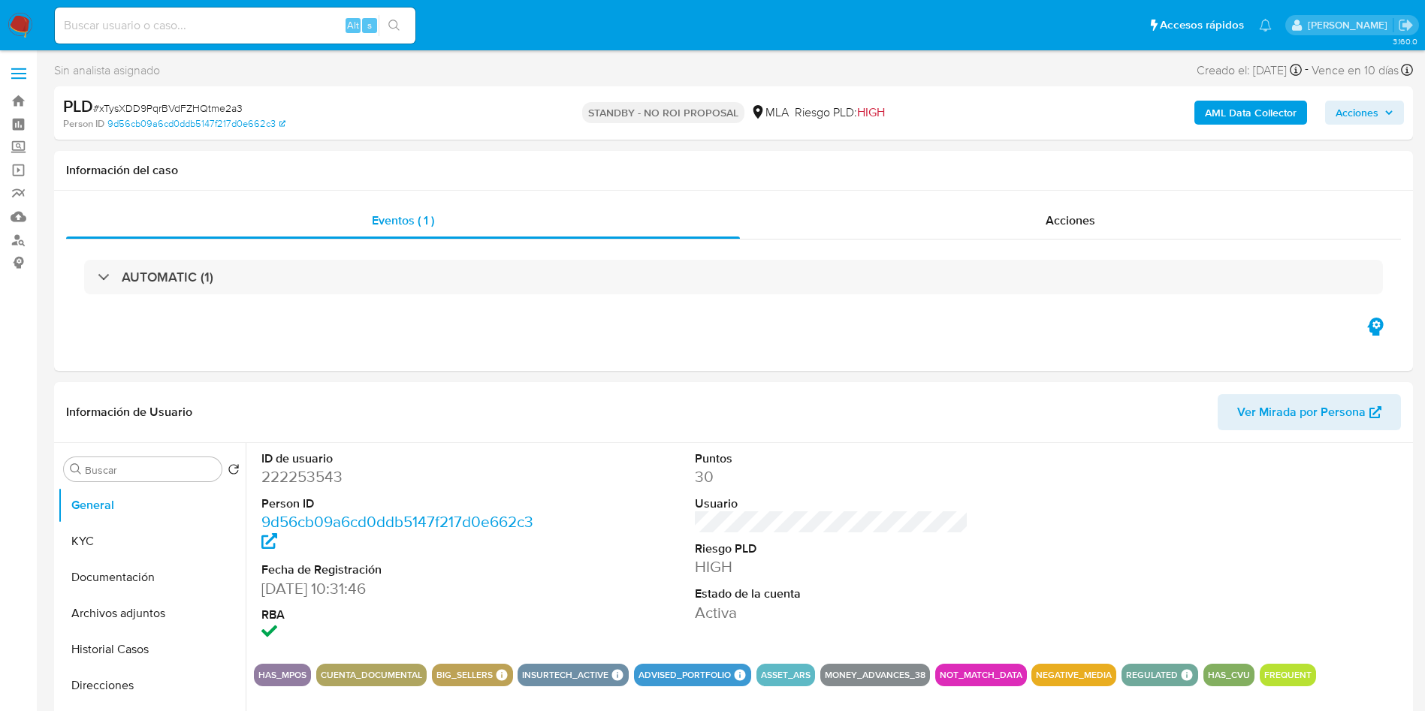
click at [265, 8] on div "Alt s" at bounding box center [235, 26] width 361 height 36
click at [264, 14] on div "Alt s" at bounding box center [235, 26] width 361 height 36
paste input "7ret2ro6n0zVFvsyp60Nb7sk"
type input "7ret2ro6n0zVFvsyp60Nb7sk"
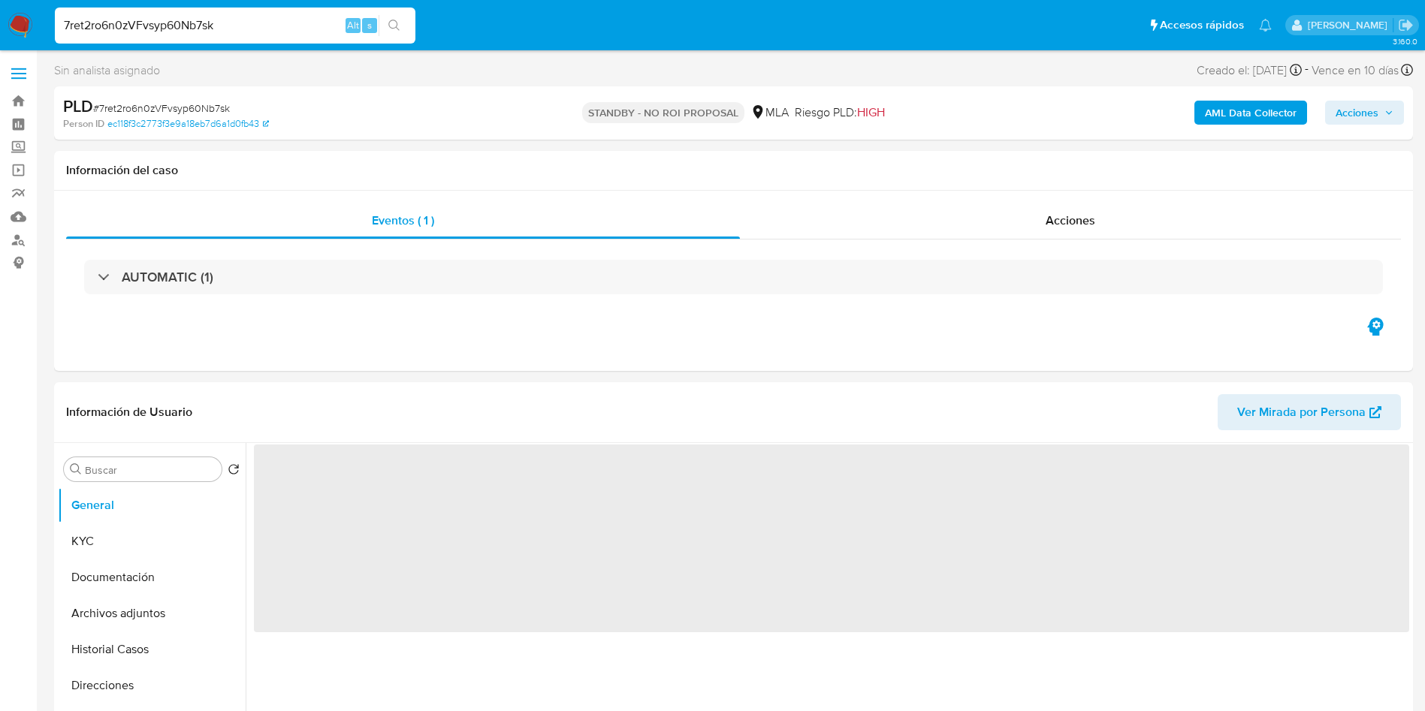
select select "10"
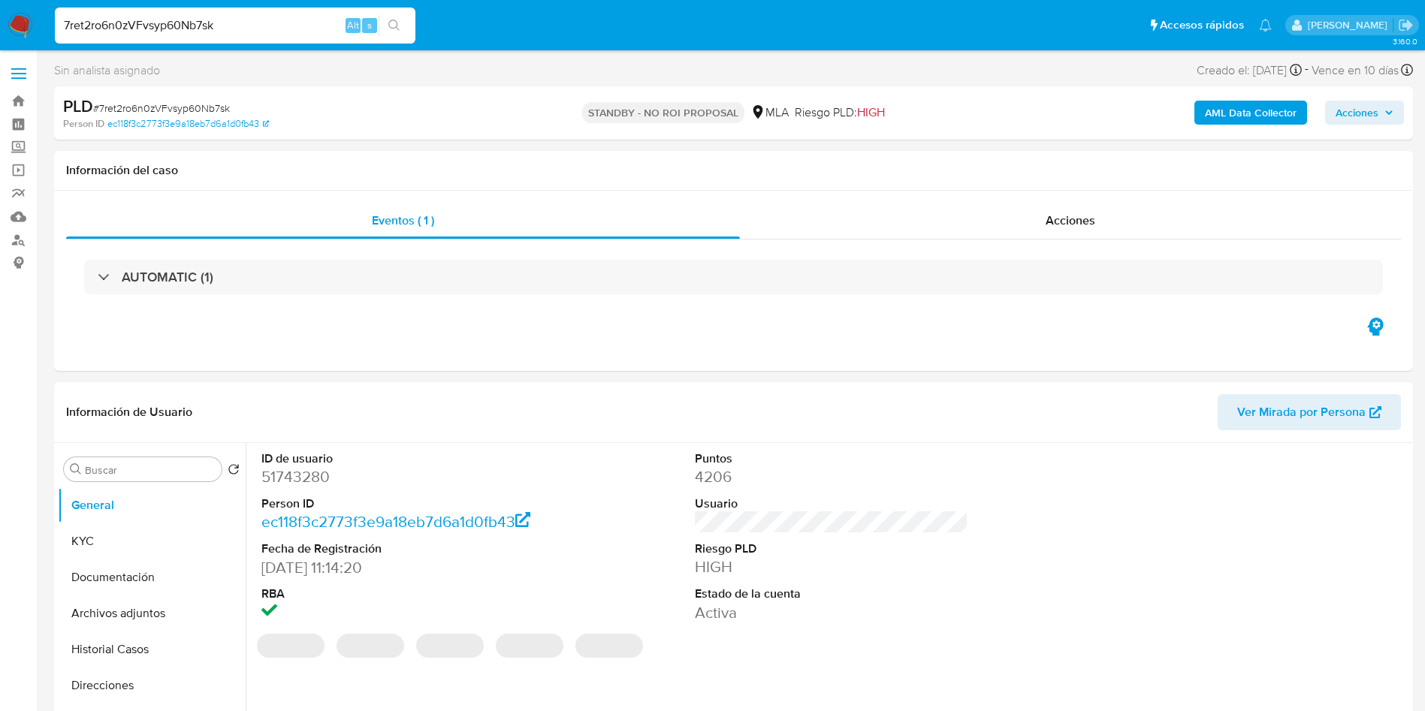
click at [257, 8] on div "7ret2ro6n0zVFvsyp60Nb7sk Alt s" at bounding box center [235, 26] width 361 height 36
click at [256, 12] on div "7ret2ro6n0zVFvsyp60Nb7sk Alt s" at bounding box center [235, 26] width 361 height 36
click at [258, 24] on input "7ret2ro6n0zVFvsyp60Nb7sk" at bounding box center [235, 26] width 361 height 20
click at [258, 25] on input "7ret2ro6n0zVFvsyp60Nb7sk" at bounding box center [235, 26] width 361 height 20
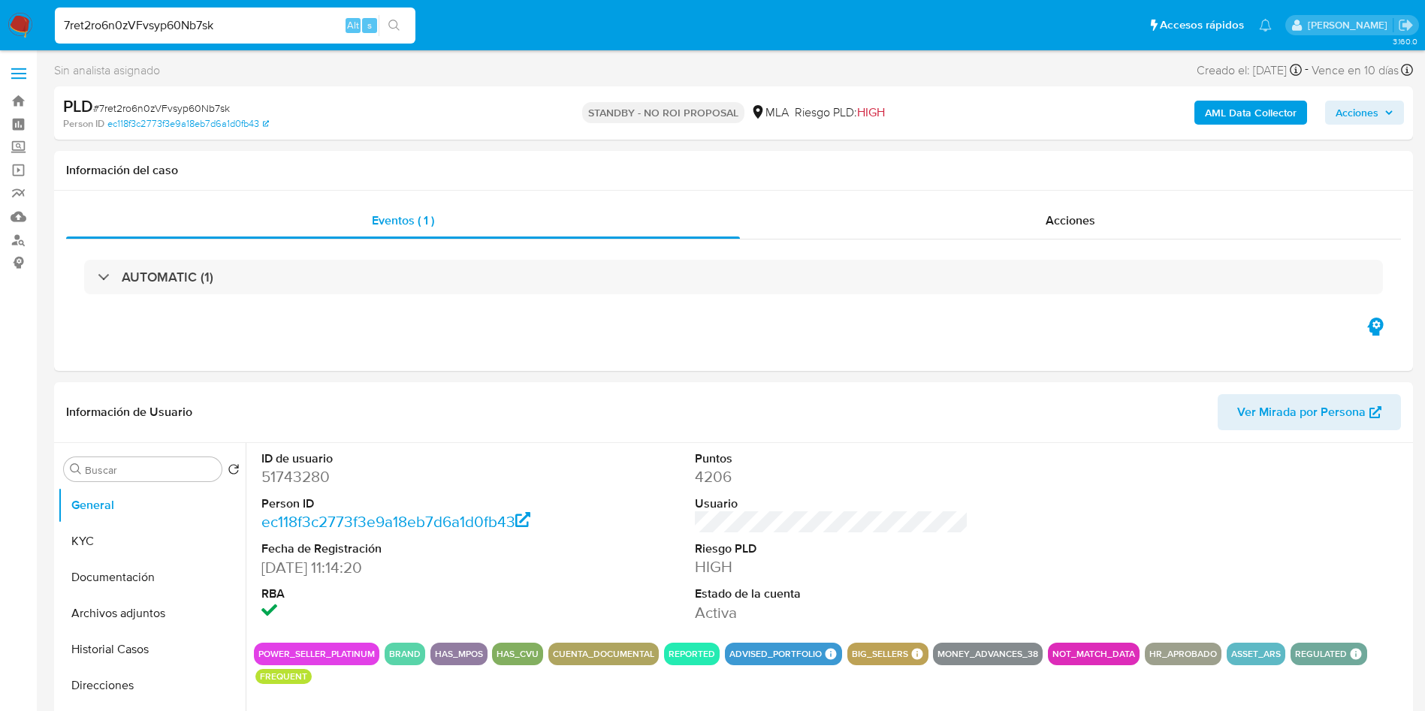
paste input "vsIZMYnFjl3J6CRXlAmF9JPj"
type input "vsIZMYnFjl3J6CRXlAmF9JPj"
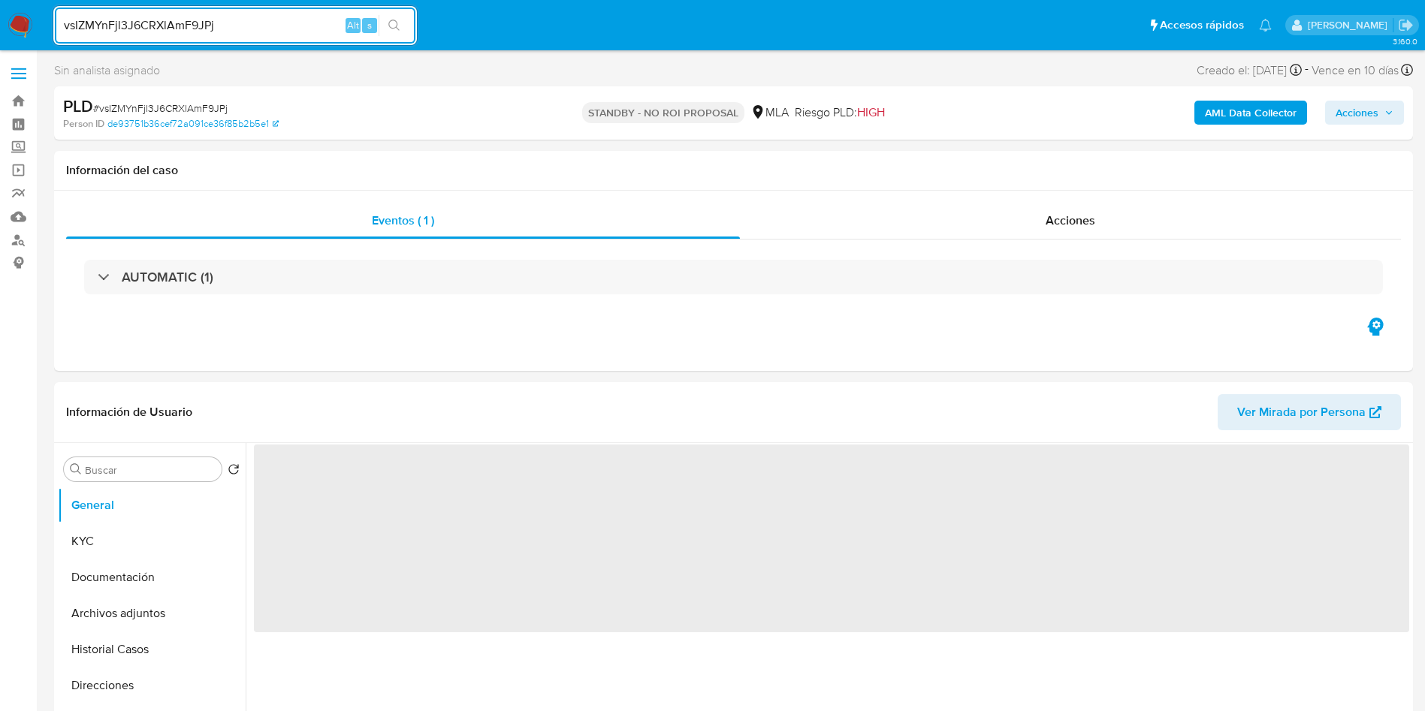
click at [258, 25] on input "vsIZMYnFjl3J6CRXlAmF9JPj" at bounding box center [235, 26] width 361 height 20
select select "10"
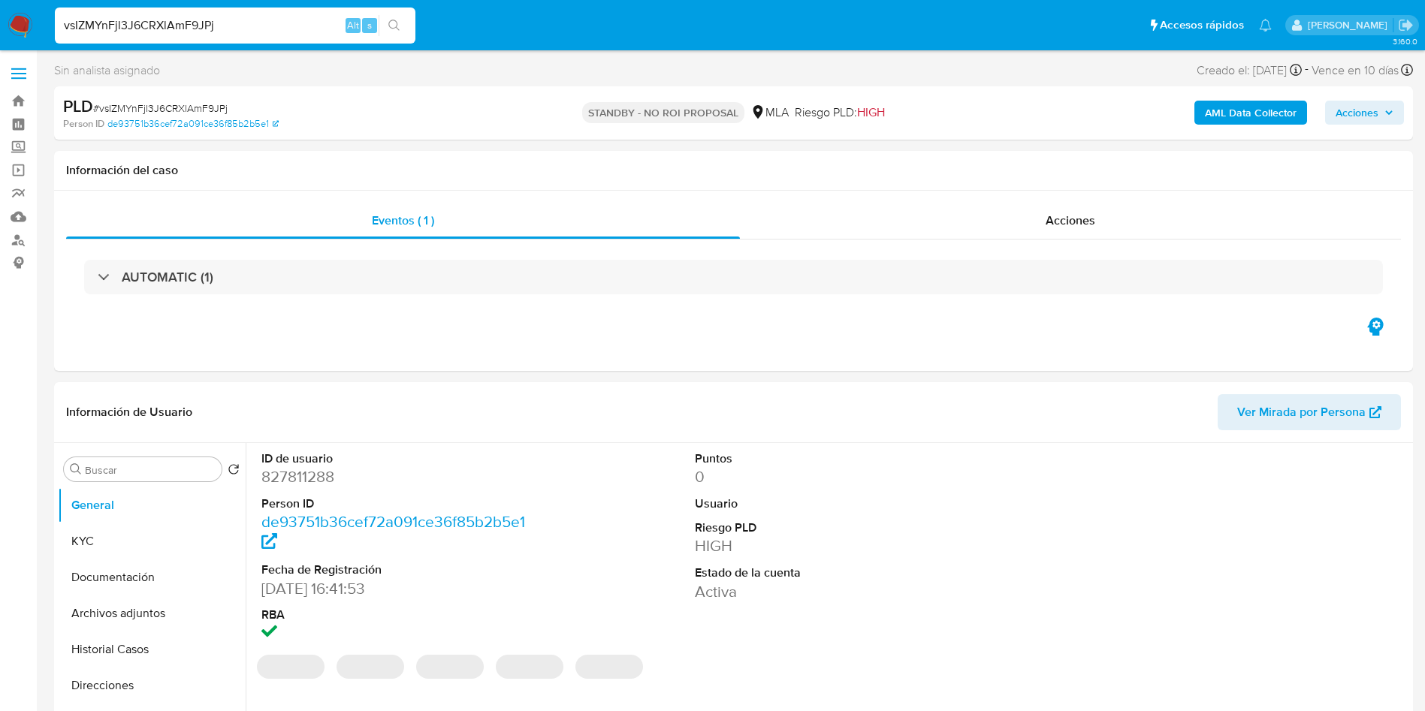
click at [258, 24] on input "vsIZMYnFjl3J6CRXlAmF9JPj" at bounding box center [235, 26] width 361 height 20
paste input "YAONBUGs02Hod6bHCv2WQFzk"
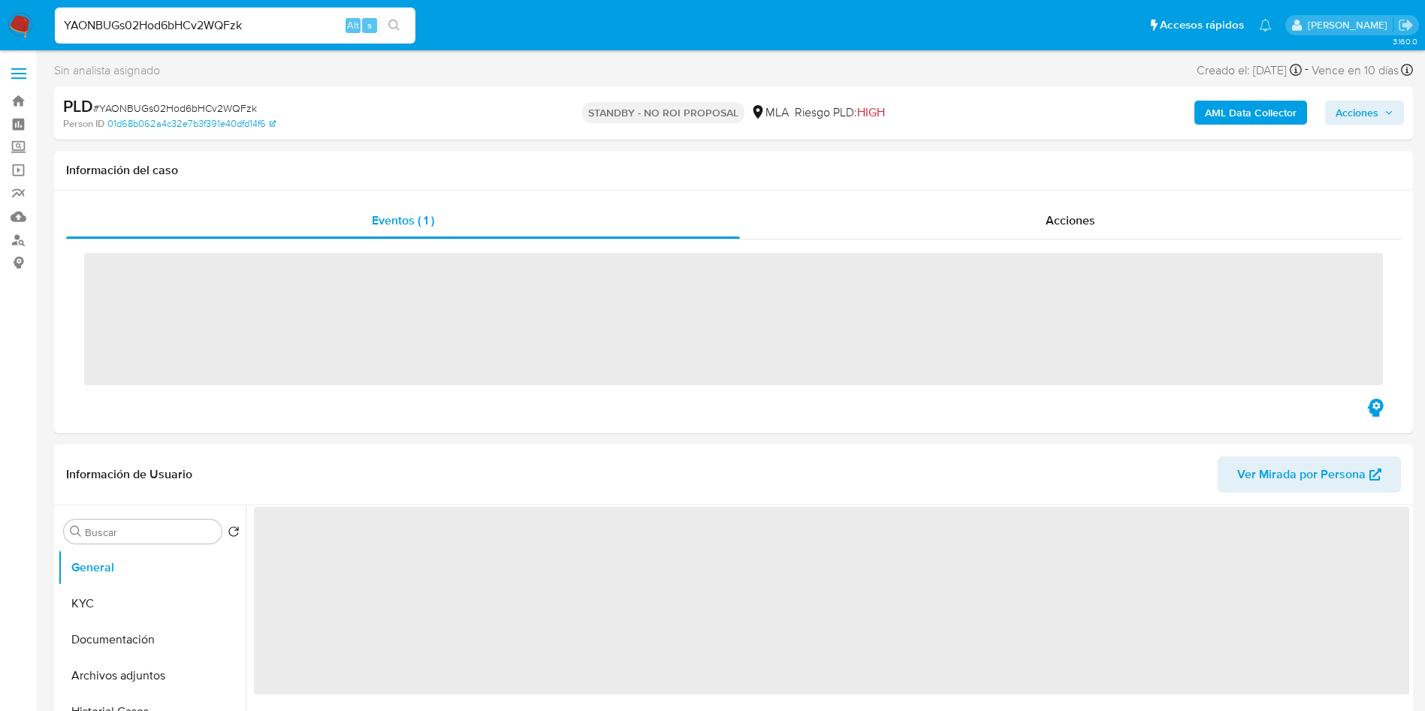
click at [258, 23] on input "YAONBUGs02Hod6bHCv2WQFzk" at bounding box center [235, 26] width 361 height 20
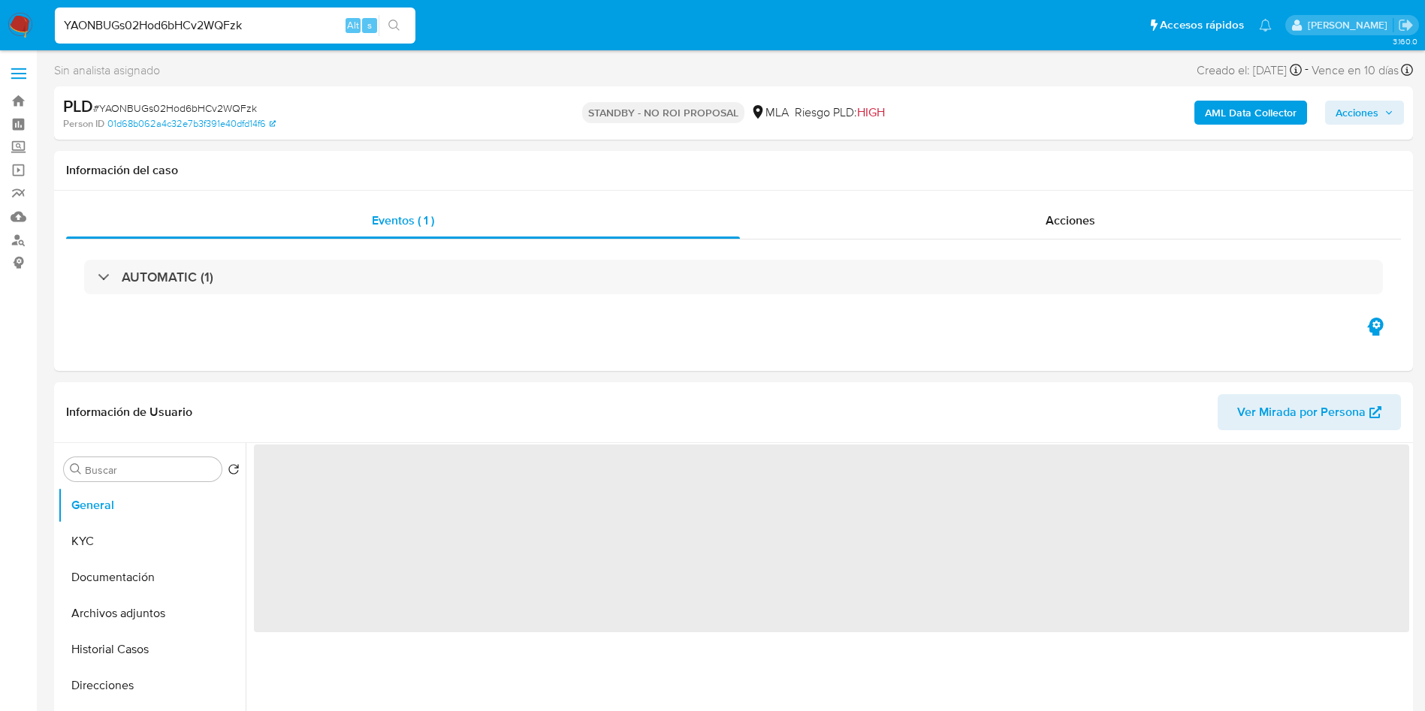
click at [258, 23] on input "YAONBUGs02Hod6bHCv2WQFzk" at bounding box center [235, 26] width 361 height 20
paste input "xTysXDD9PqrBVdFZHQtme2a3"
type input "xTysXDD9PqrBVdFZHQtme2a3"
select select "10"
type input "xTysXDD9PqrBVdFZHQtme2a3"
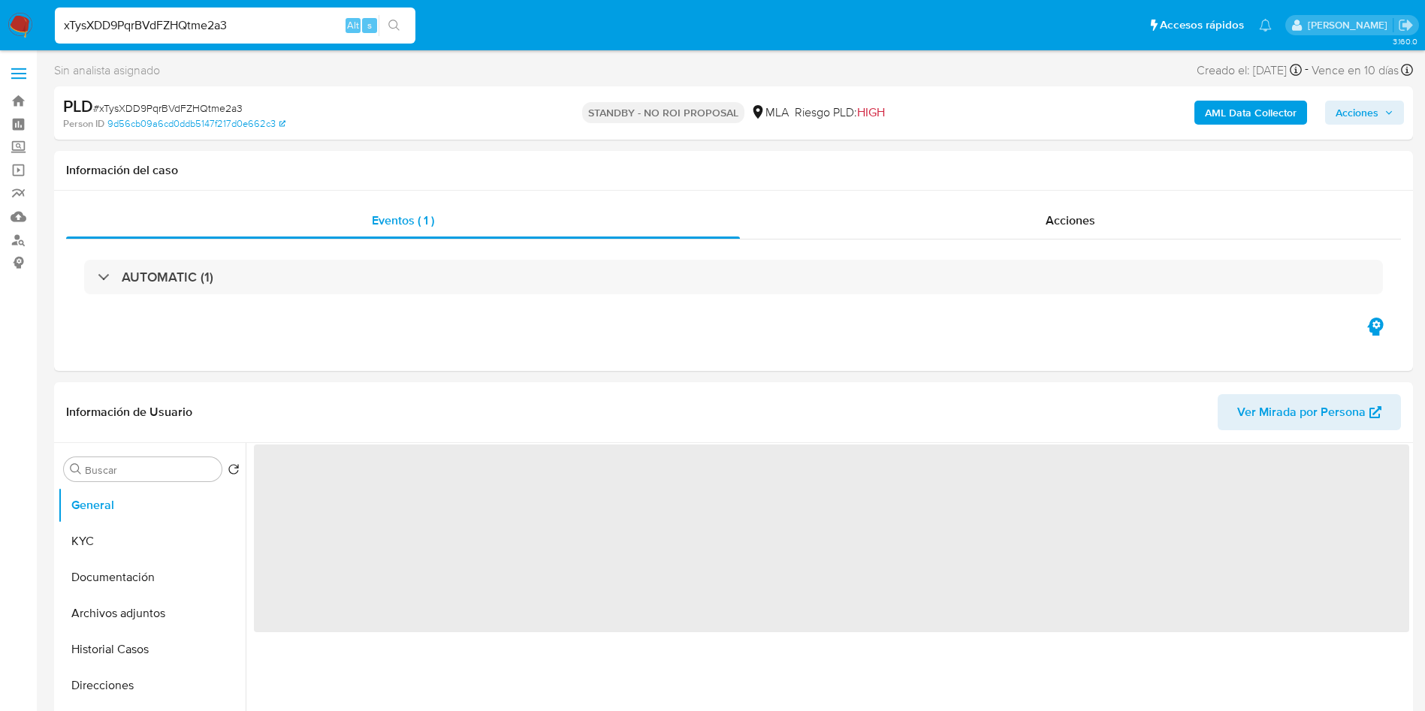
select select "10"
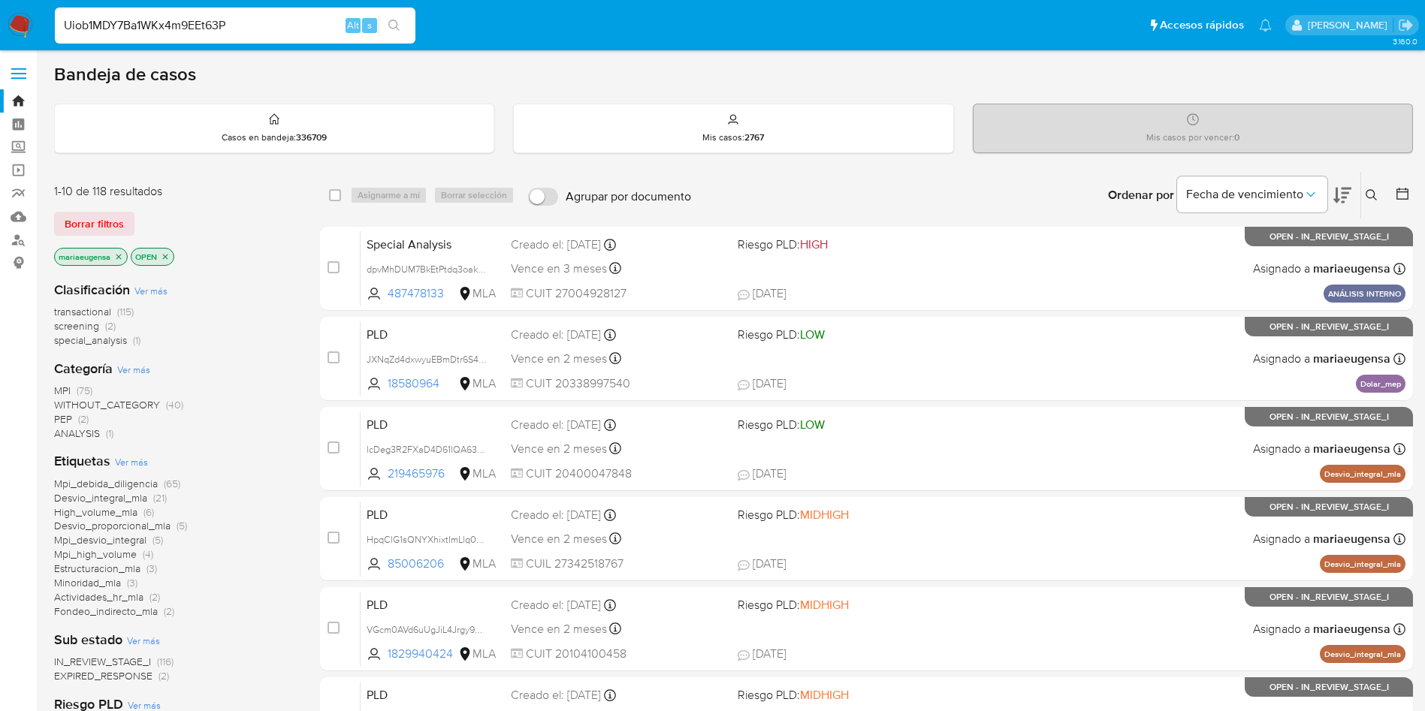
type input "Uiob1MDY7Ba1WKx4m9EEt63P"
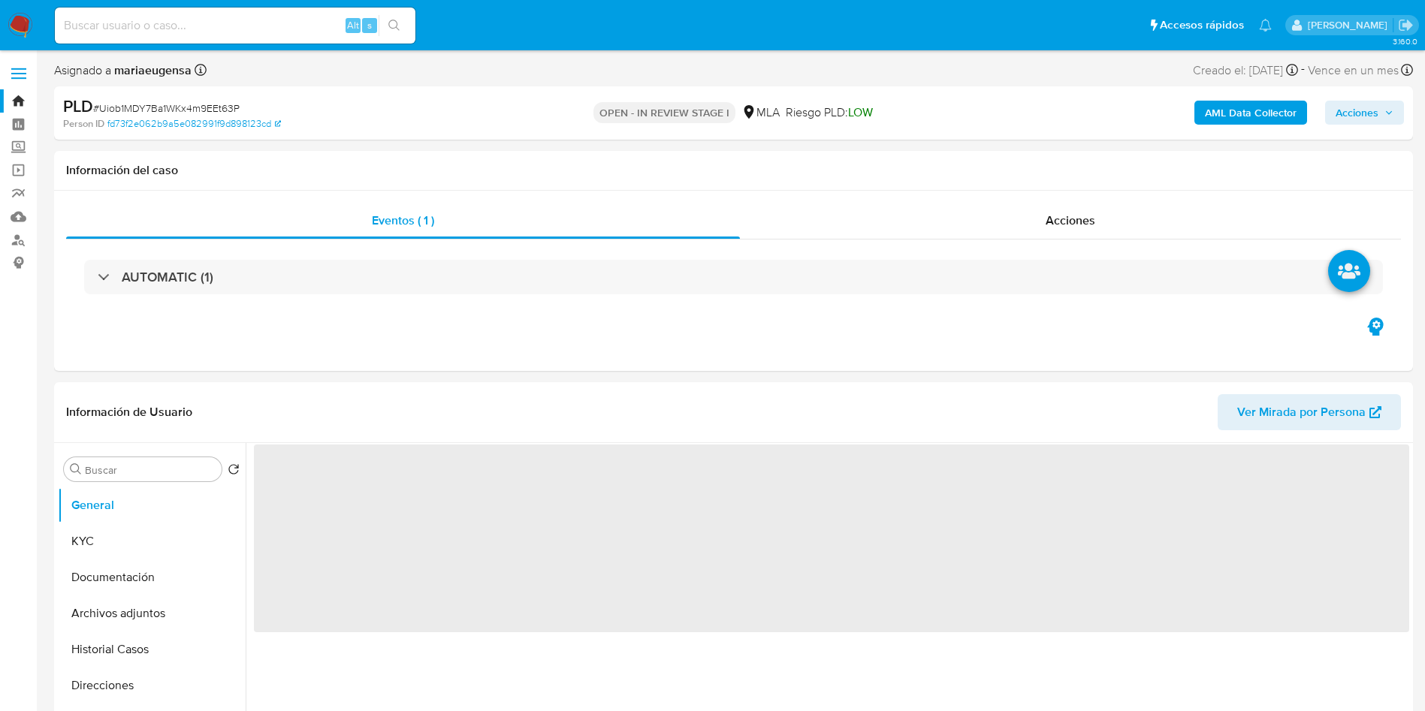
select select "10"
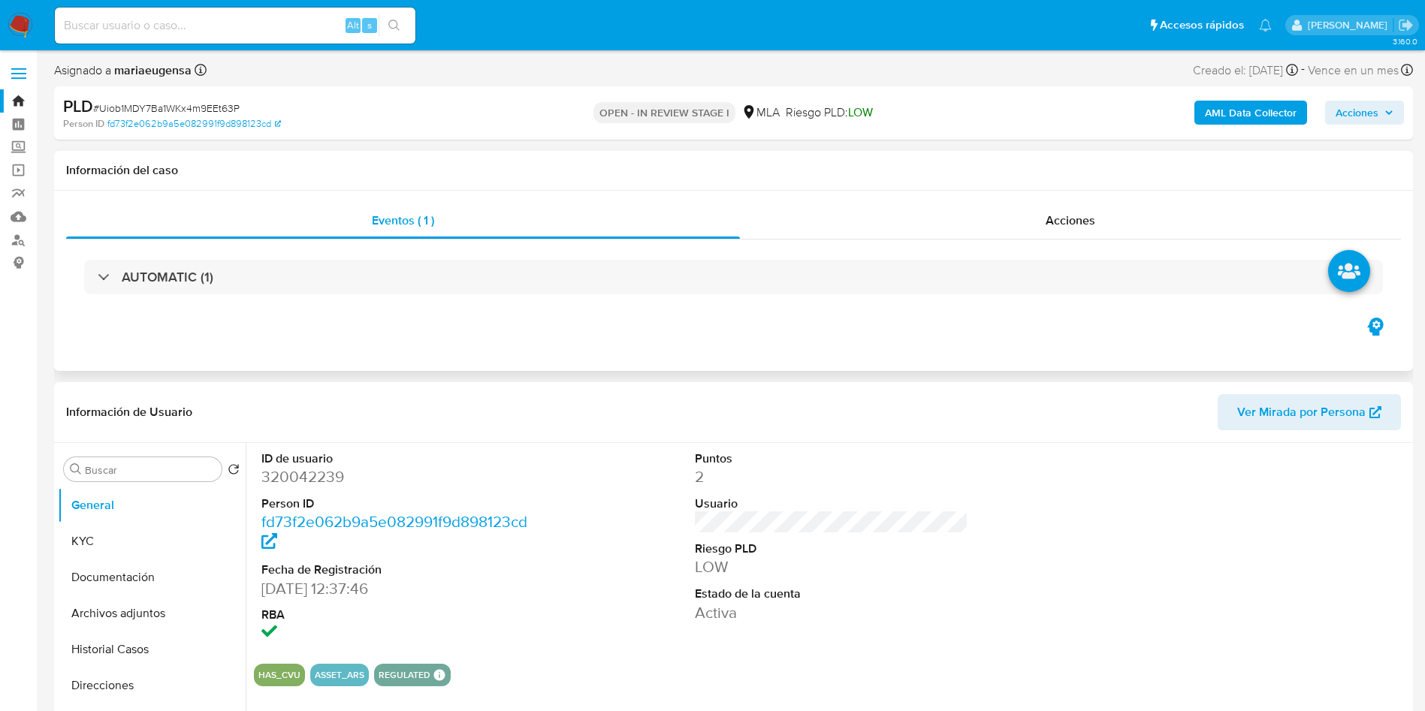
click at [282, 345] on div "Eventos ( 1 ) Acciones AUTOMATIC (1)" at bounding box center [733, 281] width 1359 height 180
click at [129, 468] on input "Buscar" at bounding box center [150, 470] width 131 height 14
type input "arc"
click at [132, 530] on button "Archivos adjuntos" at bounding box center [146, 541] width 176 height 36
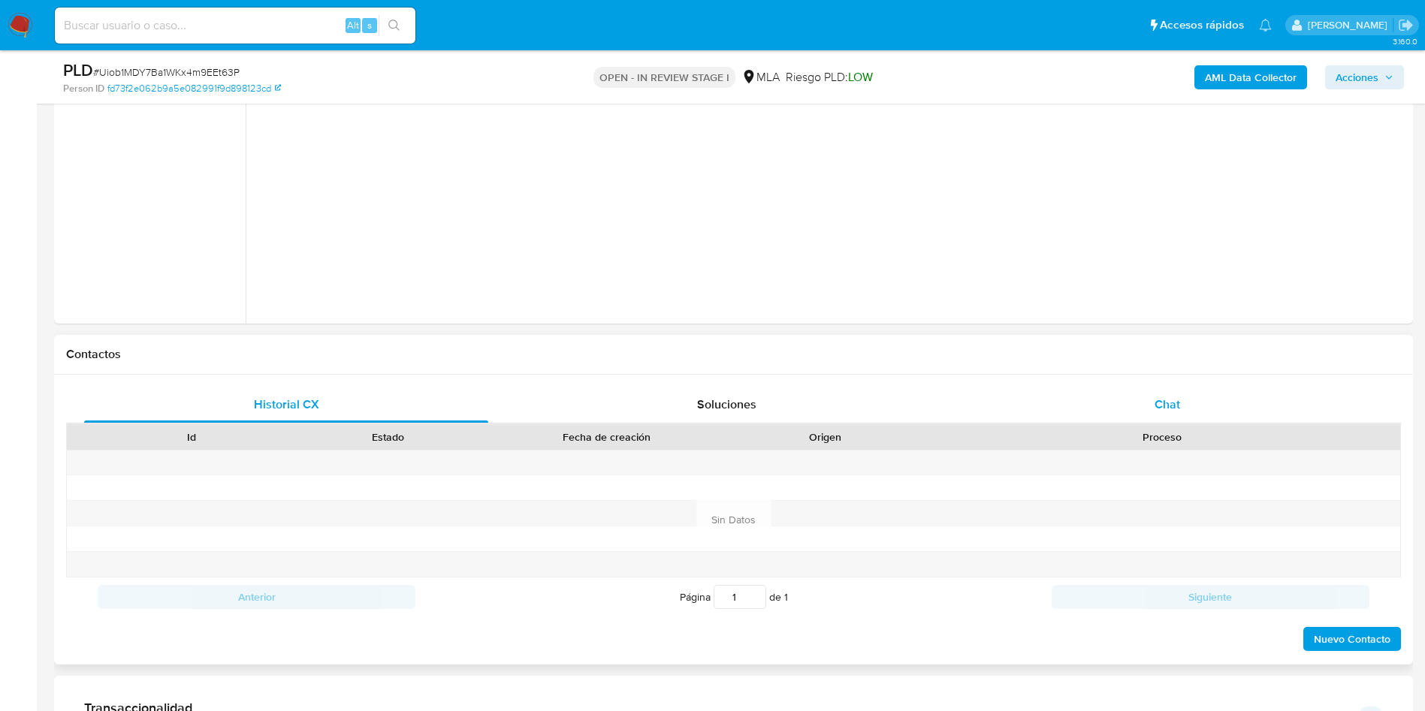
click at [1126, 414] on div "Chat" at bounding box center [1167, 405] width 404 height 36
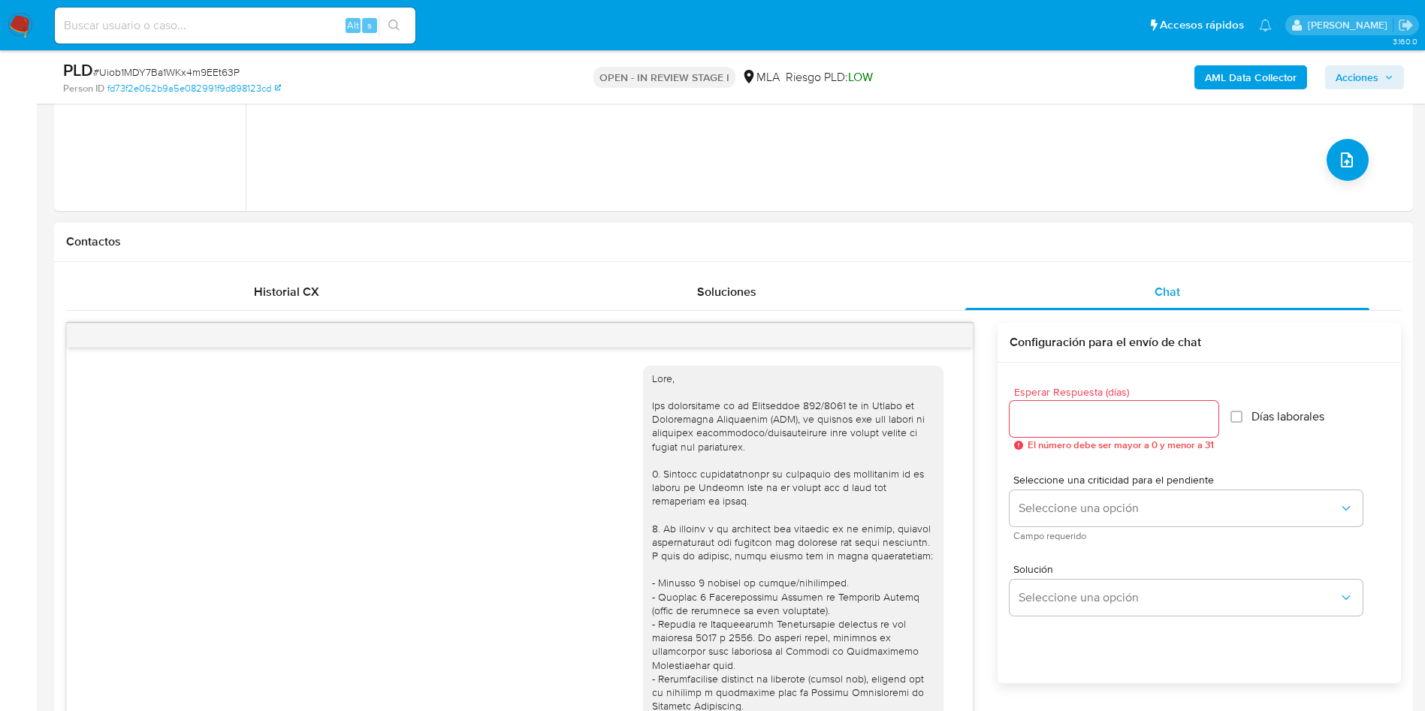
scroll to position [2068, 0]
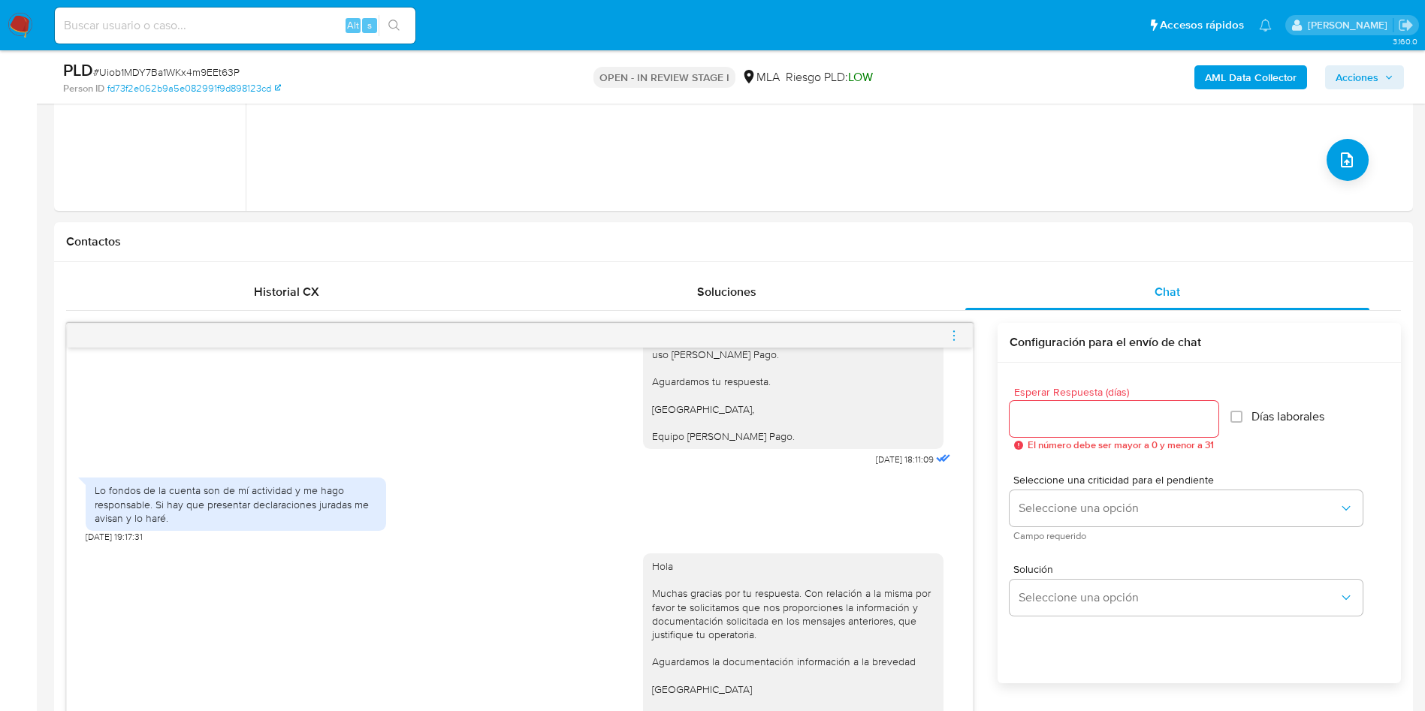
click at [954, 336] on icon "menu-action" at bounding box center [954, 336] width 14 height 14
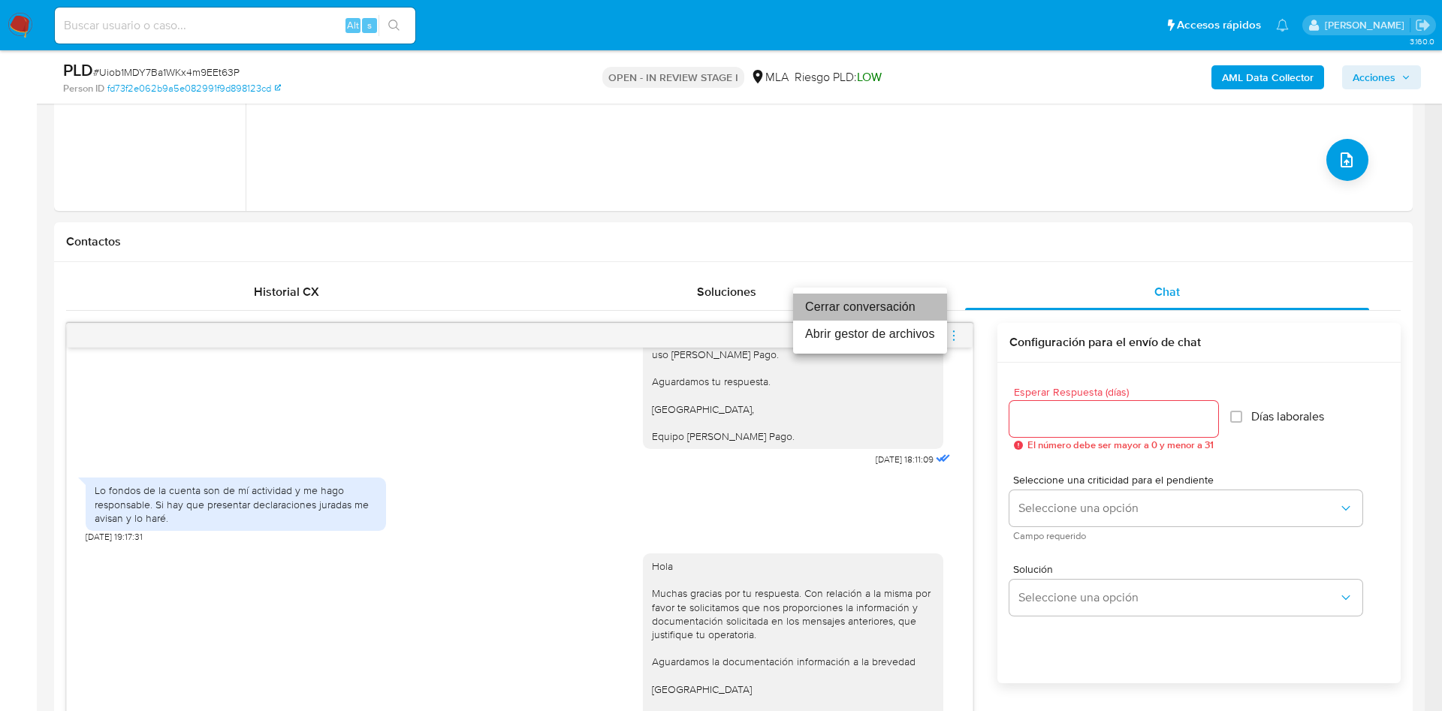
click at [918, 315] on li "Cerrar conversación" at bounding box center [870, 307] width 154 height 27
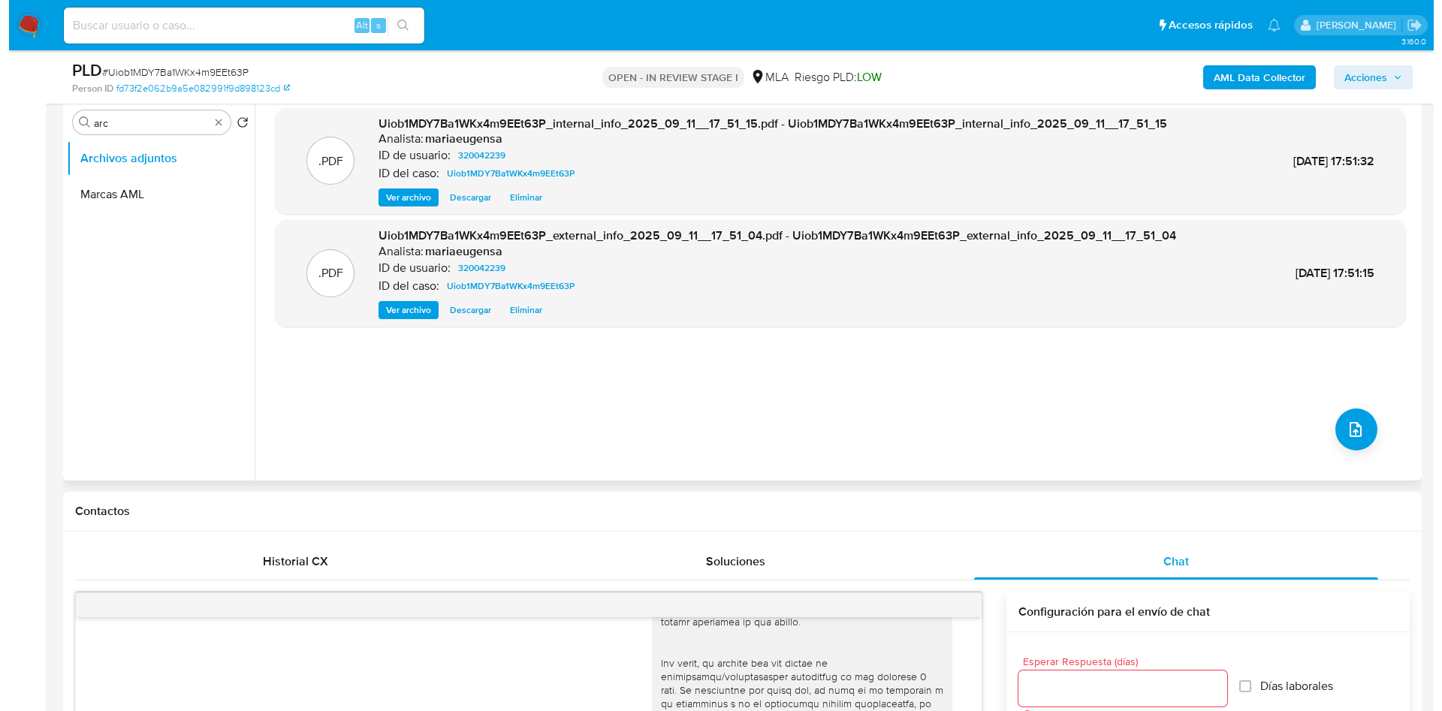
scroll to position [165, 0]
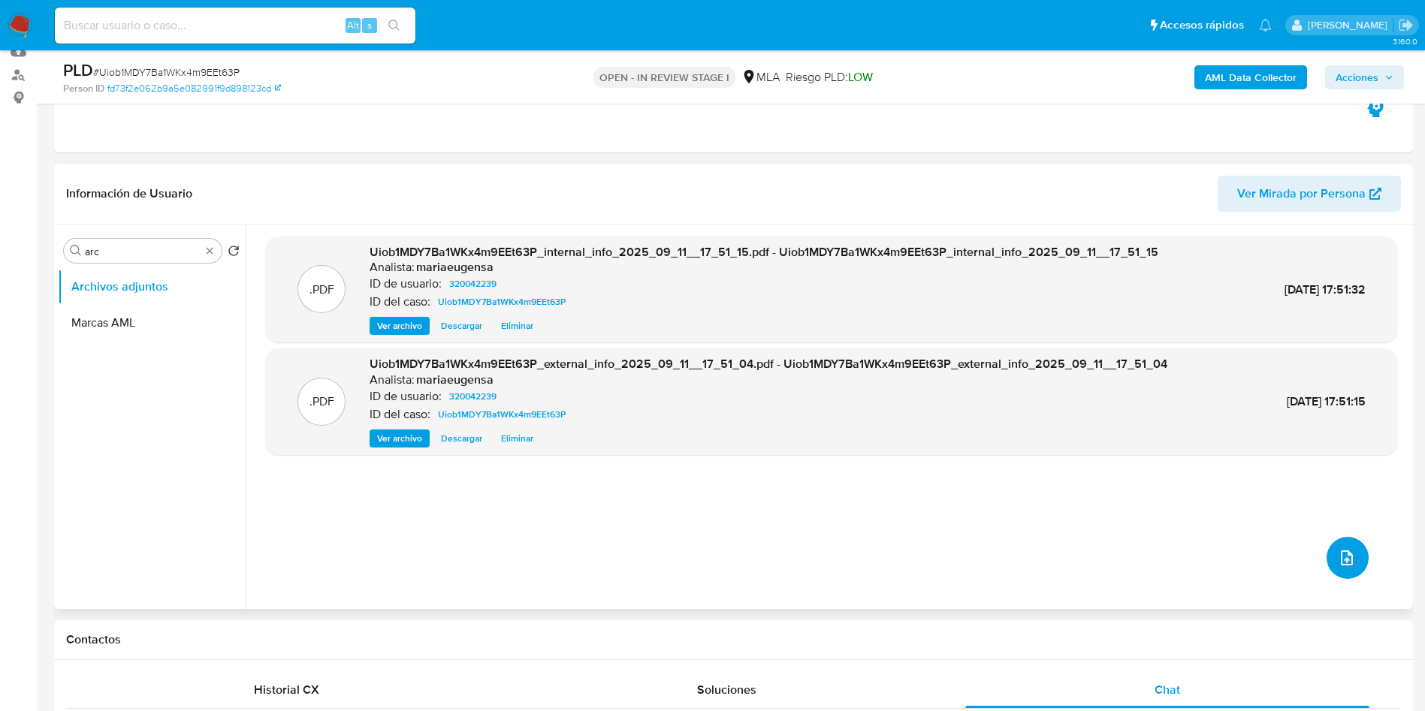
click at [1329, 547] on button "upload-file" at bounding box center [1347, 558] width 42 height 42
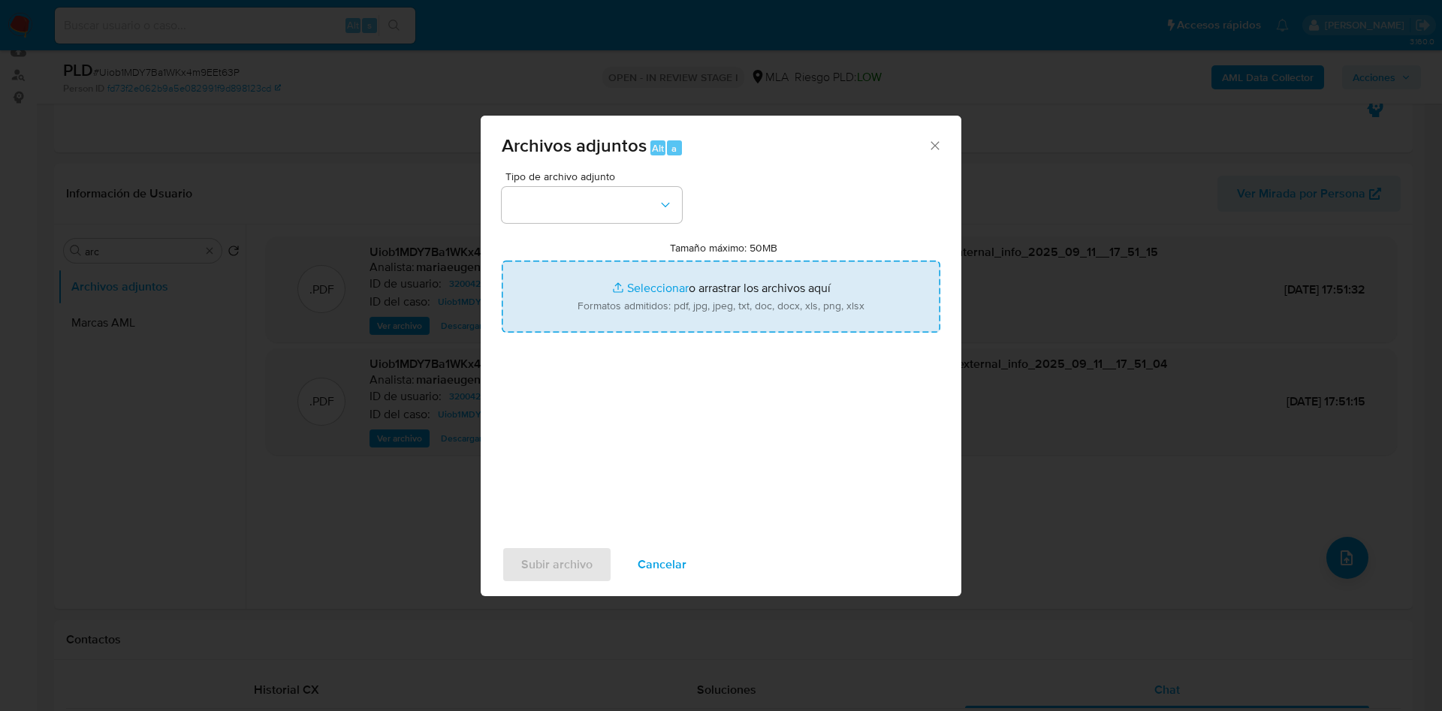
click at [640, 282] on input "Tamaño máximo: 50MB Seleccionar archivos" at bounding box center [721, 297] width 439 height 72
type input "C:\fakepath\Caselog Uiob1MDY7Ba1WKx4m9EEt63P_2025_08_19_16_45_05 (1).docx"
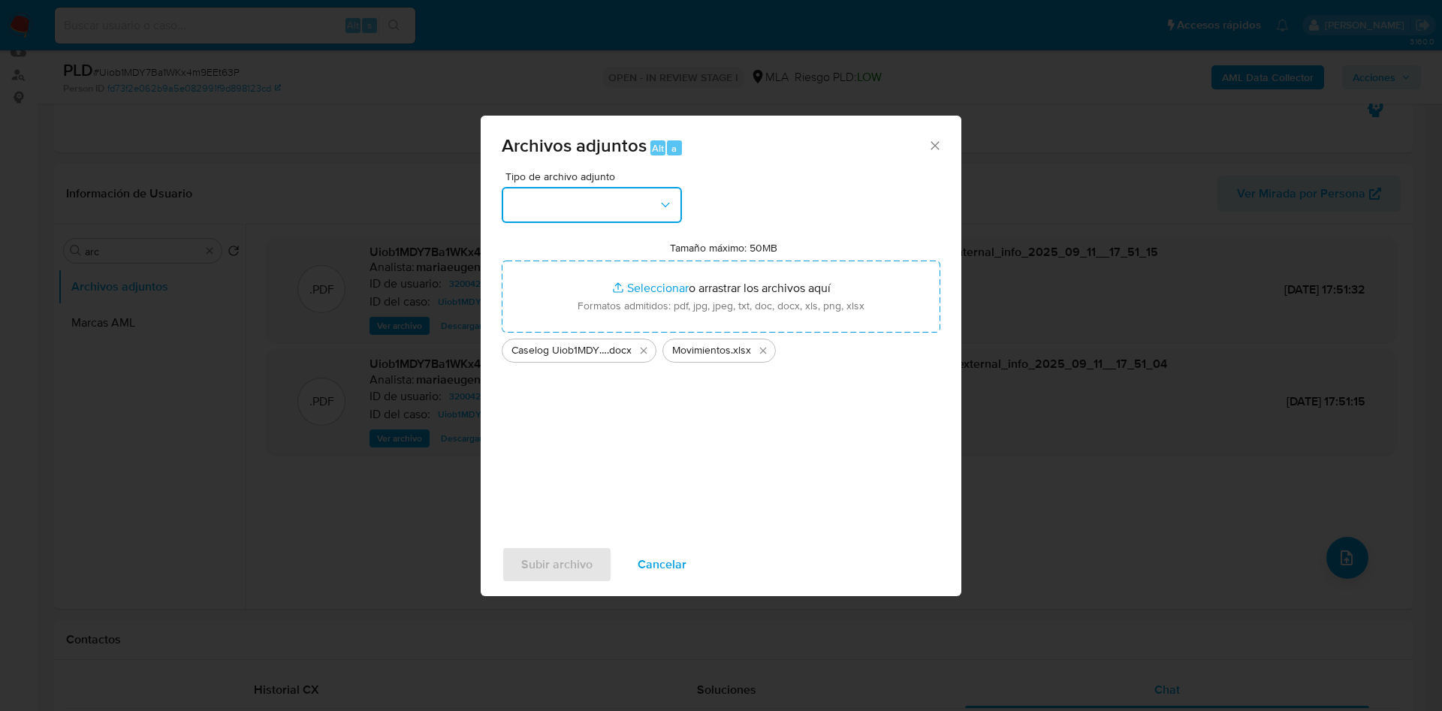
click at [571, 211] on button "button" at bounding box center [592, 205] width 180 height 36
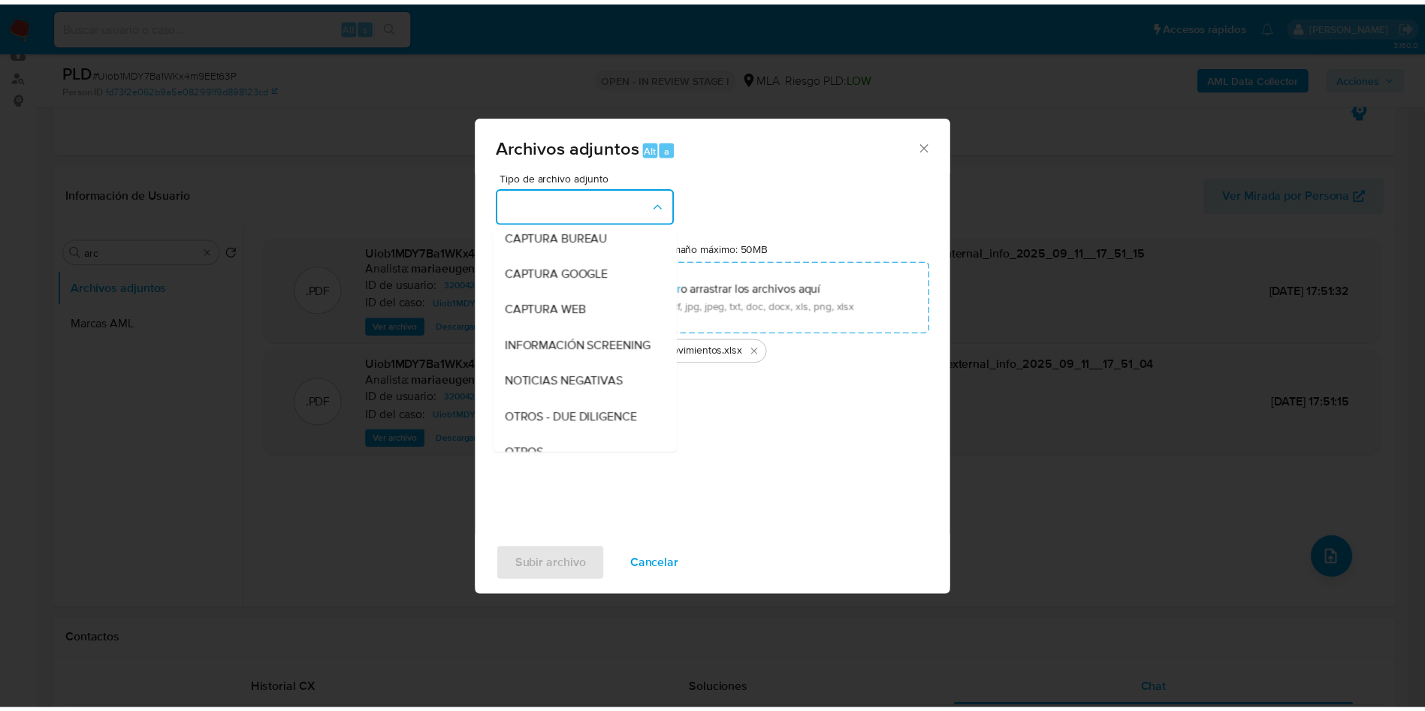
scroll to position [225, 0]
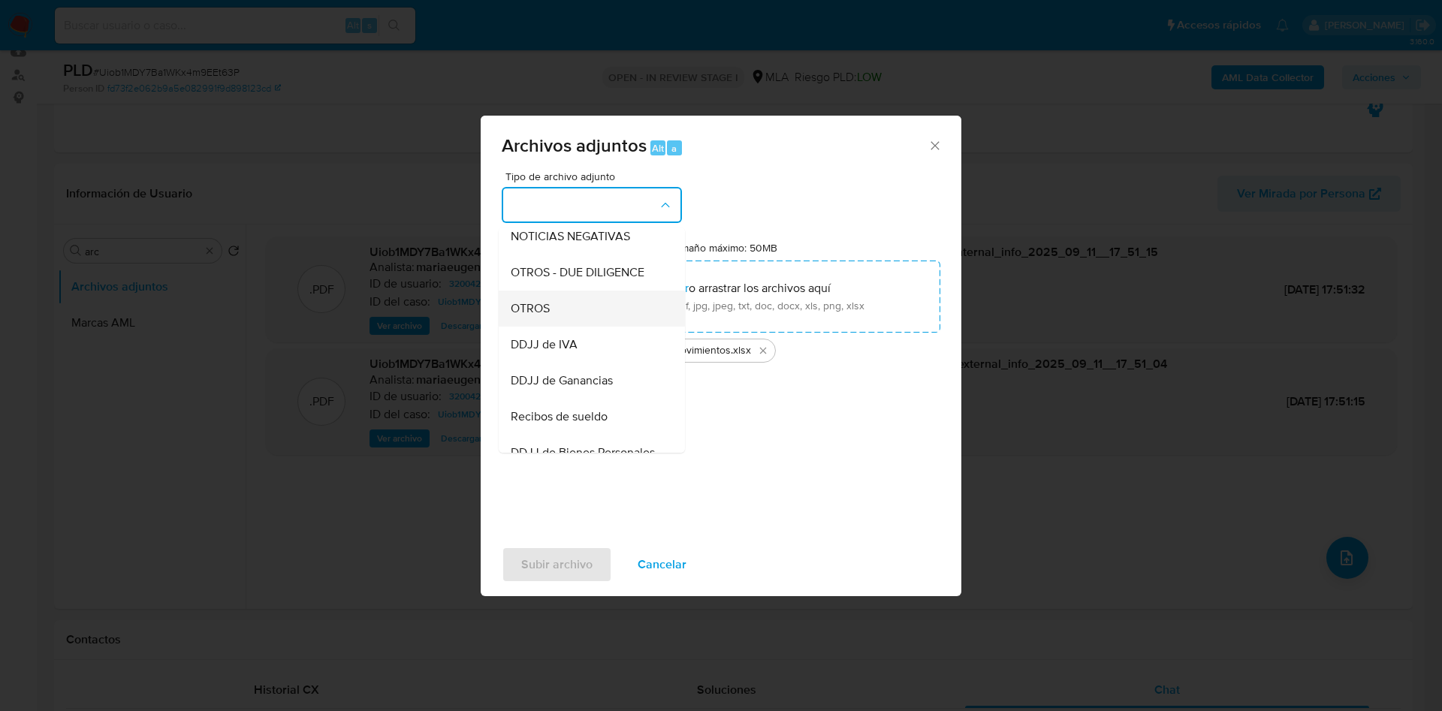
click at [541, 316] on span "OTROS" at bounding box center [530, 308] width 39 height 15
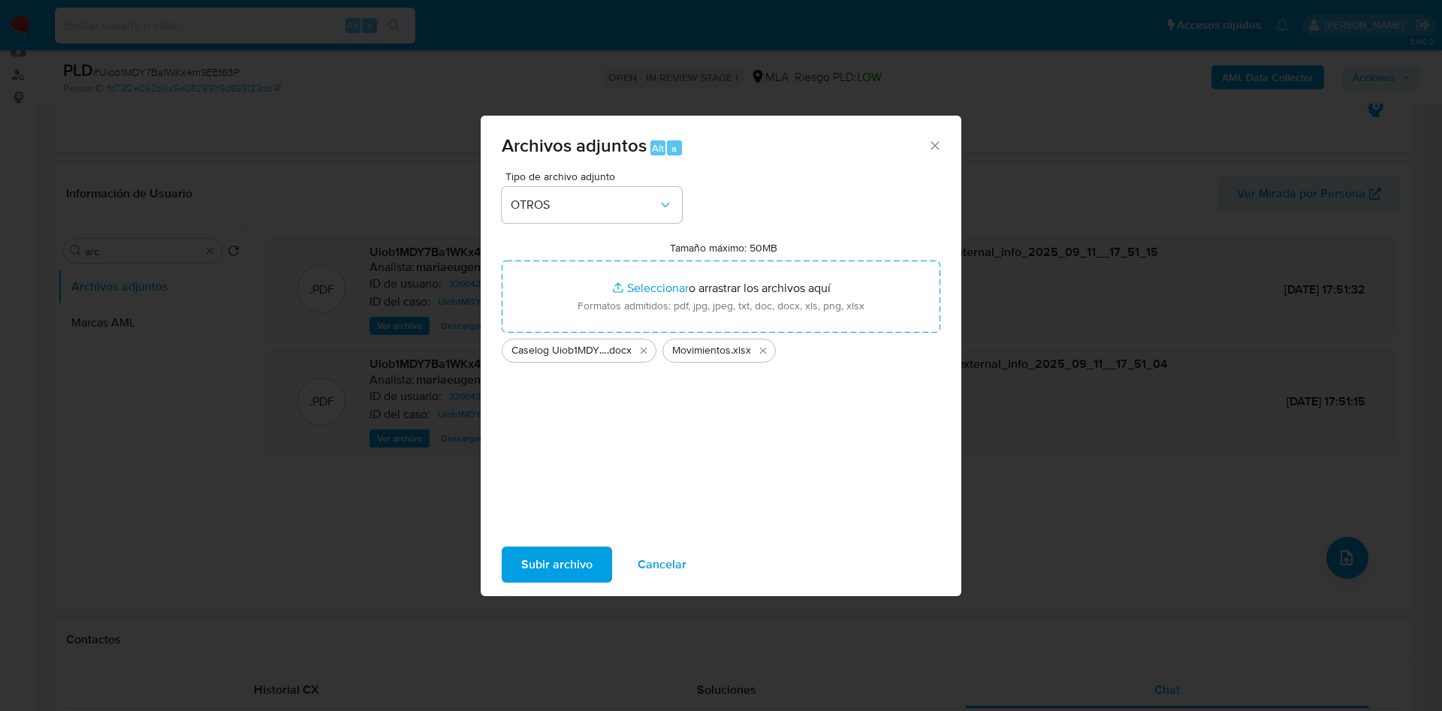
click at [574, 545] on div "Subir archivo Cancelar" at bounding box center [721, 564] width 481 height 57
click at [578, 575] on span "Subir archivo" at bounding box center [556, 564] width 71 height 33
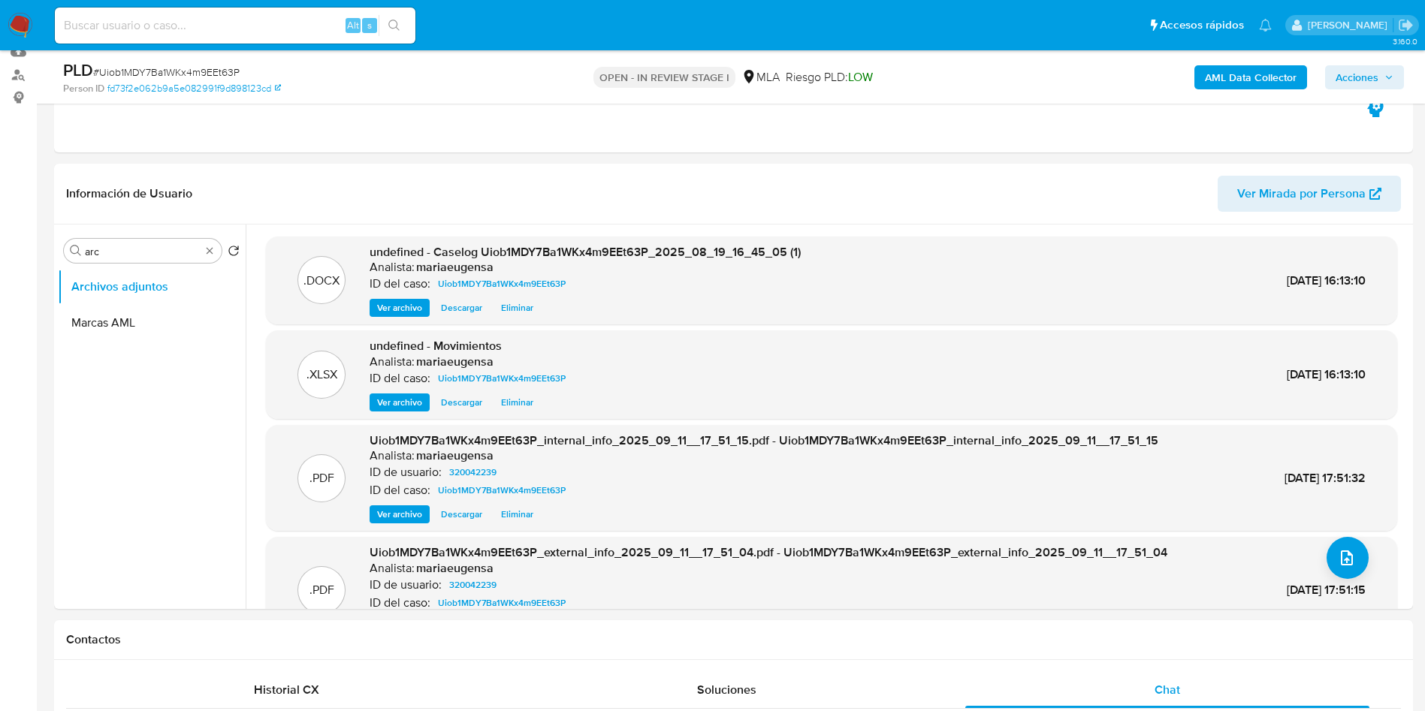
click at [1335, 85] on span "Acciones" at bounding box center [1356, 77] width 43 height 24
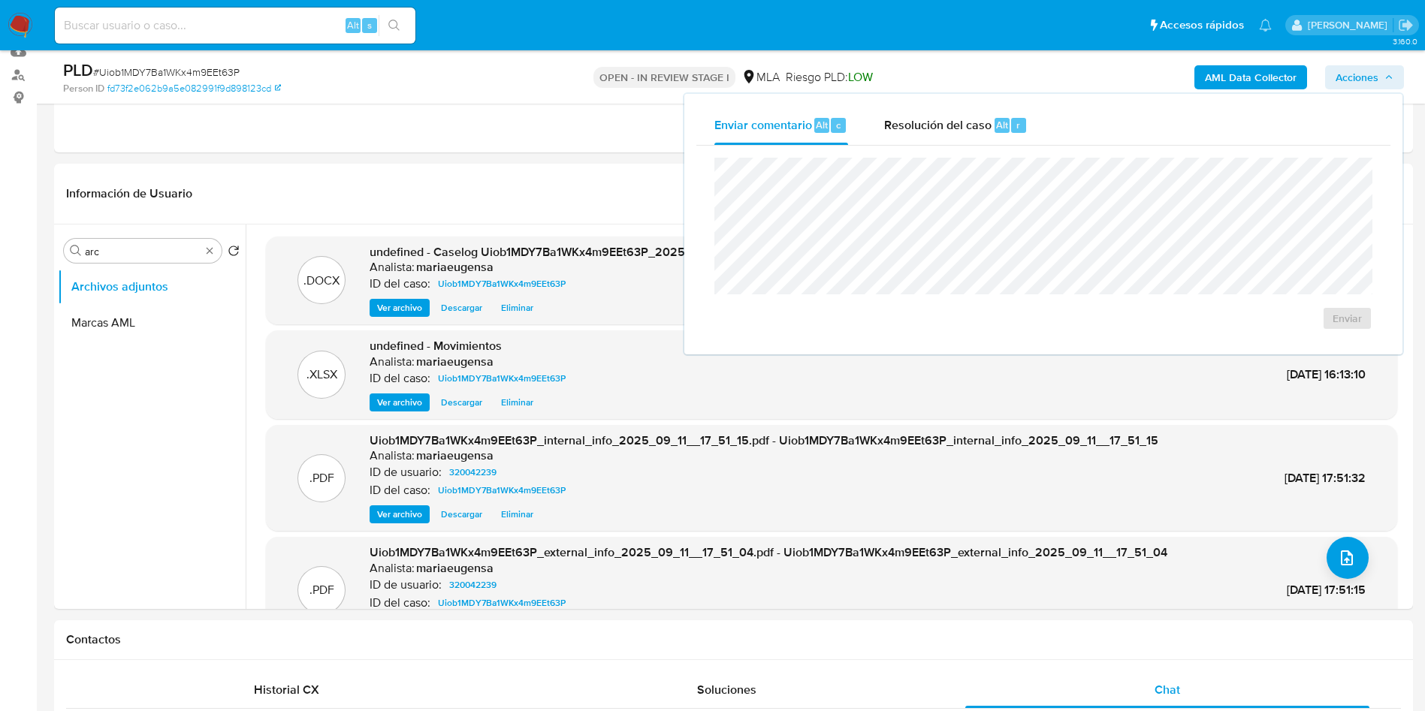
drag, startPoint x: 961, startPoint y: 122, endPoint x: 960, endPoint y: 147, distance: 25.5
click at [961, 132] on span "Resolución del caso" at bounding box center [937, 124] width 107 height 17
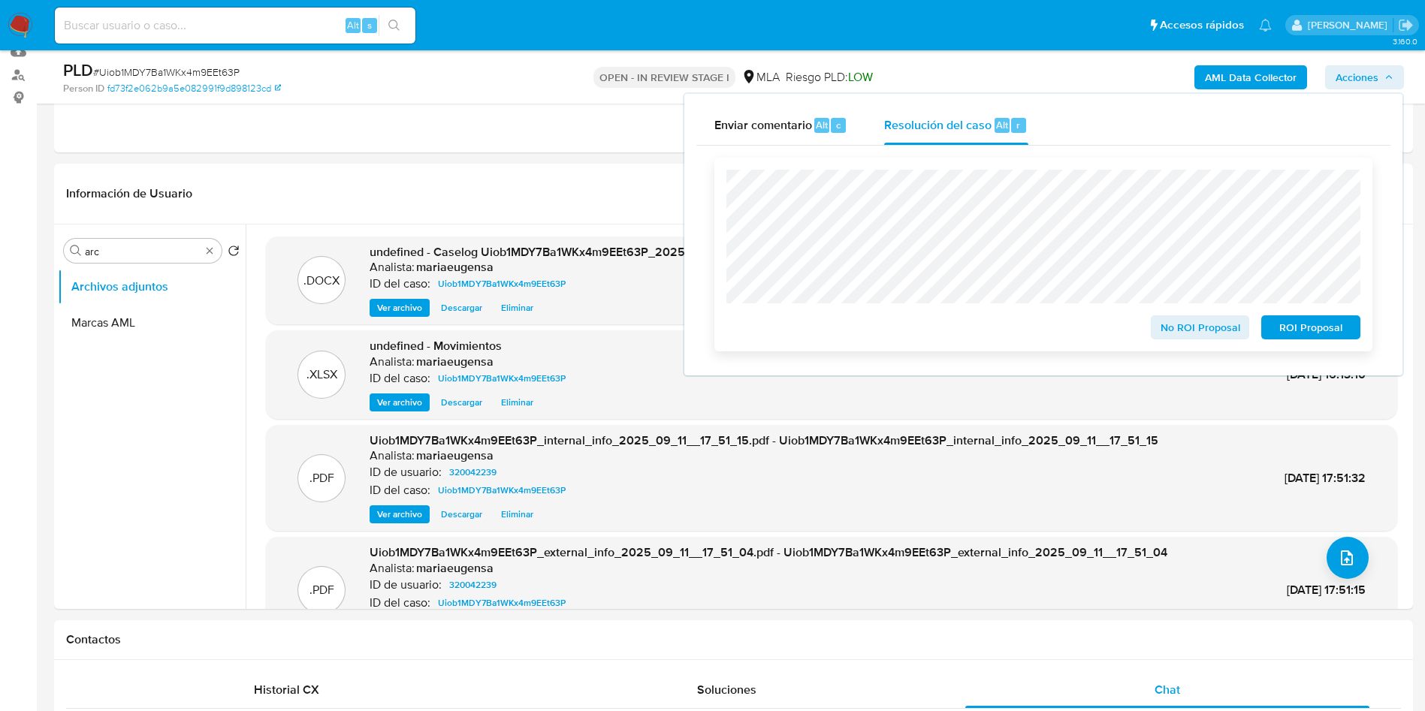
click at [1223, 330] on span "No ROI Proposal" at bounding box center [1200, 327] width 78 height 21
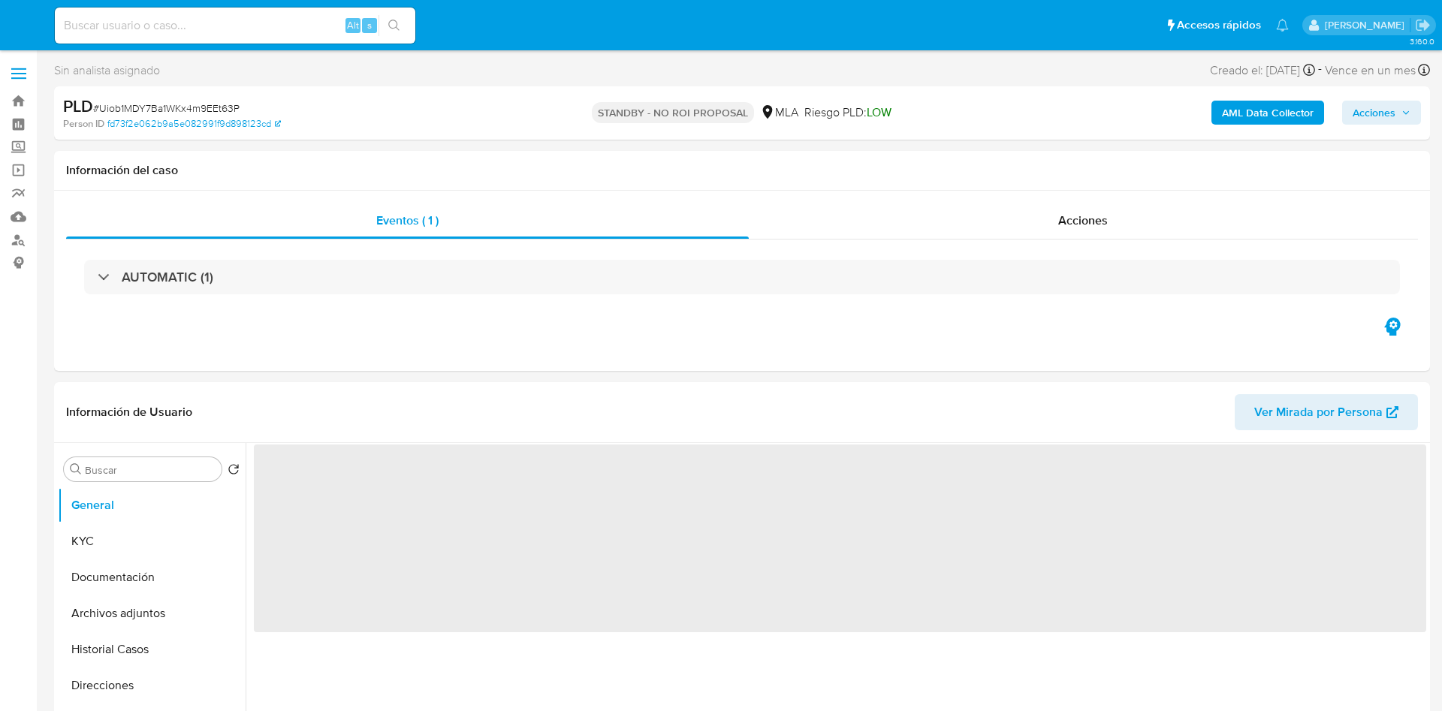
select select "10"
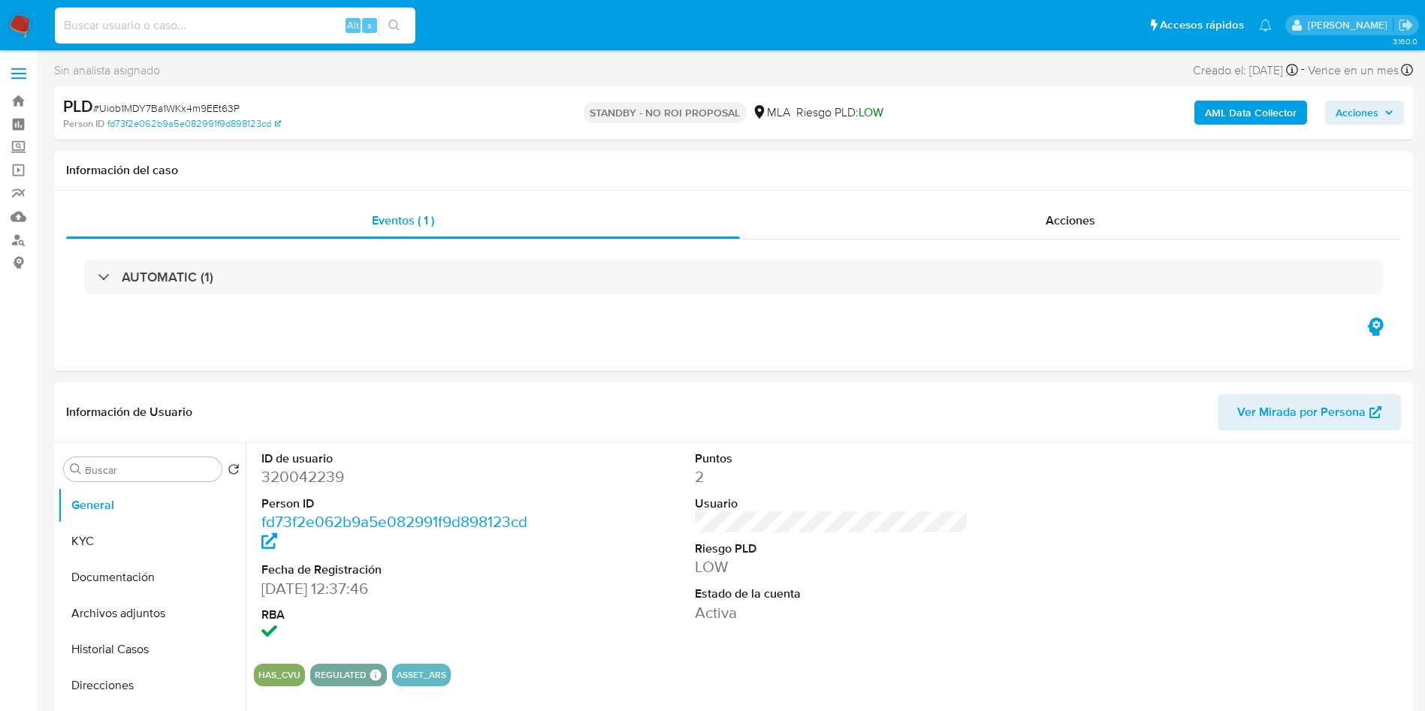
click at [230, 28] on input at bounding box center [235, 26] width 361 height 20
paste input "IlkWyj8apkgzZl1OK5DDqavt"
type input "IlkWyj8apkgzZl1OK5DDqavt"
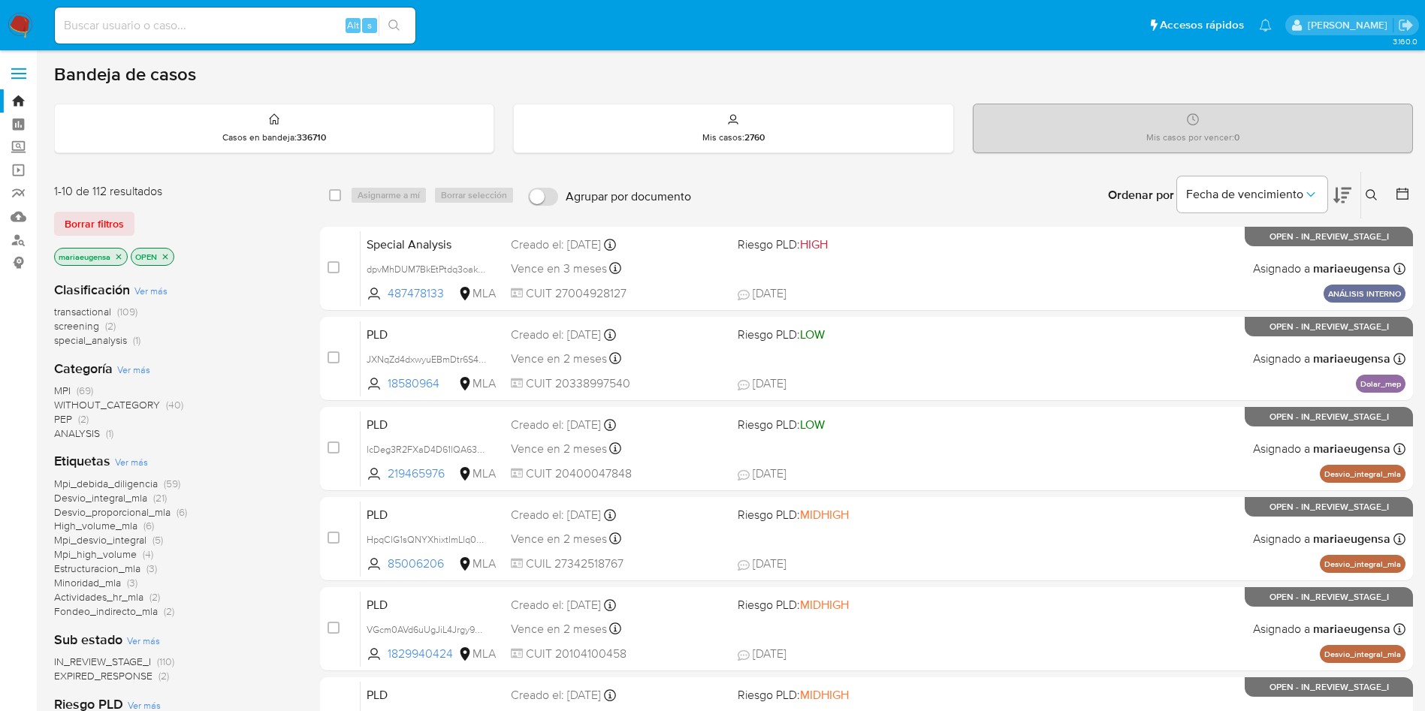
click at [131, 27] on input at bounding box center [235, 26] width 361 height 20
paste input "IlkWyj8apkgzZl1OK5DDqavt"
type input "IlkWyj8apkgzZl1OK5DDqavt"
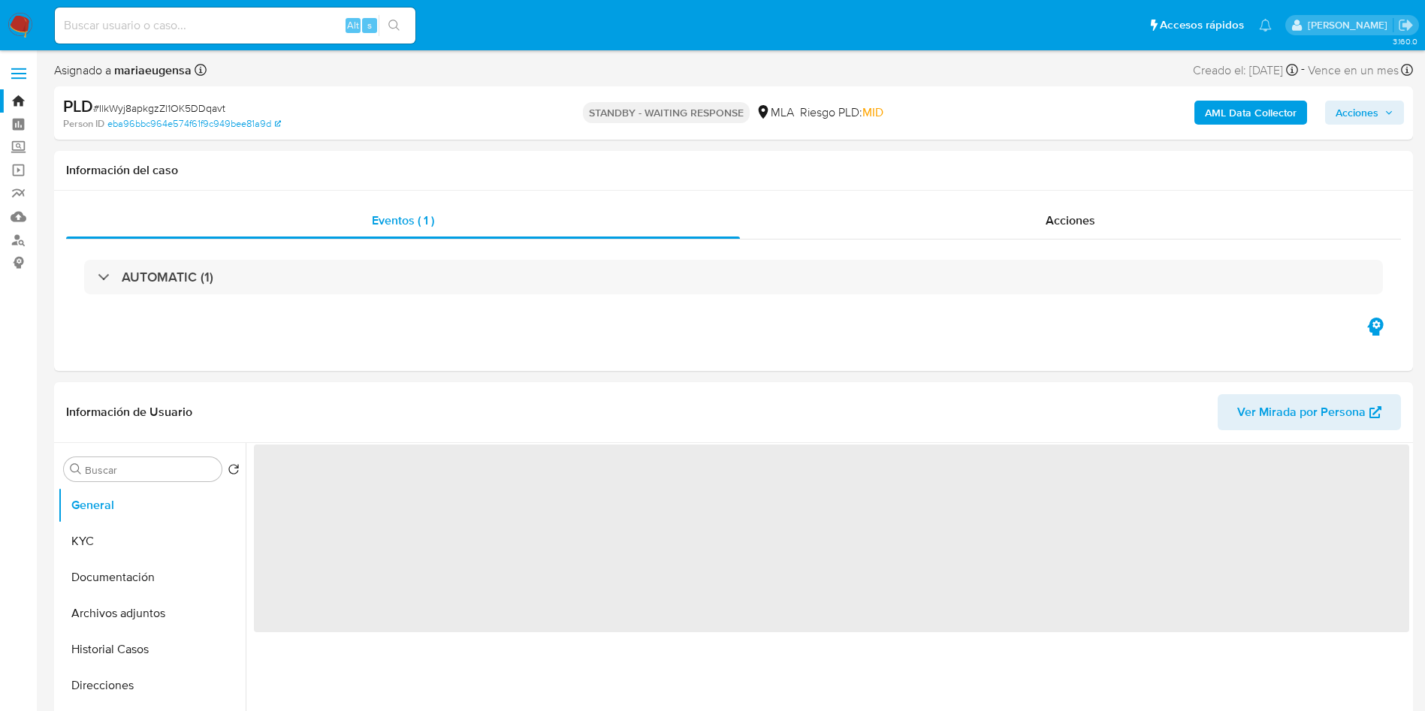
select select "10"
